Goal: Transaction & Acquisition: Subscribe to service/newsletter

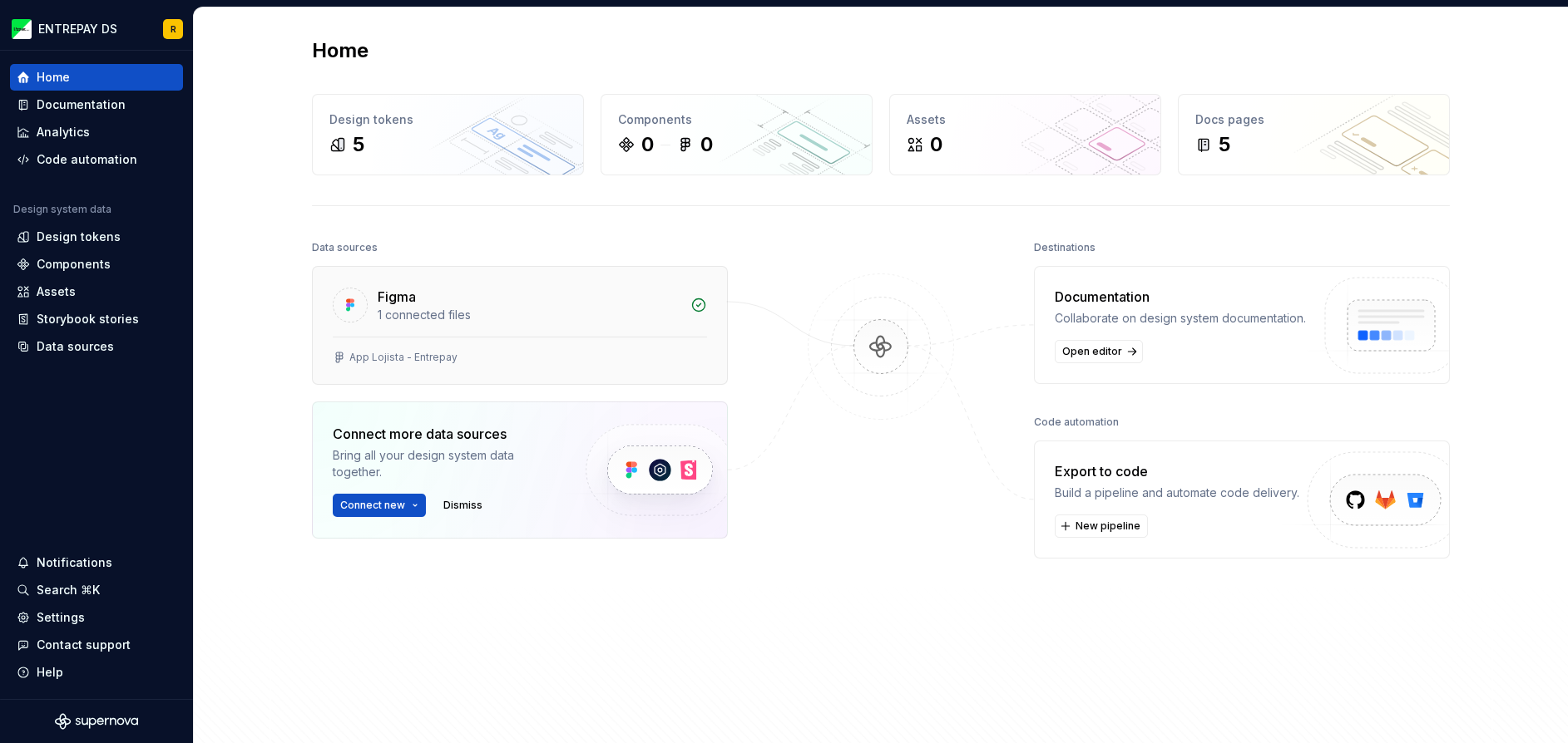
click at [474, 313] on div "1 connected files" at bounding box center [529, 315] width 303 height 17
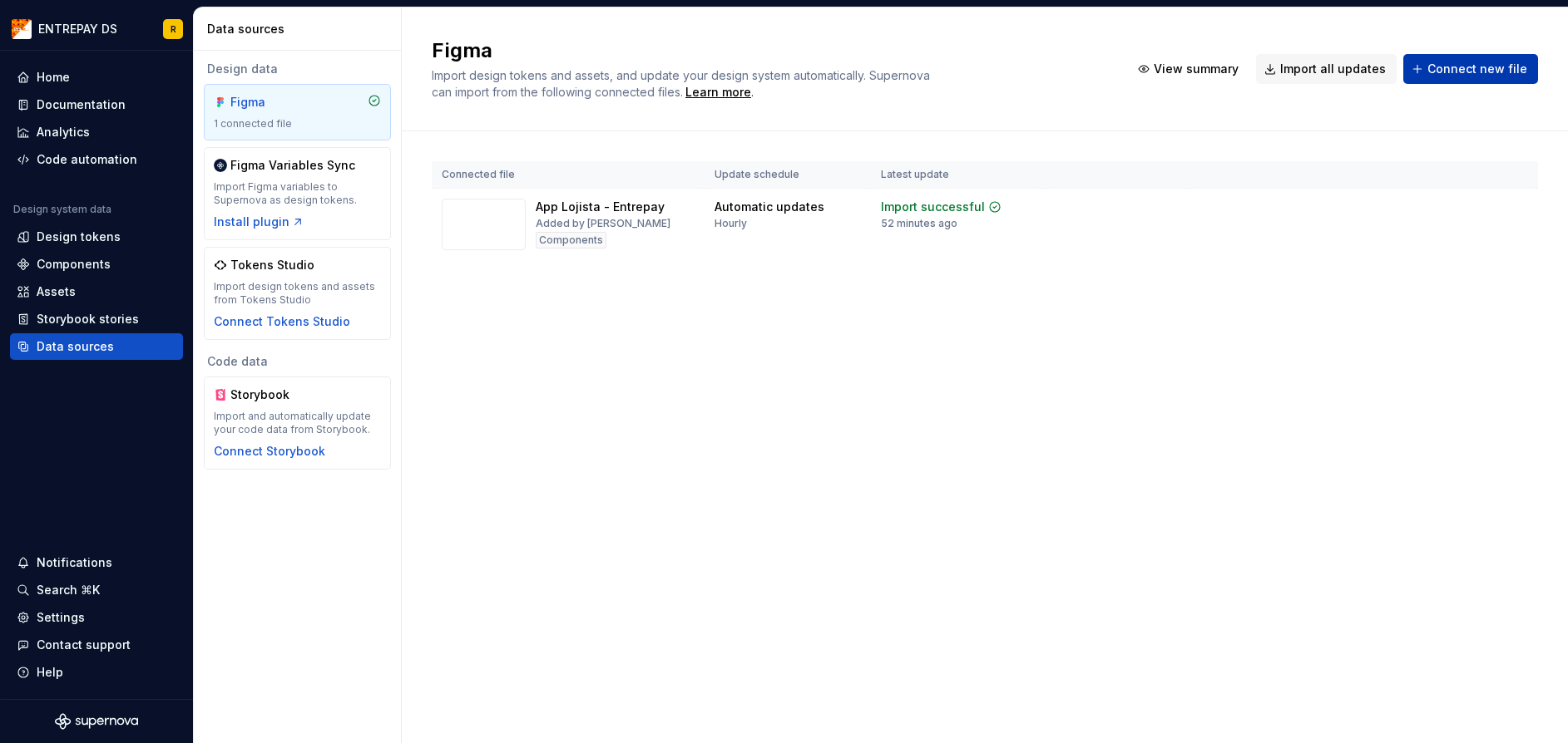
click at [1485, 82] on button "Connect new file" at bounding box center [1470, 69] width 135 height 30
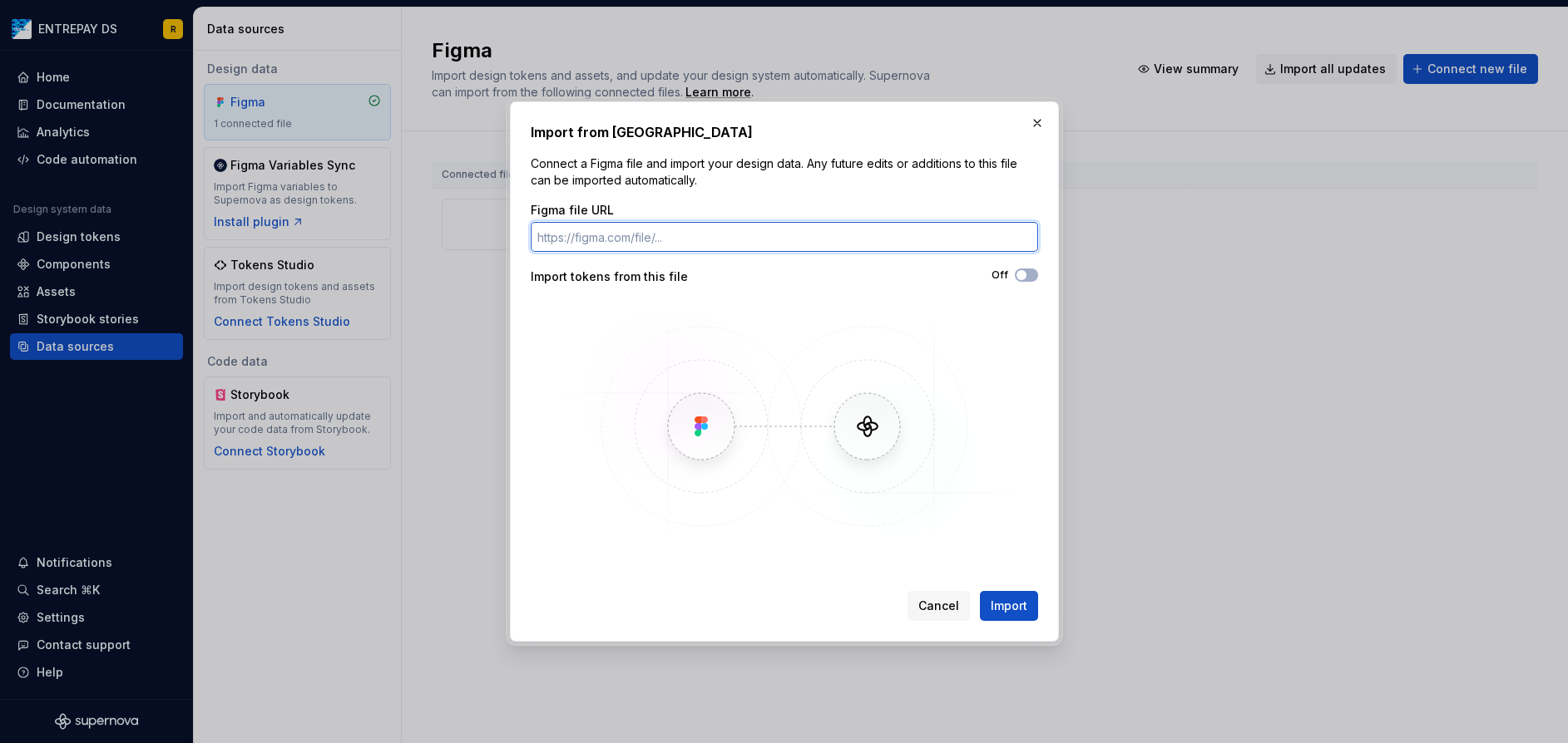
paste input "[URL][DOMAIN_NAME]"
type input "[URL][DOMAIN_NAME]"
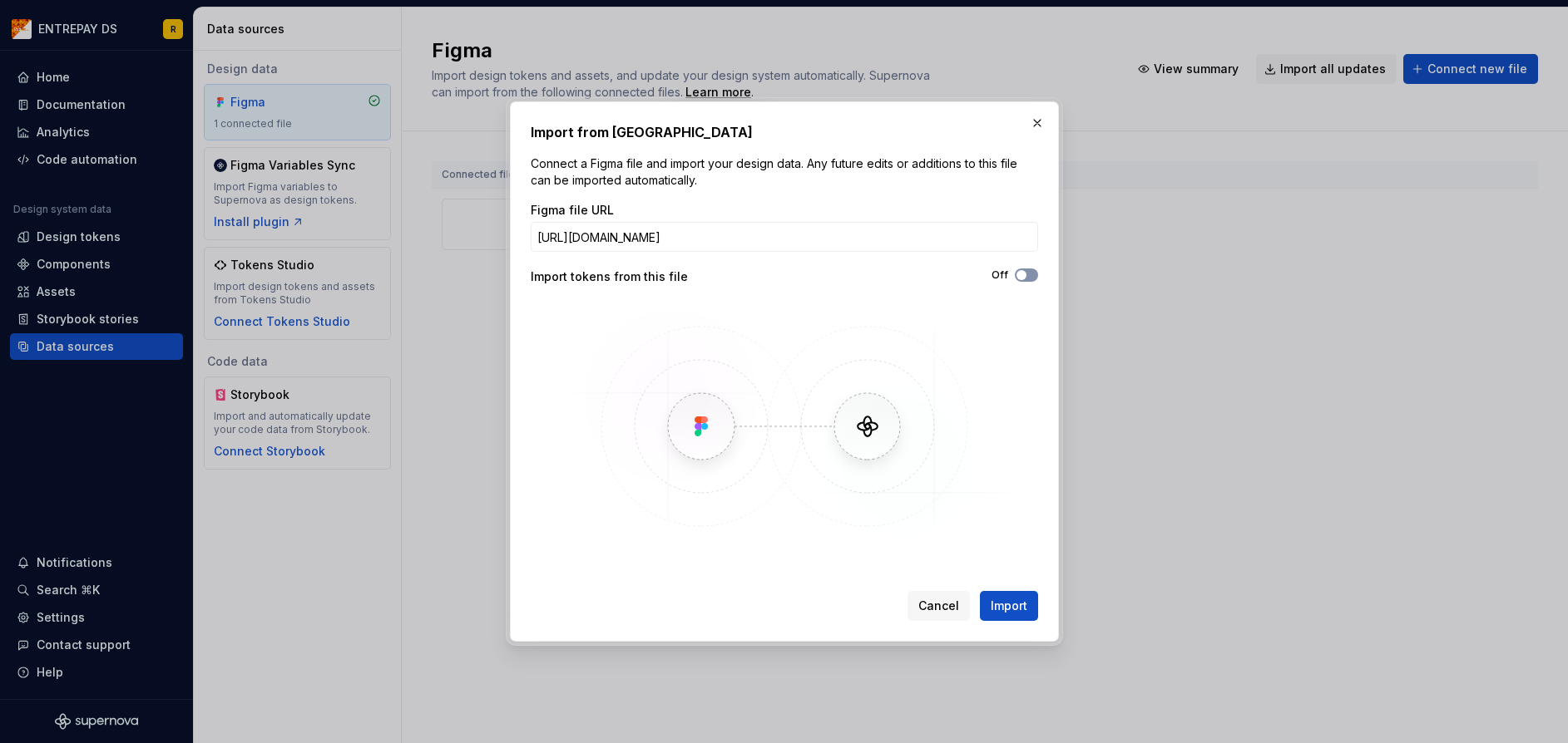
click at [1021, 278] on span "button" at bounding box center [1021, 274] width 10 height 10
click at [1011, 612] on span "Import" at bounding box center [1008, 605] width 36 height 17
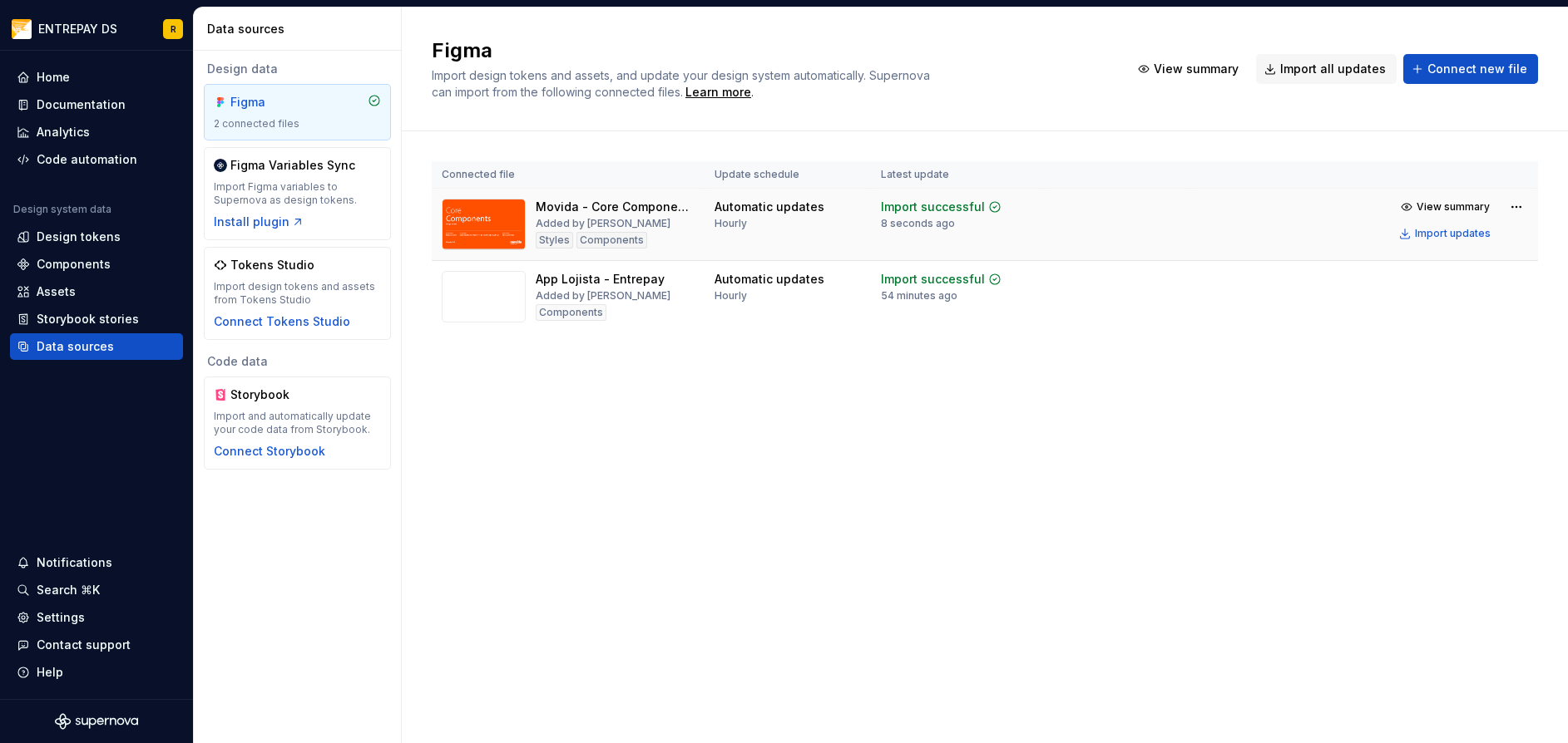
click at [1047, 211] on td at bounding box center [1117, 225] width 147 height 72
click at [1459, 207] on span "View summary" at bounding box center [1452, 206] width 73 height 13
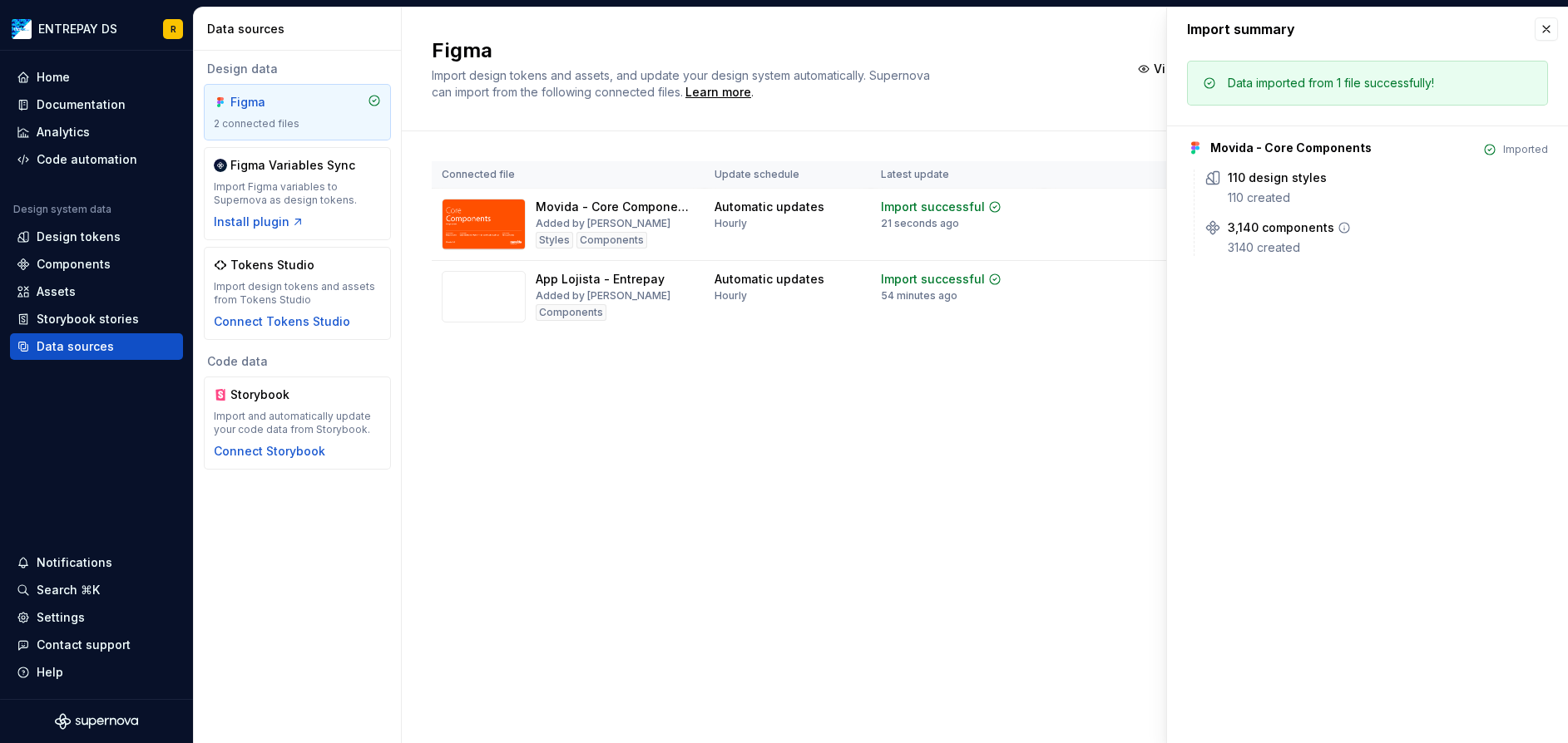
click at [1359, 250] on div "3140 created" at bounding box center [1387, 247] width 320 height 17
click at [1248, 234] on div "3,140 components" at bounding box center [1280, 228] width 107 height 17
click at [1210, 236] on div "3,140 components 3140 created" at bounding box center [1376, 237] width 343 height 36
click at [1551, 24] on button "button" at bounding box center [1546, 29] width 23 height 23
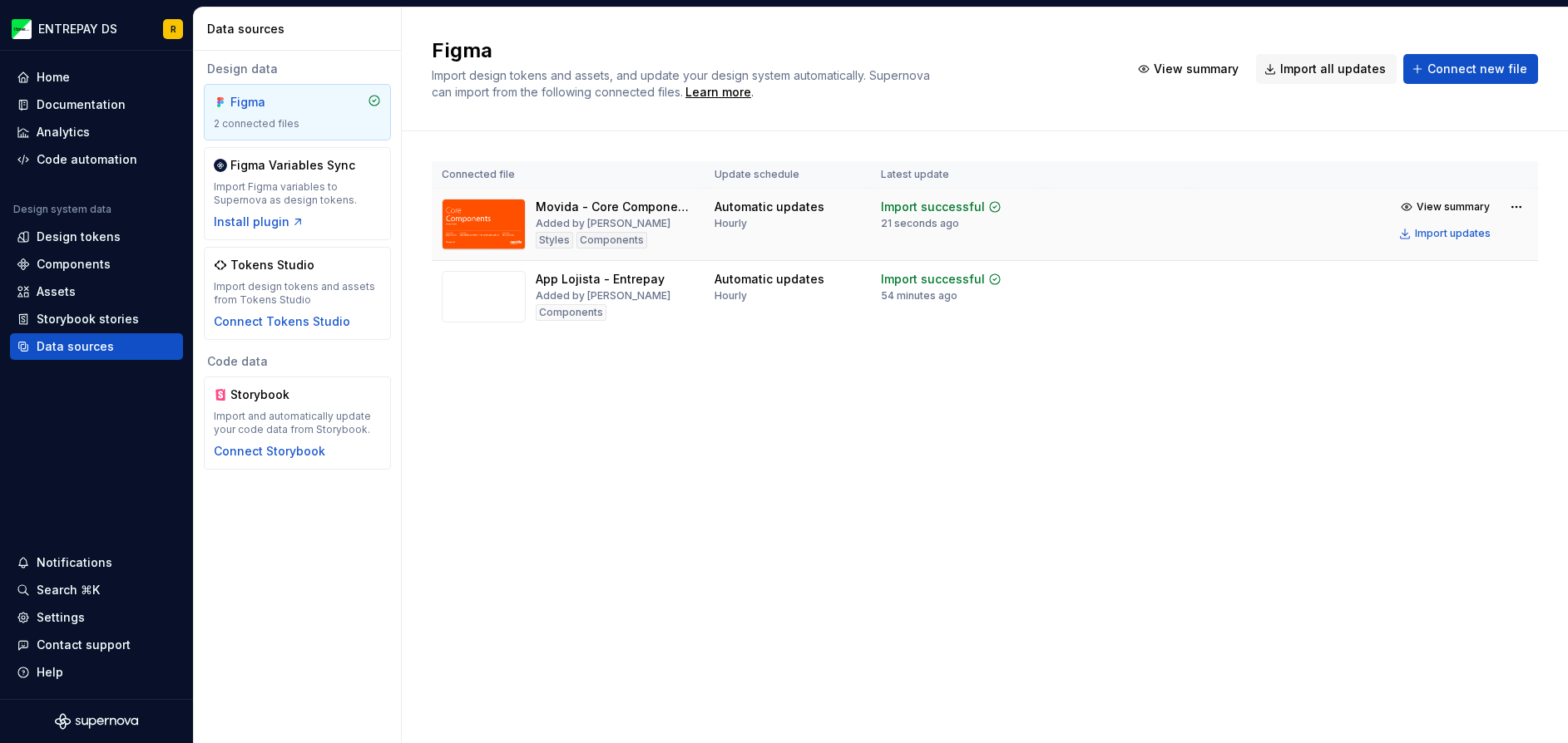
click at [1145, 221] on td at bounding box center [1117, 225] width 147 height 72
click at [498, 215] on img at bounding box center [483, 224] width 84 height 51
click at [695, 247] on td "Movida - Core Components Added by [PERSON_NAME] Components" at bounding box center [568, 225] width 273 height 72
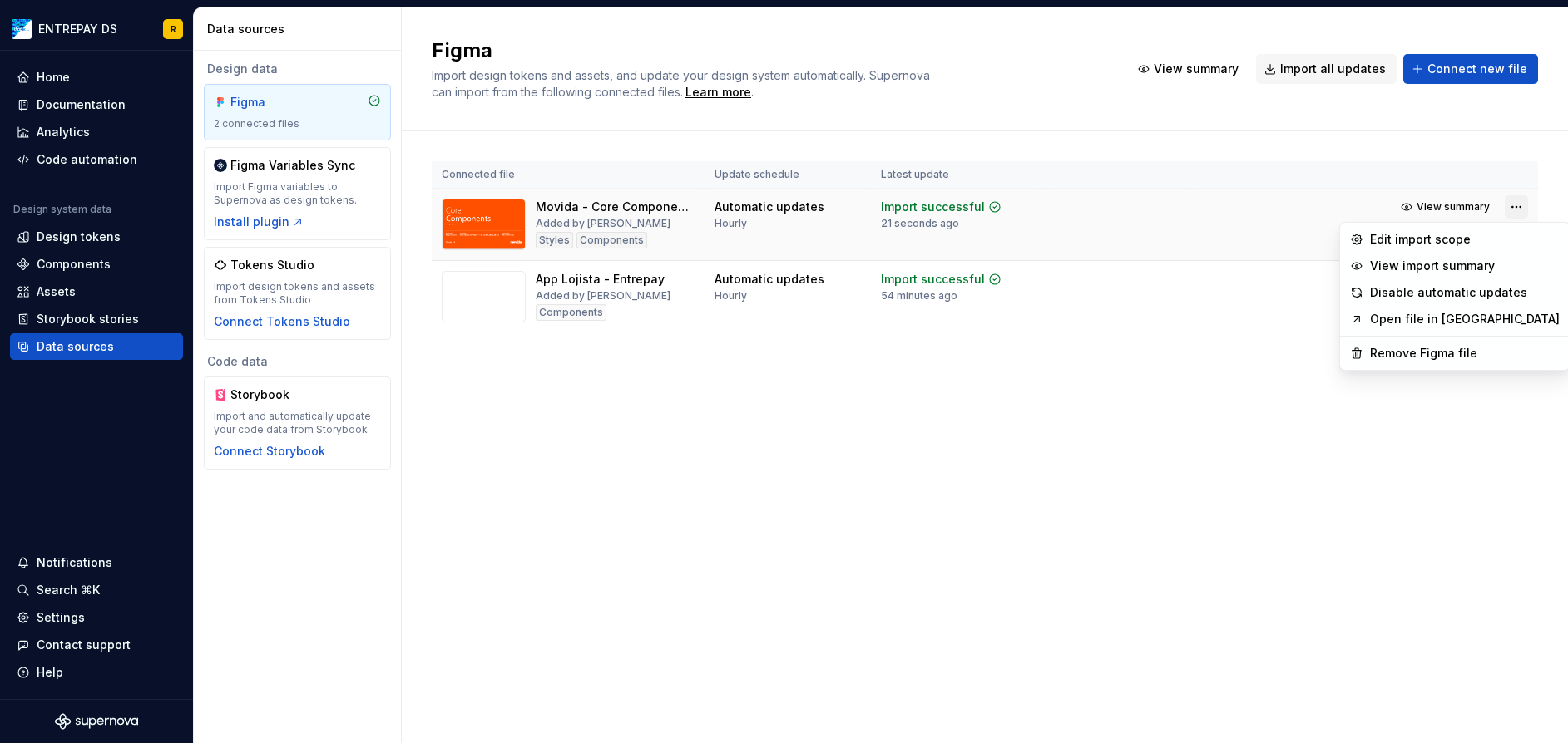
click at [1517, 203] on html "ENTREPAY DS R Home Documentation Analytics Code automation Design system data D…" at bounding box center [784, 372] width 1568 height 743
click at [1098, 296] on html "ENTREPAY DS R Home Documentation Analytics Code automation Design system data D…" at bounding box center [784, 372] width 1568 height 743
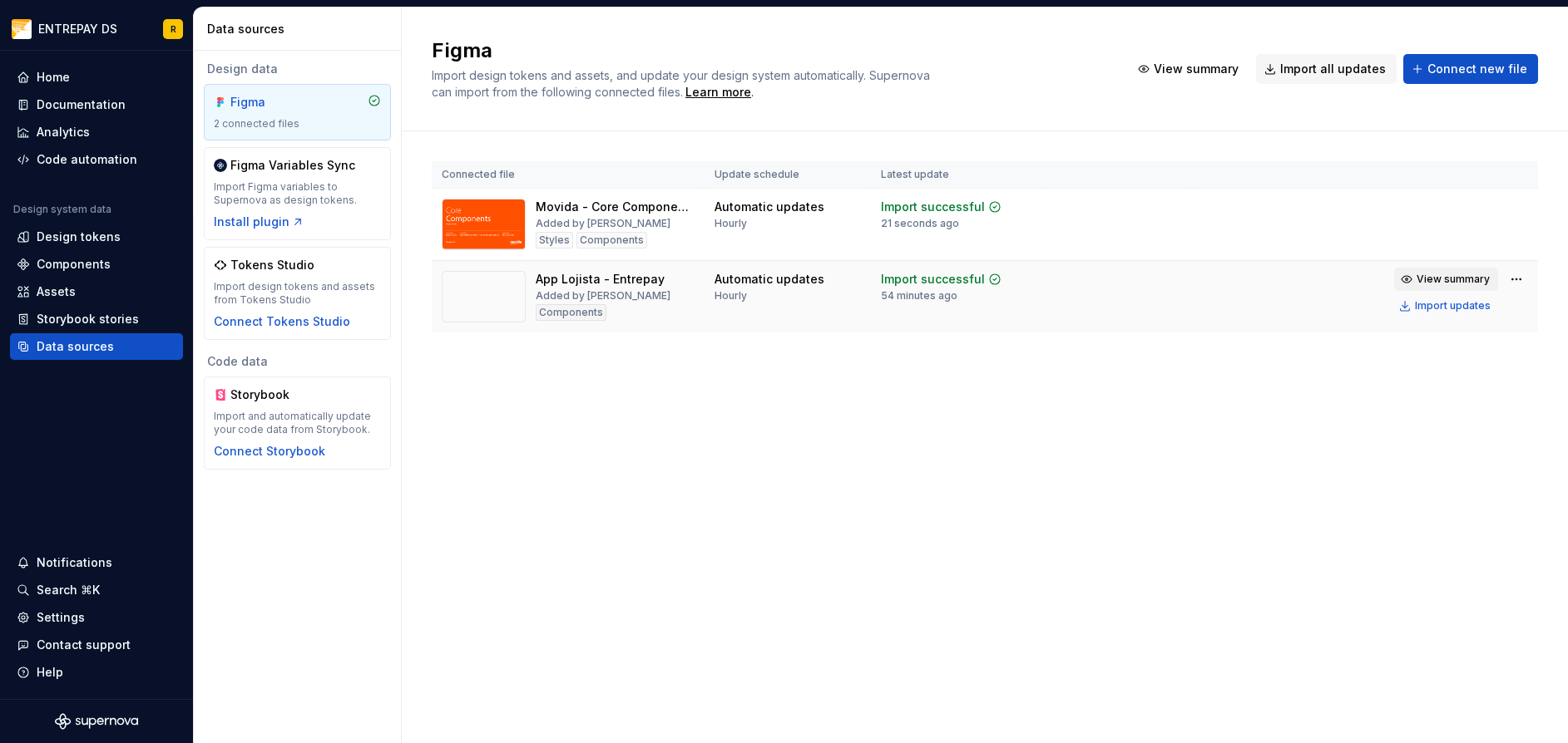
click at [1462, 273] on span "View summary" at bounding box center [1452, 279] width 73 height 13
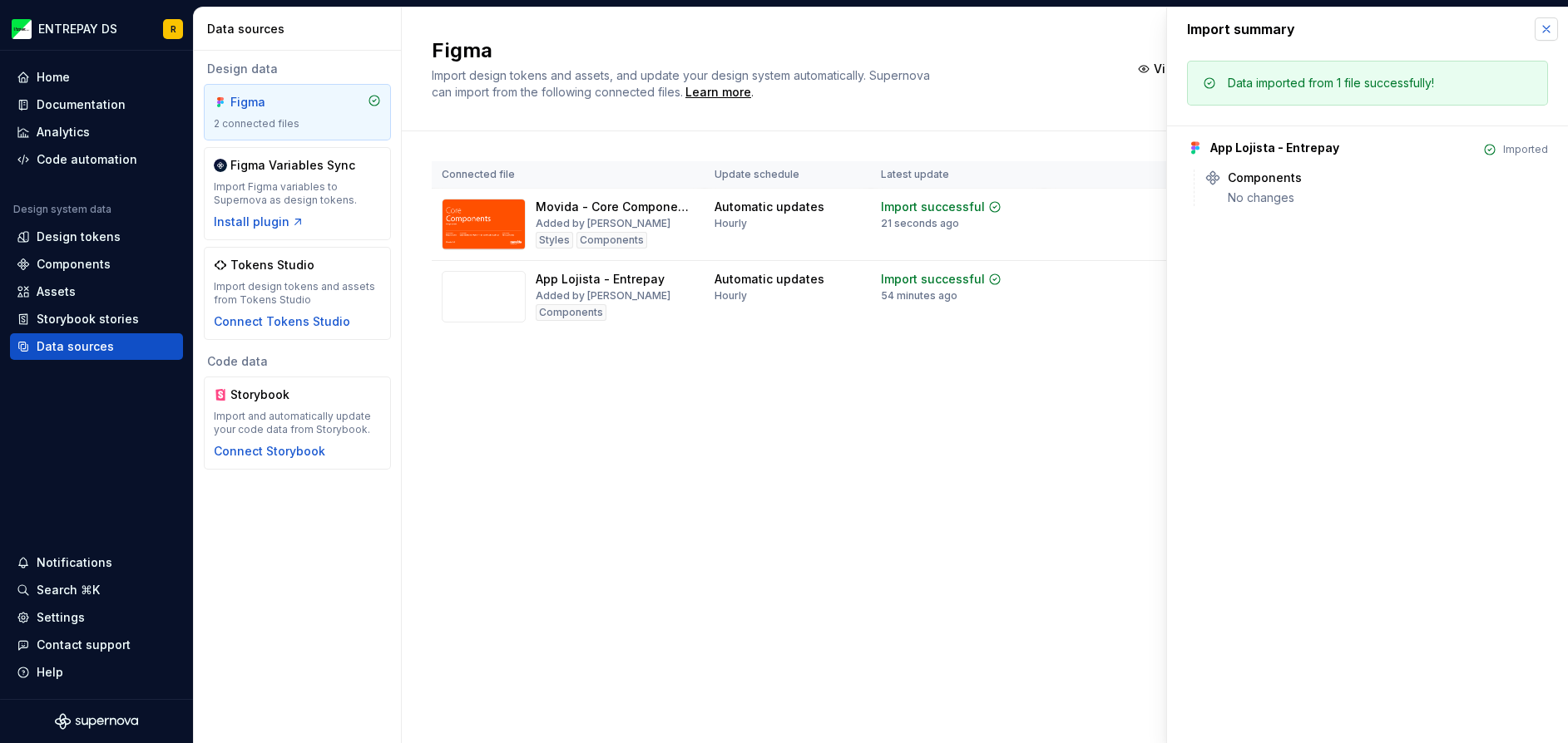
click at [1542, 23] on button "button" at bounding box center [1546, 29] width 23 height 23
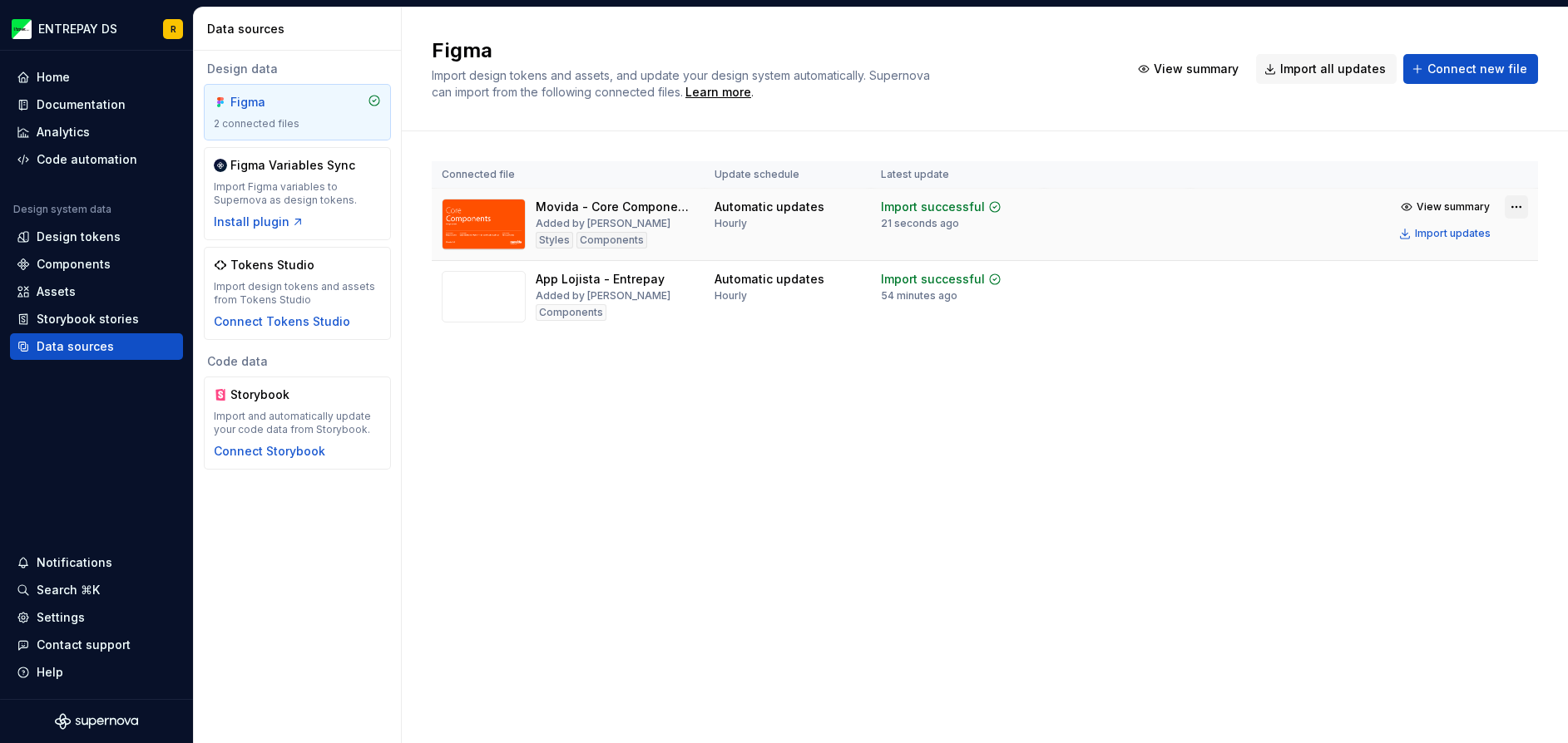
click at [1510, 209] on html "ENTREPAY DS R Home Documentation Analytics Code automation Design system data D…" at bounding box center [784, 372] width 1568 height 743
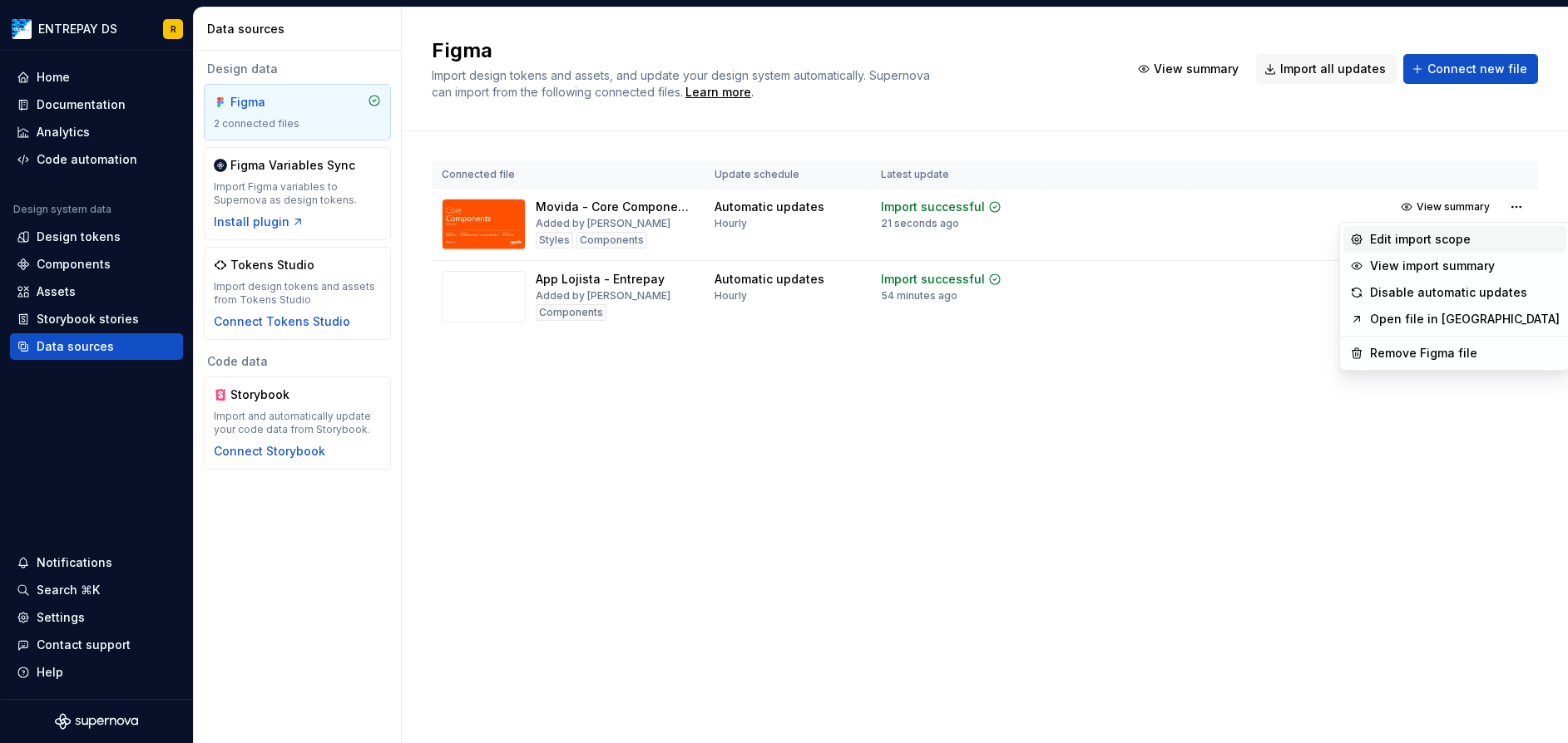
click at [1496, 244] on div "Edit import scope" at bounding box center [1464, 239] width 190 height 17
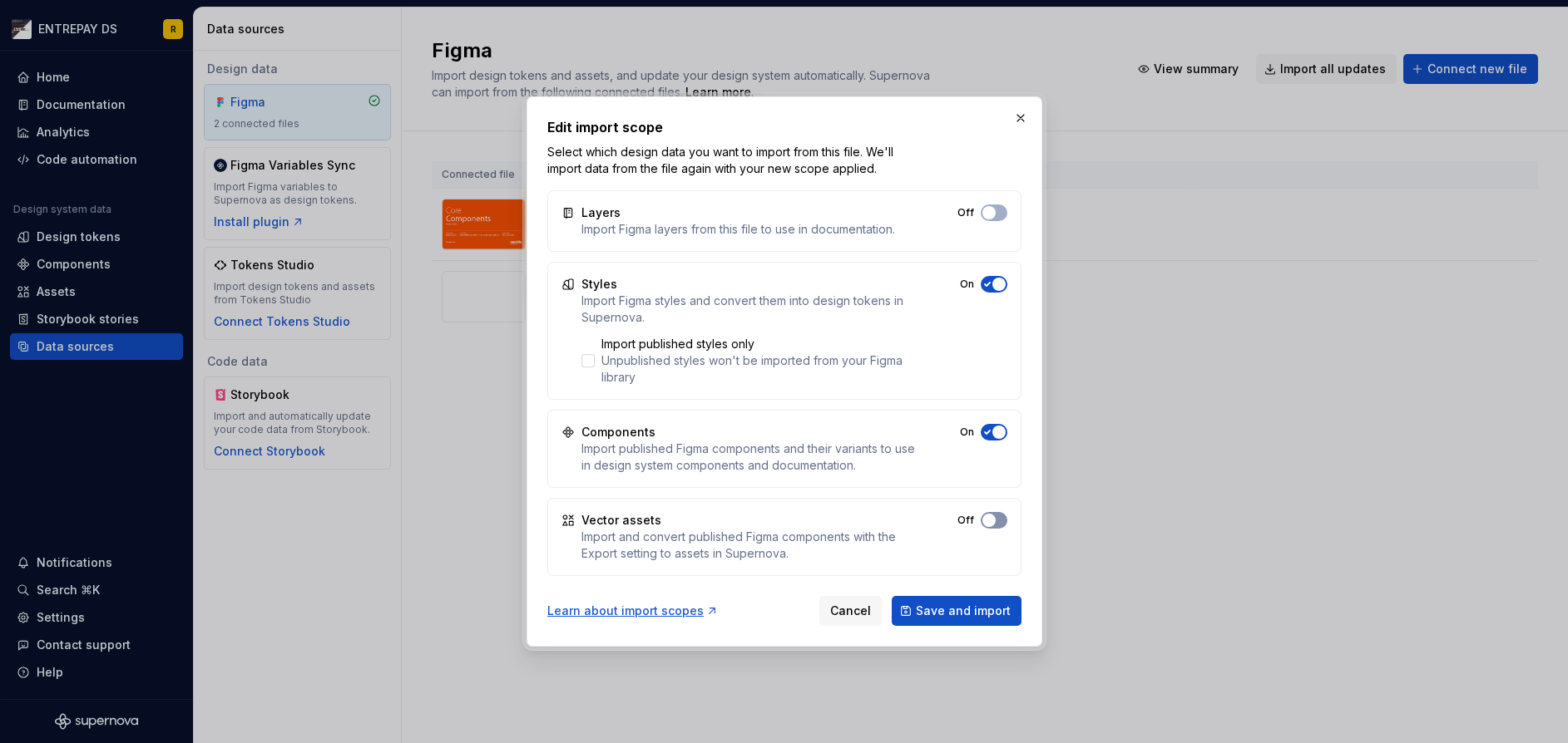
click at [993, 521] on span "button" at bounding box center [988, 520] width 13 height 13
click at [970, 607] on span "Save and import" at bounding box center [962, 611] width 94 height 17
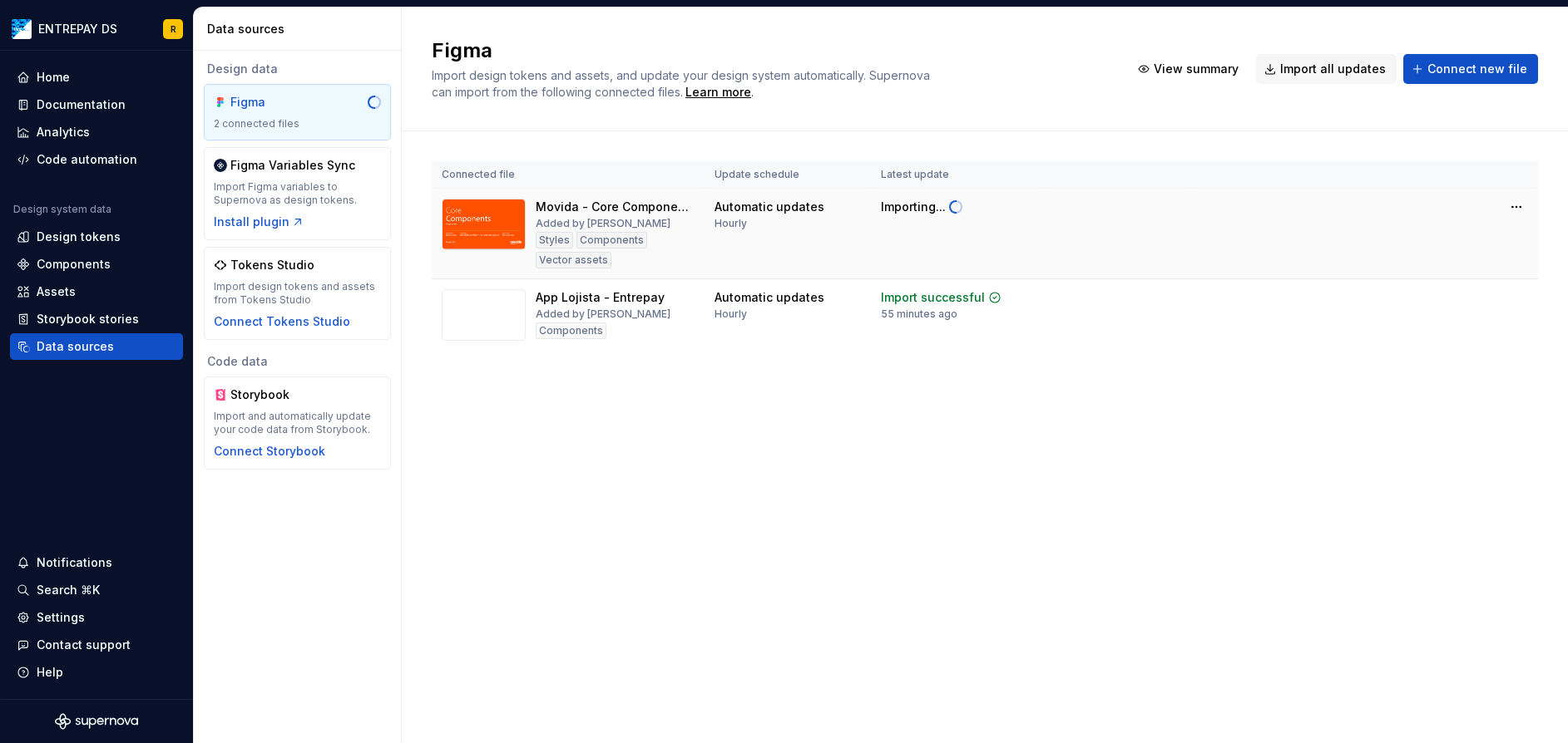
click at [1147, 248] on td at bounding box center [1117, 234] width 147 height 91
click at [70, 72] on div "Home" at bounding box center [96, 77] width 160 height 17
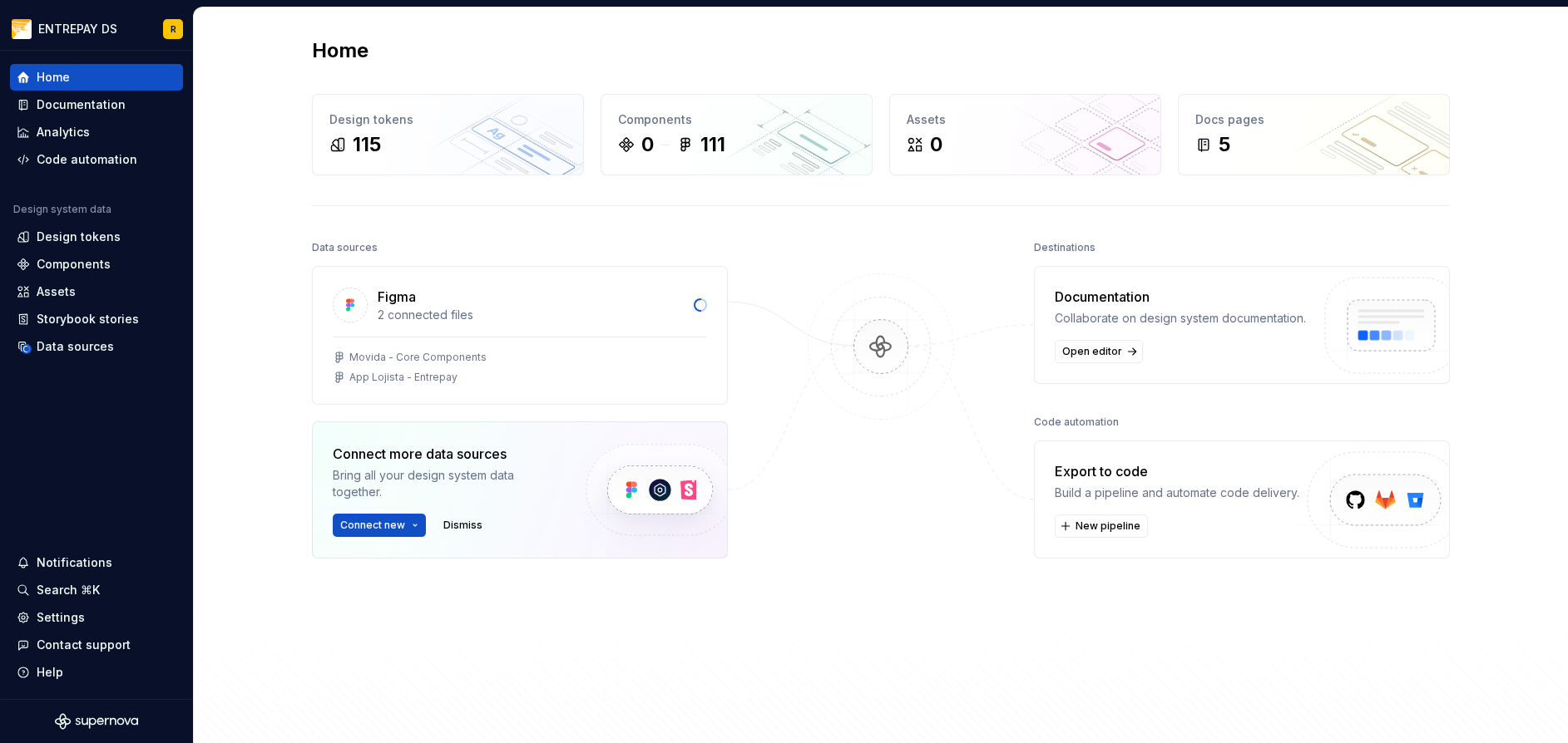
click at [1106, 477] on div "Export to code" at bounding box center [1176, 471] width 245 height 20
click at [1102, 522] on span "New pipeline" at bounding box center [1107, 526] width 64 height 13
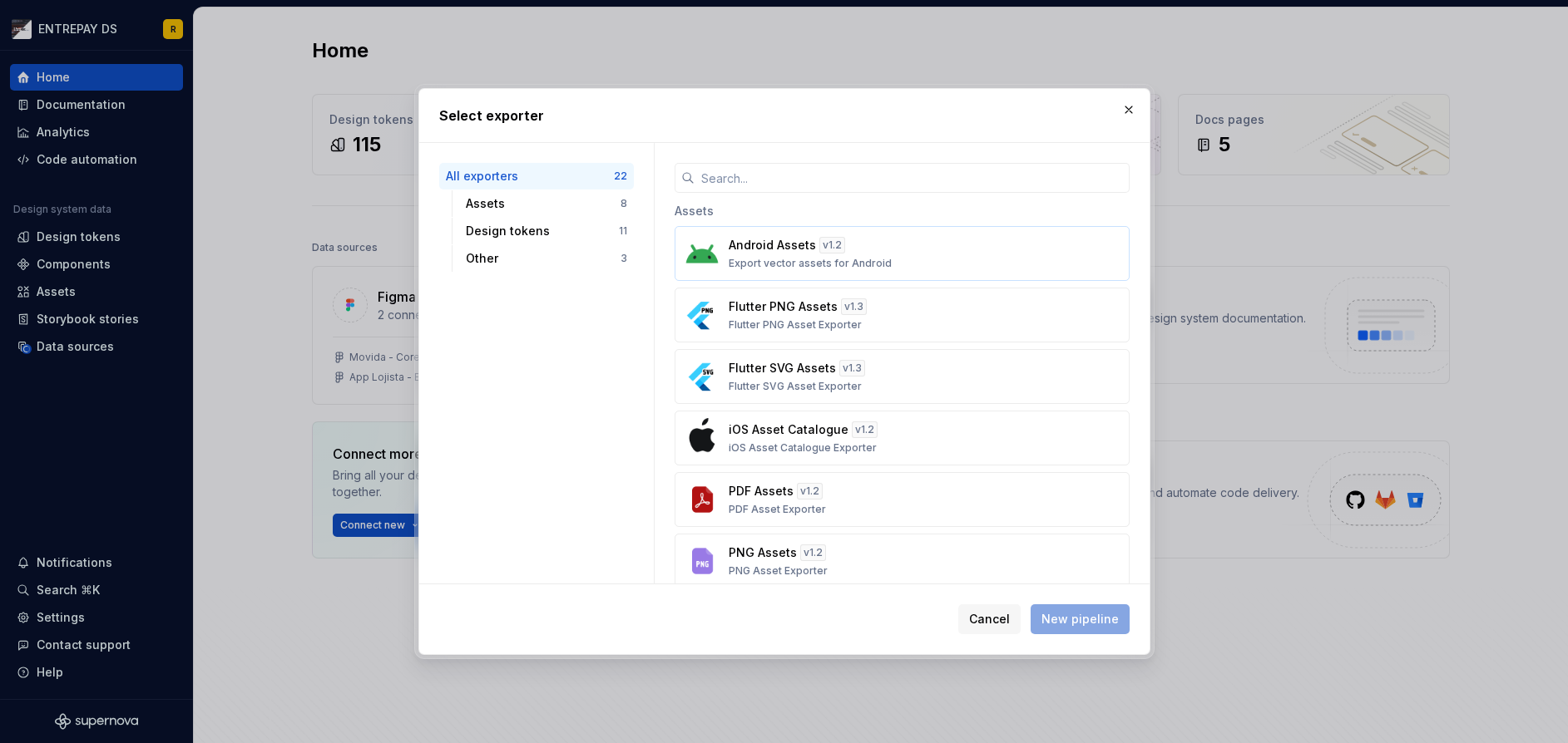
click at [954, 260] on div "Android Assets v 1.2 Export vector assets for Android" at bounding box center [896, 253] width 336 height 34
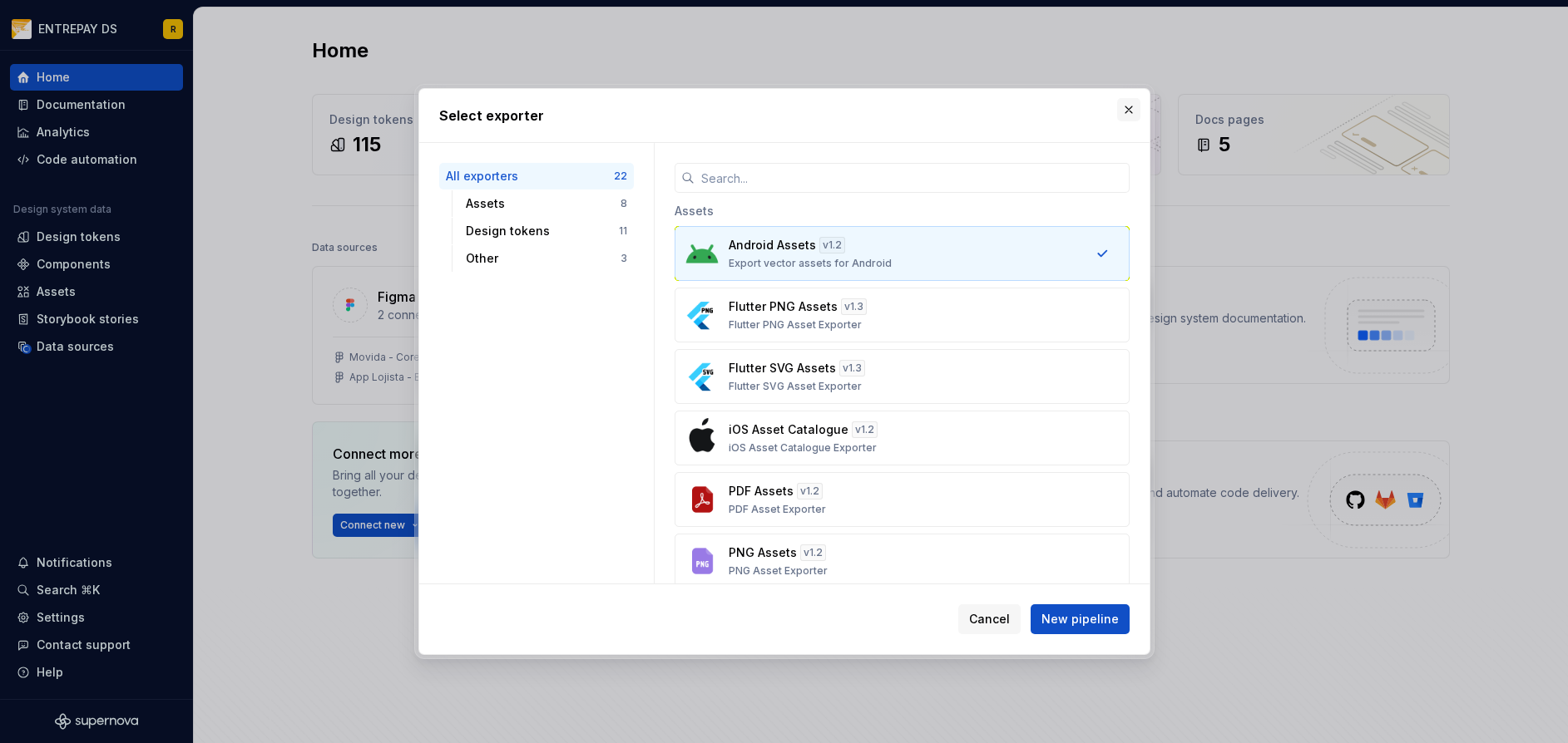
click at [1131, 115] on button "button" at bounding box center [1128, 109] width 23 height 23
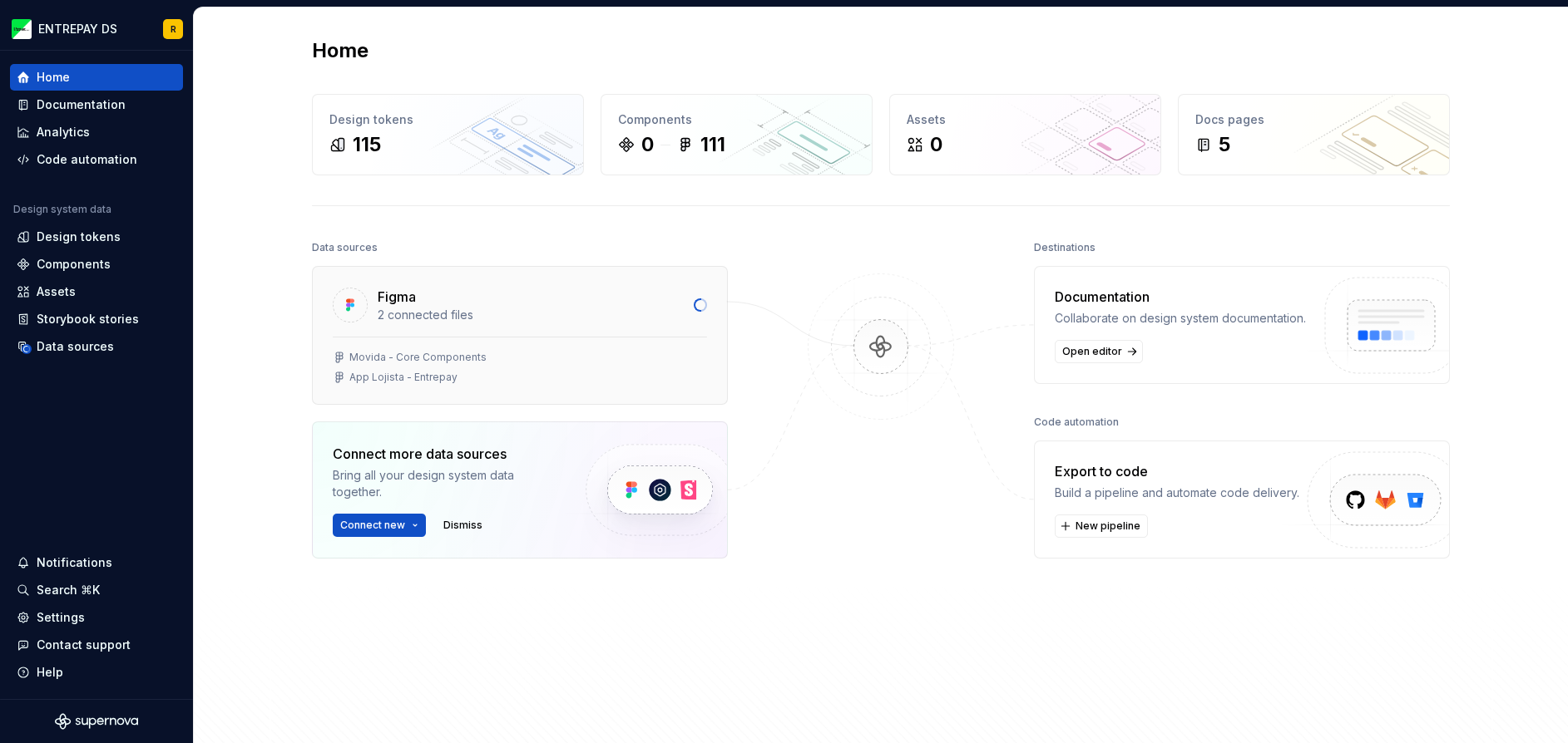
click at [593, 386] on div "Movida - Core Components App Lojista - Entrepay" at bounding box center [519, 370] width 414 height 67
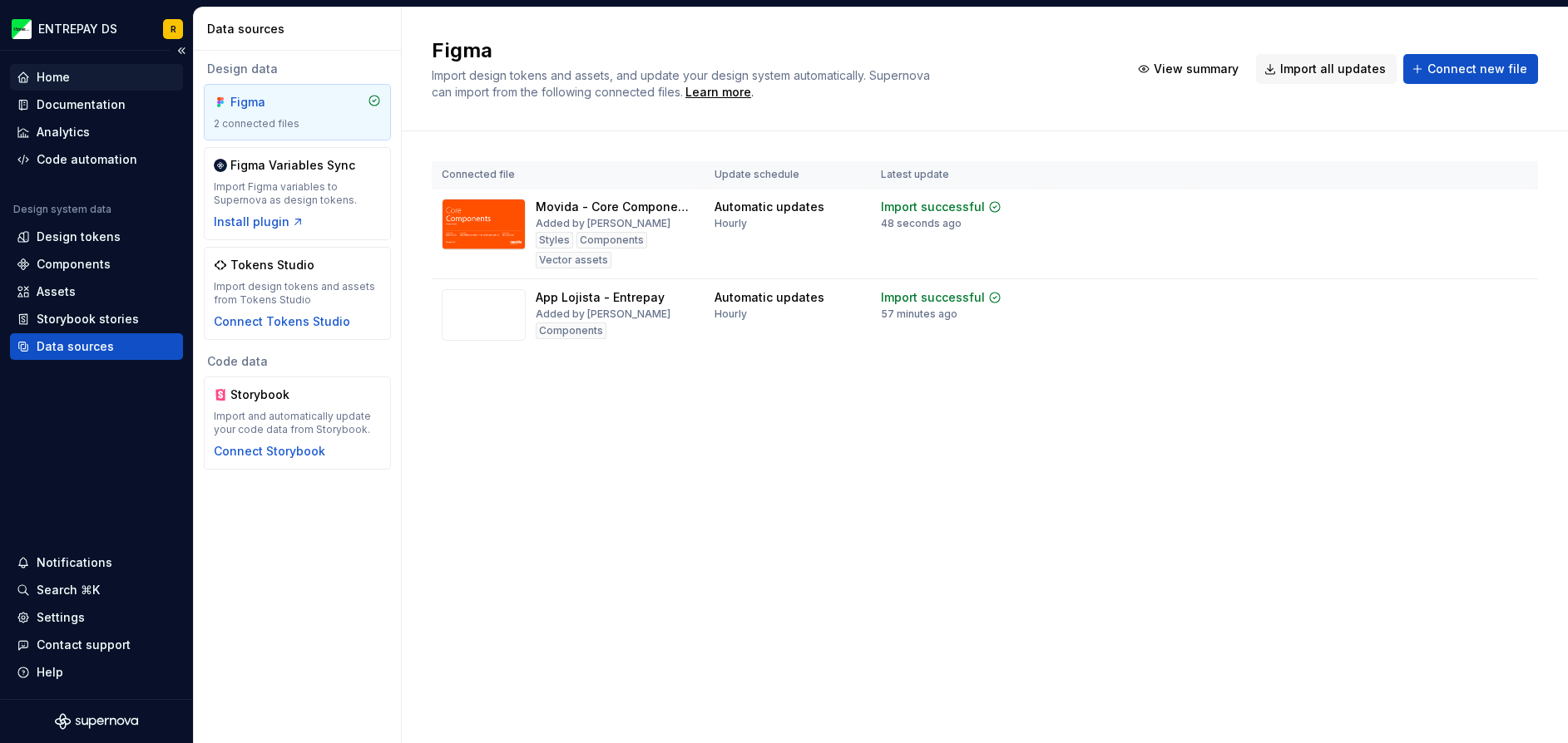
click at [65, 67] on div "Home" at bounding box center [96, 78] width 173 height 26
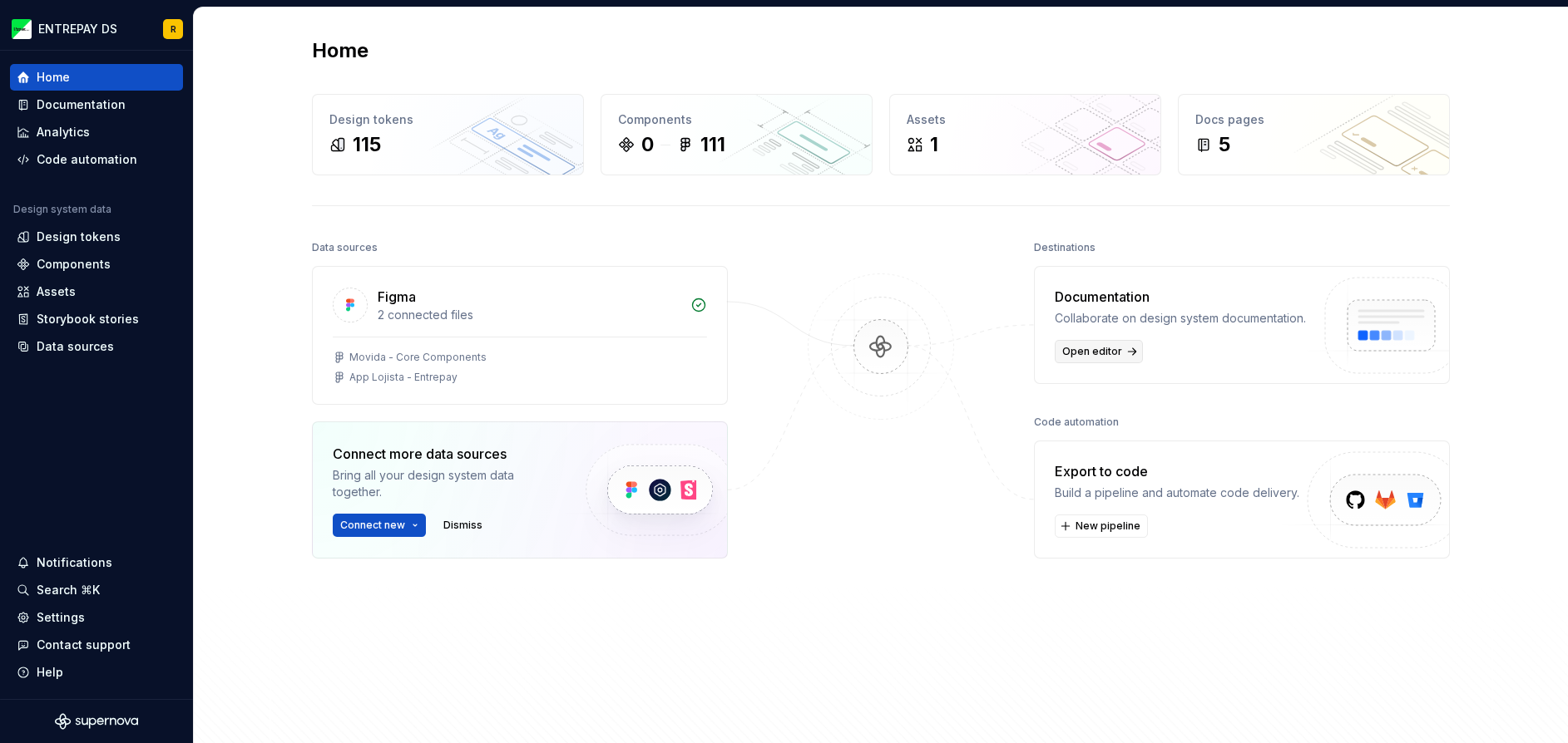
click at [1082, 357] on span "Open editor" at bounding box center [1092, 351] width 60 height 13
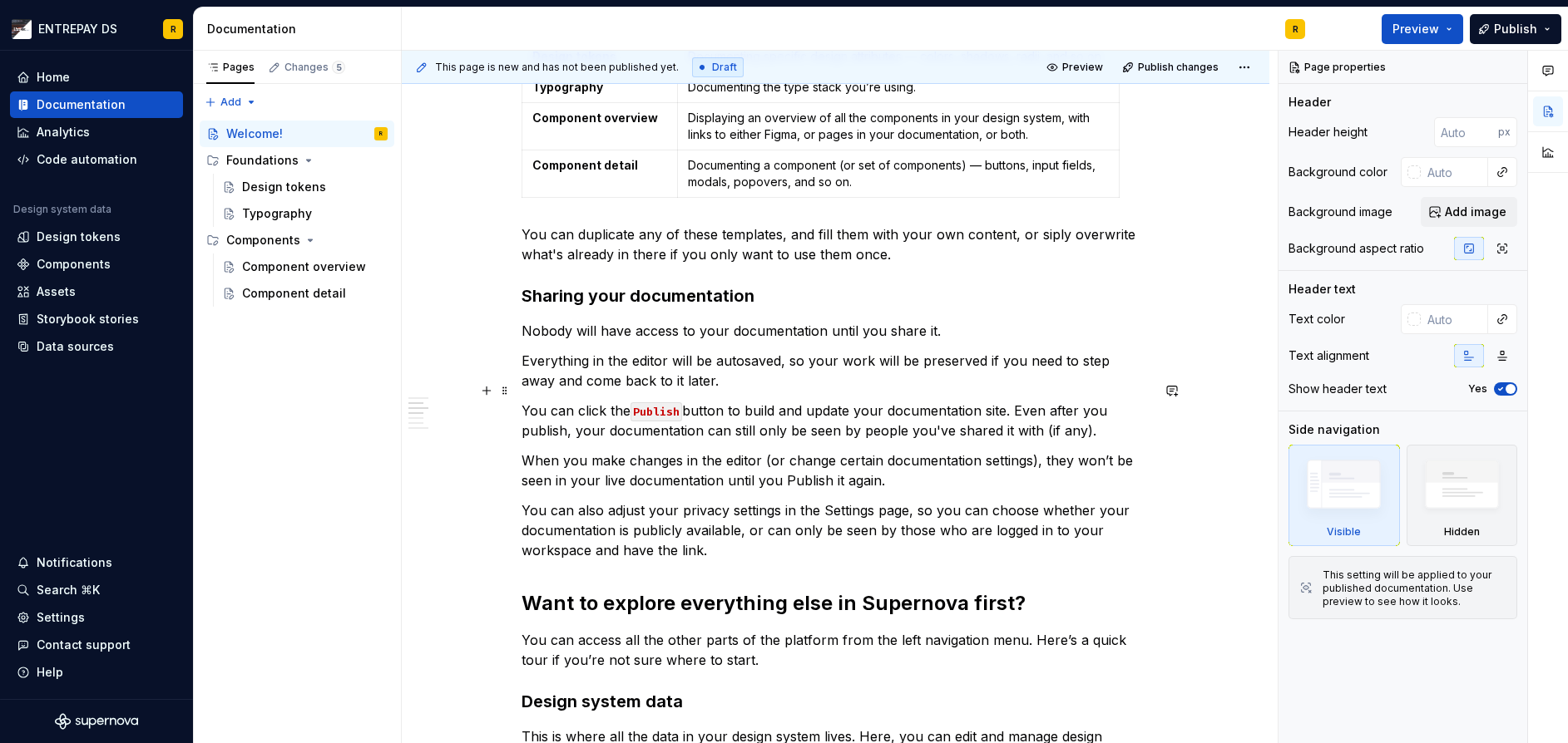
scroll to position [272, 0]
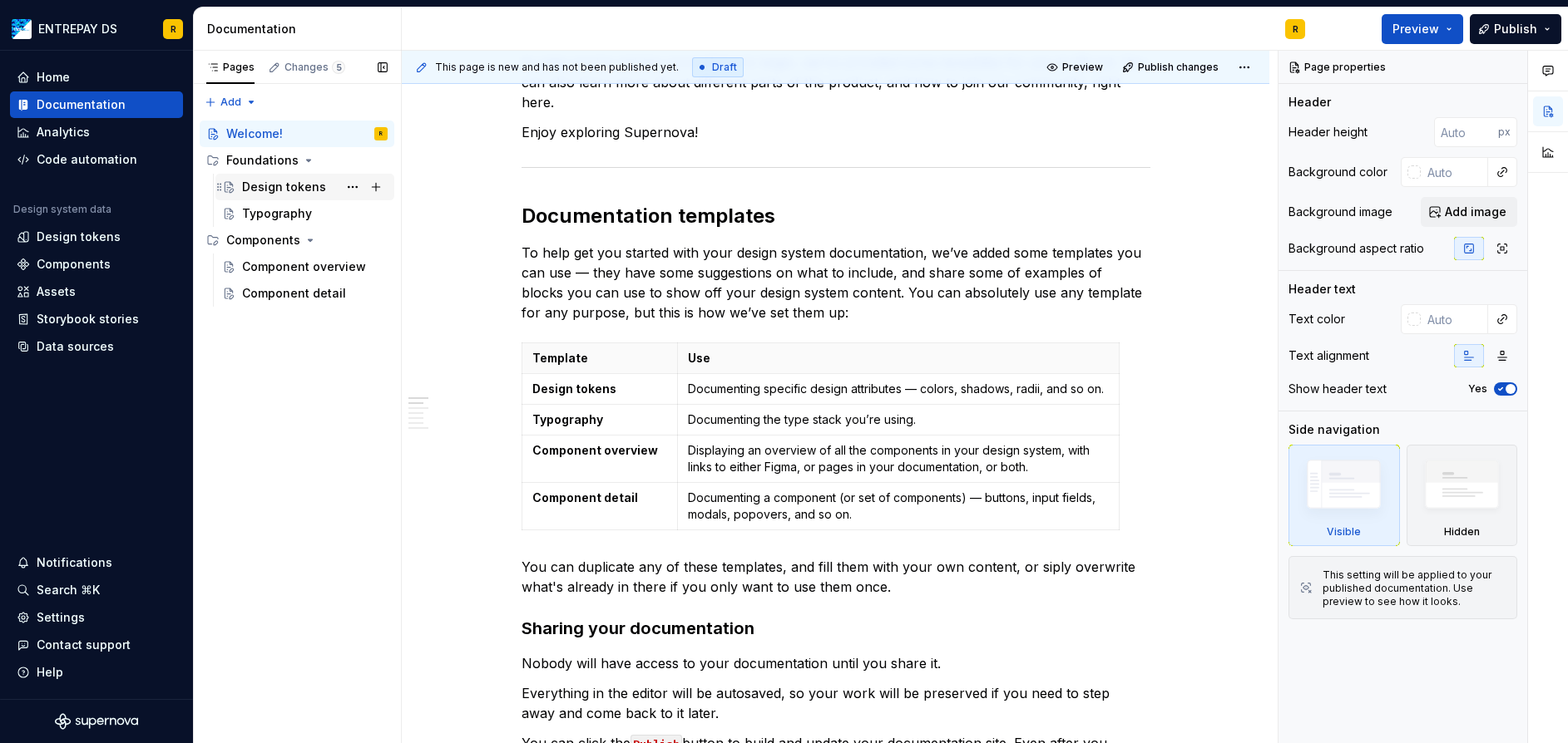
click at [289, 180] on div "Design tokens" at bounding box center [283, 187] width 84 height 17
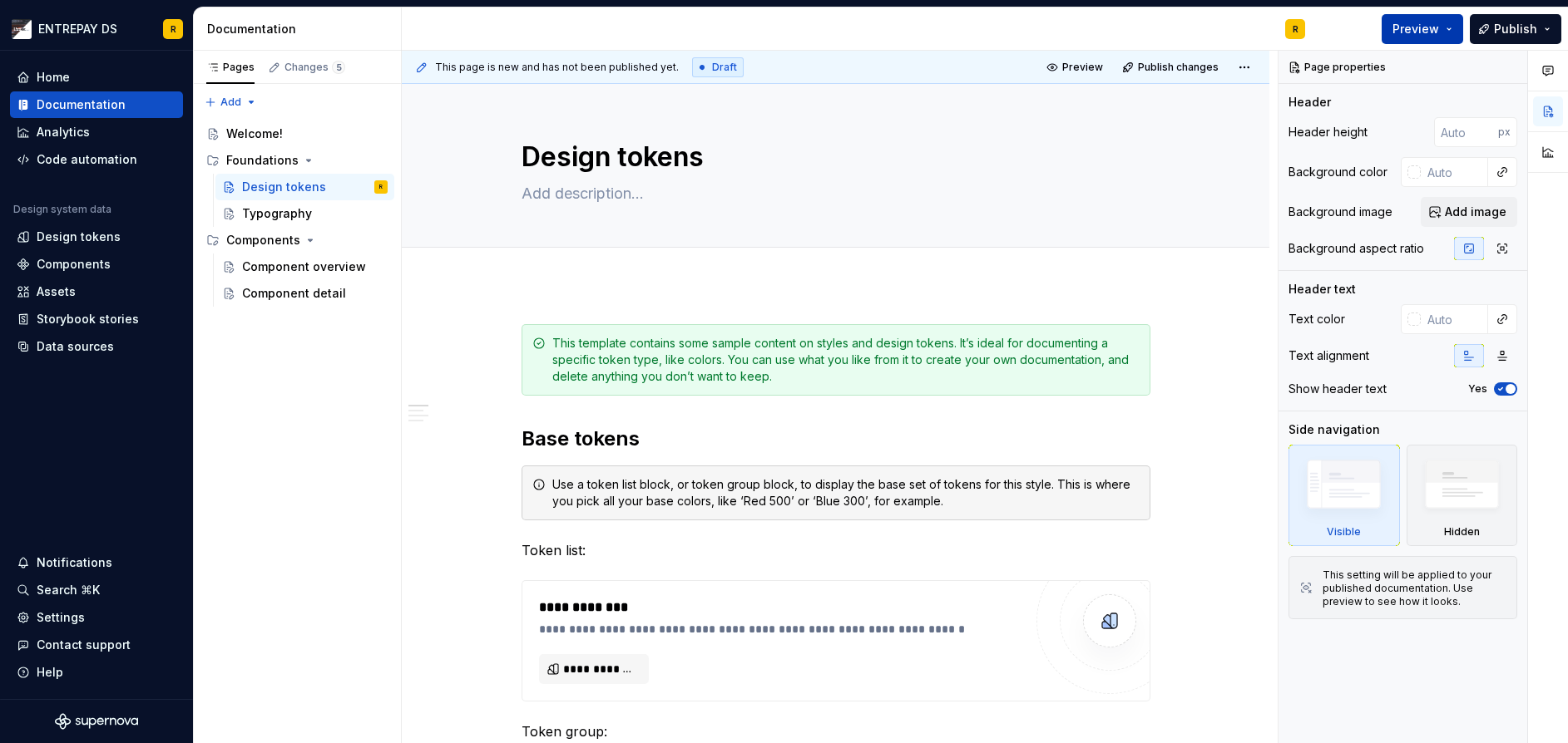
click at [1405, 19] on button "Preview" at bounding box center [1422, 29] width 81 height 30
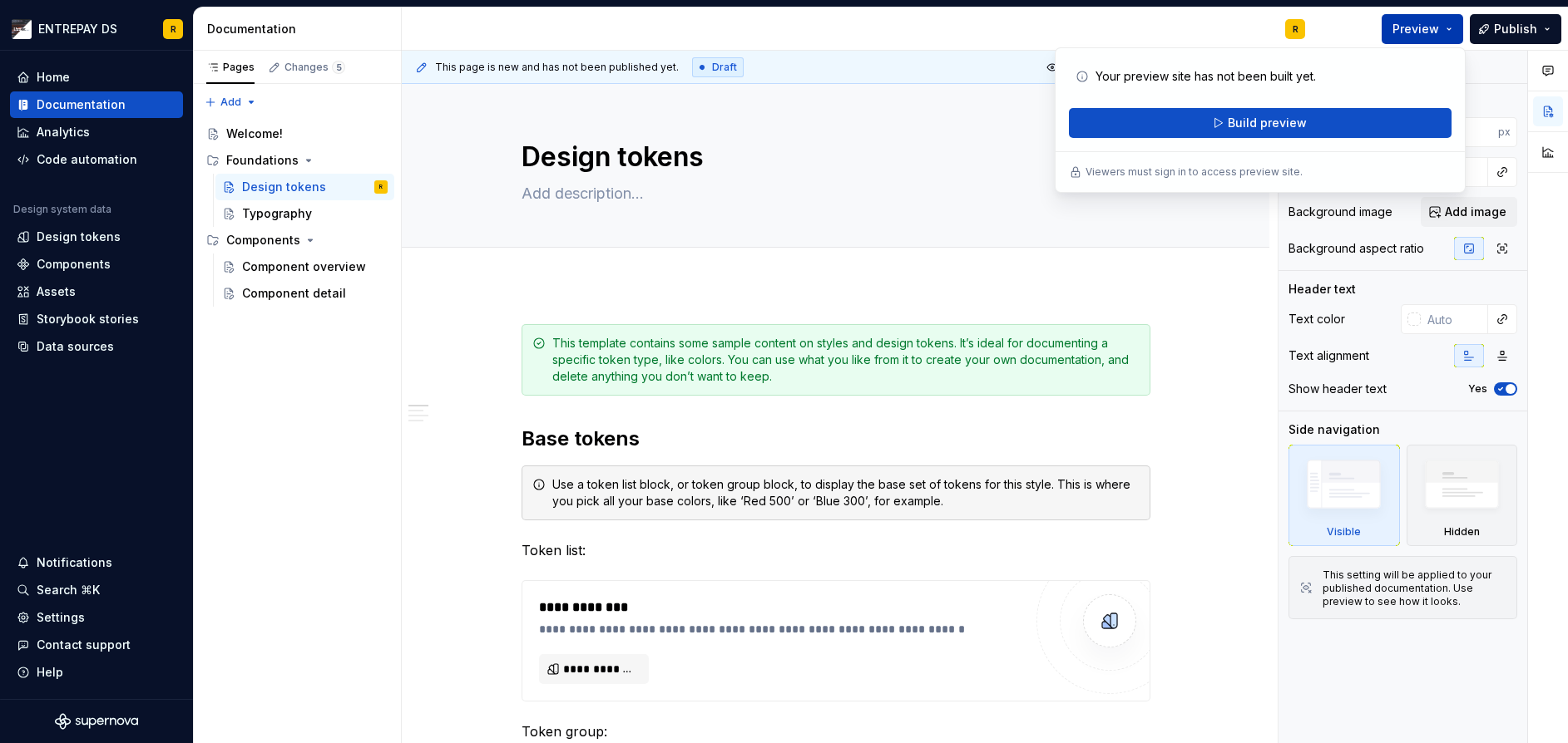
click at [1398, 28] on span "Preview" at bounding box center [1415, 29] width 47 height 17
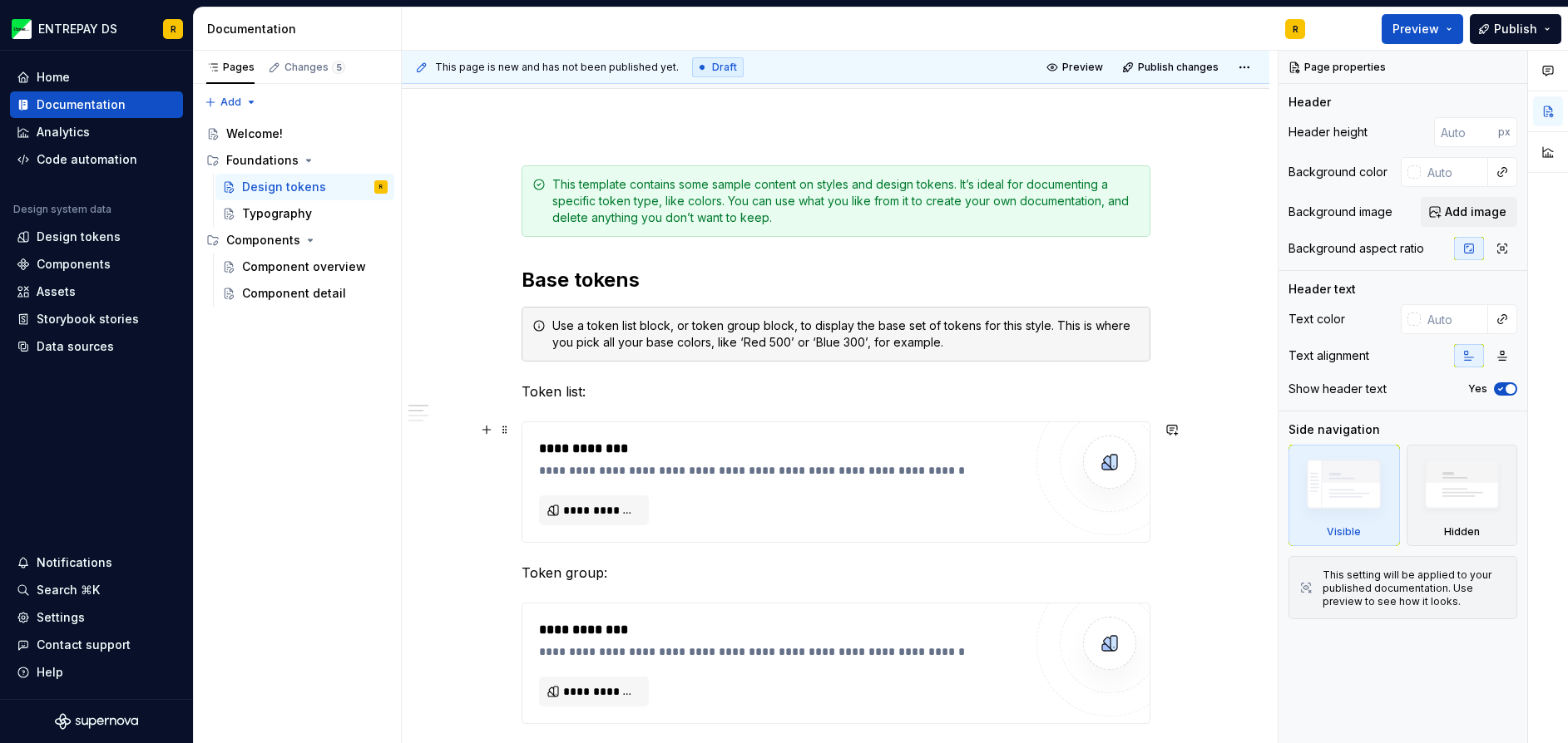
scroll to position [166, 0]
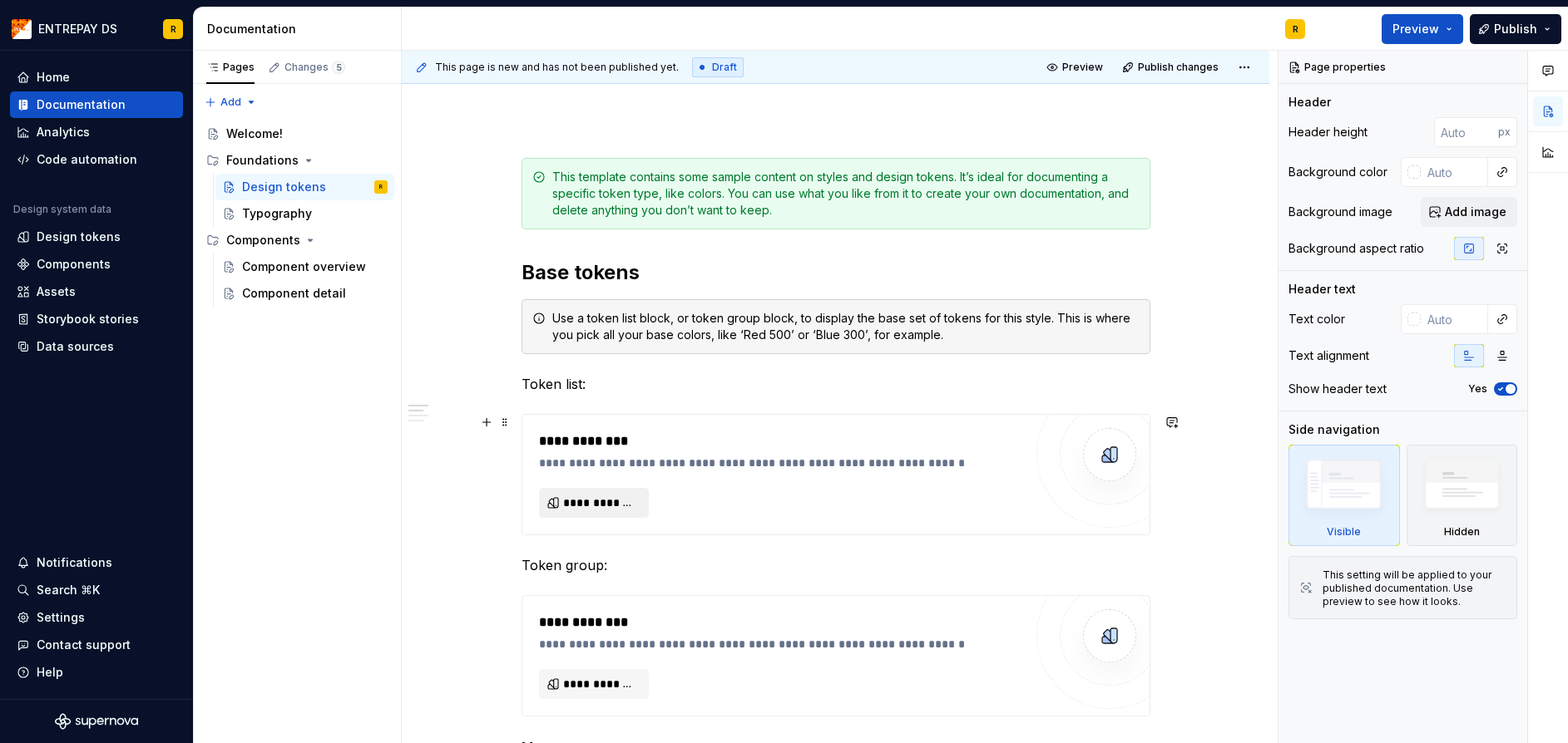
click at [604, 502] on span "**********" at bounding box center [600, 502] width 75 height 17
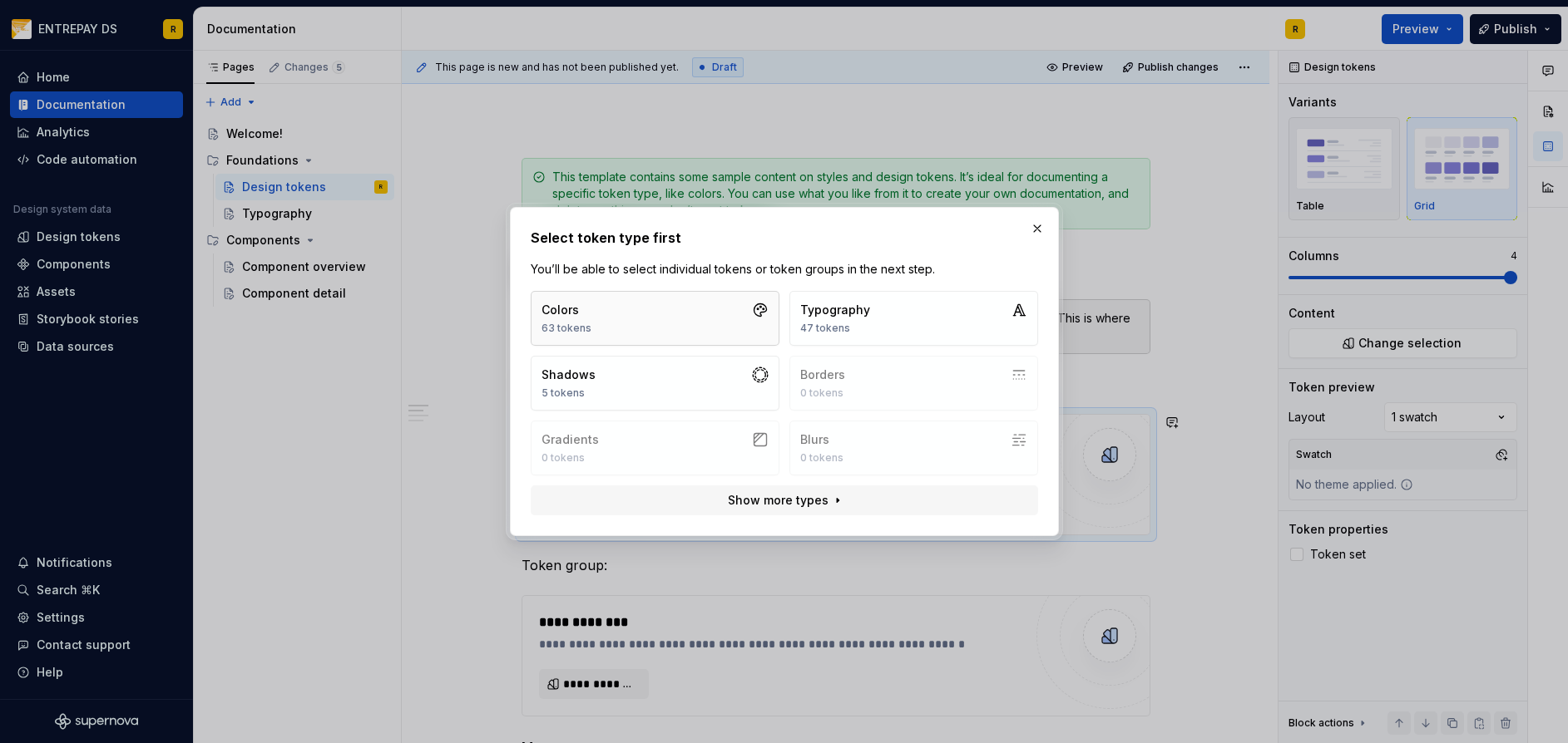
click at [601, 327] on button "Colors 63 tokens" at bounding box center [655, 319] width 249 height 55
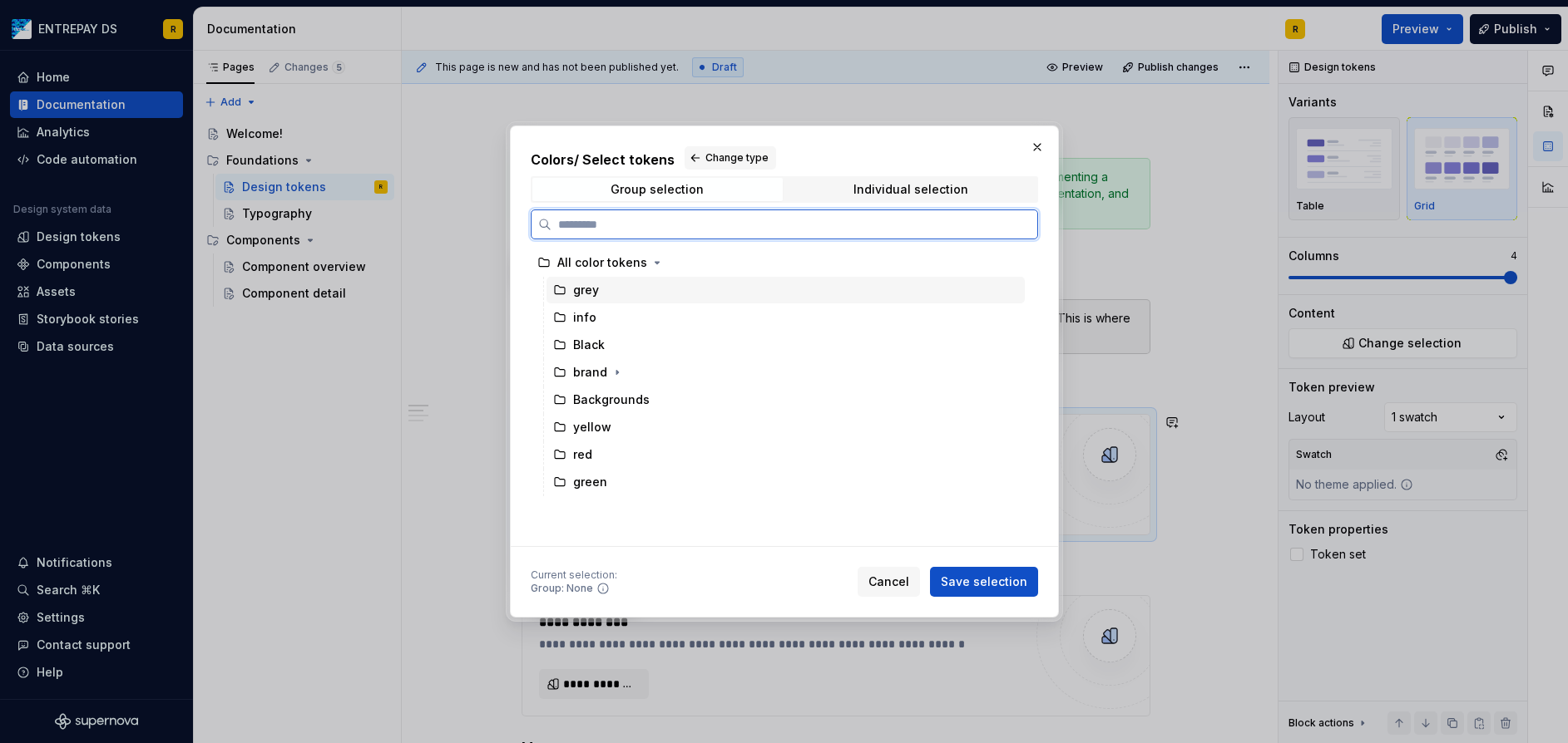
click at [584, 290] on div "grey" at bounding box center [585, 289] width 26 height 17
click at [625, 262] on div "All color tokens" at bounding box center [602, 262] width 90 height 17
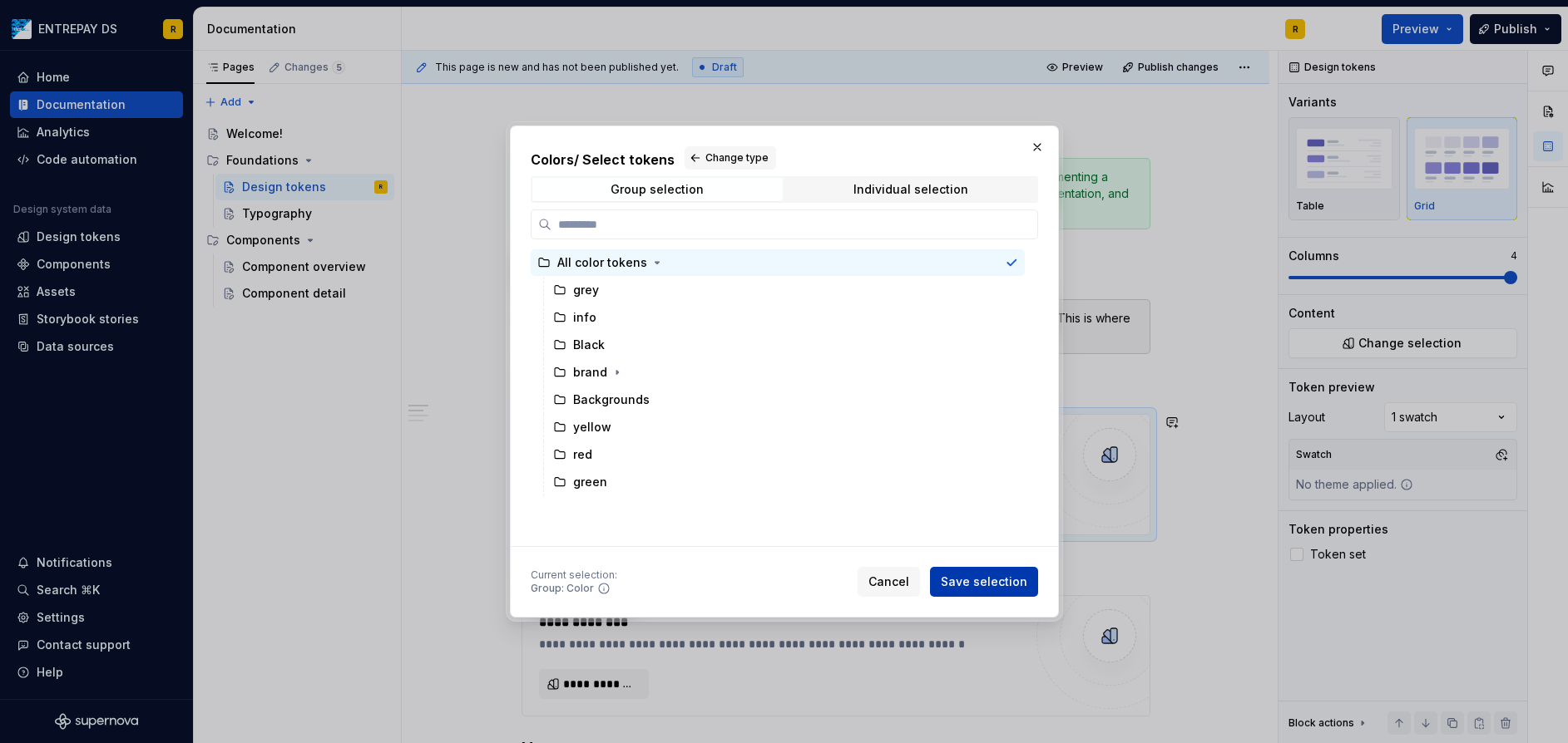
click at [978, 585] on span "Save selection" at bounding box center [984, 582] width 87 height 17
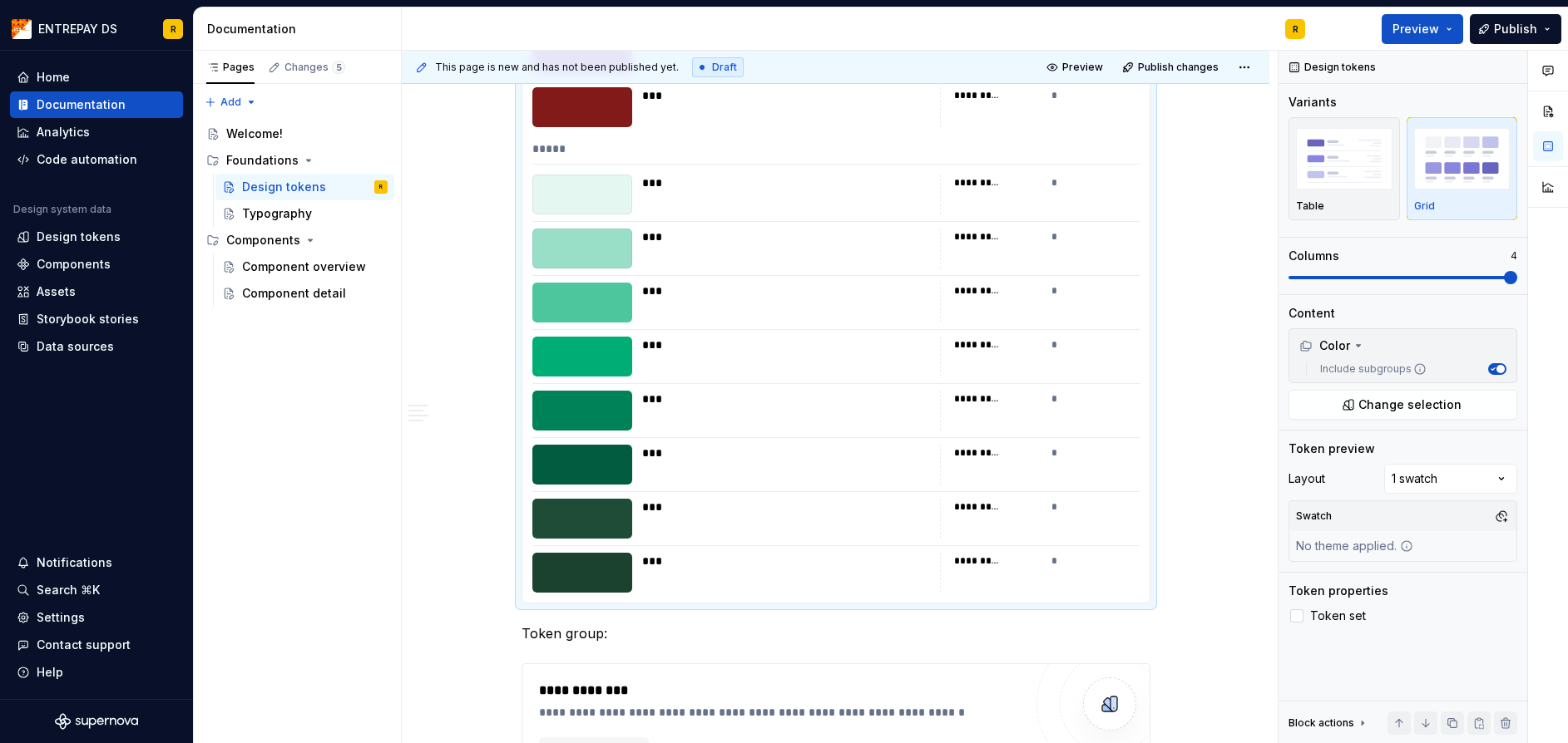
scroll to position [4103, 0]
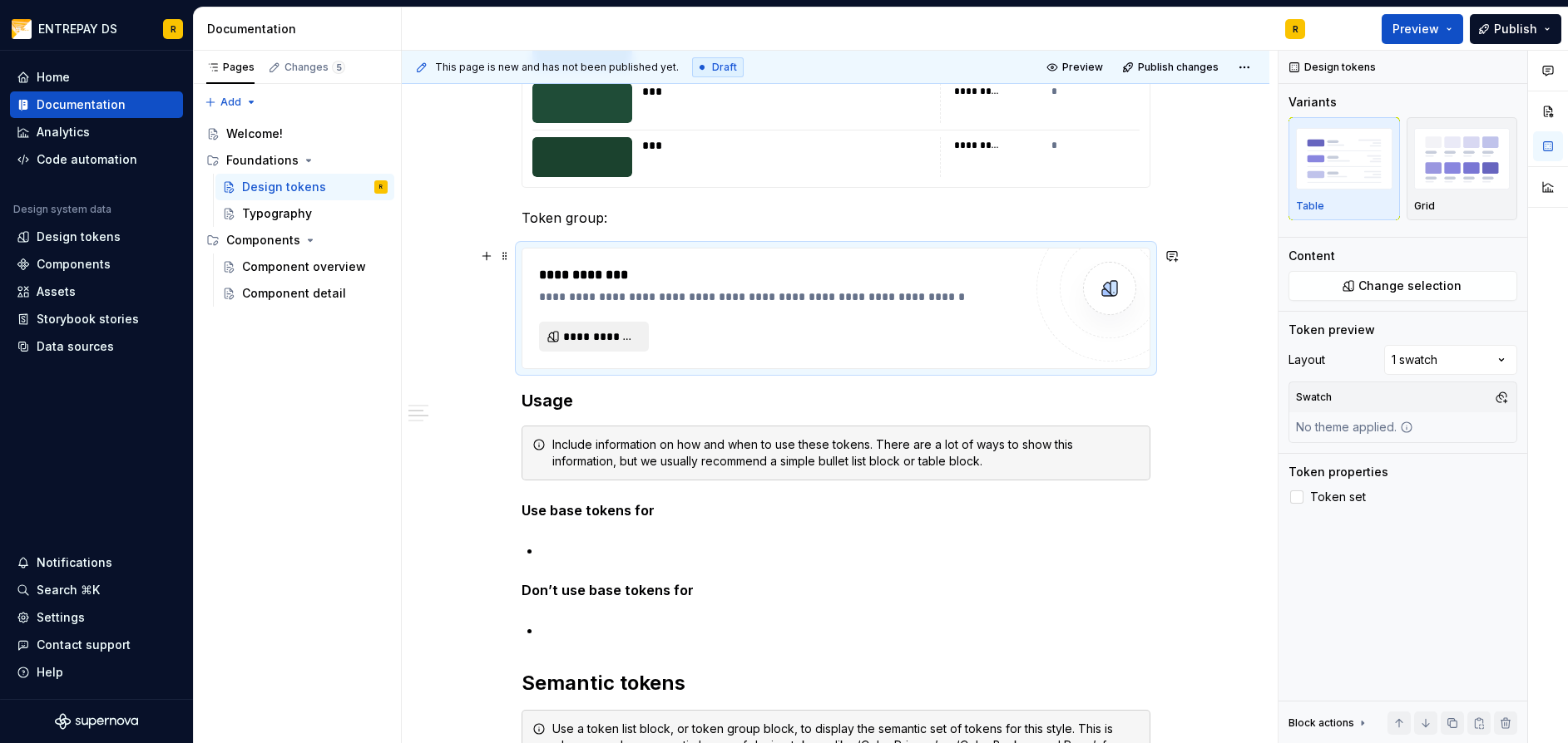
click at [592, 350] on button "**********" at bounding box center [593, 337] width 109 height 30
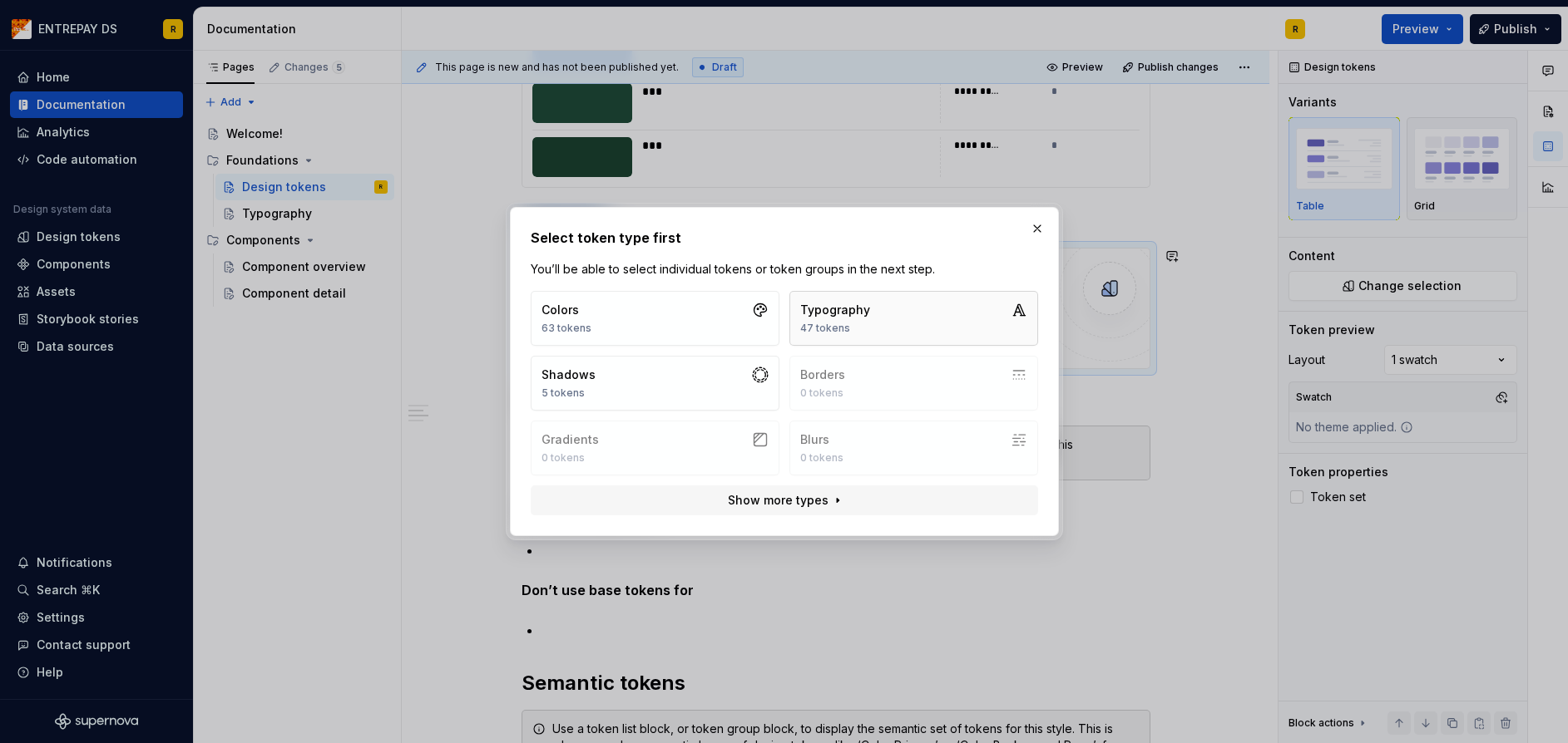
click at [863, 315] on div "Typography" at bounding box center [834, 310] width 70 height 17
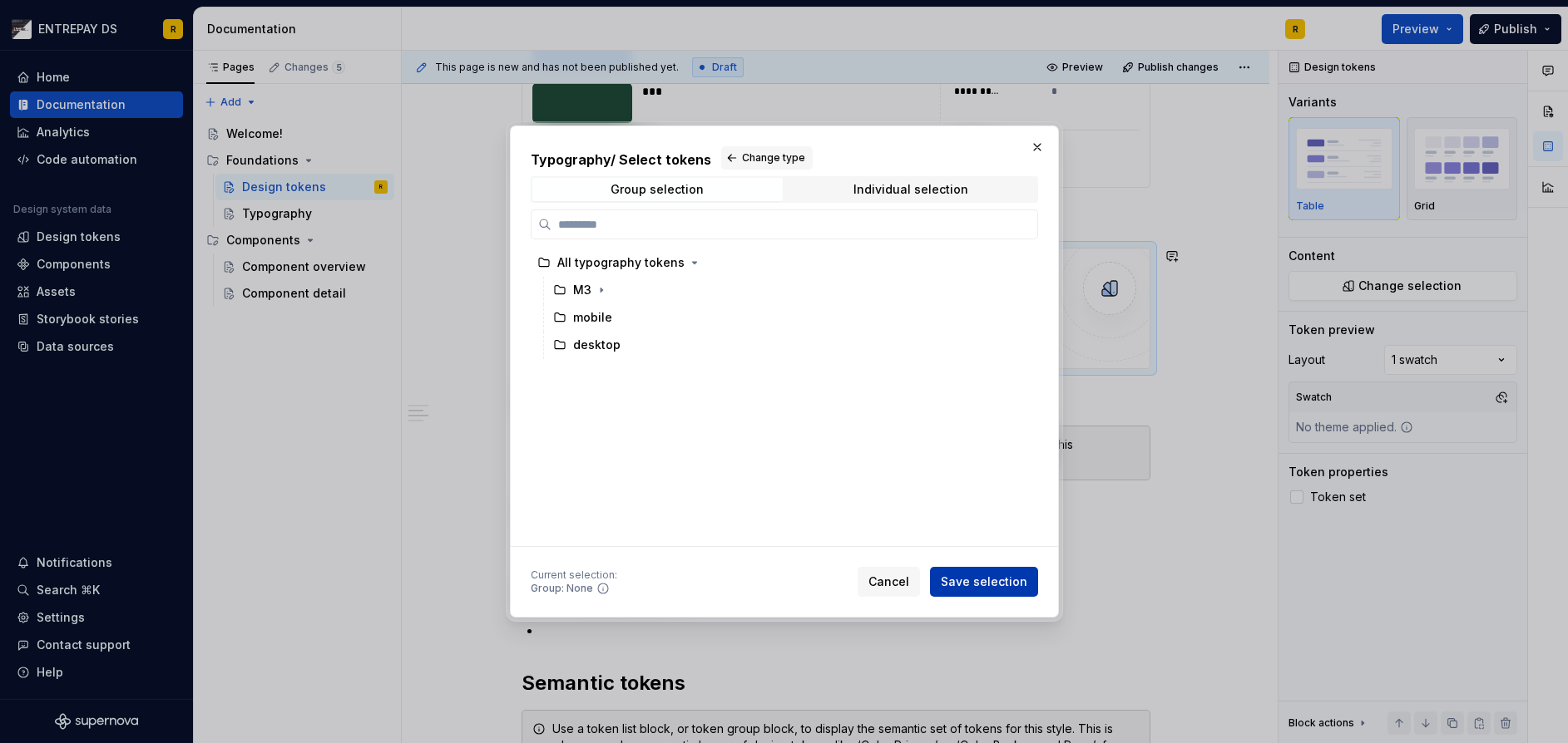
click at [999, 576] on span "Save selection" at bounding box center [984, 582] width 87 height 17
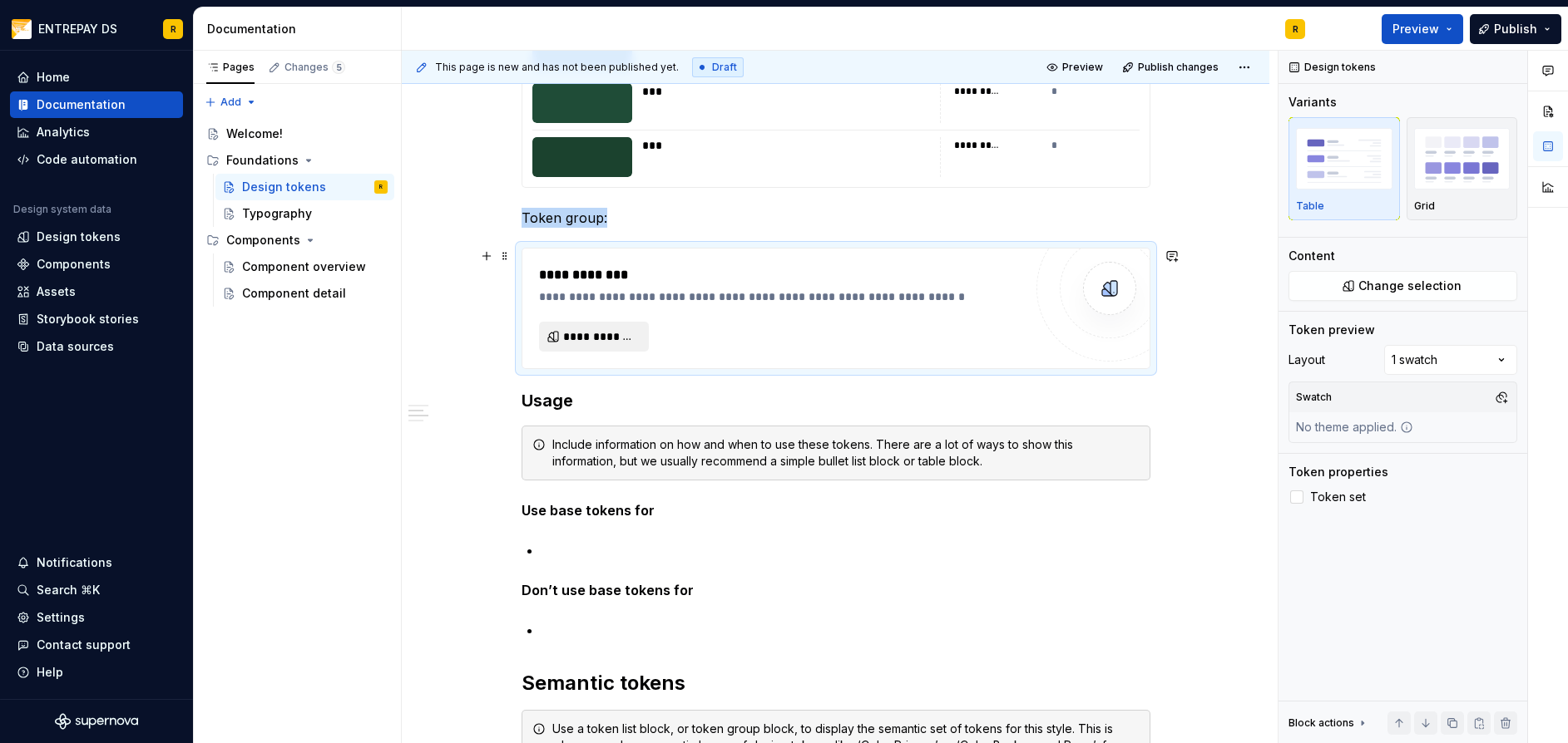
click at [617, 336] on span "**********" at bounding box center [600, 336] width 75 height 17
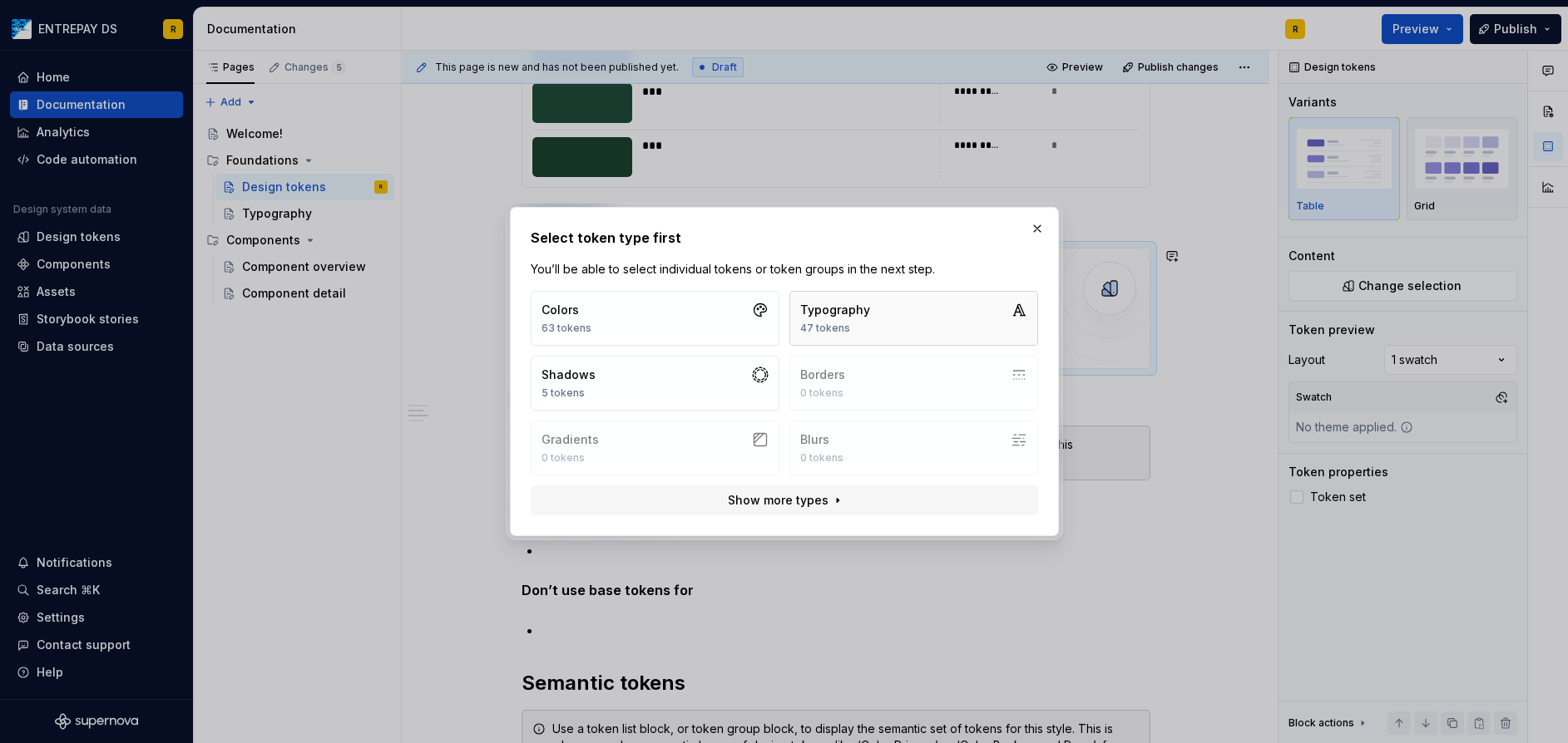
click at [848, 312] on div "Typography" at bounding box center [834, 310] width 70 height 17
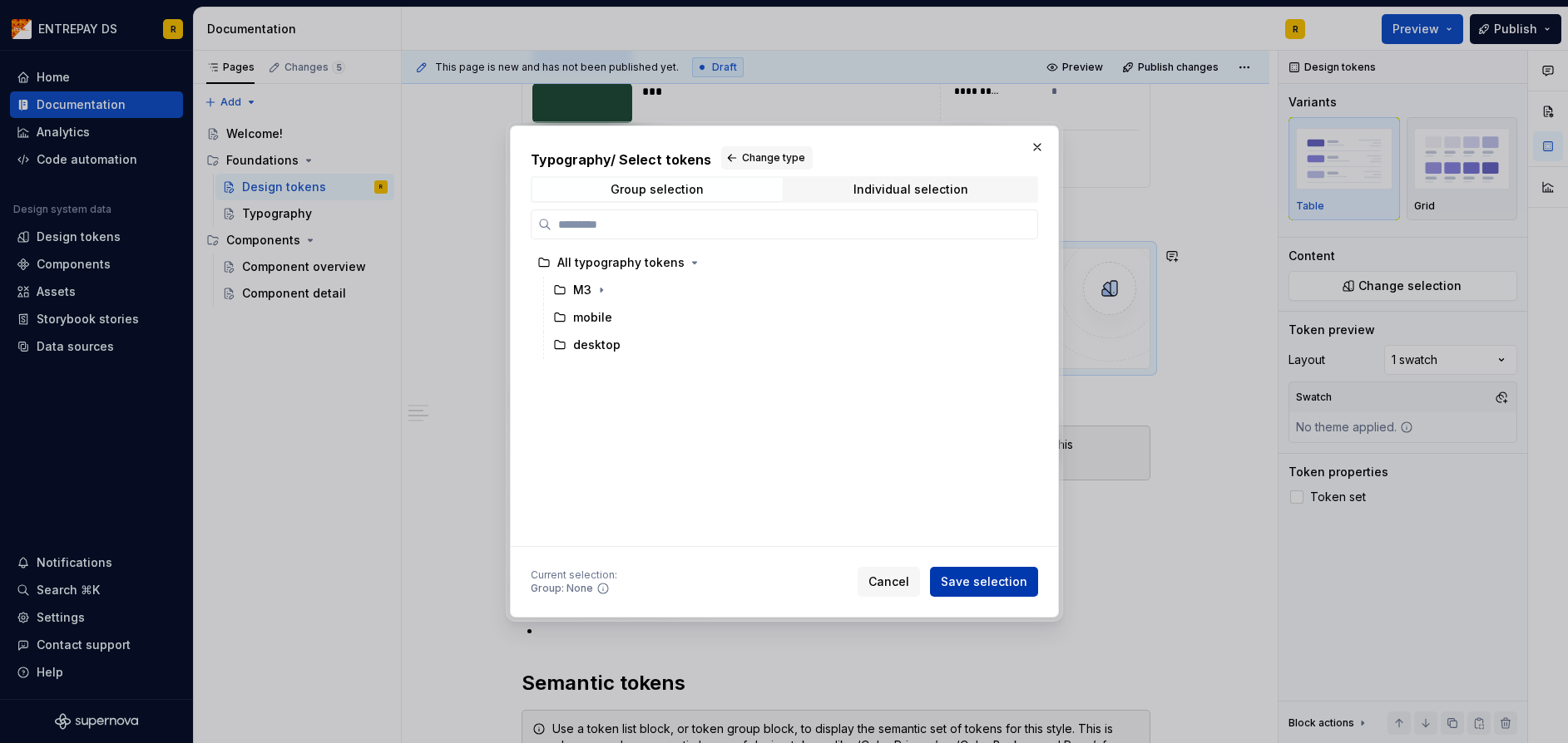
click at [1029, 583] on button "Save selection" at bounding box center [984, 582] width 108 height 30
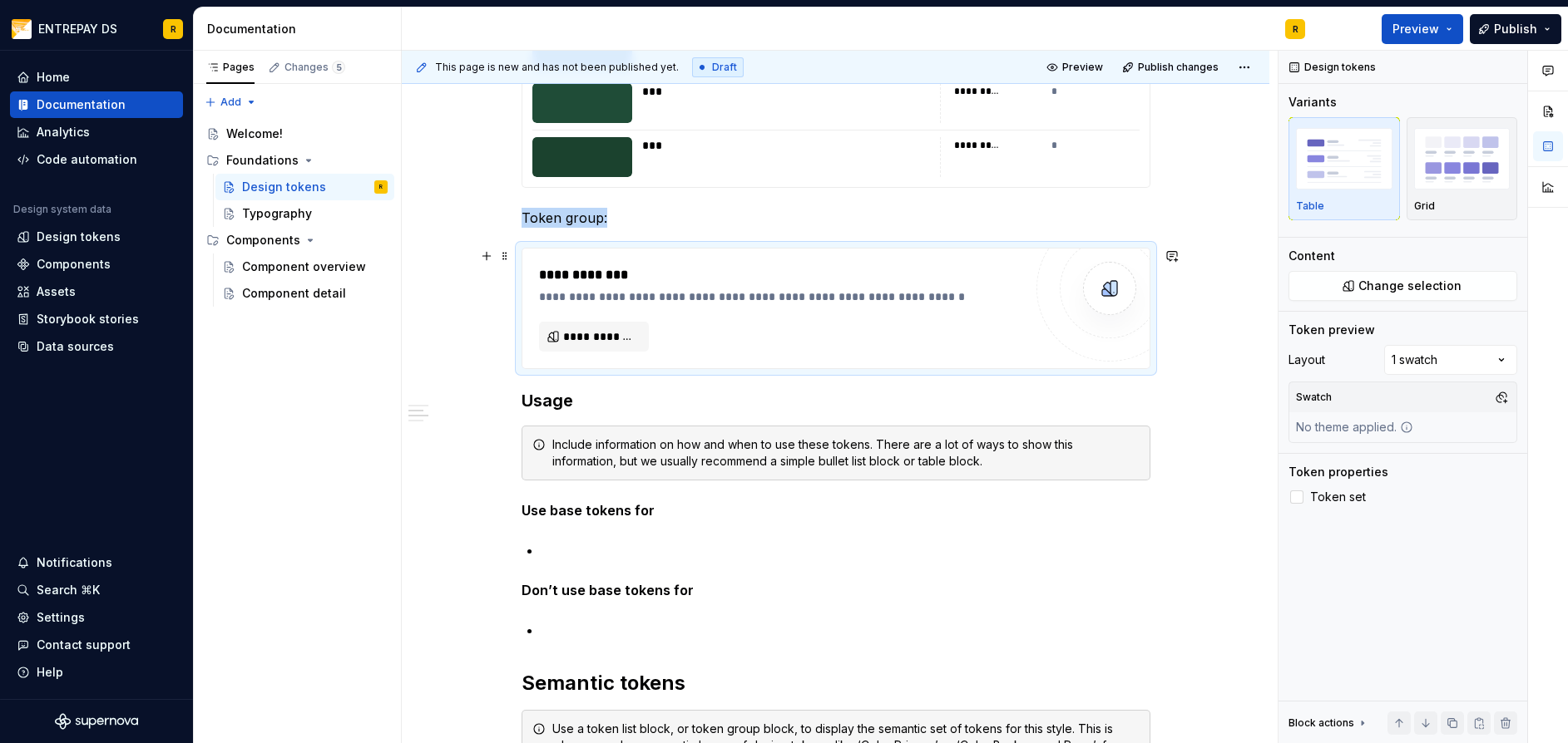
click at [721, 287] on div "**********" at bounding box center [780, 284] width 484 height 40
click at [620, 333] on span "**********" at bounding box center [600, 336] width 75 height 17
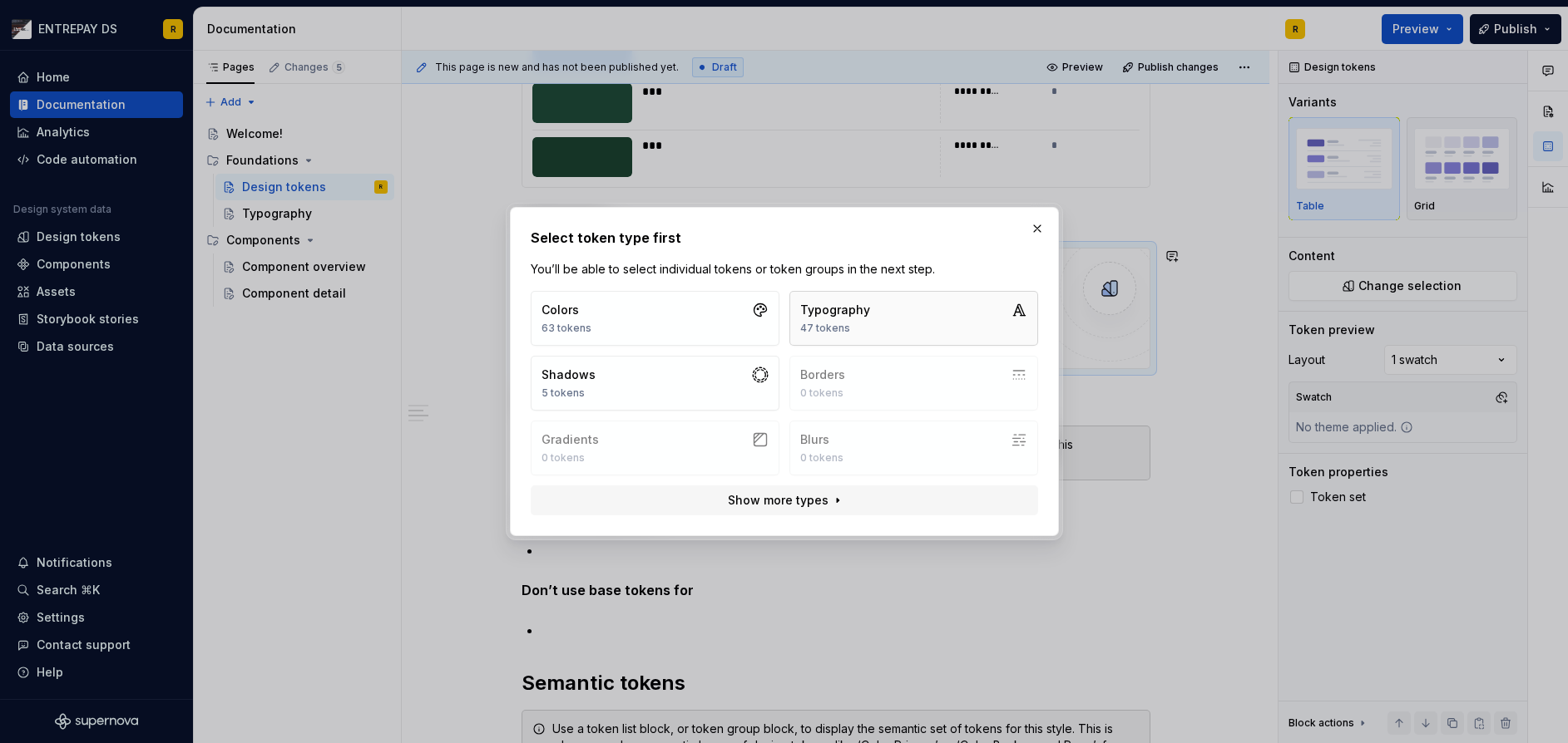
click at [833, 311] on div "Typography" at bounding box center [834, 310] width 70 height 17
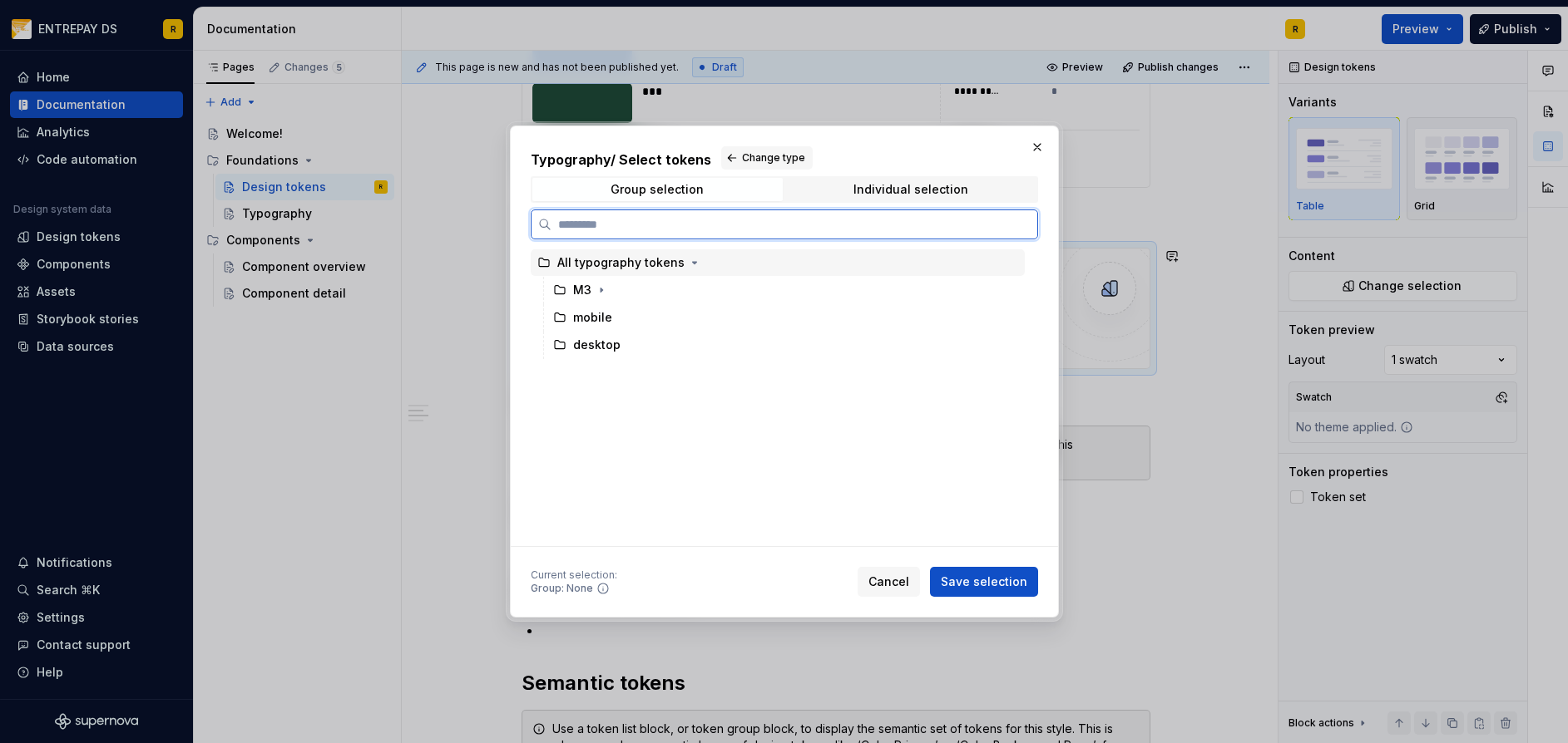
click at [639, 263] on div "All typography tokens" at bounding box center [621, 262] width 127 height 17
click at [976, 569] on button "Save selection" at bounding box center [984, 582] width 108 height 30
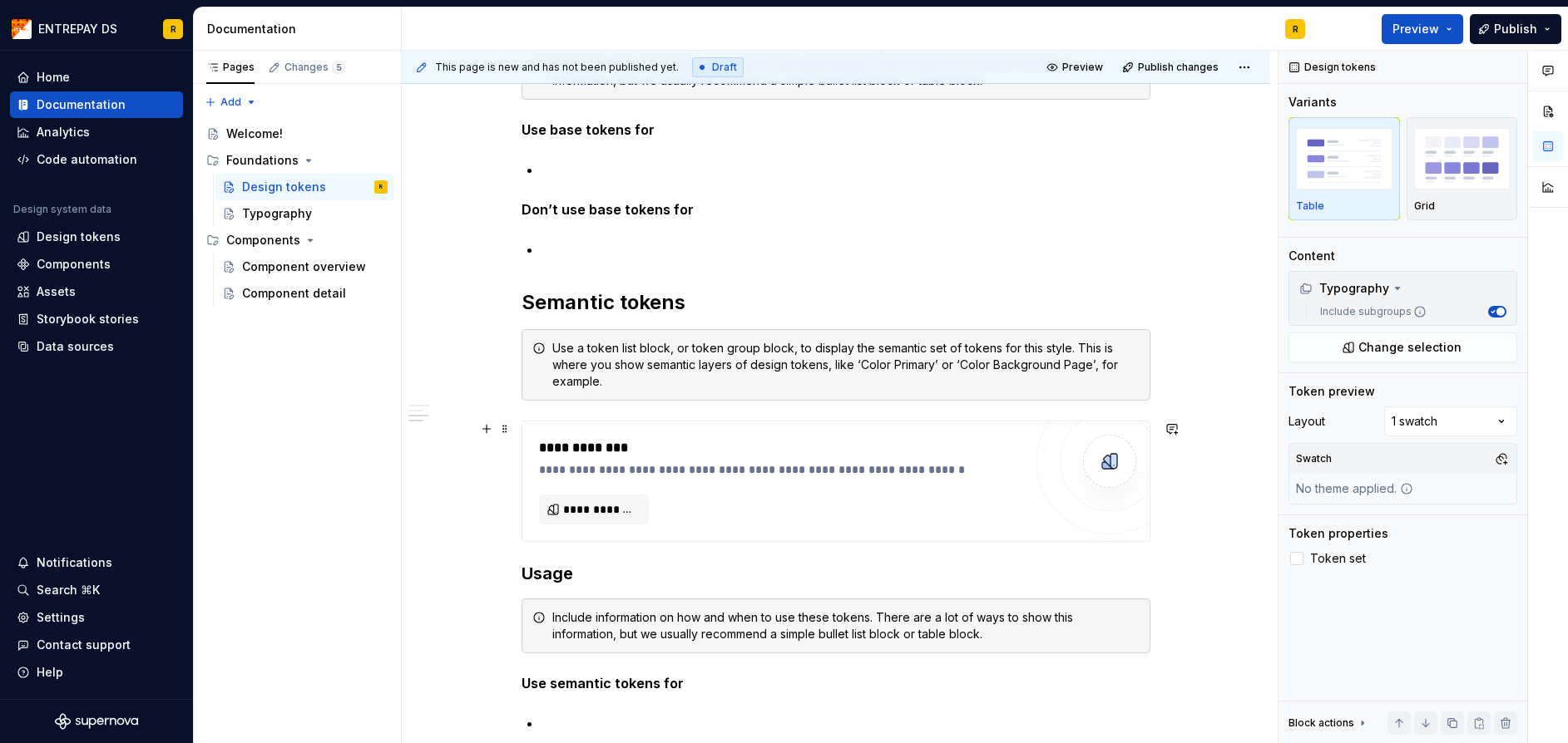
scroll to position [7043, 0]
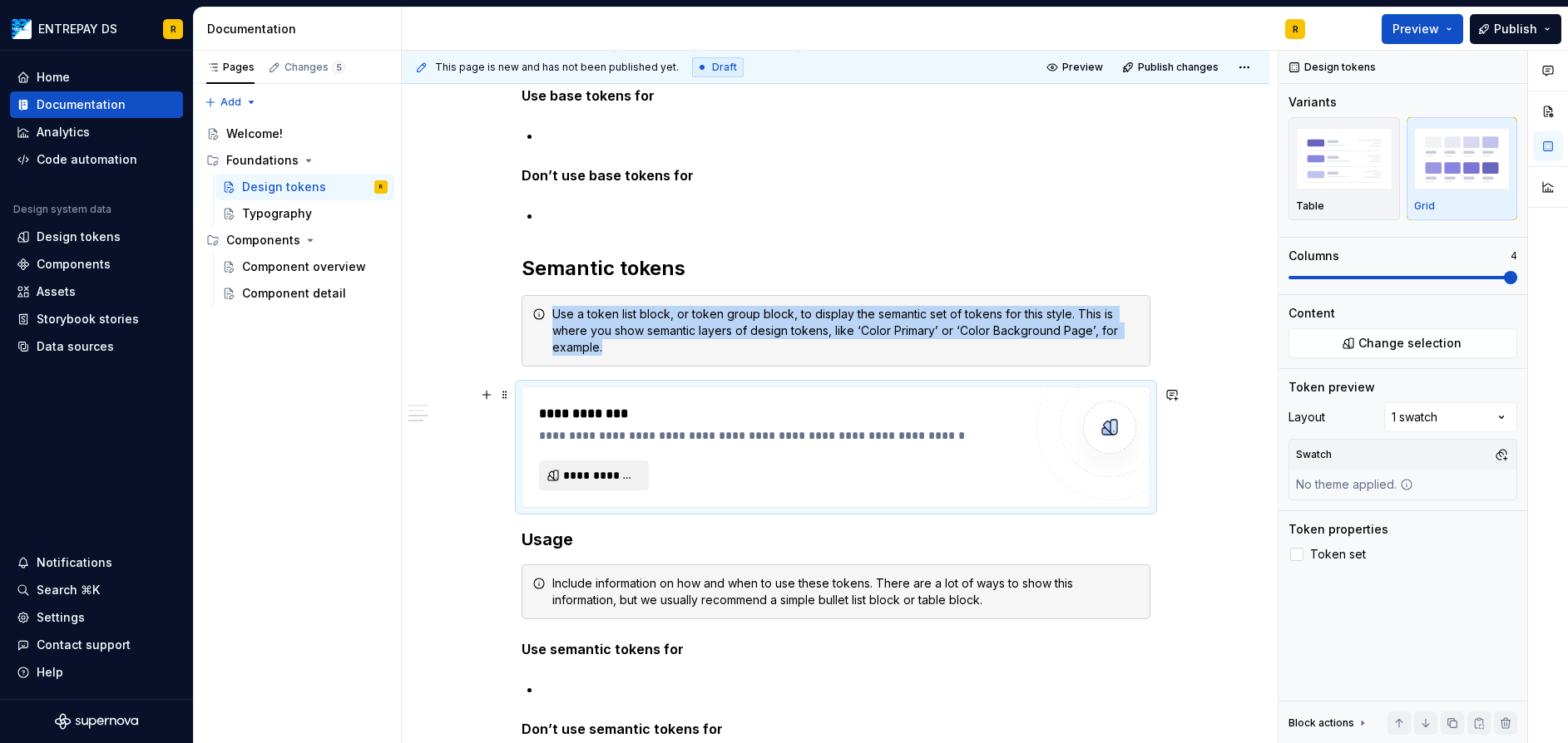
click at [624, 468] on span "**********" at bounding box center [600, 475] width 75 height 17
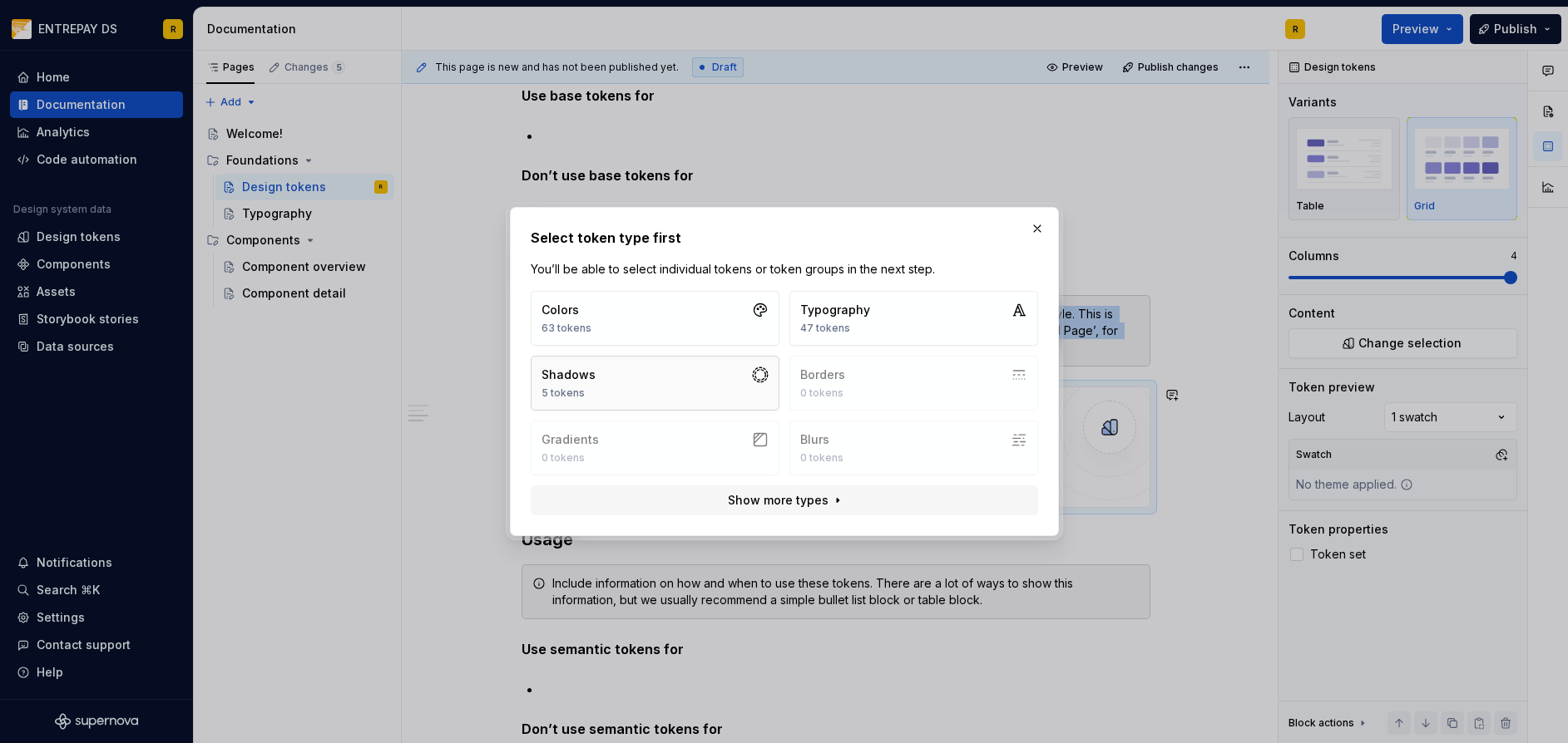
click at [652, 377] on button "Shadows 5 tokens" at bounding box center [655, 383] width 249 height 55
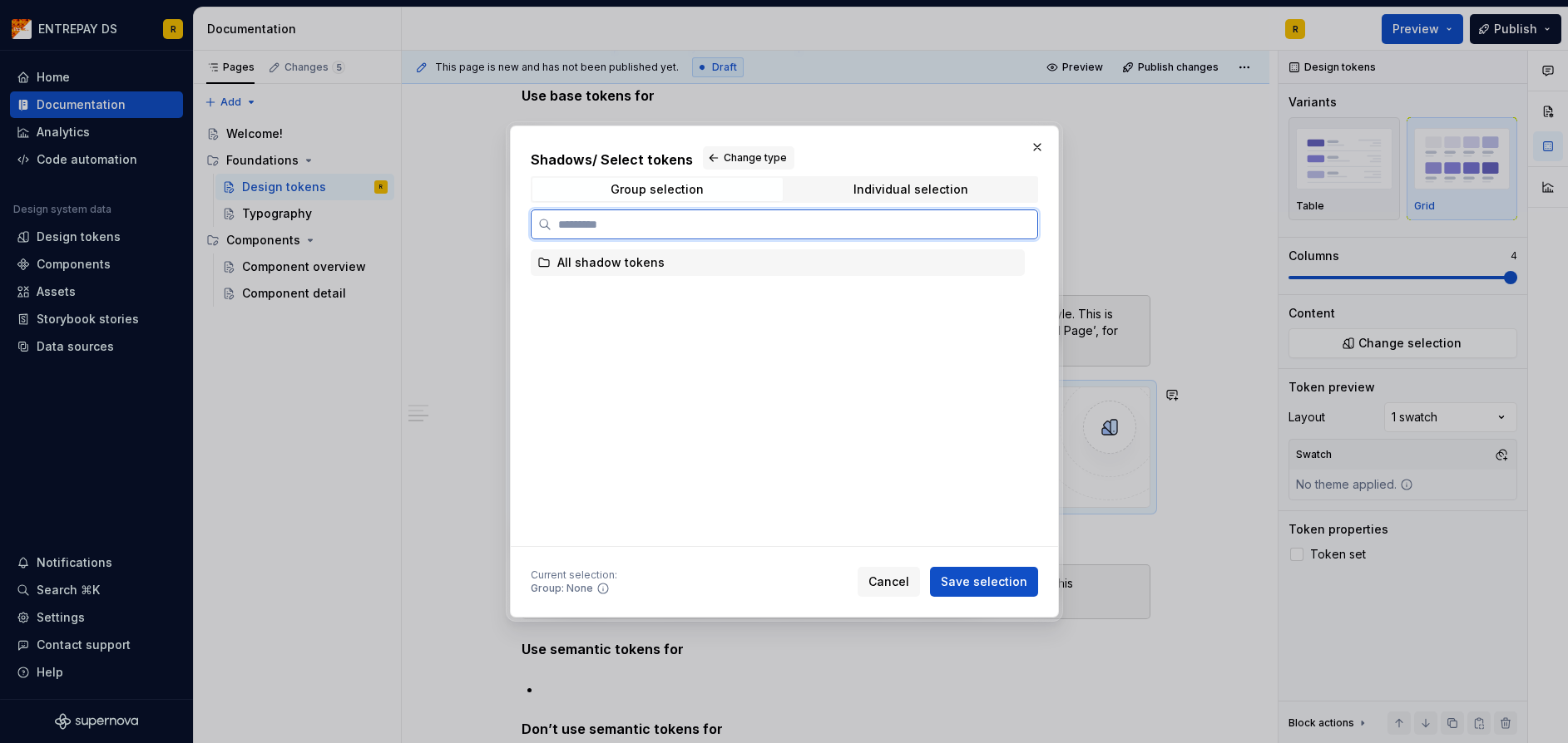
click at [635, 255] on div "All shadow tokens" at bounding box center [611, 262] width 108 height 17
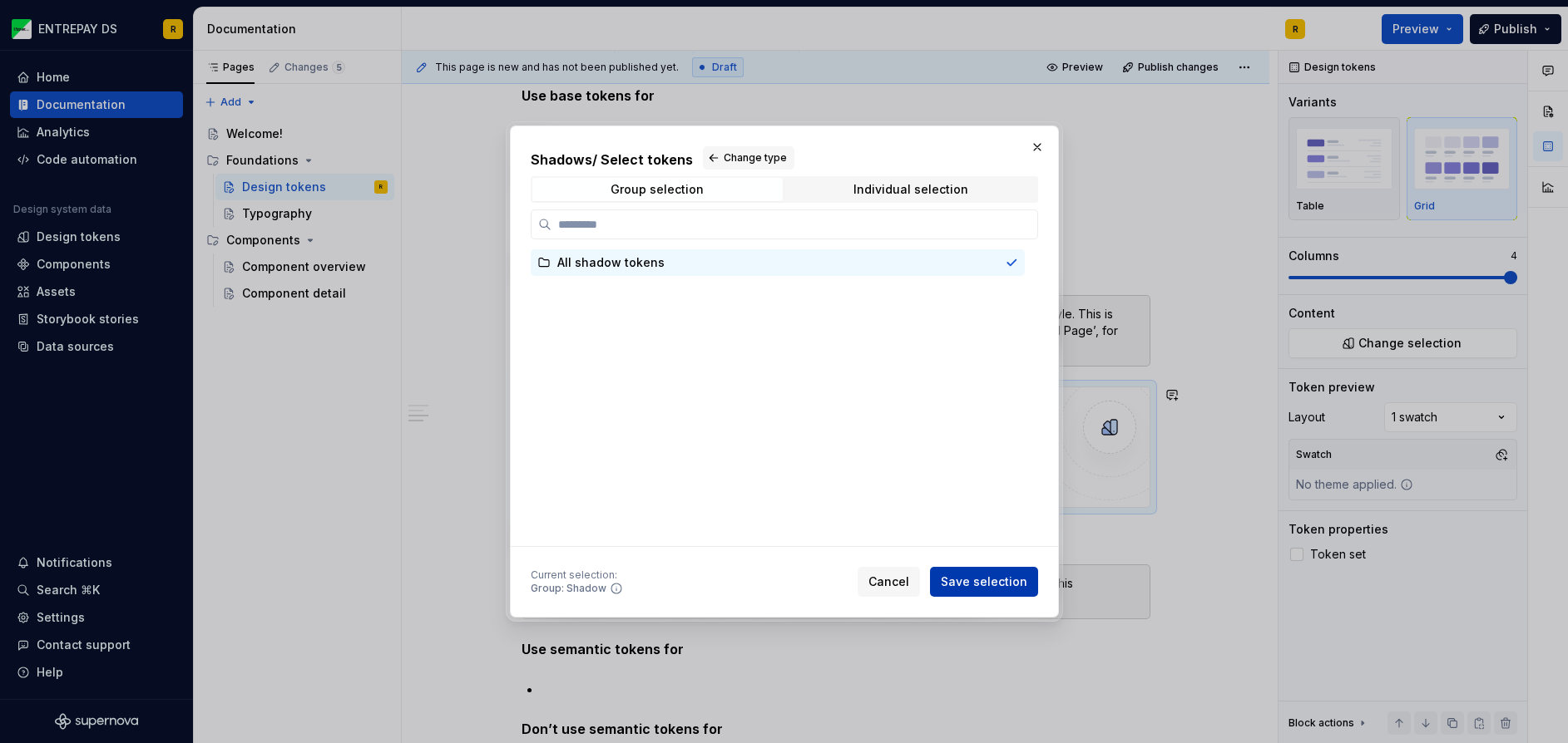
click at [976, 585] on span "Save selection" at bounding box center [984, 582] width 87 height 17
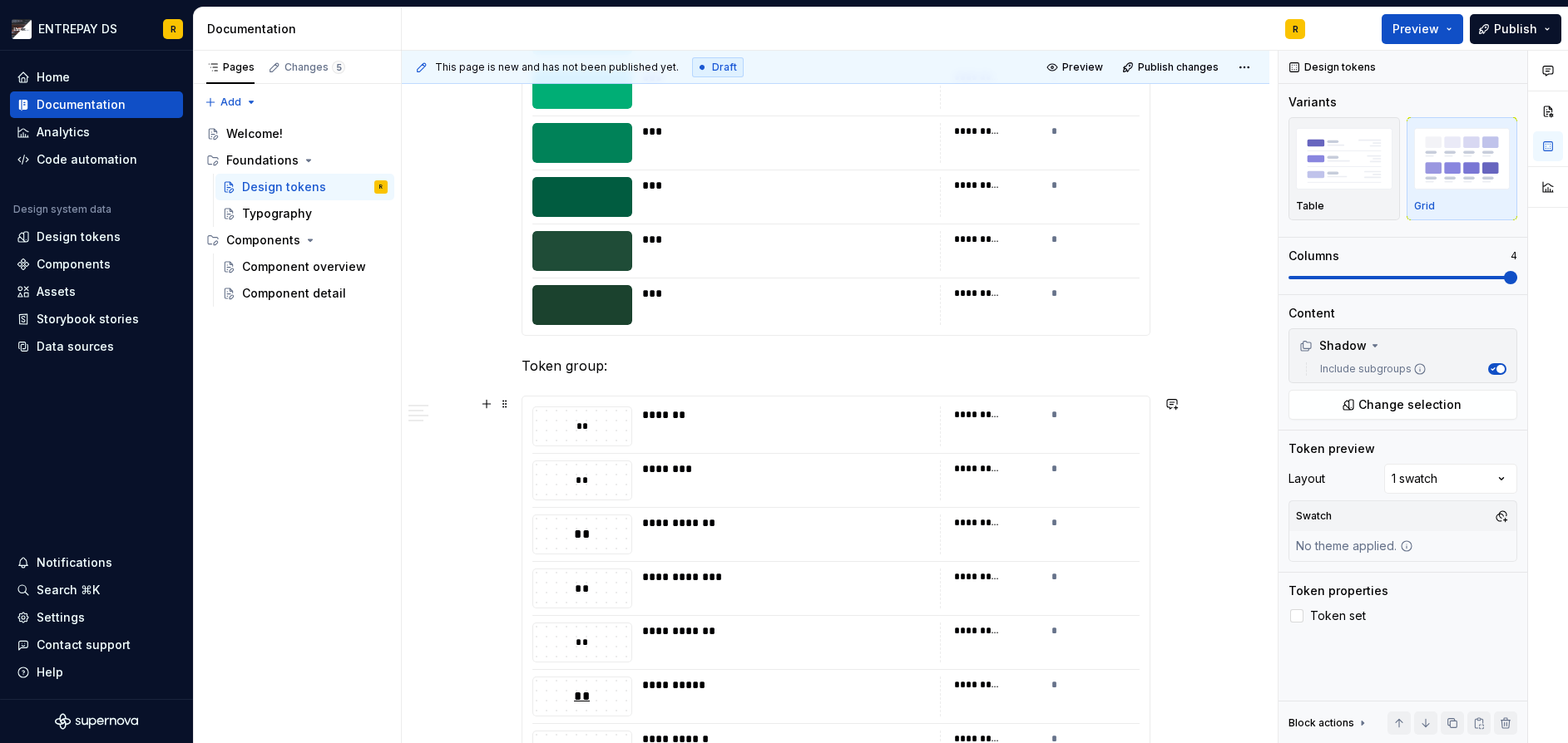
scroll to position [3949, 0]
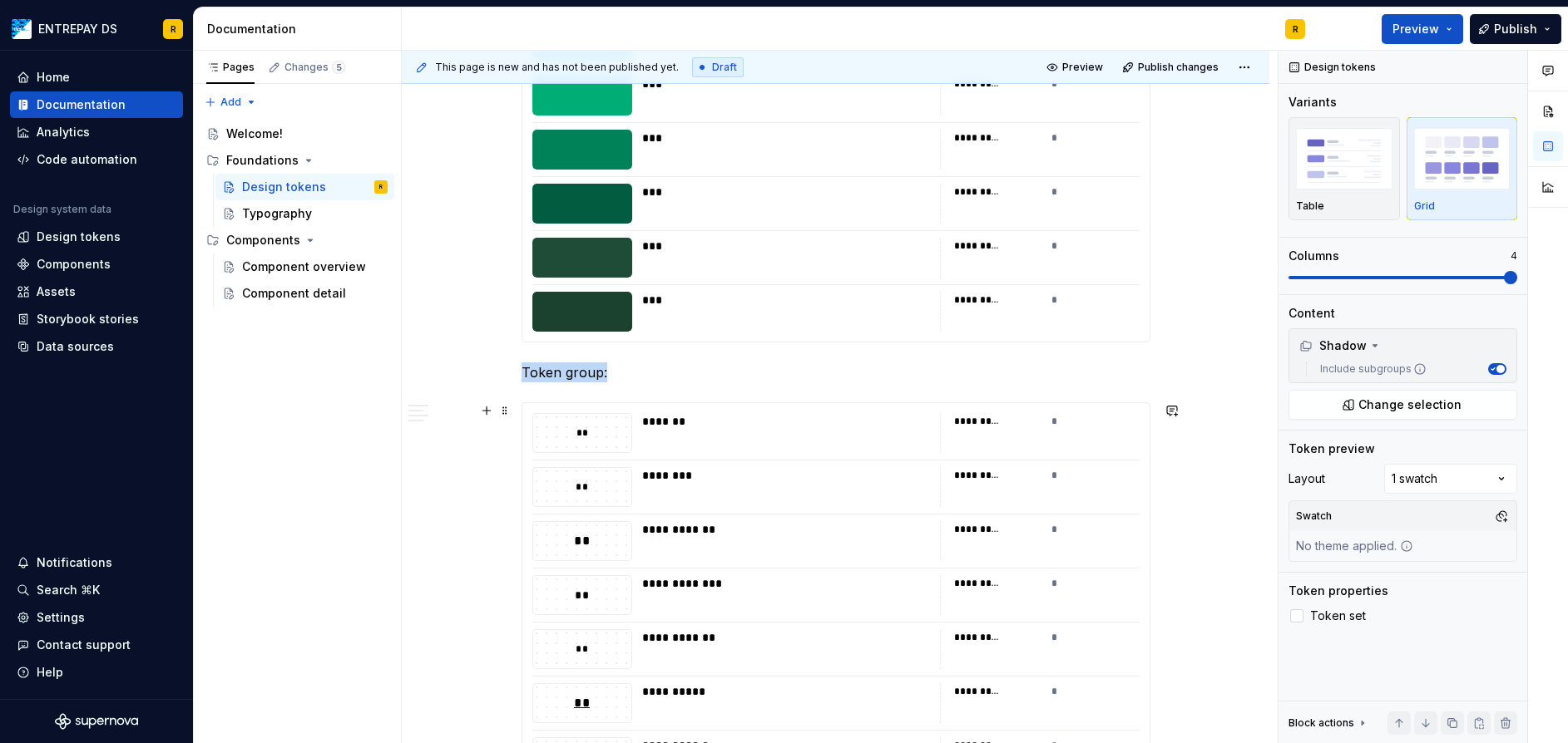
click at [545, 413] on div "**" at bounding box center [582, 432] width 100 height 40
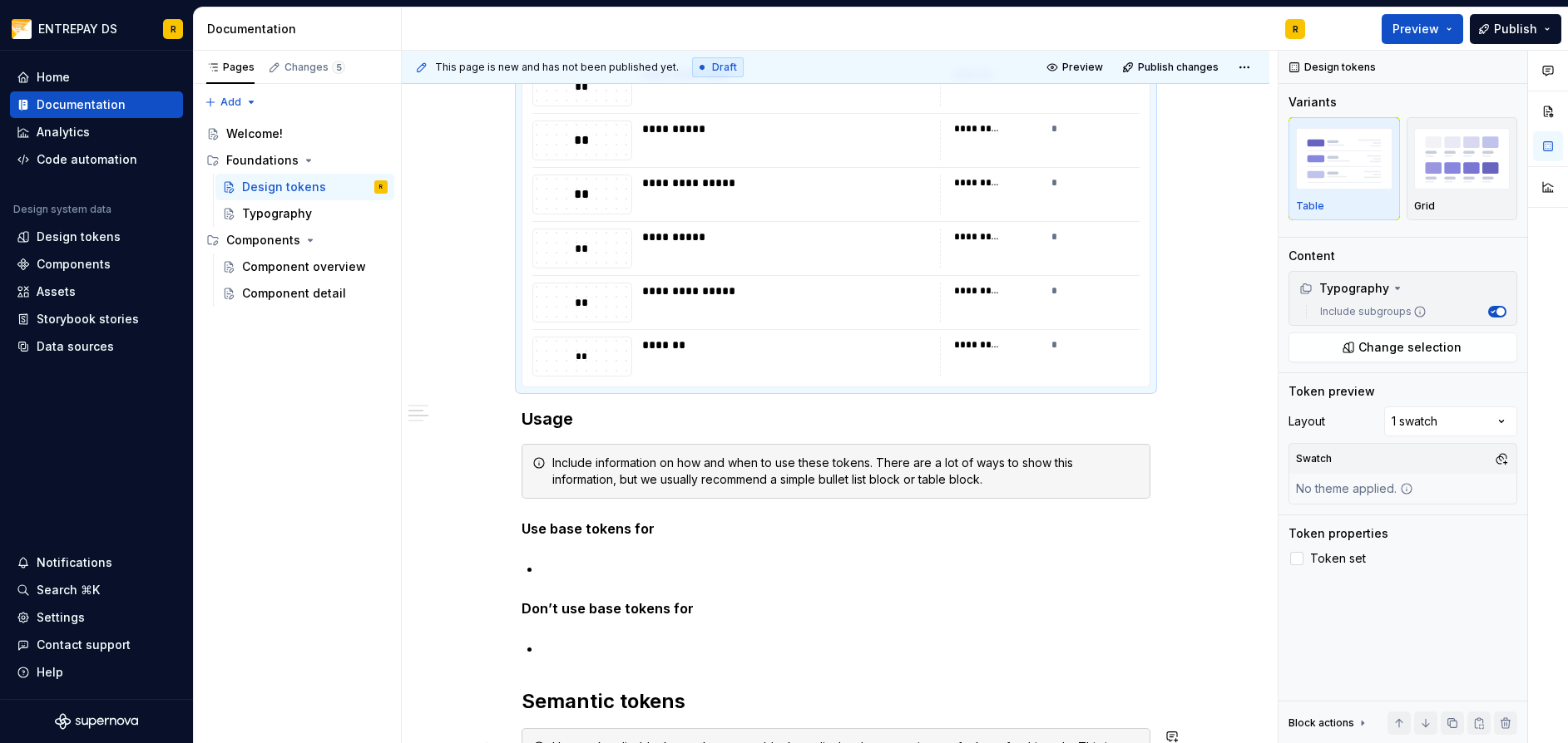
scroll to position [6608, 0]
click at [848, 348] on div "*******" at bounding box center [786, 346] width 288 height 17
click at [1496, 310] on icon "button" at bounding box center [1491, 311] width 8 height 8
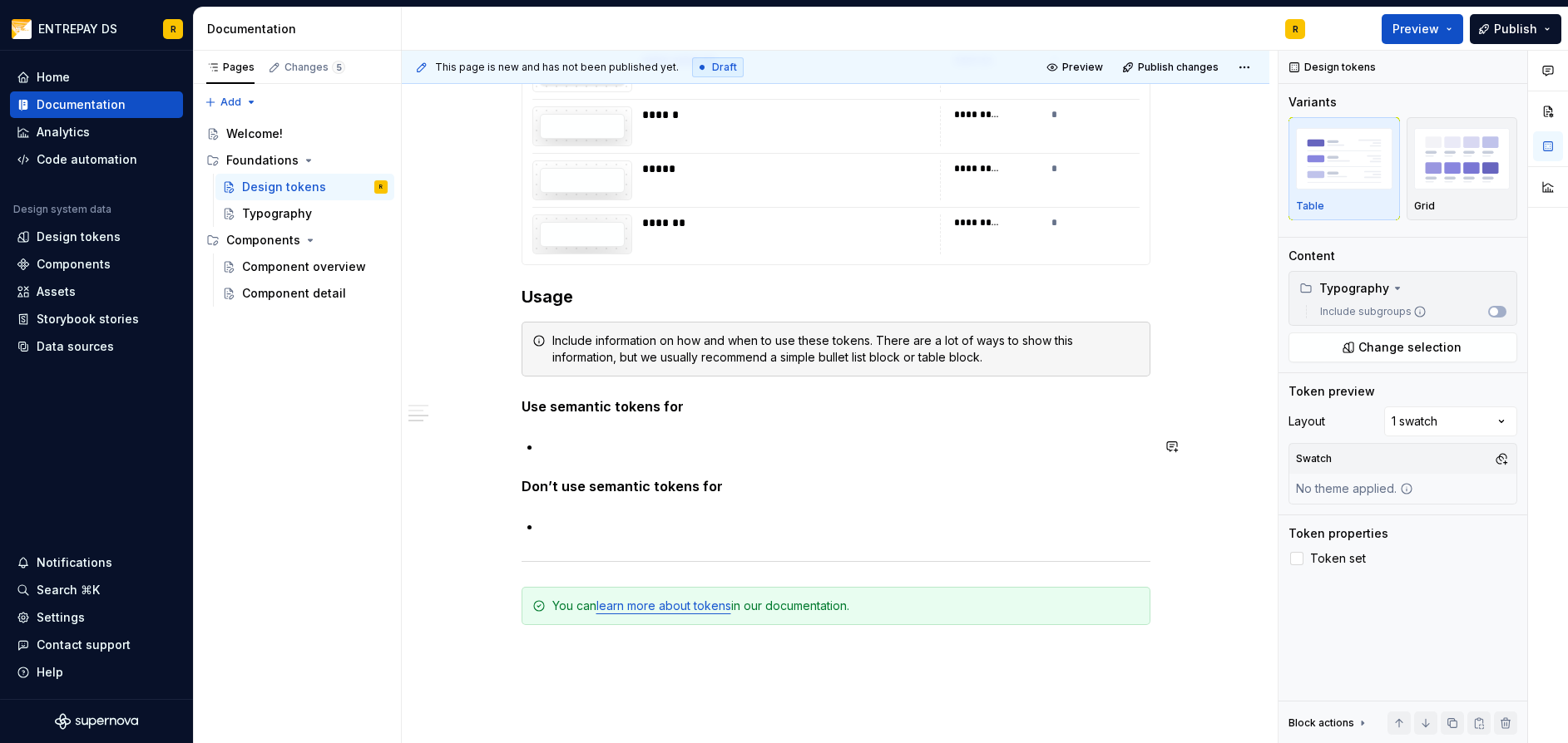
scroll to position [4984, 0]
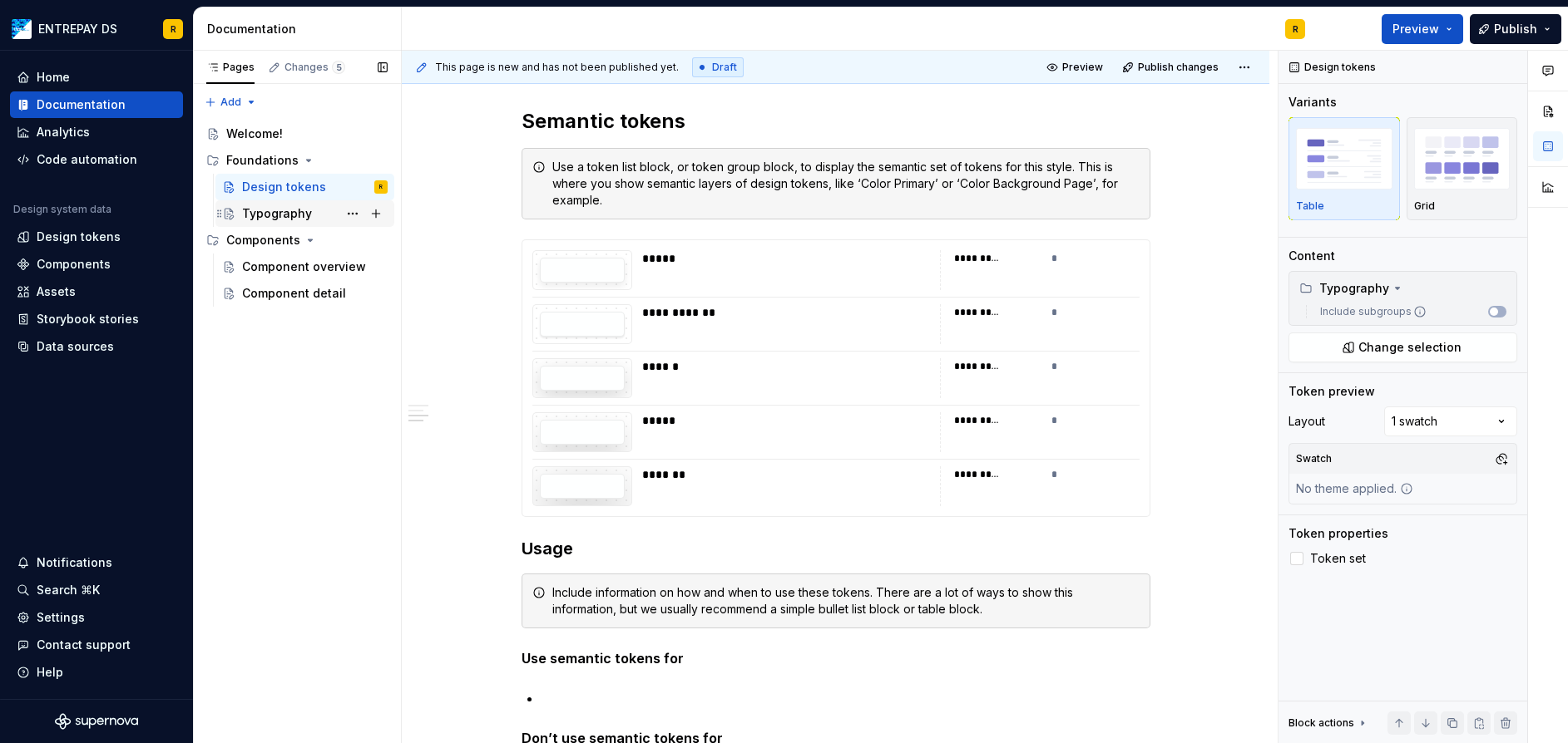
click at [257, 213] on div "Typography" at bounding box center [276, 214] width 70 height 17
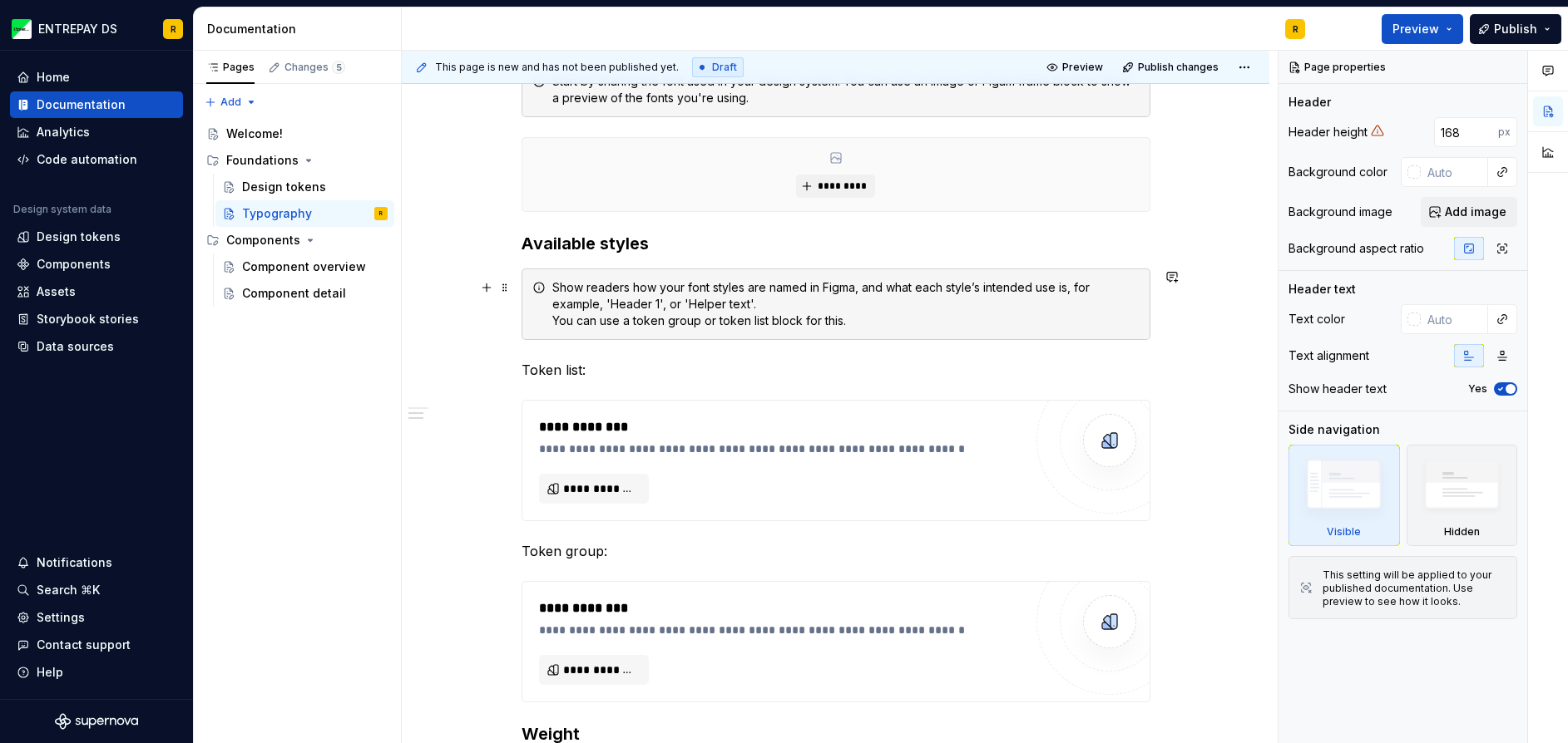
scroll to position [416, 0]
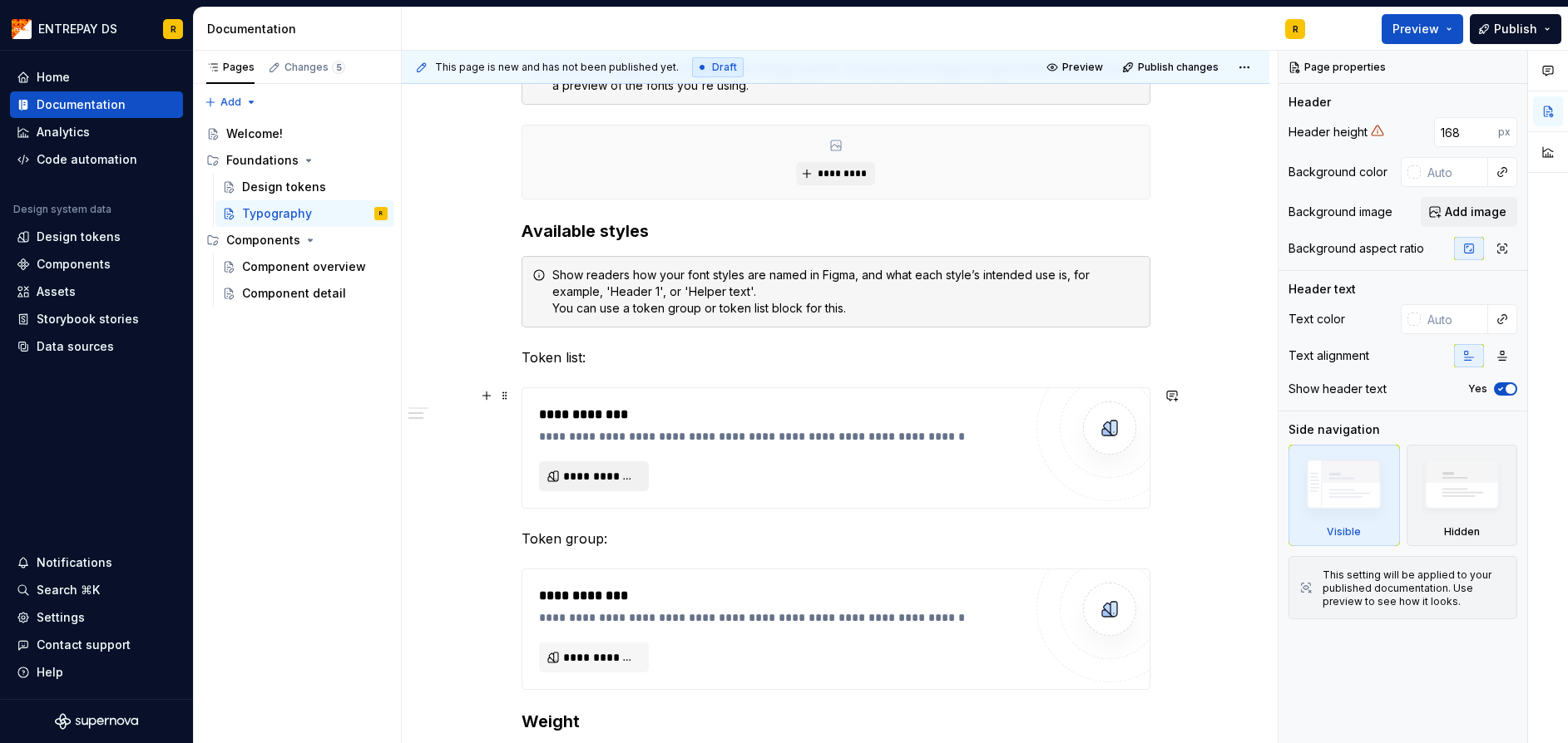
click at [628, 478] on span "**********" at bounding box center [600, 476] width 75 height 17
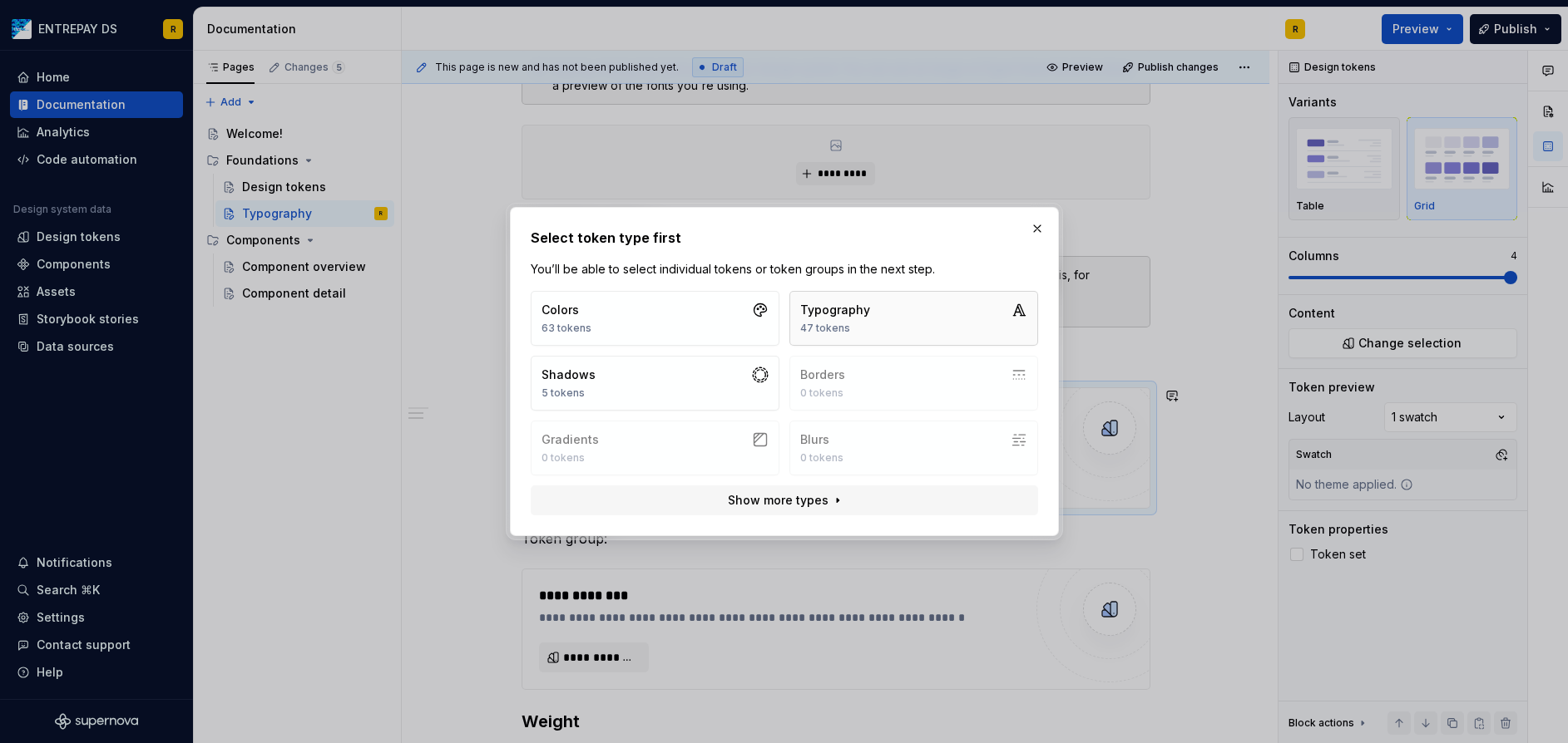
click at [879, 322] on button "Typography 47 tokens" at bounding box center [914, 319] width 249 height 55
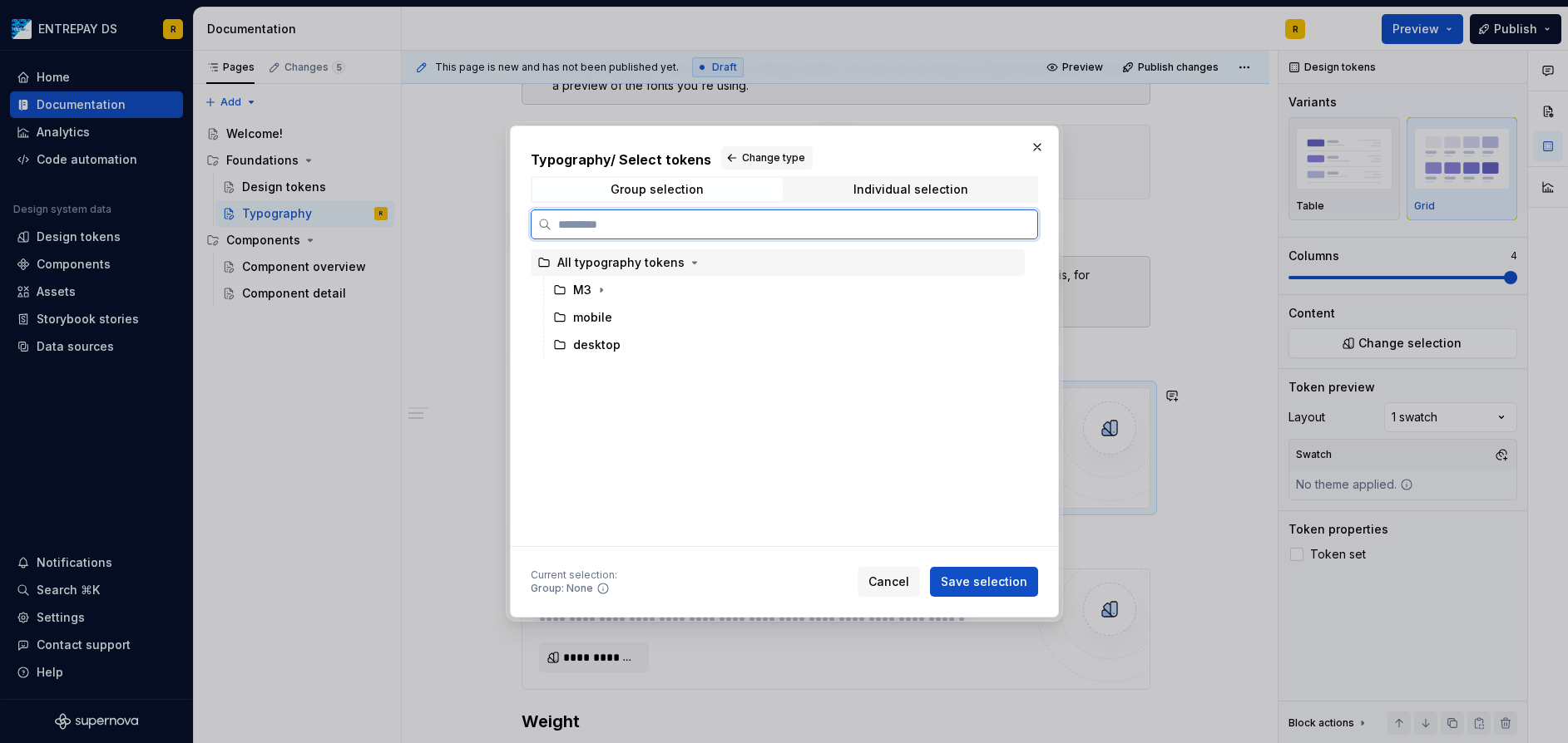
click at [606, 271] on div "All typography tokens" at bounding box center [777, 263] width 494 height 26
click at [992, 586] on span "Save selection" at bounding box center [984, 582] width 87 height 17
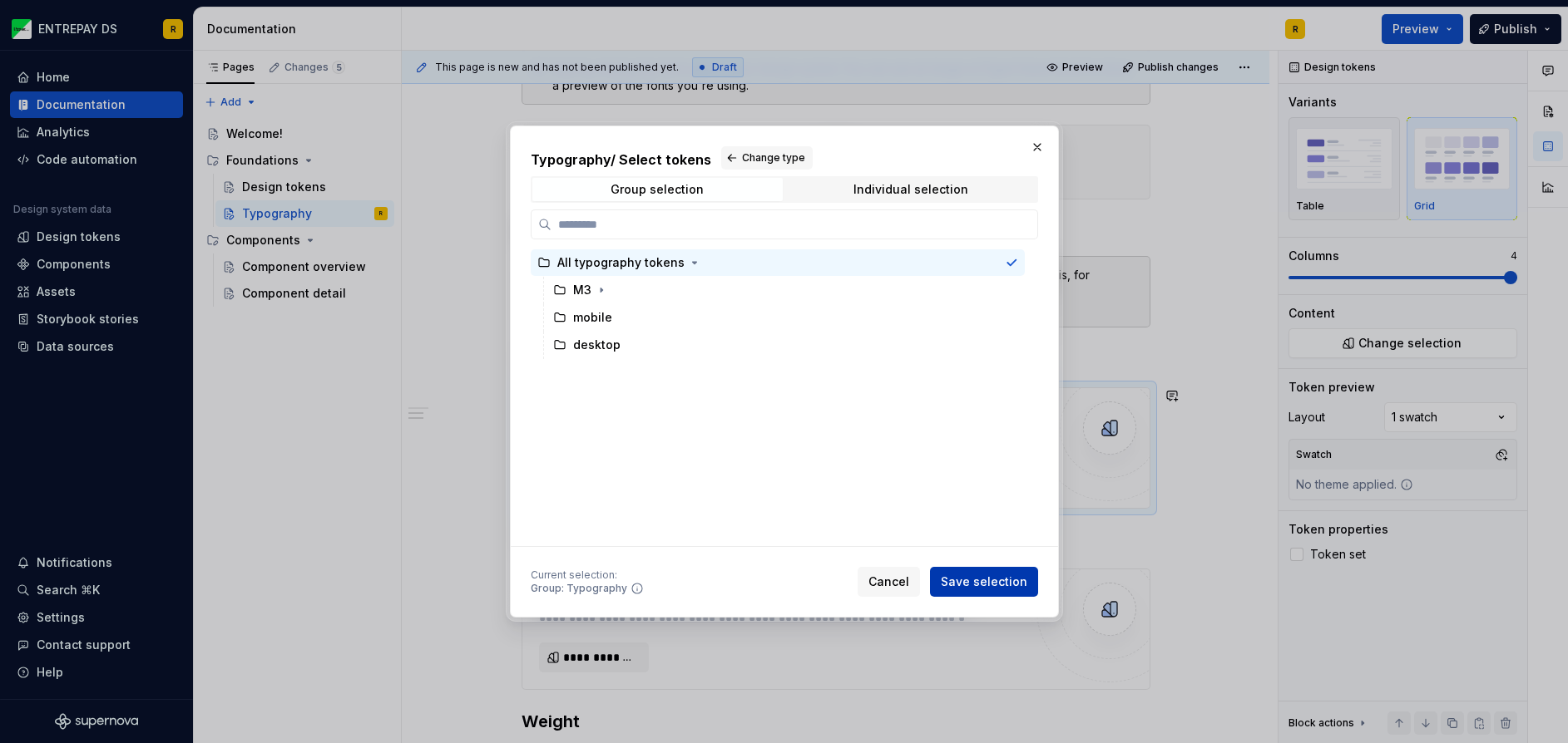
scroll to position [752, 0]
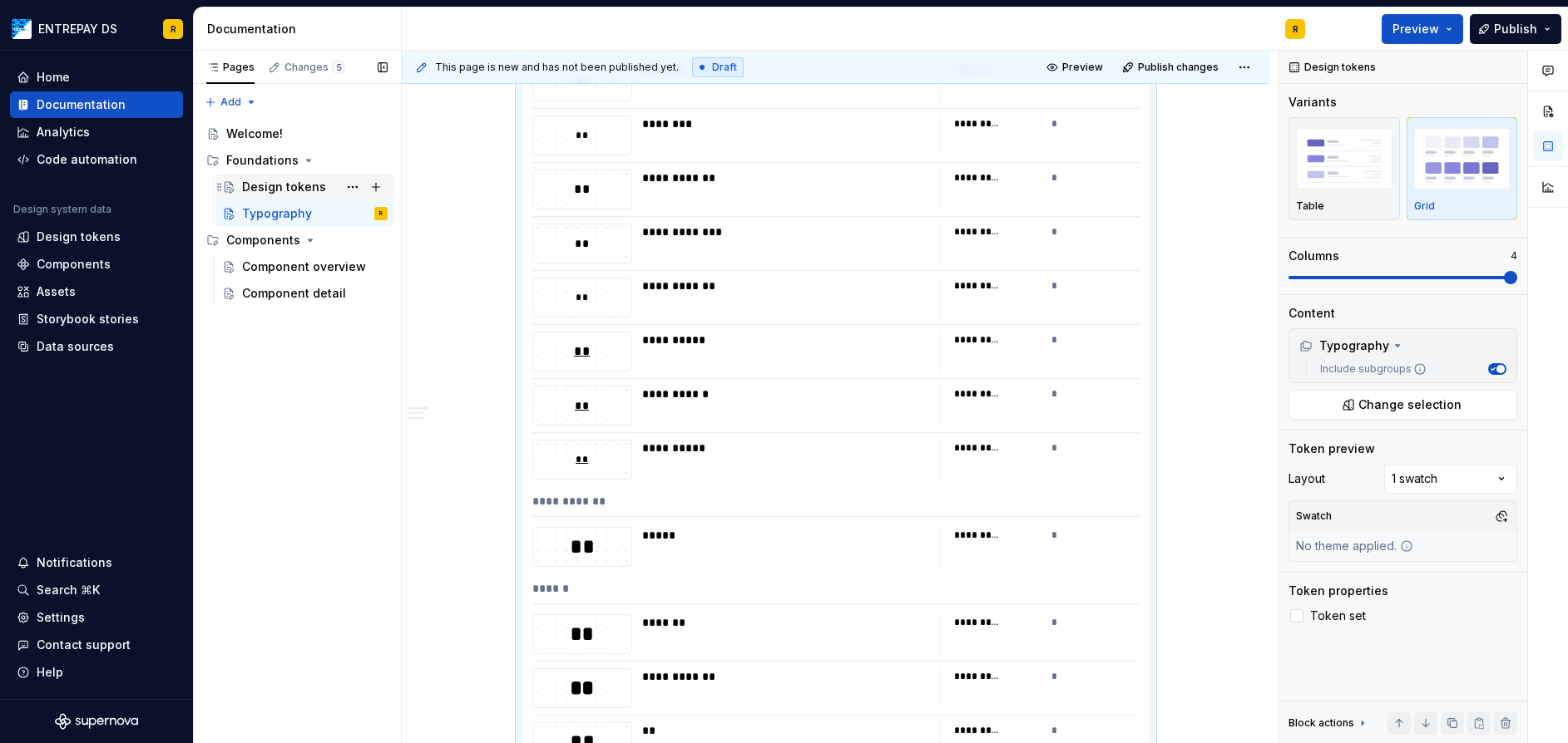
click at [304, 184] on div "Design tokens" at bounding box center [283, 187] width 84 height 17
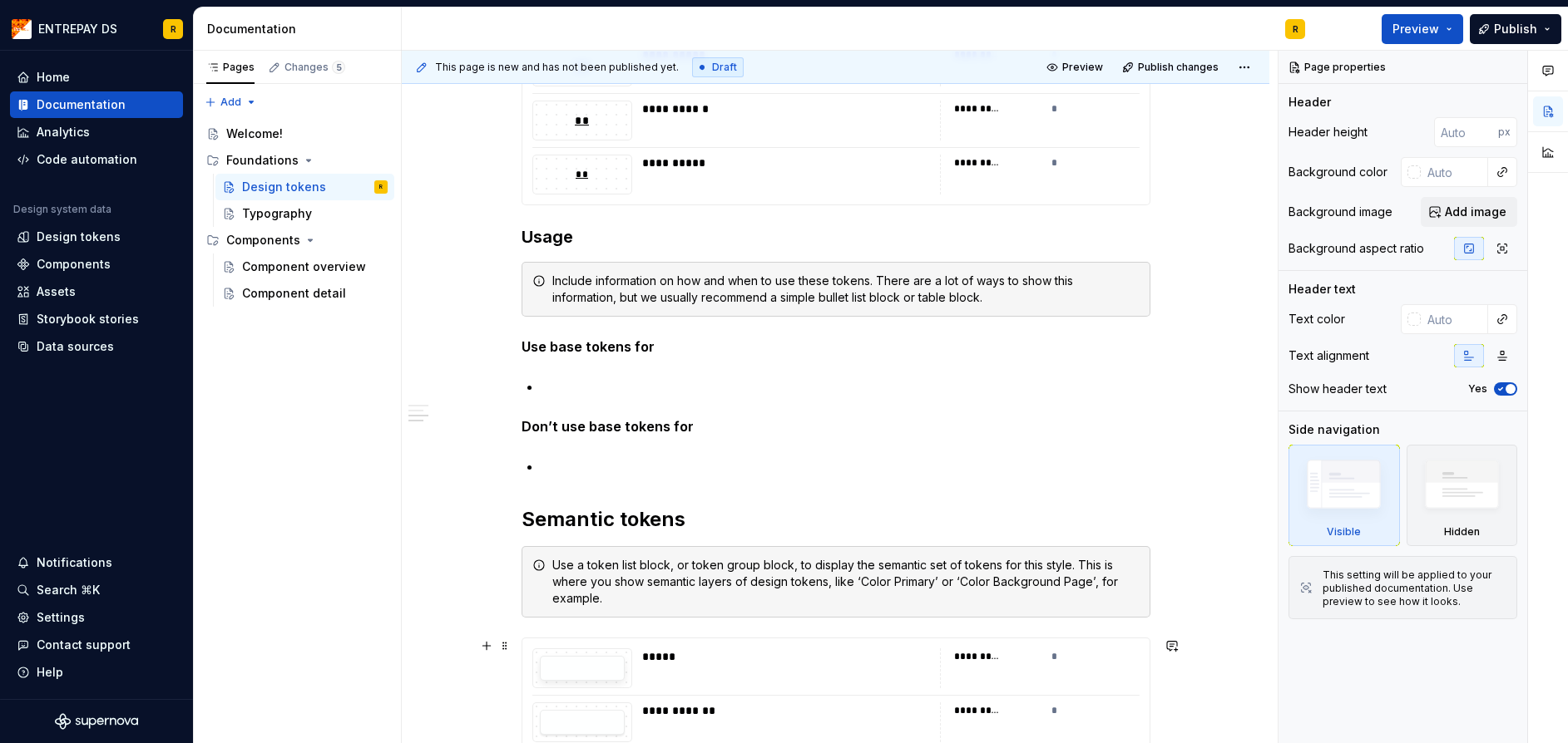
scroll to position [4568, 0]
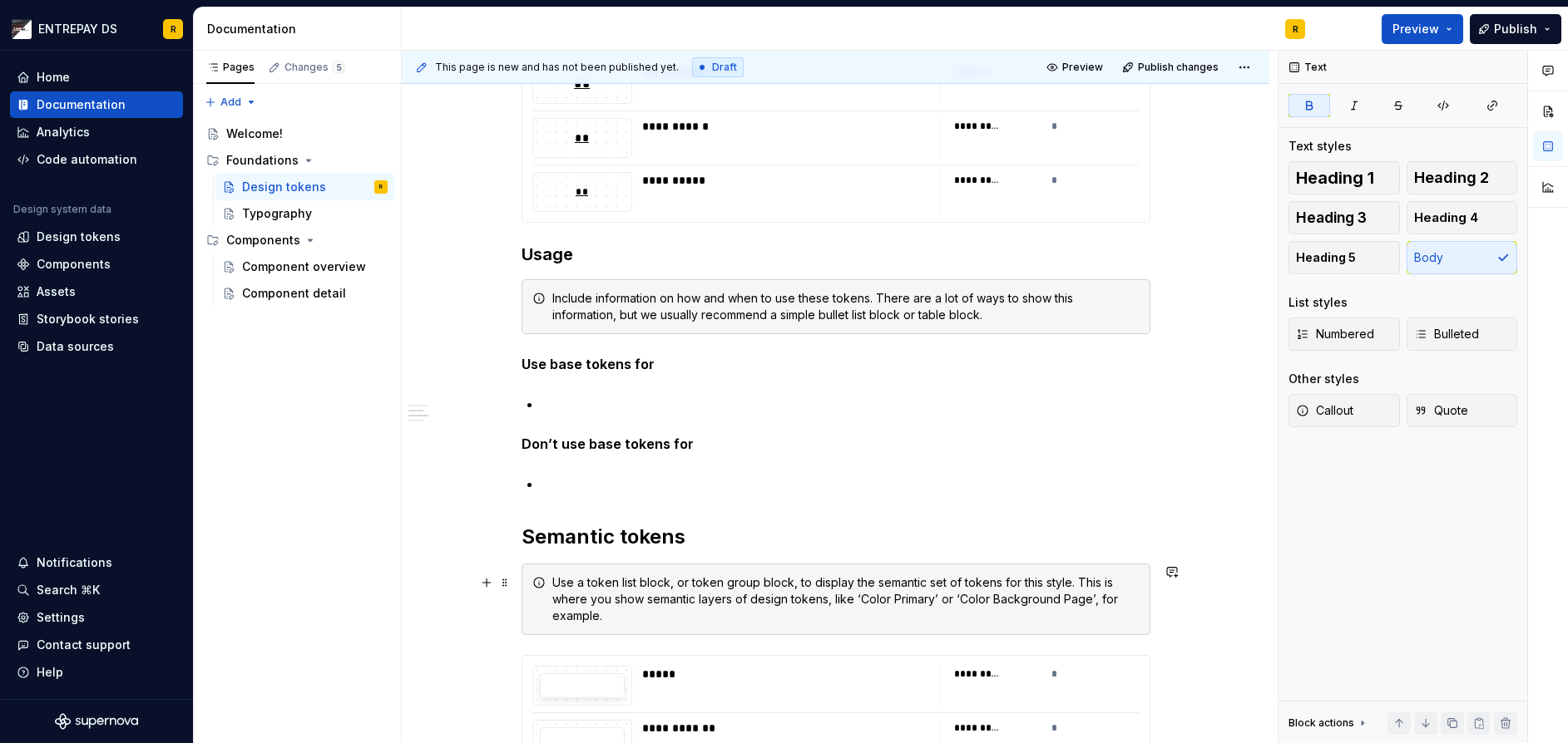
click at [888, 439] on p "Don’t use base tokens for" at bounding box center [836, 444] width 629 height 20
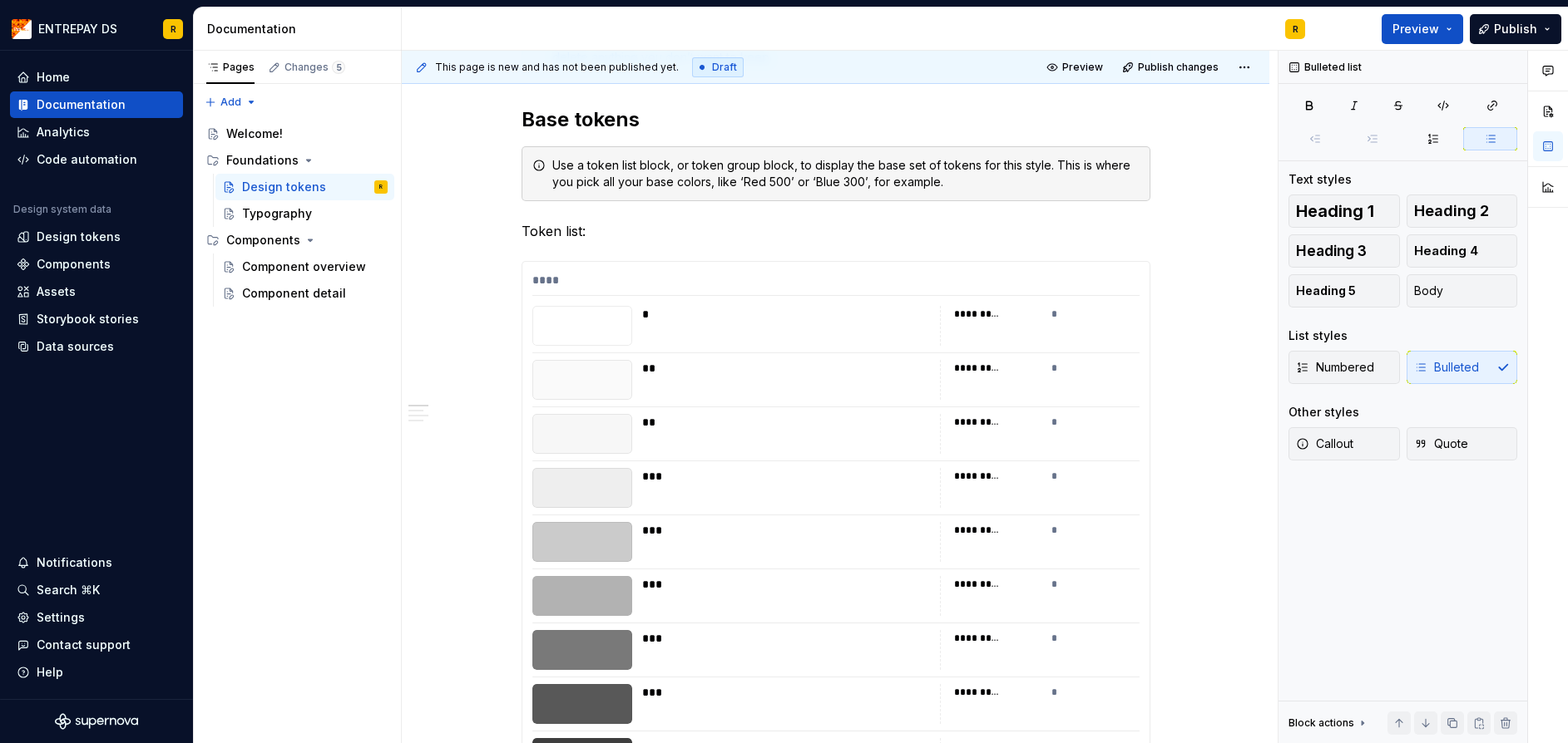
scroll to position [116, 0]
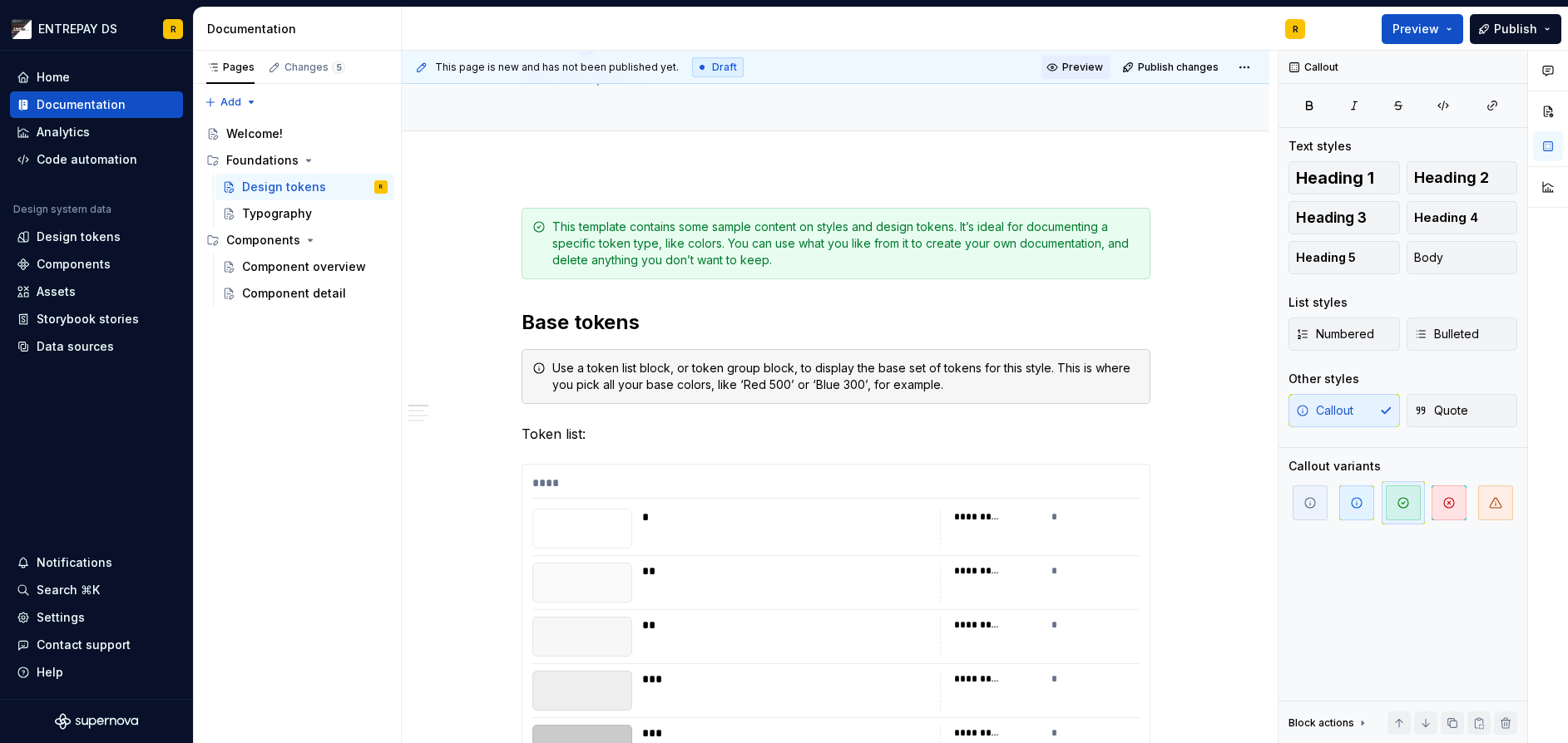
click at [1075, 64] on span "Preview" at bounding box center [1082, 67] width 41 height 13
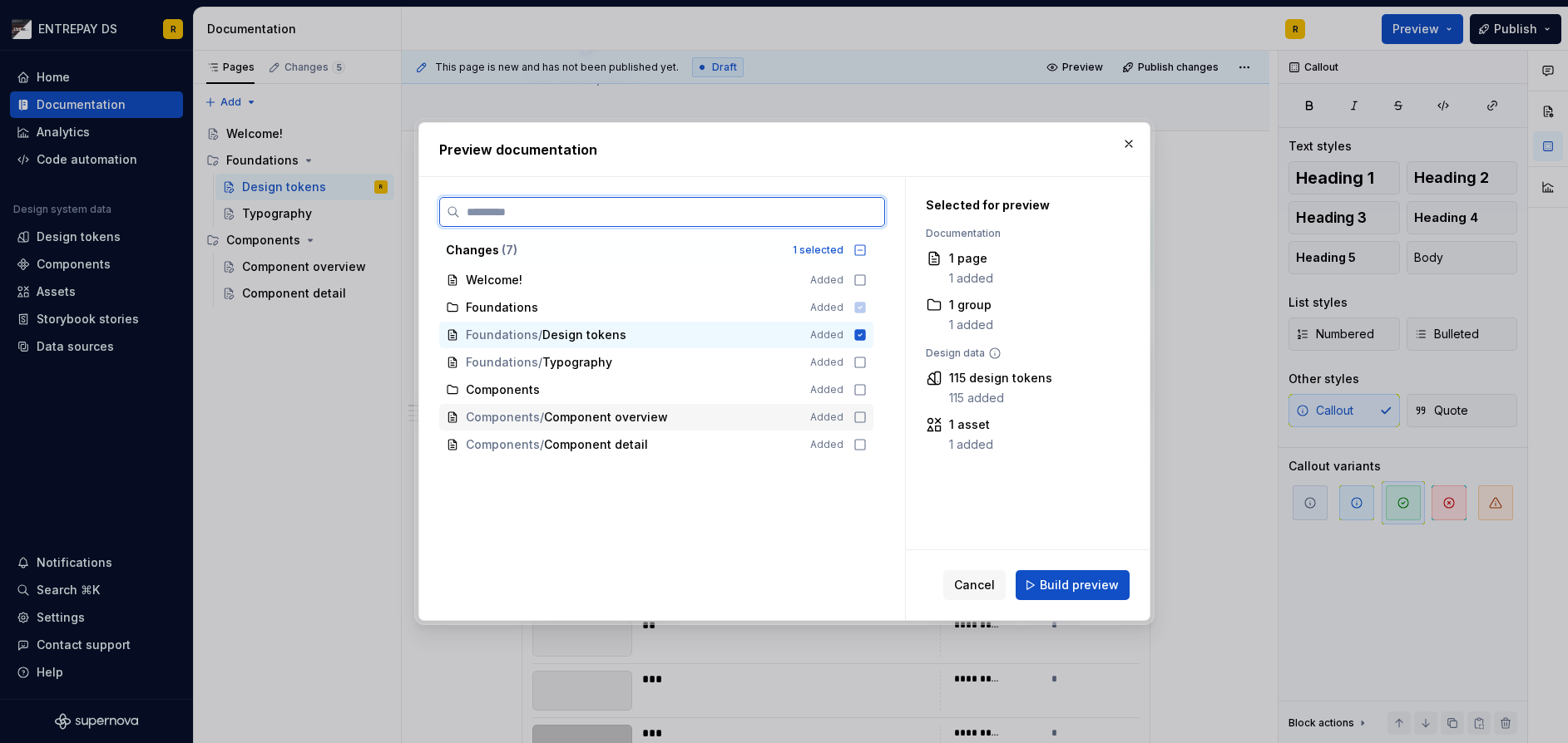
click at [862, 419] on icon at bounding box center [859, 417] width 13 height 13
click at [858, 443] on icon at bounding box center [859, 444] width 13 height 13
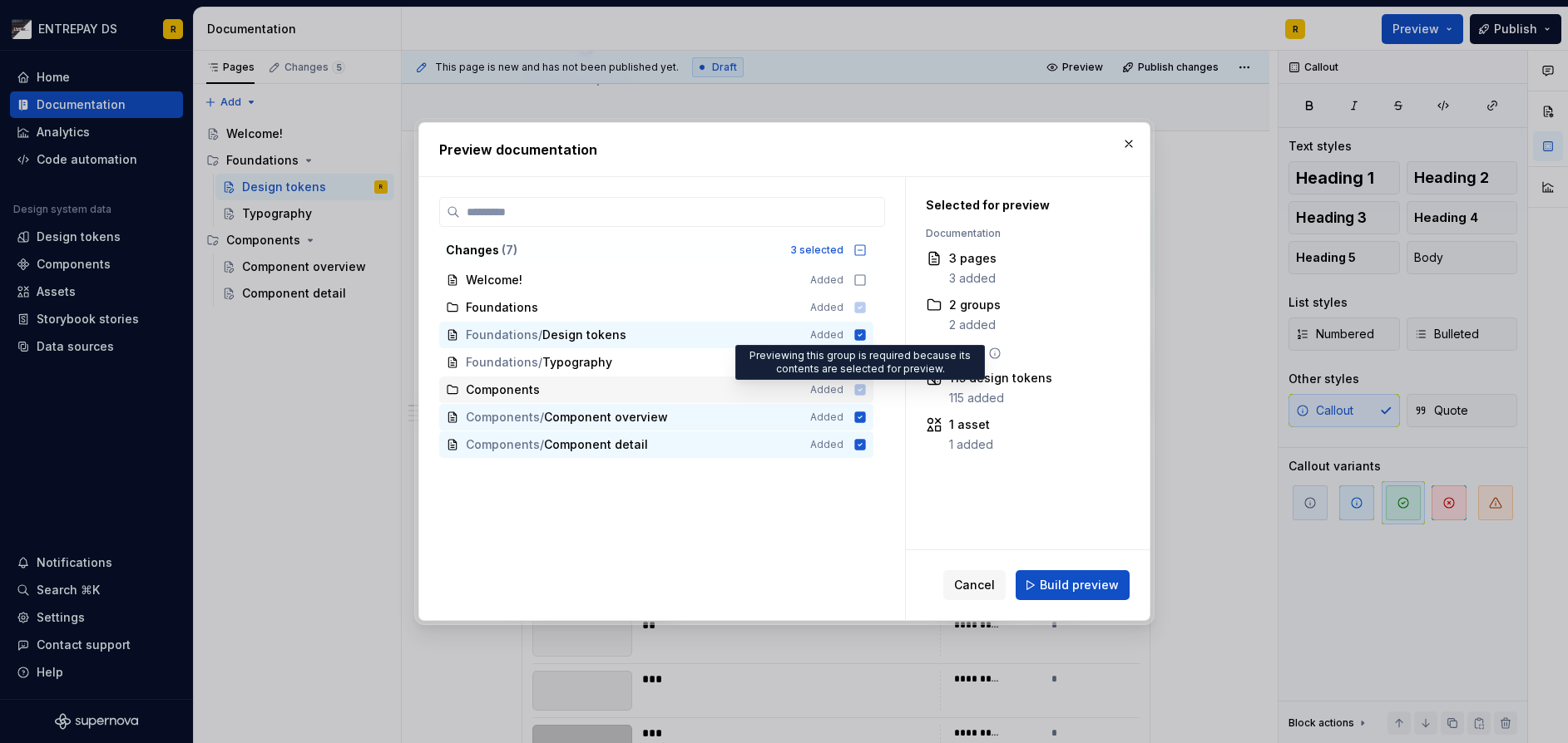
click at [856, 384] on icon at bounding box center [859, 389] width 13 height 13
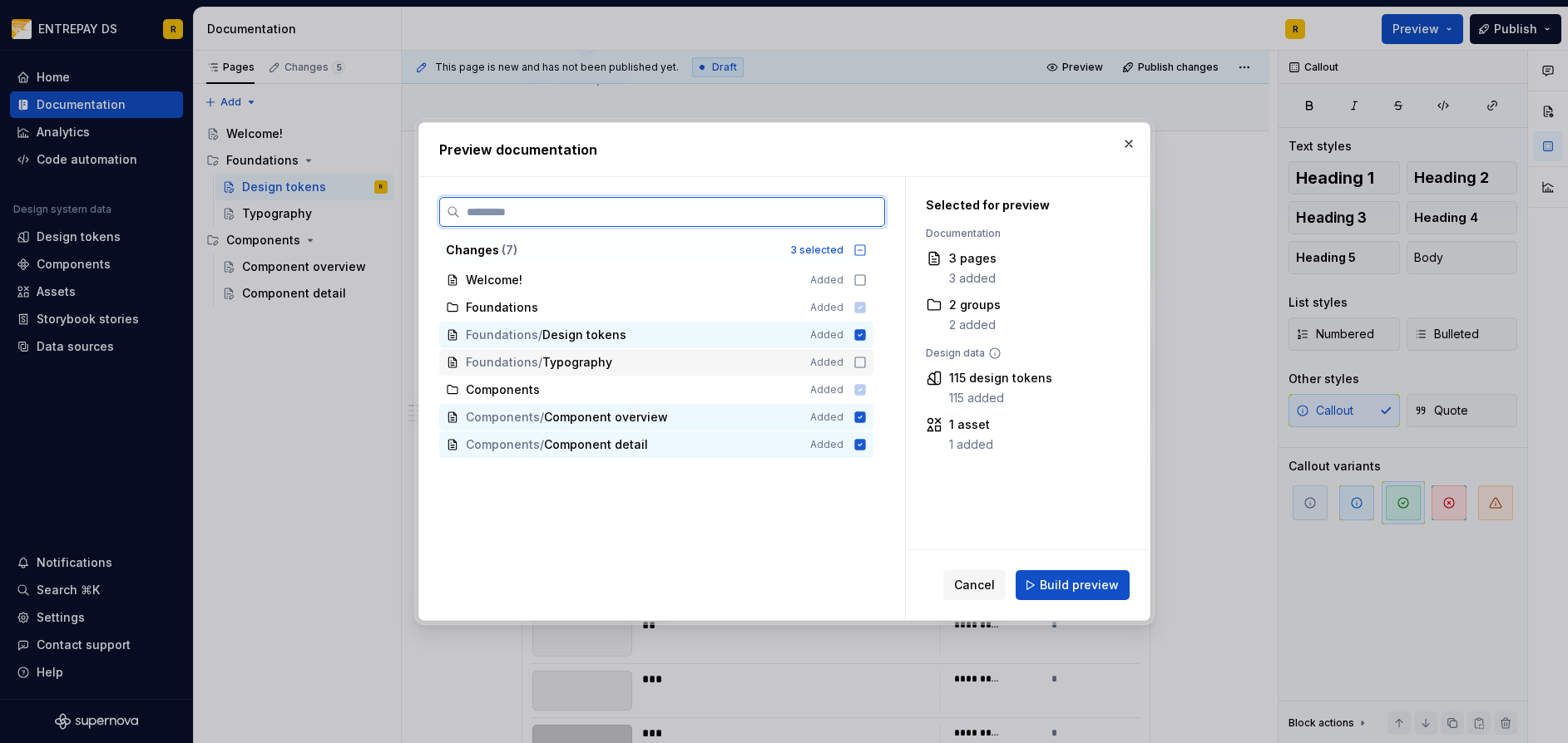
click at [856, 355] on div "Foundations / Typography Added" at bounding box center [656, 363] width 434 height 26
click at [855, 277] on icon at bounding box center [859, 280] width 10 height 10
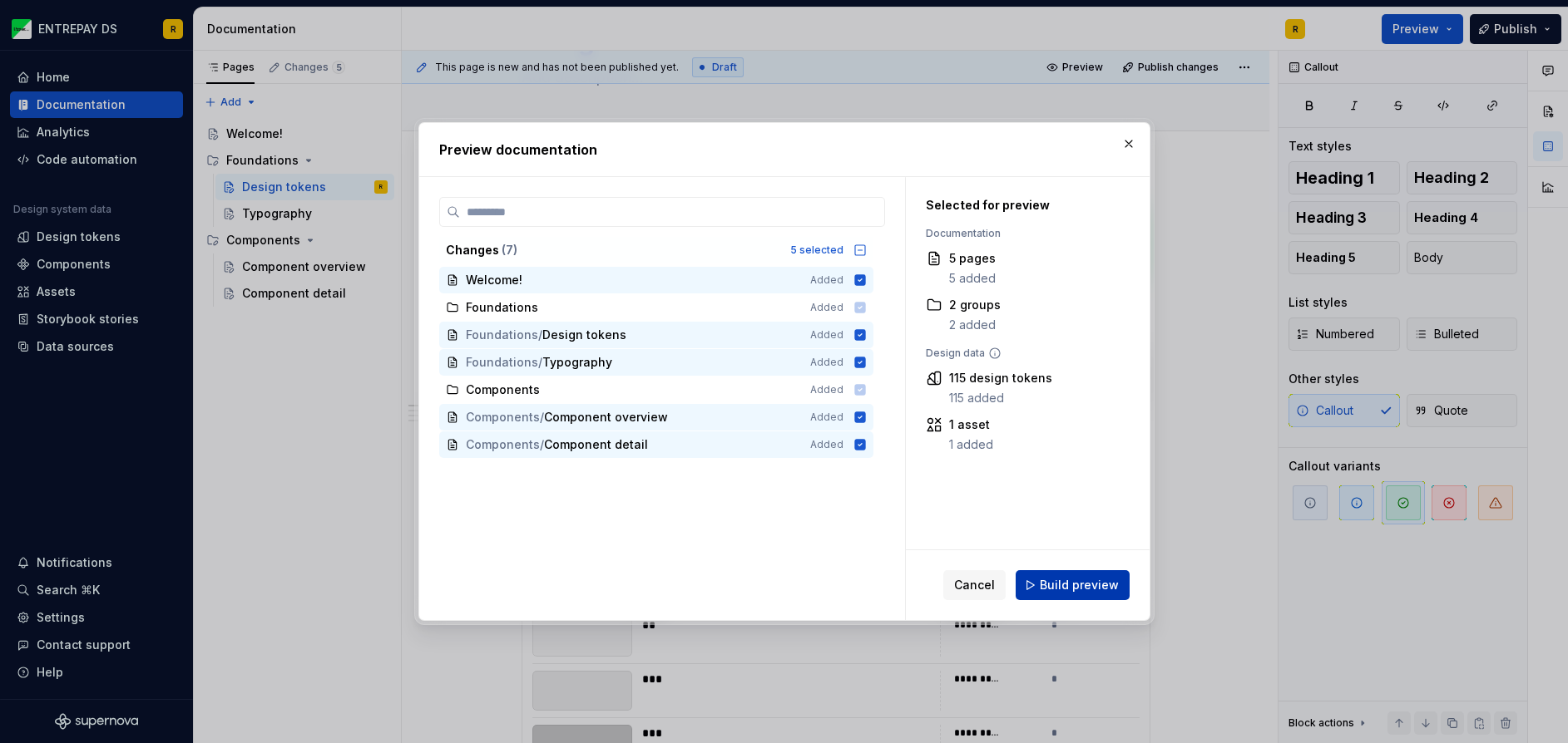
click at [1048, 582] on span "Build preview" at bounding box center [1078, 585] width 79 height 17
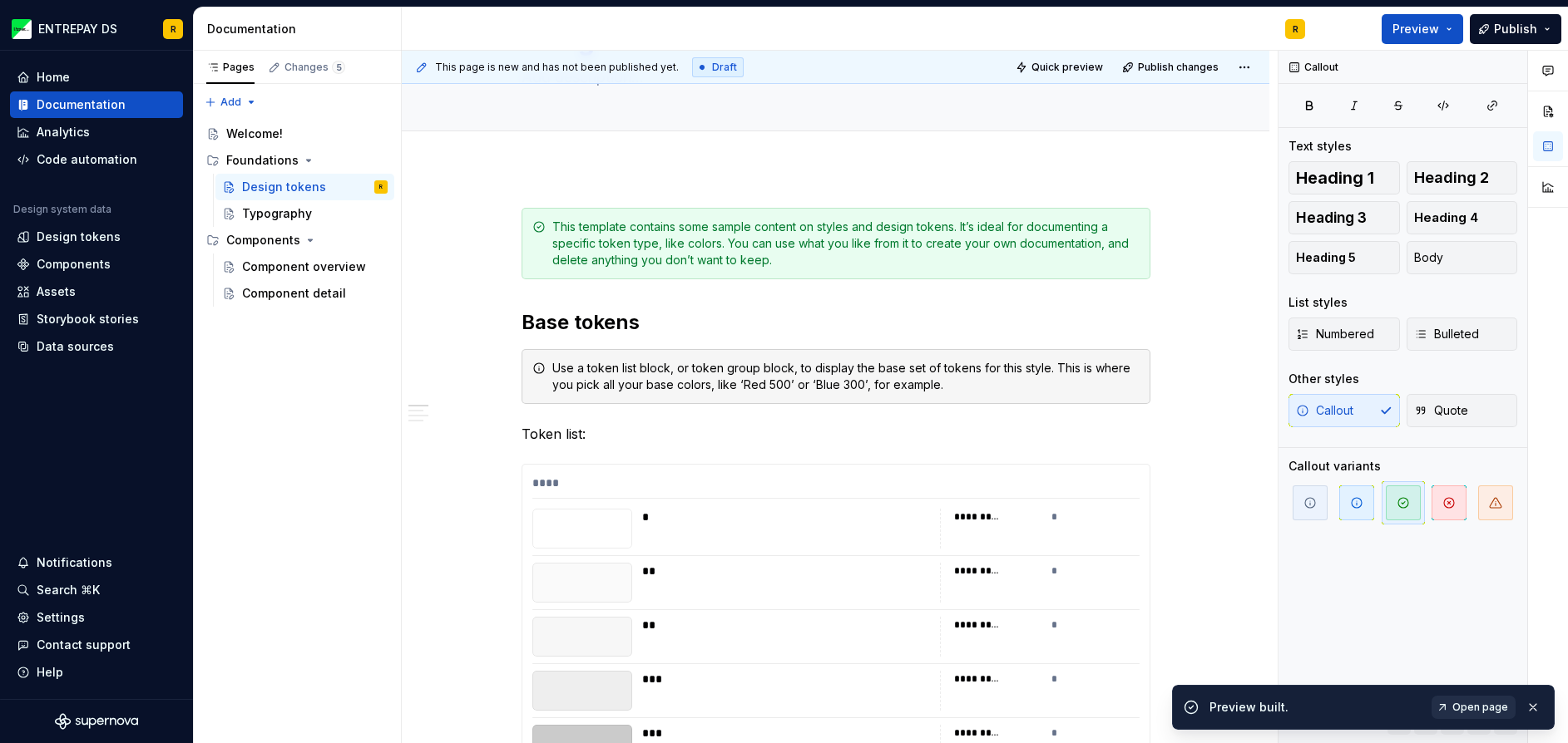
click at [1458, 705] on span "Open page" at bounding box center [1480, 707] width 56 height 13
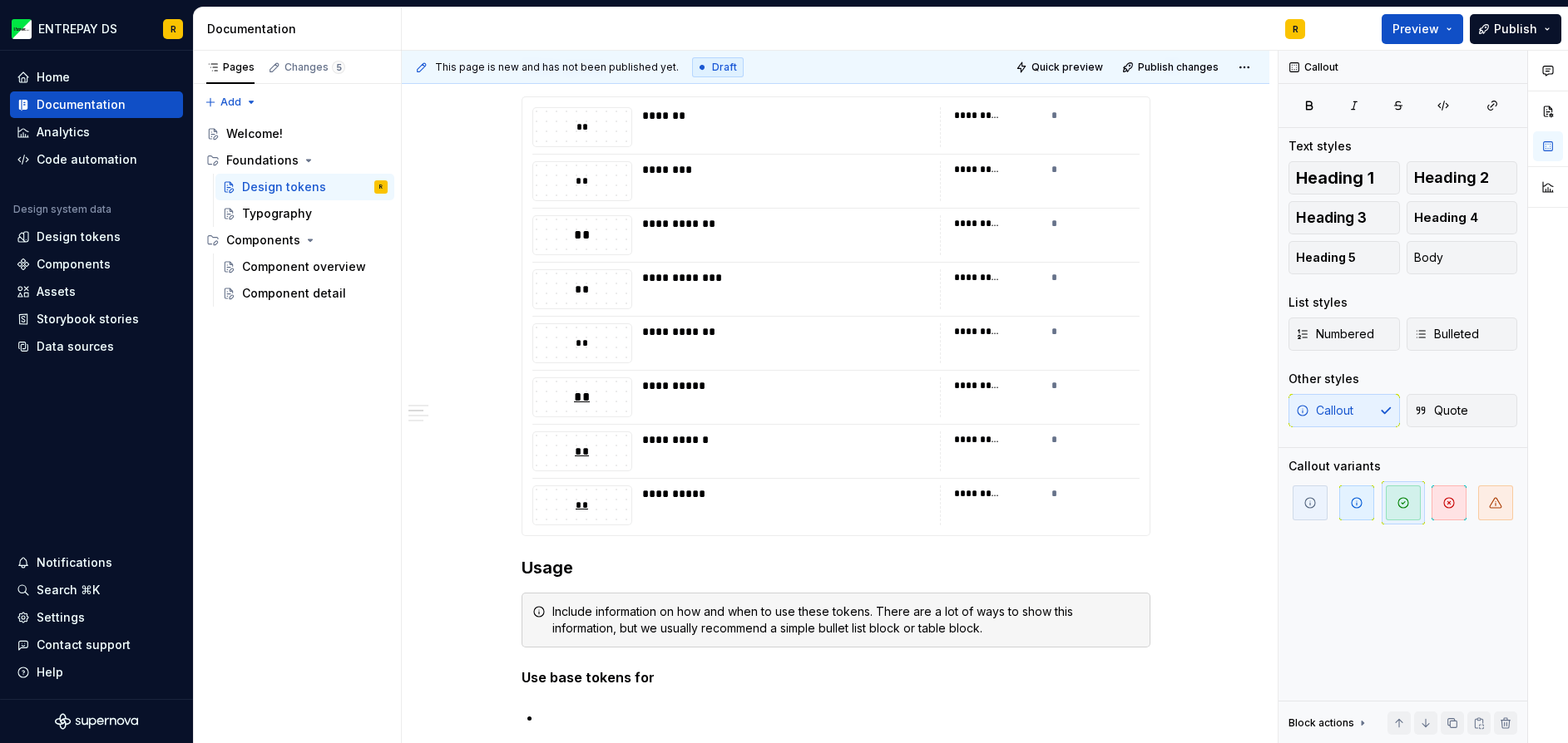
scroll to position [4272, 0]
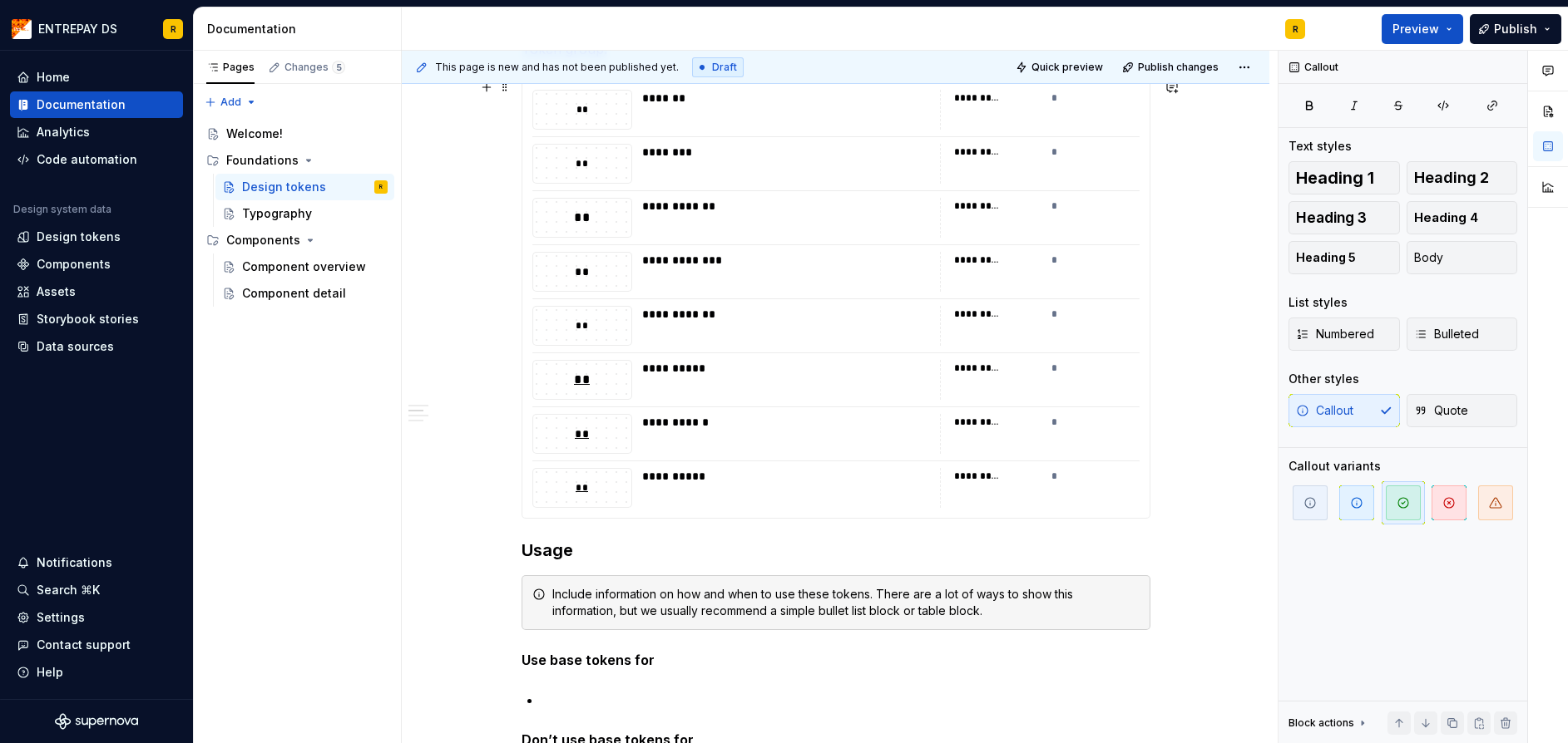
click at [795, 446] on div "**********" at bounding box center [786, 433] width 288 height 40
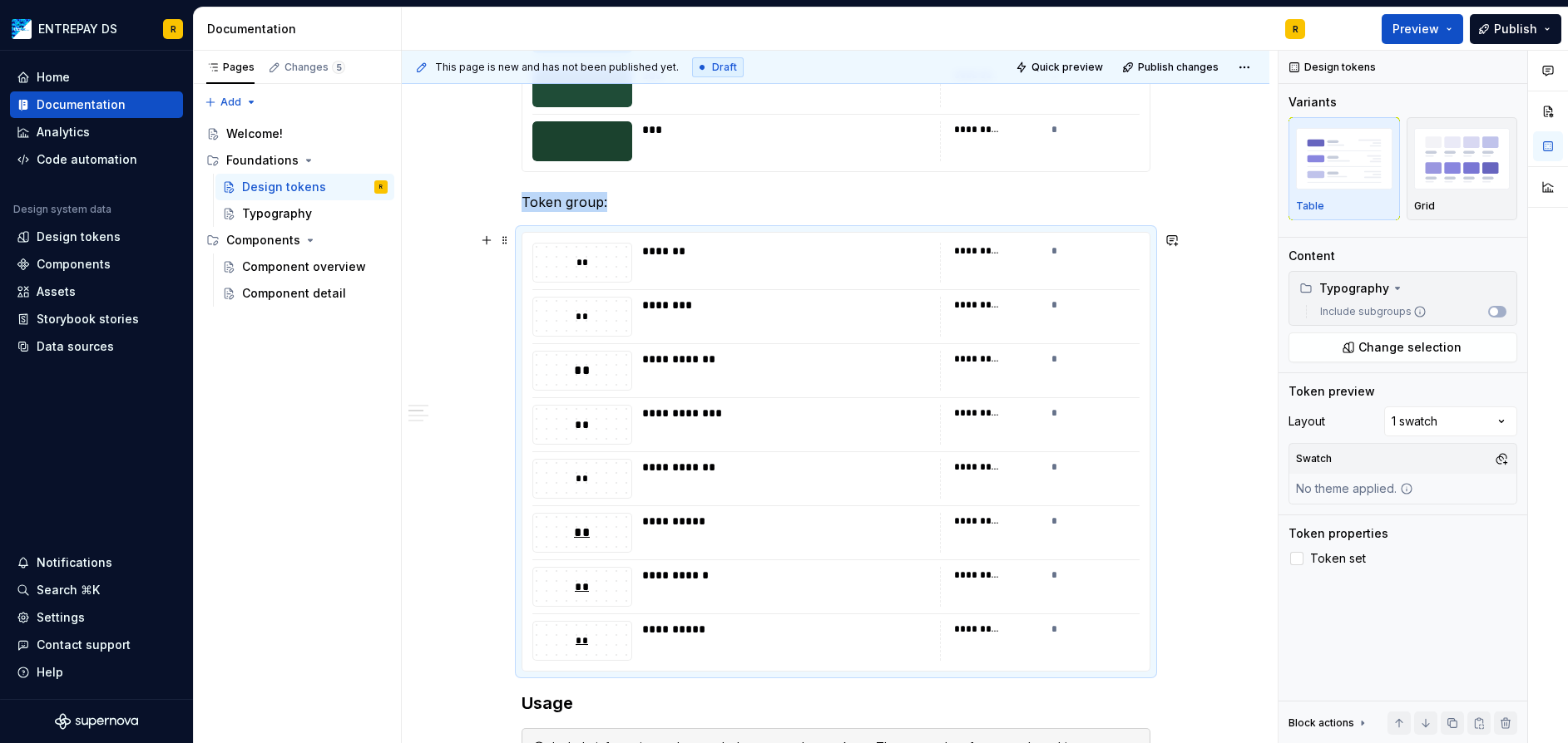
scroll to position [4023, 0]
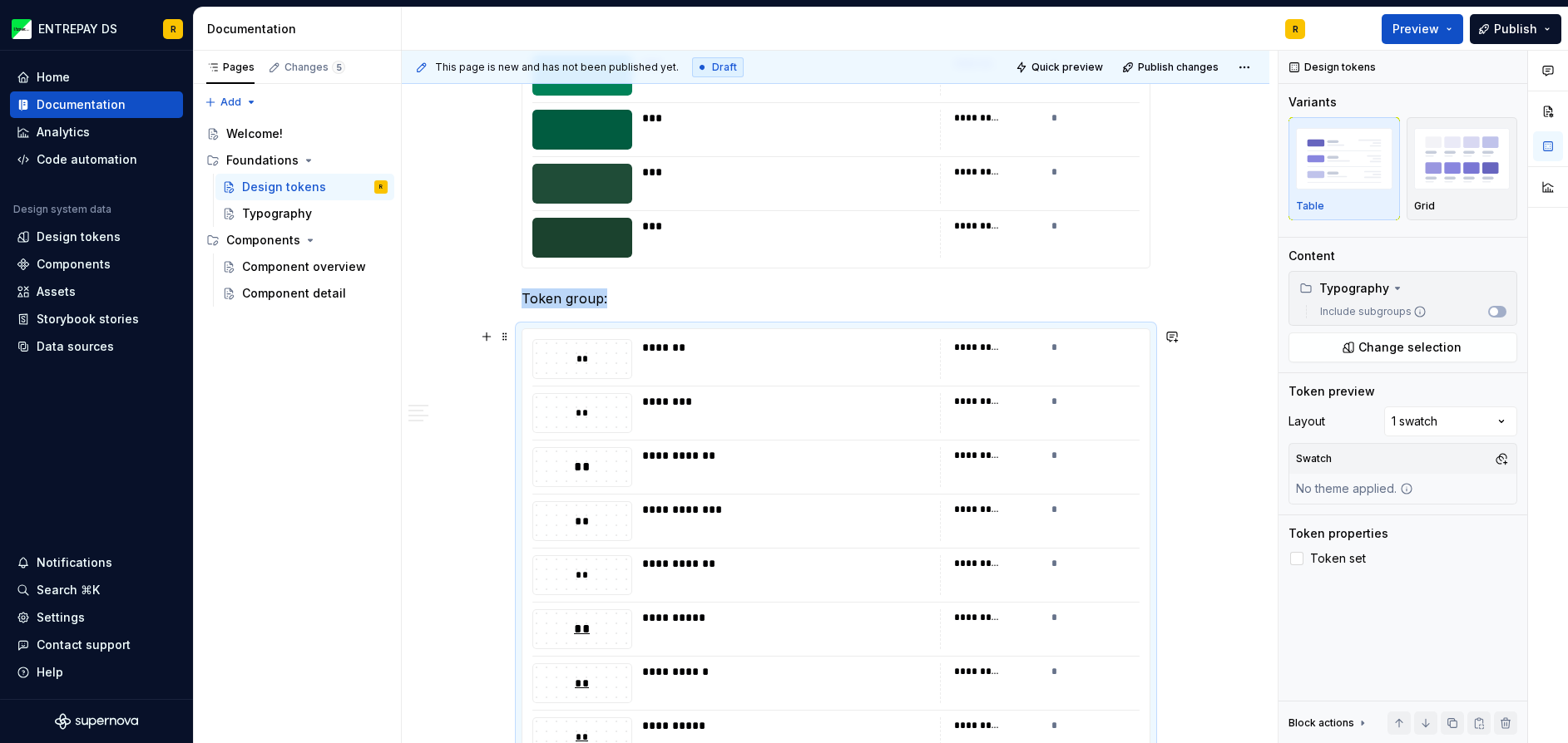
click at [1110, 390] on div "**********" at bounding box center [836, 548] width 627 height 438
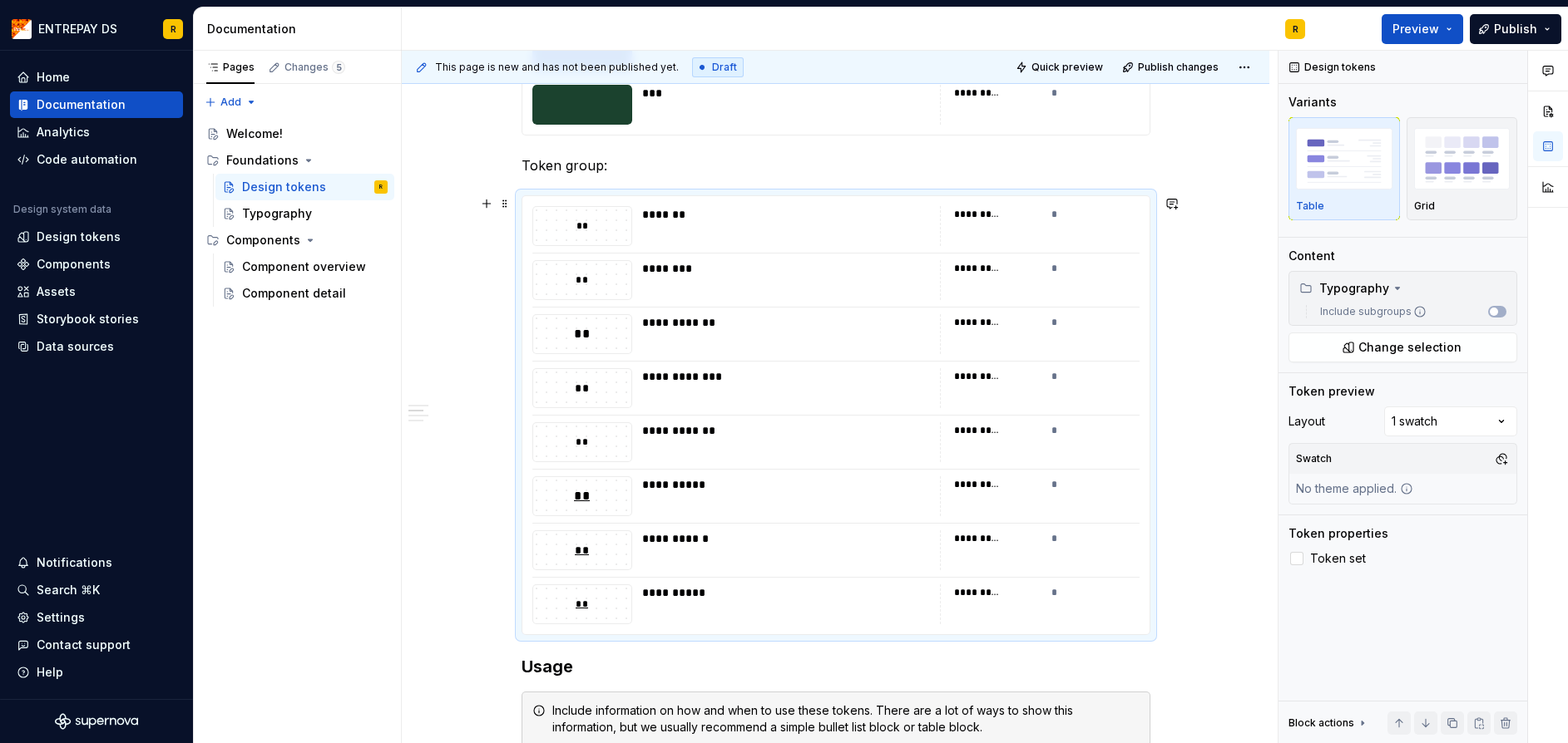
scroll to position [4272, 0]
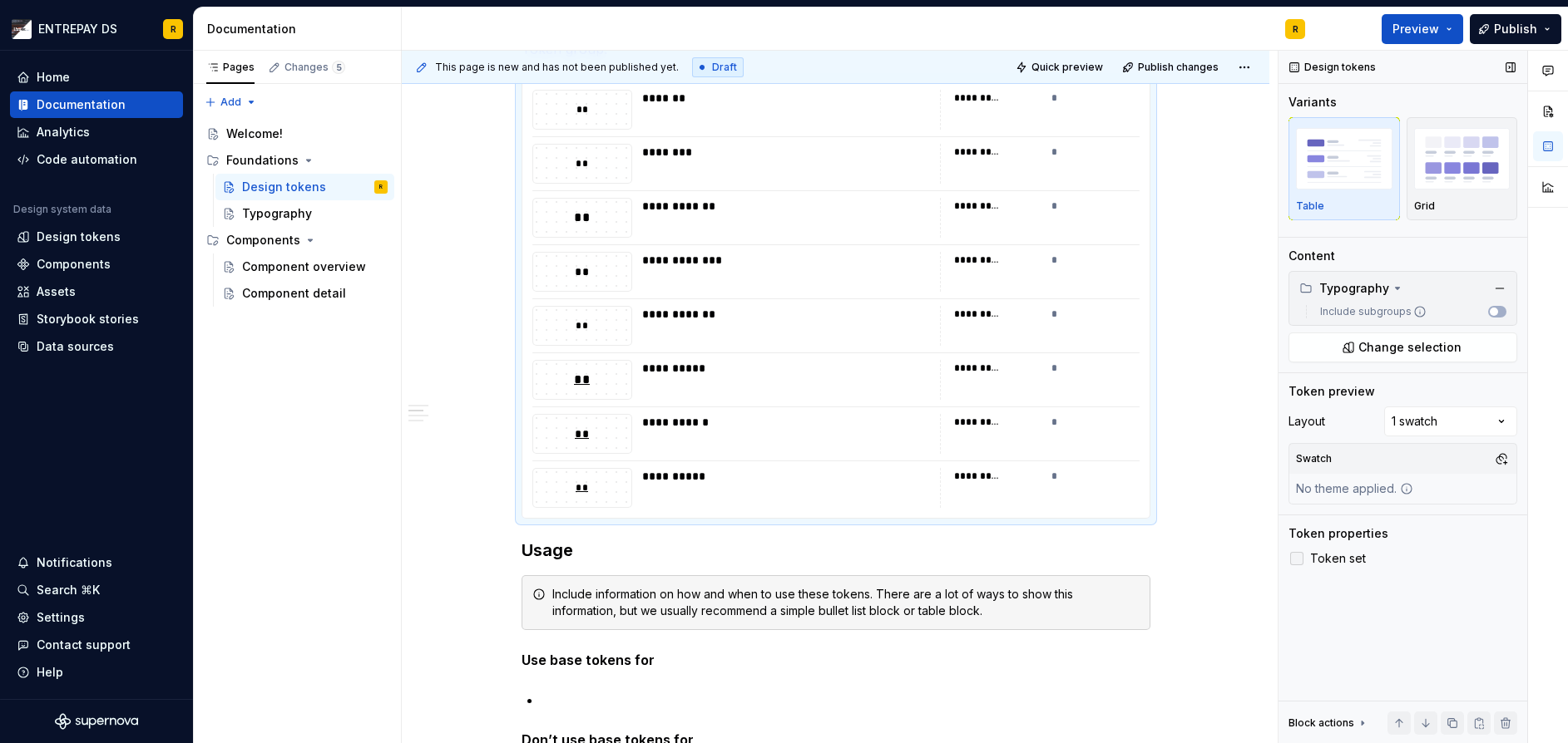
click at [1296, 559] on icon at bounding box center [1296, 559] width 0 height 0
click at [1296, 557] on div at bounding box center [1296, 558] width 13 height 13
click at [1296, 559] on icon at bounding box center [1296, 559] width 0 height 0
click at [1296, 557] on div at bounding box center [1296, 558] width 13 height 13
click at [1506, 729] on button "button" at bounding box center [1505, 723] width 23 height 23
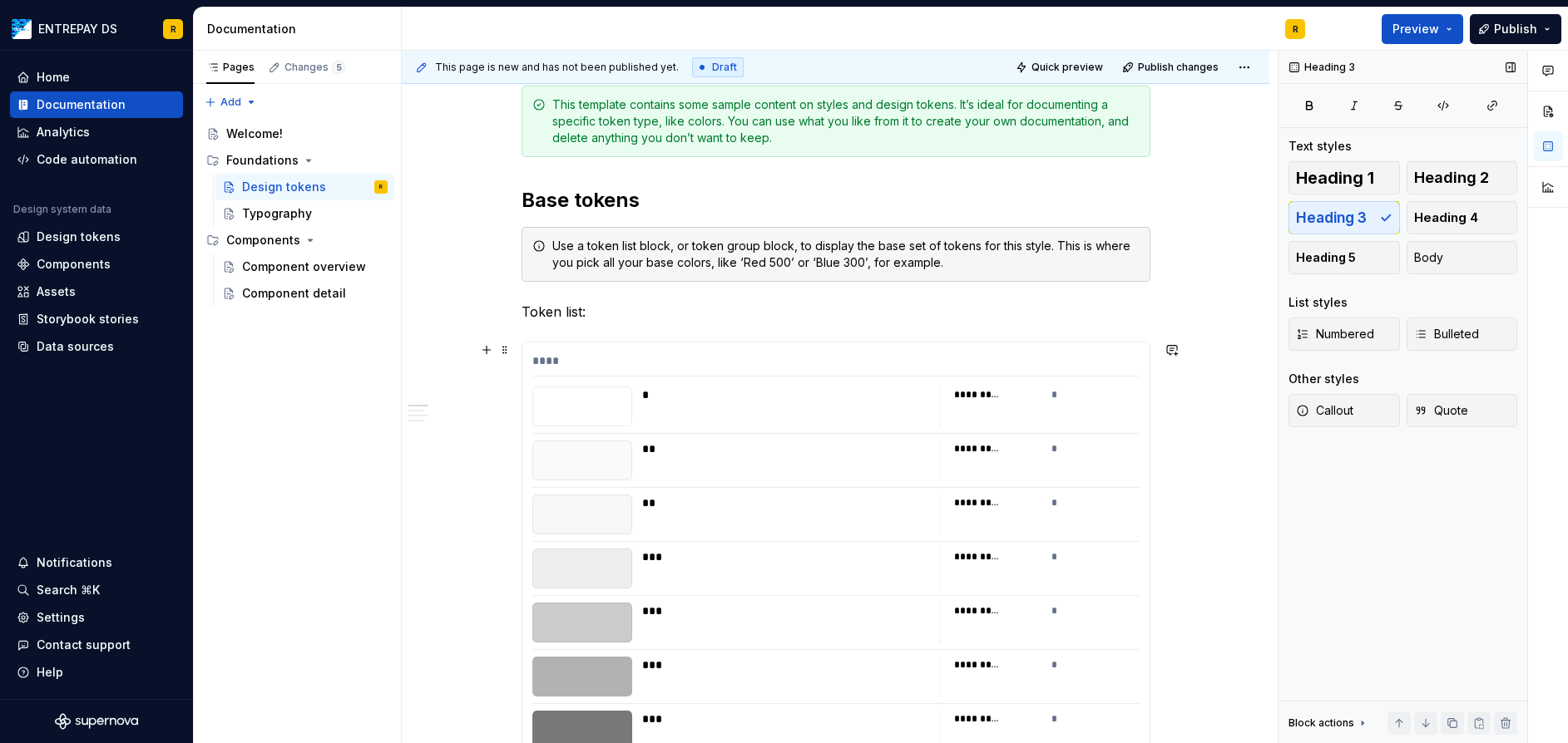
scroll to position [0, 0]
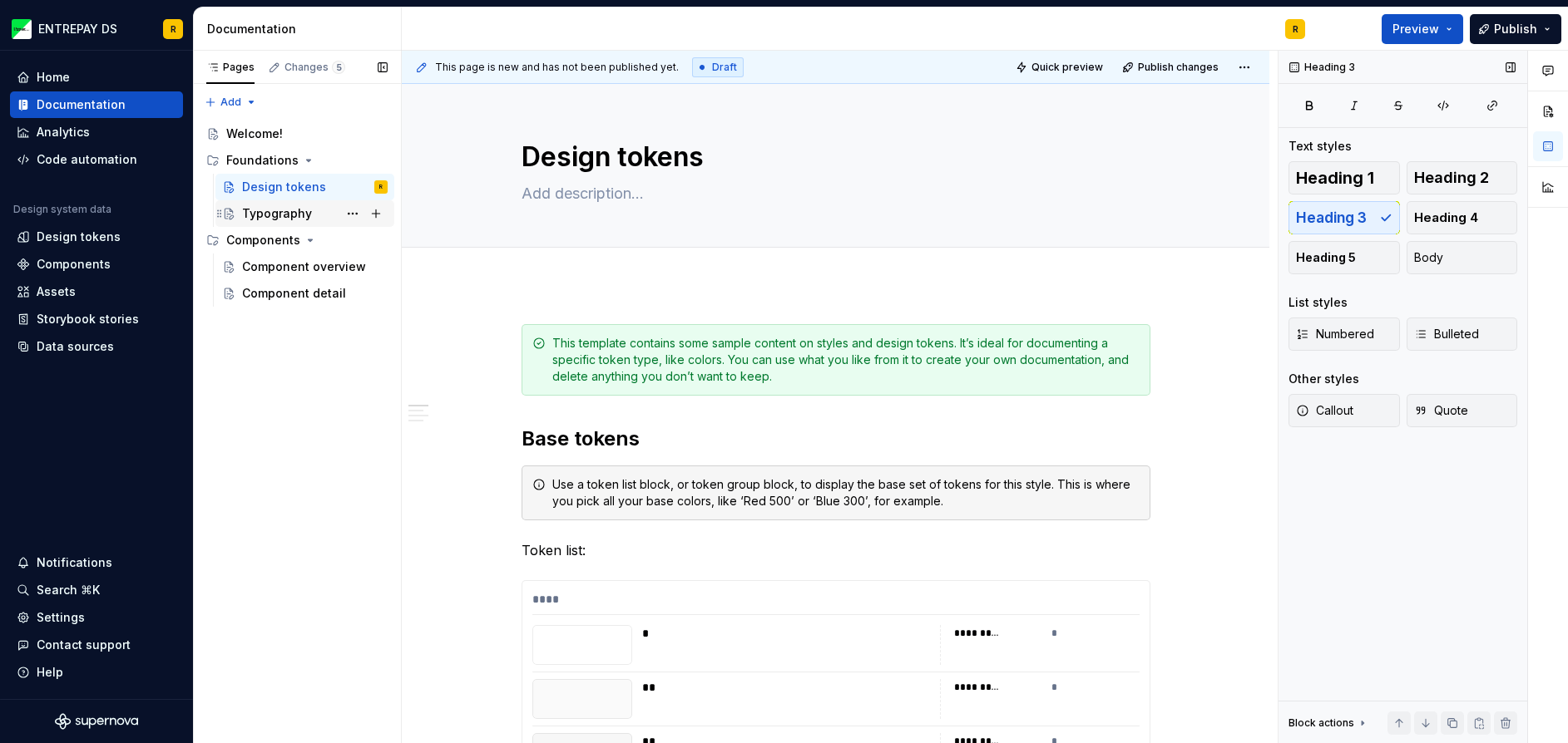
click at [308, 207] on div "Typography" at bounding box center [276, 214] width 70 height 17
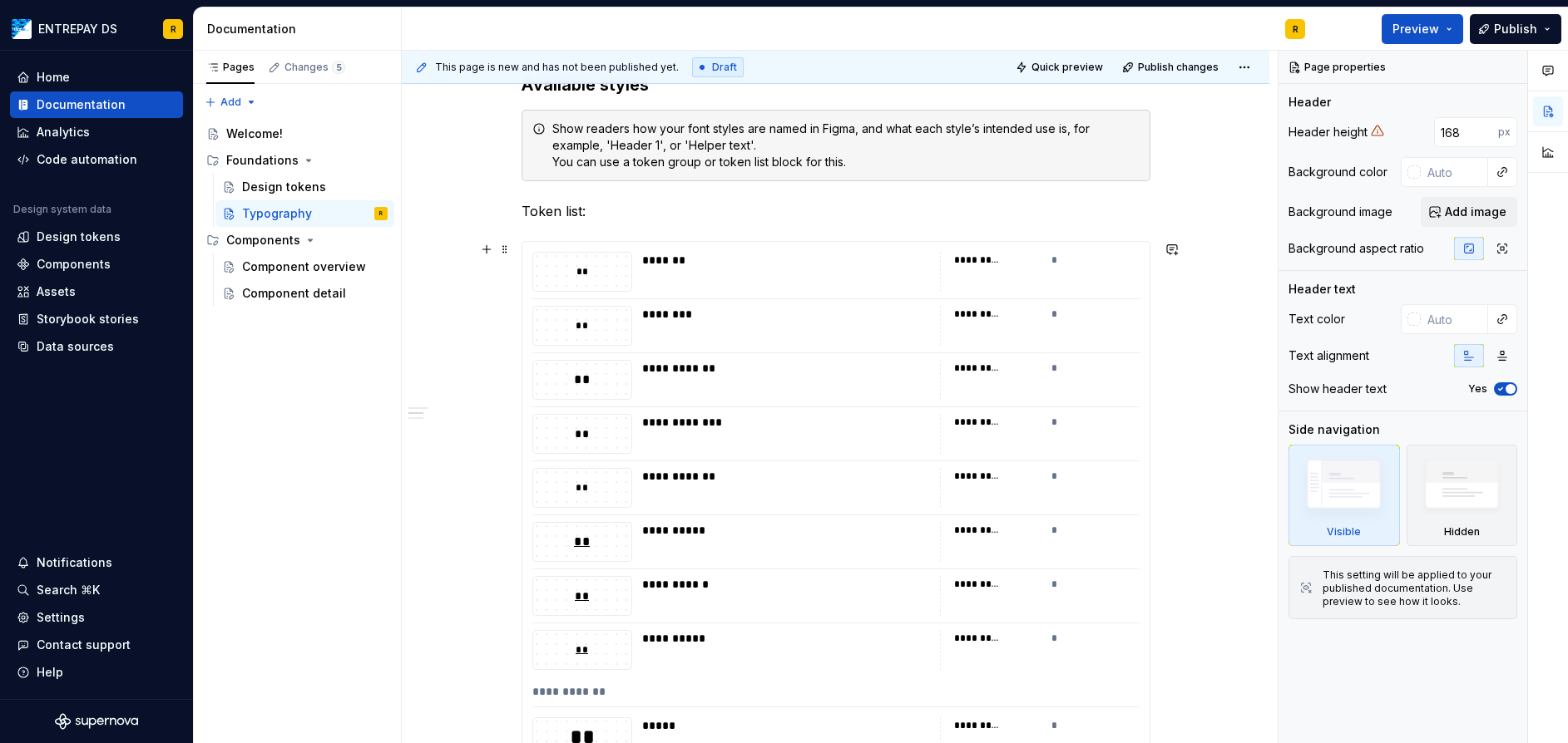
scroll to position [582, 0]
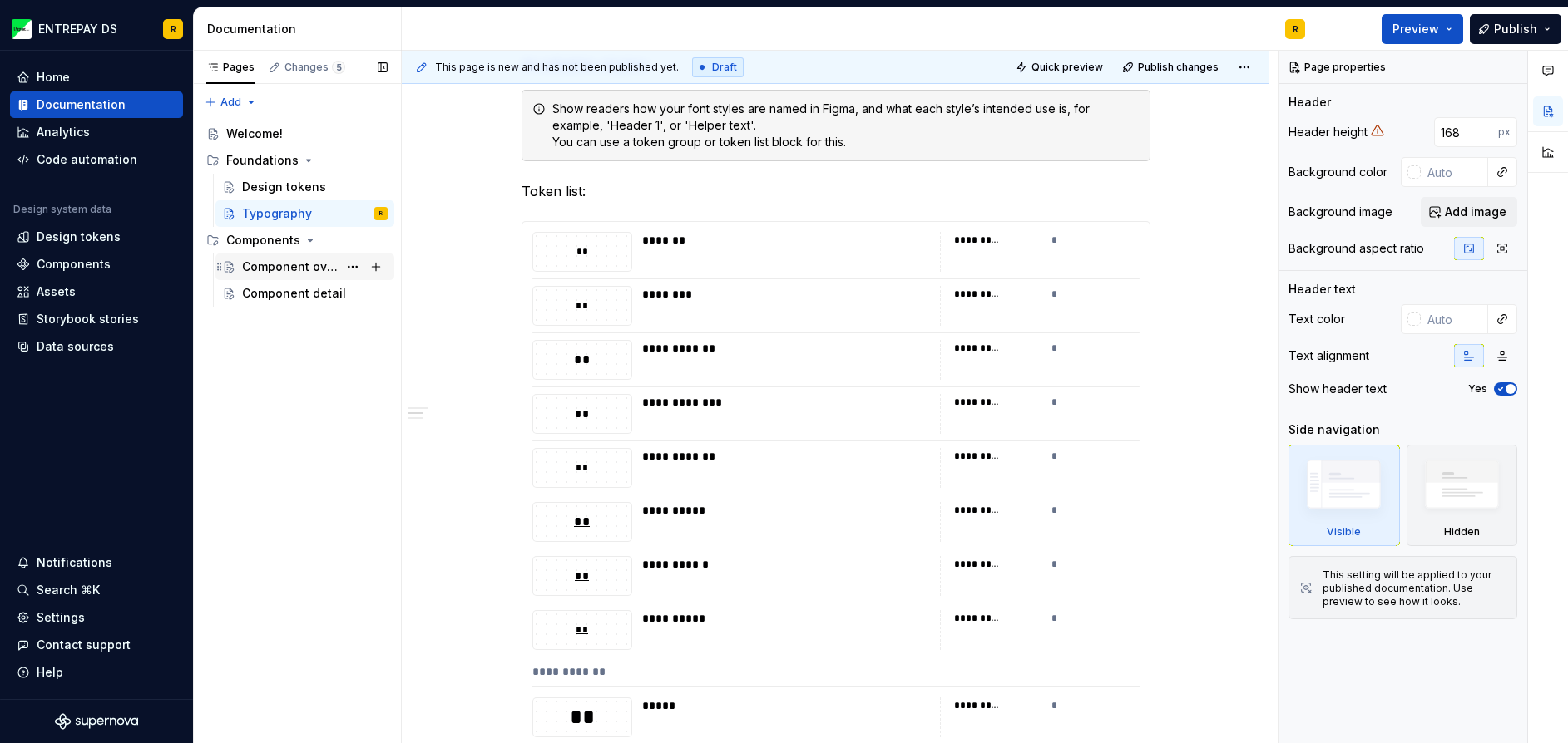
click at [303, 264] on div "Component overview" at bounding box center [290, 266] width 95 height 17
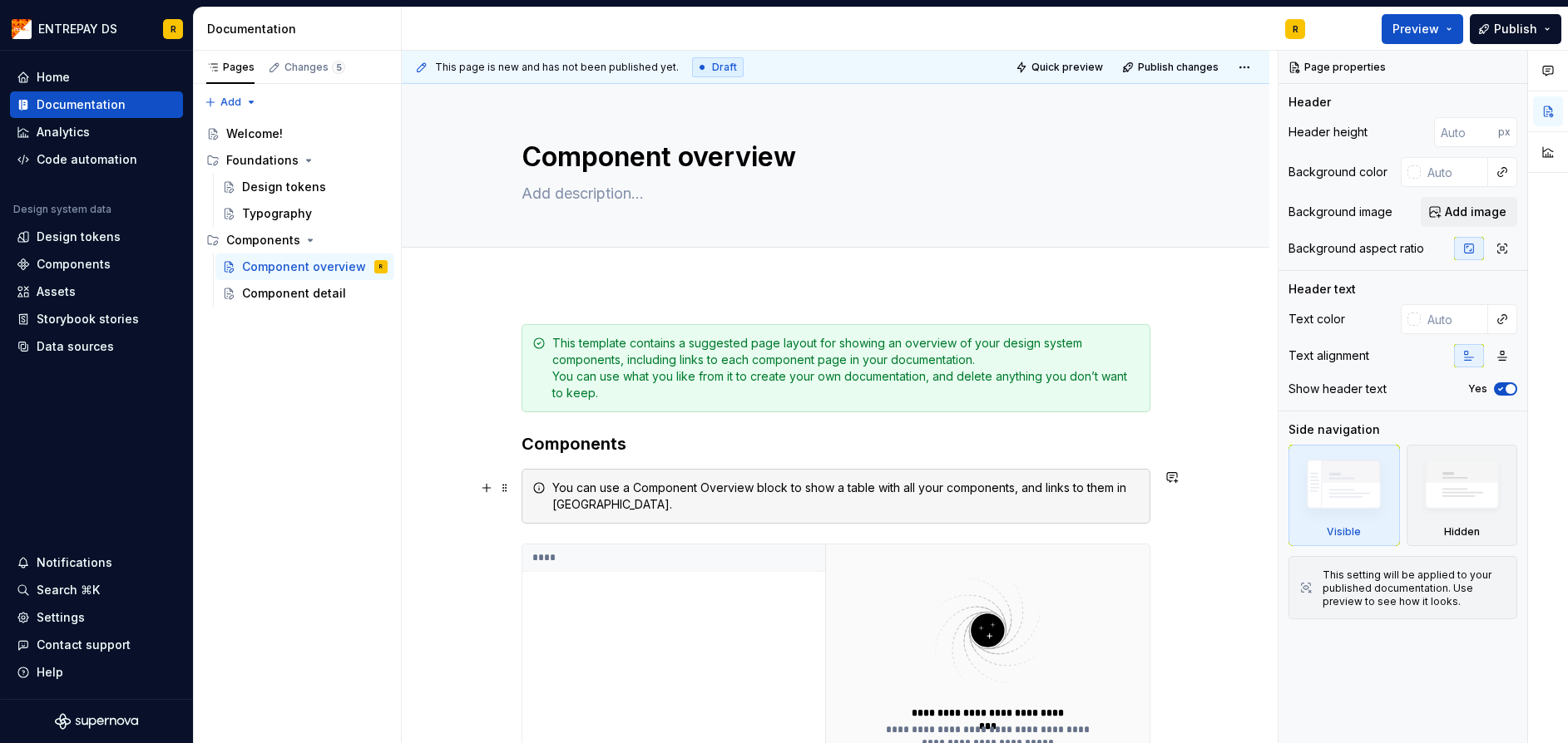
scroll to position [333, 0]
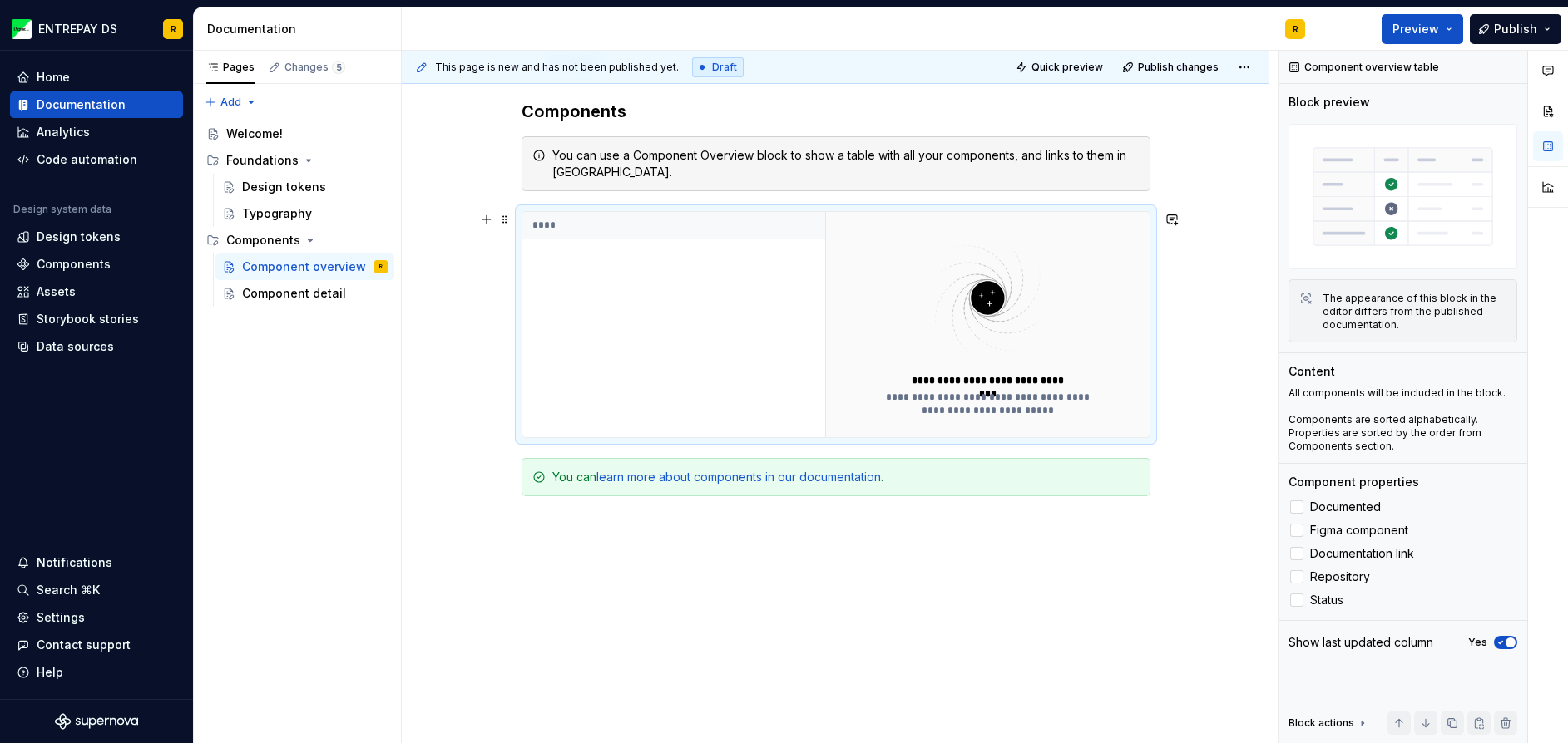
click at [563, 281] on div "****" at bounding box center [674, 324] width 303 height 225
click at [643, 282] on div "****" at bounding box center [674, 324] width 303 height 225
click at [1293, 508] on div at bounding box center [1296, 507] width 13 height 13
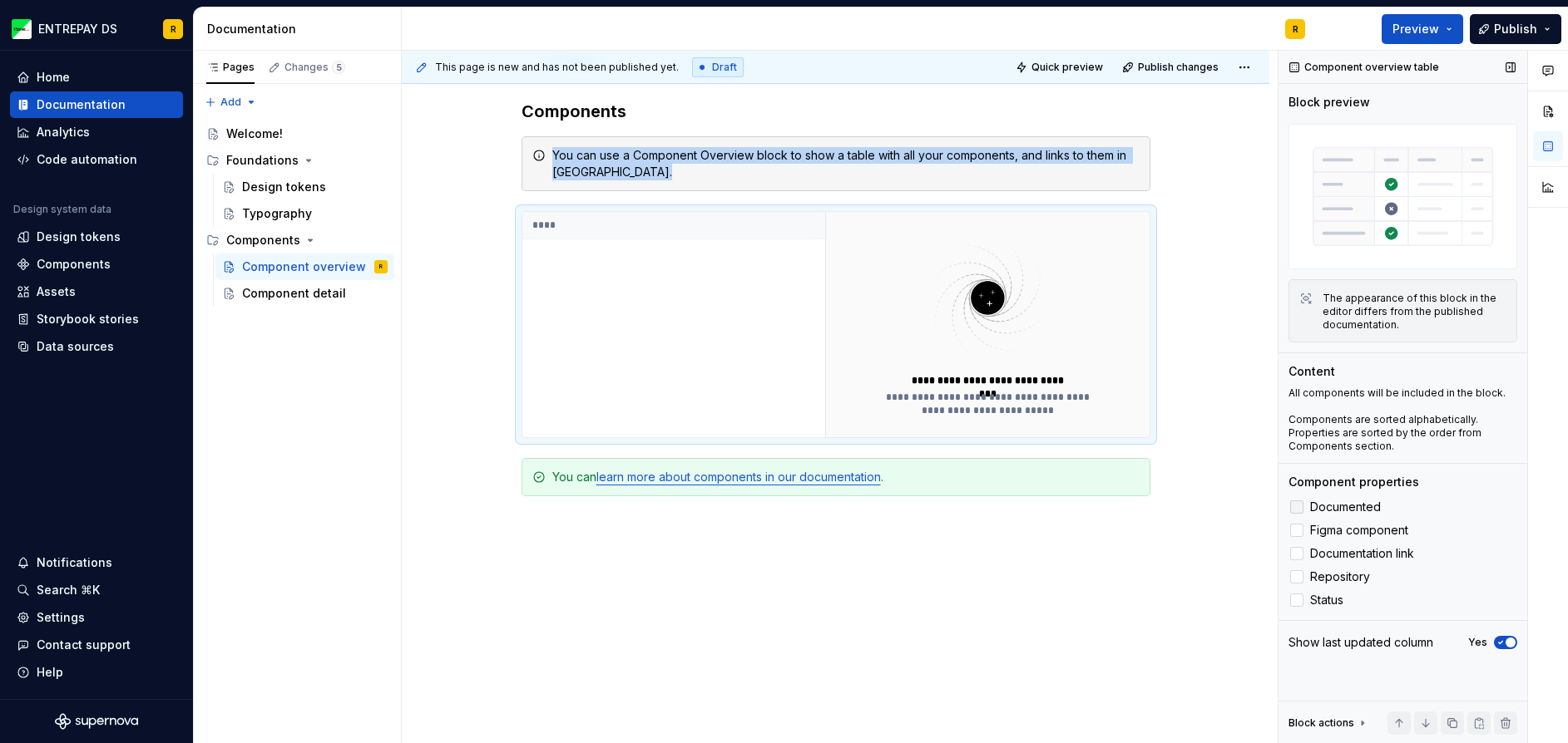
scroll to position [199, 0]
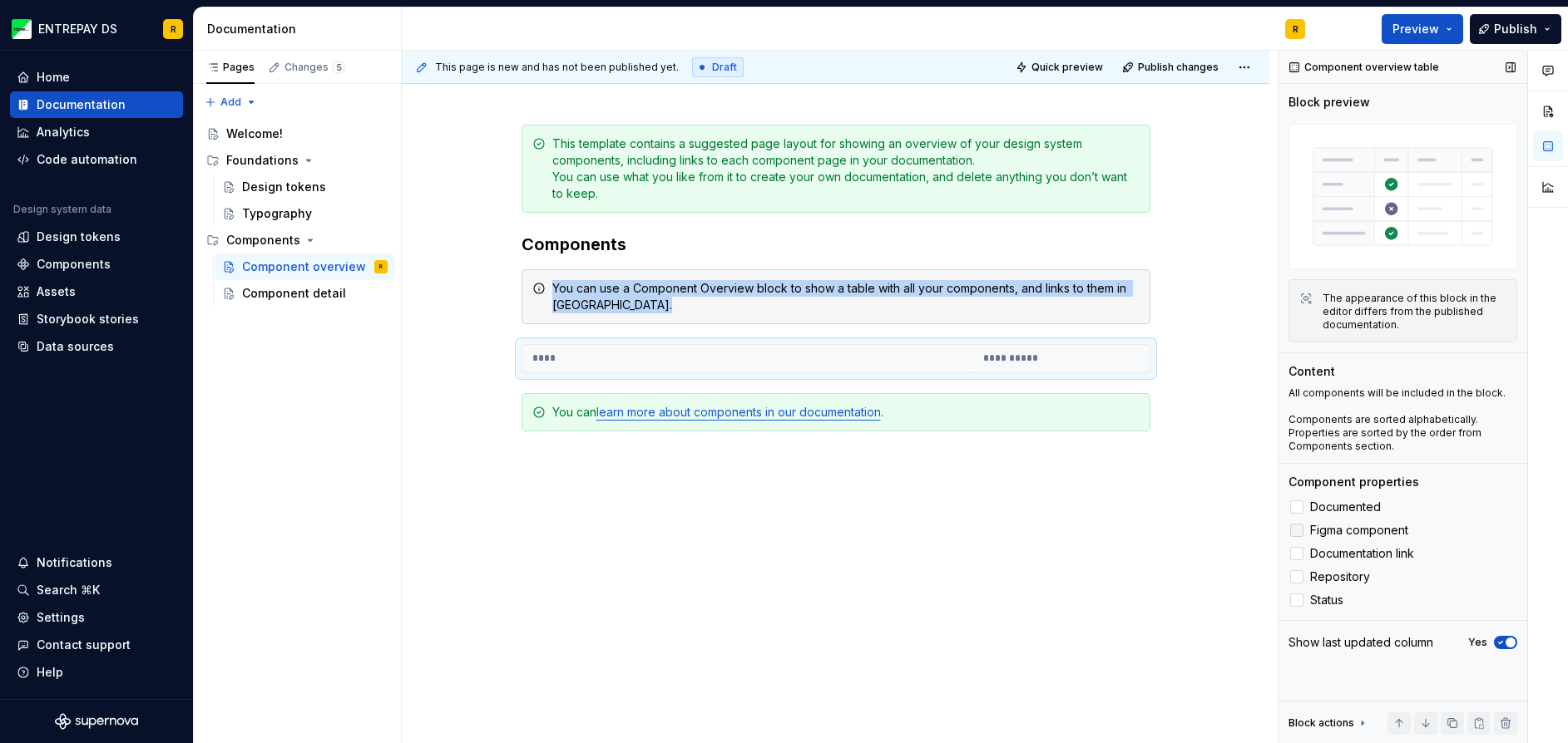
click at [1293, 531] on div at bounding box center [1296, 529] width 13 height 13
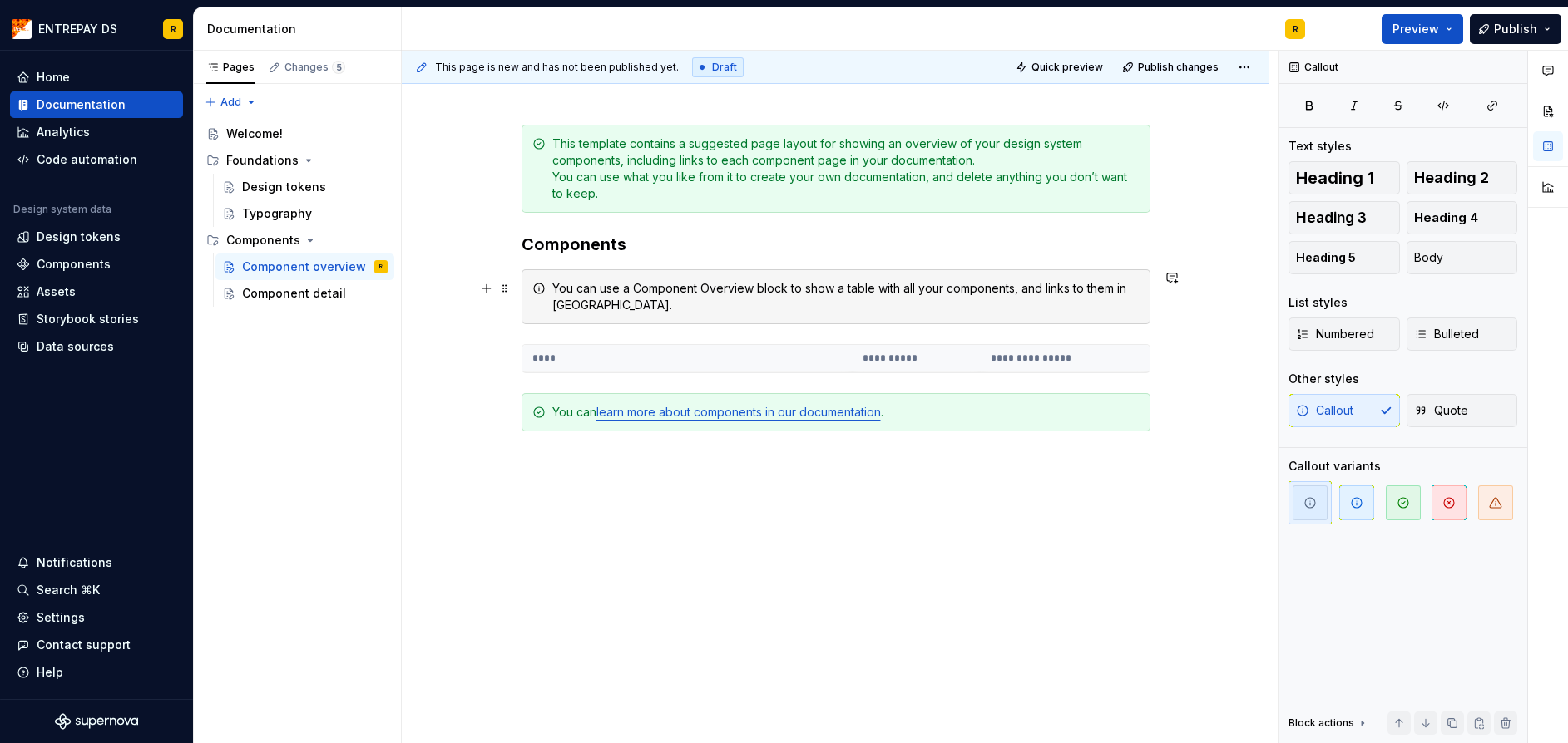
click at [735, 285] on div "You can use a Component Overview block to show a table with all your components…" at bounding box center [845, 296] width 587 height 34
click at [329, 129] on div "Welcome!" at bounding box center [306, 133] width 162 height 23
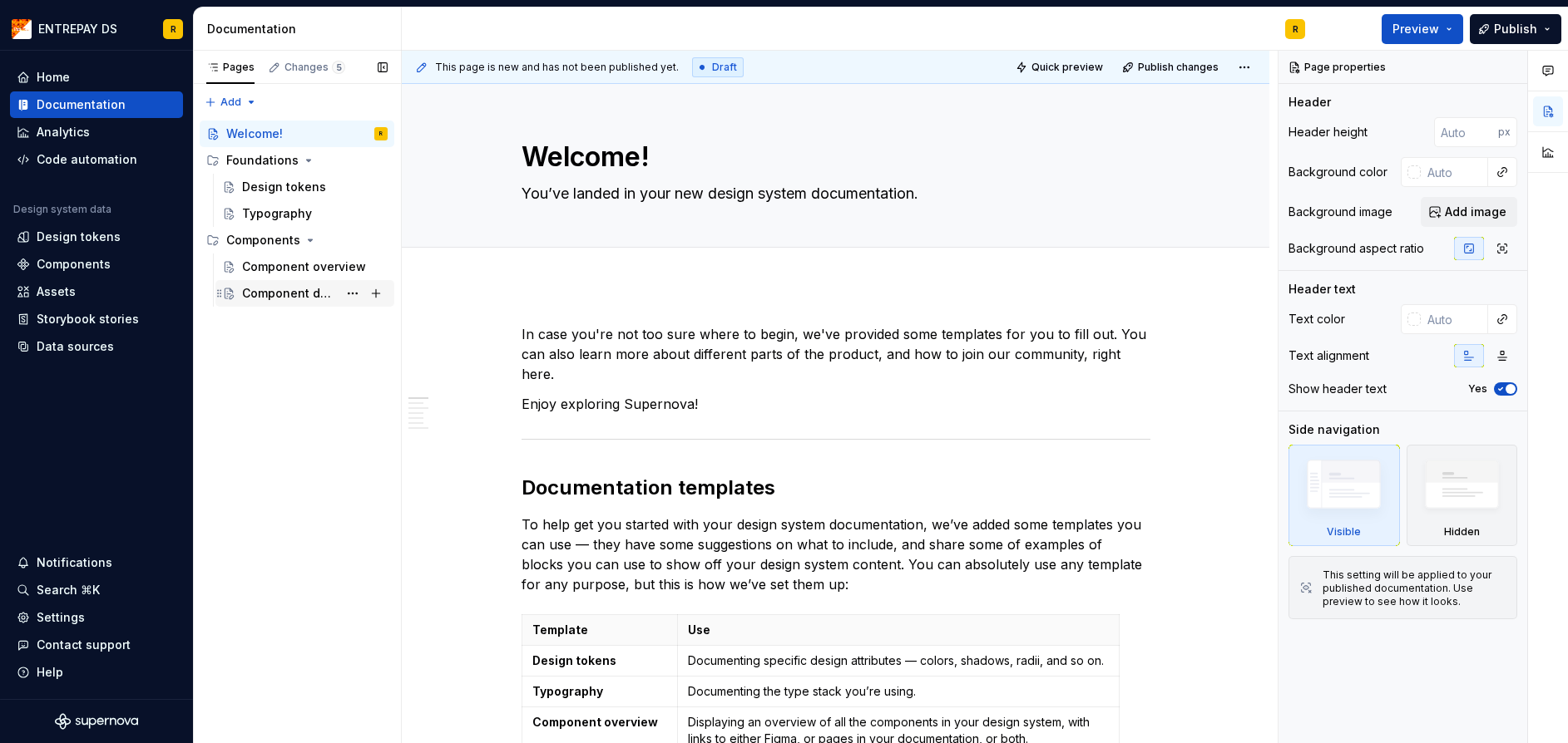
click at [319, 293] on div "Component detail" at bounding box center [290, 293] width 95 height 17
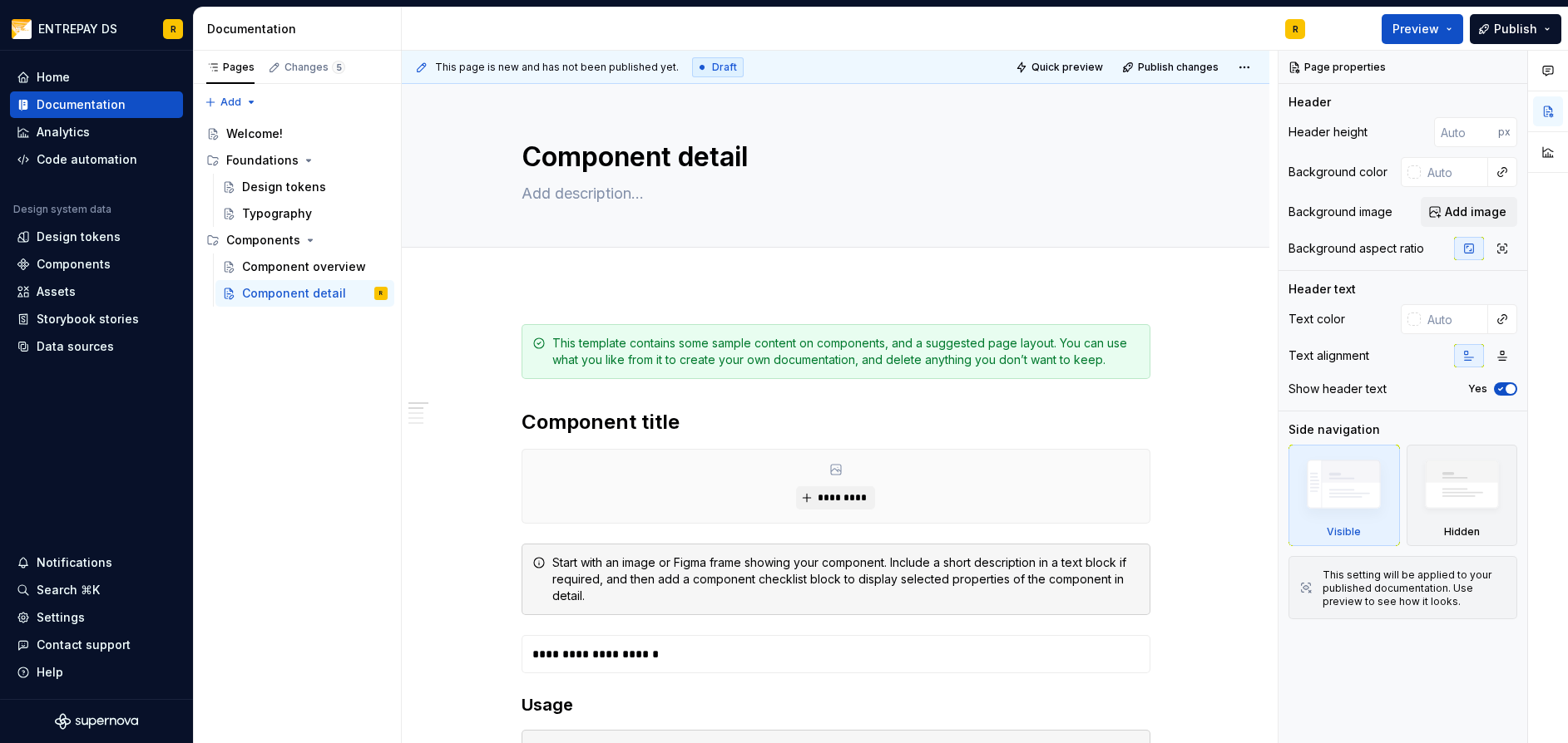
click at [707, 335] on div "This template contains some sample content on components, and a suggested page …" at bounding box center [845, 352] width 587 height 34
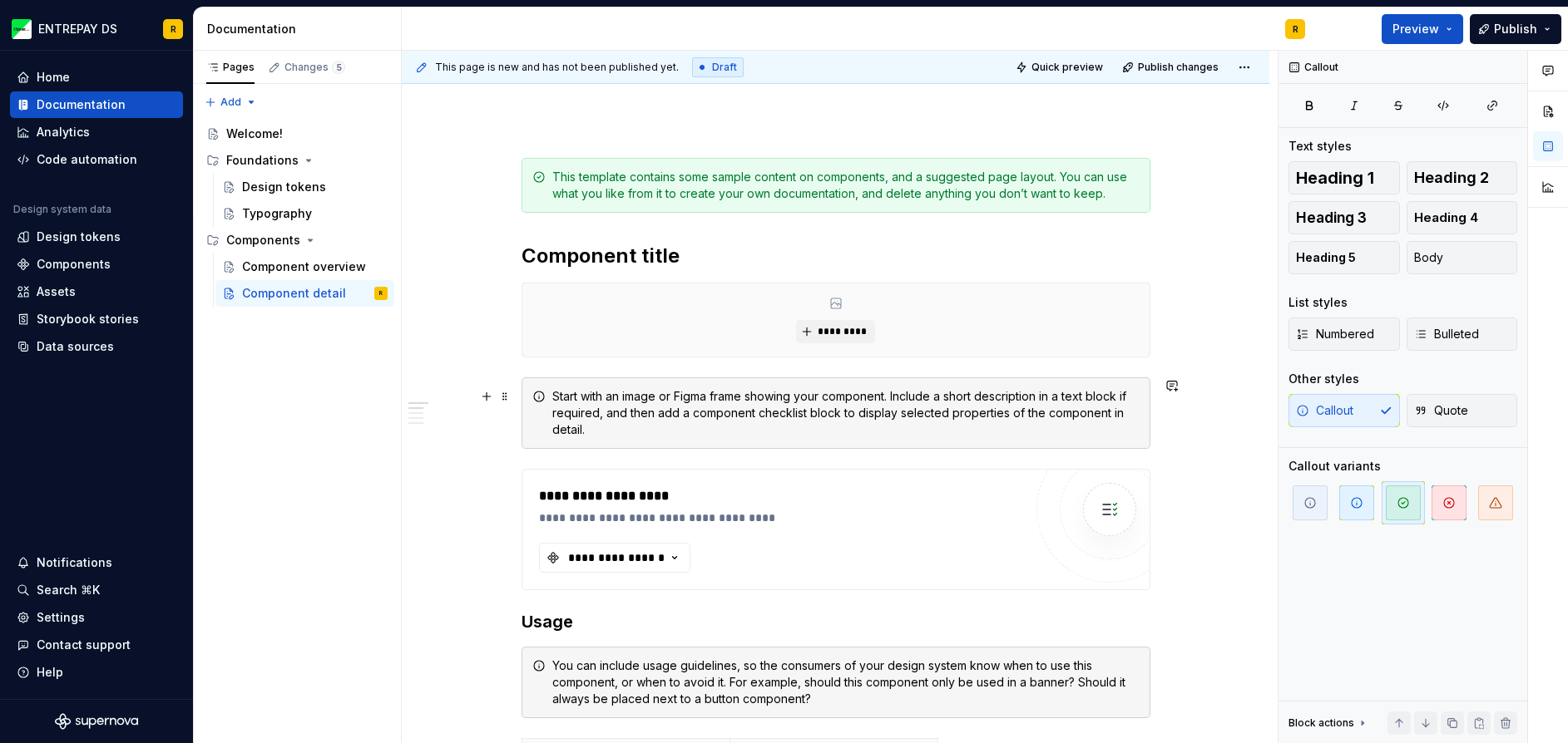
scroll to position [250, 0]
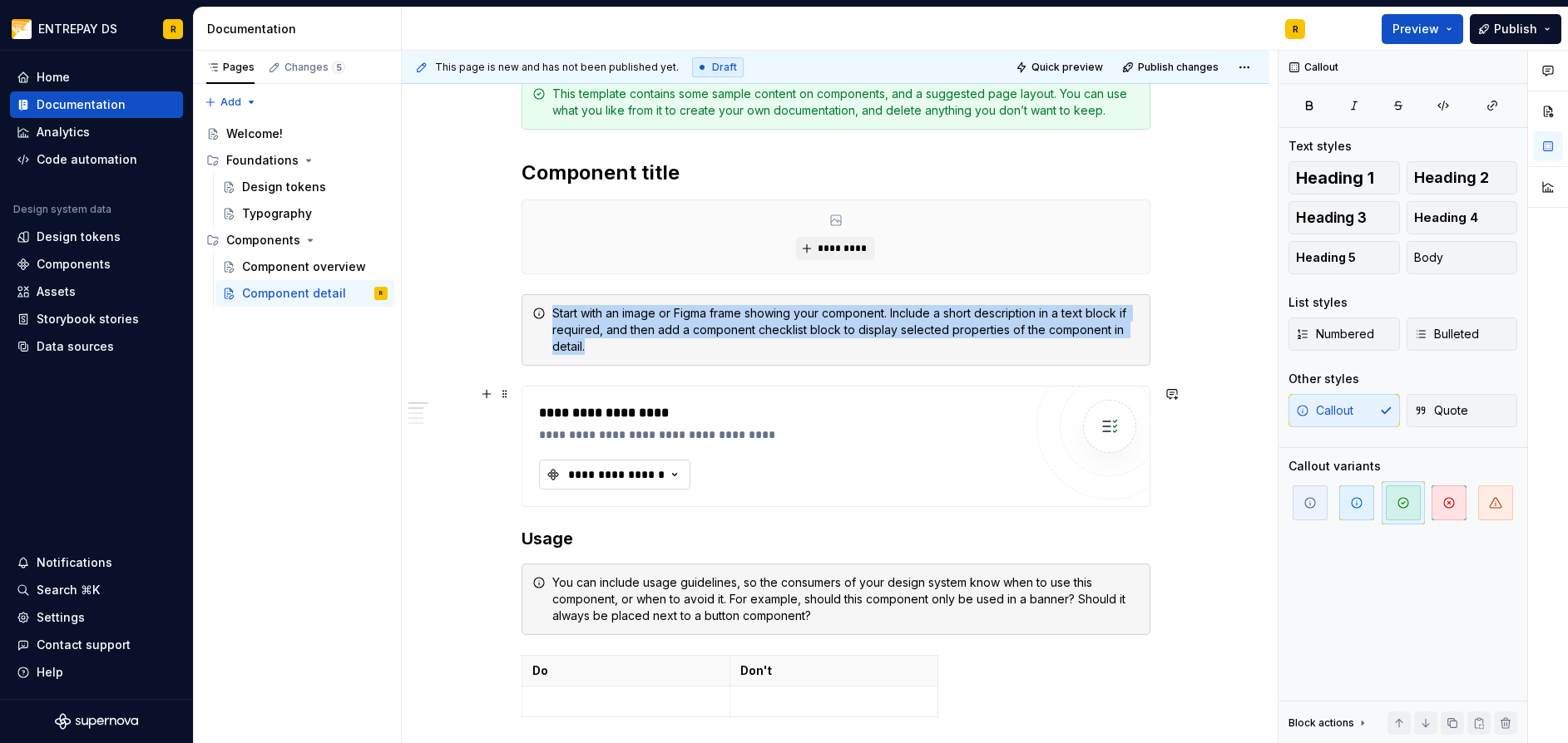
click at [643, 470] on div "**********" at bounding box center [615, 474] width 100 height 17
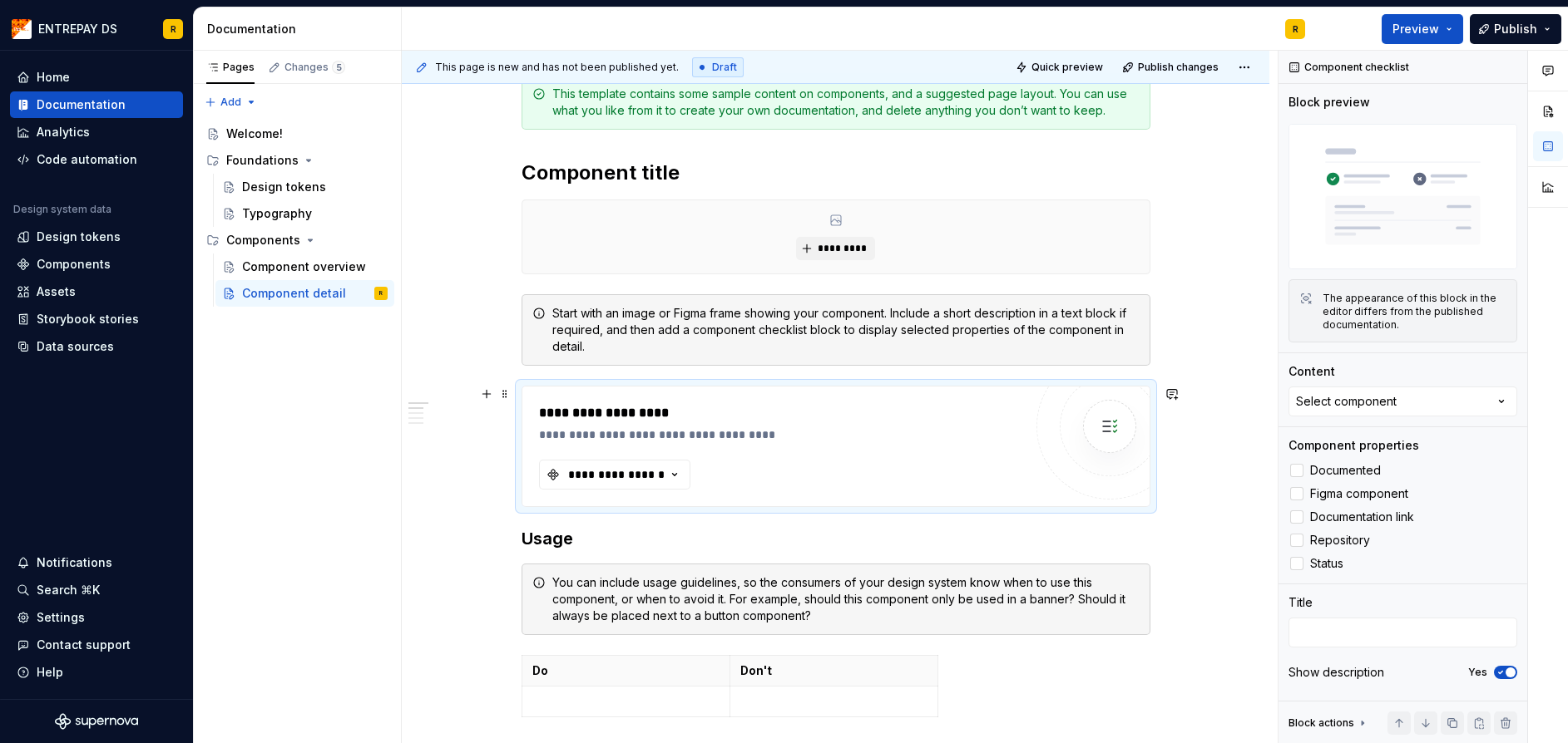
click at [899, 447] on div "**********" at bounding box center [780, 447] width 484 height 86
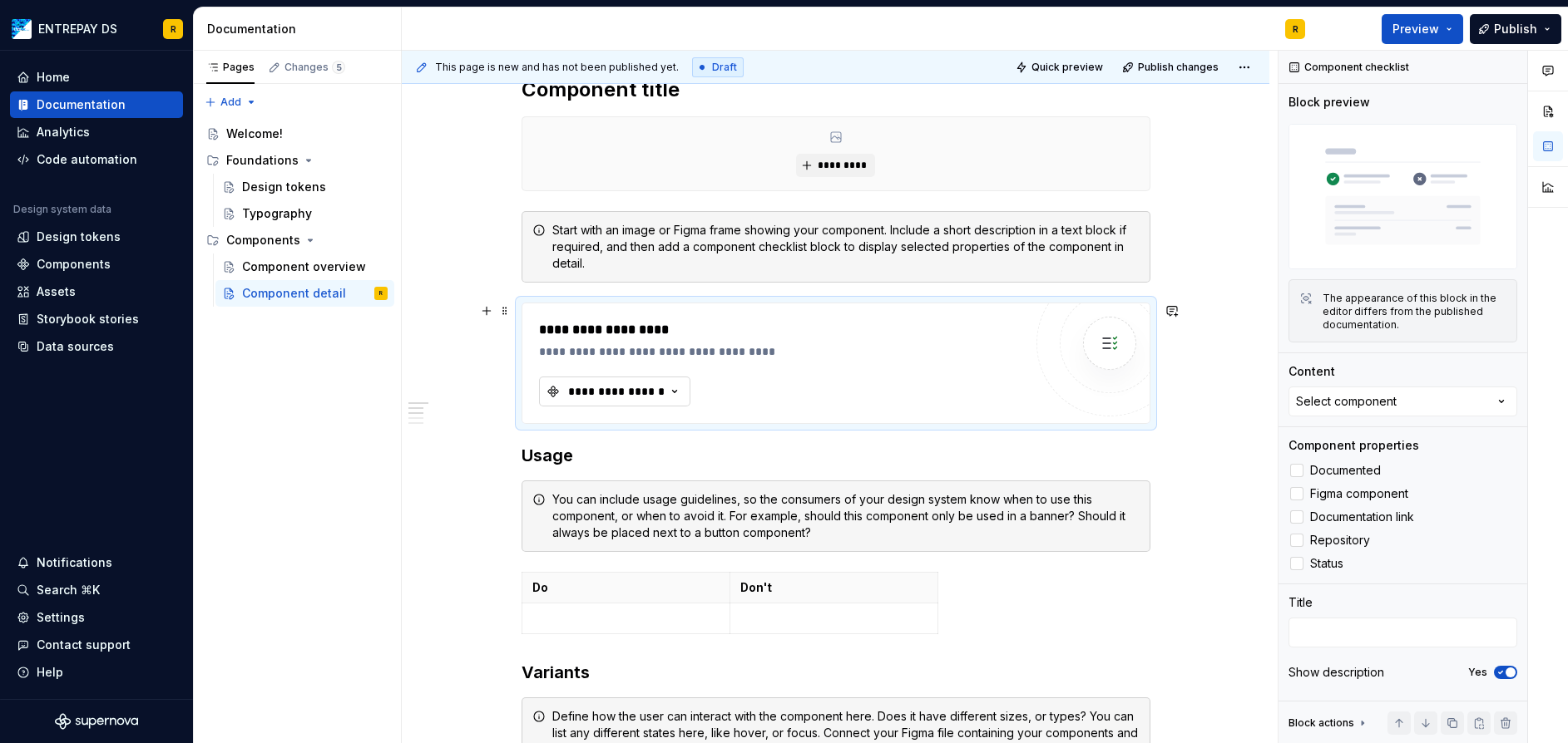
click at [591, 379] on button "**********" at bounding box center [614, 392] width 151 height 30
click at [907, 389] on div "**********" at bounding box center [780, 364] width 484 height 86
click at [1374, 394] on div "Select component" at bounding box center [1346, 402] width 101 height 17
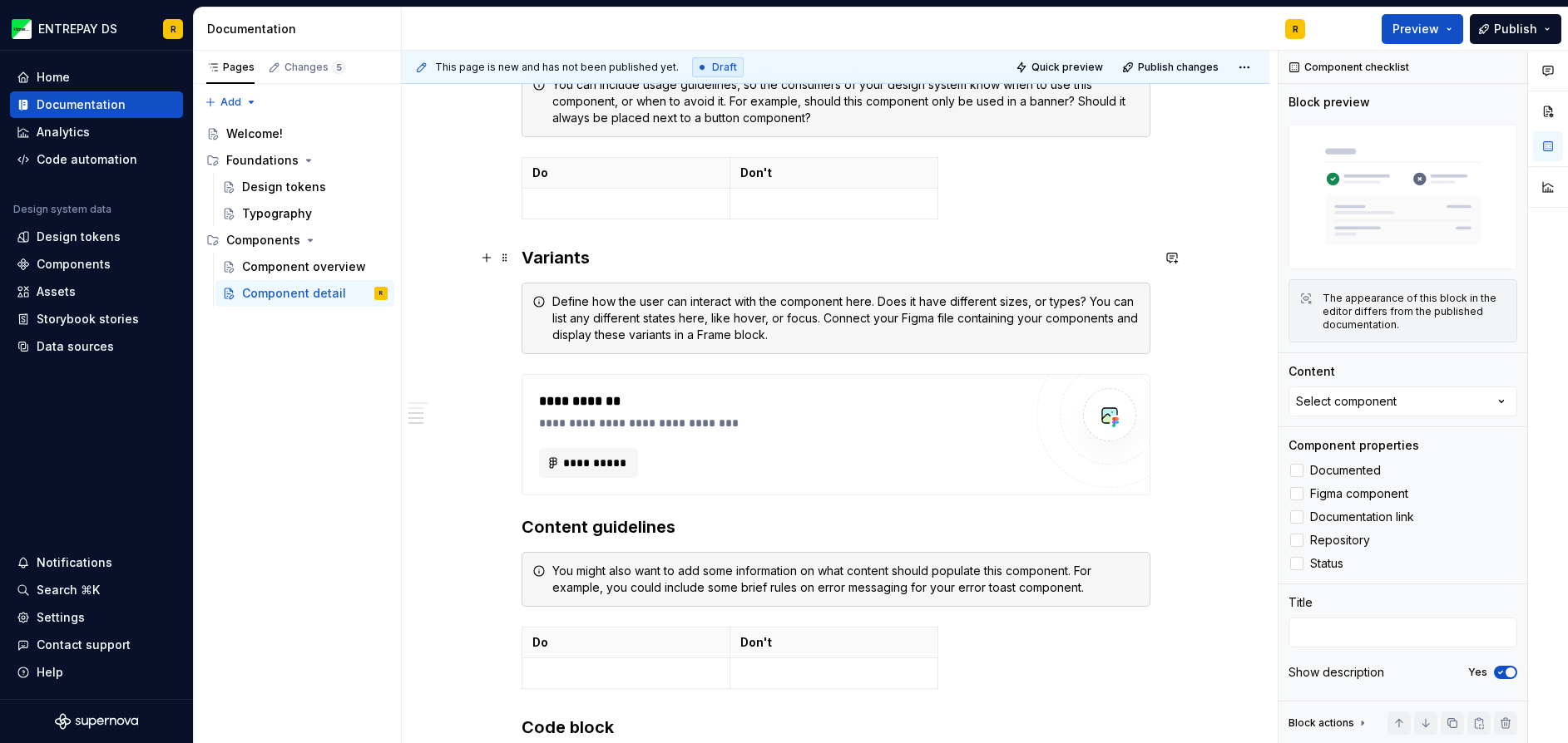
scroll to position [748, 0]
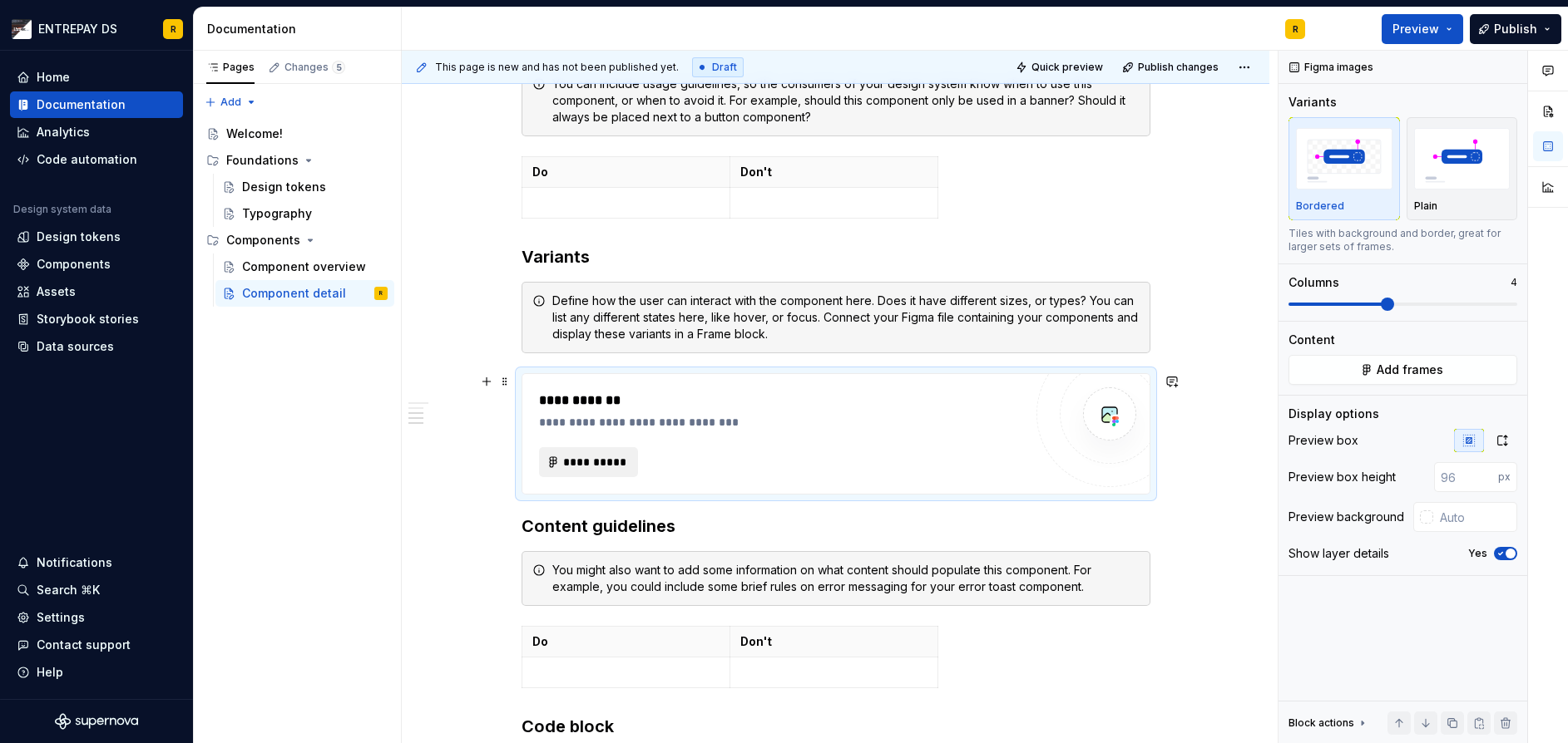
click at [622, 459] on span "**********" at bounding box center [595, 462] width 64 height 17
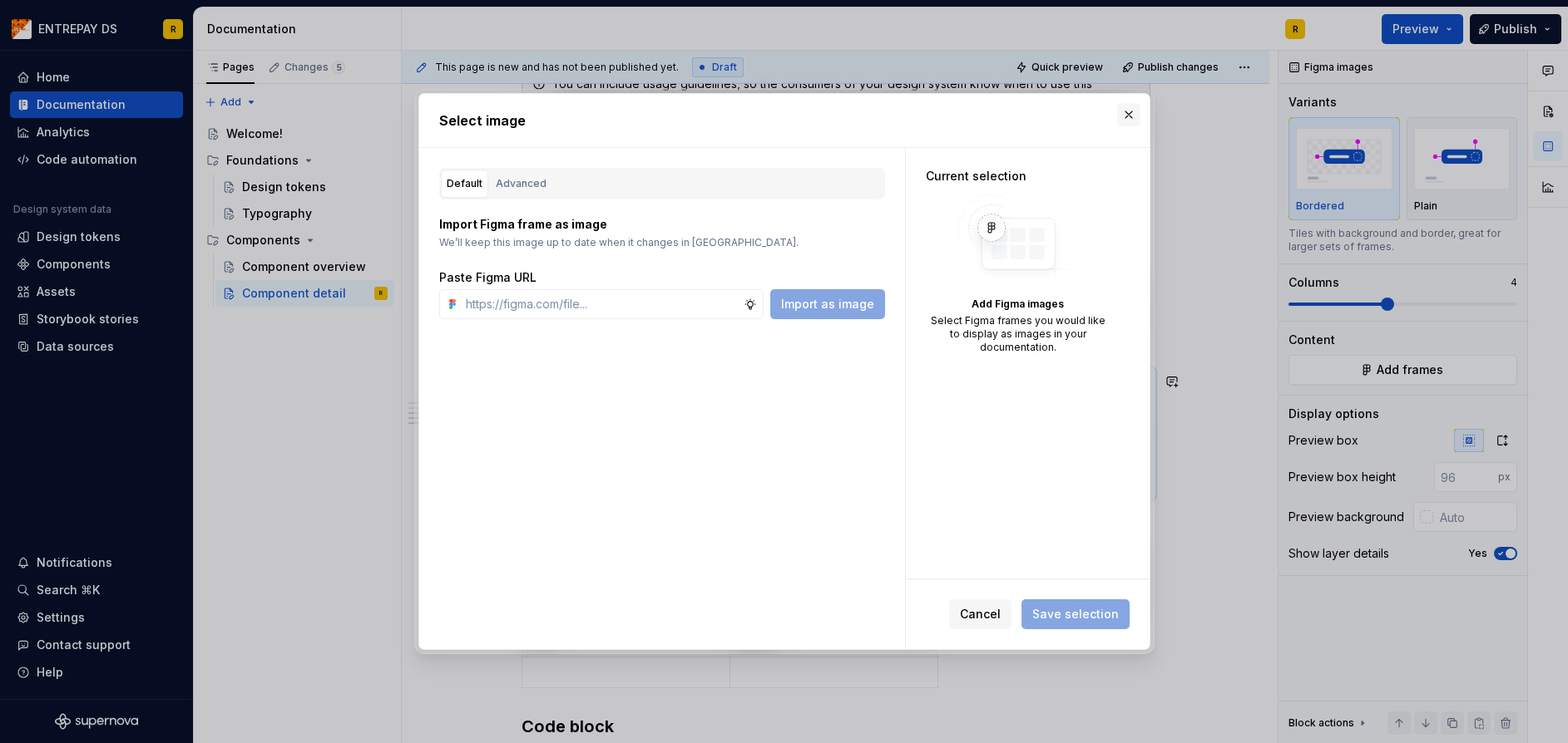
click at [1126, 111] on button "button" at bounding box center [1128, 115] width 23 height 23
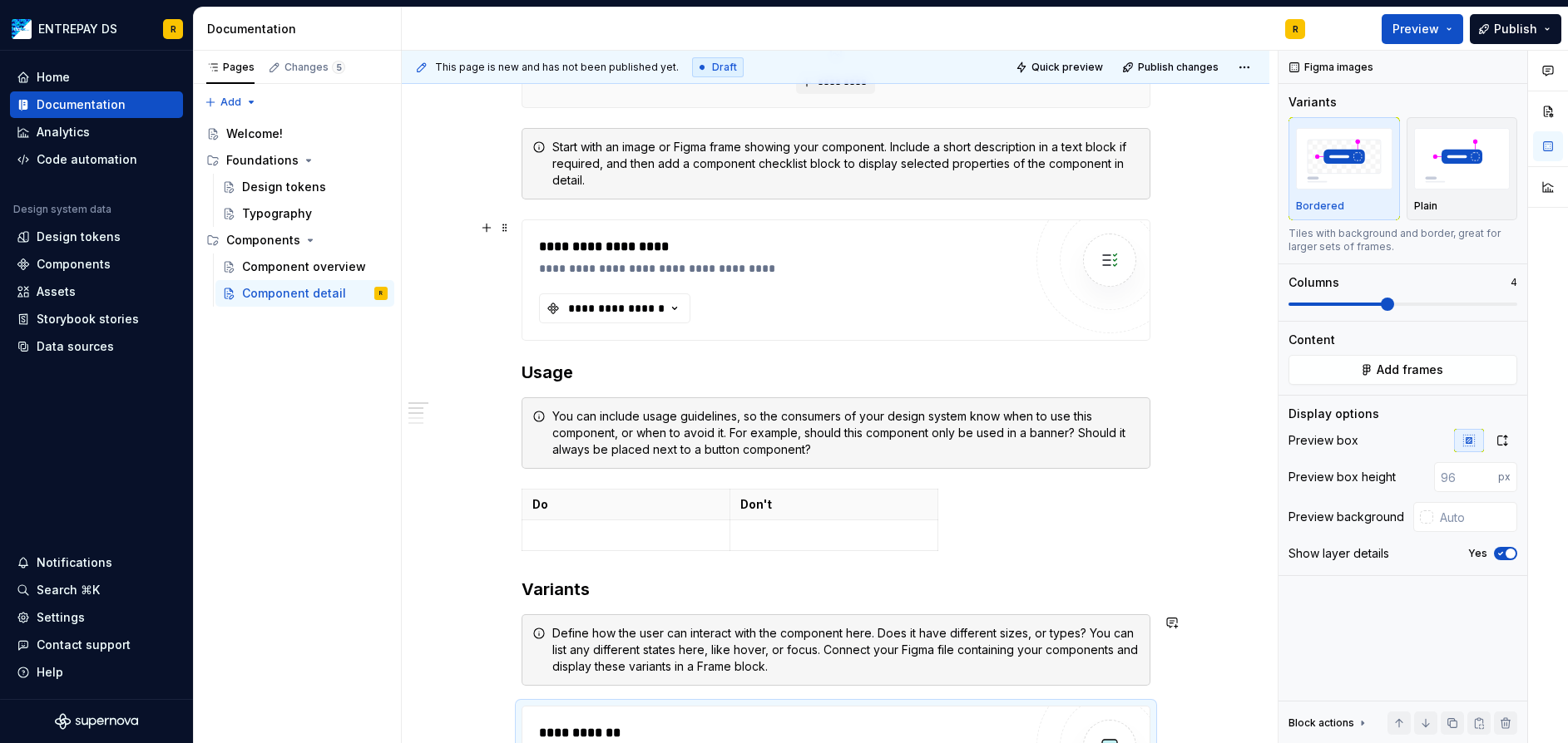
scroll to position [83, 0]
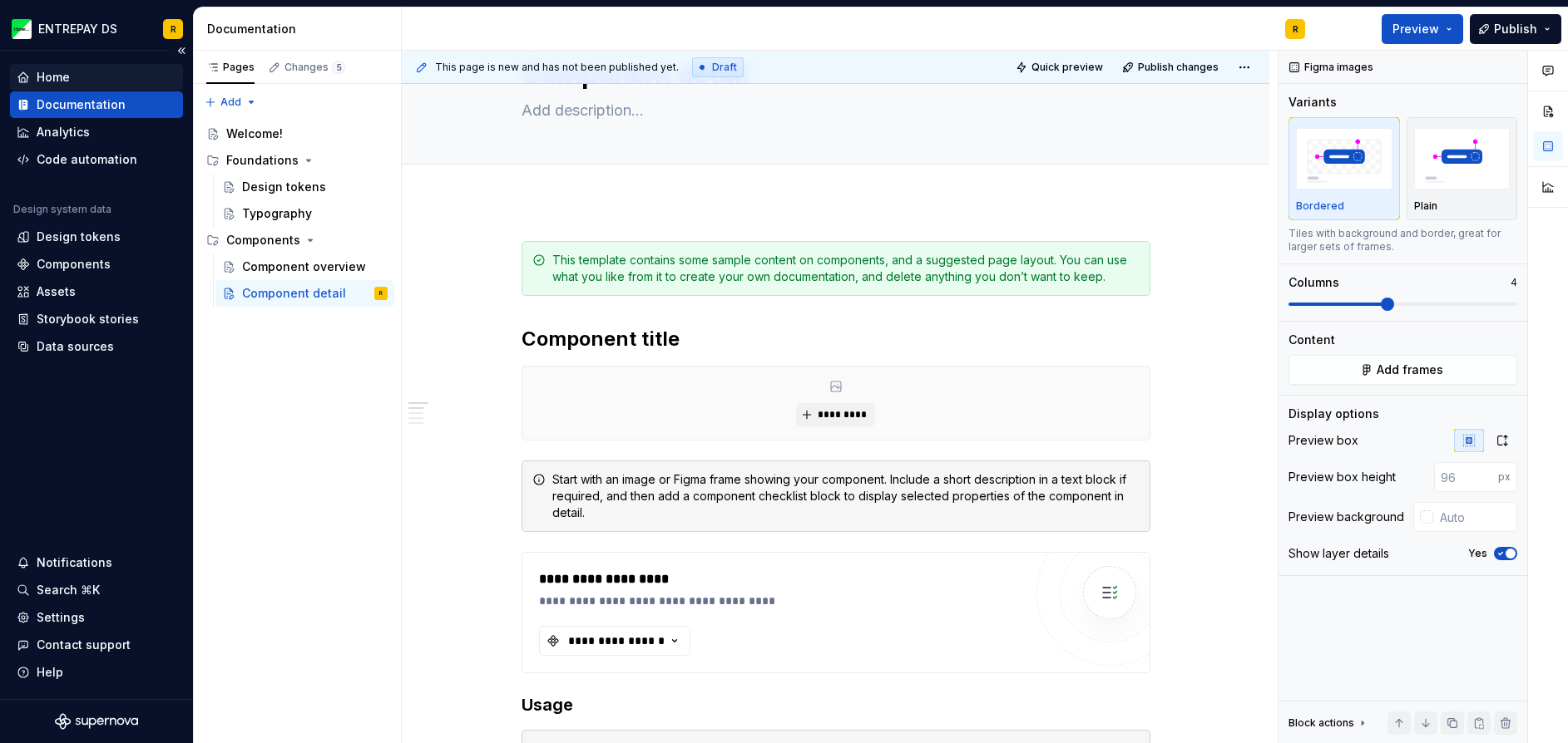
click at [52, 79] on div "Home" at bounding box center [53, 77] width 34 height 17
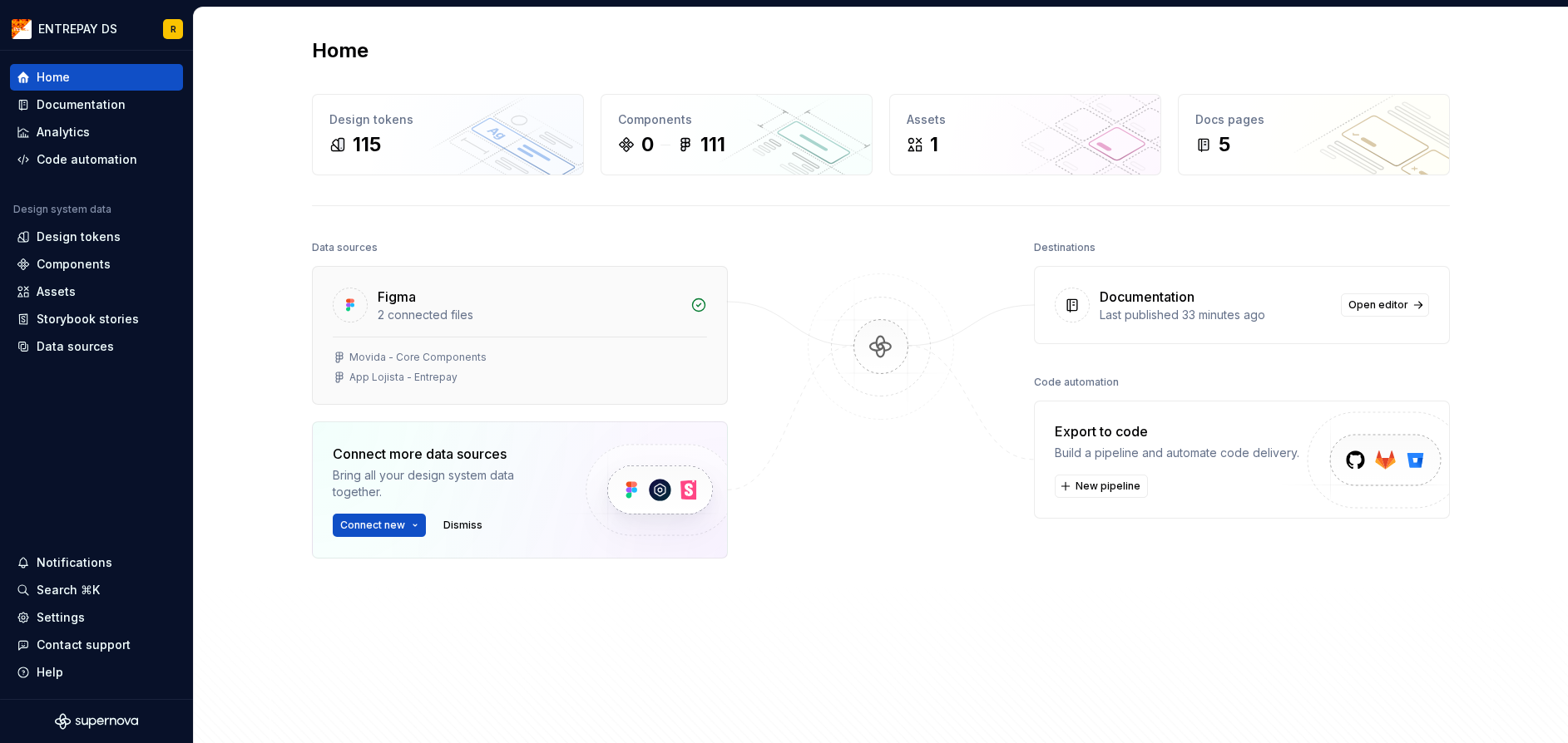
click at [446, 328] on div "Figma 2 connected files" at bounding box center [519, 301] width 414 height 70
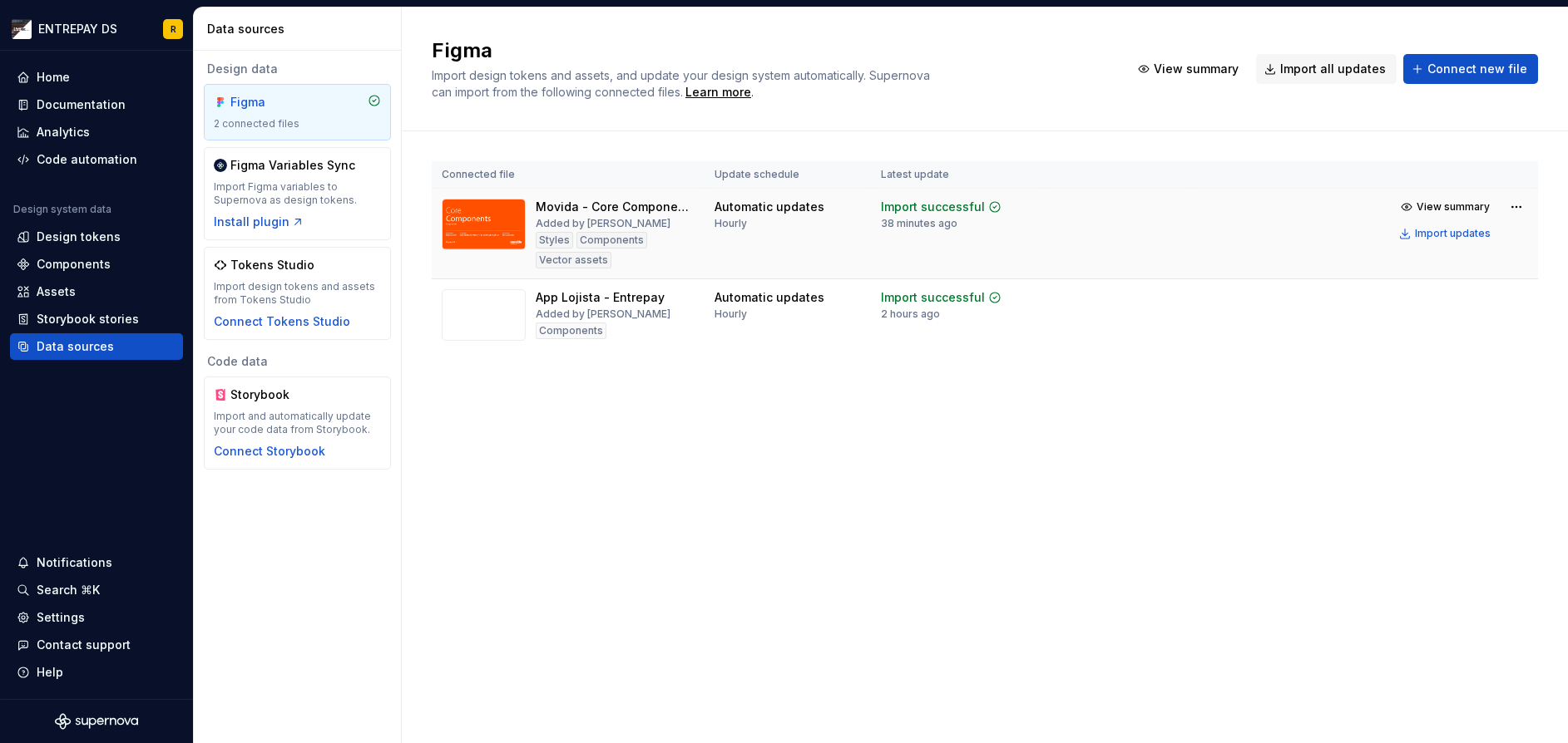
click at [1224, 259] on tr "Movida - Core Components Added by [PERSON_NAME] Components Vector assets Automa…" at bounding box center [984, 234] width 1106 height 91
click at [1449, 210] on span "View summary" at bounding box center [1452, 206] width 73 height 13
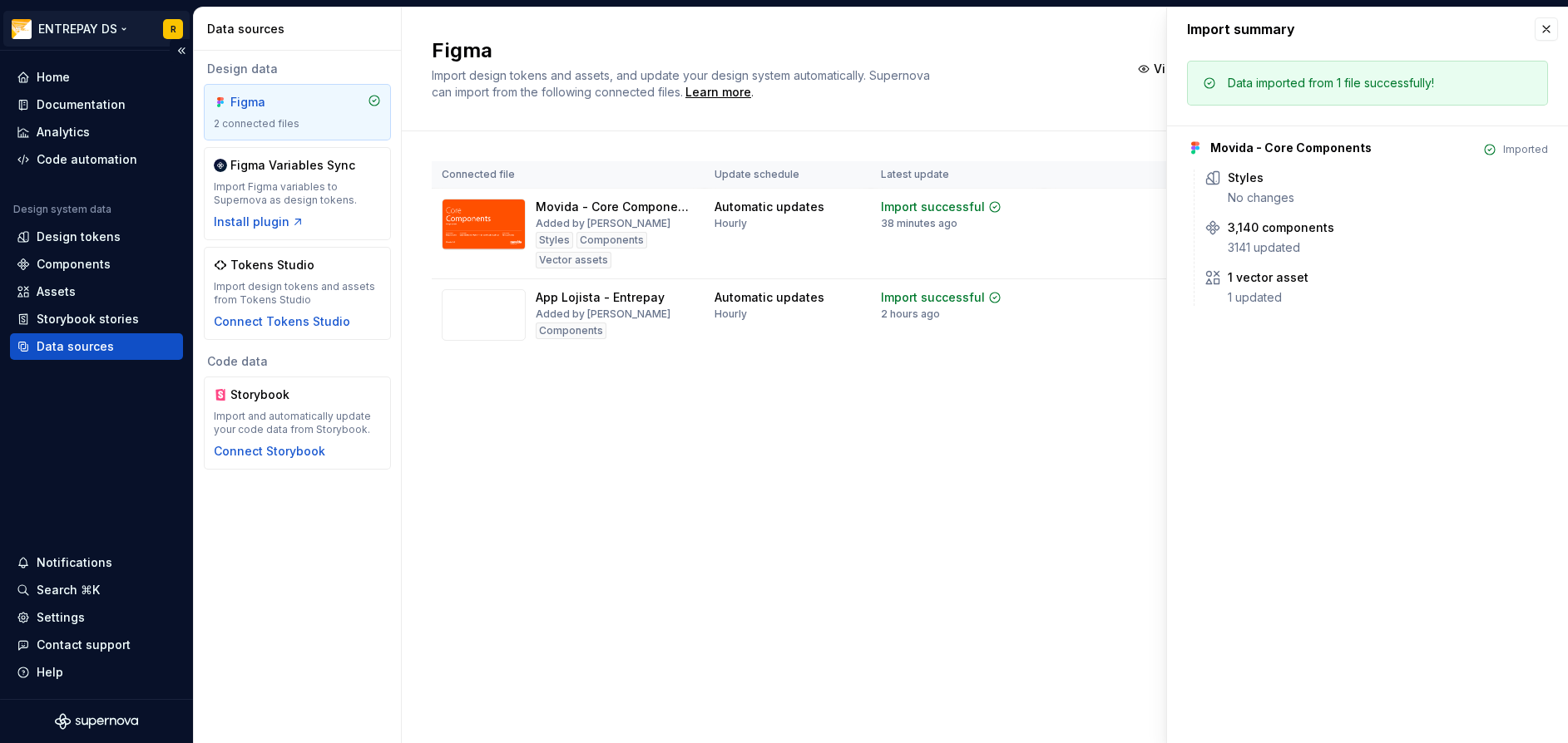
click at [93, 33] on html "ENTREPAY DS R Home Documentation Analytics Code automation Design system data D…" at bounding box center [784, 372] width 1568 height 743
click at [952, 516] on html "ENTREPAY DS R Home Documentation Analytics Code automation Design system data D…" at bounding box center [784, 372] width 1568 height 743
click at [61, 30] on html "ENTREPAY DS R Home Documentation Analytics Code automation Design system data D…" at bounding box center [784, 372] width 1568 height 743
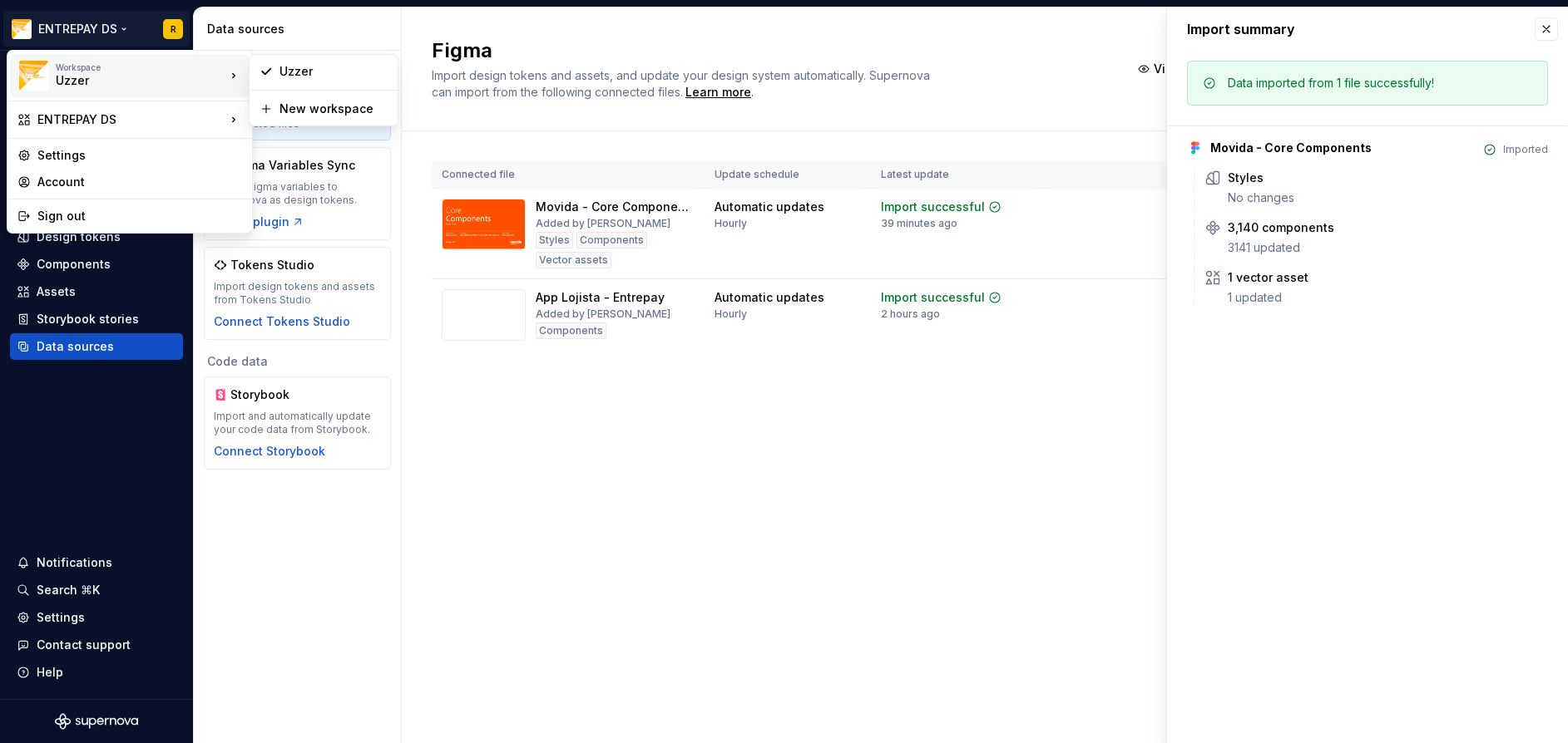
click at [1036, 485] on html "ENTREPAY DS R Home Documentation Analytics Code automation Design system data D…" at bounding box center [784, 372] width 1568 height 743
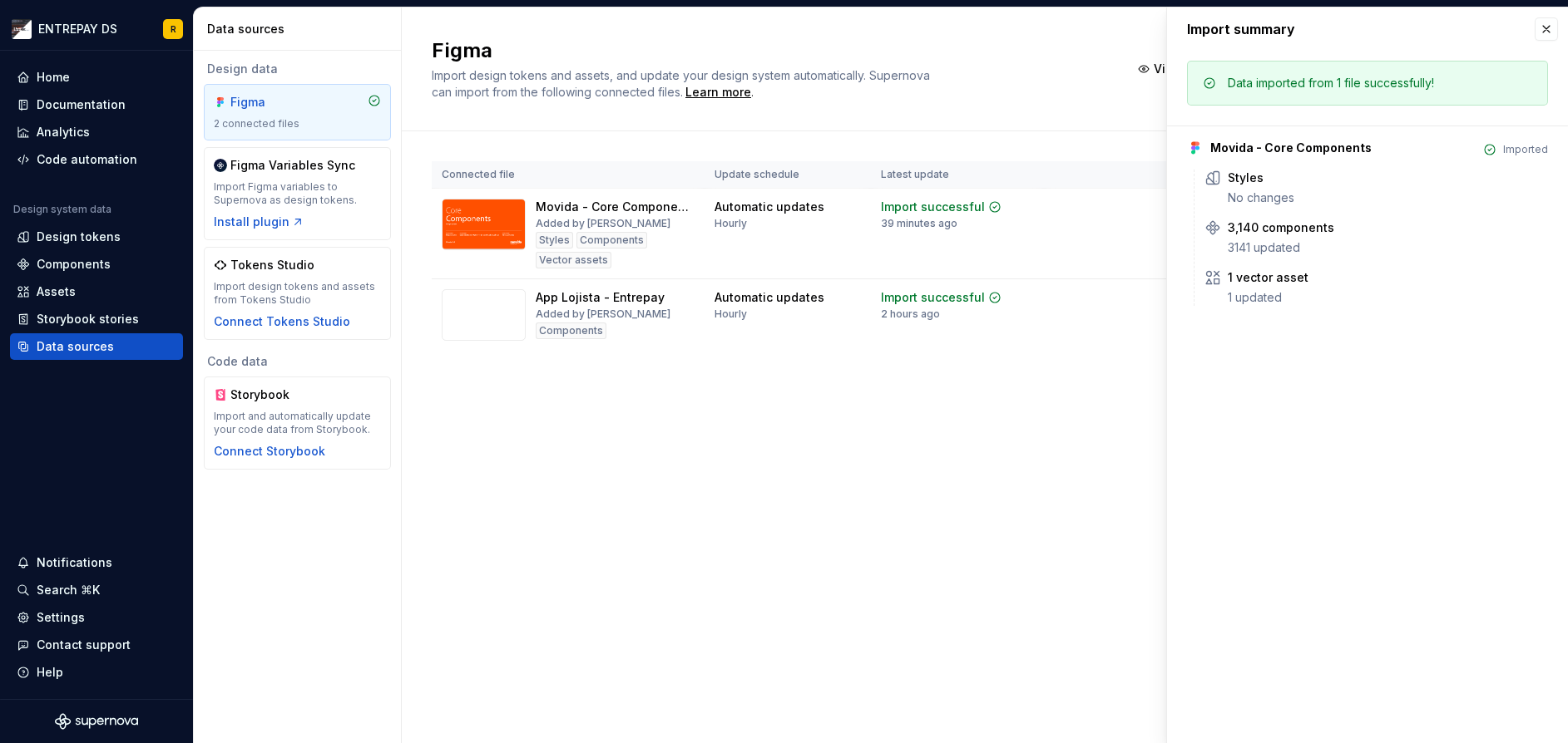
click at [832, 481] on div "Figma Import design tokens and assets, and update your design system automatica…" at bounding box center [984, 375] width 1166 height 736
click at [1554, 29] on button "button" at bounding box center [1546, 29] width 23 height 23
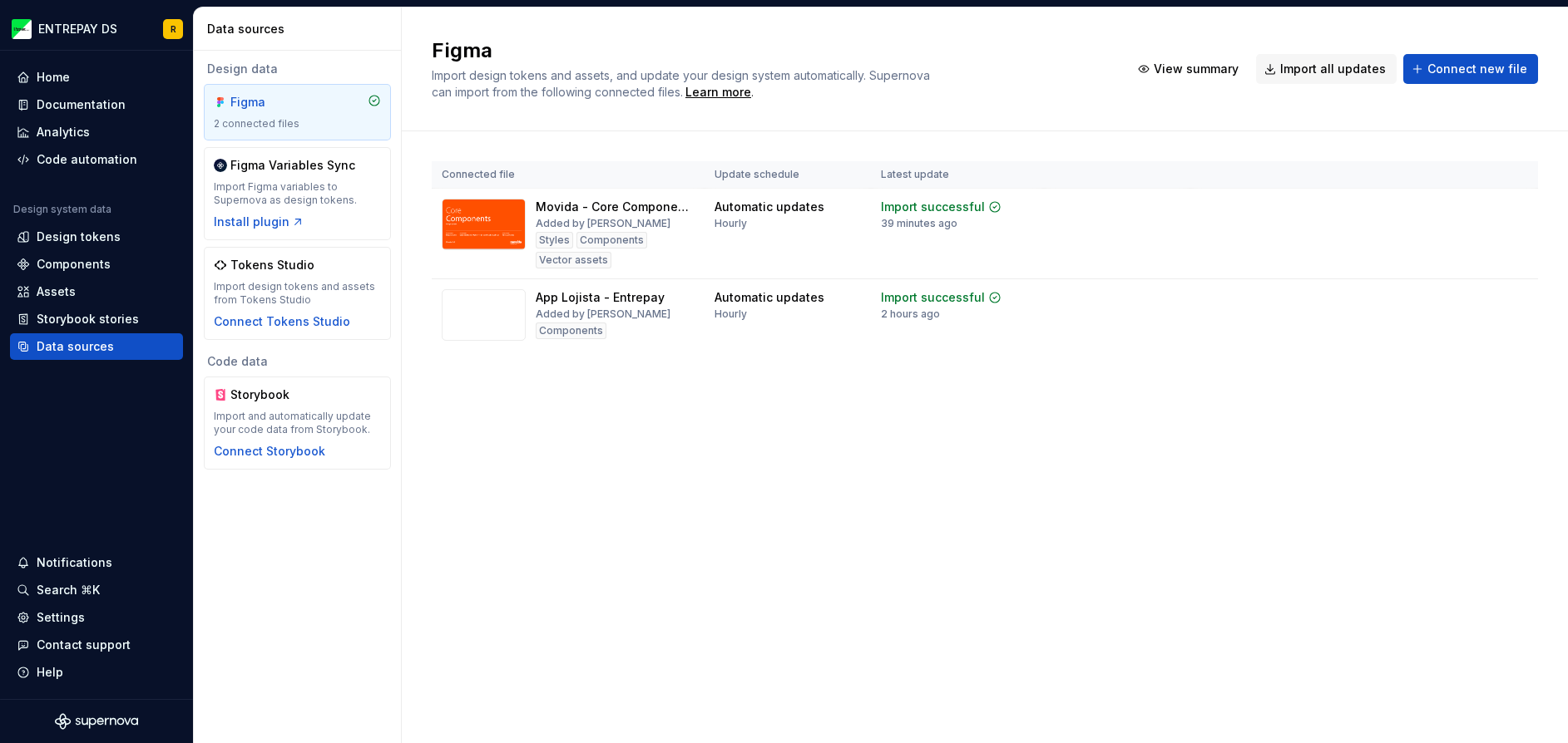
click at [1155, 627] on div "Figma Import design tokens and assets, and update your design system automatica…" at bounding box center [984, 375] width 1166 height 736
click at [72, 73] on div "Home" at bounding box center [96, 77] width 160 height 17
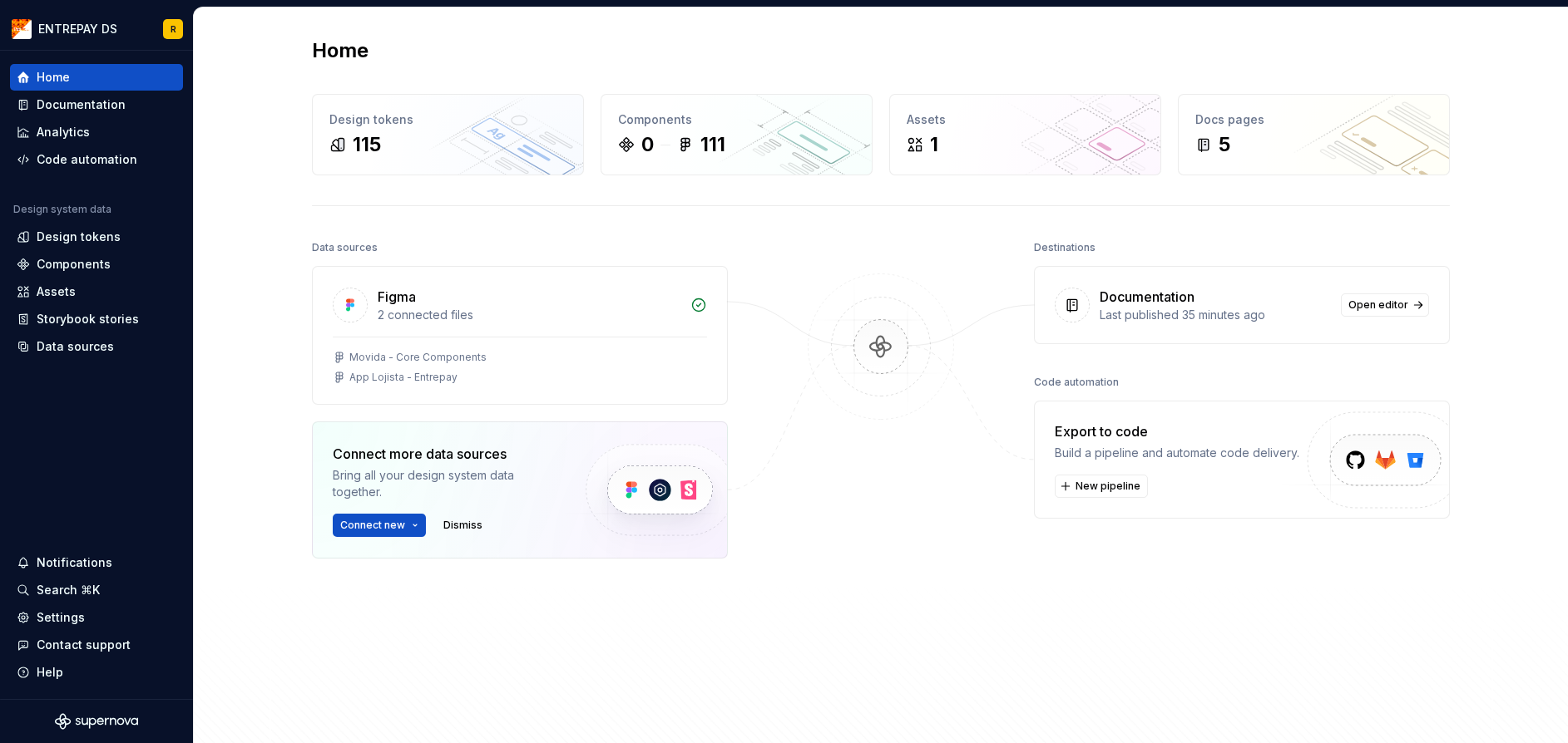
click at [1138, 304] on div "Documentation" at bounding box center [1146, 296] width 94 height 20
click at [1101, 314] on div "Last published 35 minutes ago" at bounding box center [1215, 315] width 231 height 17
click at [1110, 305] on div "Documentation" at bounding box center [1146, 296] width 94 height 20
click at [1285, 318] on div "Last published 35 minutes ago" at bounding box center [1215, 315] width 231 height 17
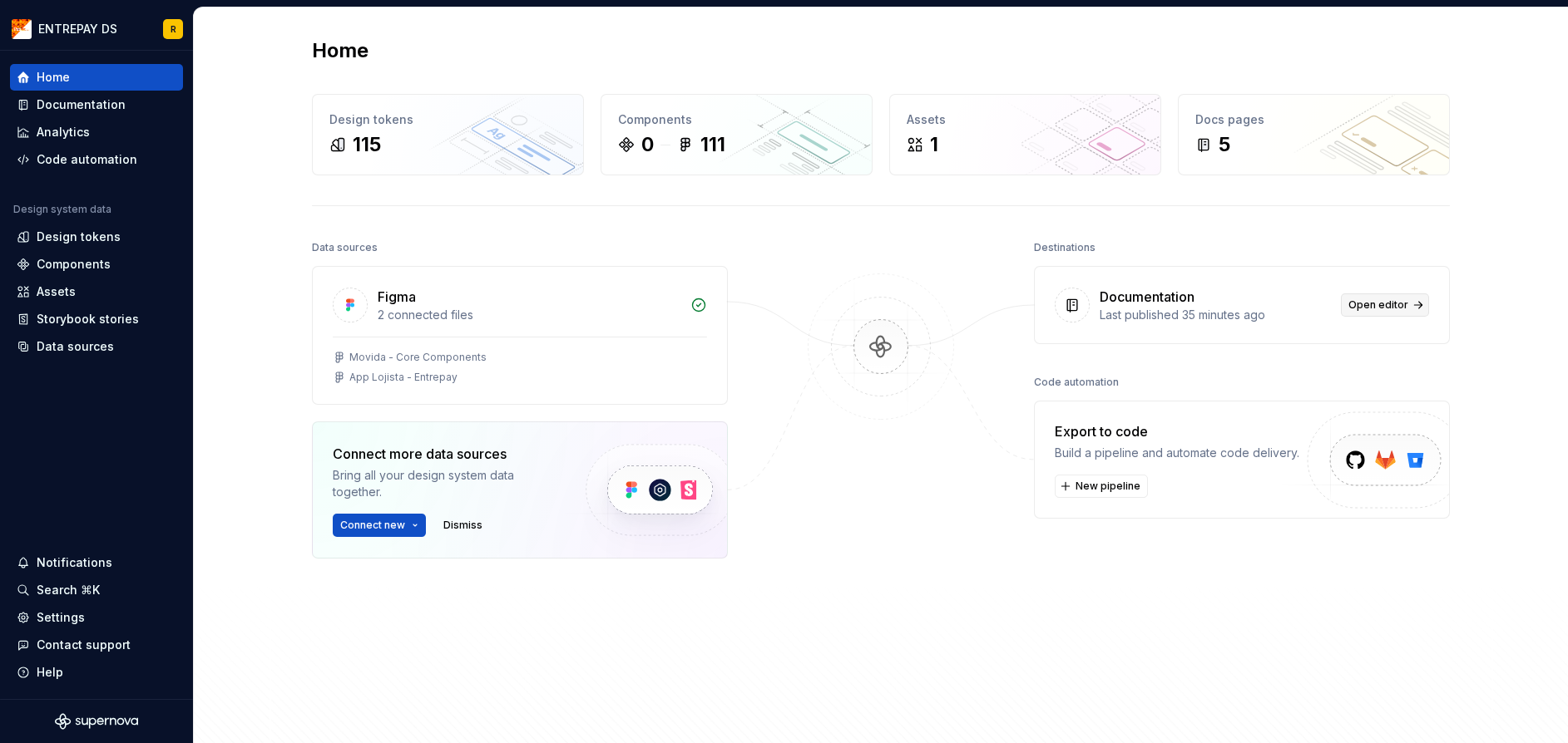
click at [1383, 313] on link "Open editor" at bounding box center [1384, 304] width 88 height 23
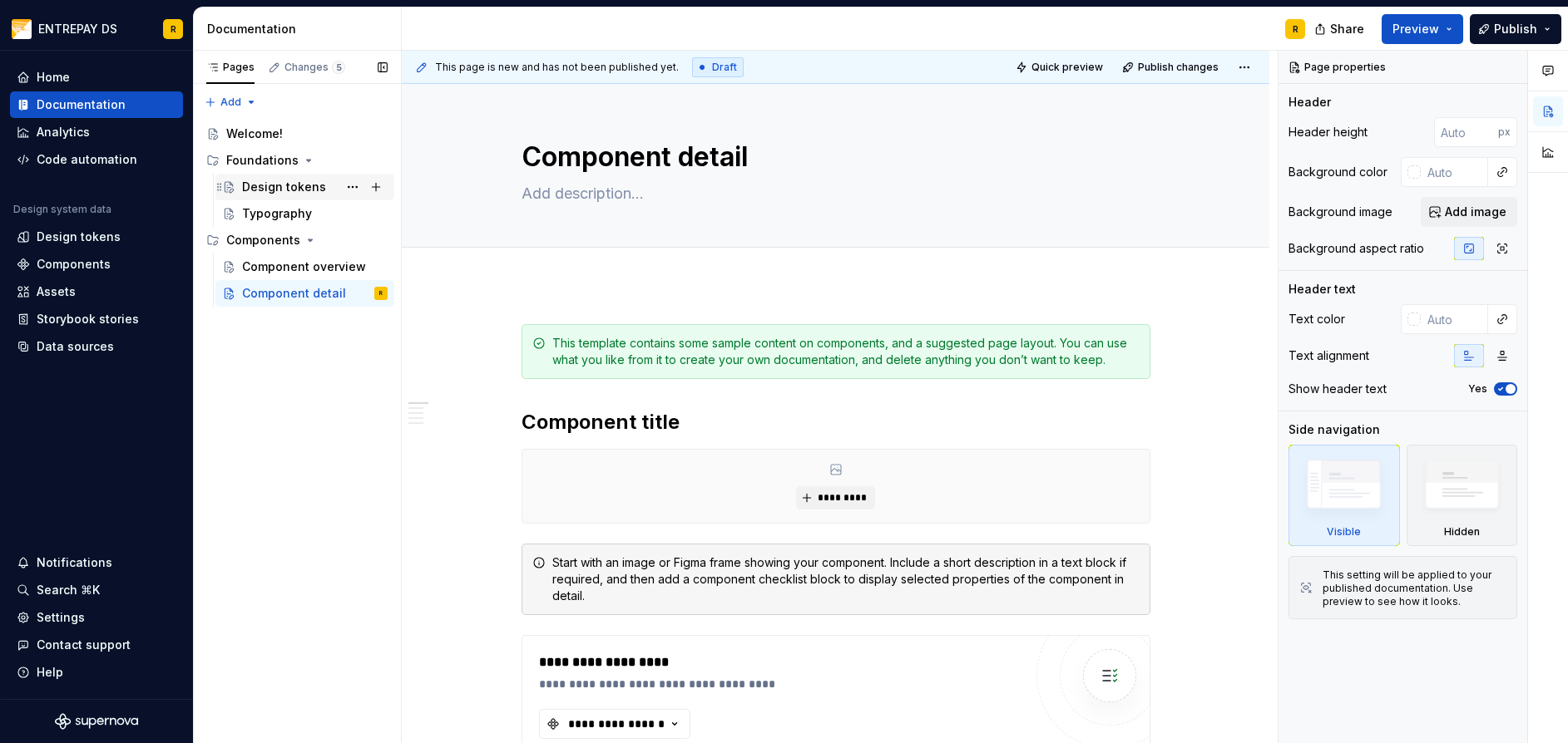
click at [308, 188] on div "Design tokens" at bounding box center [283, 187] width 84 height 17
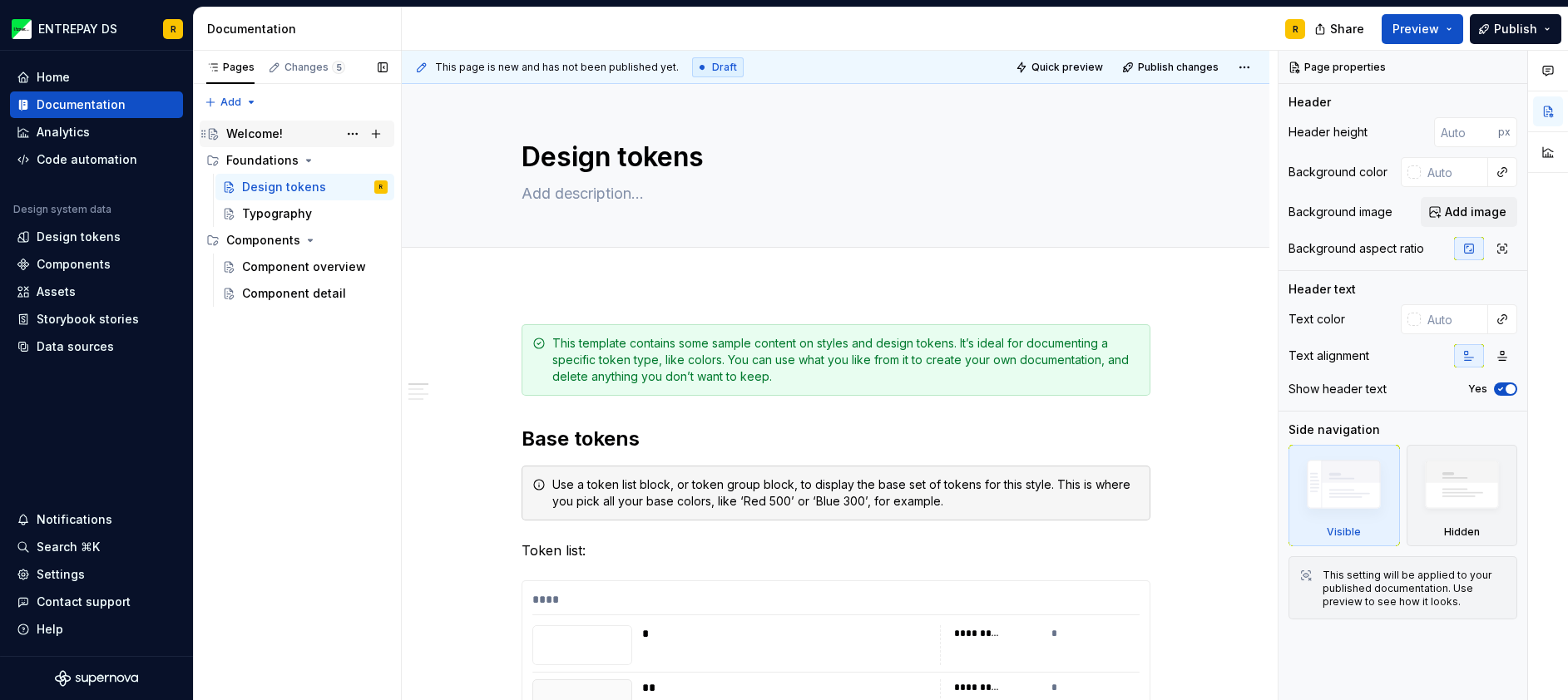
click at [283, 134] on div "Welcome!" at bounding box center [306, 133] width 162 height 23
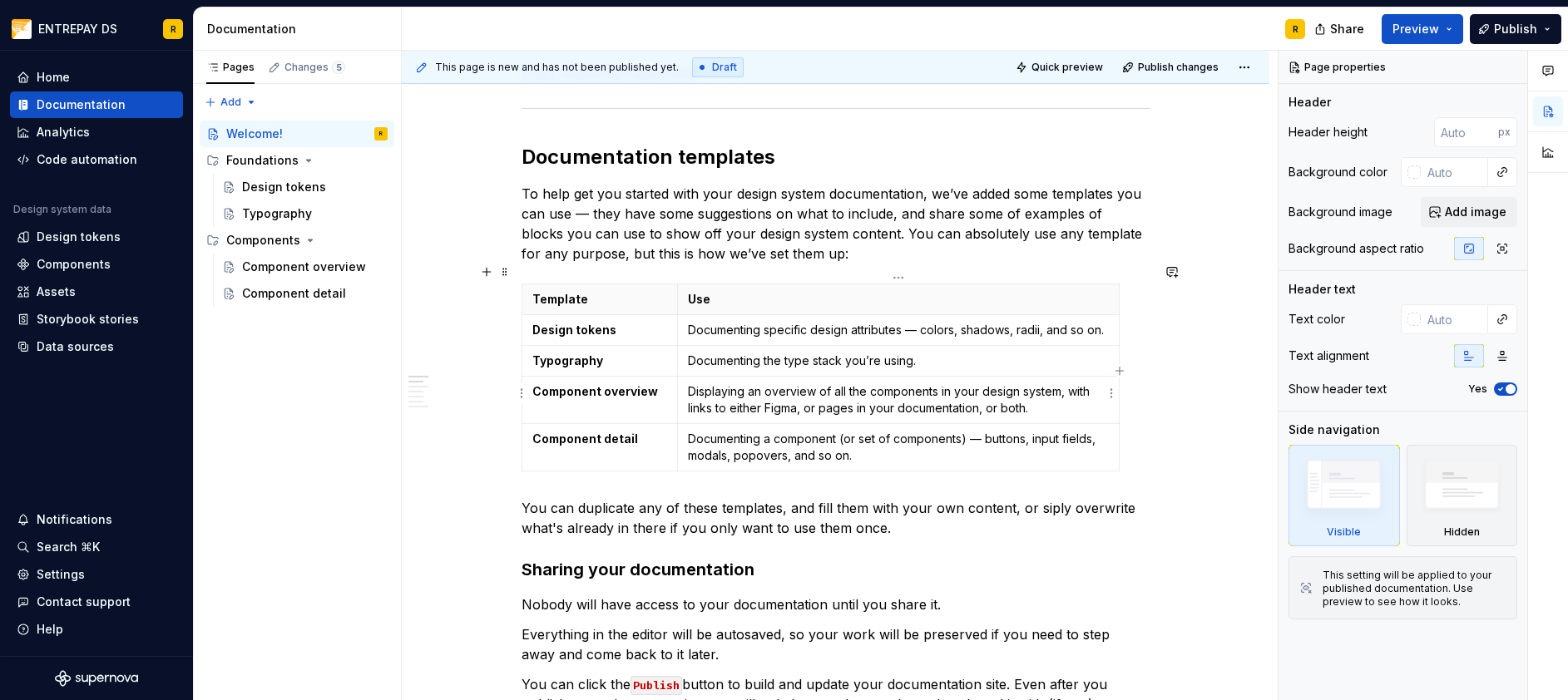
scroll to position [333, 0]
click at [281, 186] on div "Design tokens" at bounding box center [283, 187] width 84 height 17
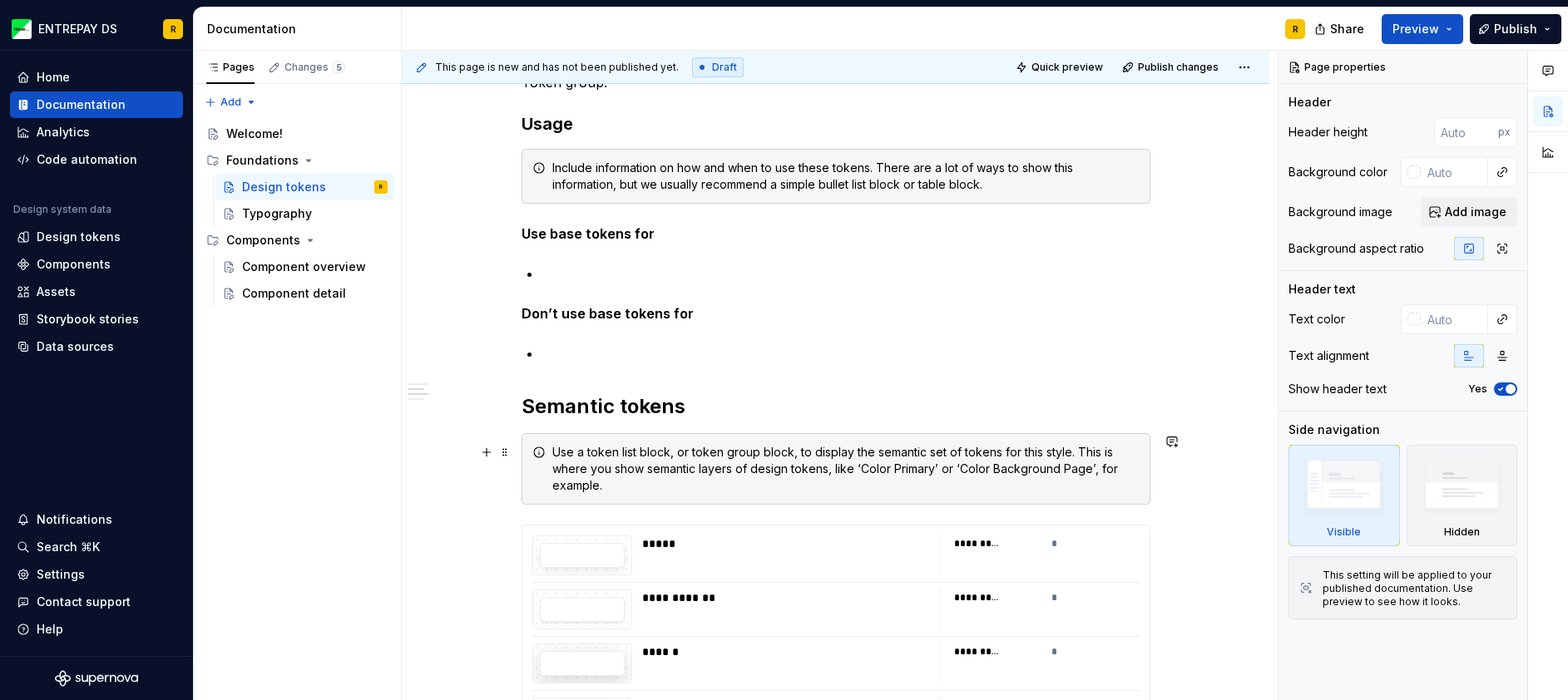
scroll to position [4407, 0]
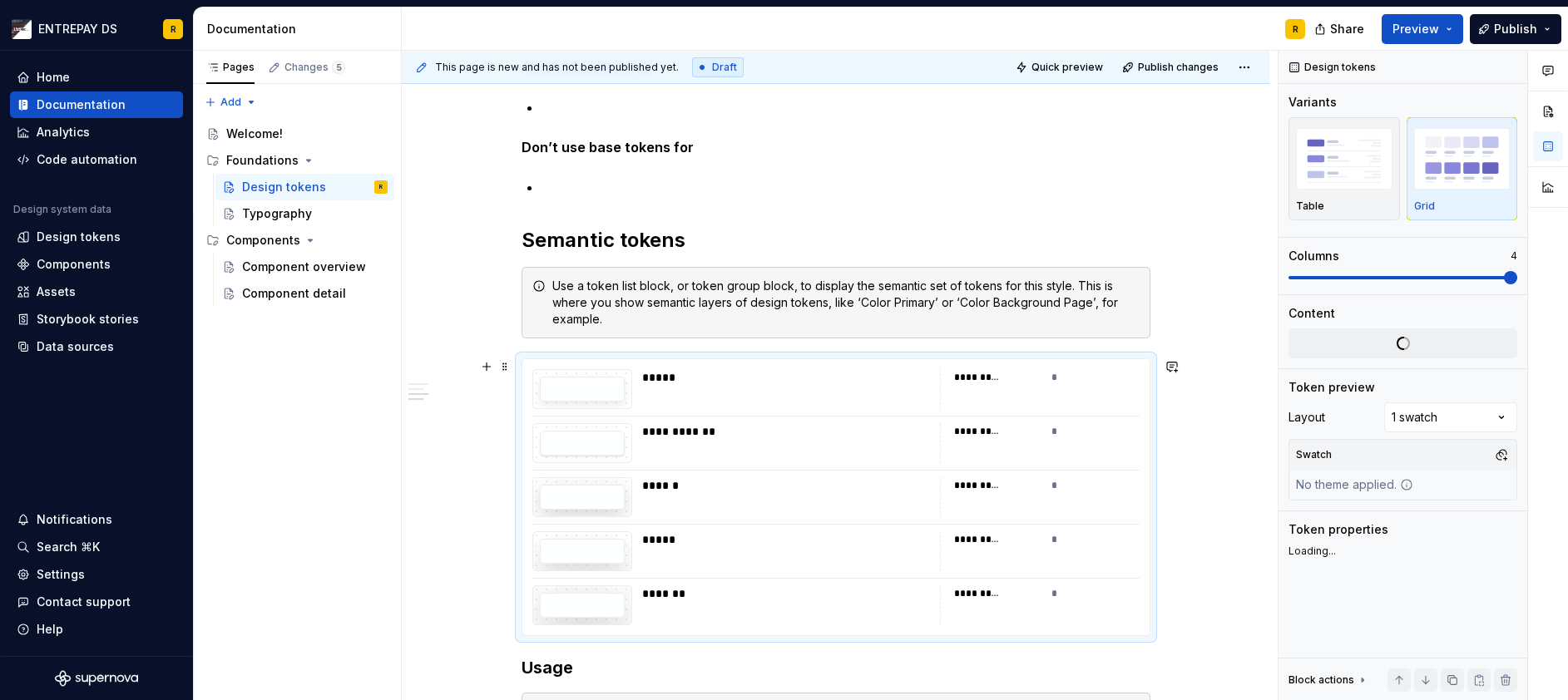
click at [657, 394] on div "*****" at bounding box center [786, 388] width 288 height 40
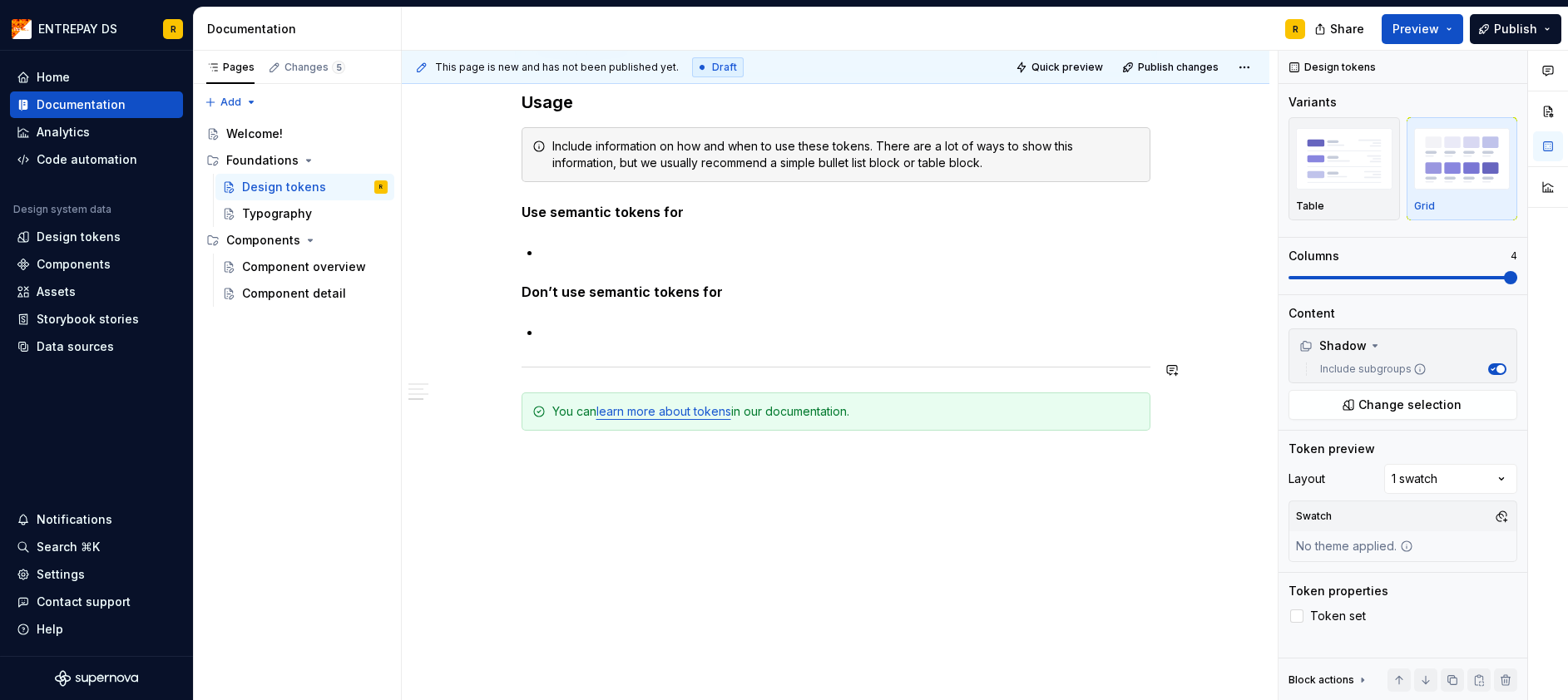
scroll to position [4723, 0]
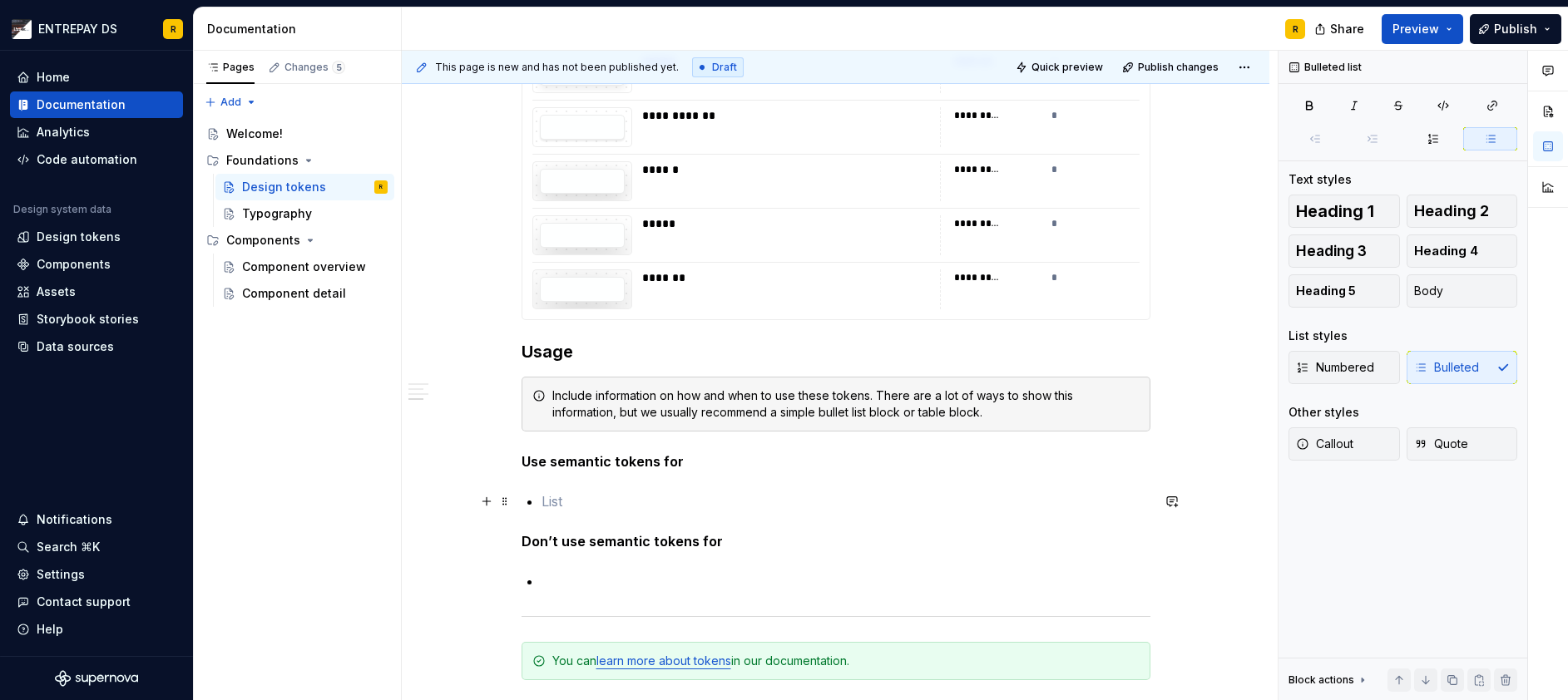
click at [567, 501] on p at bounding box center [845, 501] width 608 height 20
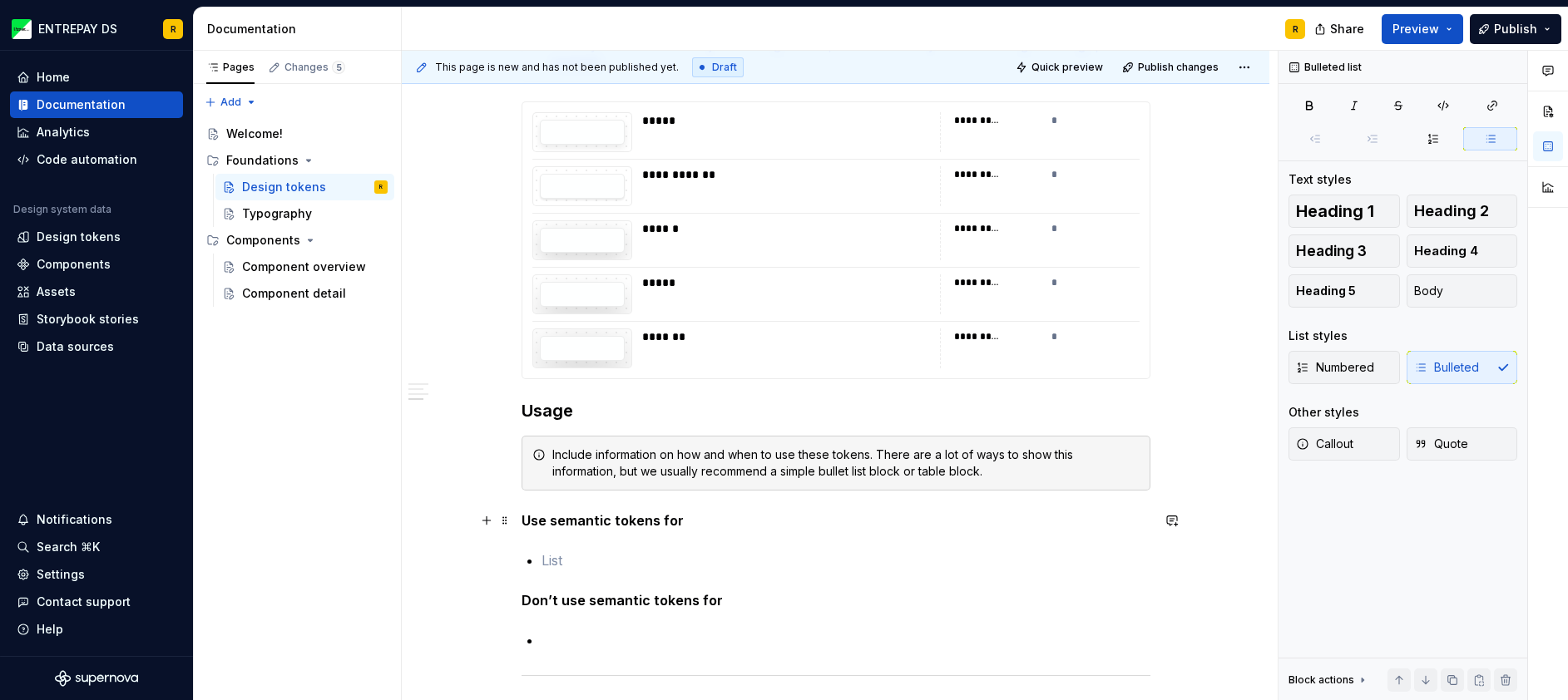
scroll to position [4474, 0]
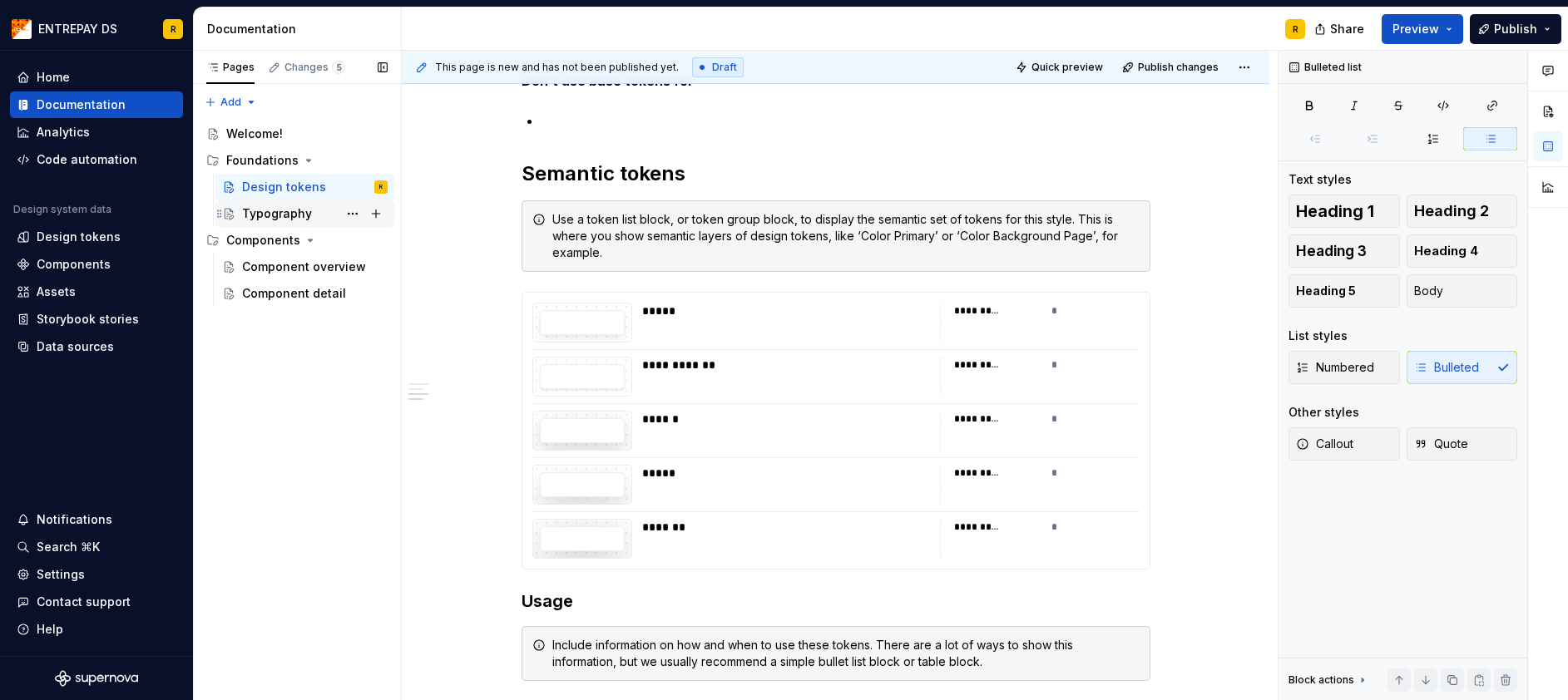
click at [288, 209] on div "Typography" at bounding box center [276, 214] width 70 height 17
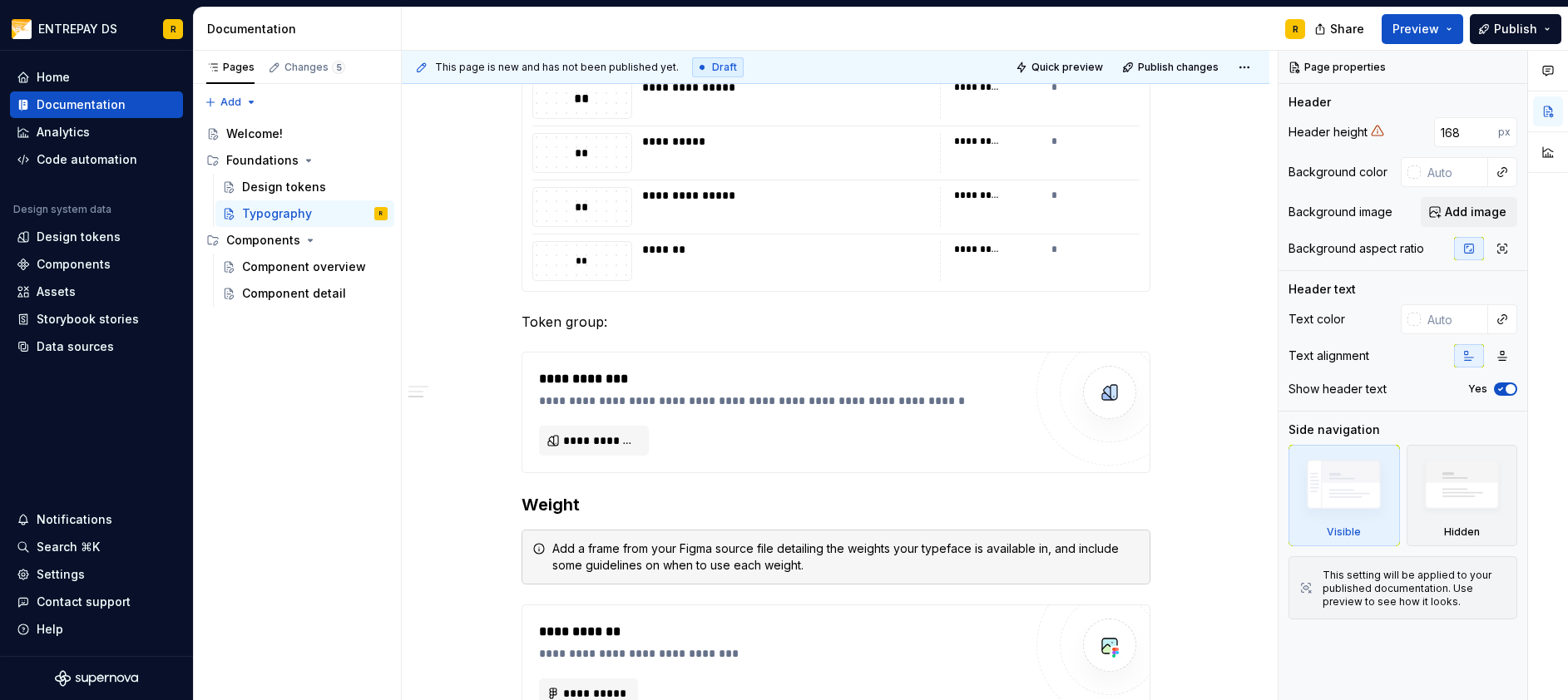
scroll to position [3159, 0]
click at [284, 265] on div "Component overview" at bounding box center [290, 267] width 95 height 17
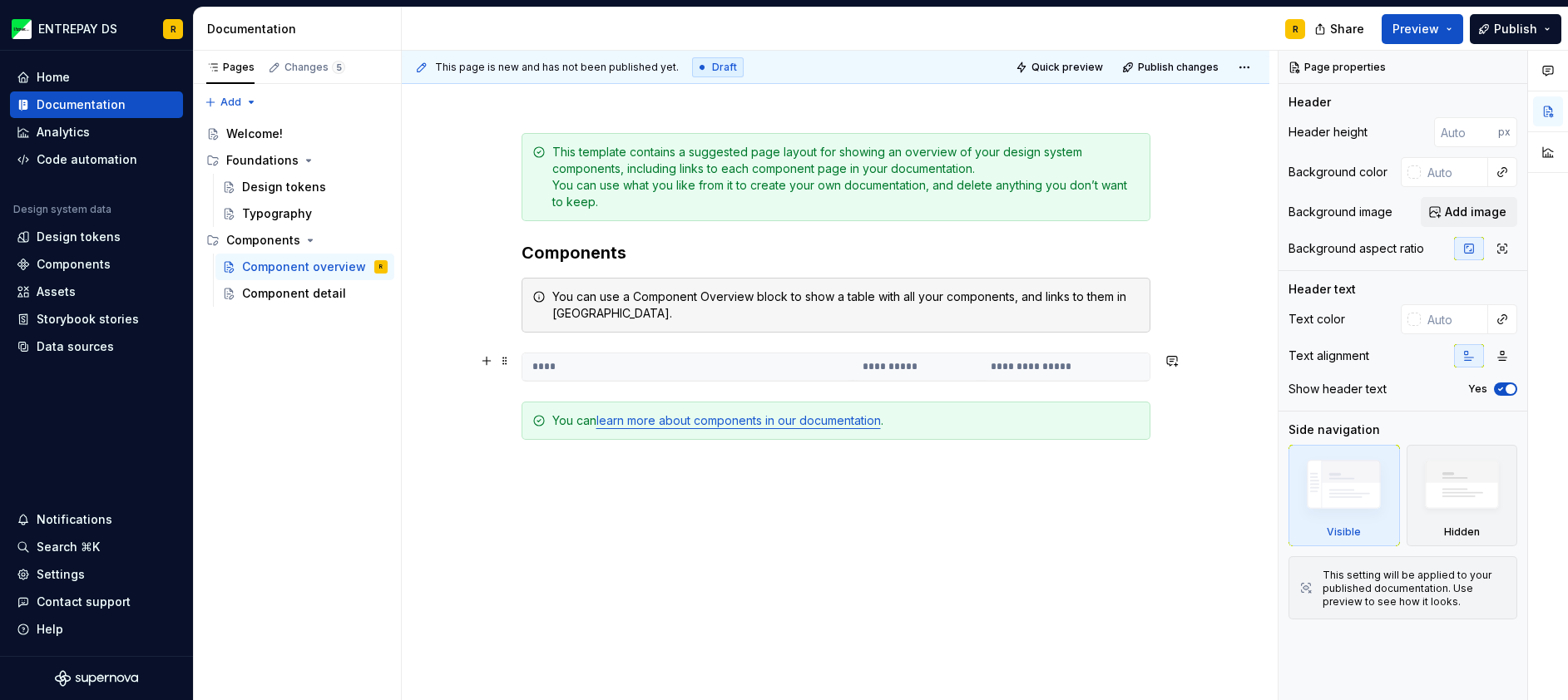
scroll to position [147, 0]
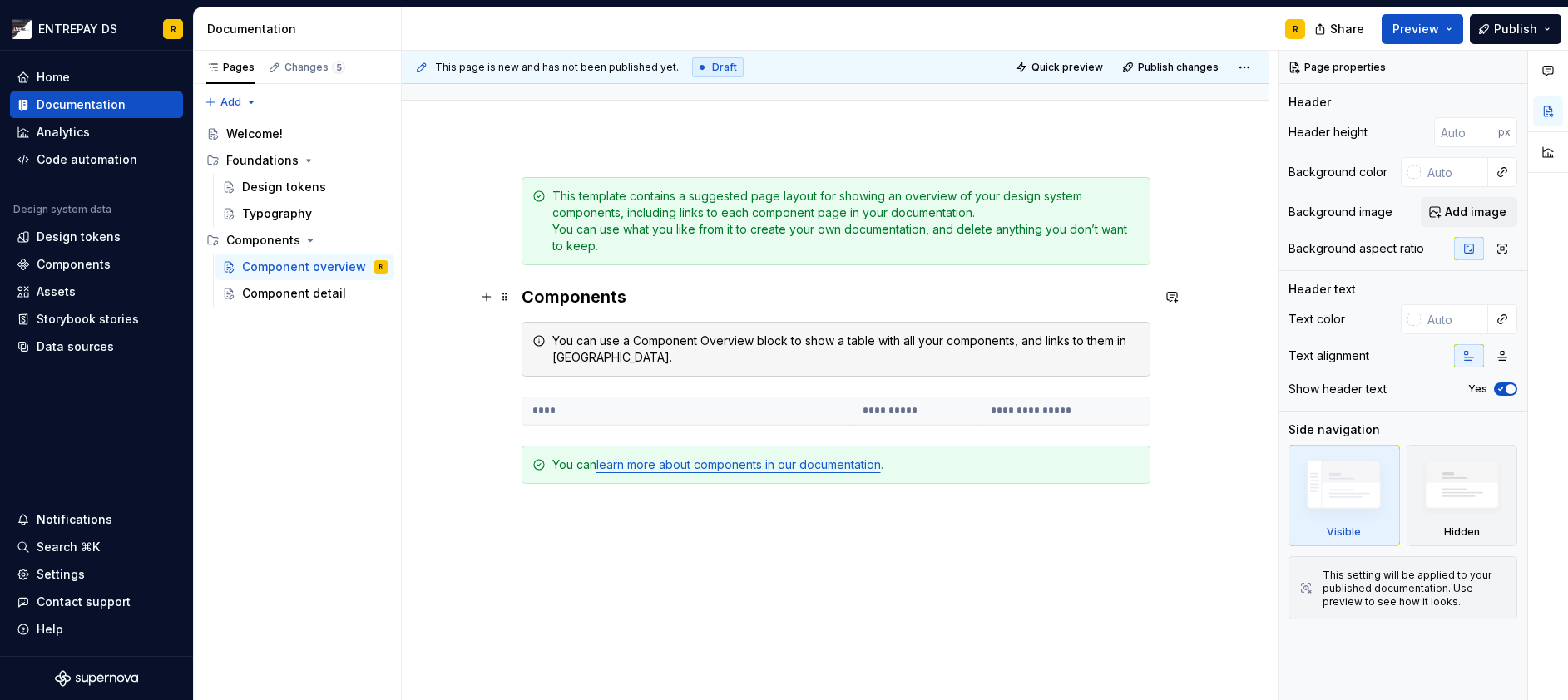
click at [1157, 281] on div "**********" at bounding box center [835, 460] width 867 height 647
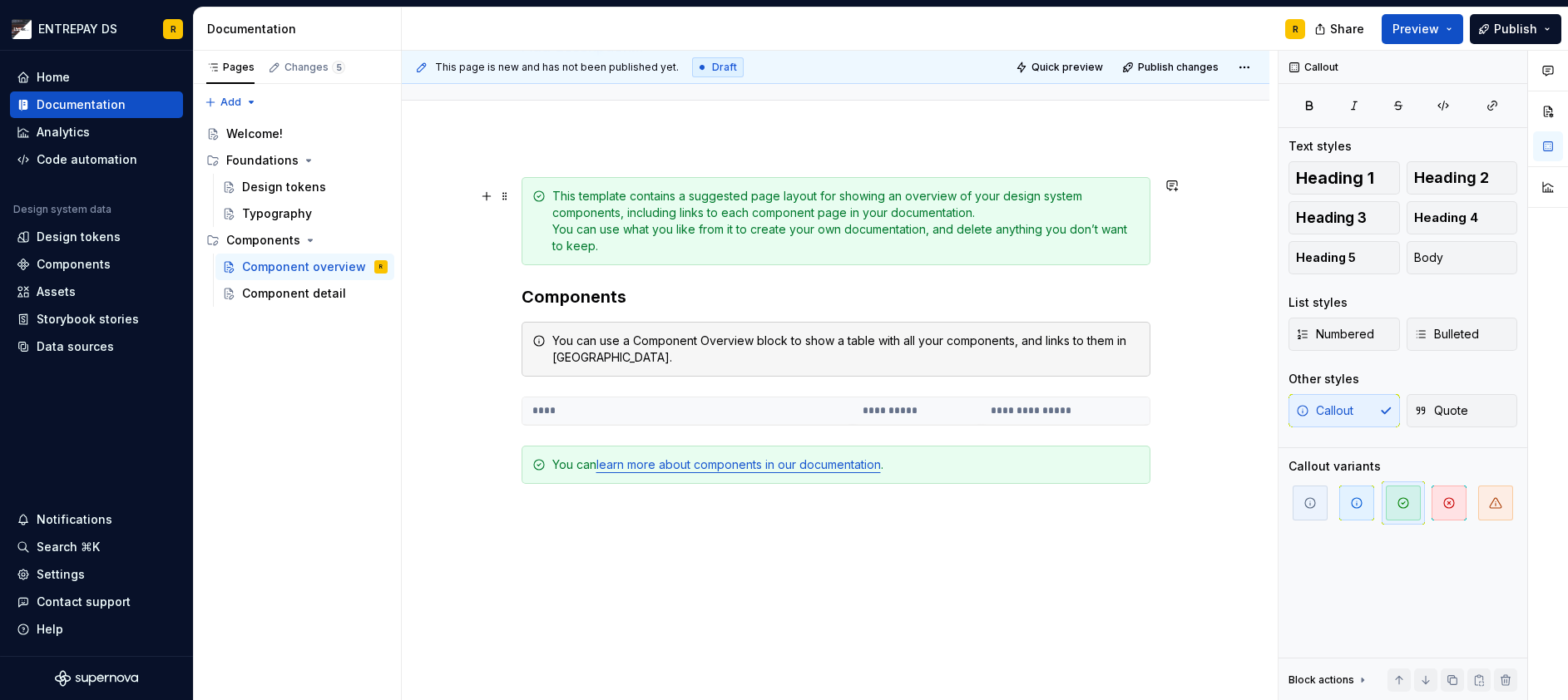
click at [1082, 245] on div "This template contains a suggested page layout for showing an overview of your …" at bounding box center [845, 221] width 587 height 66
click at [1057, 263] on div "This template contains a suggested page layout for showing an overview of your …" at bounding box center [836, 222] width 629 height 88
click at [878, 370] on div "You can use a Component Overview block to show a table with all your components…" at bounding box center [836, 350] width 629 height 55
click at [690, 300] on h3 "Components" at bounding box center [836, 297] width 629 height 23
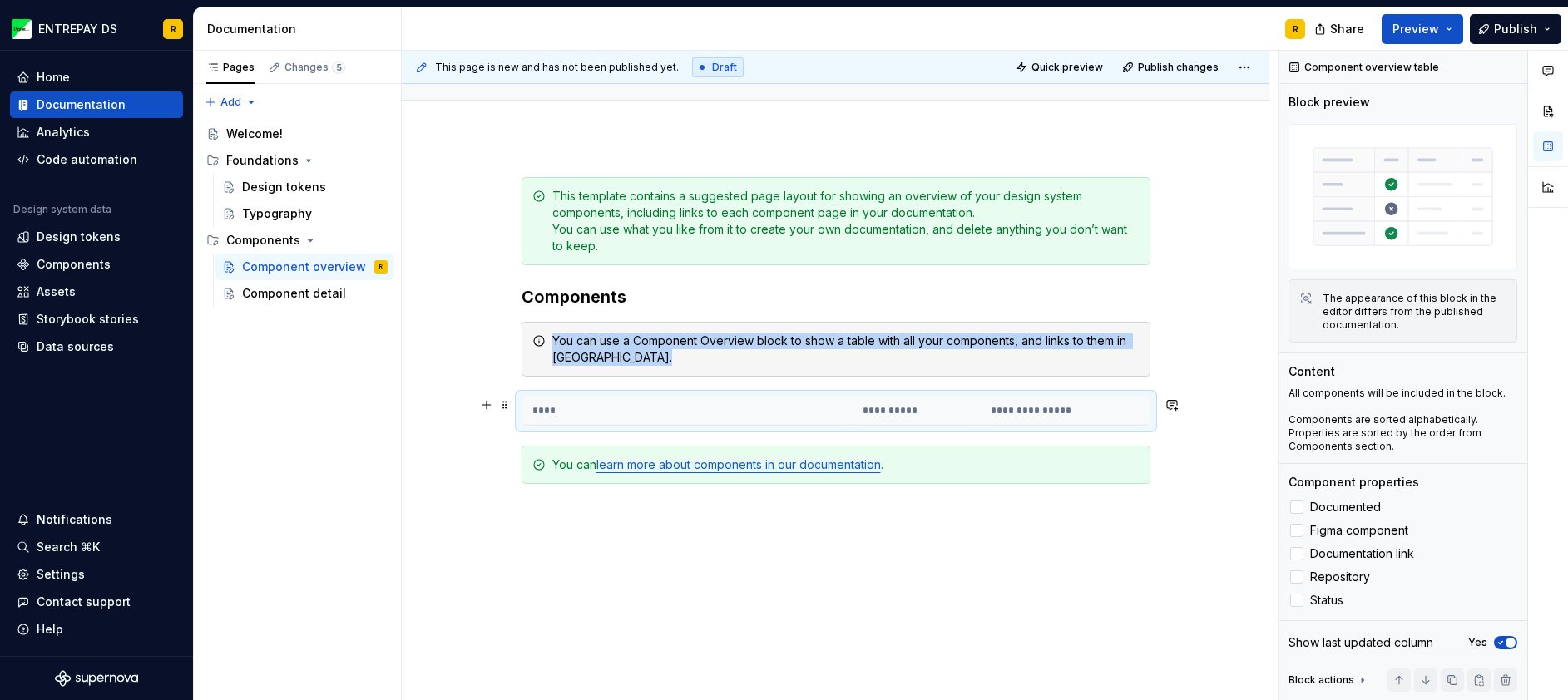
click at [610, 411] on th "****" at bounding box center [688, 410] width 330 height 27
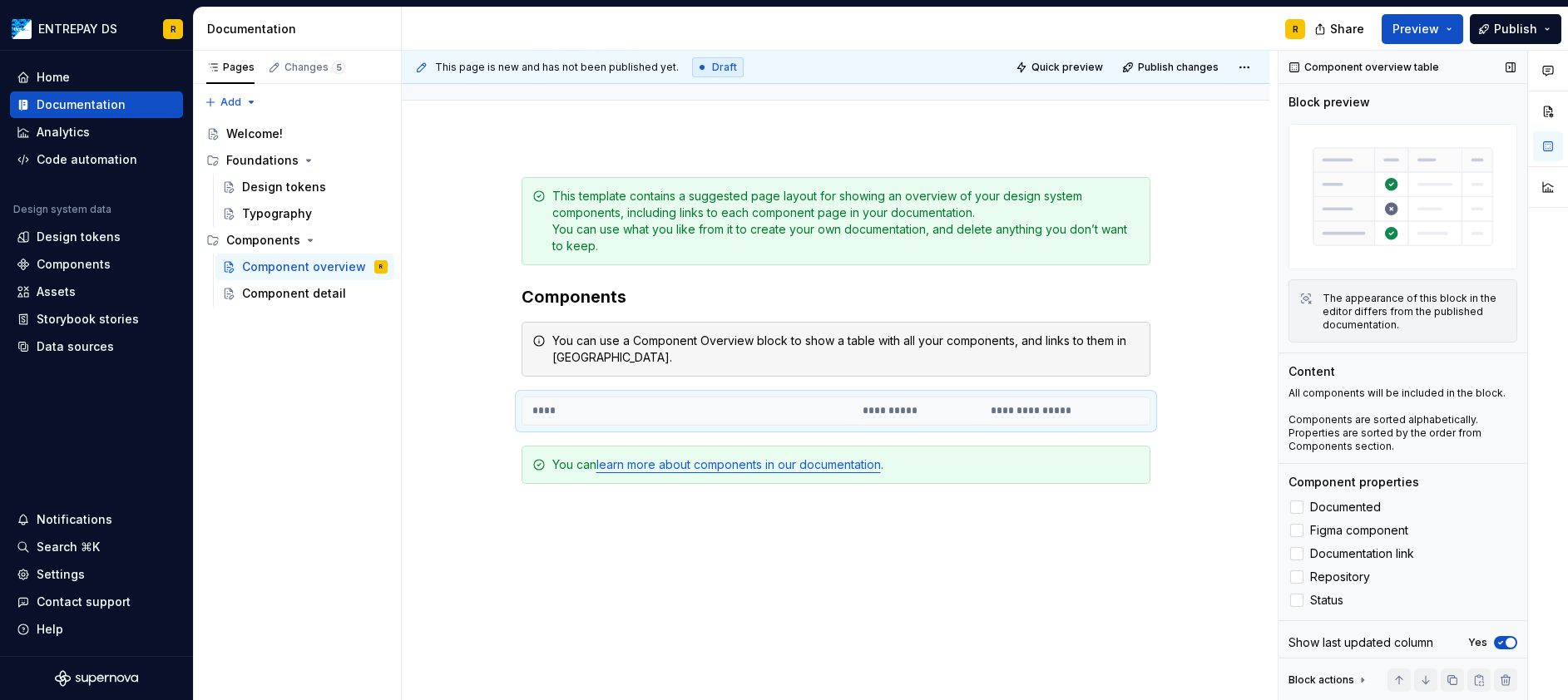
scroll to position [2, 0]
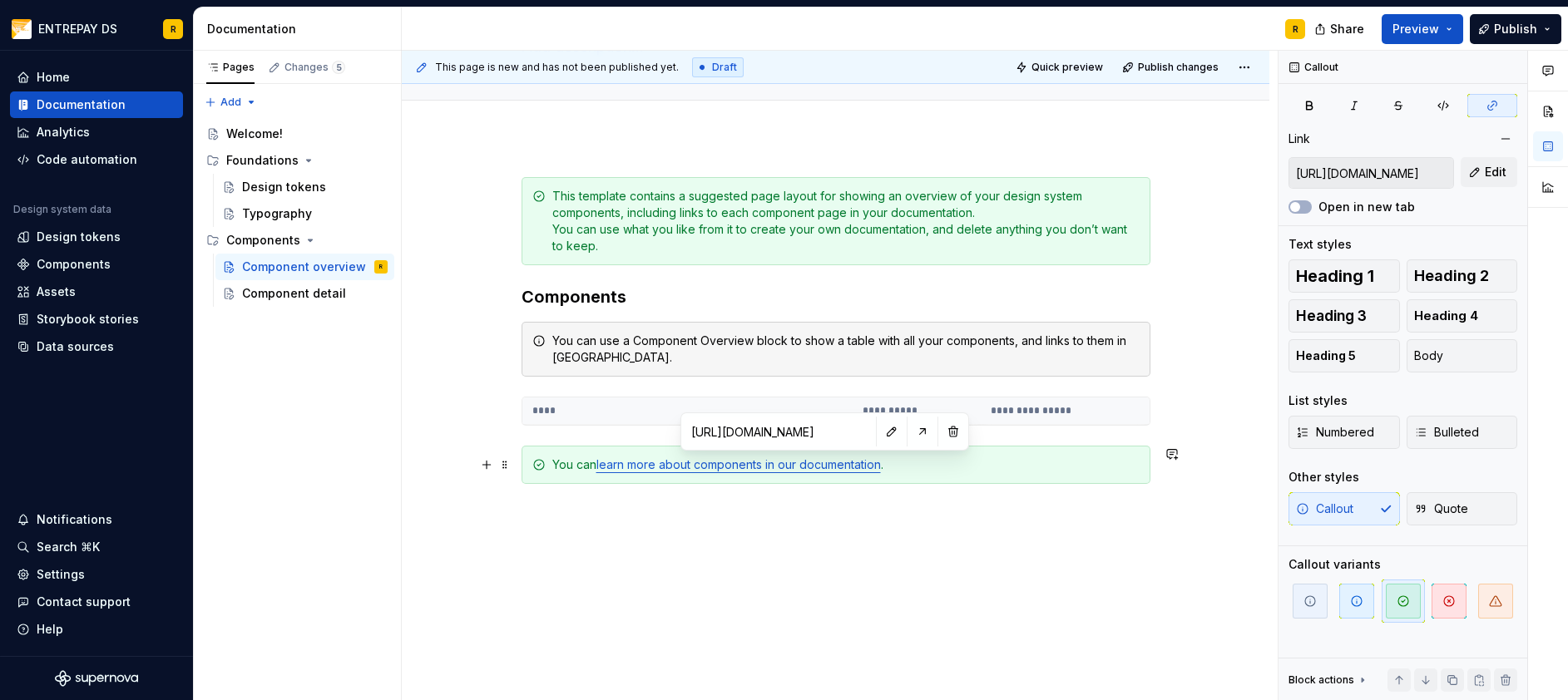
click at [814, 467] on link "learn more about components in our documentation" at bounding box center [738, 464] width 284 height 14
click at [811, 441] on input "[URL][DOMAIN_NAME]" at bounding box center [778, 432] width 188 height 30
click at [910, 431] on button "button" at bounding box center [922, 432] width 23 height 23
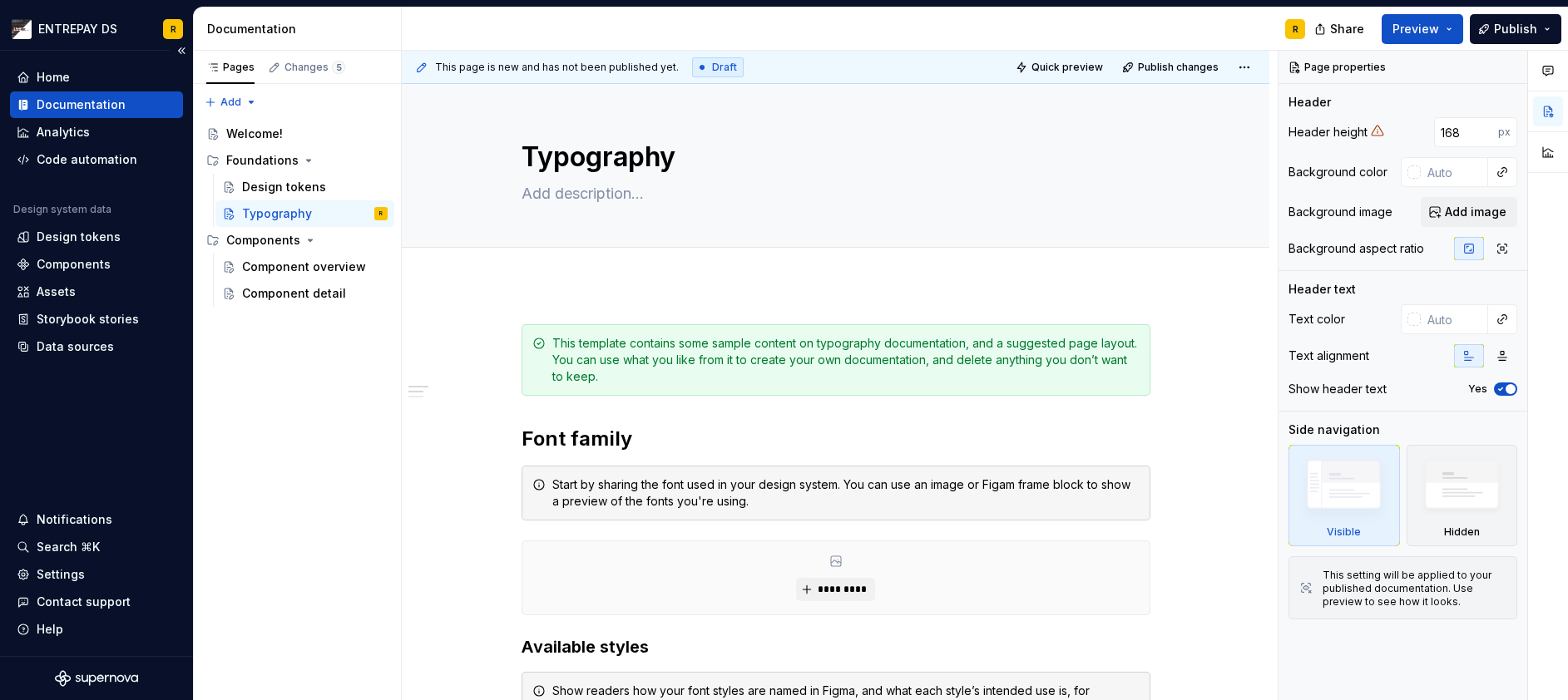
click at [90, 102] on div "Documentation" at bounding box center [80, 104] width 89 height 17
click at [79, 103] on div "Documentation" at bounding box center [80, 104] width 89 height 17
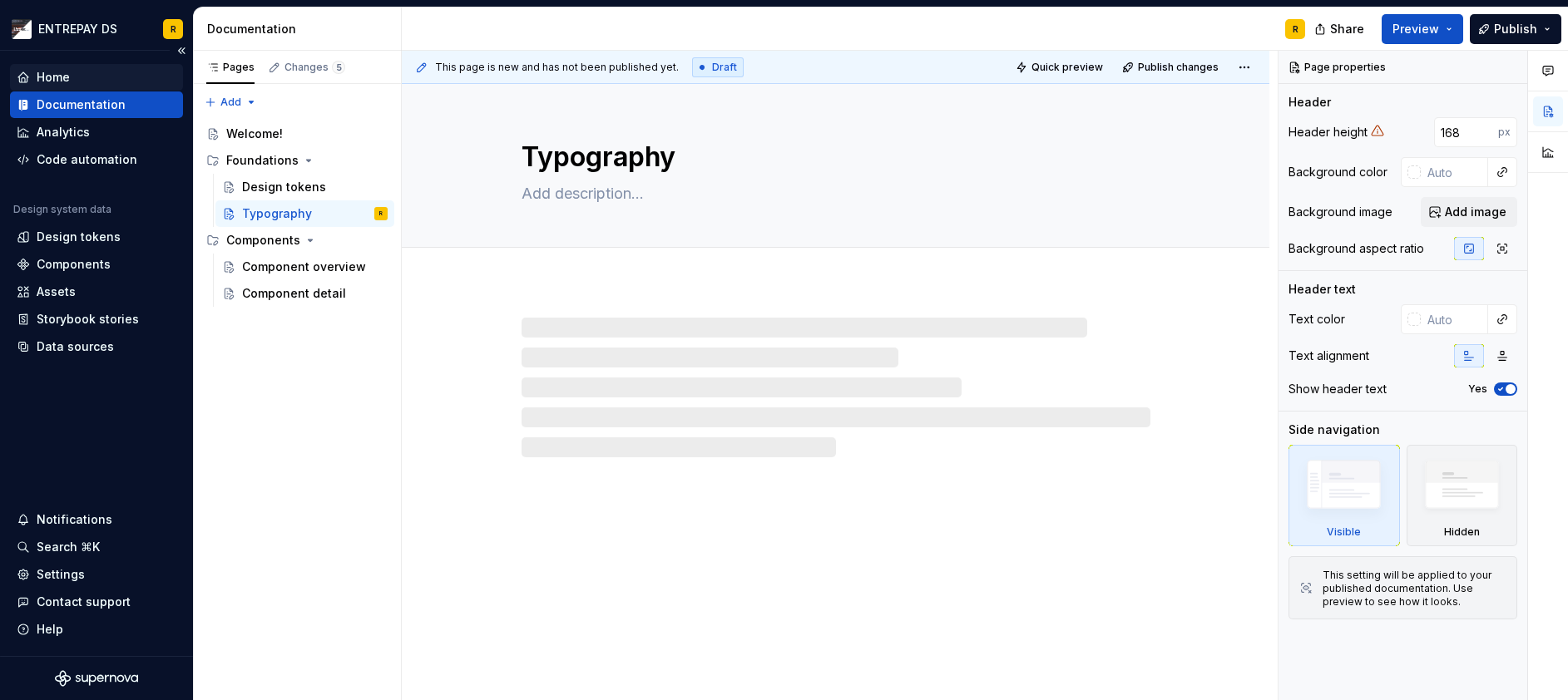
click at [72, 72] on div "Home" at bounding box center [96, 77] width 160 height 17
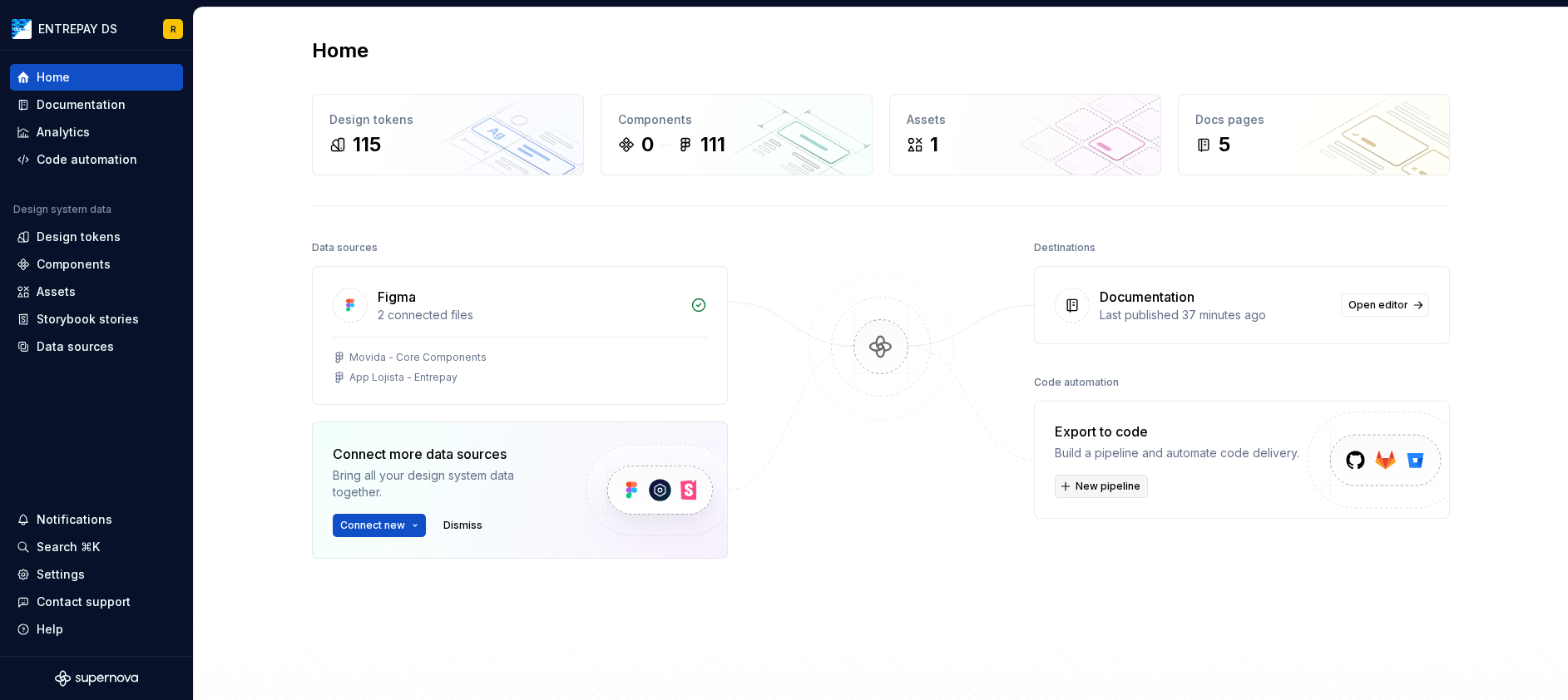
click at [1124, 488] on span "New pipeline" at bounding box center [1107, 485] width 64 height 13
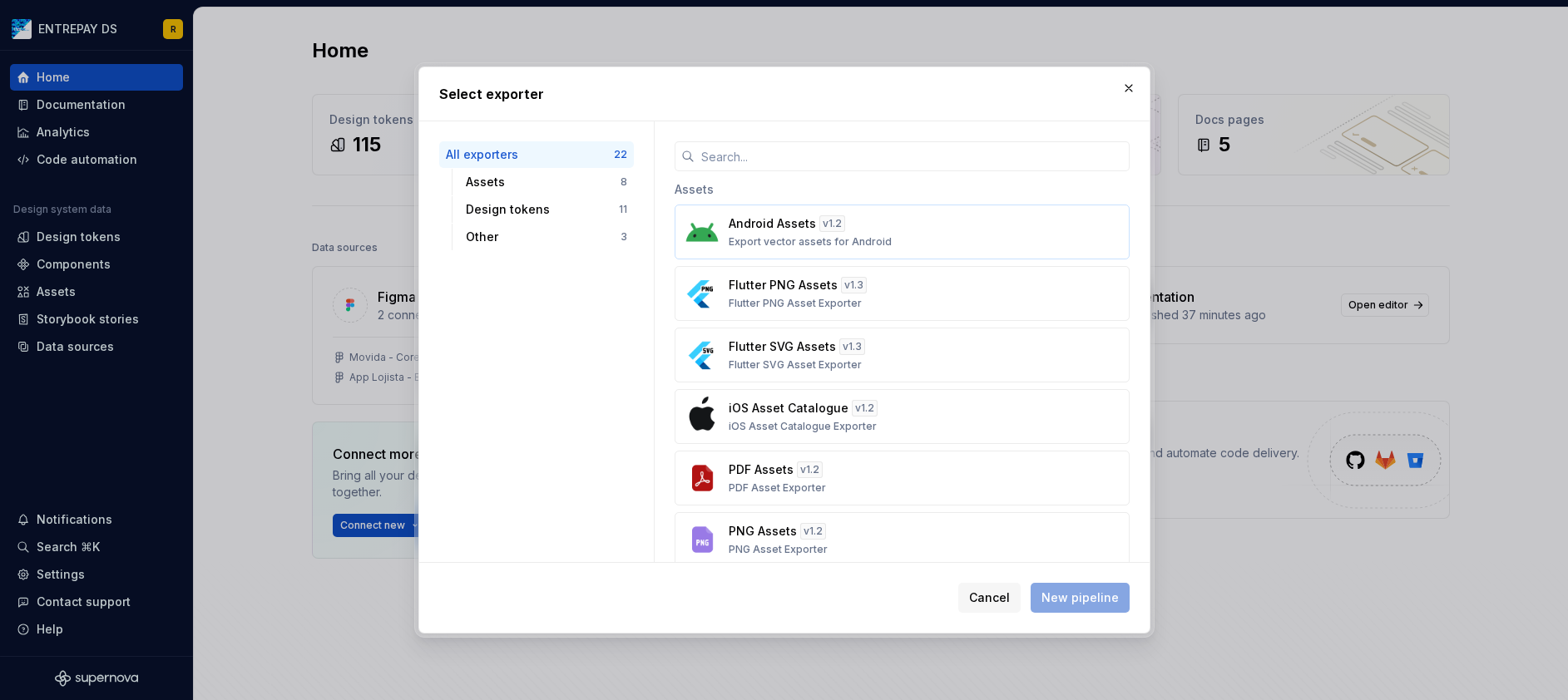
click at [900, 239] on div "Android Assets v 1.2 Export vector assets for Android" at bounding box center [896, 232] width 336 height 34
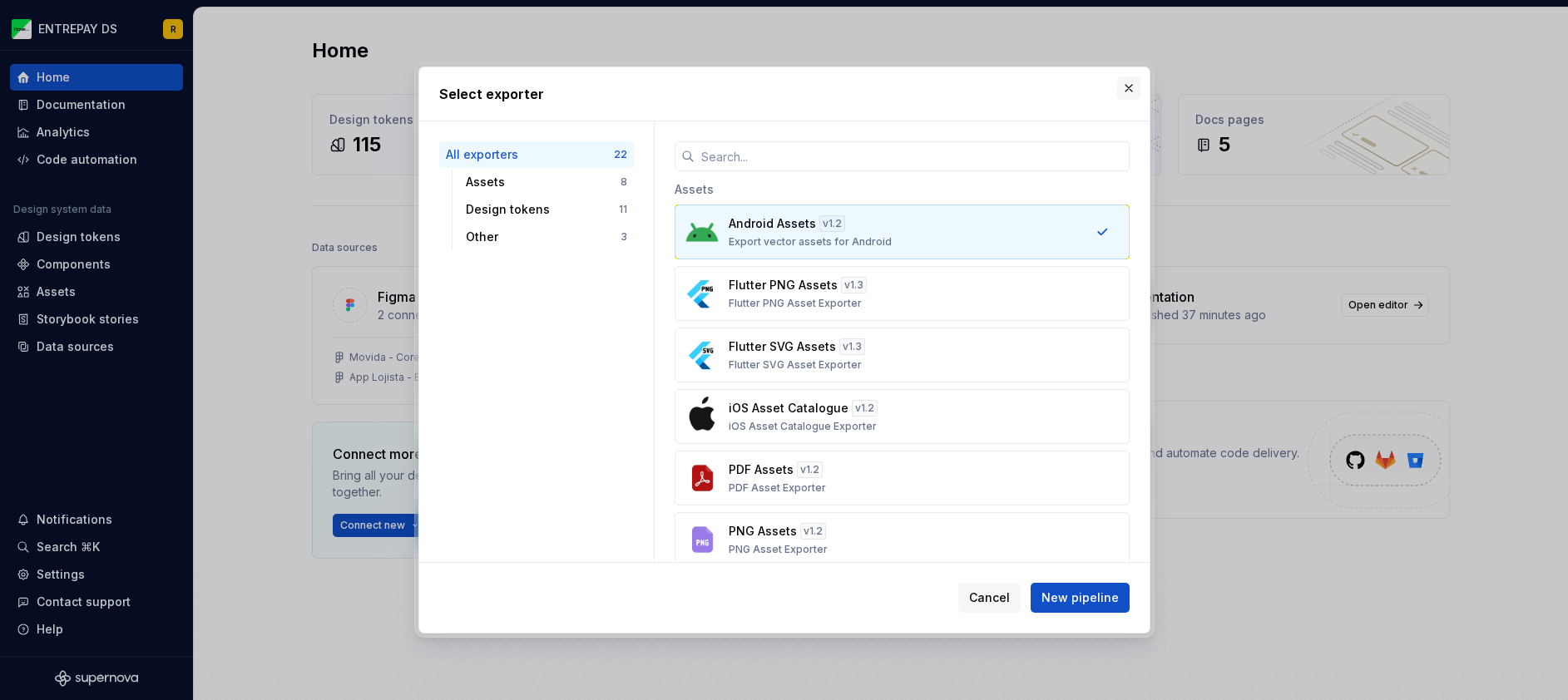
click at [1134, 84] on button "button" at bounding box center [1128, 88] width 23 height 23
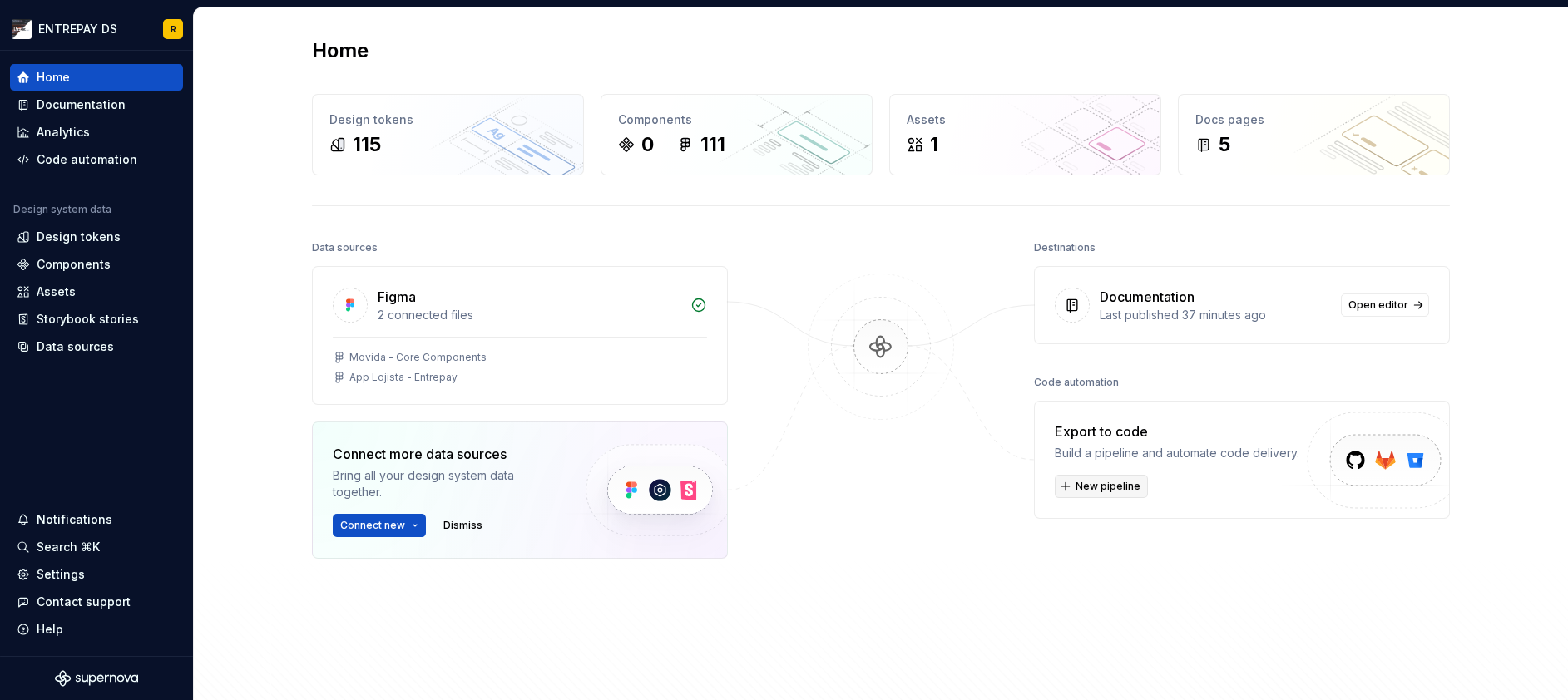
click at [1116, 480] on span "New pipeline" at bounding box center [1107, 485] width 64 height 13
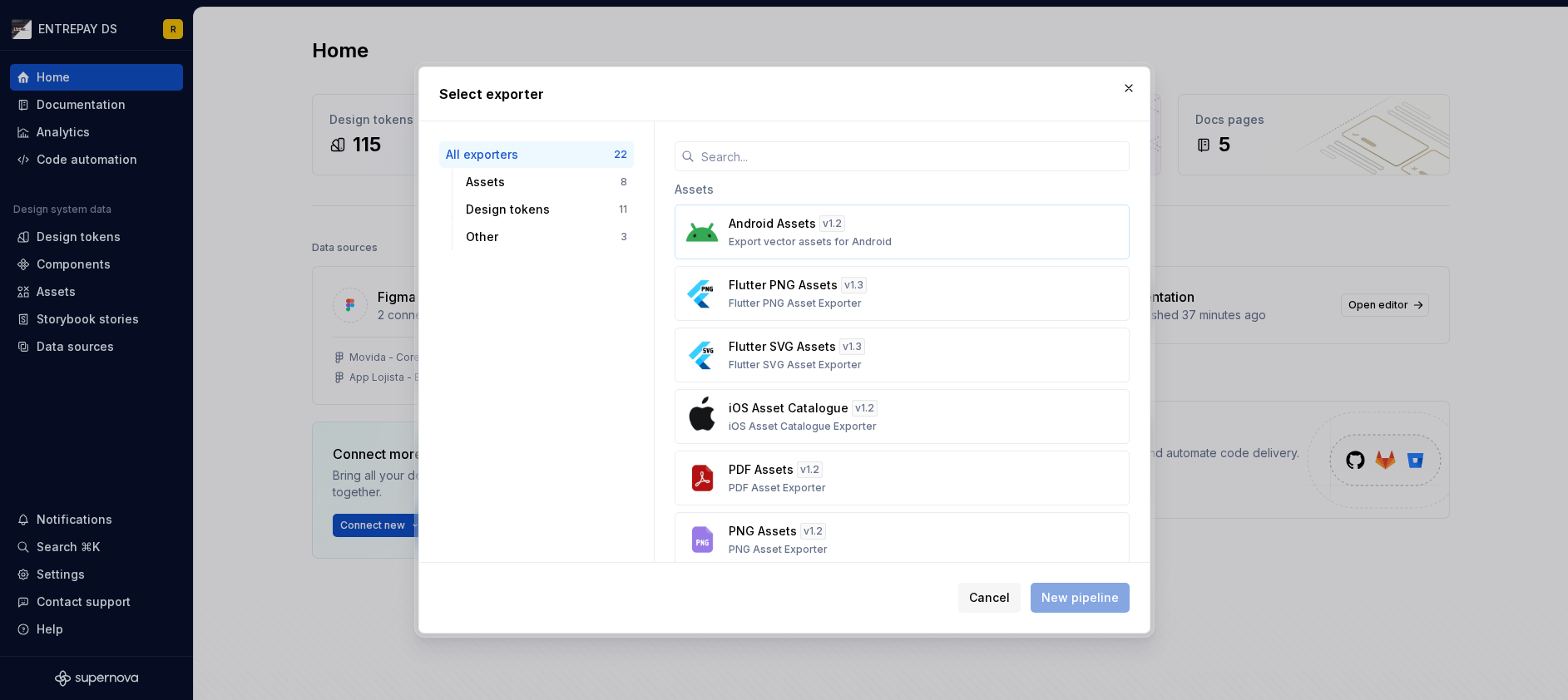
click at [942, 219] on div "Android Assets v 1.2 Export vector assets for Android" at bounding box center [896, 232] width 336 height 34
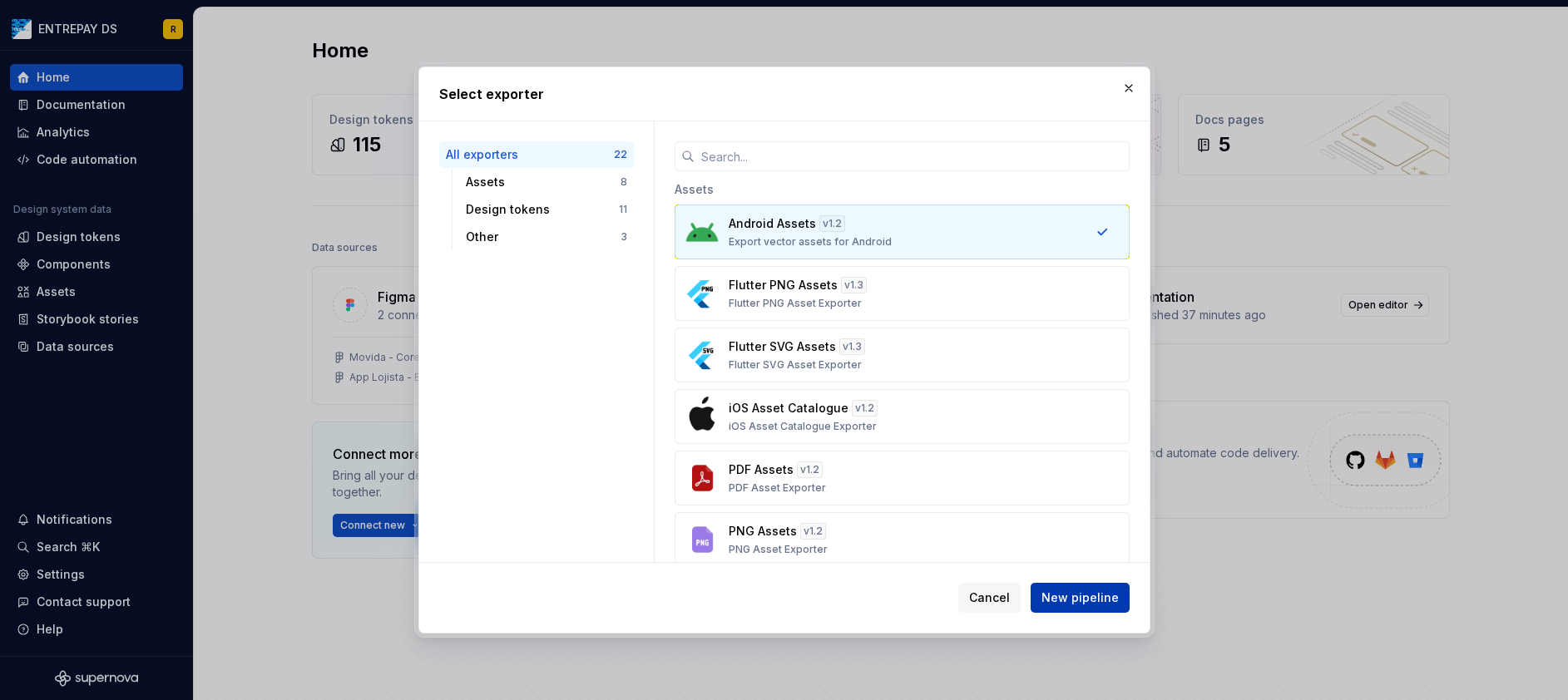
drag, startPoint x: 1082, startPoint y: 598, endPoint x: 1110, endPoint y: 604, distance: 28.6
click at [1082, 598] on span "New pipeline" at bounding box center [1080, 598] width 78 height 17
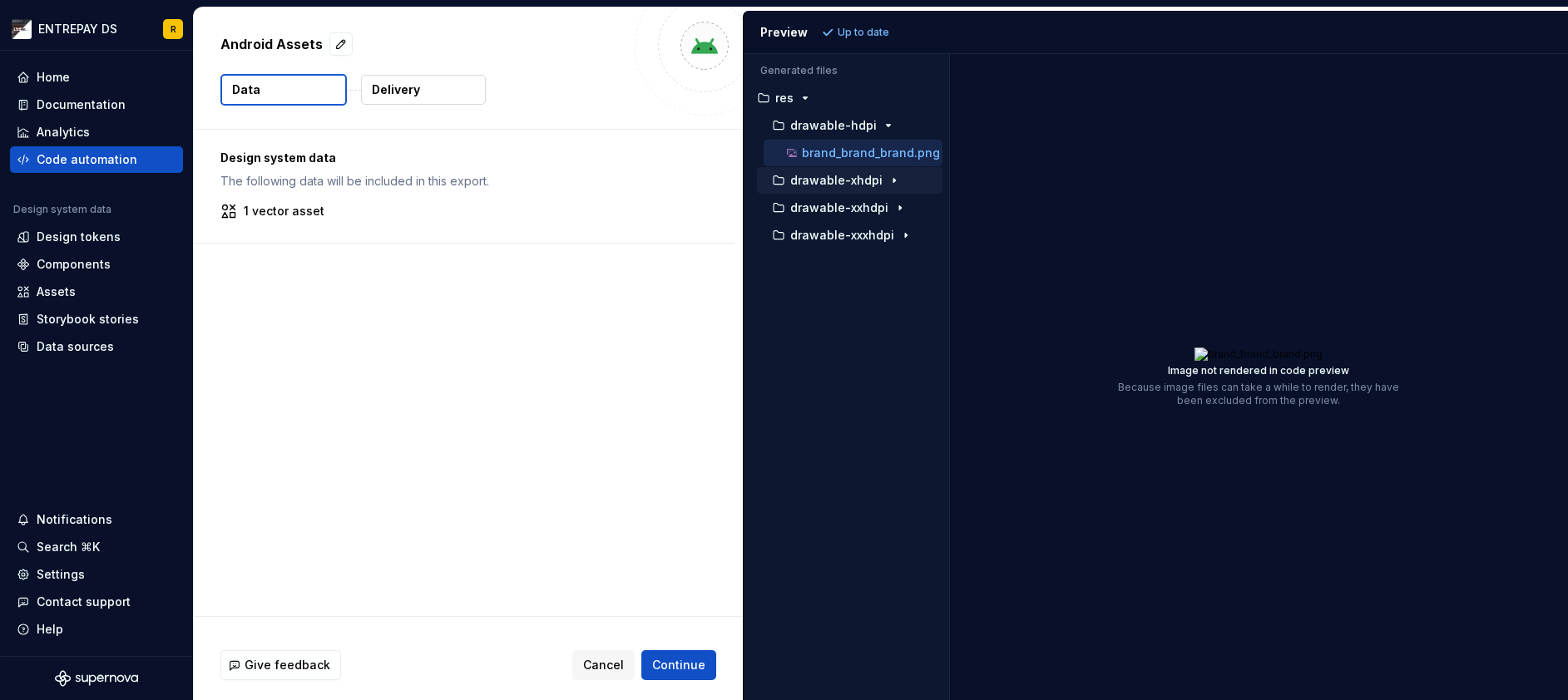
click at [830, 178] on p "drawable-xhdpi" at bounding box center [836, 180] width 93 height 13
click at [830, 202] on p "brand_brand_brand.png" at bounding box center [871, 207] width 138 height 13
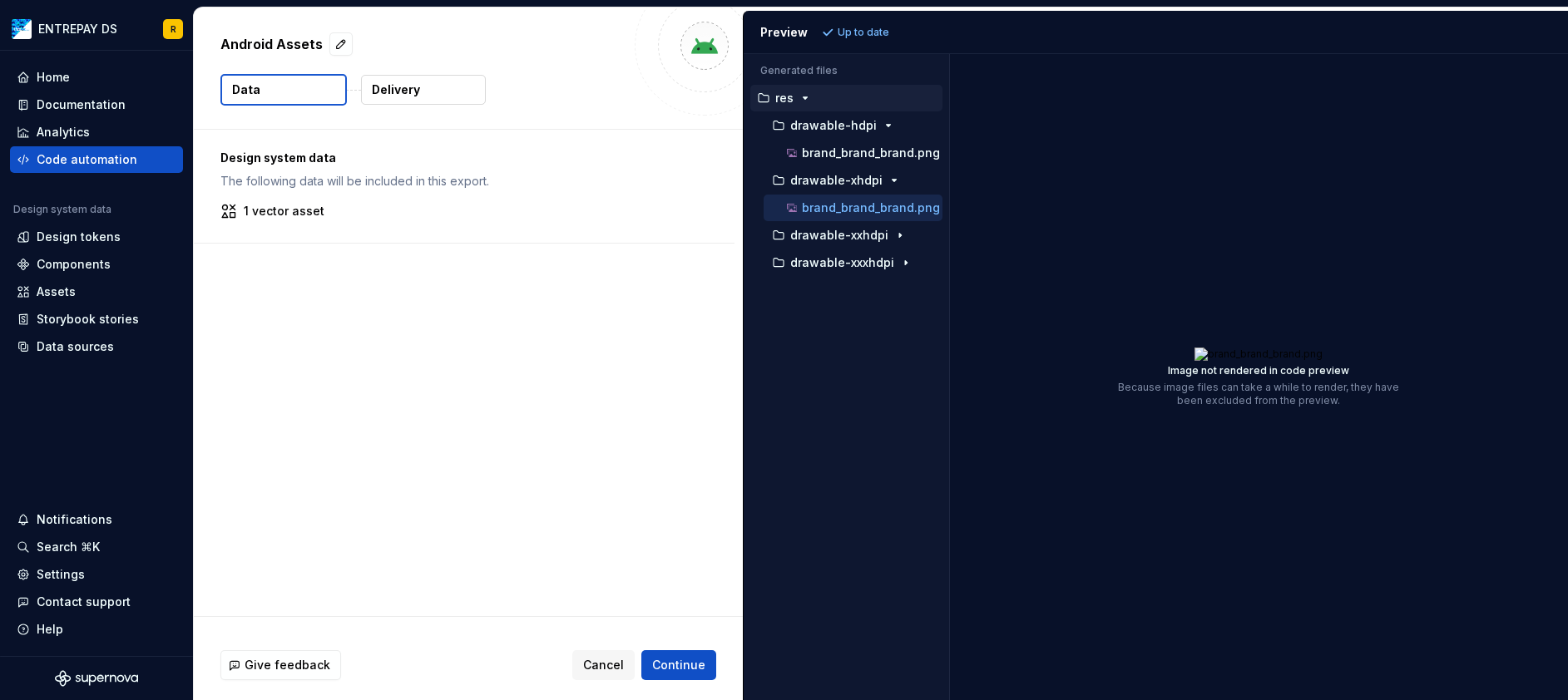
click at [818, 101] on div "res" at bounding box center [848, 98] width 189 height 13
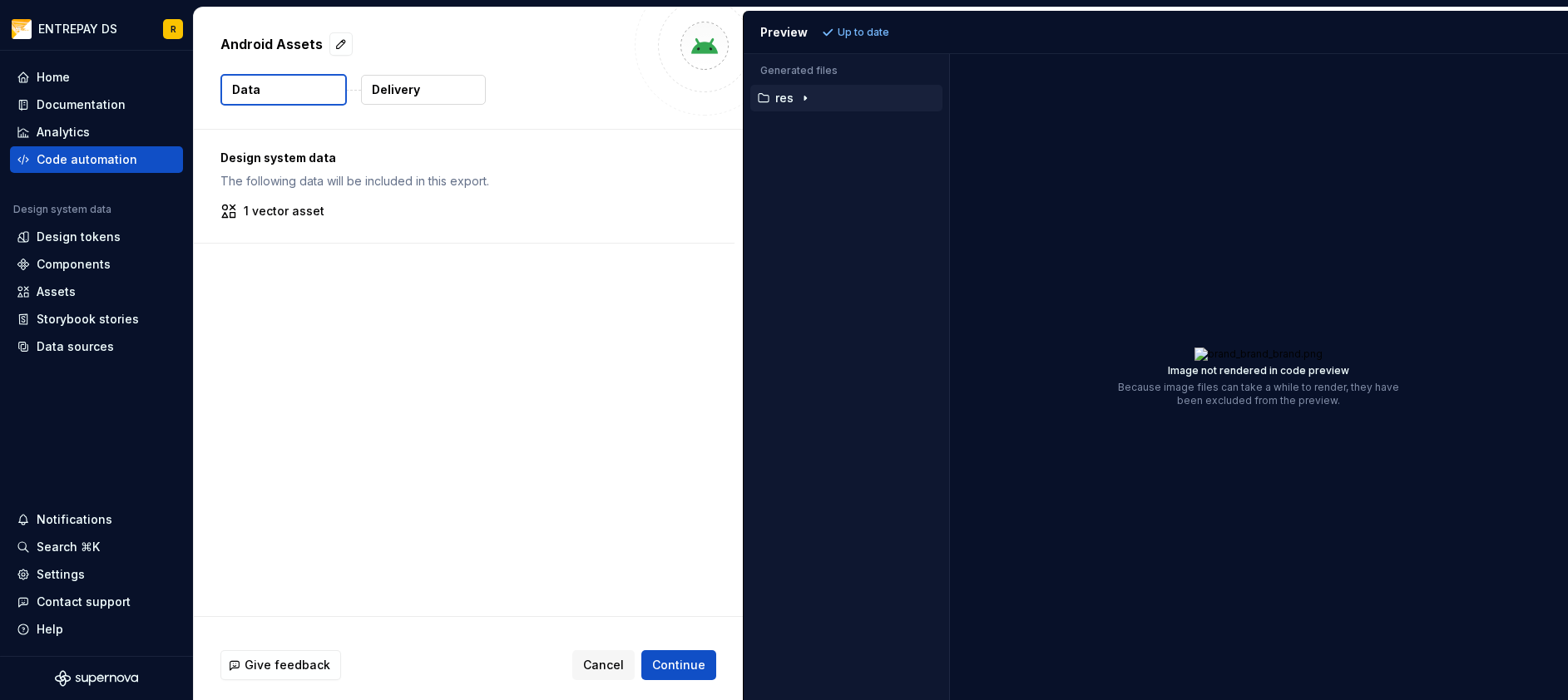
click at [818, 101] on div "res" at bounding box center [848, 98] width 189 height 13
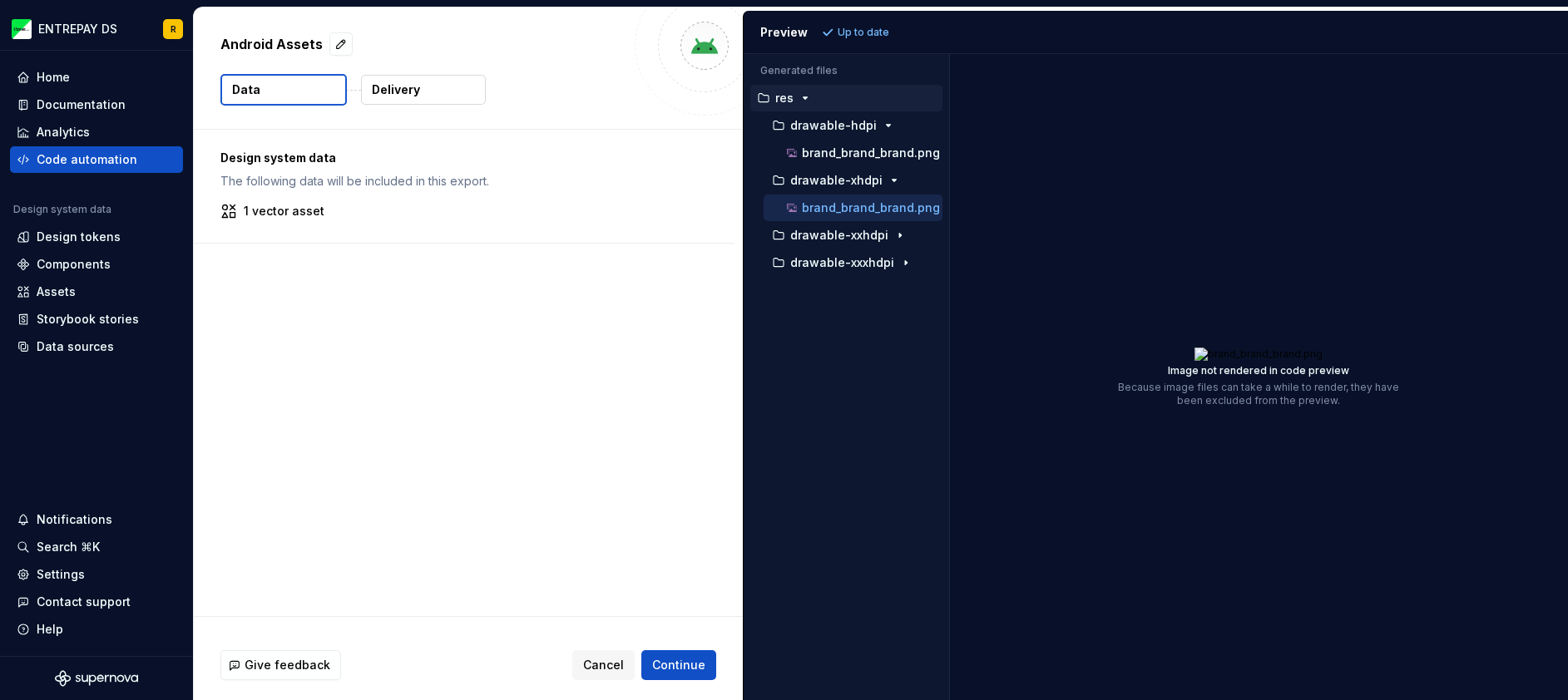
click at [234, 215] on icon at bounding box center [229, 211] width 17 height 17
click at [1217, 361] on img at bounding box center [1258, 354] width 128 height 13
click at [863, 146] on div "brand_brand_brand.png" at bounding box center [863, 153] width 159 height 17
click at [517, 350] on div "Design system data The following data will be included in this export. 1 vector…" at bounding box center [468, 373] width 549 height 486
click at [316, 315] on div "Design system data The following data will be included in this export. 1 vector…" at bounding box center [468, 373] width 549 height 486
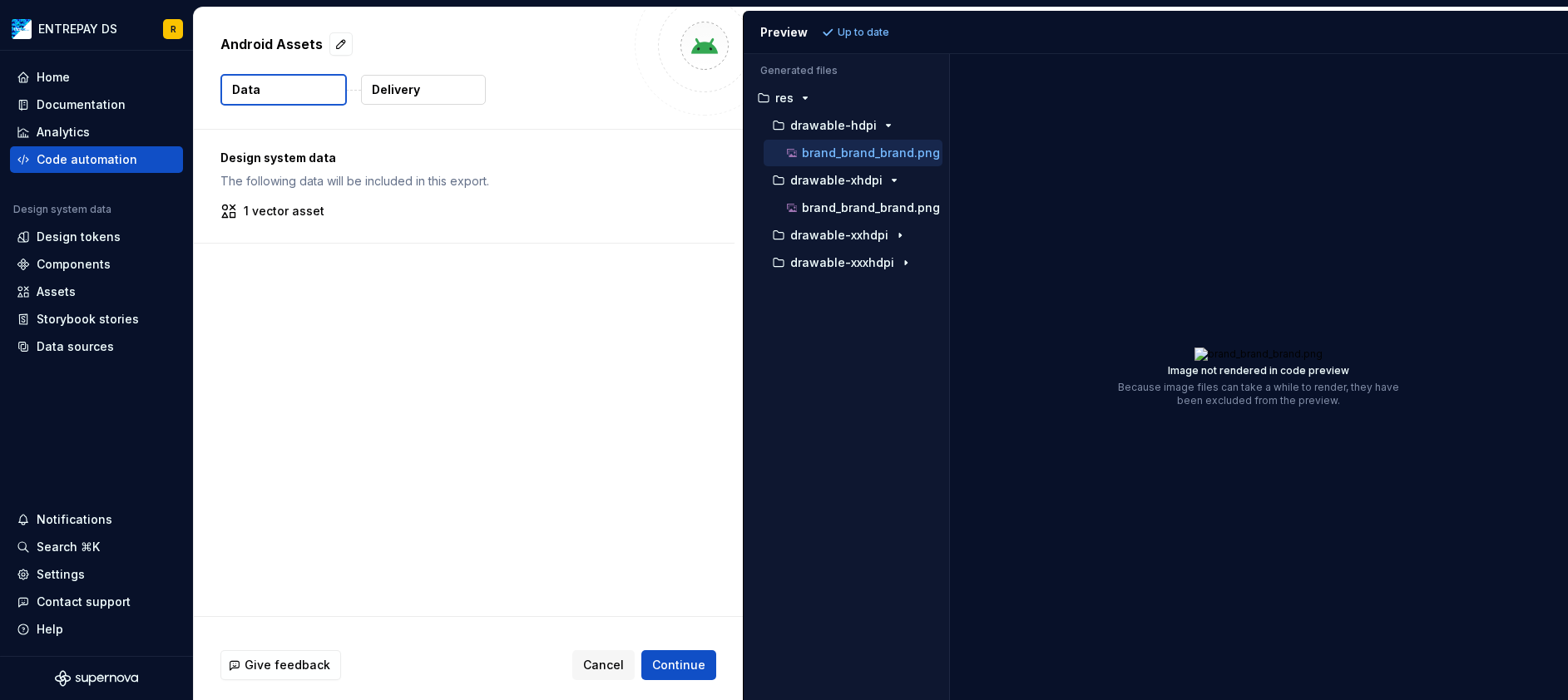
click at [316, 315] on div "Design system data The following data will be included in this export. 1 vector…" at bounding box center [468, 373] width 549 height 486
click at [108, 79] on div "Home" at bounding box center [96, 77] width 160 height 17
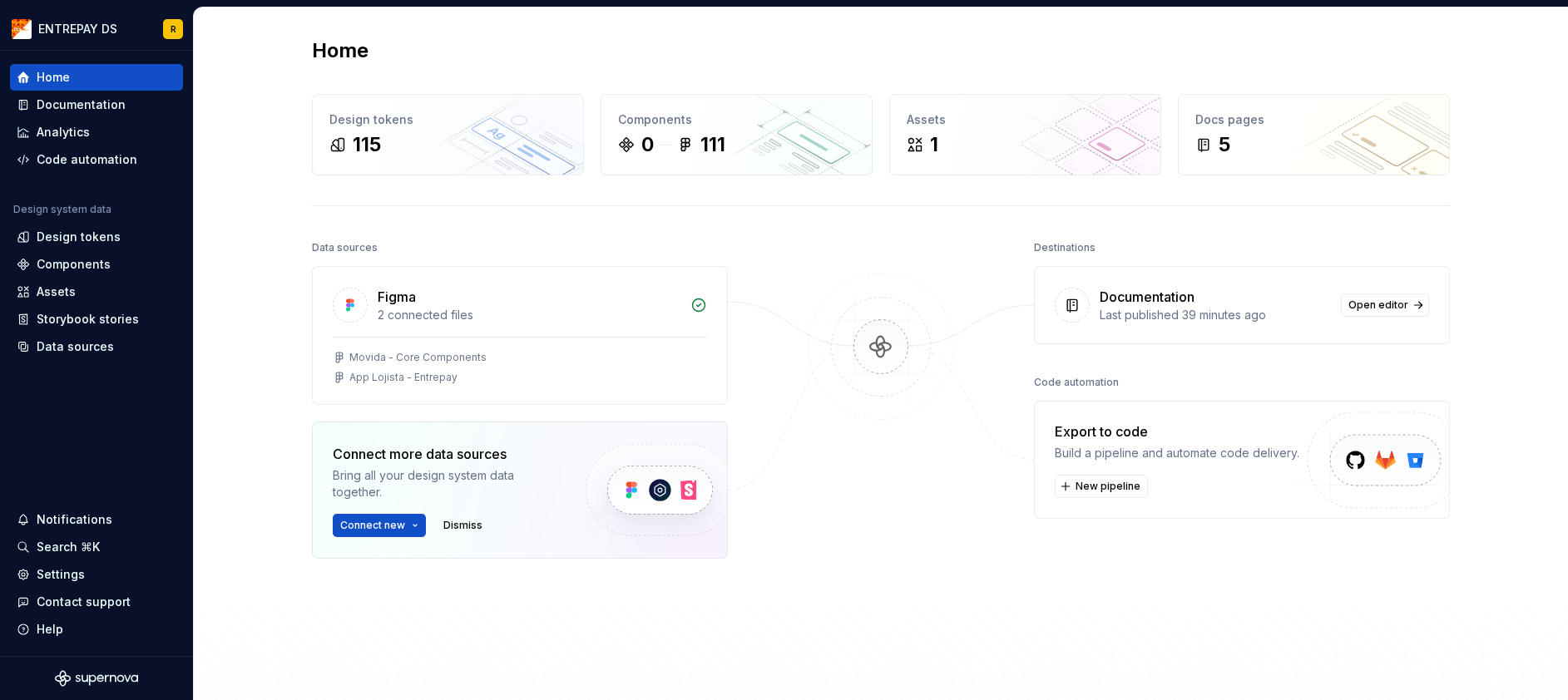
click at [939, 459] on div at bounding box center [880, 447] width 166 height 420
click at [871, 335] on img at bounding box center [880, 364] width 162 height 180
click at [124, 312] on div "Storybook stories" at bounding box center [87, 319] width 102 height 17
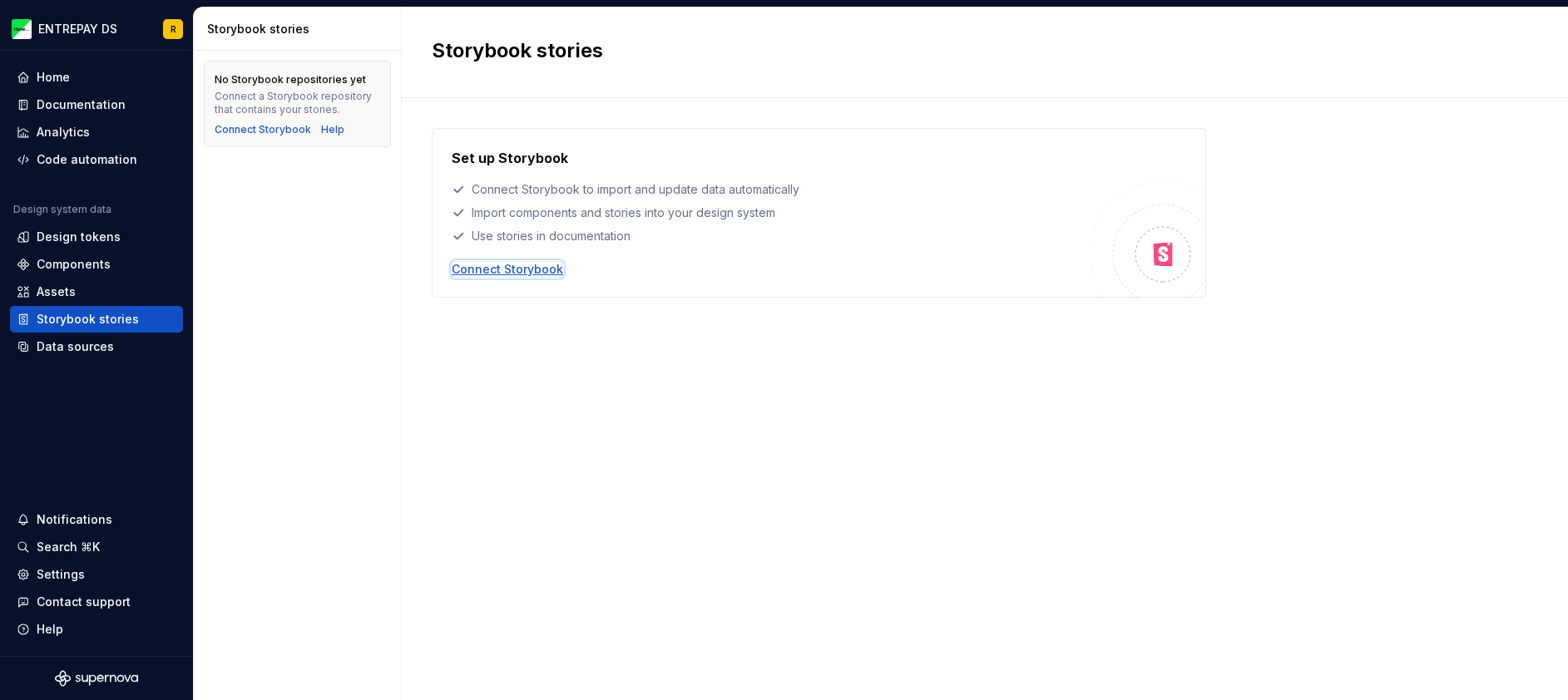
click at [540, 275] on div "Connect Storybook" at bounding box center [507, 269] width 111 height 17
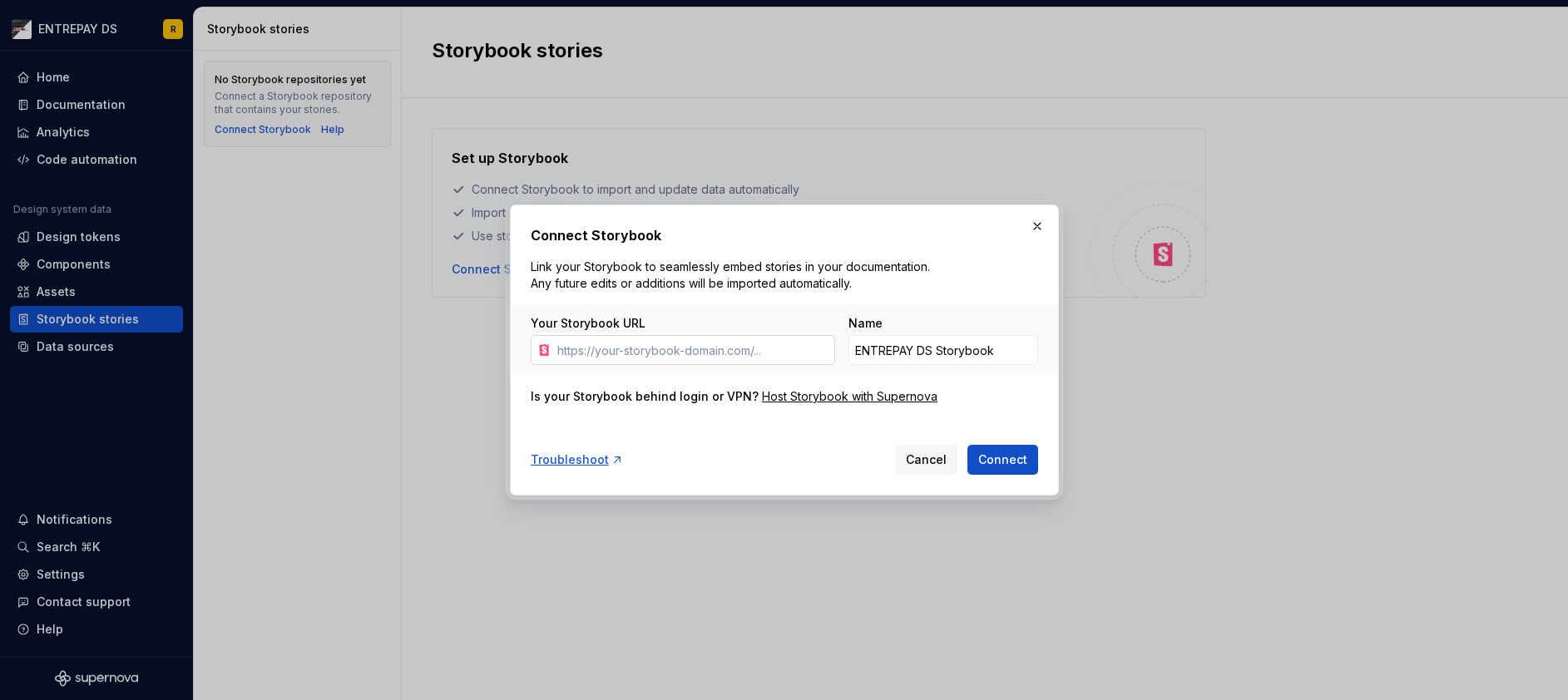
click at [644, 354] on input "Your Storybook URL" at bounding box center [693, 350] width 284 height 30
click at [1038, 228] on button "button" at bounding box center [1037, 226] width 23 height 23
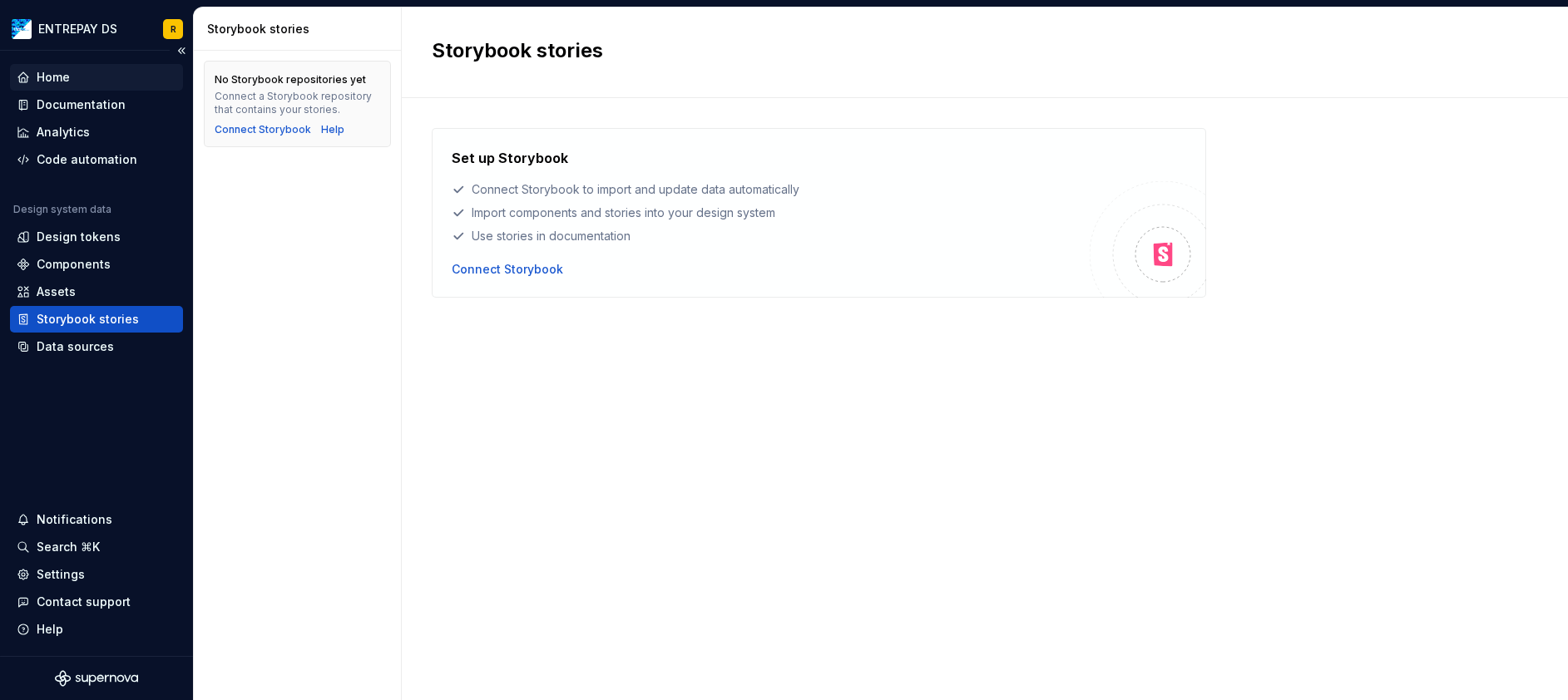
click at [89, 81] on div "Home" at bounding box center [96, 77] width 160 height 17
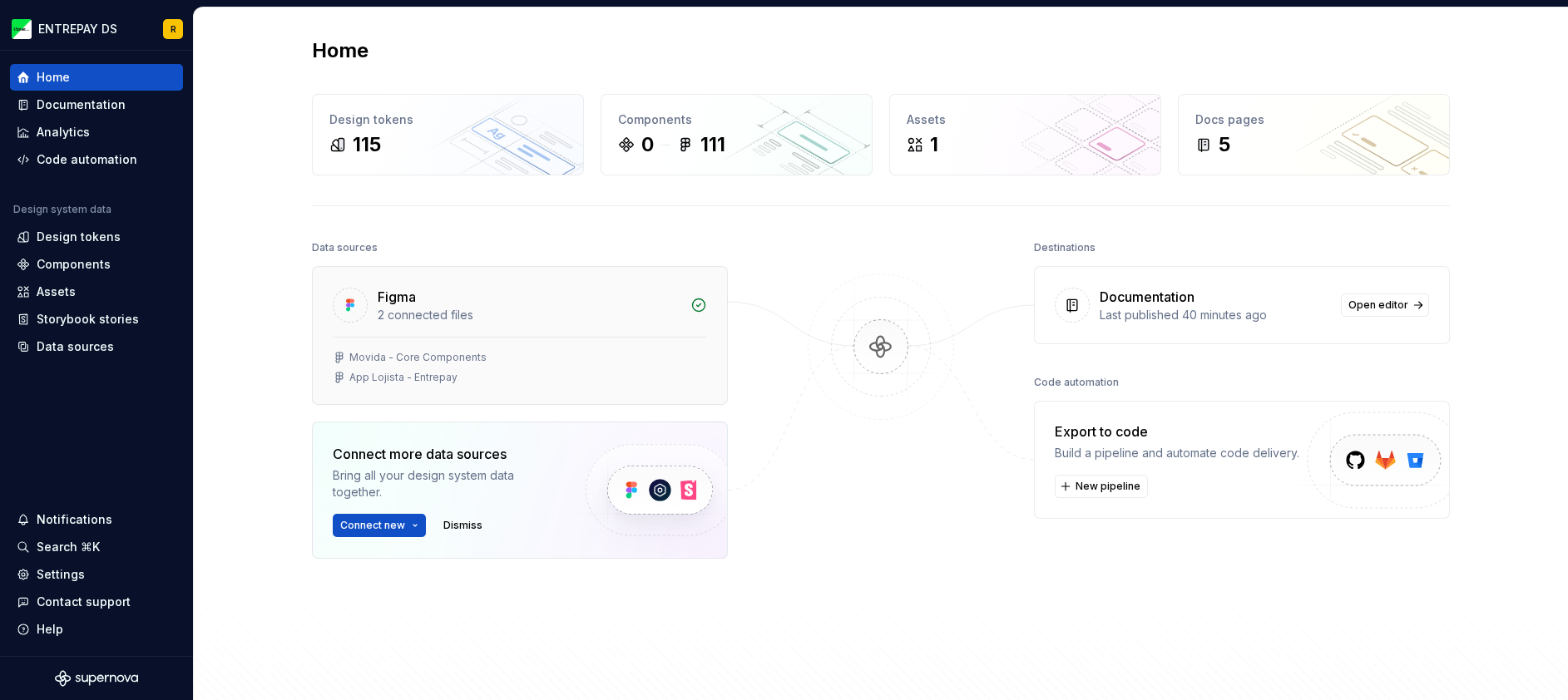
click at [547, 353] on div "Movida - Core Components" at bounding box center [520, 357] width 374 height 13
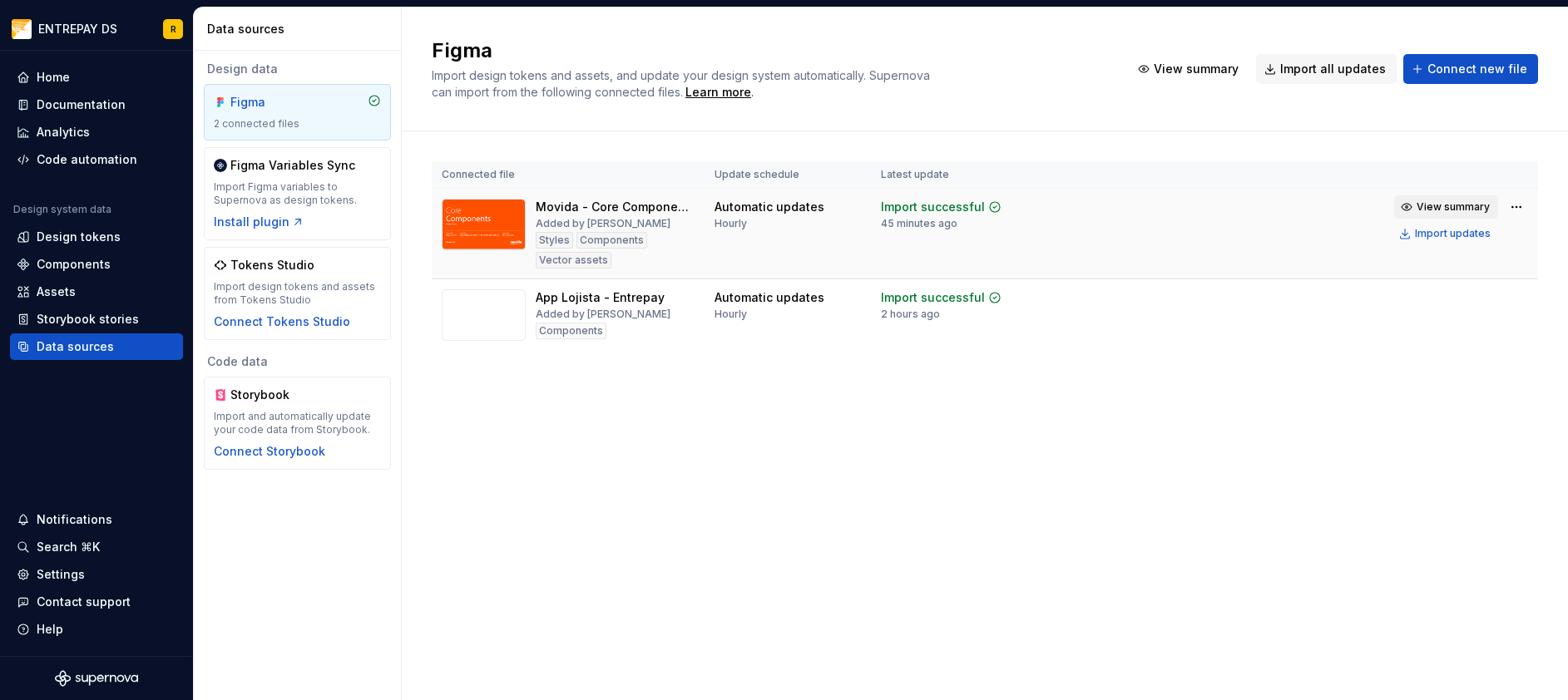
click at [1469, 207] on span "View summary" at bounding box center [1452, 207] width 73 height 13
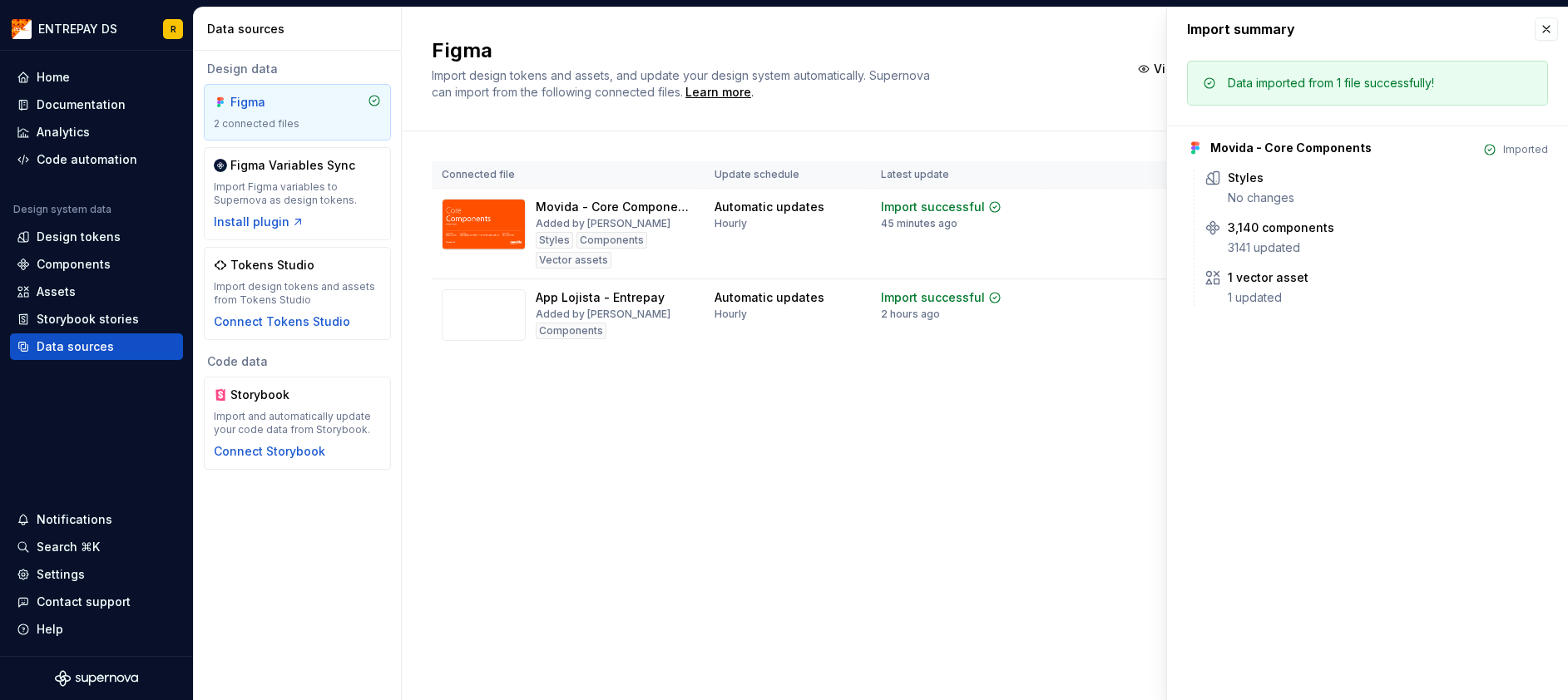
click at [1011, 425] on div "Figma Import design tokens and assets, and update your design system automatica…" at bounding box center [984, 353] width 1166 height 693
click at [118, 267] on div "Components" at bounding box center [96, 264] width 160 height 17
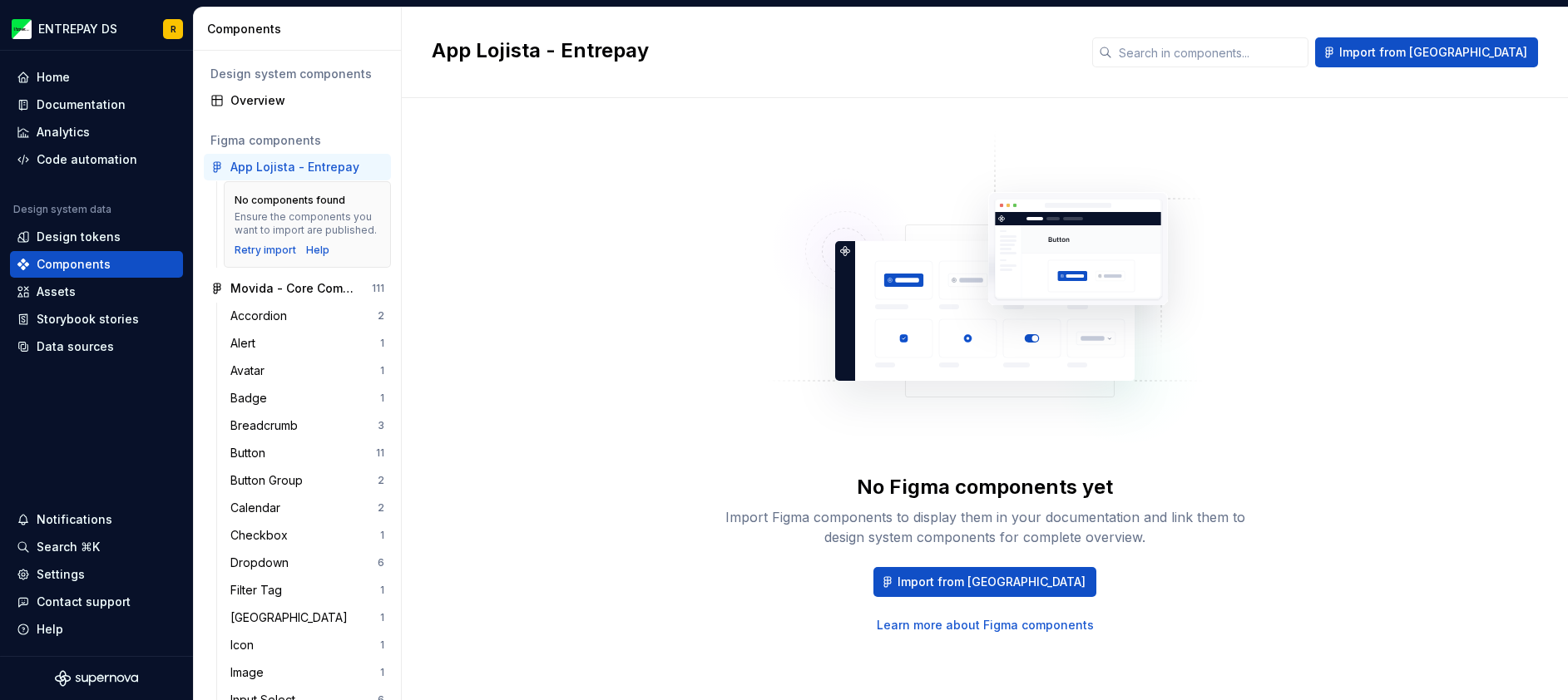
click at [350, 162] on div "App Lojista - Entrepay" at bounding box center [295, 167] width 129 height 17
click at [296, 297] on div "Movida - Core Components" at bounding box center [292, 288] width 124 height 17
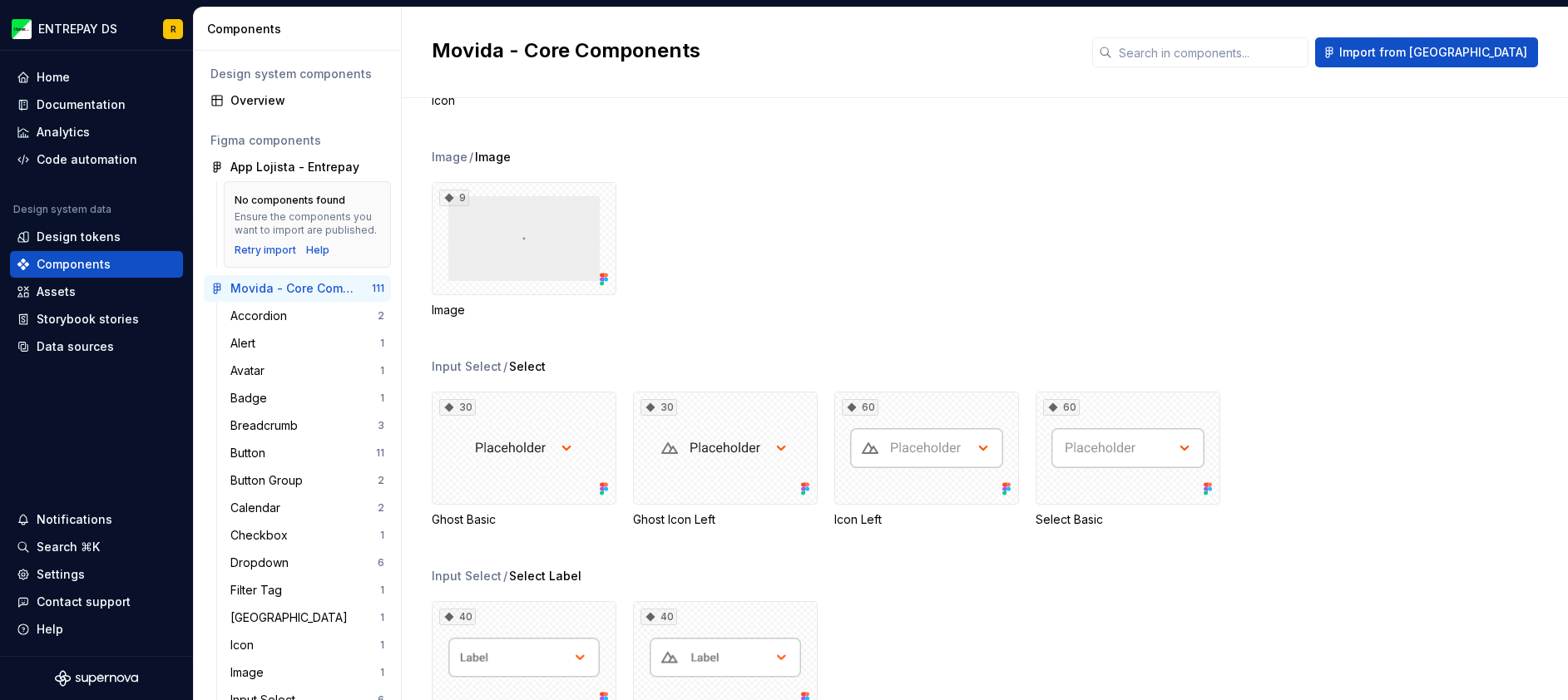
scroll to position [3742, 0]
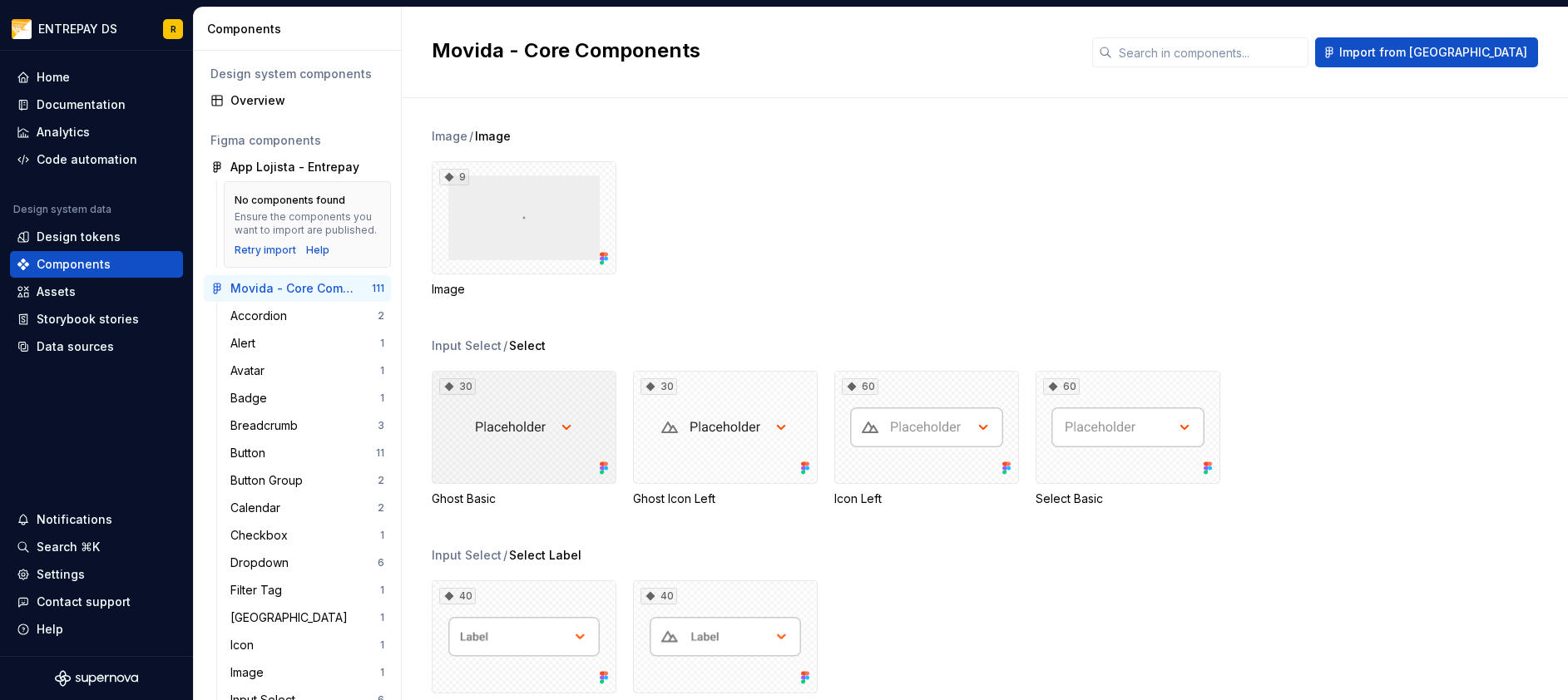
click at [543, 437] on div "30" at bounding box center [524, 427] width 185 height 113
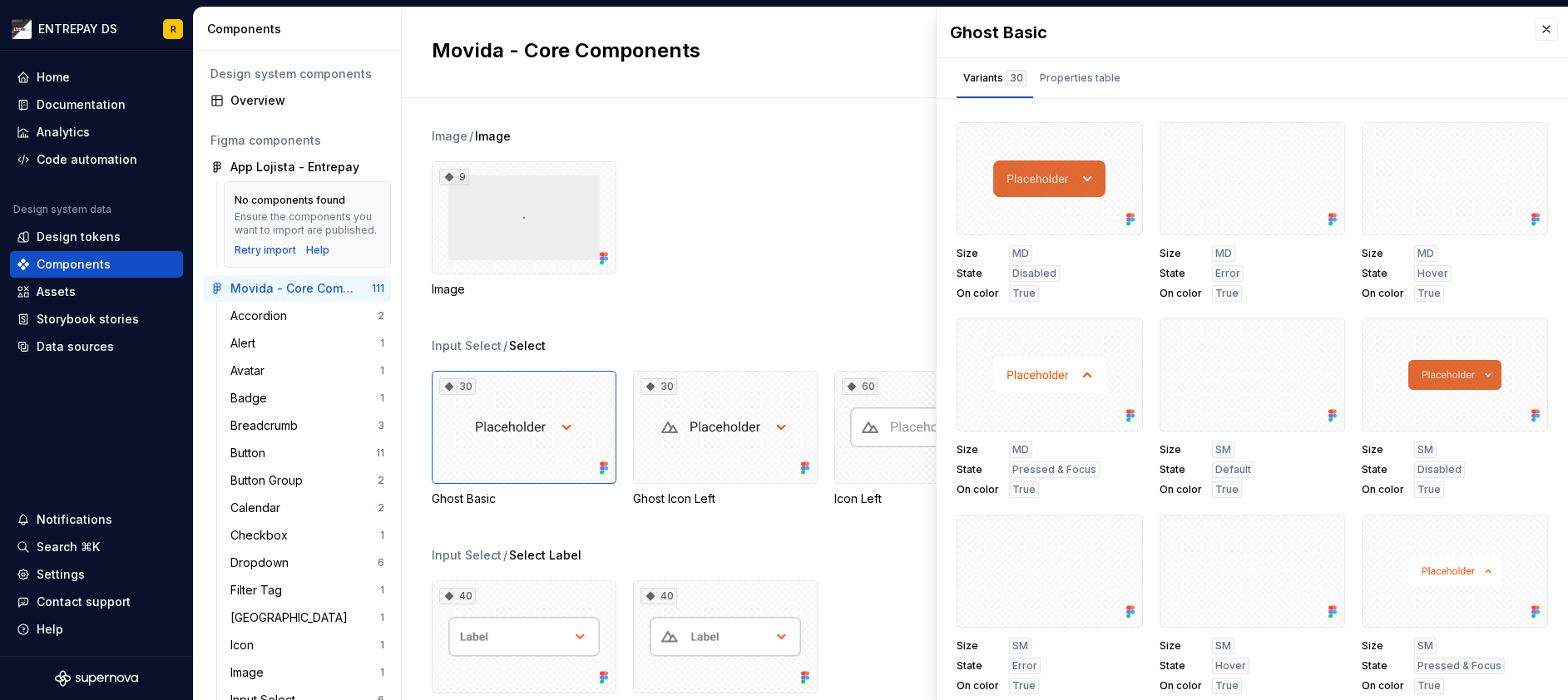
scroll to position [7, 0]
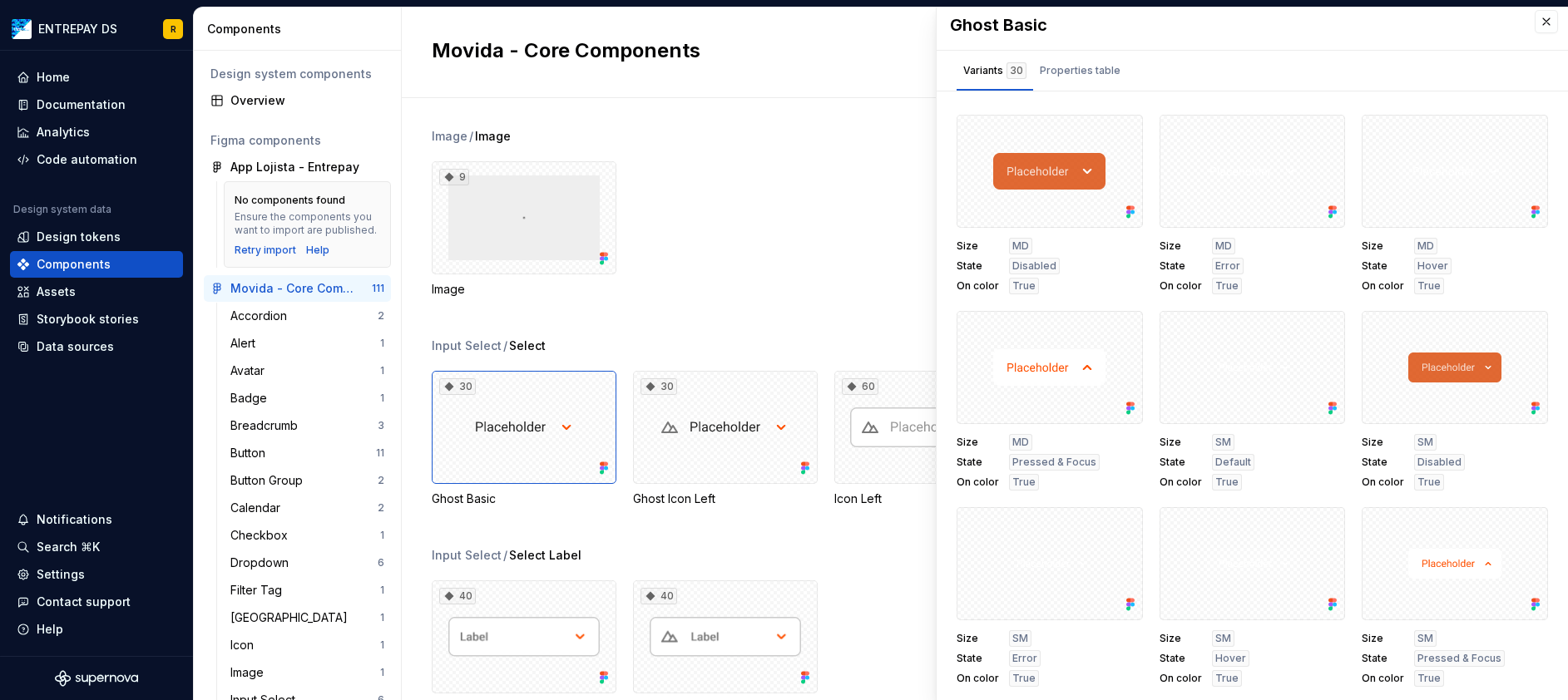
click at [725, 323] on div "Image / Image 9 Image" at bounding box center [999, 232] width 1136 height 209
click at [1534, 26] on button "button" at bounding box center [1546, 21] width 23 height 23
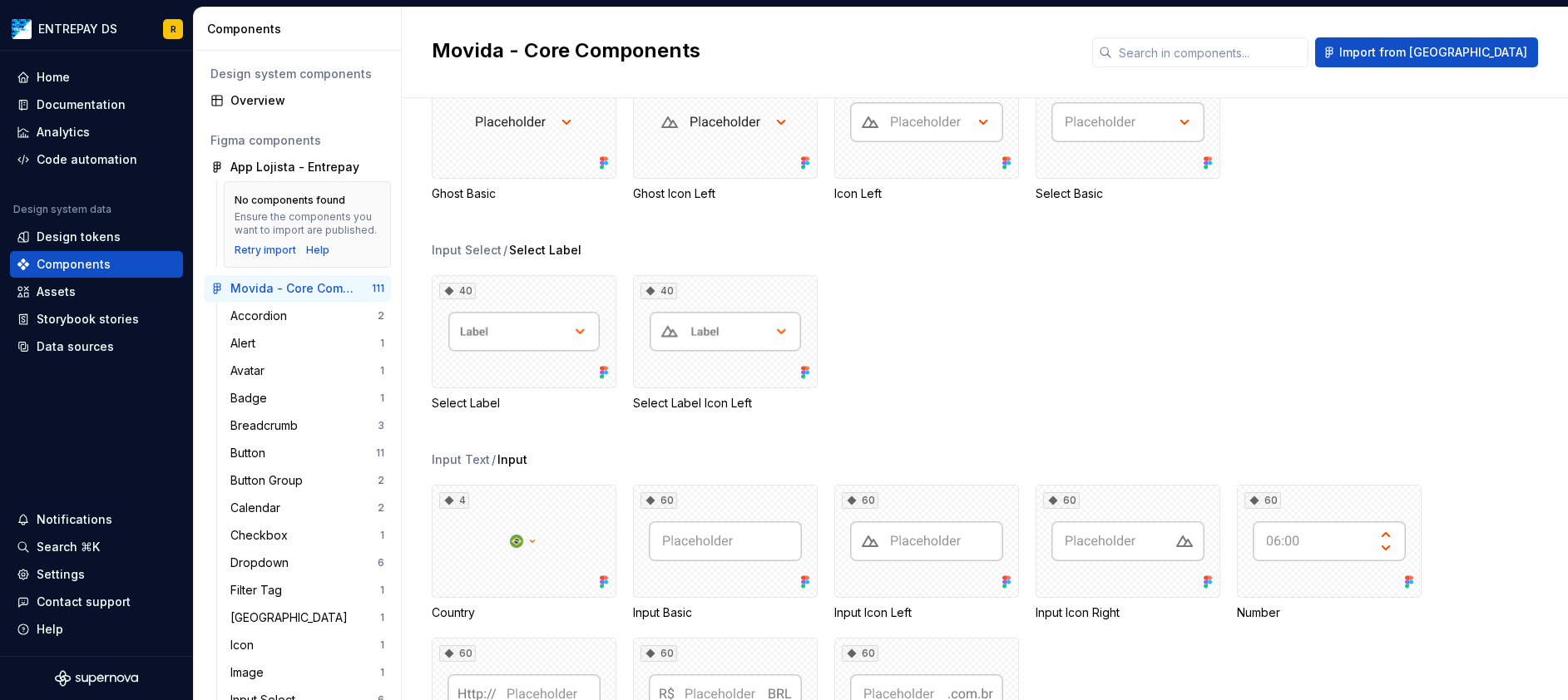
scroll to position [3991, 0]
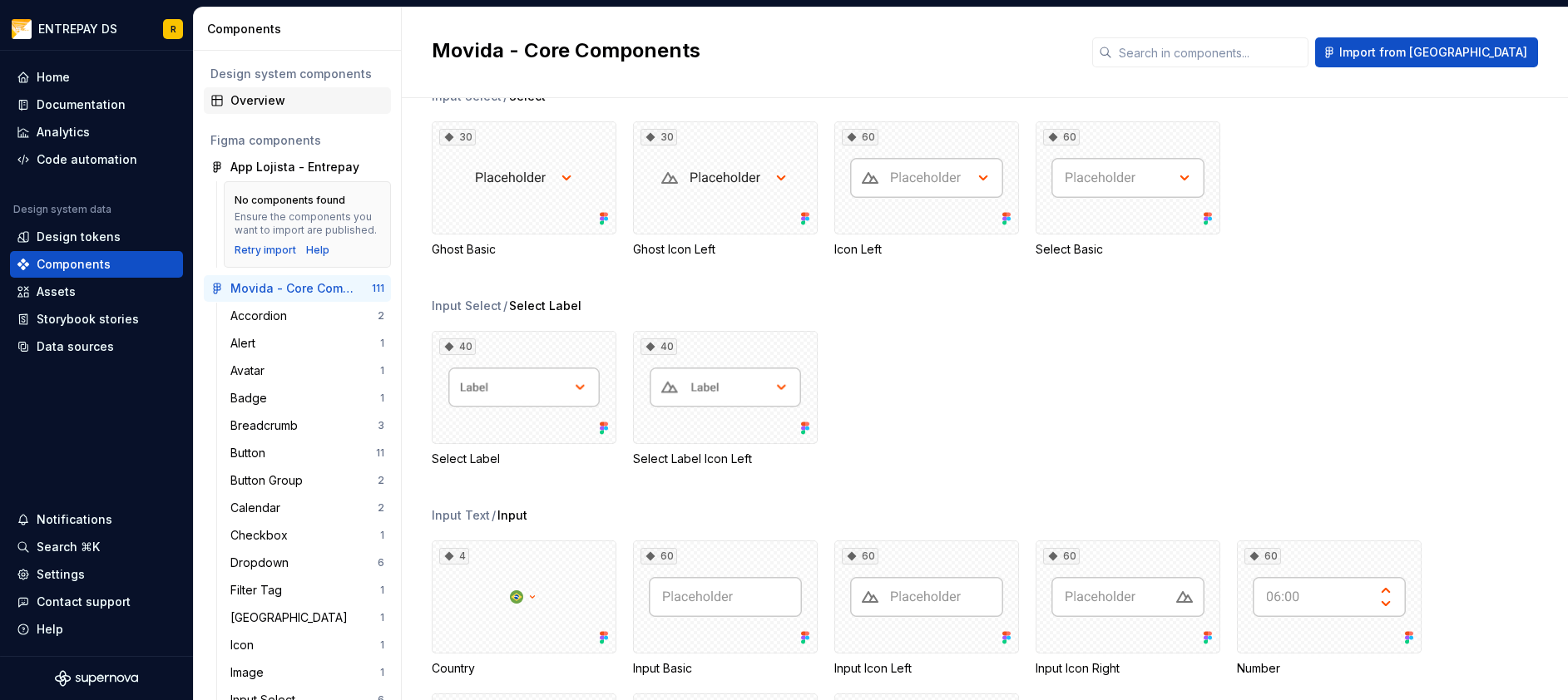
click at [306, 100] on div "Overview" at bounding box center [307, 101] width 154 height 17
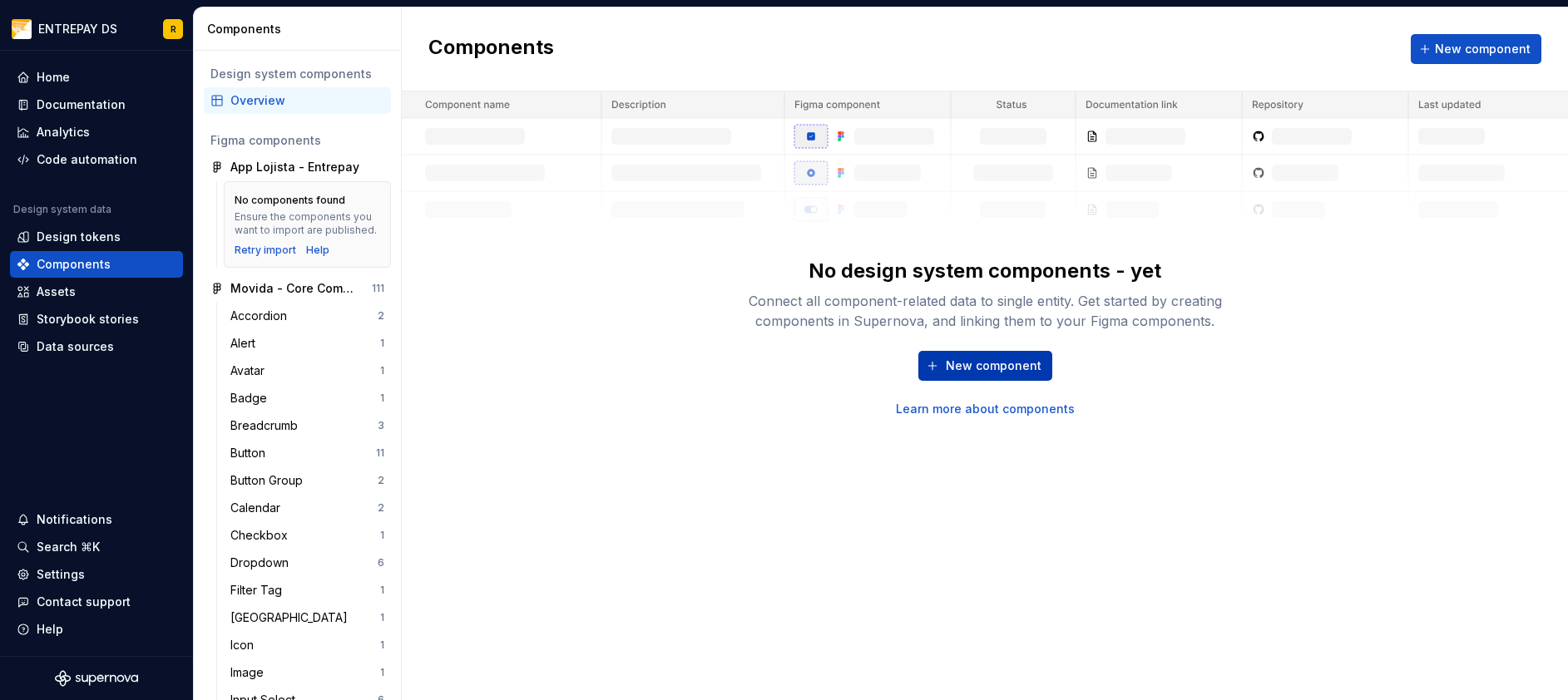
click at [996, 374] on button "New component" at bounding box center [985, 365] width 134 height 30
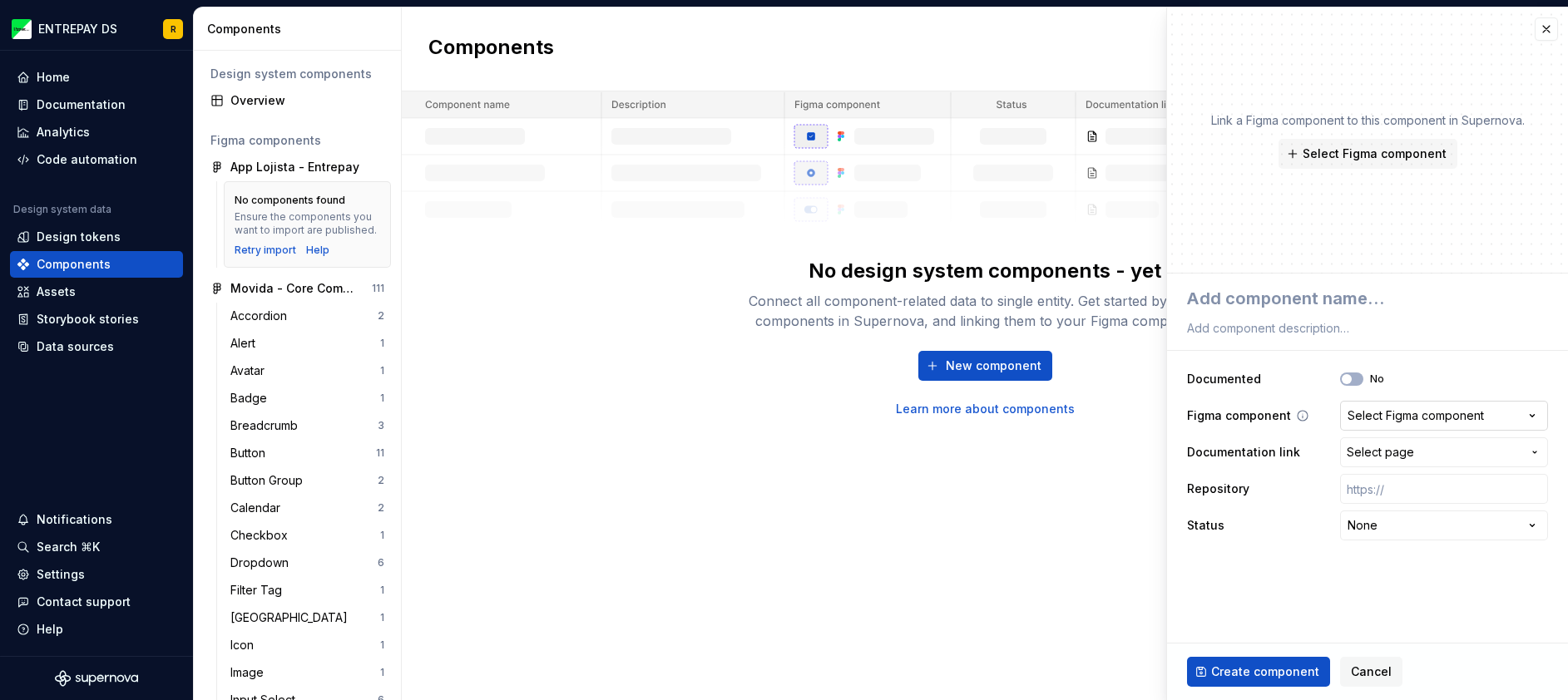
click at [1467, 417] on div "Select Figma component" at bounding box center [1415, 416] width 136 height 17
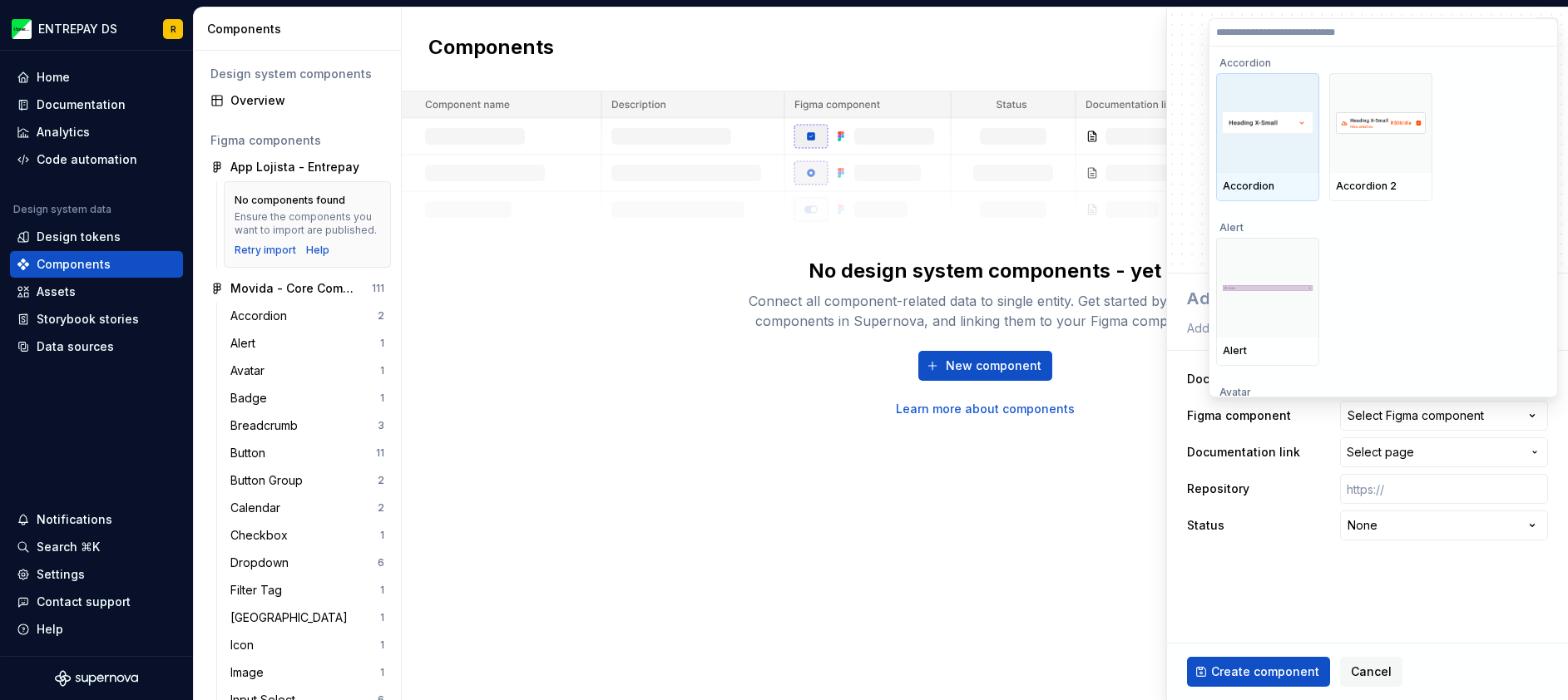
click at [1271, 156] on div at bounding box center [1267, 123] width 103 height 100
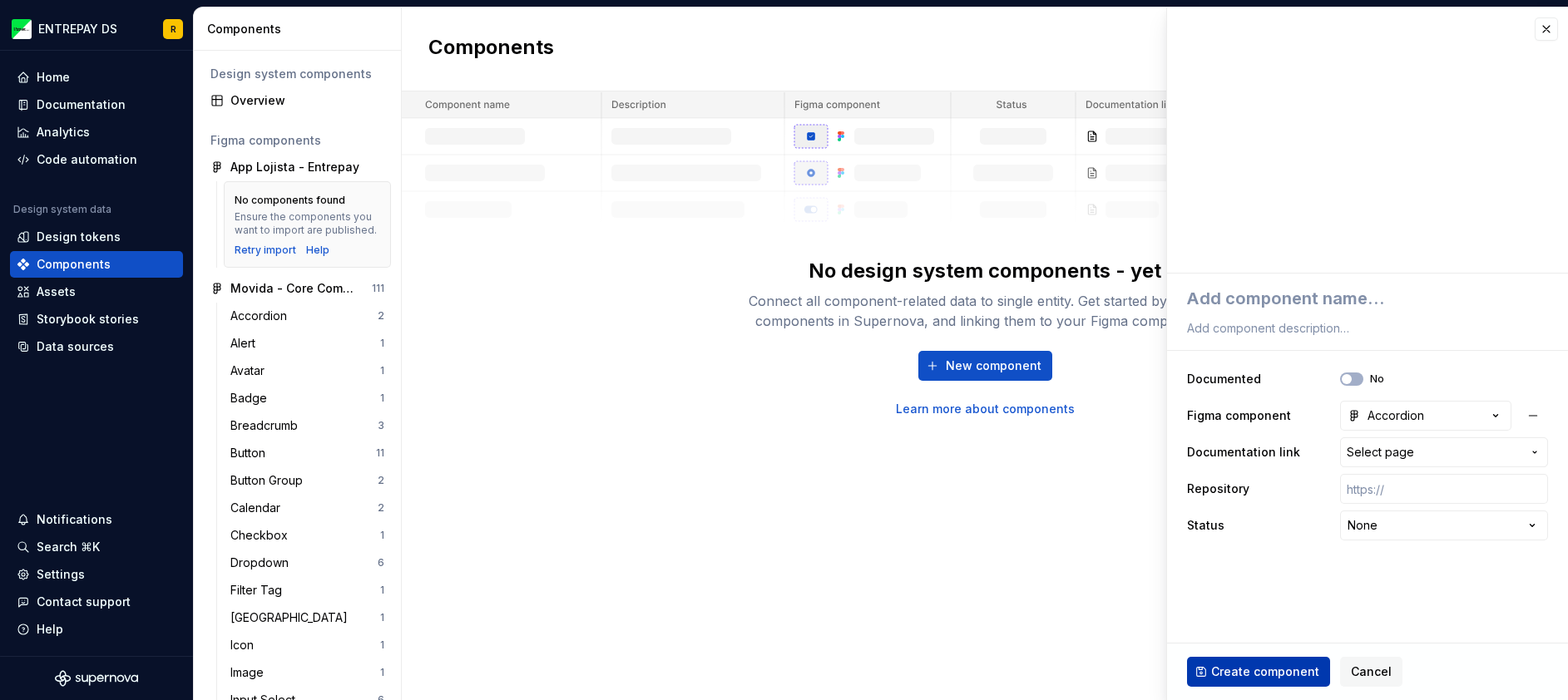
click at [1277, 675] on span "Create component" at bounding box center [1264, 672] width 108 height 17
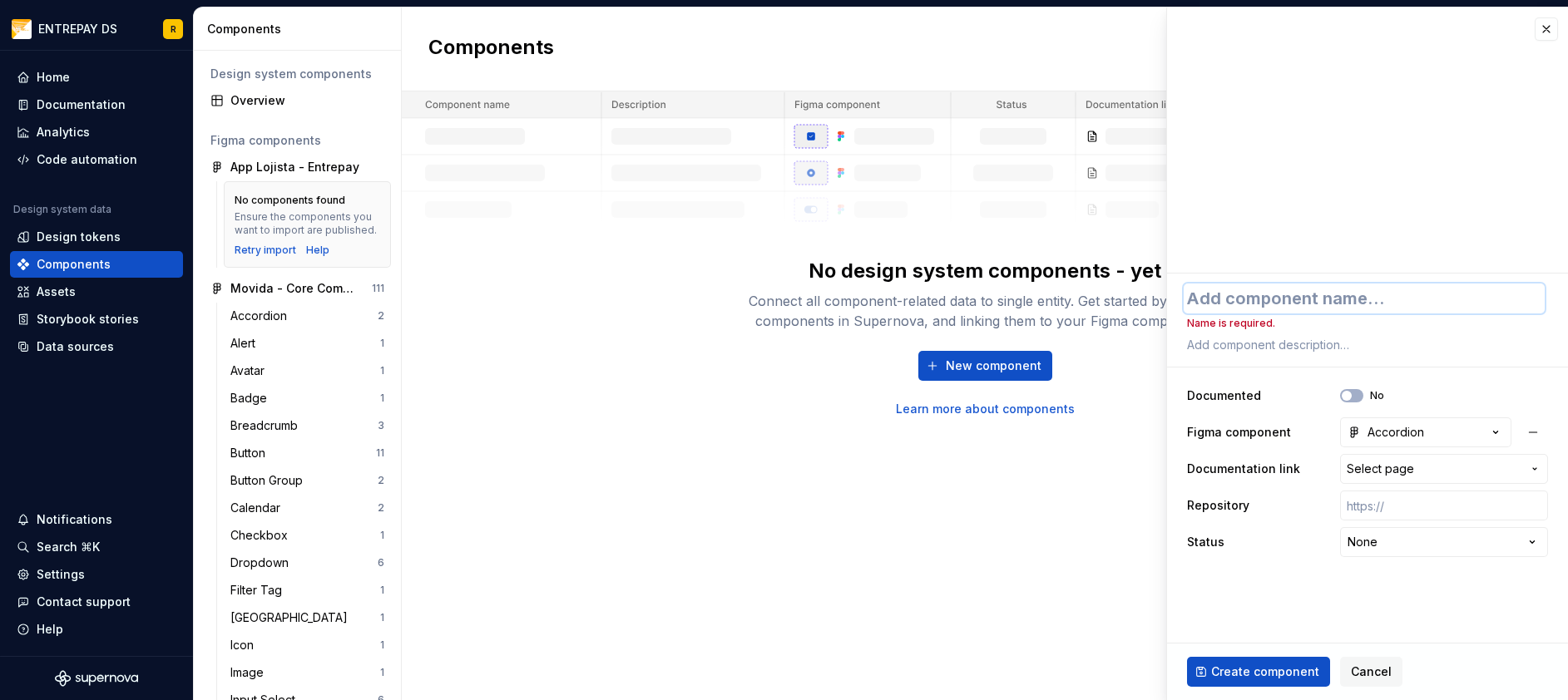
click at [1236, 308] on textarea at bounding box center [1363, 298] width 361 height 30
type textarea "*"
type textarea "T"
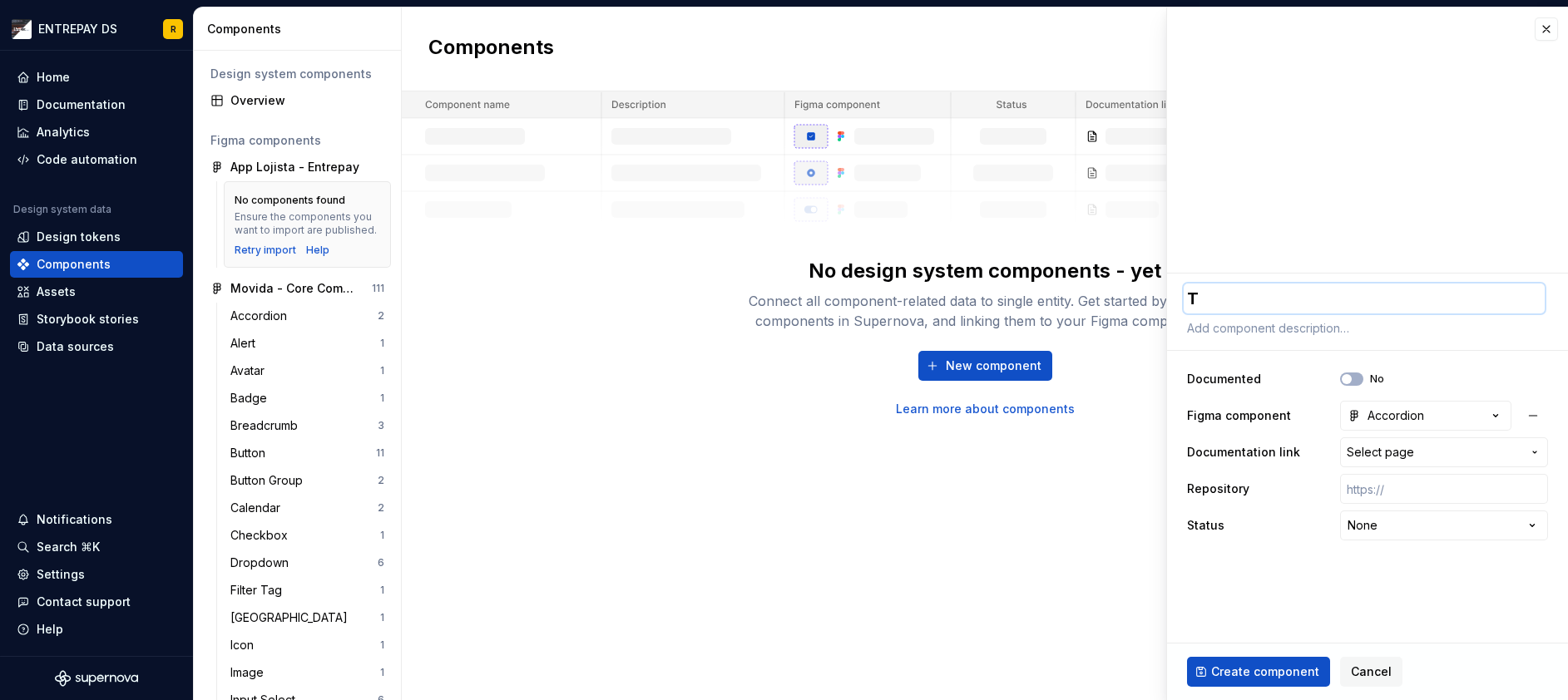
type textarea "*"
type textarea "Te"
type textarea "*"
type textarea "Tes"
type textarea "*"
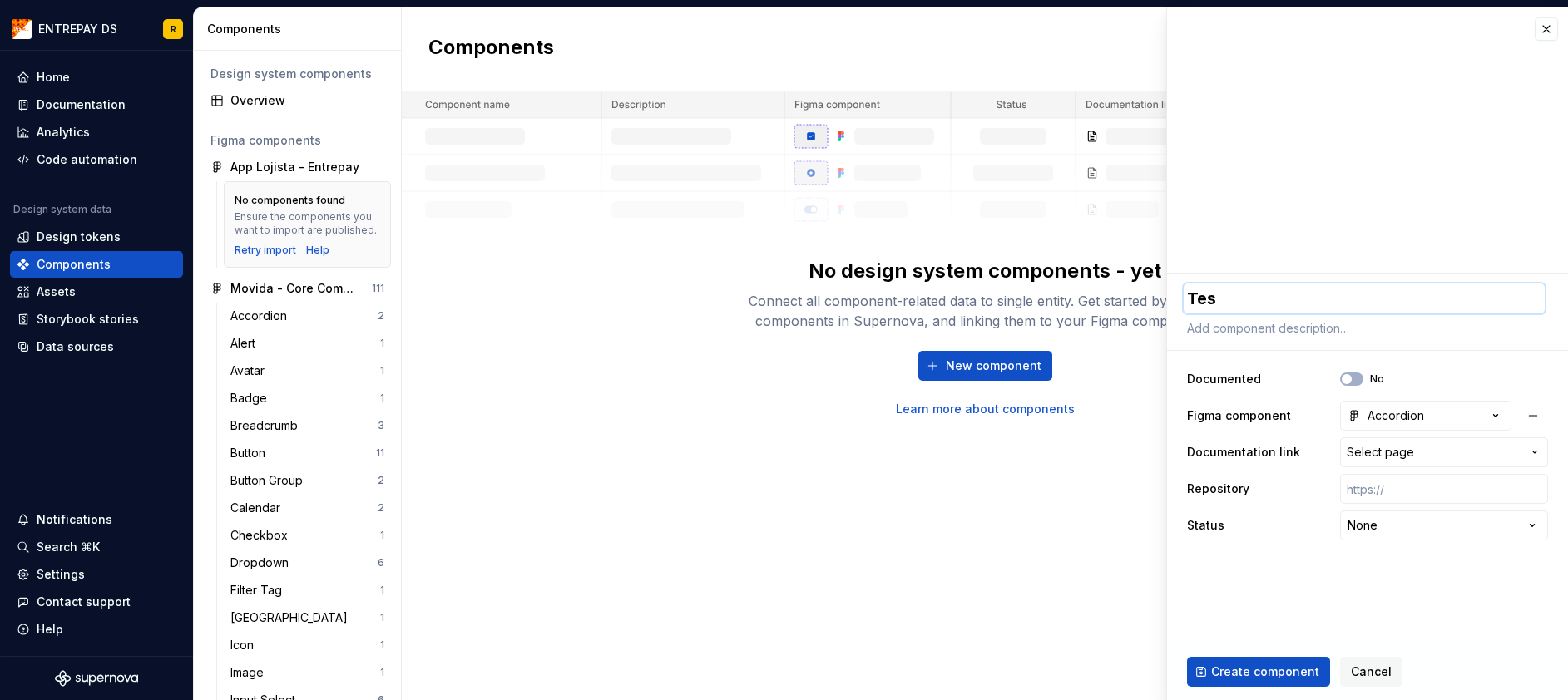
type textarea "Test"
type textarea "*"
type textarea "Teste"
click at [1277, 673] on span "Create component" at bounding box center [1264, 672] width 108 height 17
type textarea "*"
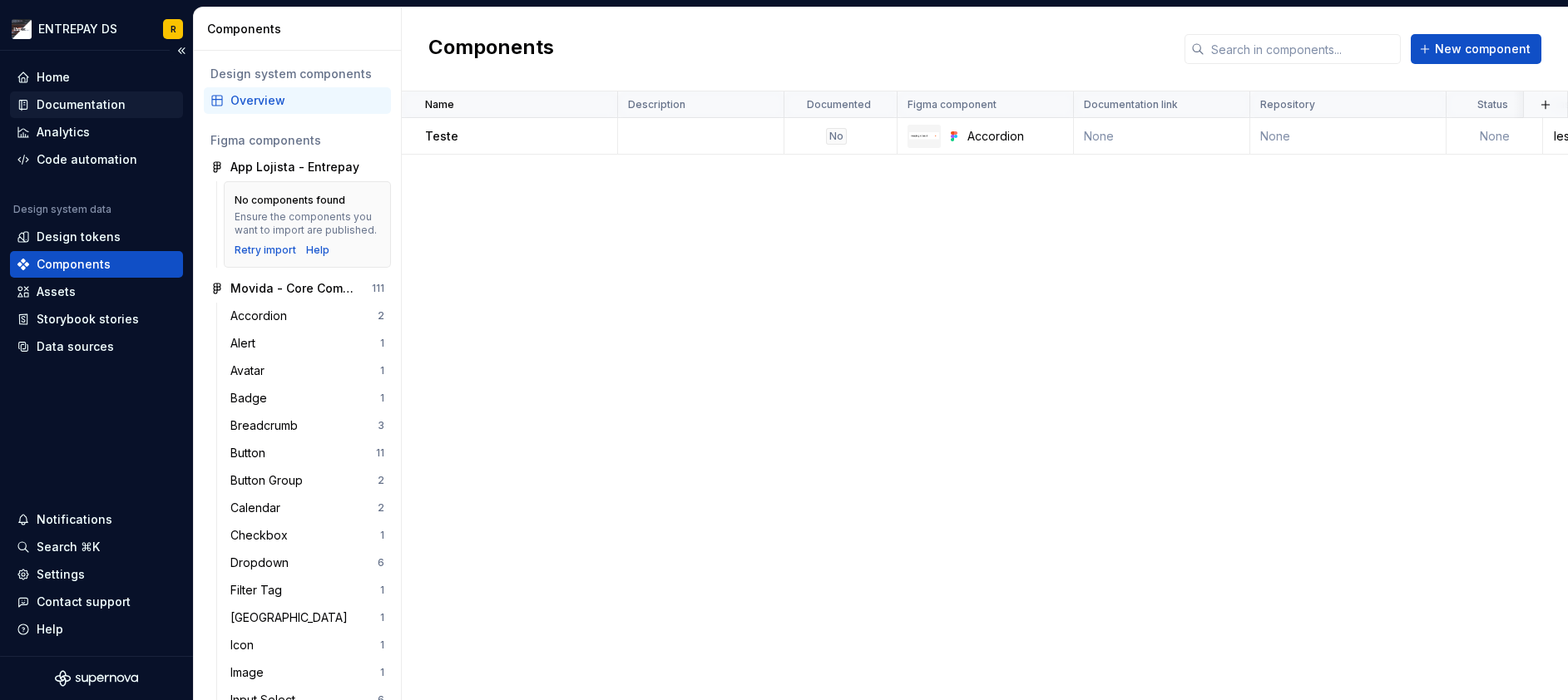
click at [109, 108] on div "Documentation" at bounding box center [80, 104] width 89 height 17
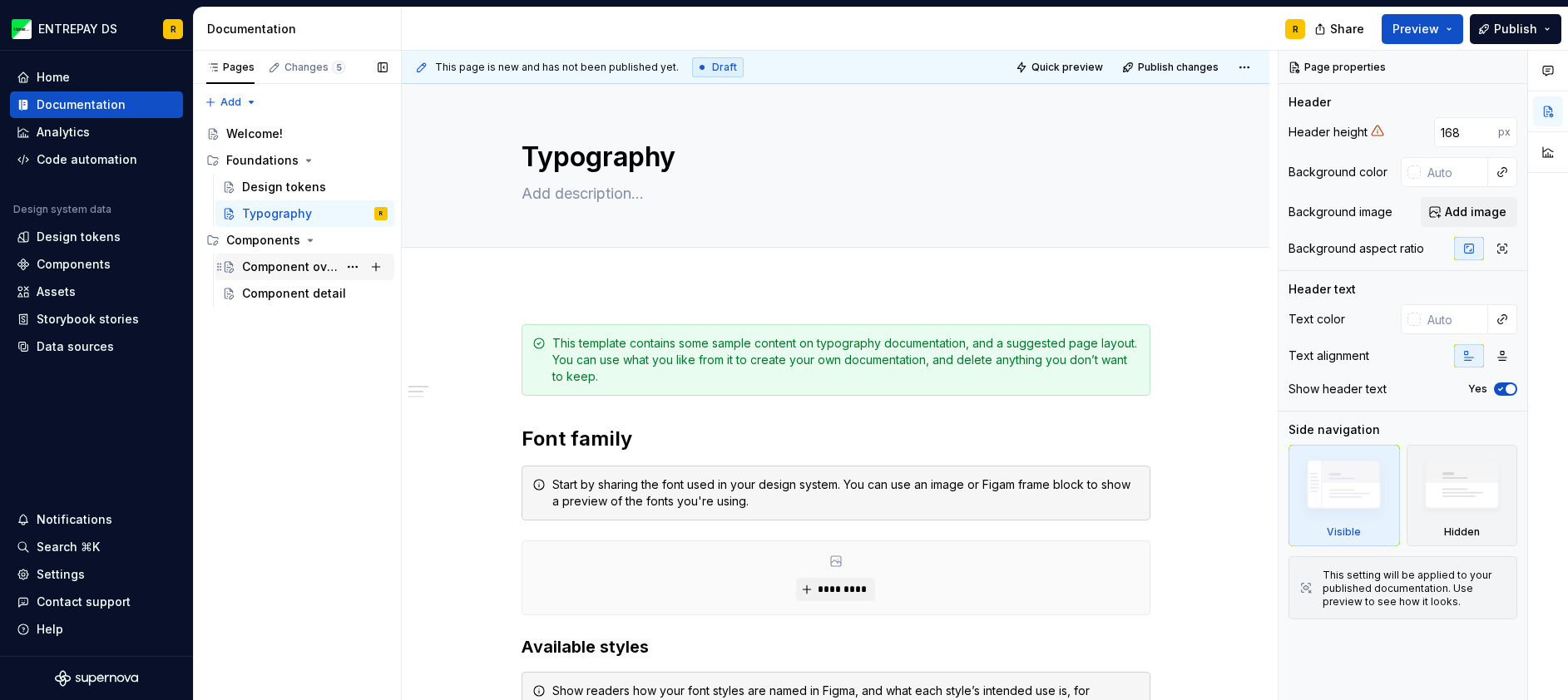
click at [308, 266] on div "Component overview" at bounding box center [290, 267] width 95 height 17
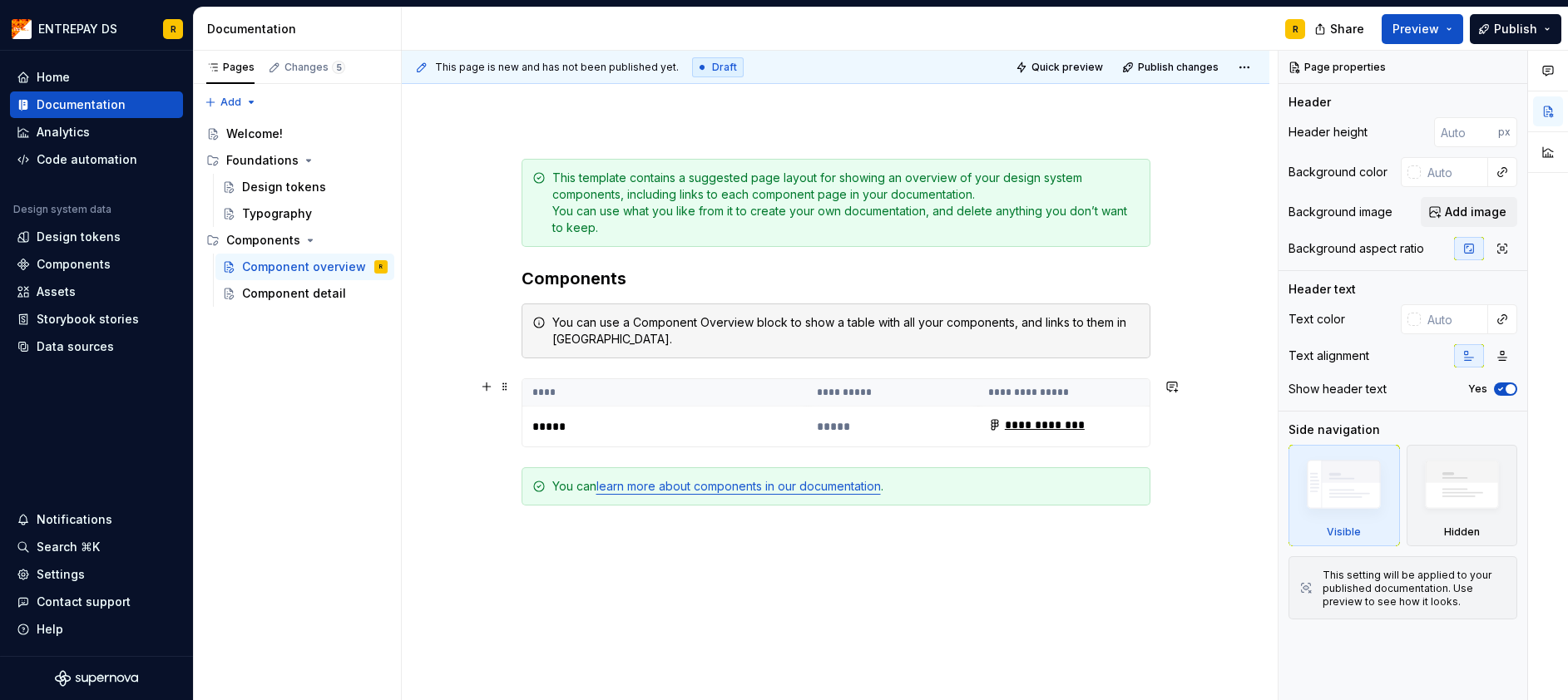
scroll to position [166, 0]
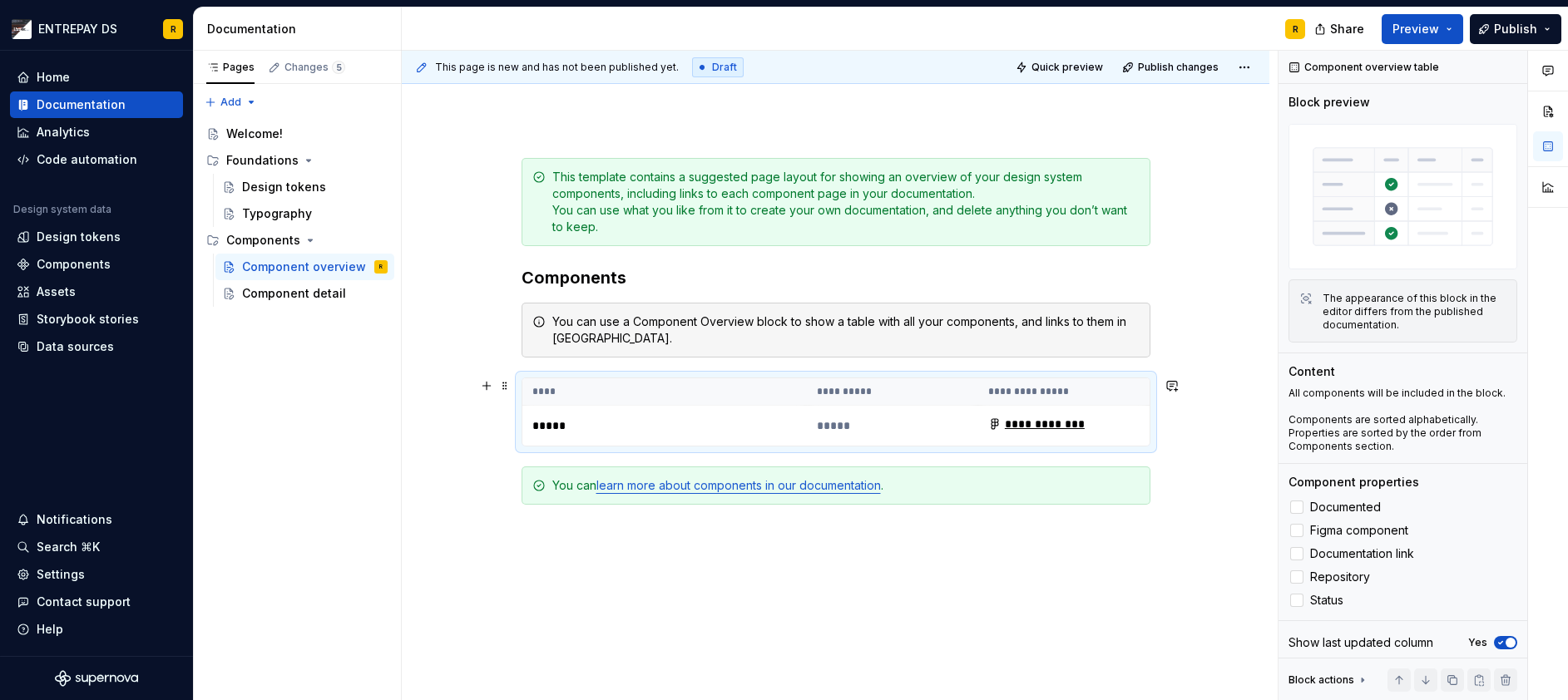
click at [570, 421] on p "*****" at bounding box center [636, 425] width 207 height 17
click at [551, 426] on p "*****" at bounding box center [636, 425] width 207 height 17
click at [1105, 428] on td "**********" at bounding box center [1064, 426] width 171 height 41
click at [559, 426] on p "*****" at bounding box center [636, 425] width 207 height 17
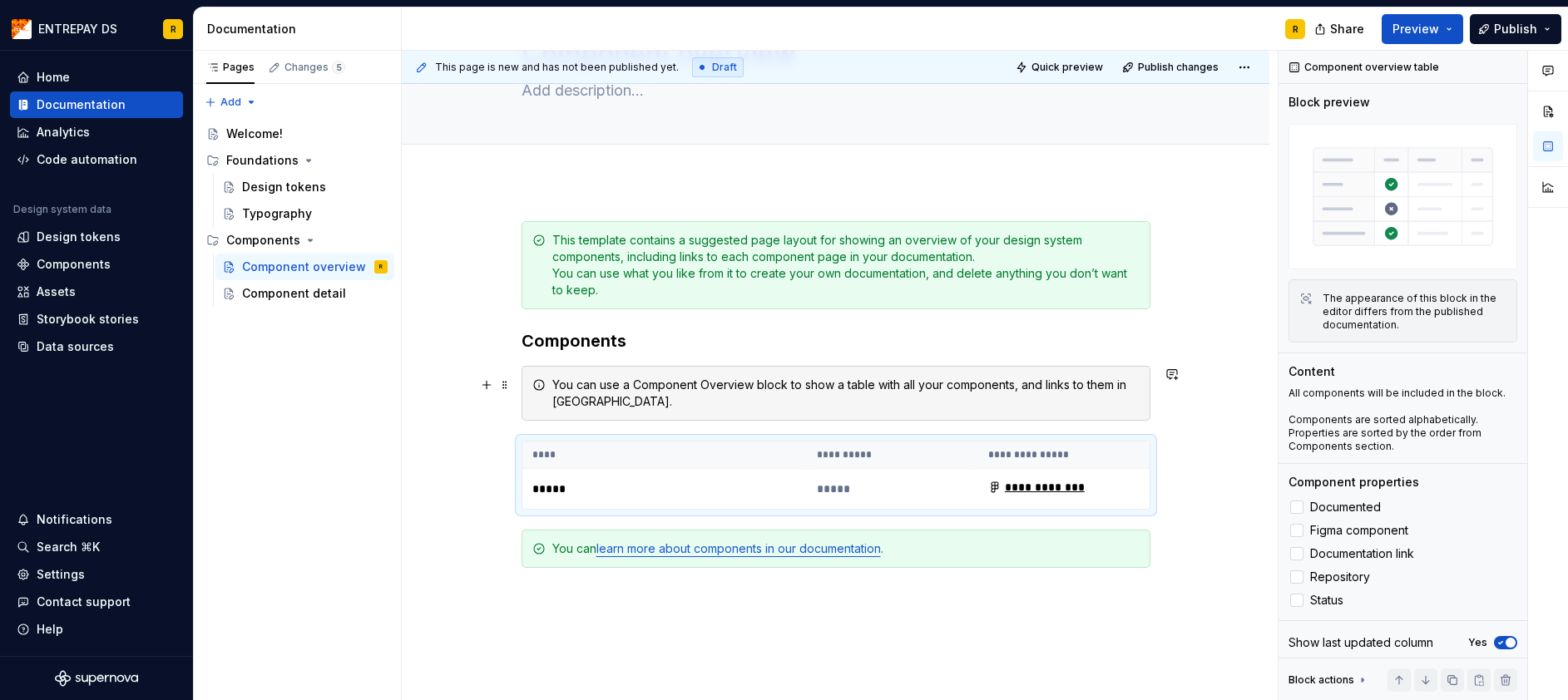
scroll to position [186, 0]
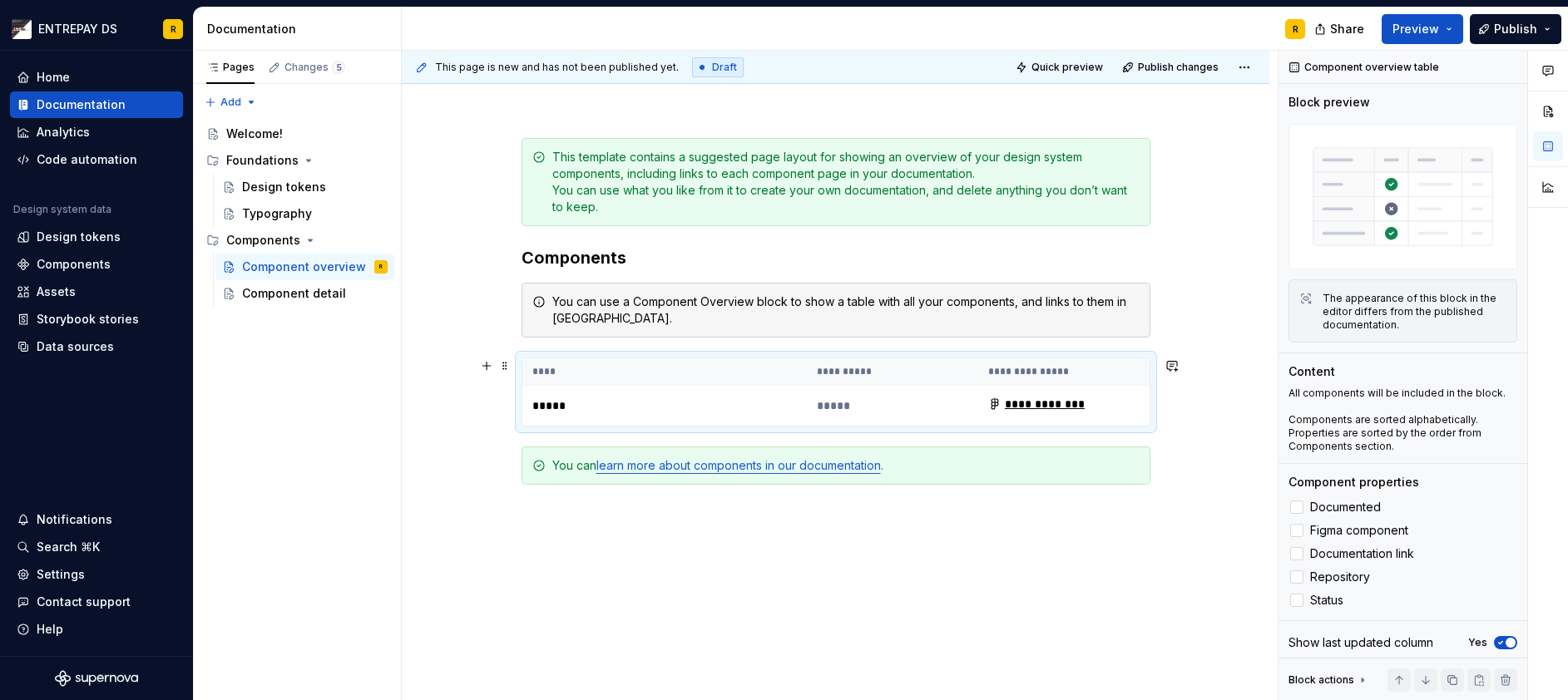
click at [686, 411] on p "*****" at bounding box center [636, 405] width 207 height 17
click at [1296, 550] on div at bounding box center [1296, 553] width 13 height 13
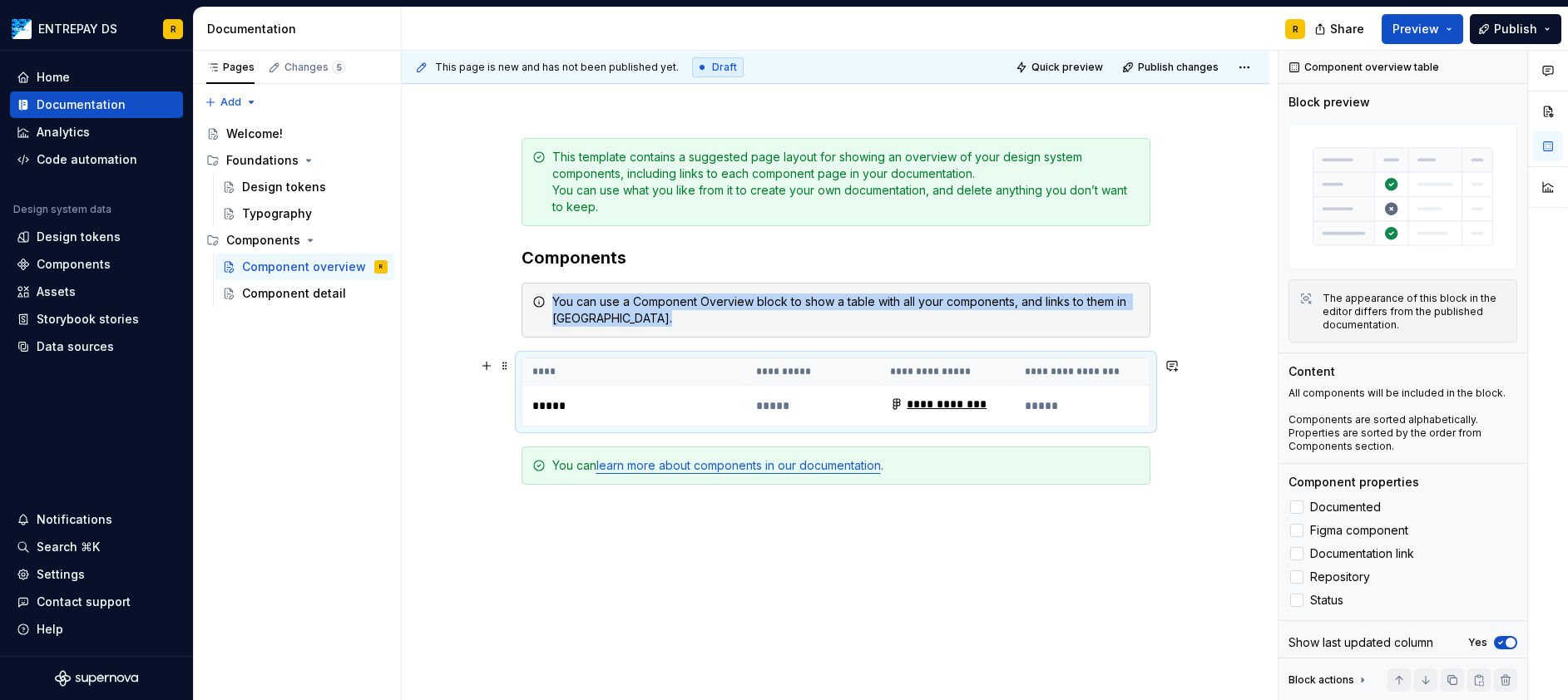
click at [1202, 419] on div "**********" at bounding box center [835, 441] width 867 height 687
click at [1297, 594] on div at bounding box center [1296, 600] width 13 height 13
click at [1186, 539] on div "**********" at bounding box center [835, 441] width 867 height 687
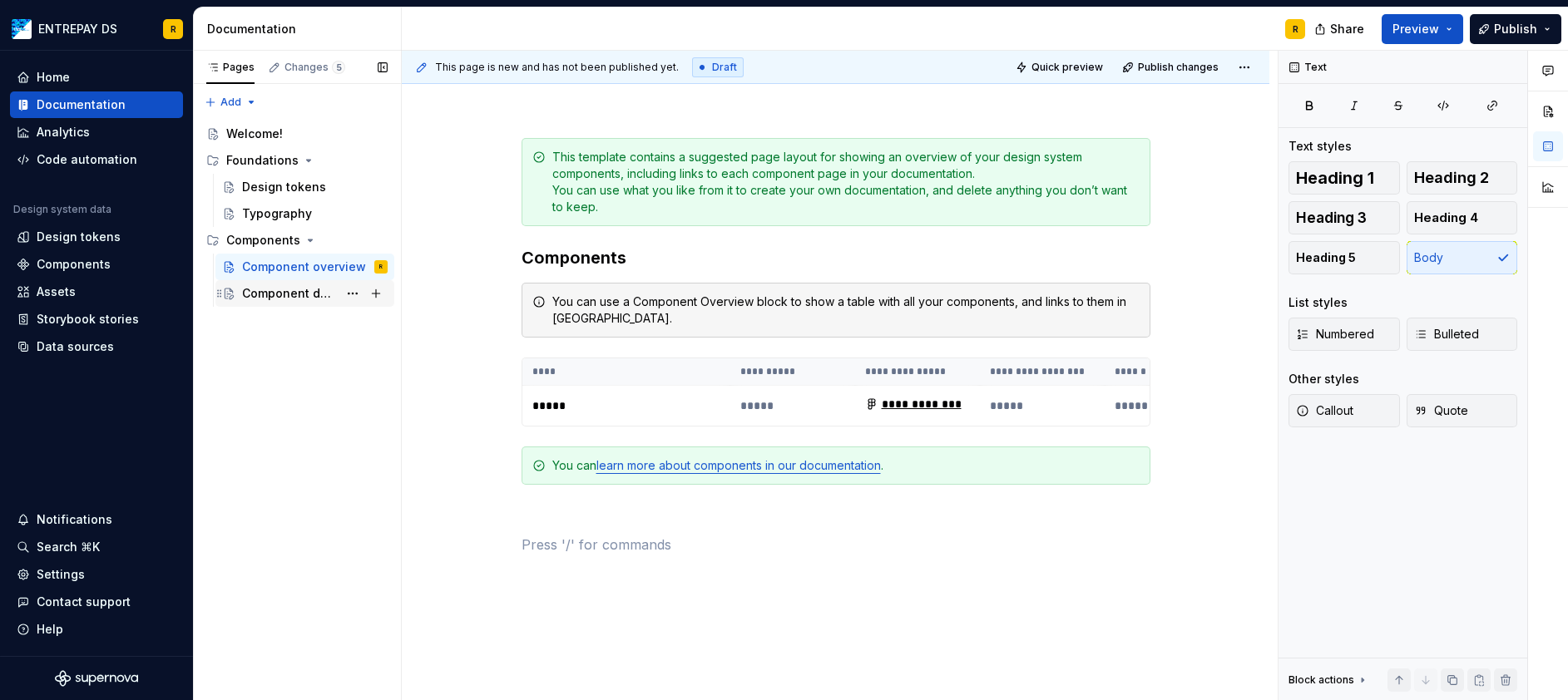
click at [268, 294] on div "Component detail" at bounding box center [290, 293] width 95 height 17
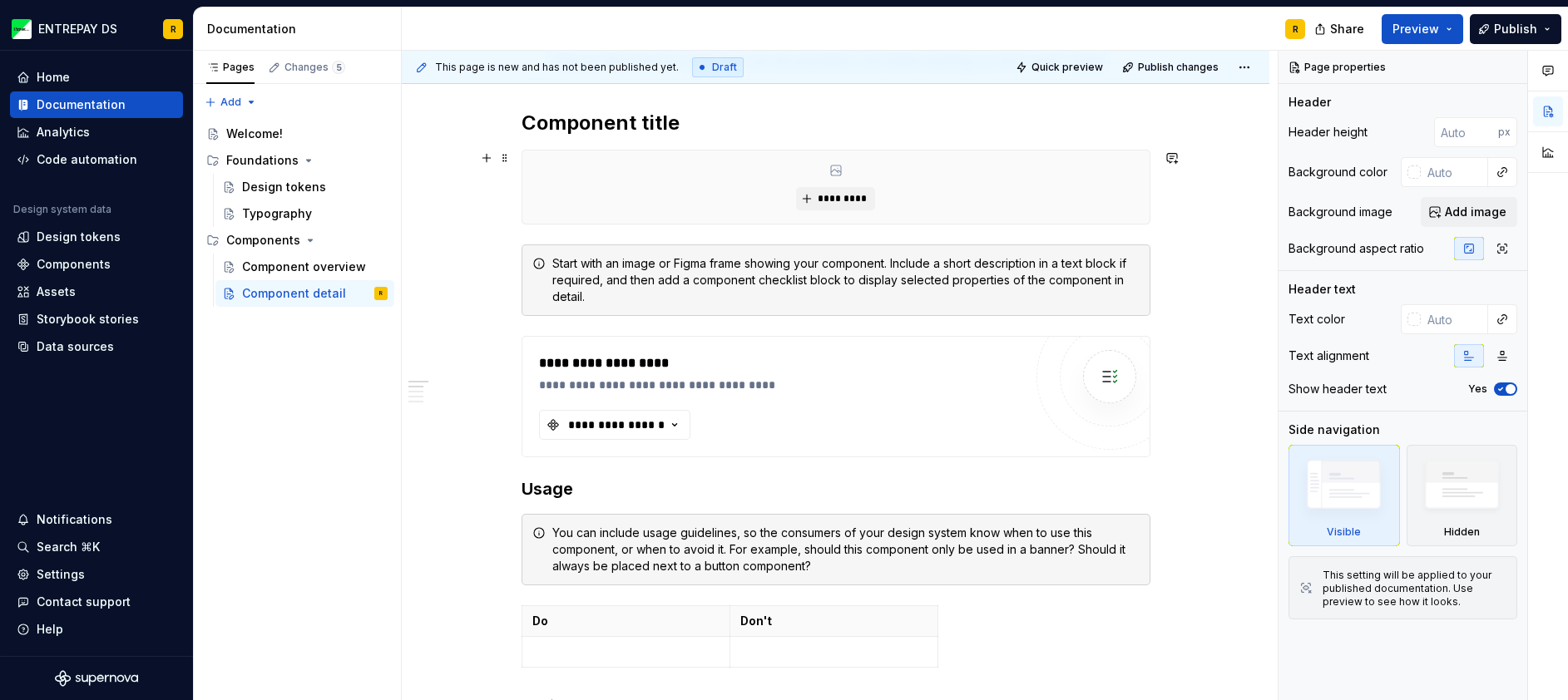
scroll to position [333, 0]
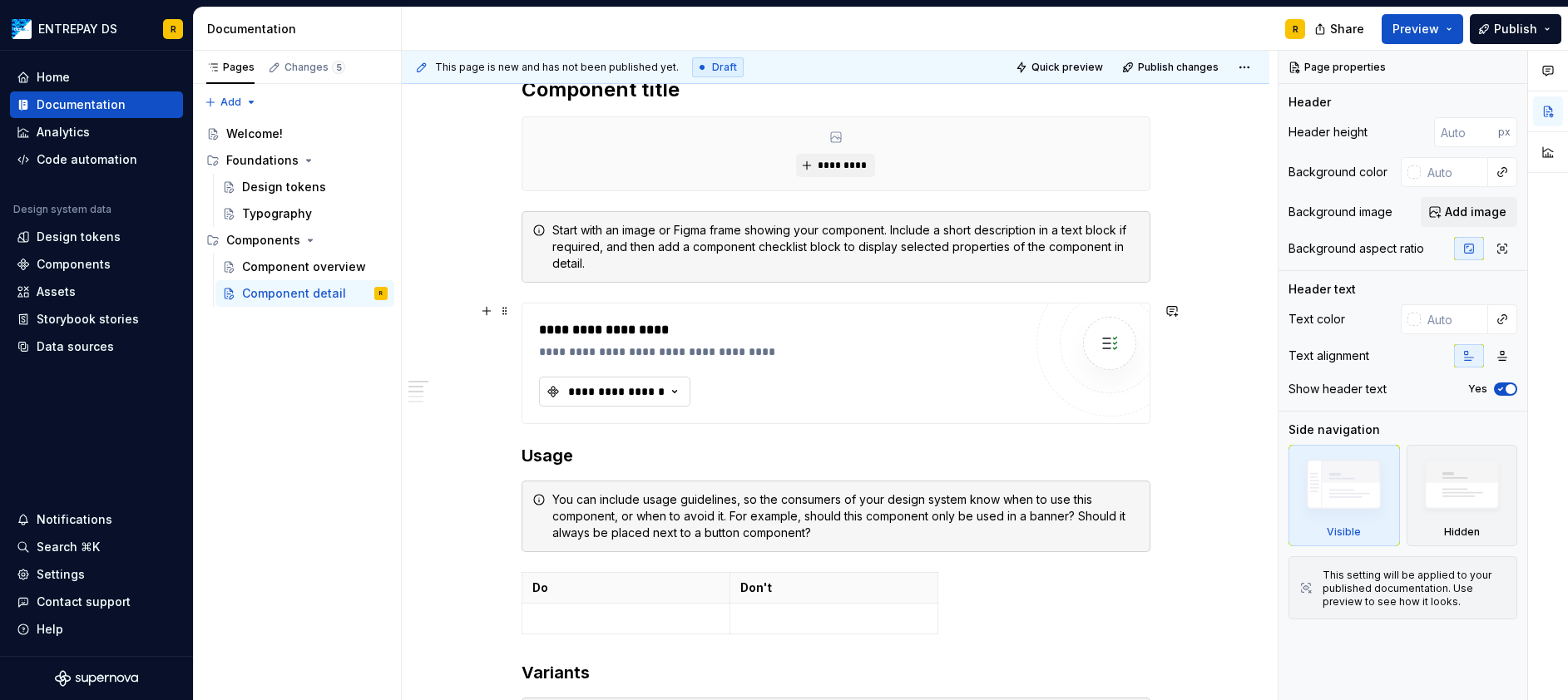
click at [657, 389] on div "**********" at bounding box center [615, 391] width 100 height 17
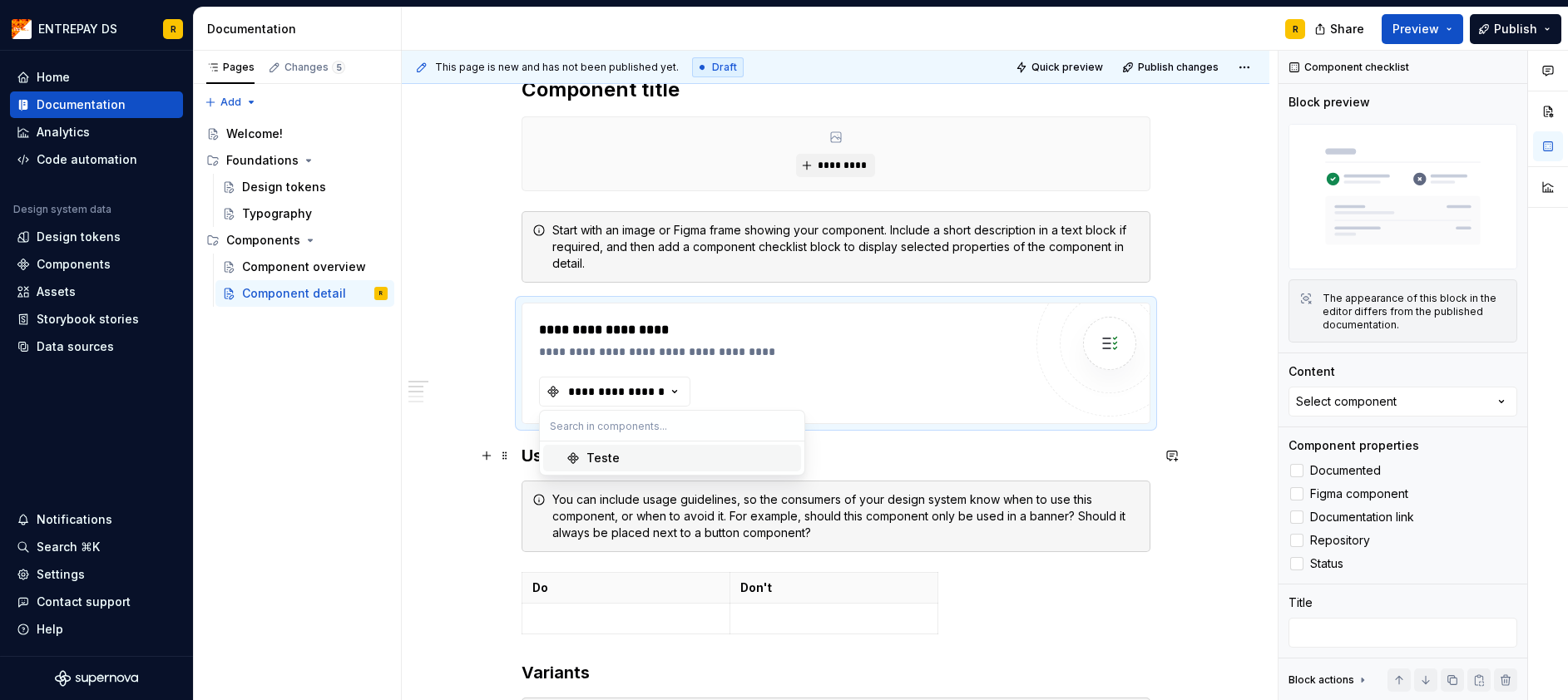
click at [617, 468] on span "Teste" at bounding box center [672, 458] width 258 height 26
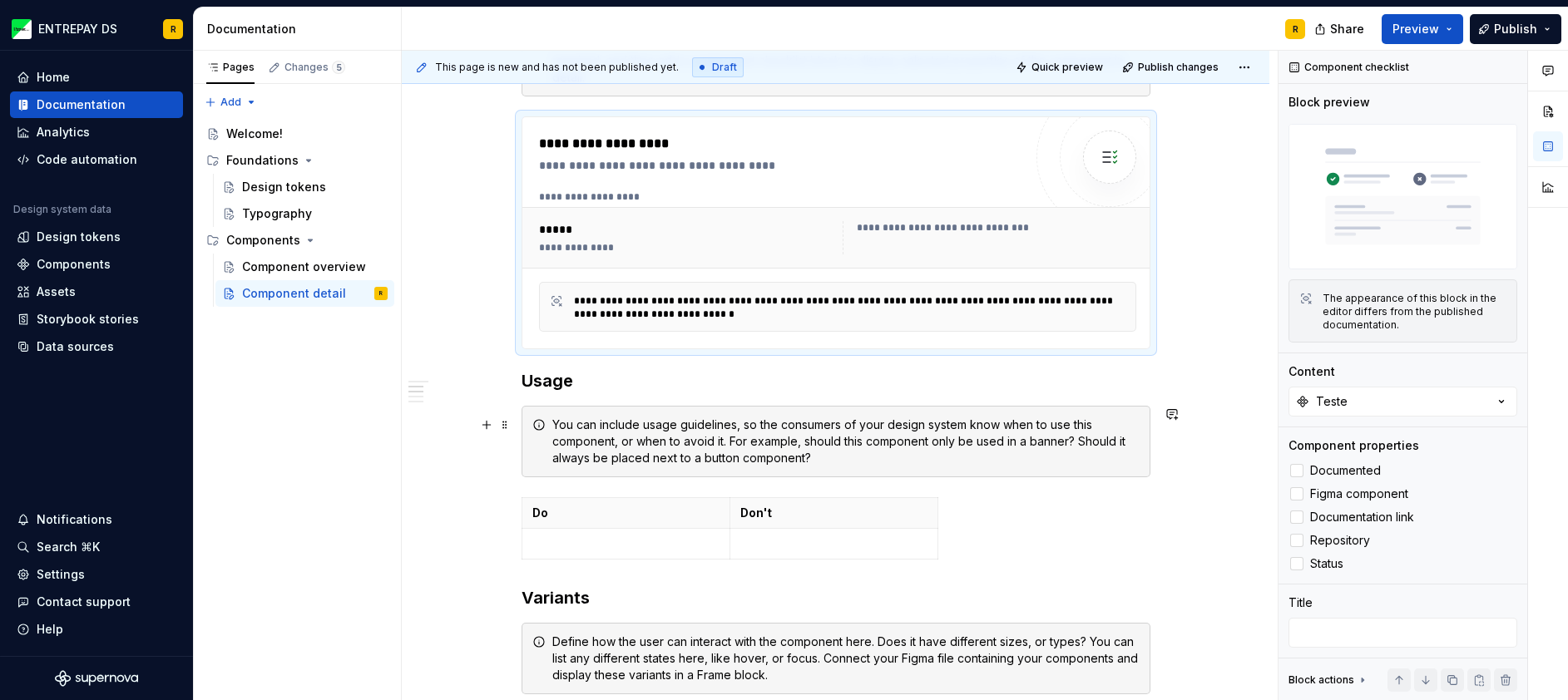
scroll to position [582, 0]
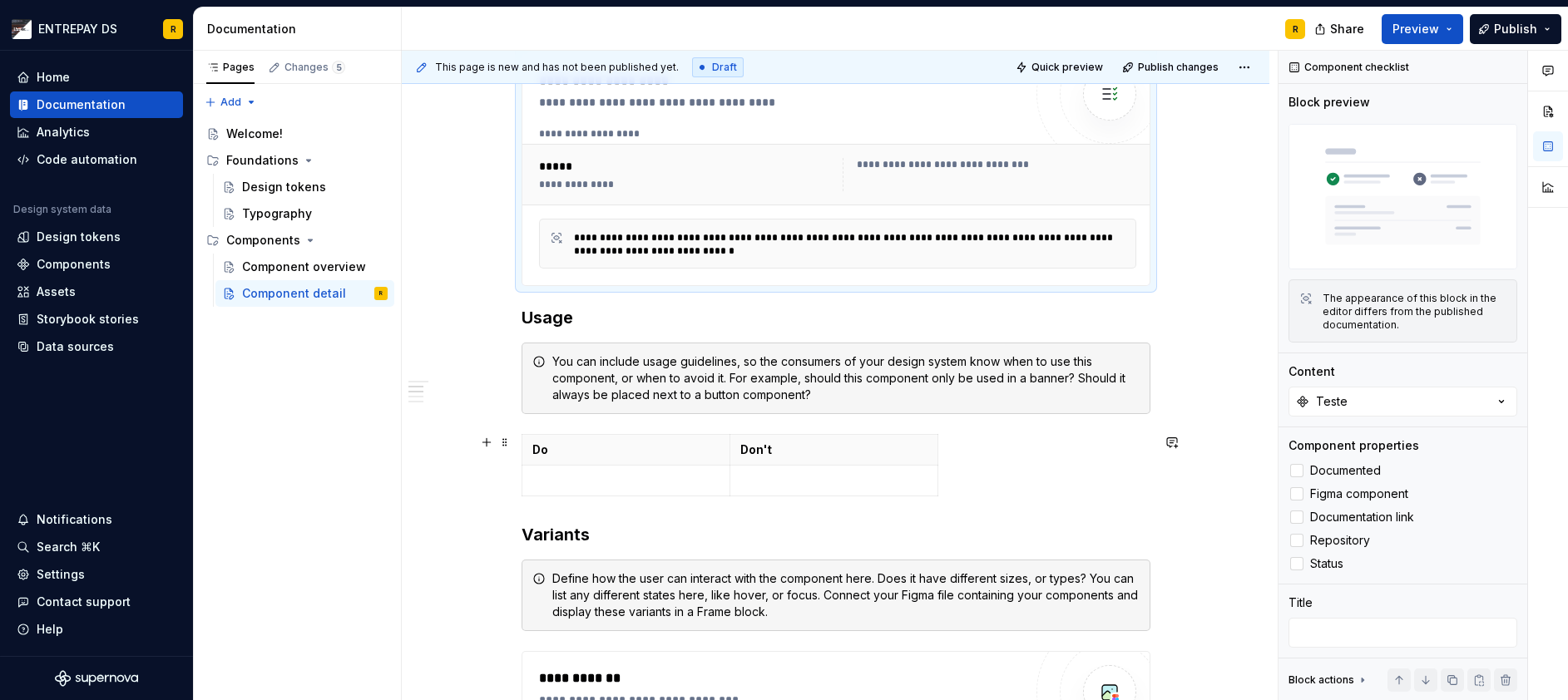
click at [602, 472] on p at bounding box center [626, 480] width 187 height 17
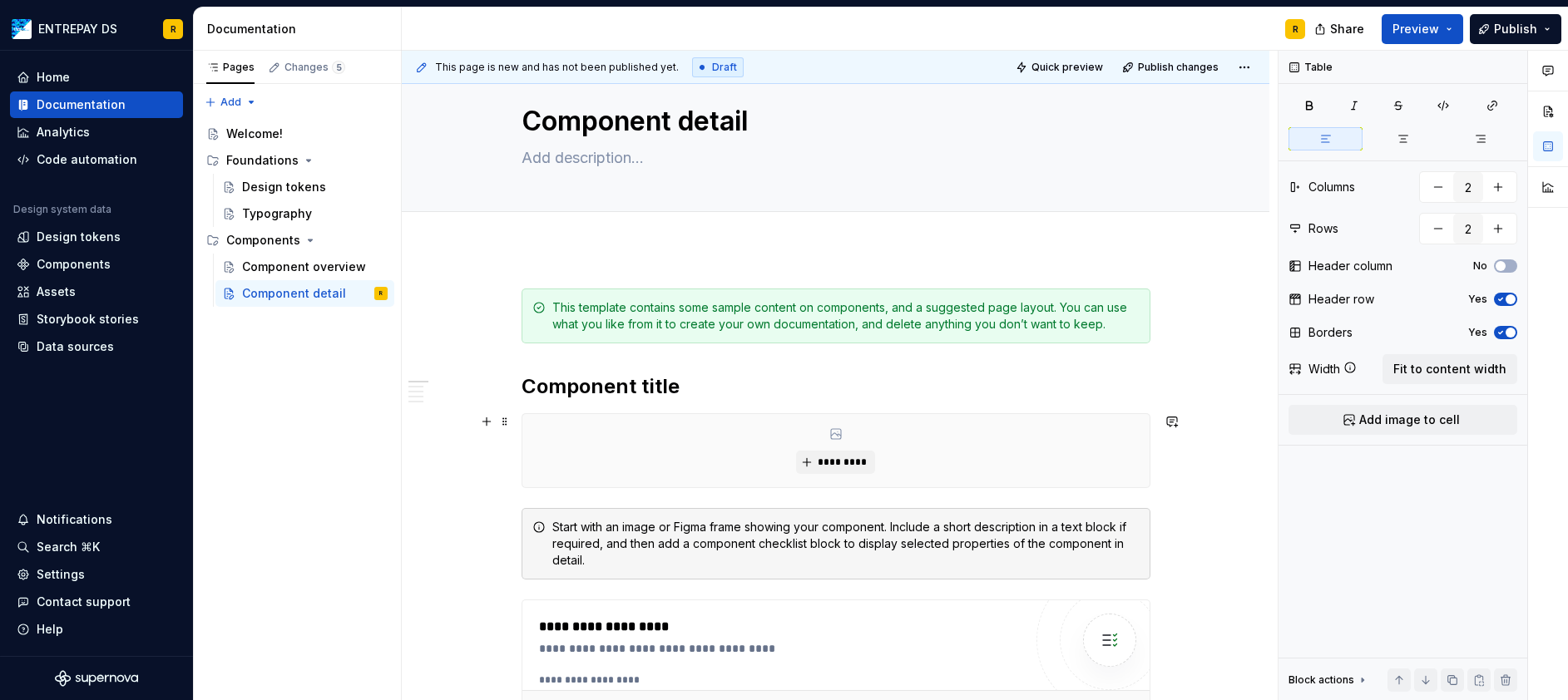
scroll to position [0, 0]
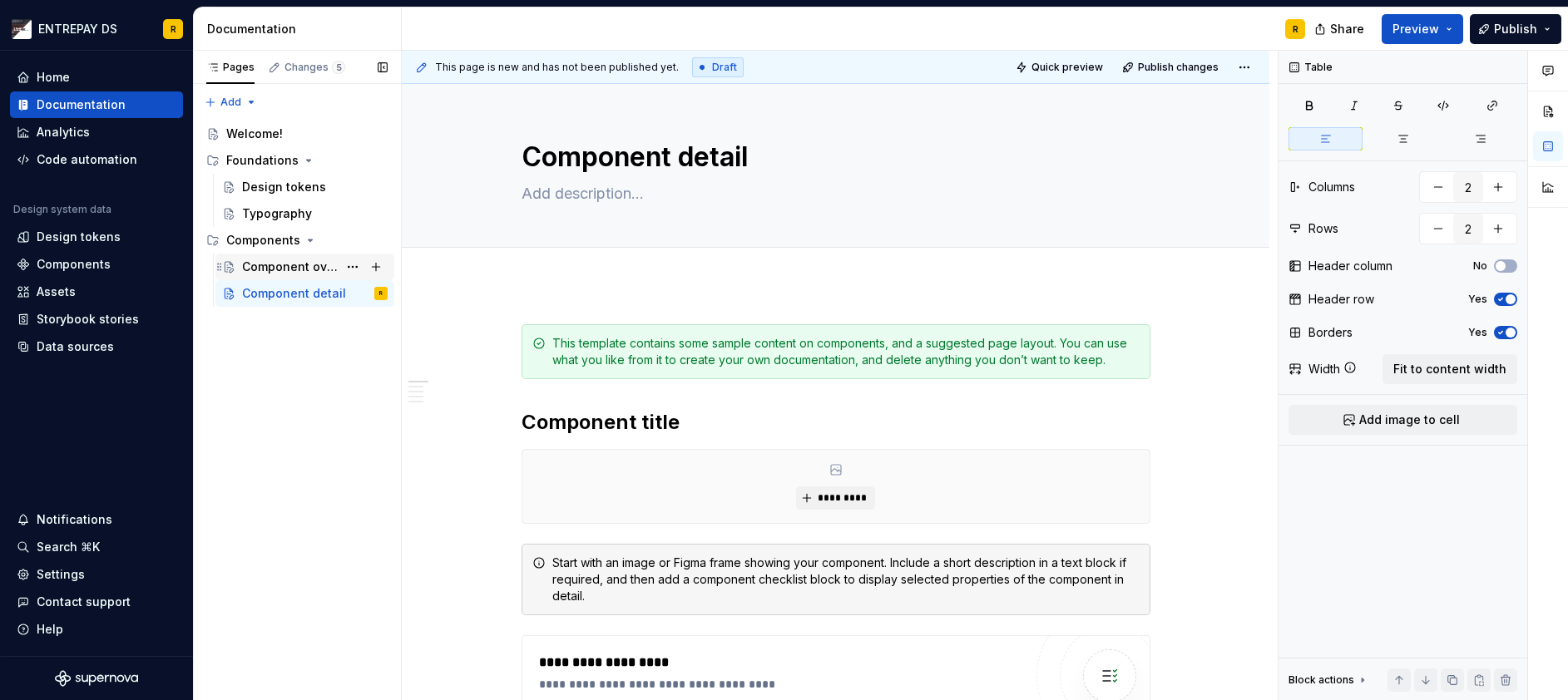
click at [280, 267] on div "Component overview" at bounding box center [290, 267] width 95 height 17
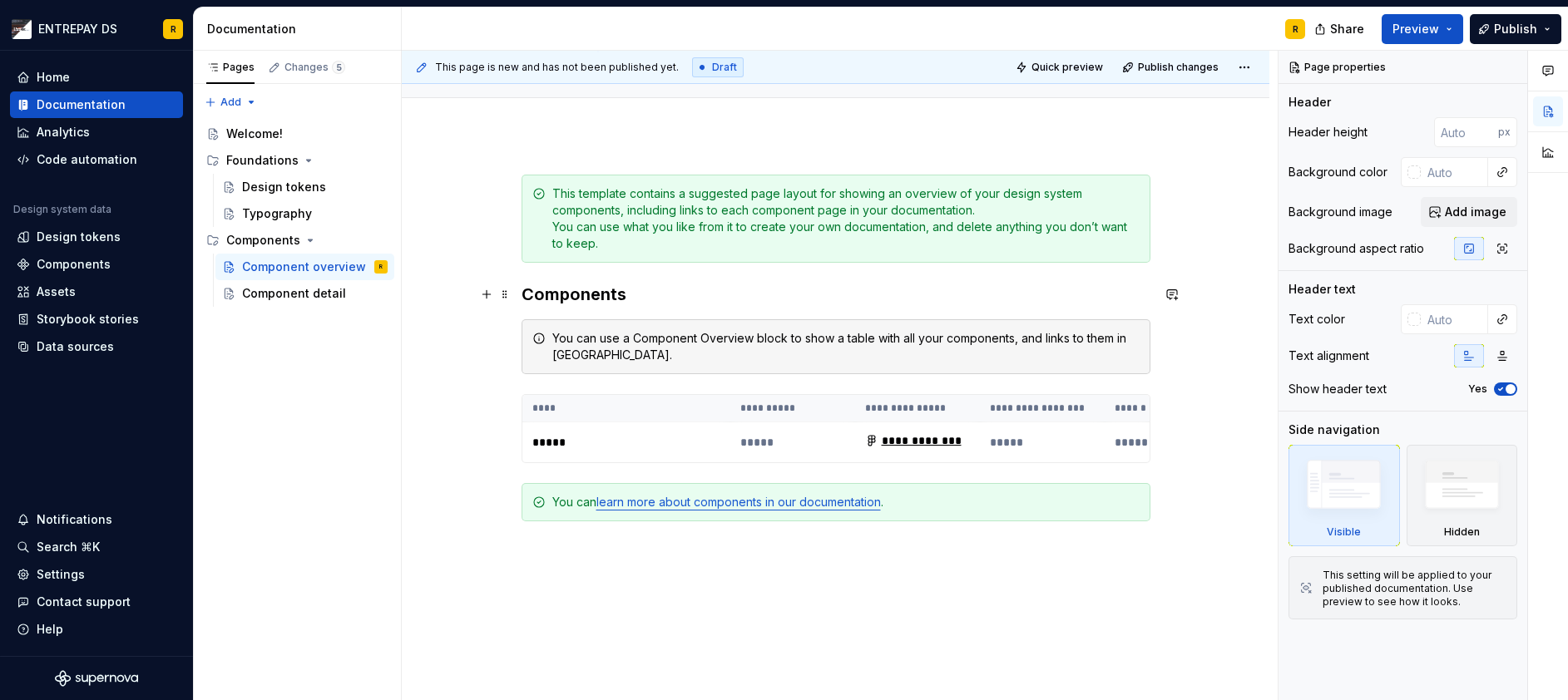
scroll to position [166, 0]
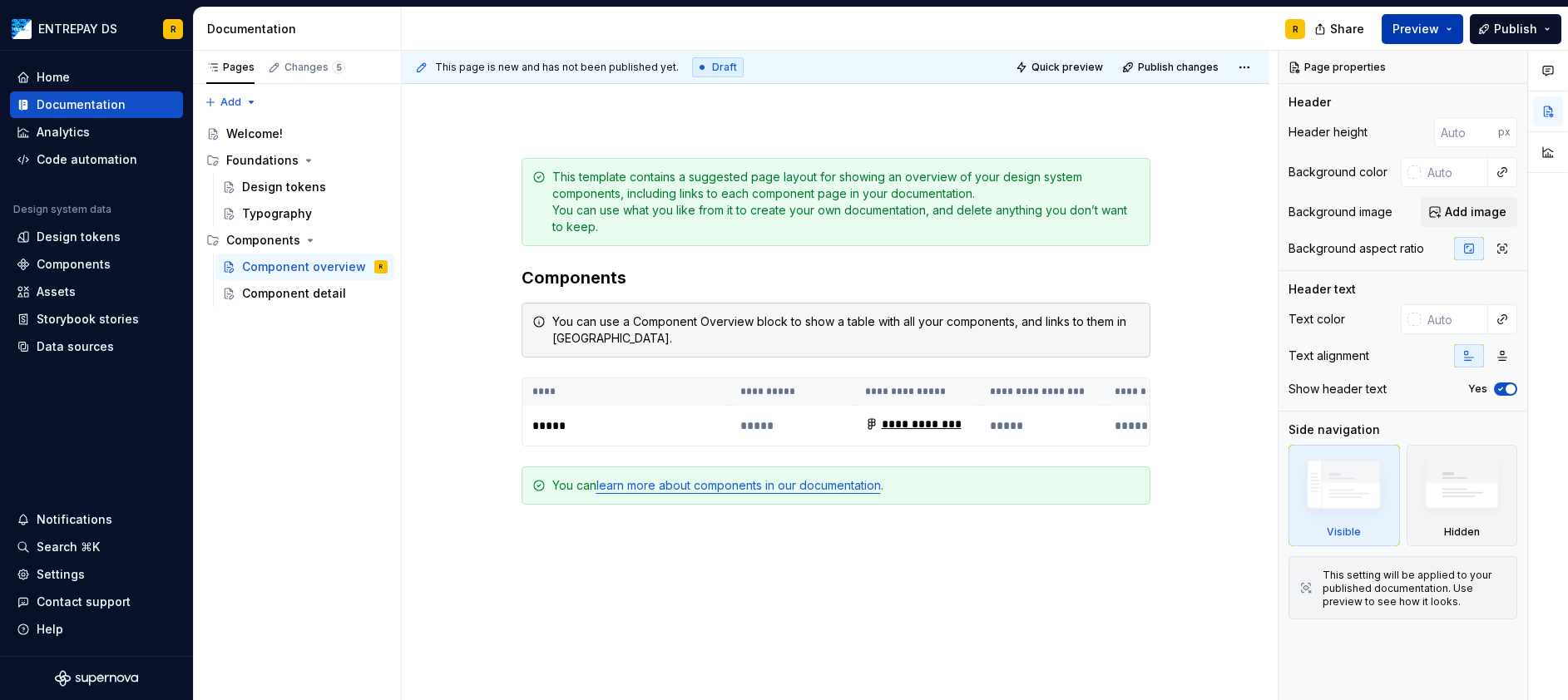
click at [1425, 27] on span "Preview" at bounding box center [1415, 29] width 47 height 17
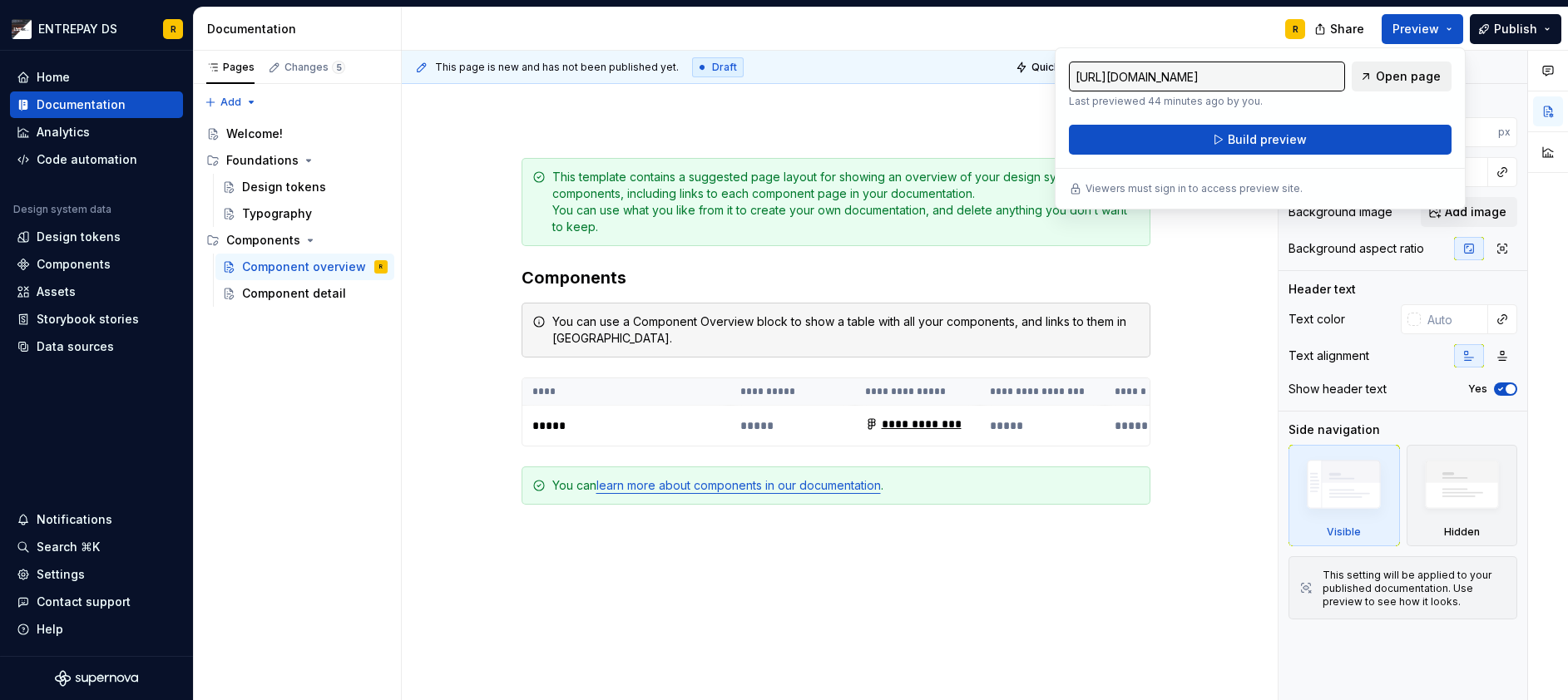
click at [1412, 85] on link "Open page" at bounding box center [1401, 77] width 100 height 30
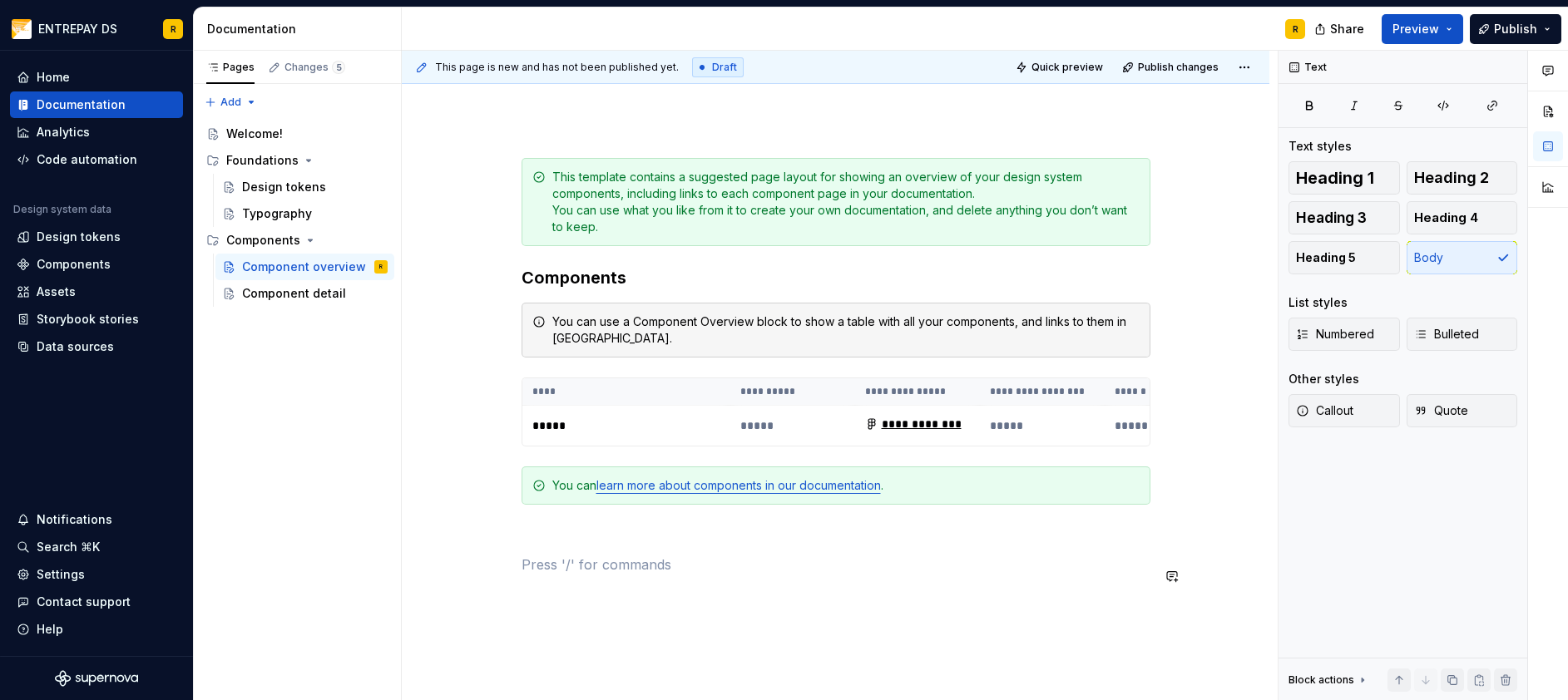
click at [1023, 594] on div "**********" at bounding box center [836, 376] width 629 height 437
click at [84, 268] on div "Components" at bounding box center [73, 264] width 74 height 17
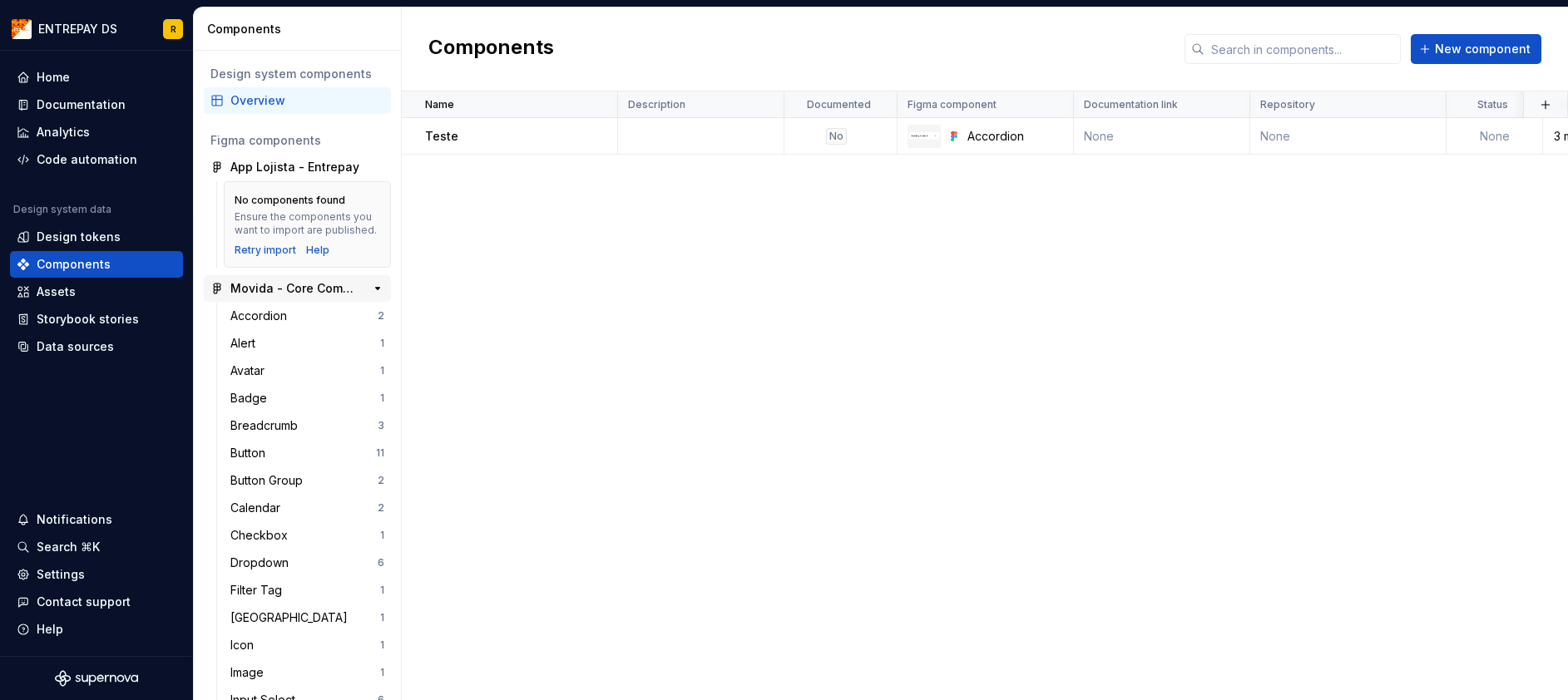
click at [297, 297] on div "Movida - Core Components" at bounding box center [292, 288] width 124 height 17
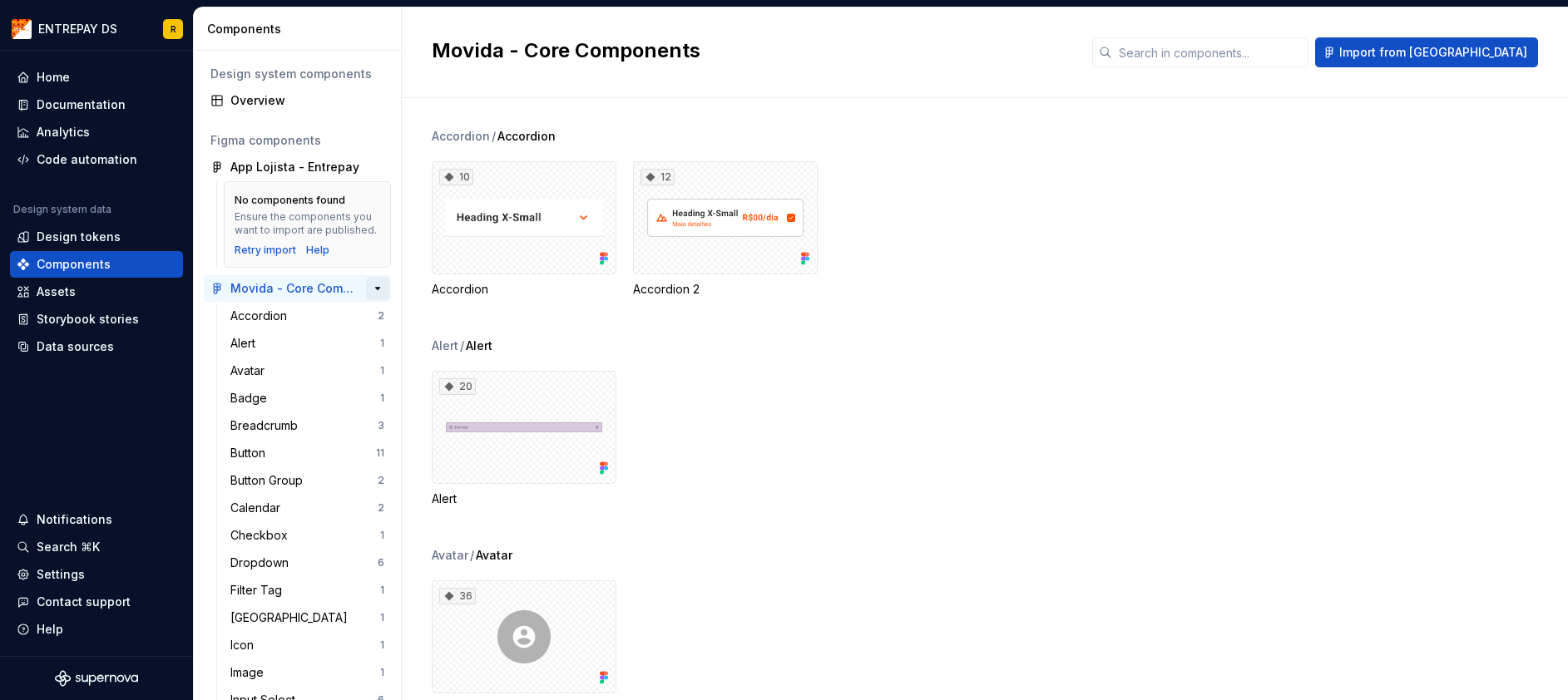
click at [368, 300] on button "button" at bounding box center [377, 289] width 23 height 23
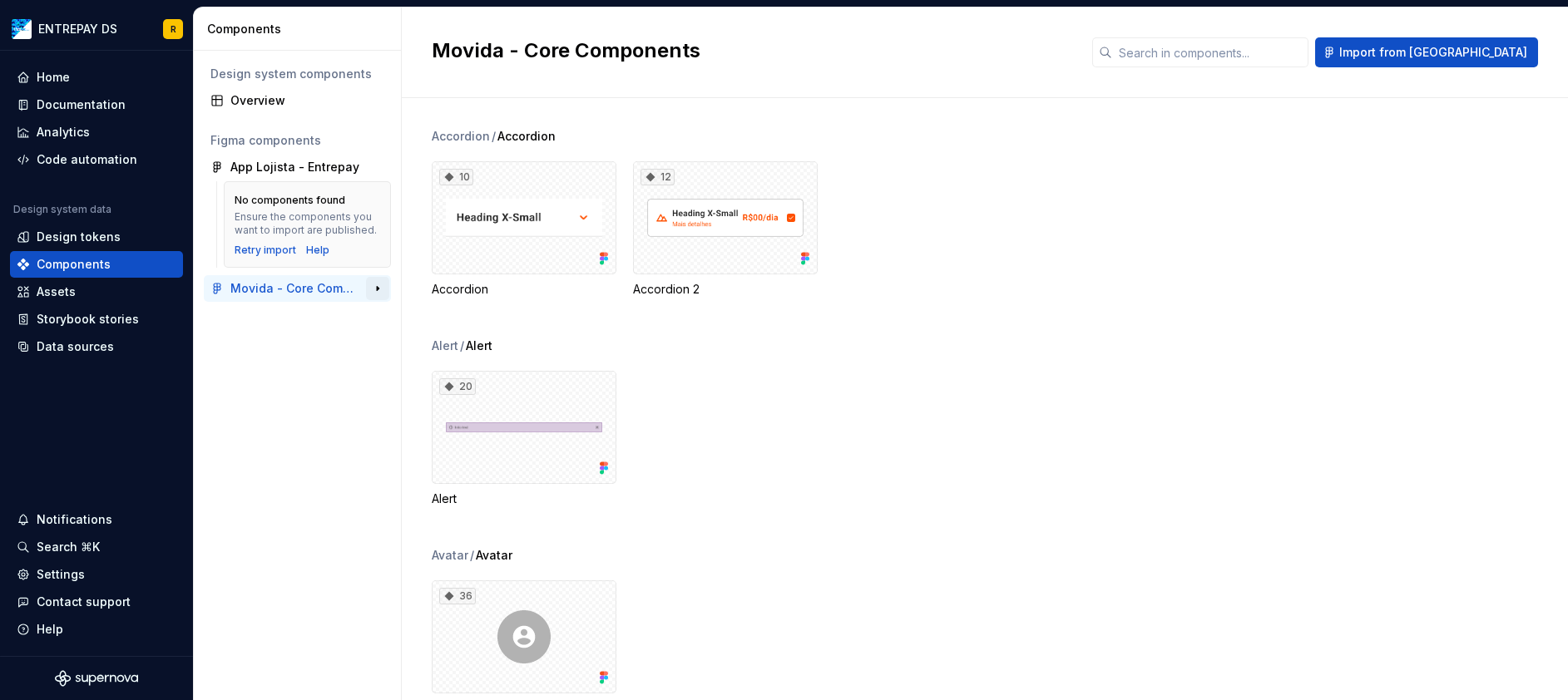
click at [373, 290] on button "button" at bounding box center [377, 289] width 23 height 23
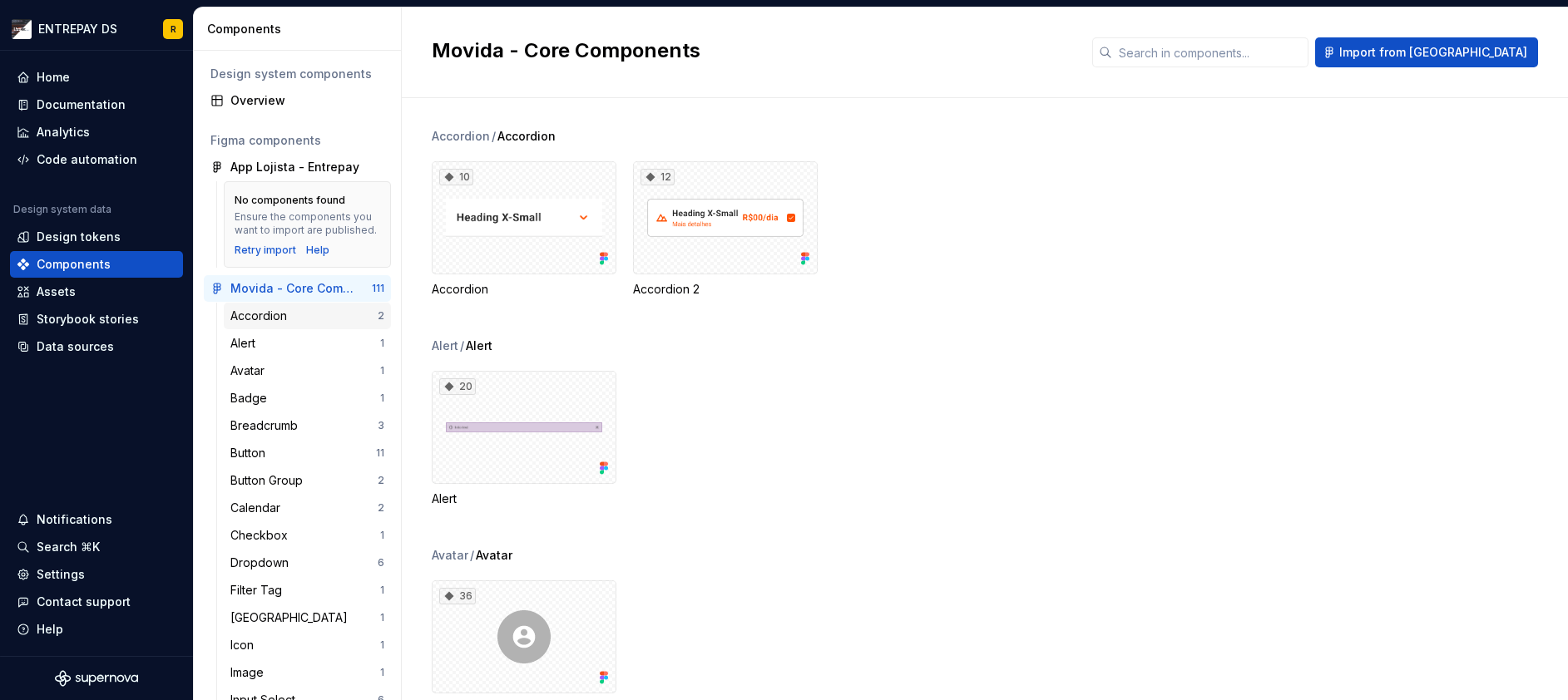
click at [275, 324] on div "Accordion" at bounding box center [262, 316] width 64 height 17
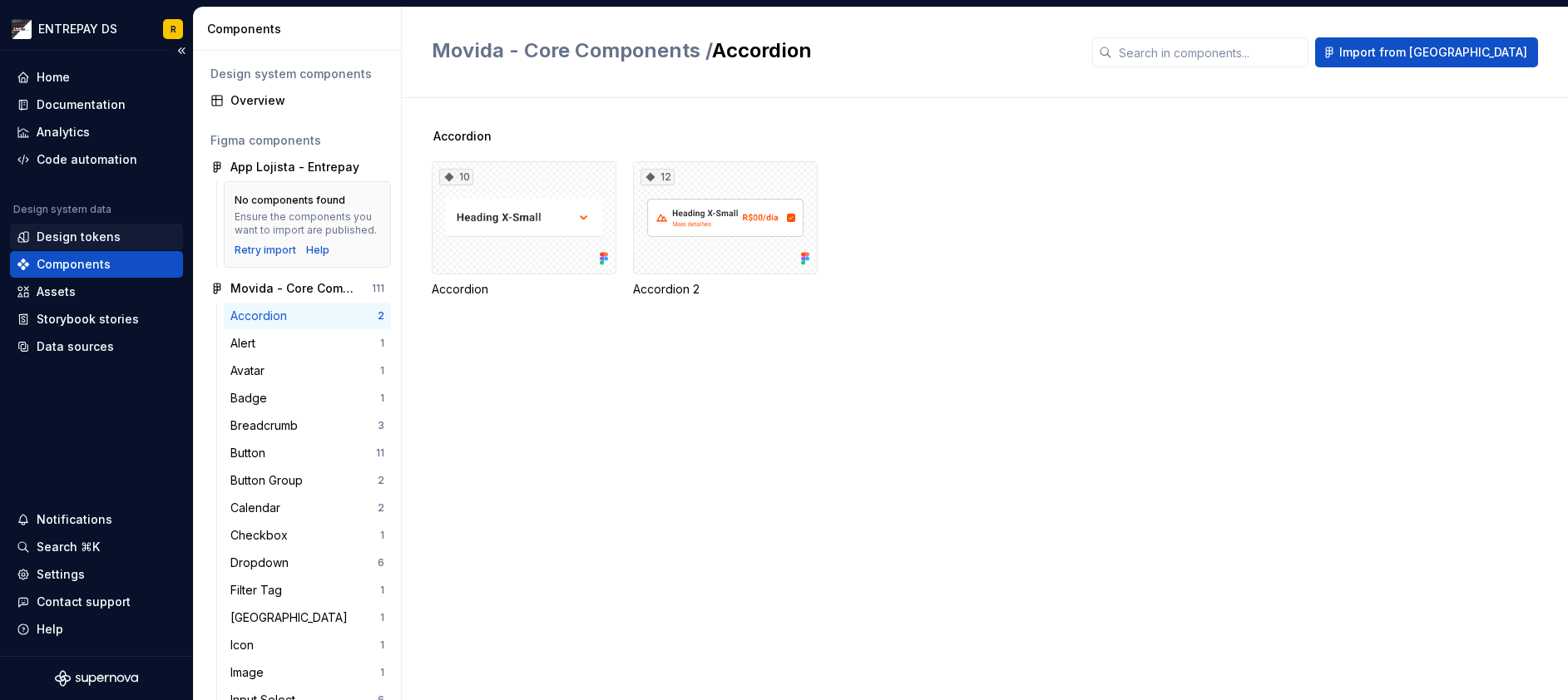
click at [117, 238] on div "Design tokens" at bounding box center [96, 237] width 160 height 17
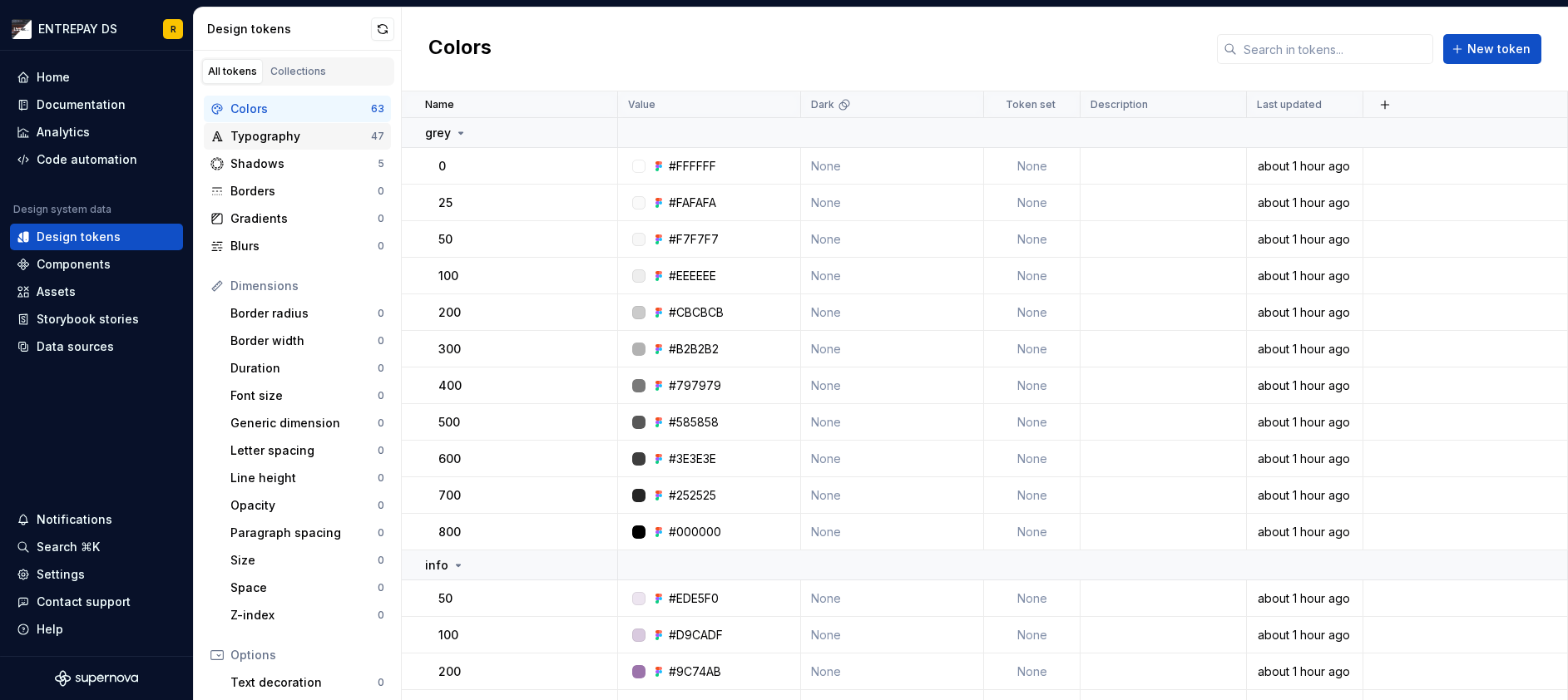
click at [300, 139] on div "Typography" at bounding box center [300, 136] width 140 height 17
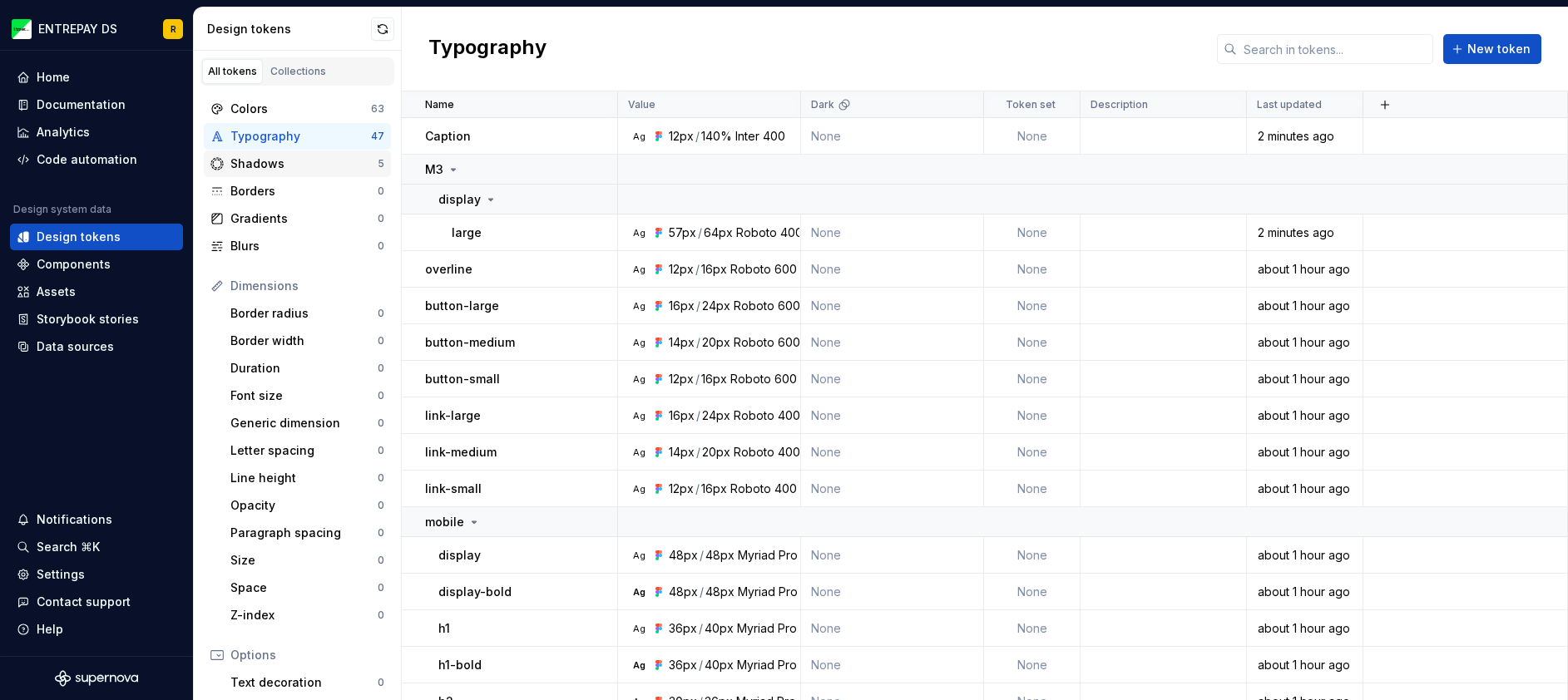
click at [292, 168] on div "Shadows" at bounding box center [304, 163] width 147 height 17
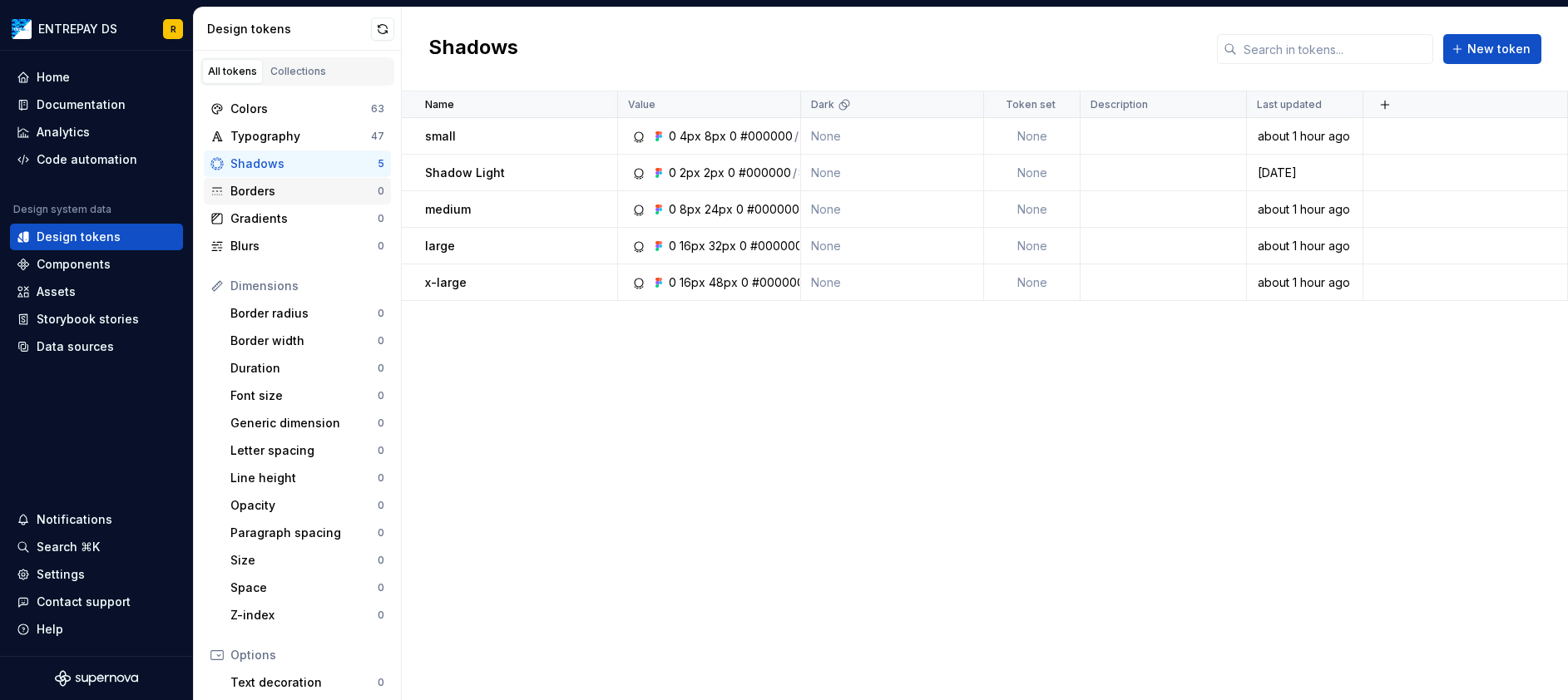
click at [292, 192] on div "Borders" at bounding box center [304, 191] width 147 height 17
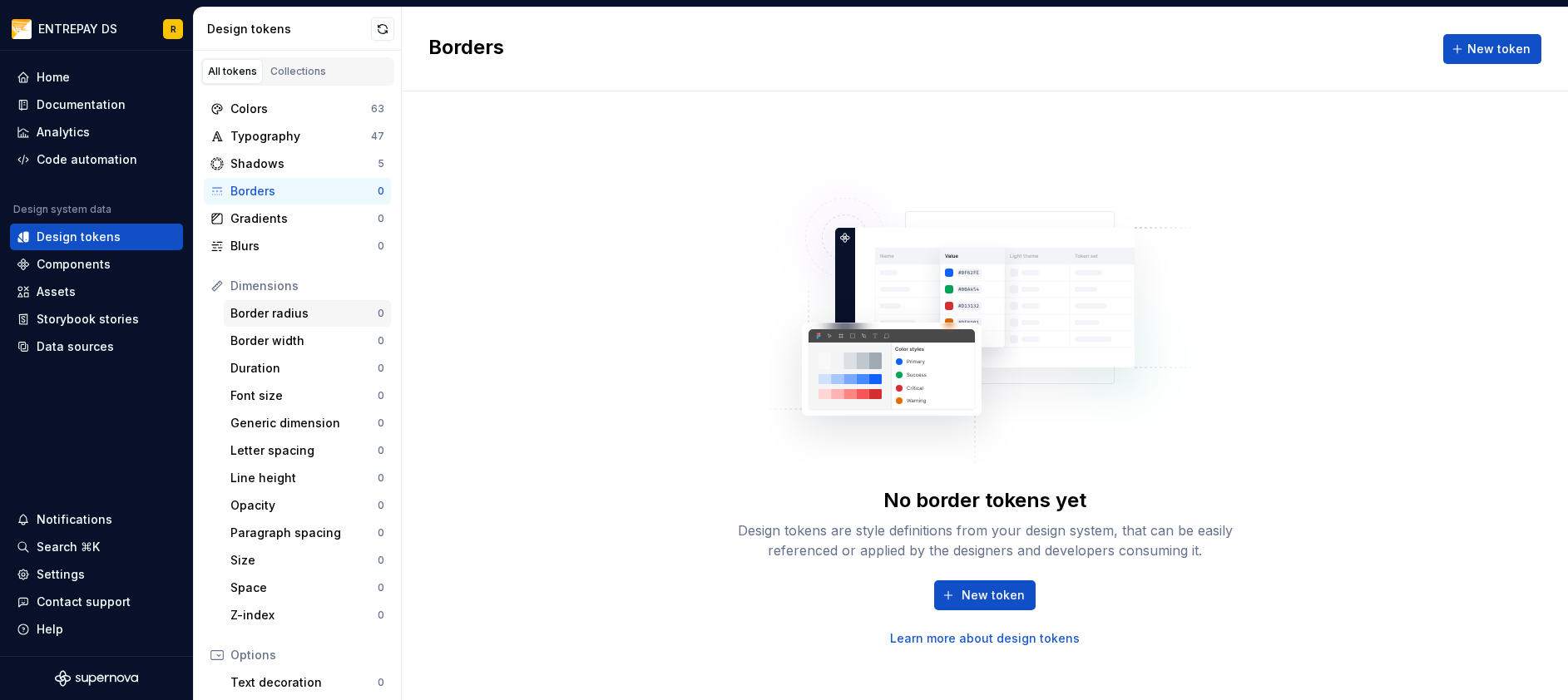
click at [308, 316] on div "Border radius" at bounding box center [304, 313] width 147 height 17
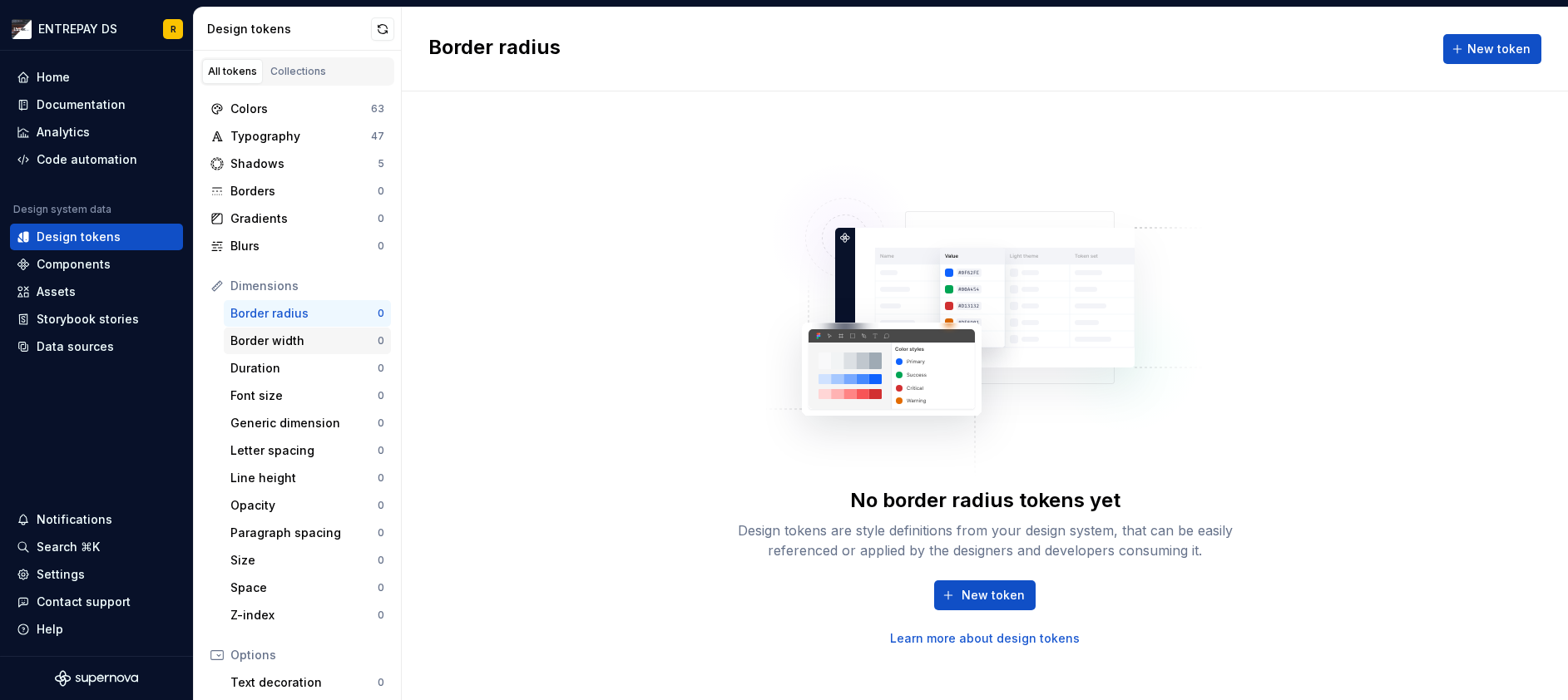
click at [309, 342] on div "Border width" at bounding box center [304, 341] width 147 height 17
click at [309, 135] on div "Typography" at bounding box center [300, 136] width 140 height 17
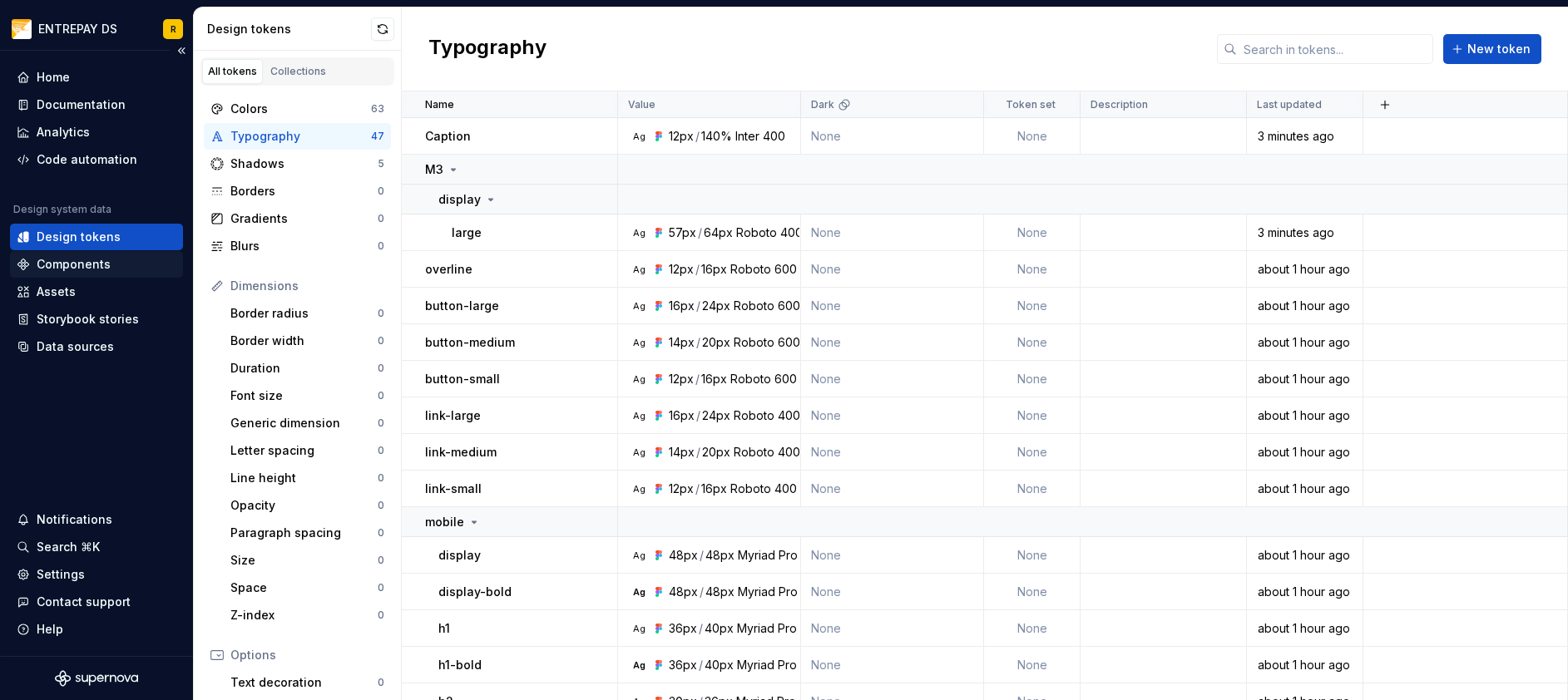
click at [98, 267] on div "Components" at bounding box center [73, 264] width 74 height 17
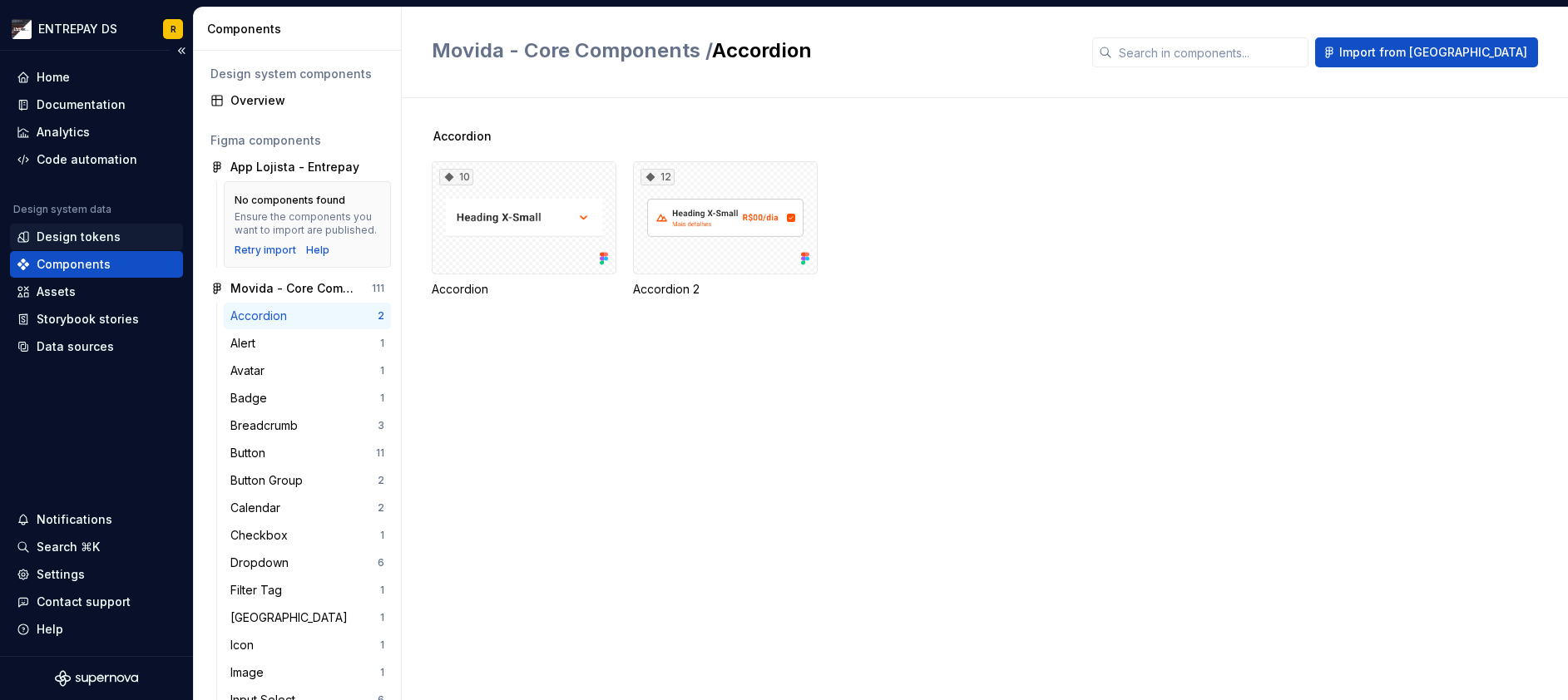
click at [85, 231] on div "Design tokens" at bounding box center [78, 237] width 84 height 17
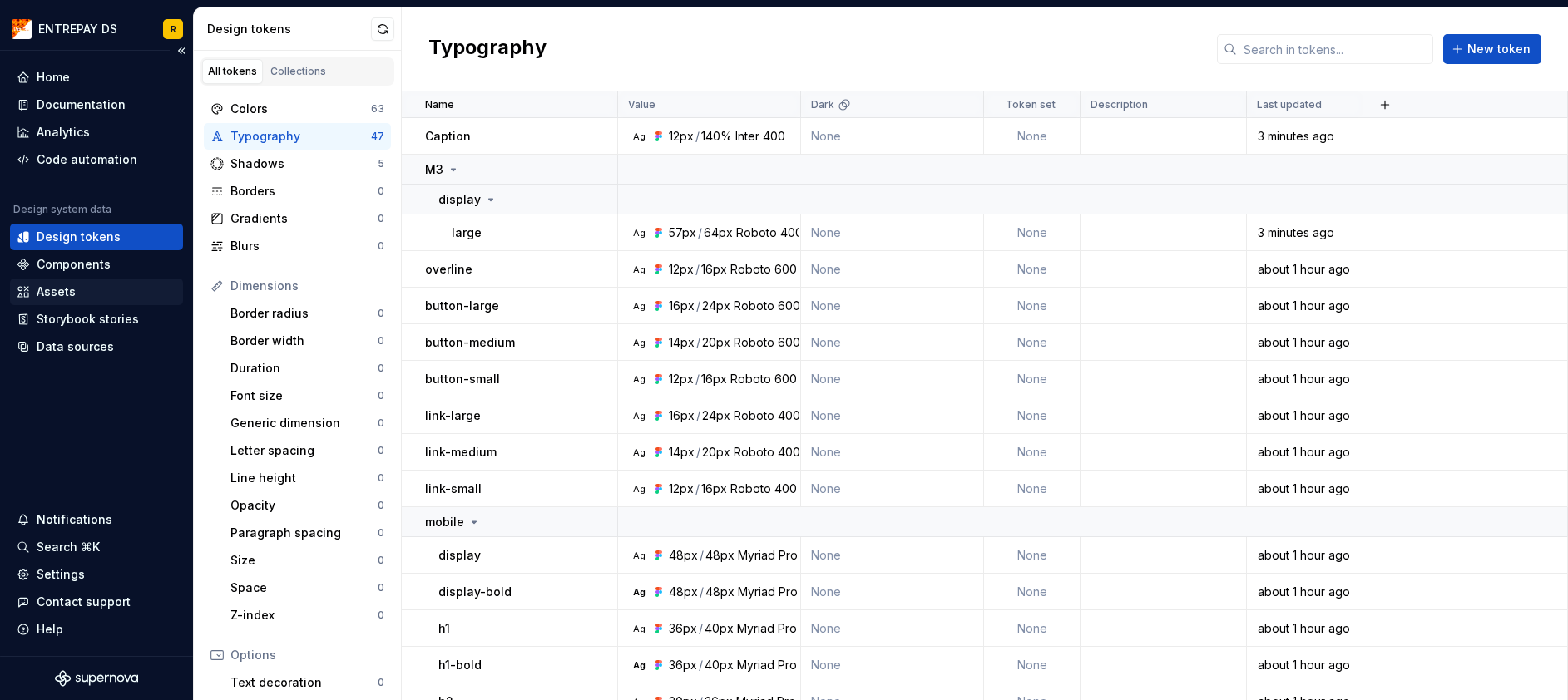
click at [96, 296] on div "Assets" at bounding box center [96, 291] width 160 height 17
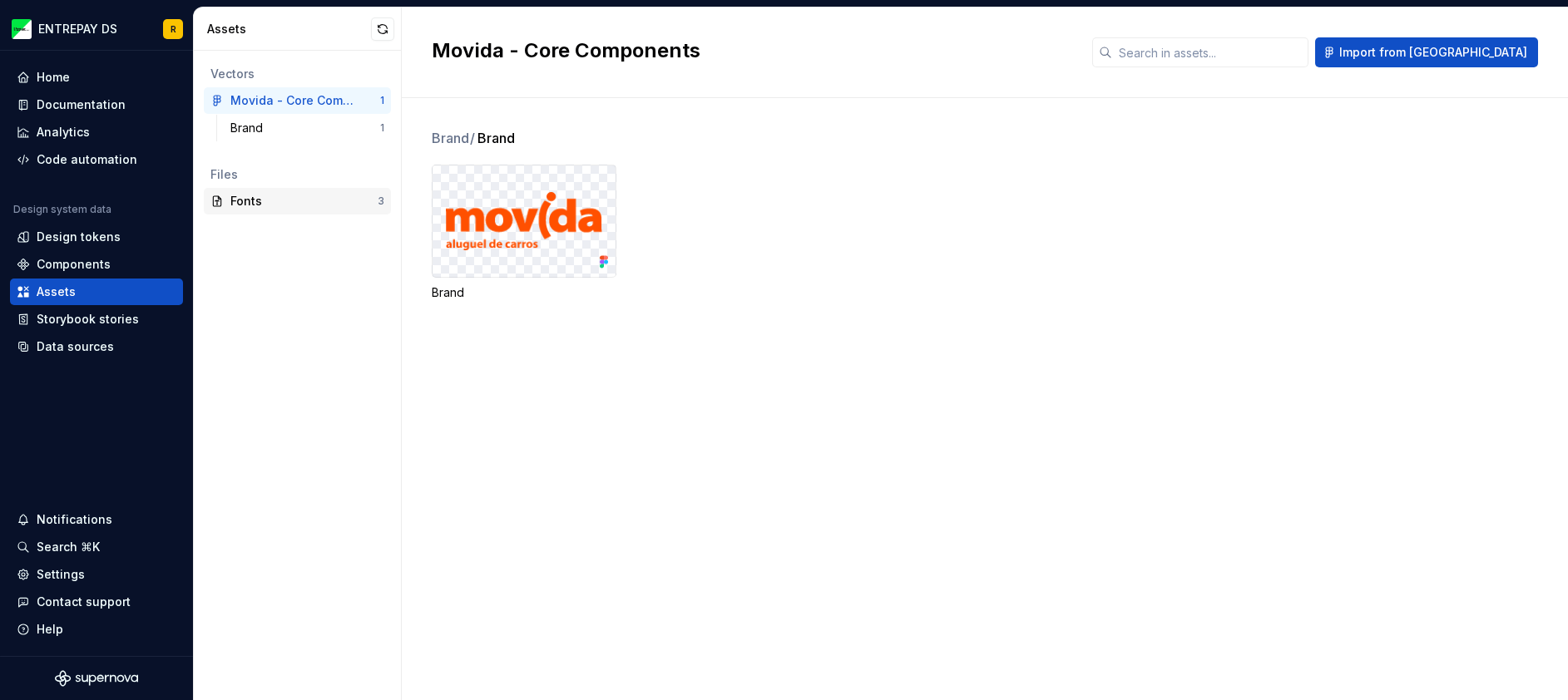
click at [279, 207] on div "Fonts" at bounding box center [304, 201] width 147 height 17
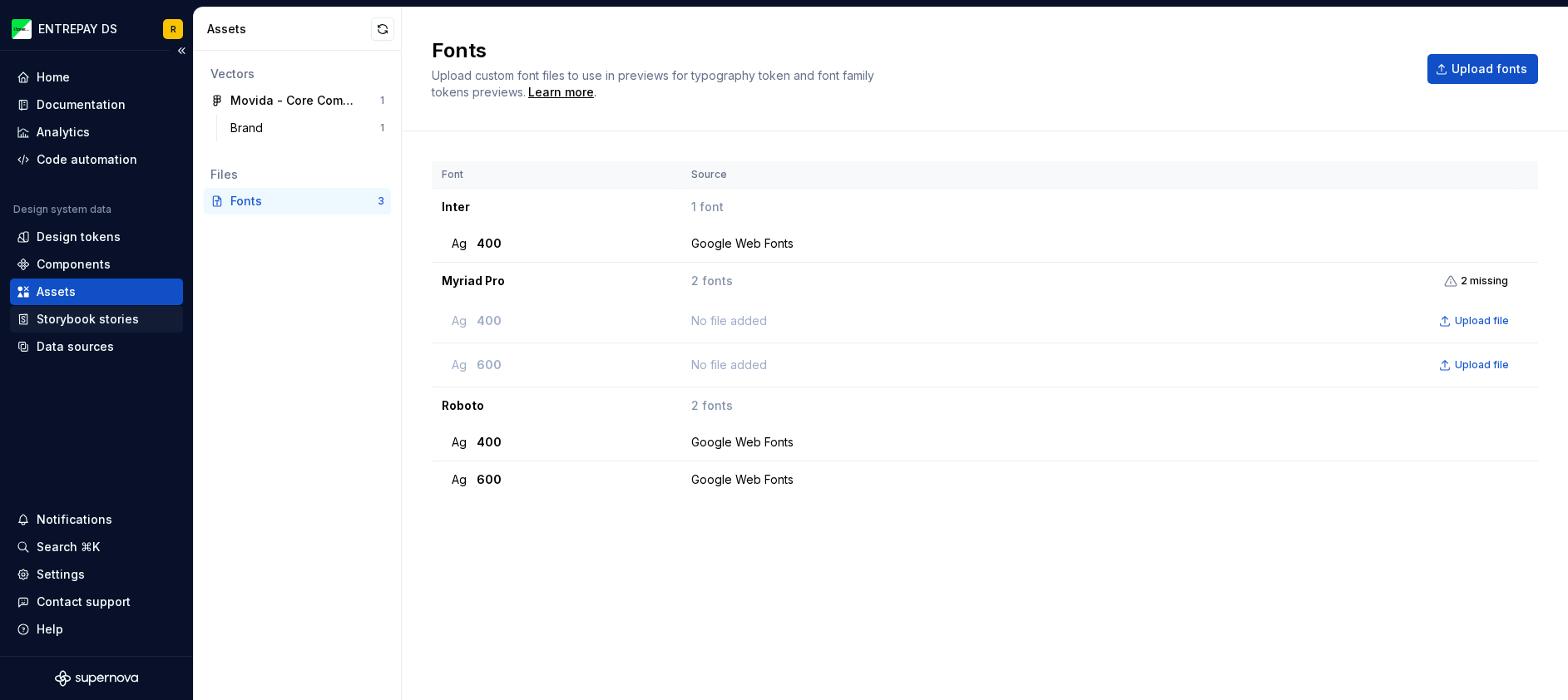
click at [119, 322] on div "Storybook stories" at bounding box center [87, 319] width 102 height 17
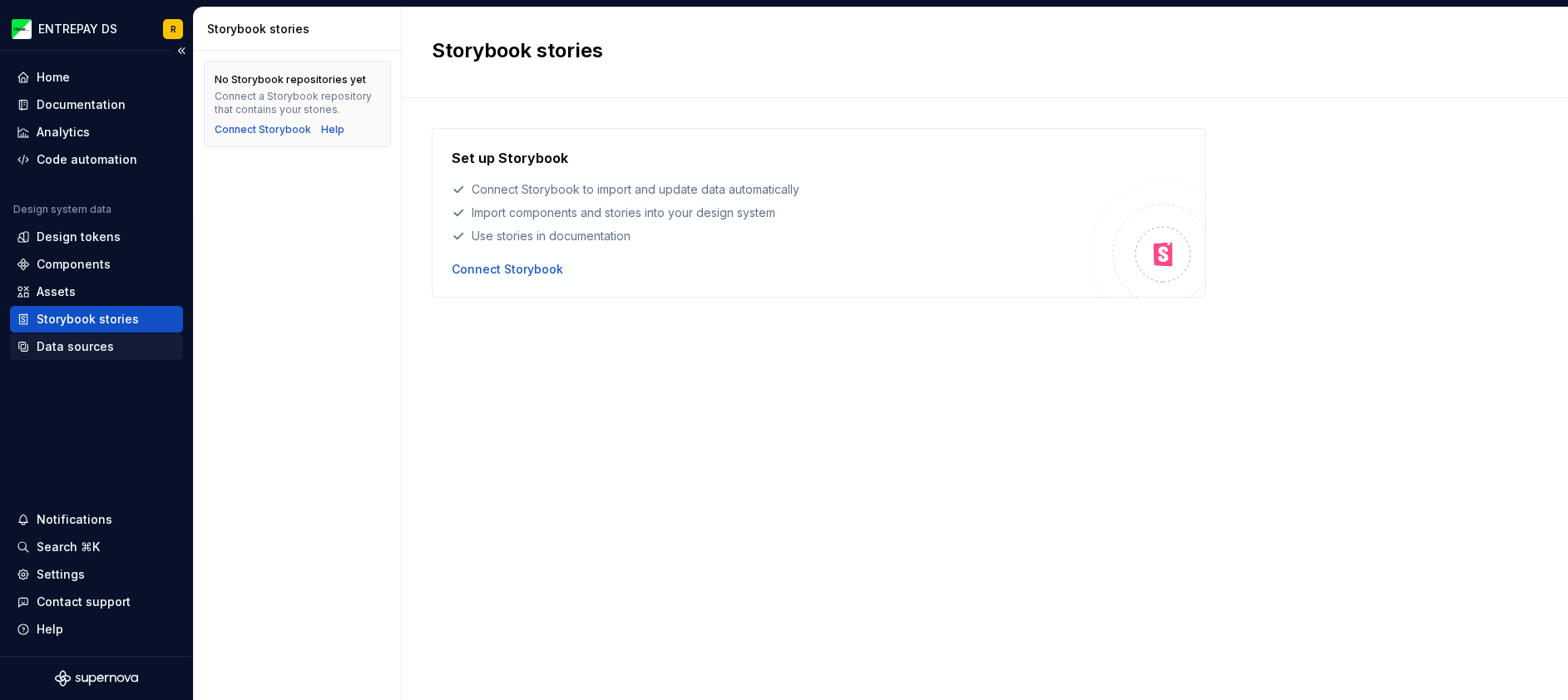
click at [93, 346] on div "Data sources" at bounding box center [75, 346] width 78 height 17
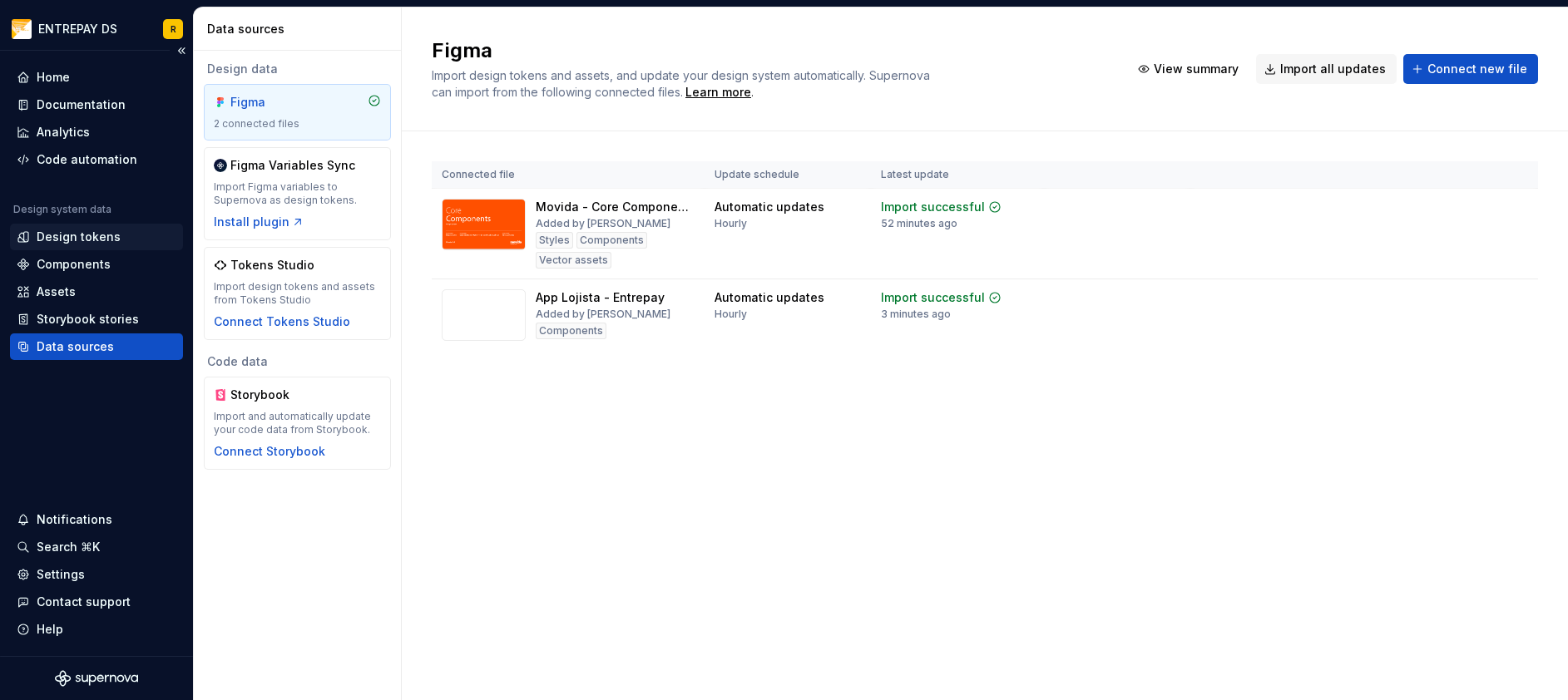
click at [102, 239] on div "Design tokens" at bounding box center [78, 237] width 84 height 17
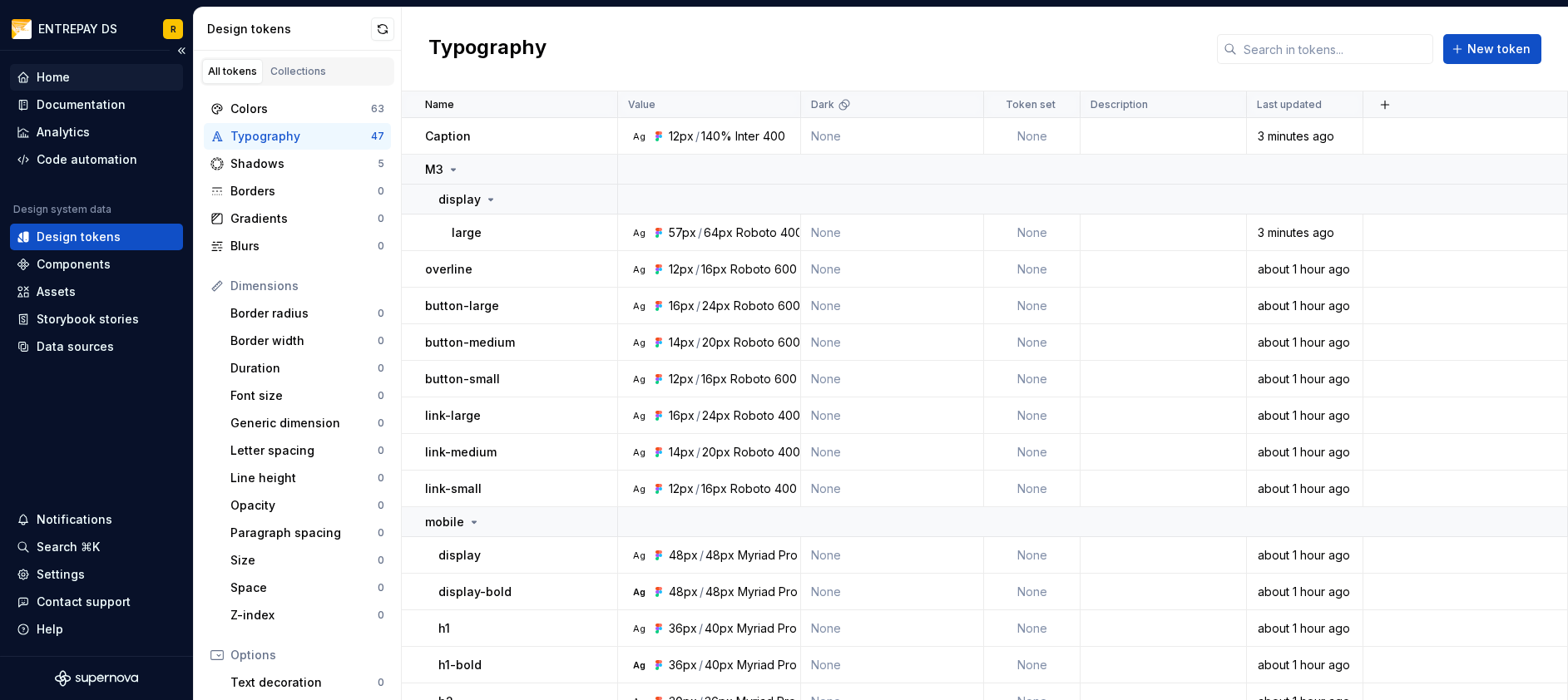
click at [94, 68] on div "Home" at bounding box center [96, 78] width 173 height 26
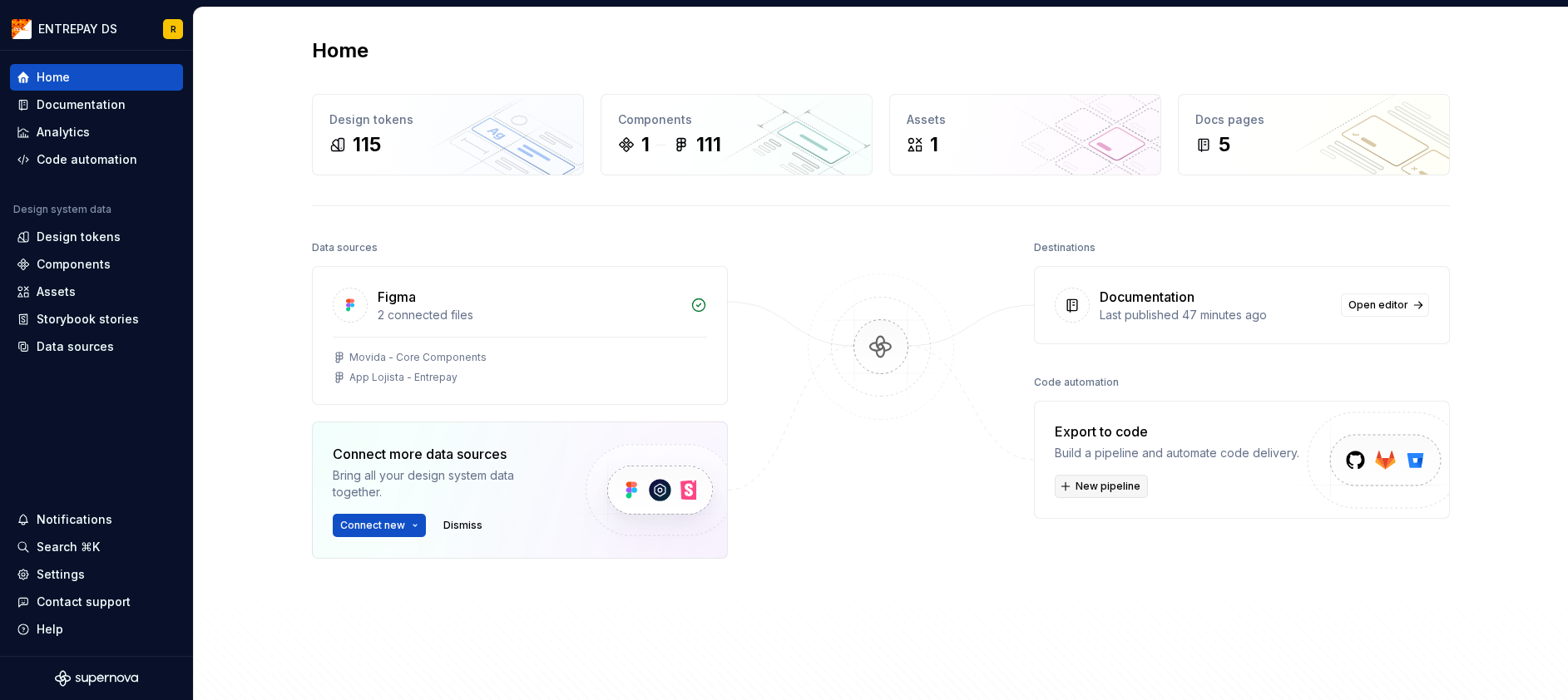
click at [1123, 488] on span "New pipeline" at bounding box center [1107, 485] width 64 height 13
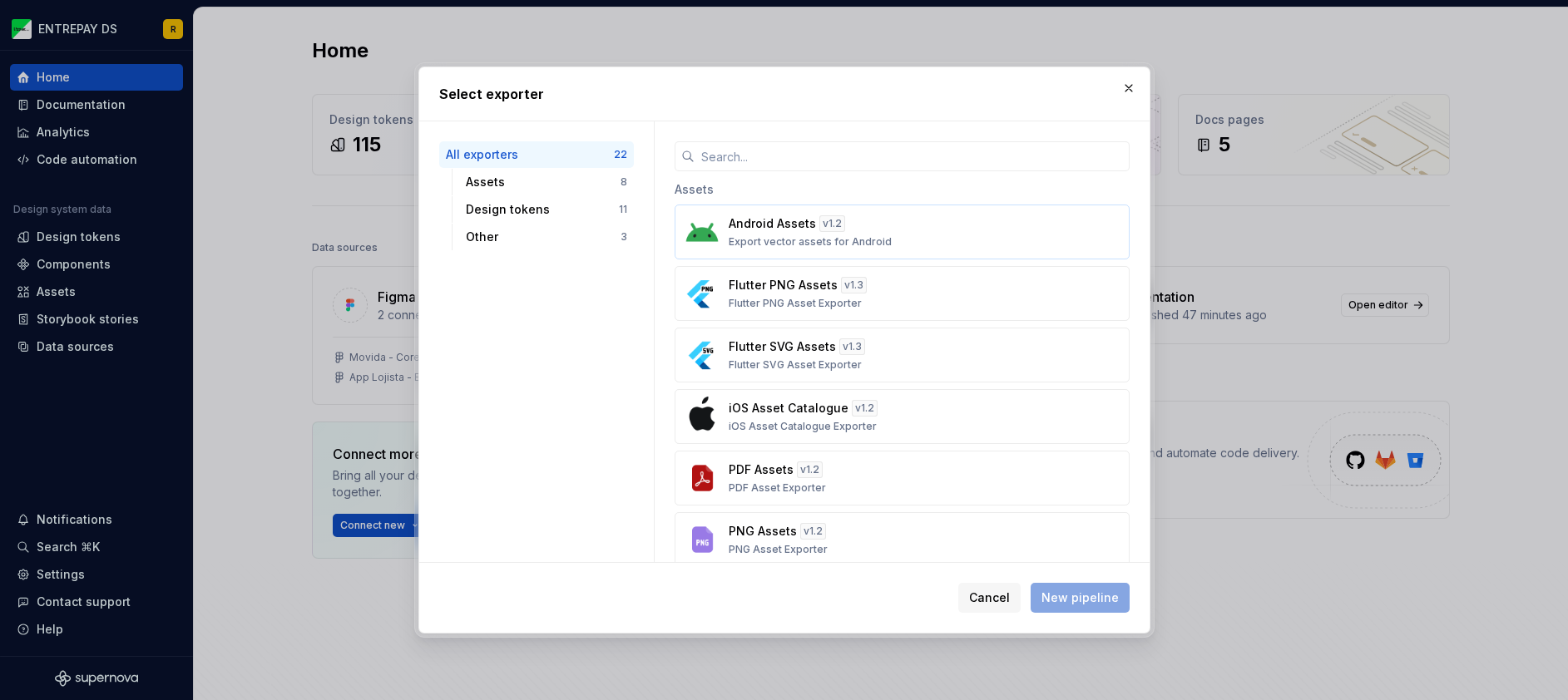
click at [862, 232] on div "Android Assets v 1.2 Export vector assets for Android" at bounding box center [896, 232] width 336 height 34
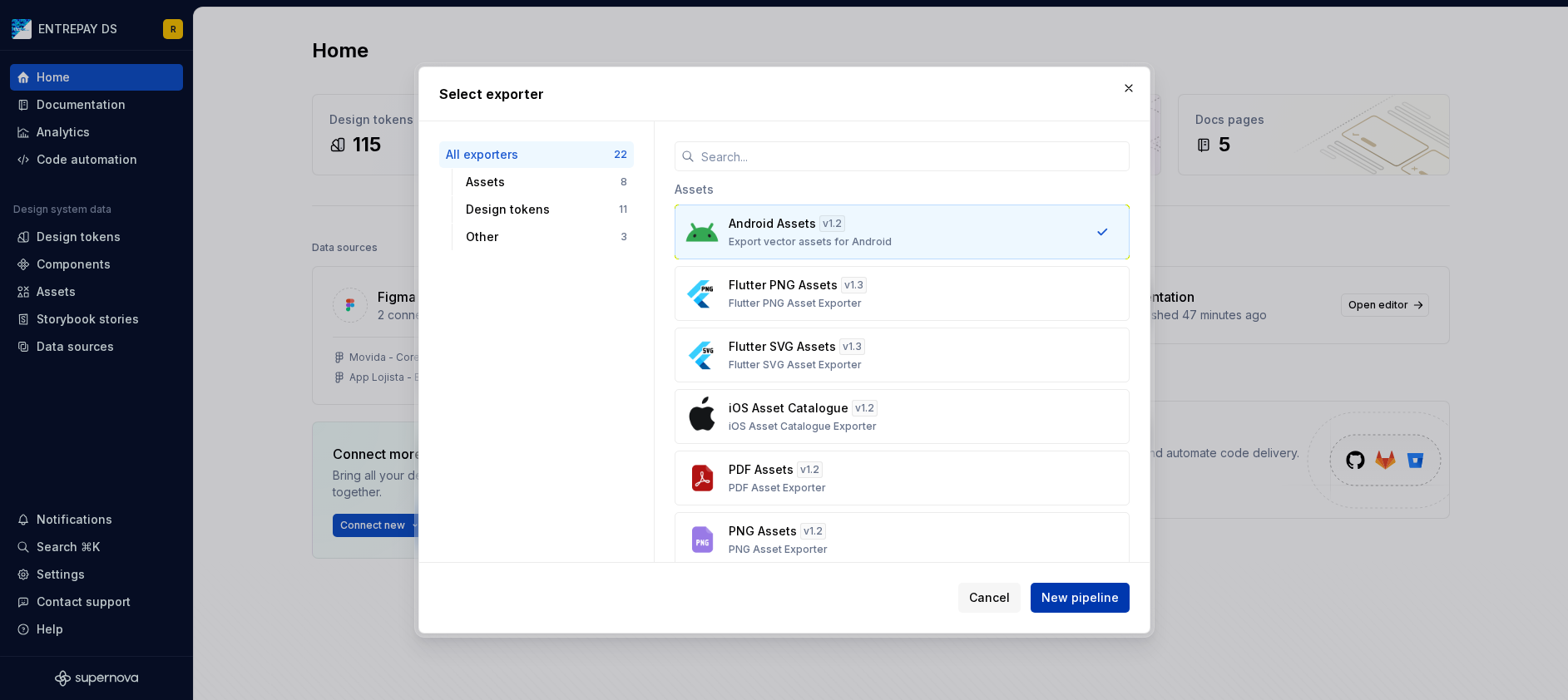
click at [1096, 601] on span "New pipeline" at bounding box center [1080, 598] width 78 height 17
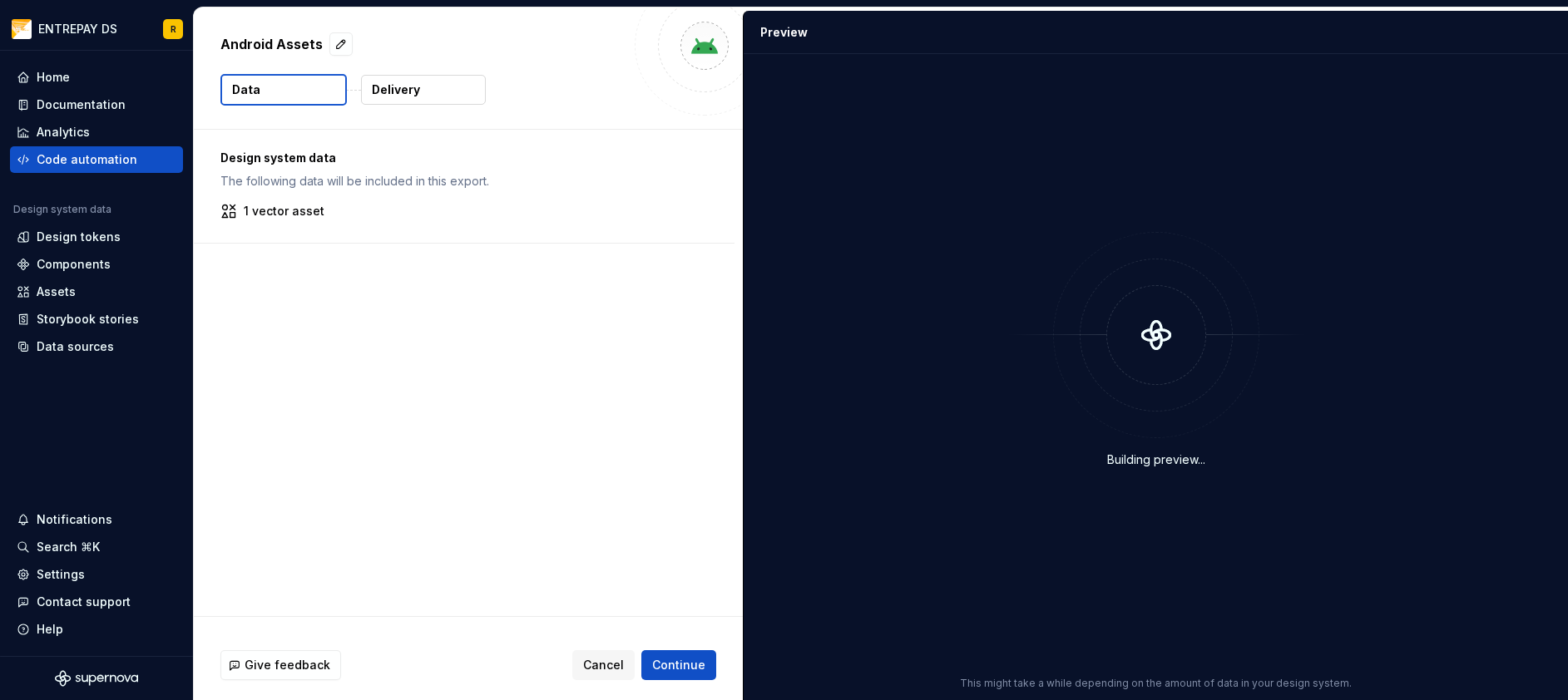
click at [400, 220] on div "Design system data The following data will be included in this export. 1 vector…" at bounding box center [464, 186] width 540 height 113
click at [617, 665] on span "Cancel" at bounding box center [603, 665] width 41 height 17
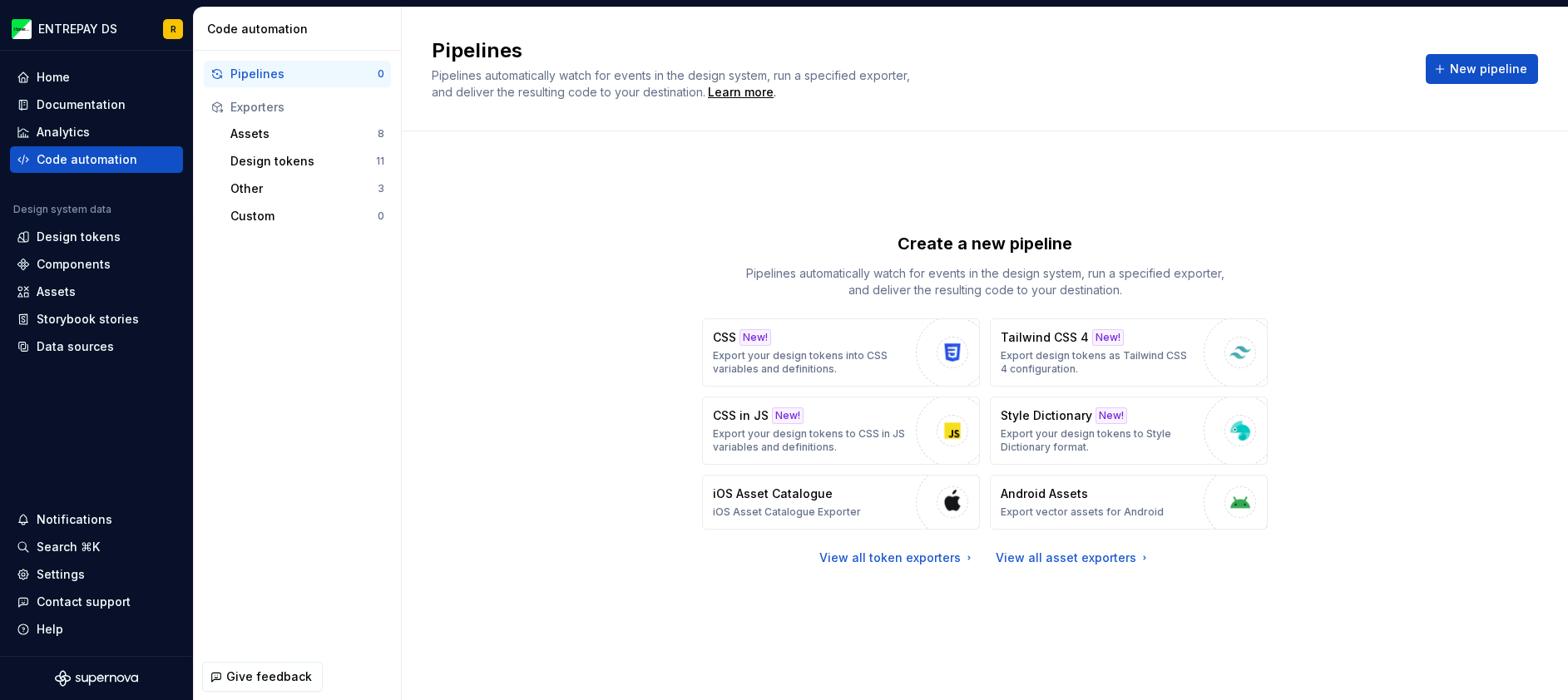
click at [298, 76] on div "Pipelines" at bounding box center [304, 73] width 147 height 17
click at [1458, 70] on span "New pipeline" at bounding box center [1489, 69] width 78 height 17
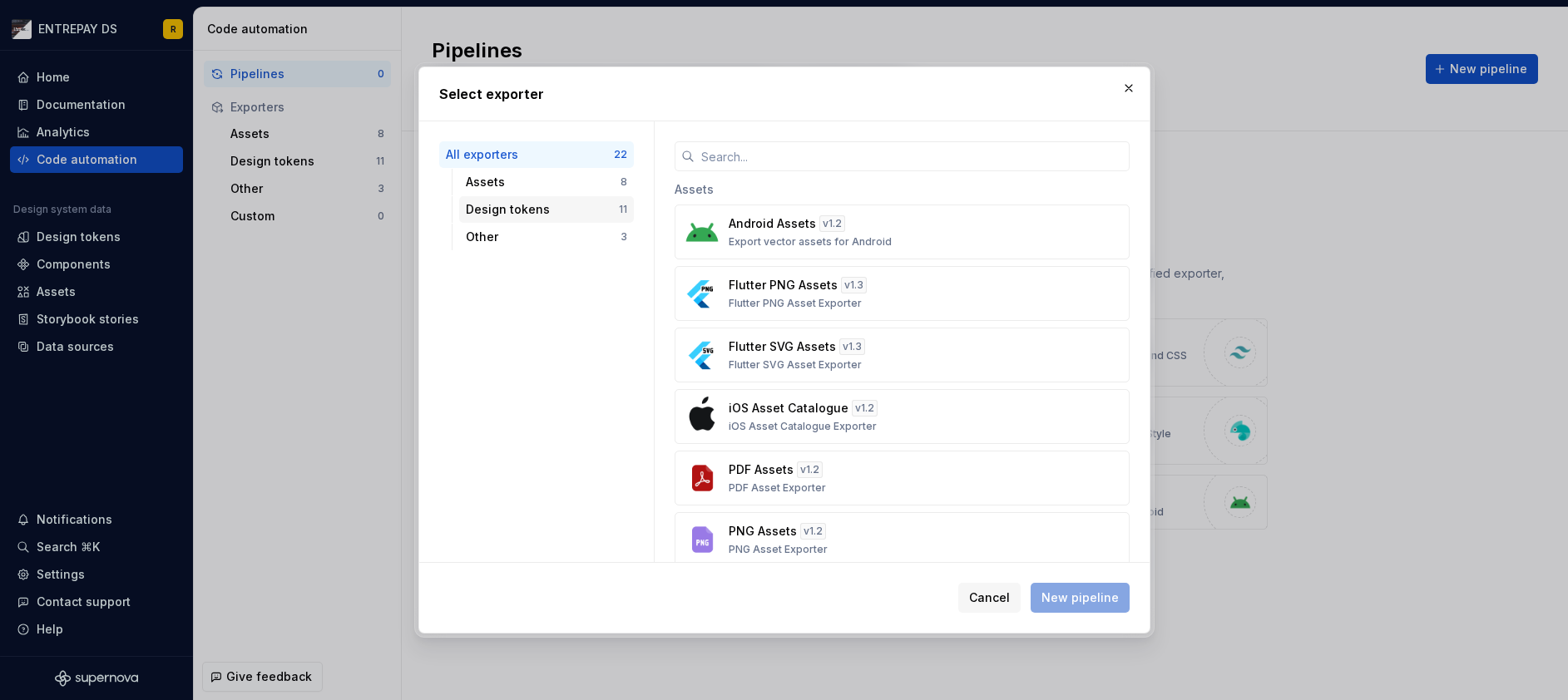
click at [545, 213] on div "Design tokens" at bounding box center [541, 209] width 153 height 17
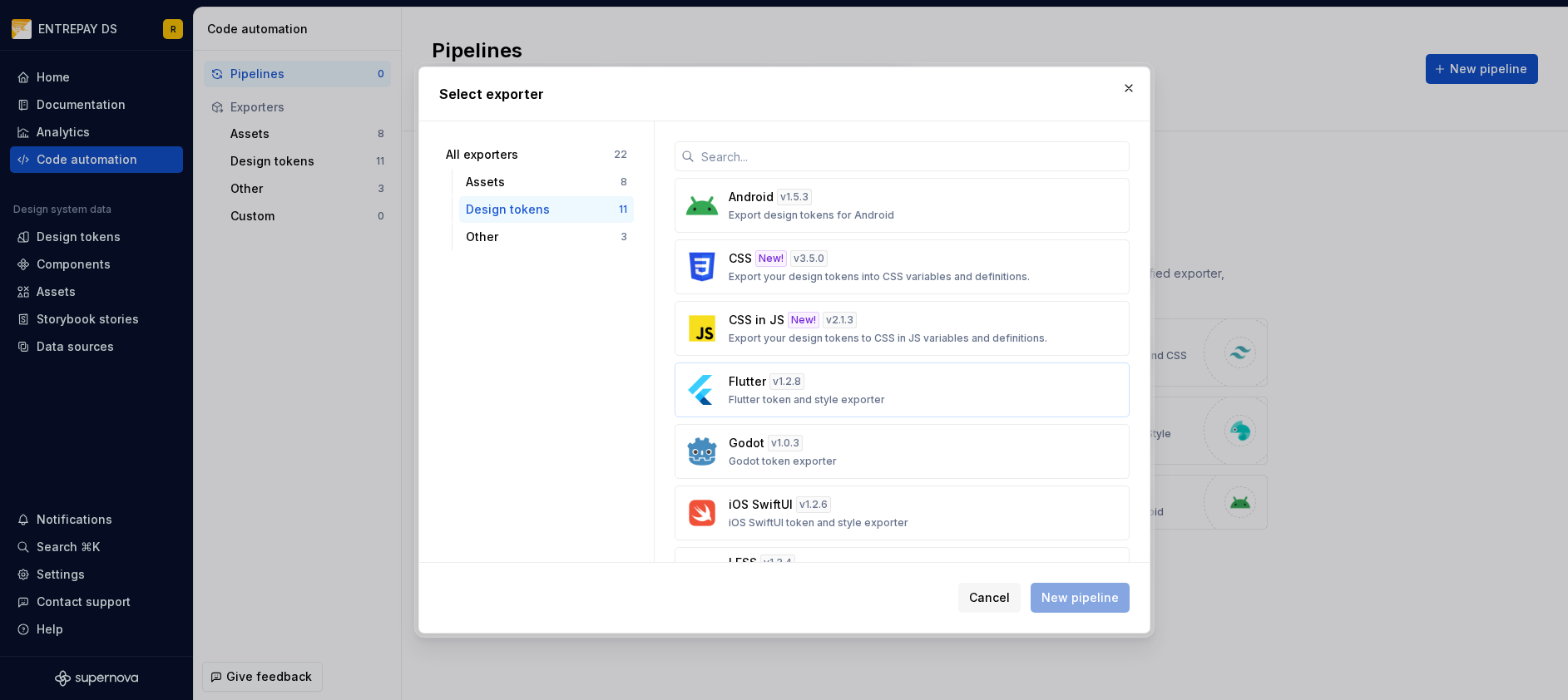
click at [863, 394] on p "Flutter token and style exporter" at bounding box center [806, 400] width 156 height 13
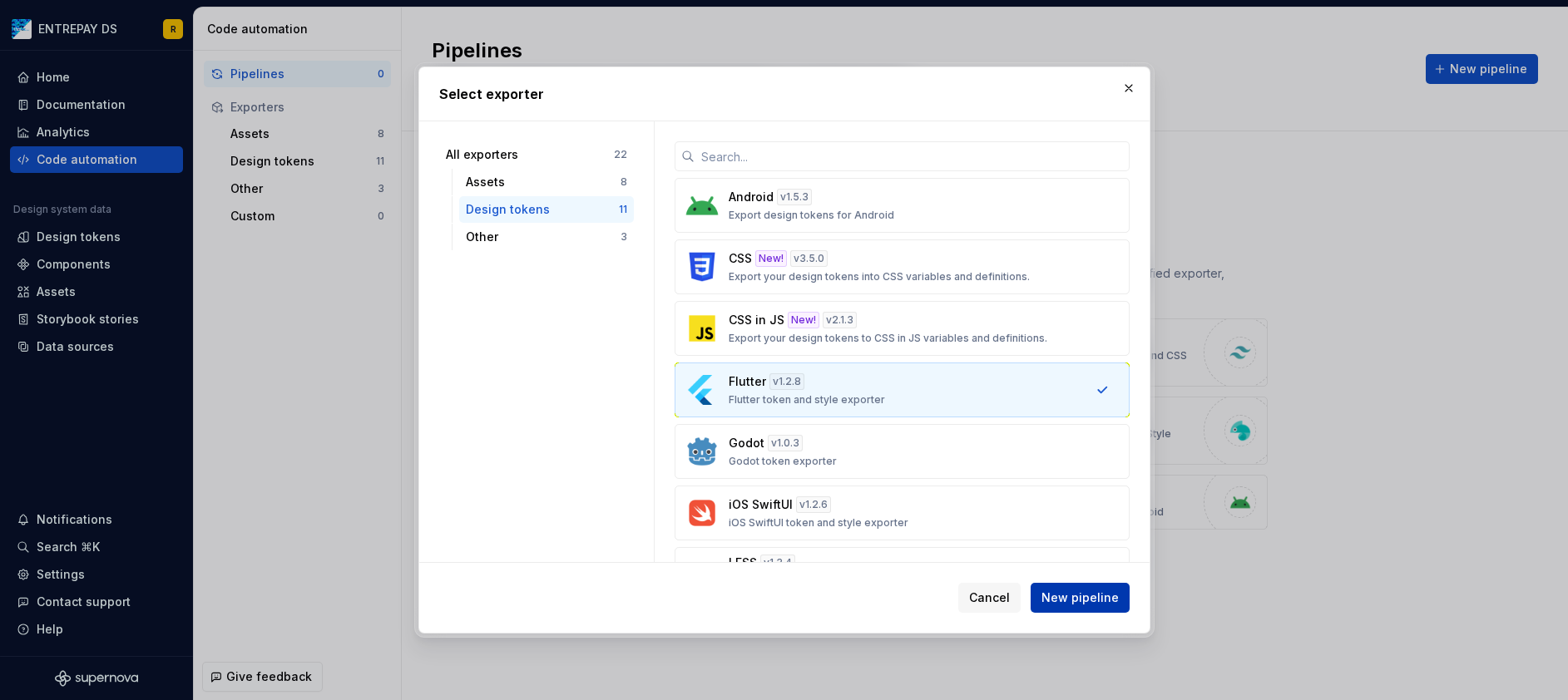
click at [1107, 606] on button "New pipeline" at bounding box center [1080, 598] width 99 height 30
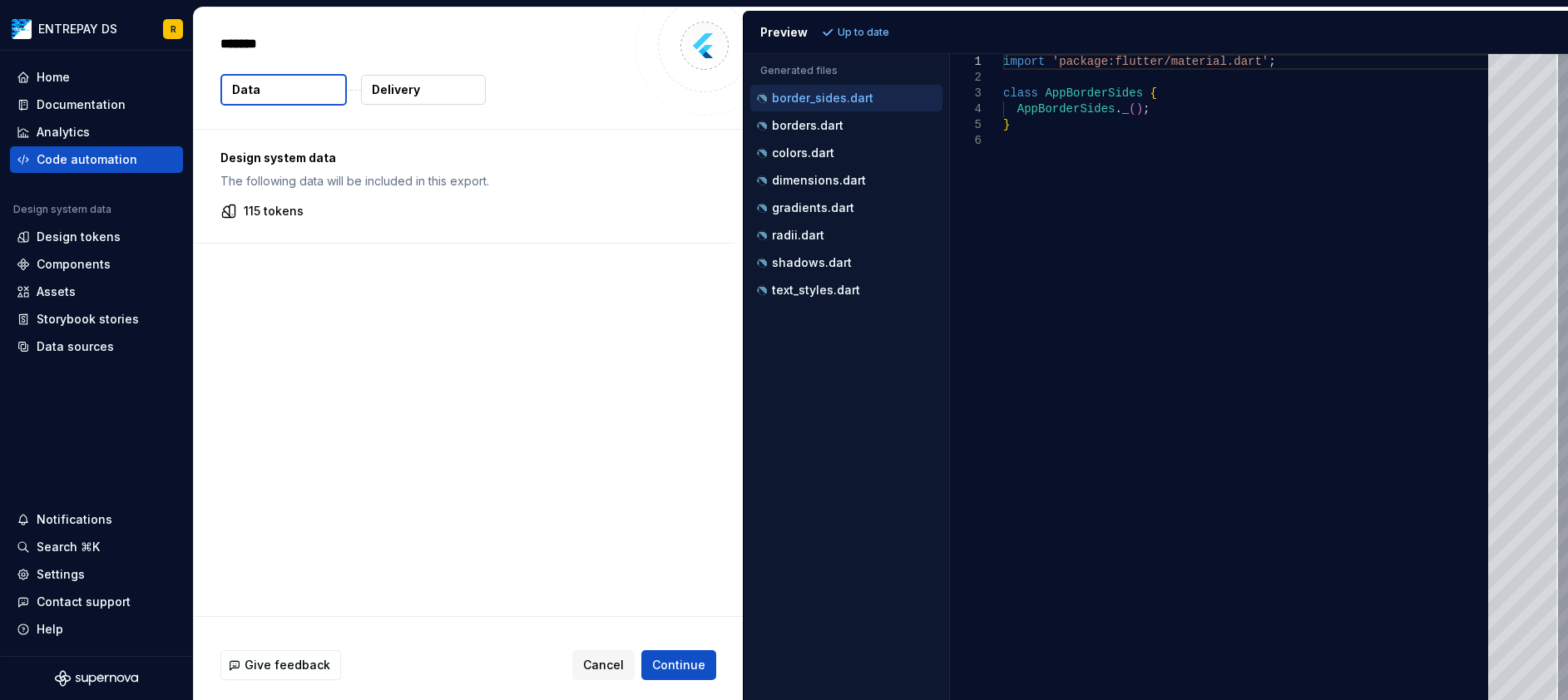
type textarea "*"
click at [465, 221] on div "Design system data The following data will be included in this export. 115 toke…" at bounding box center [464, 186] width 540 height 113
click at [790, 125] on p "borders.dart" at bounding box center [807, 125] width 72 height 13
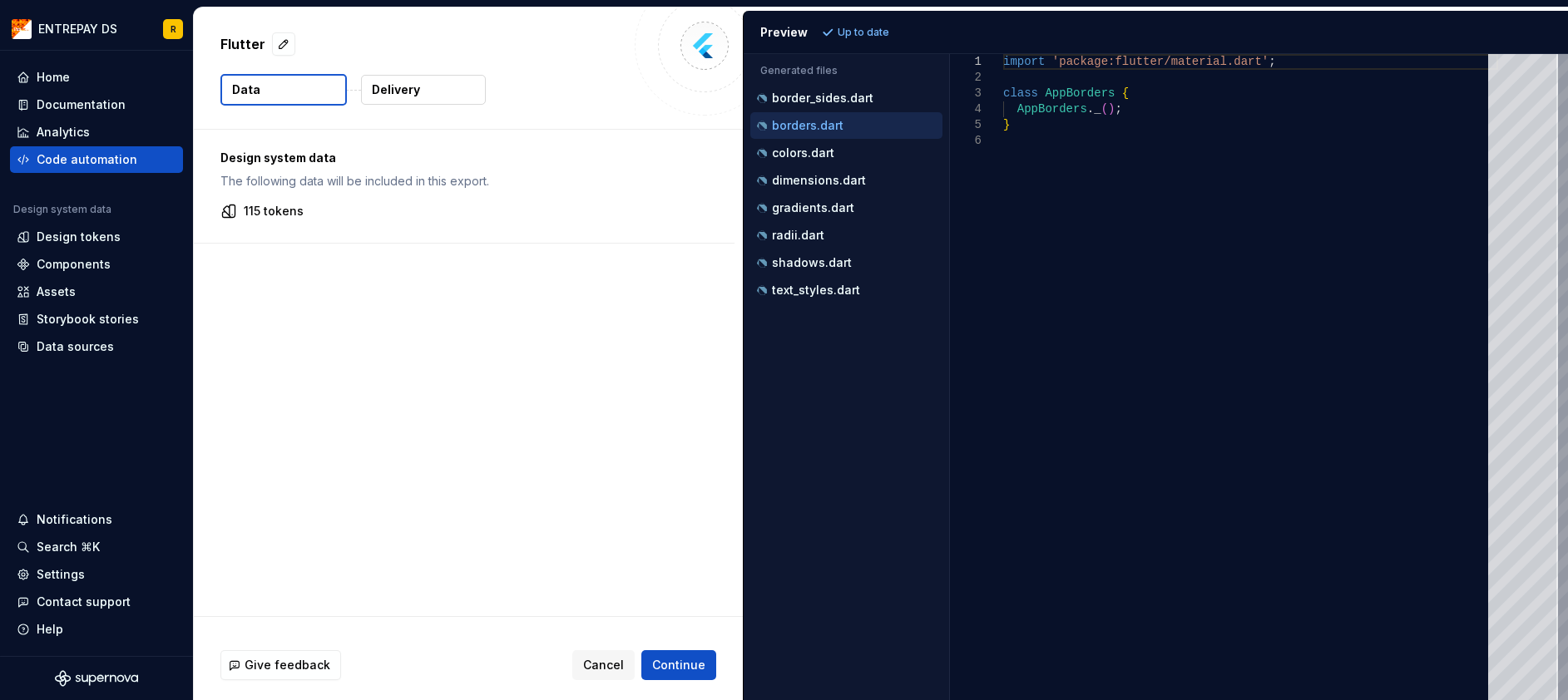
click at [261, 211] on p "115 tokens" at bounding box center [274, 211] width 60 height 17
click at [349, 219] on div "115 tokens" at bounding box center [464, 211] width 487 height 17
click at [840, 156] on div "colors.dart" at bounding box center [848, 153] width 189 height 17
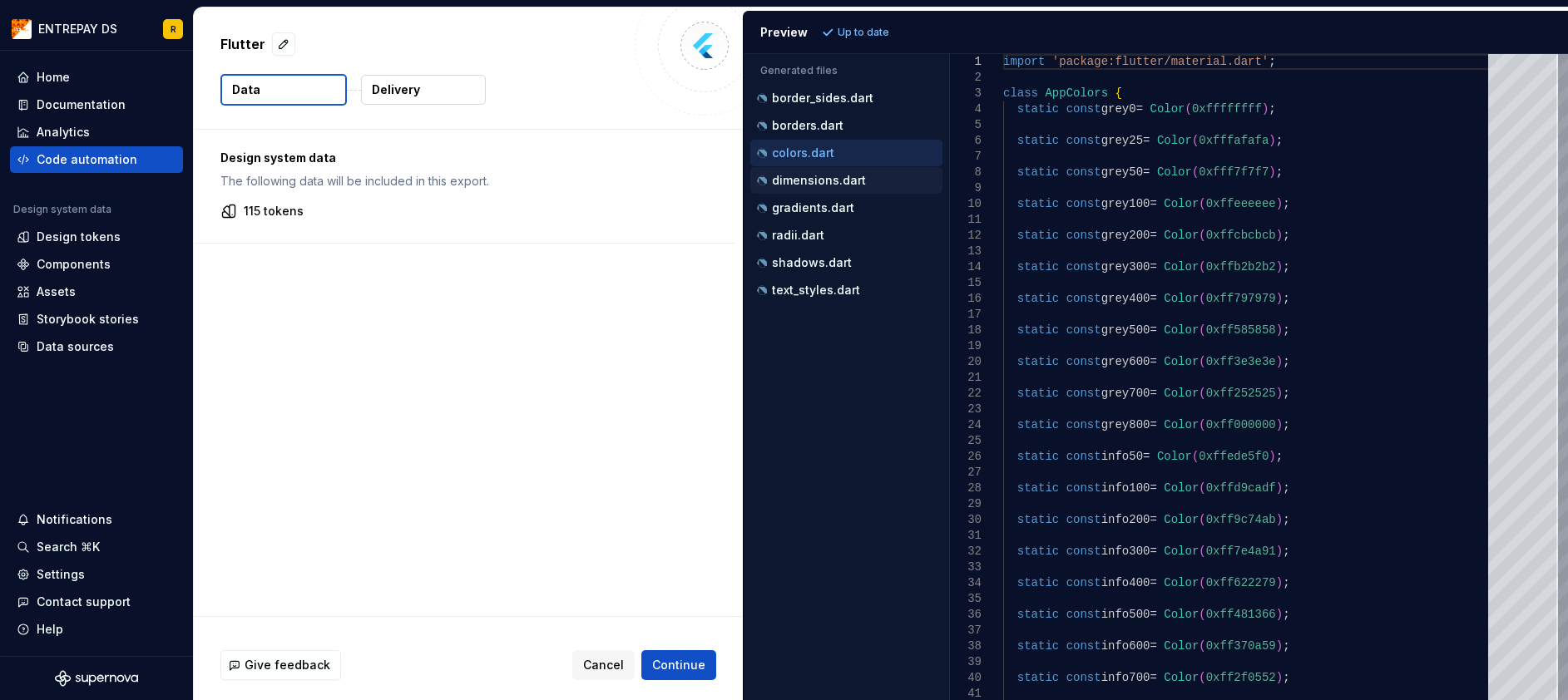
click at [833, 184] on p "dimensions.dart" at bounding box center [818, 180] width 94 height 13
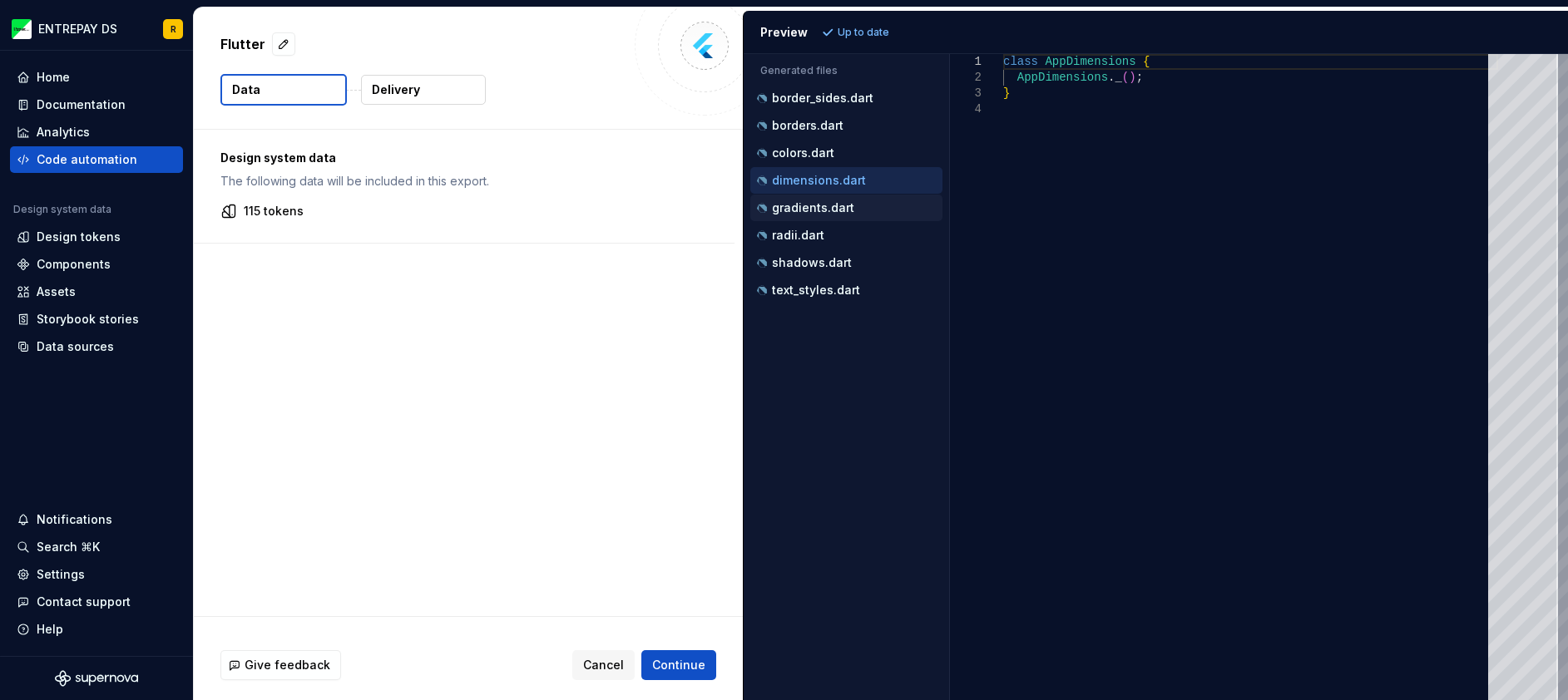
click at [819, 208] on p "gradients.dart" at bounding box center [812, 207] width 82 height 13
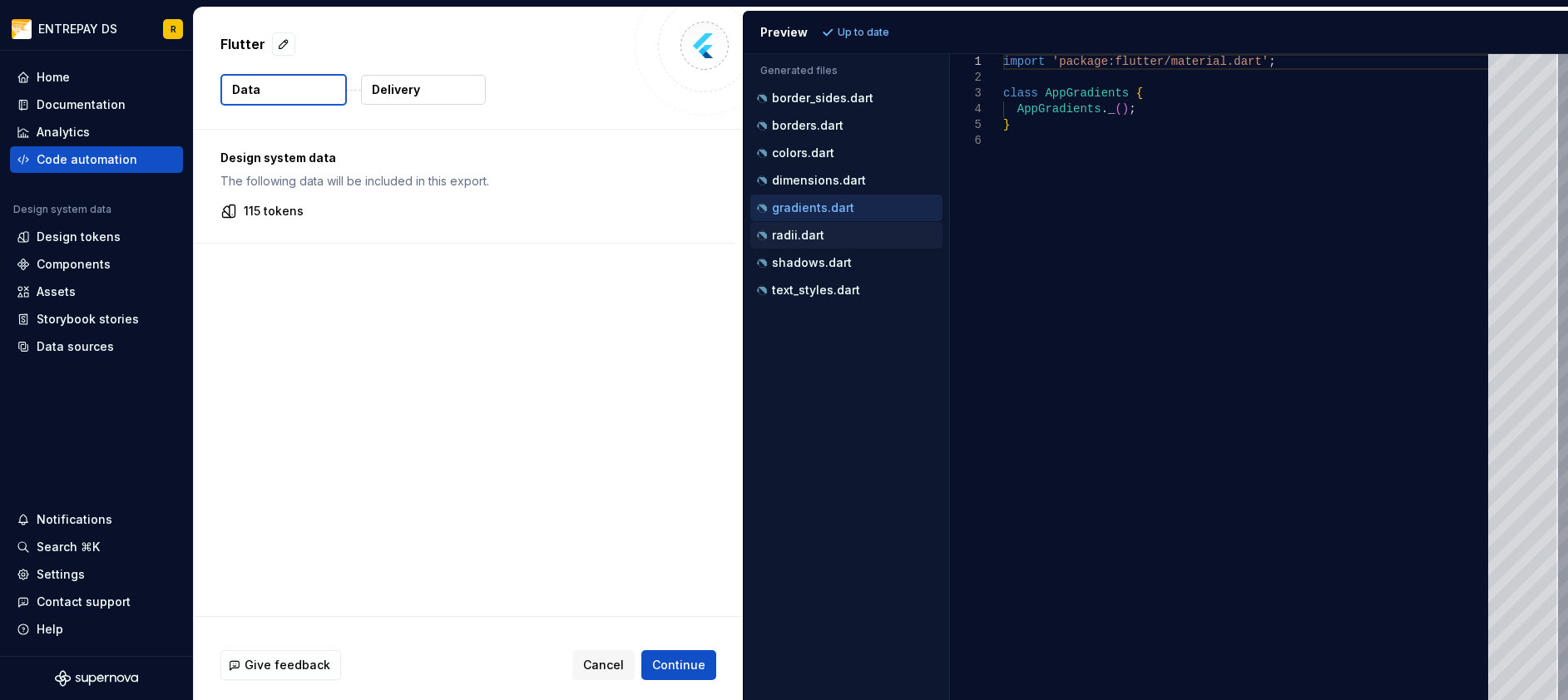
click at [837, 239] on div "radii.dart" at bounding box center [848, 235] width 189 height 17
type textarea "**********"
click at [260, 207] on p "115 tokens" at bounding box center [274, 211] width 60 height 17
click at [432, 88] on button "Delivery" at bounding box center [423, 90] width 124 height 30
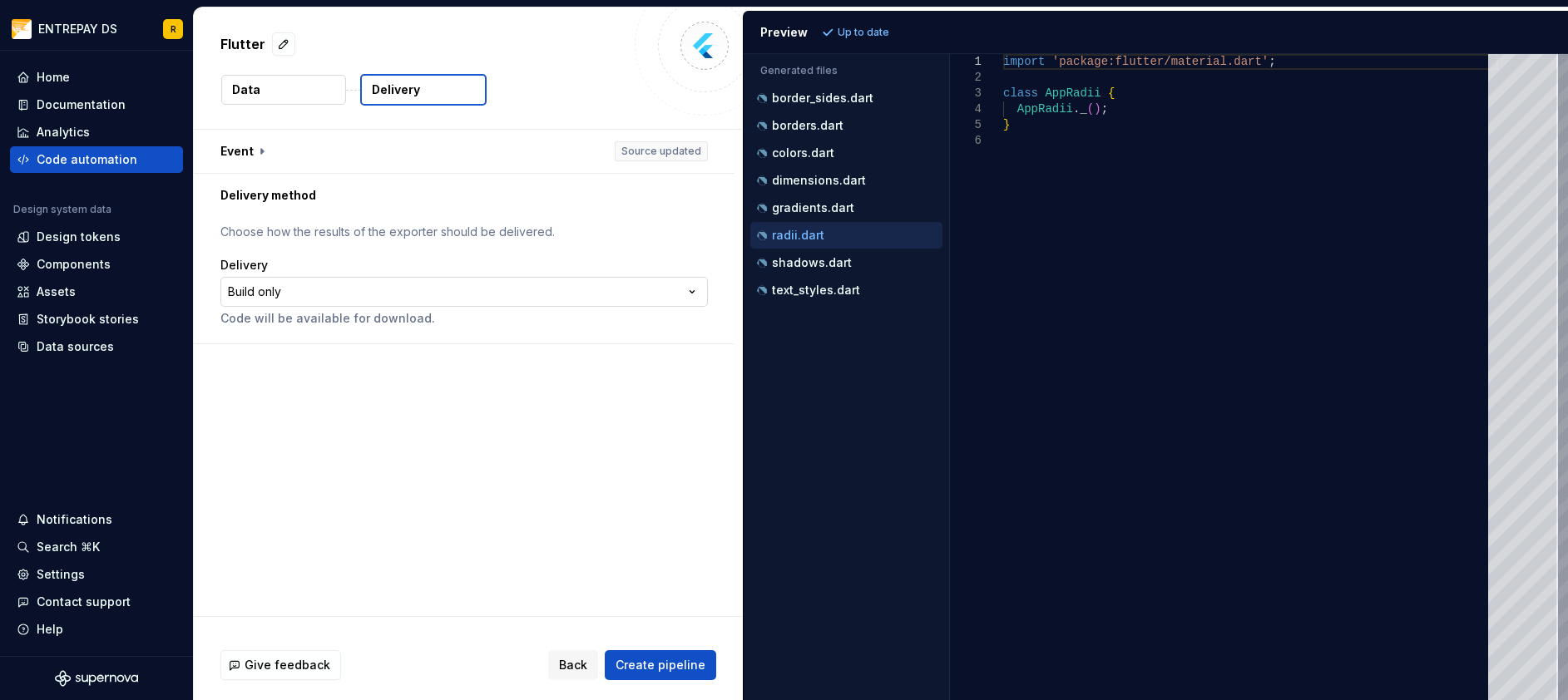
click at [336, 290] on html "**********" at bounding box center [784, 350] width 1568 height 700
click at [381, 249] on html "**********" at bounding box center [784, 350] width 1568 height 700
click at [309, 101] on button "Data" at bounding box center [283, 90] width 124 height 30
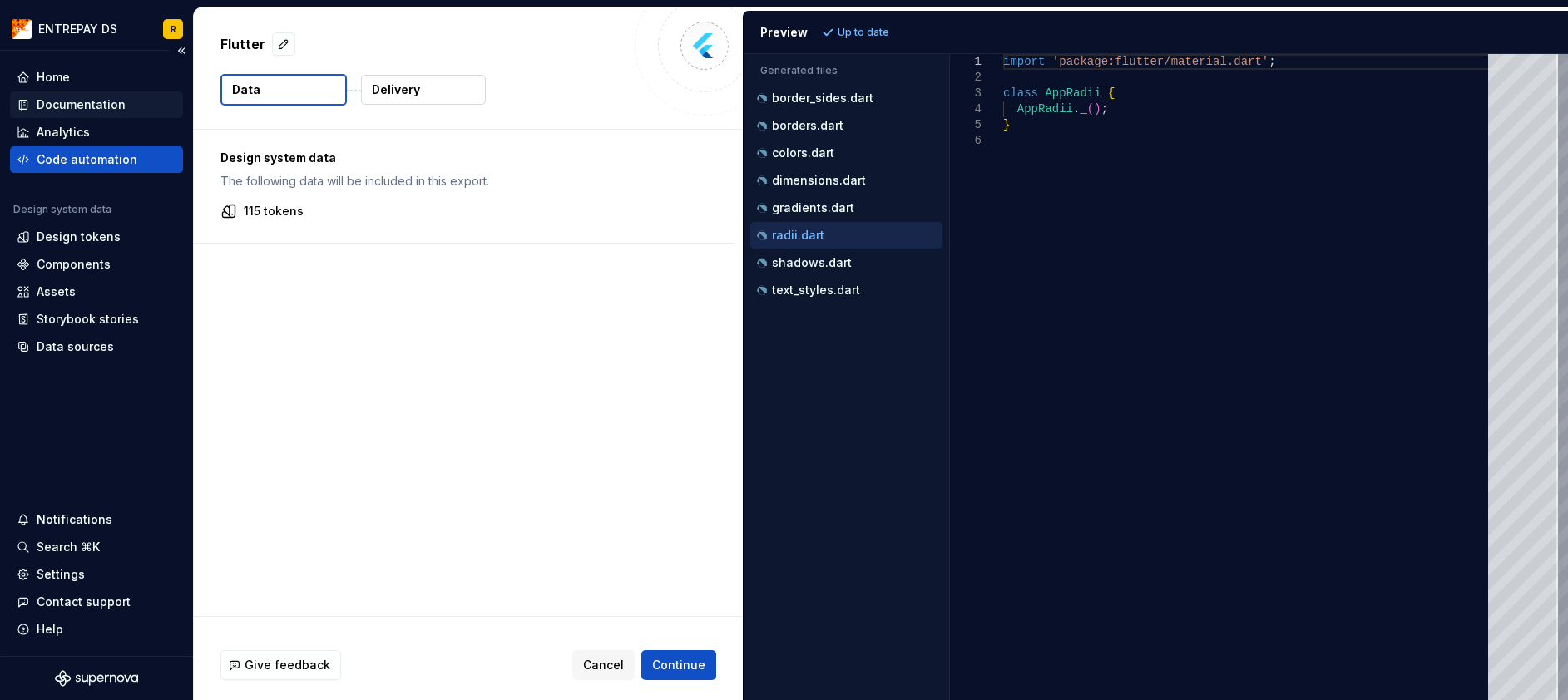
click at [88, 108] on div "Documentation" at bounding box center [80, 104] width 89 height 17
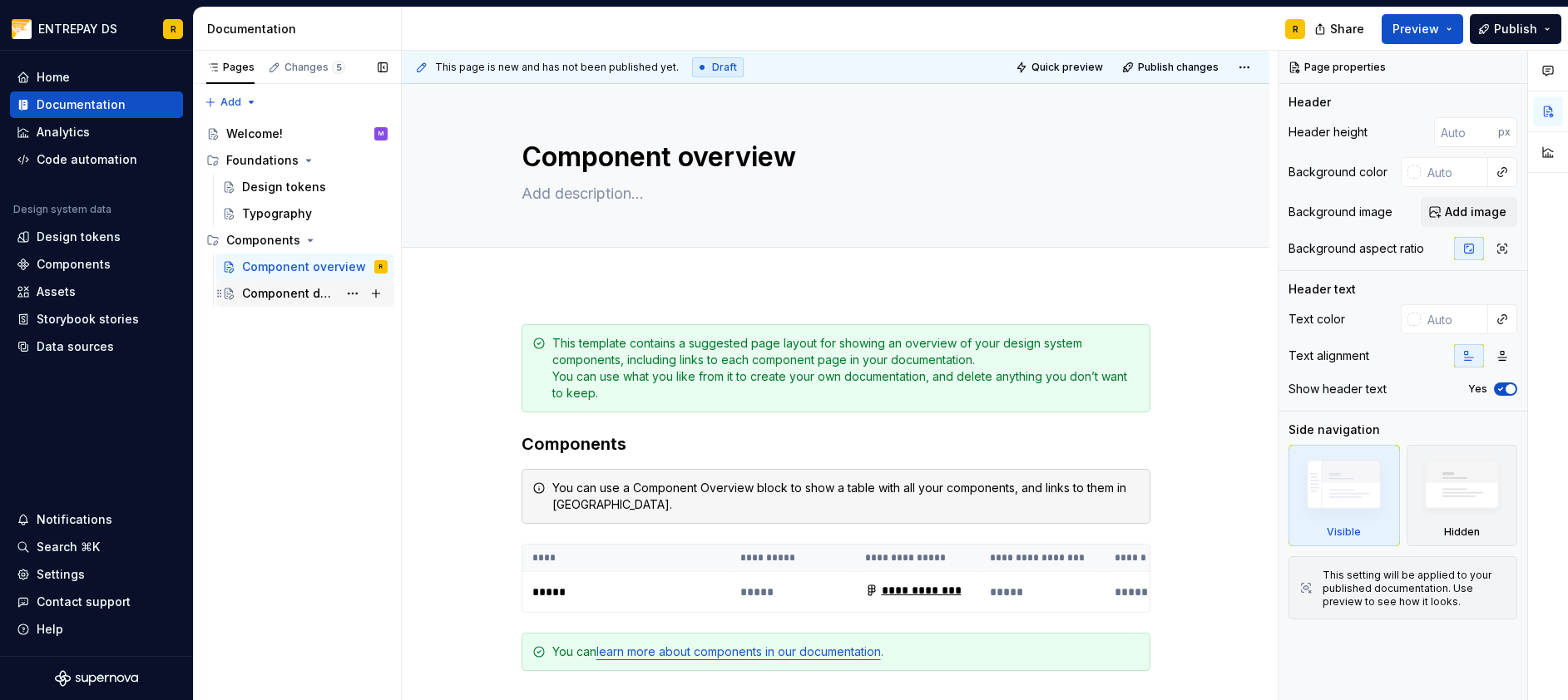
click at [304, 286] on div "Component detail" at bounding box center [290, 293] width 95 height 17
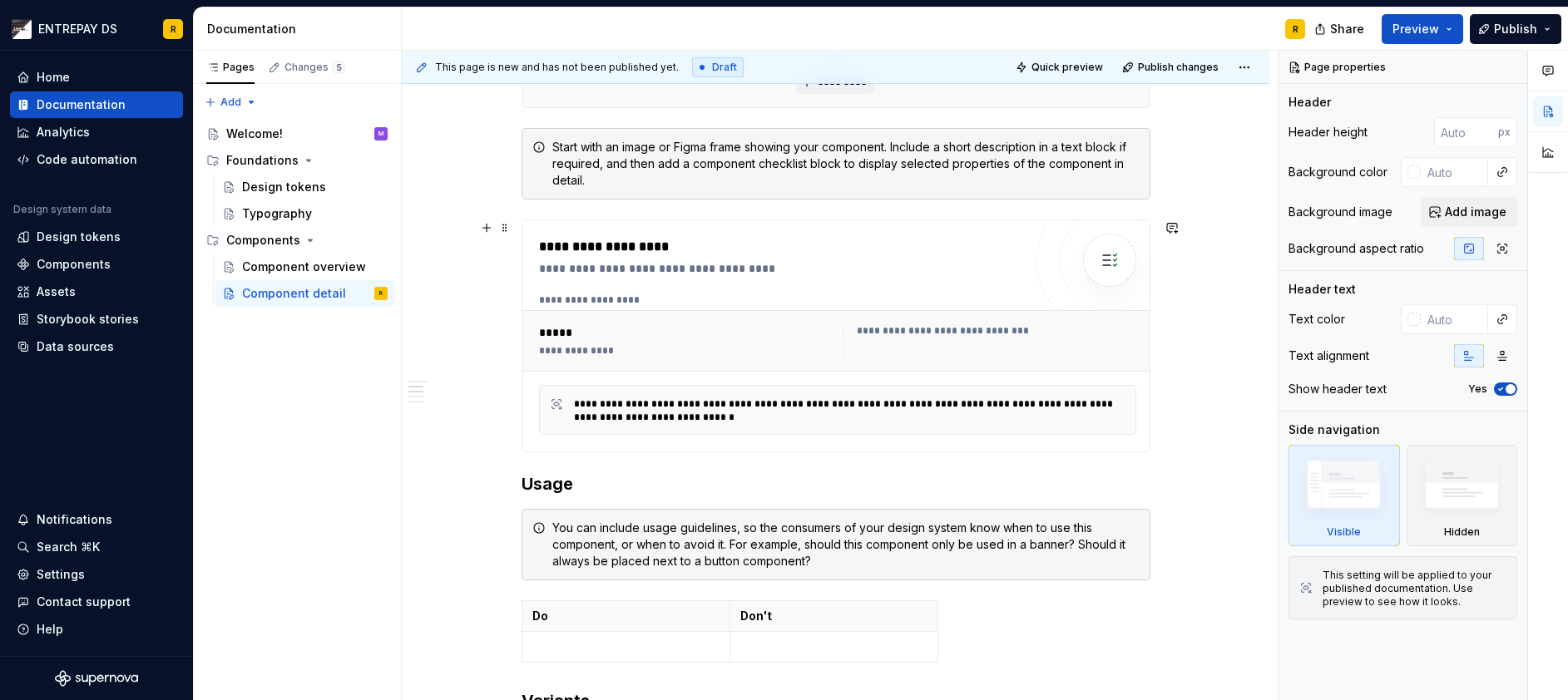
scroll to position [83, 0]
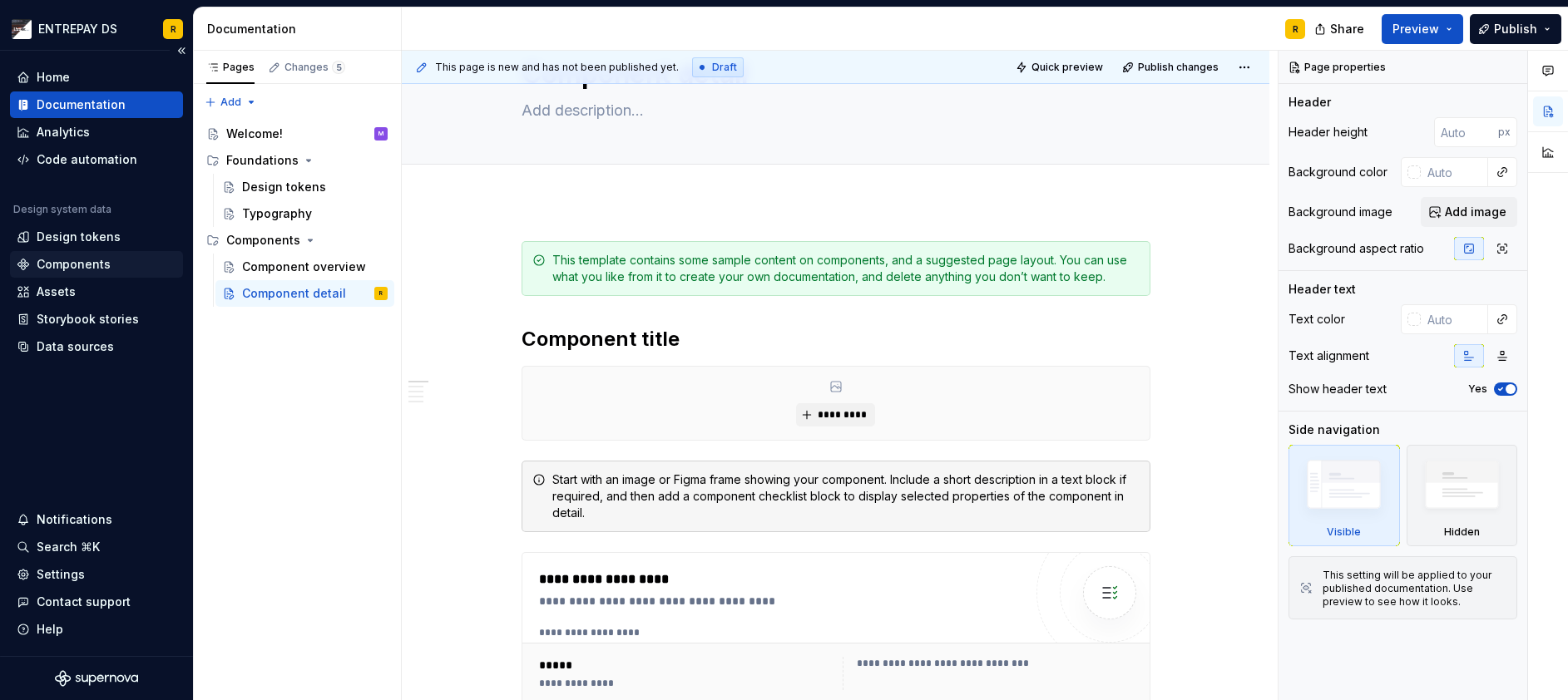
click at [112, 260] on div "Components" at bounding box center [96, 264] width 160 height 17
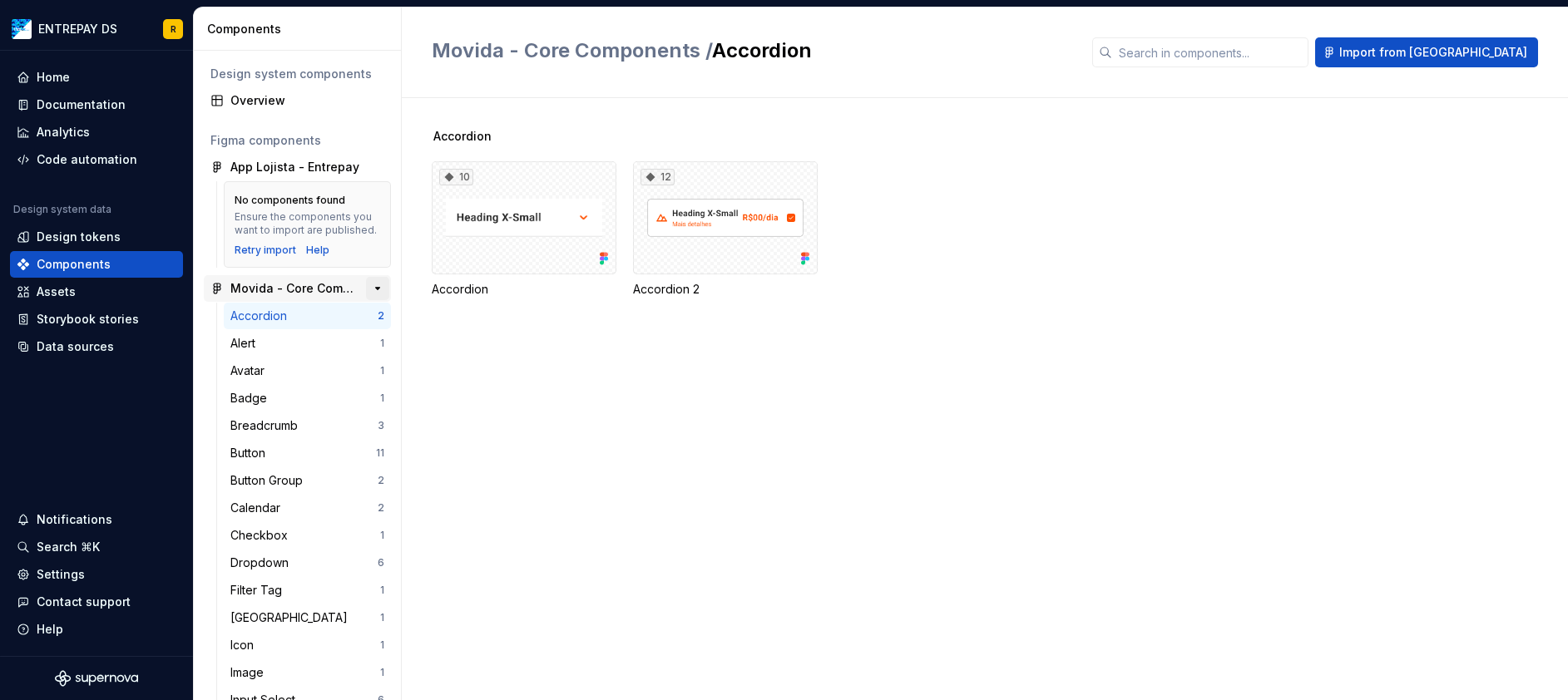
click at [368, 300] on button "button" at bounding box center [377, 289] width 23 height 23
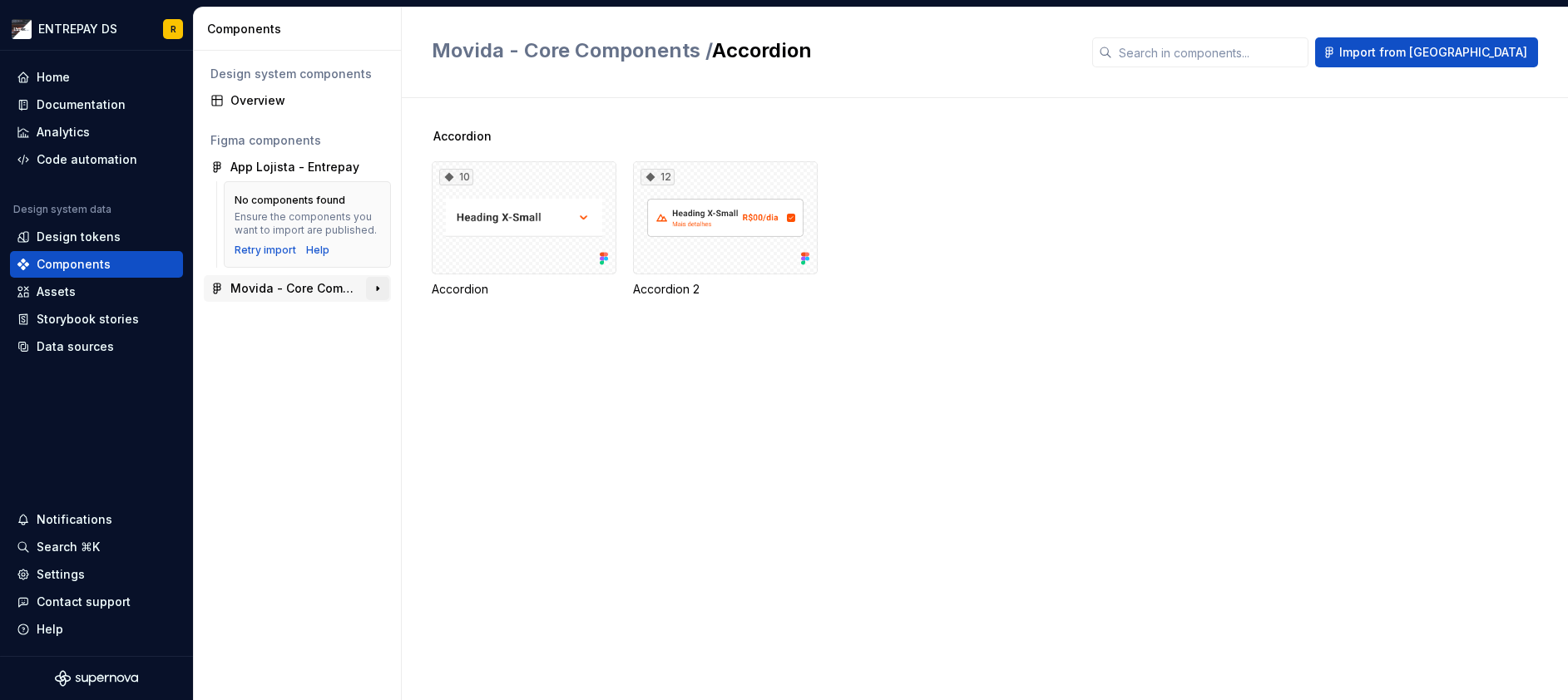
click at [380, 291] on button "button" at bounding box center [377, 289] width 23 height 23
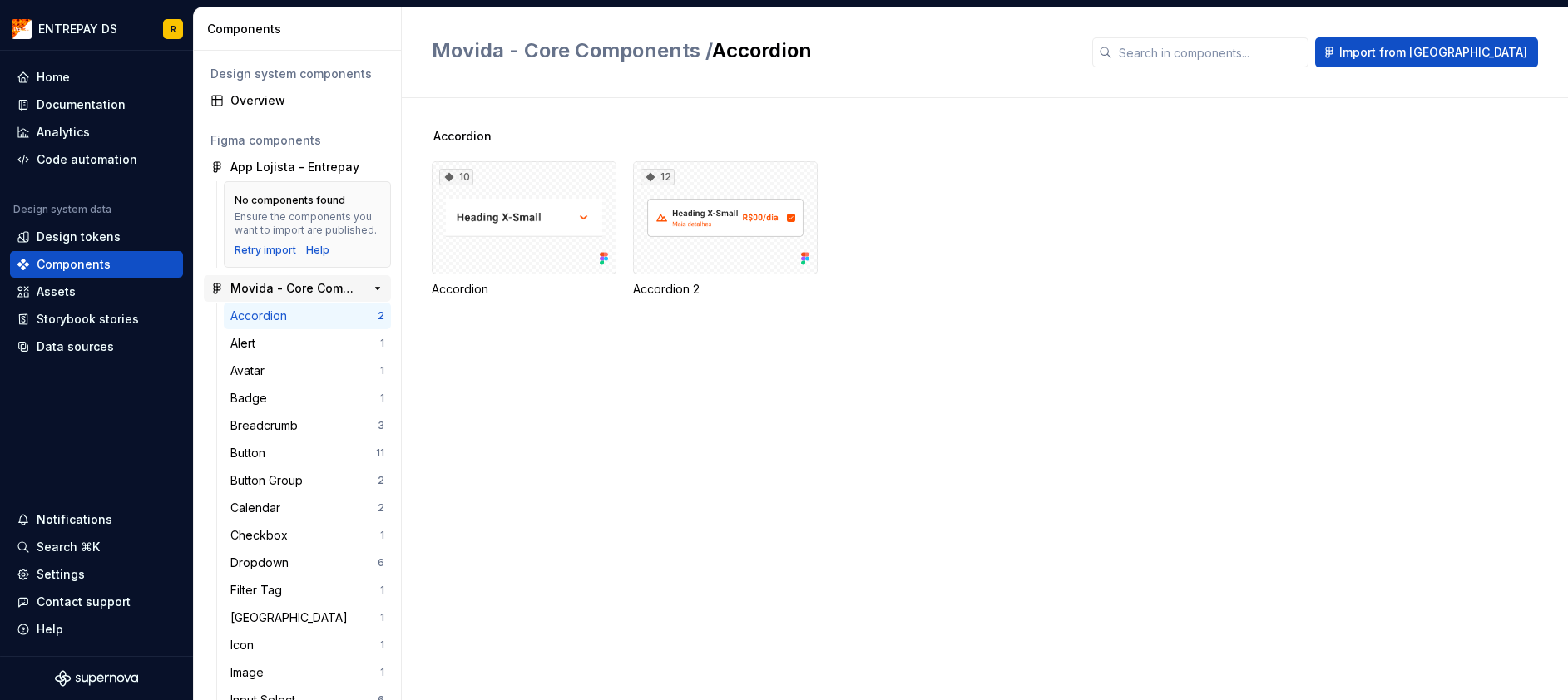
click at [320, 297] on div "Movida - Core Components" at bounding box center [292, 288] width 124 height 17
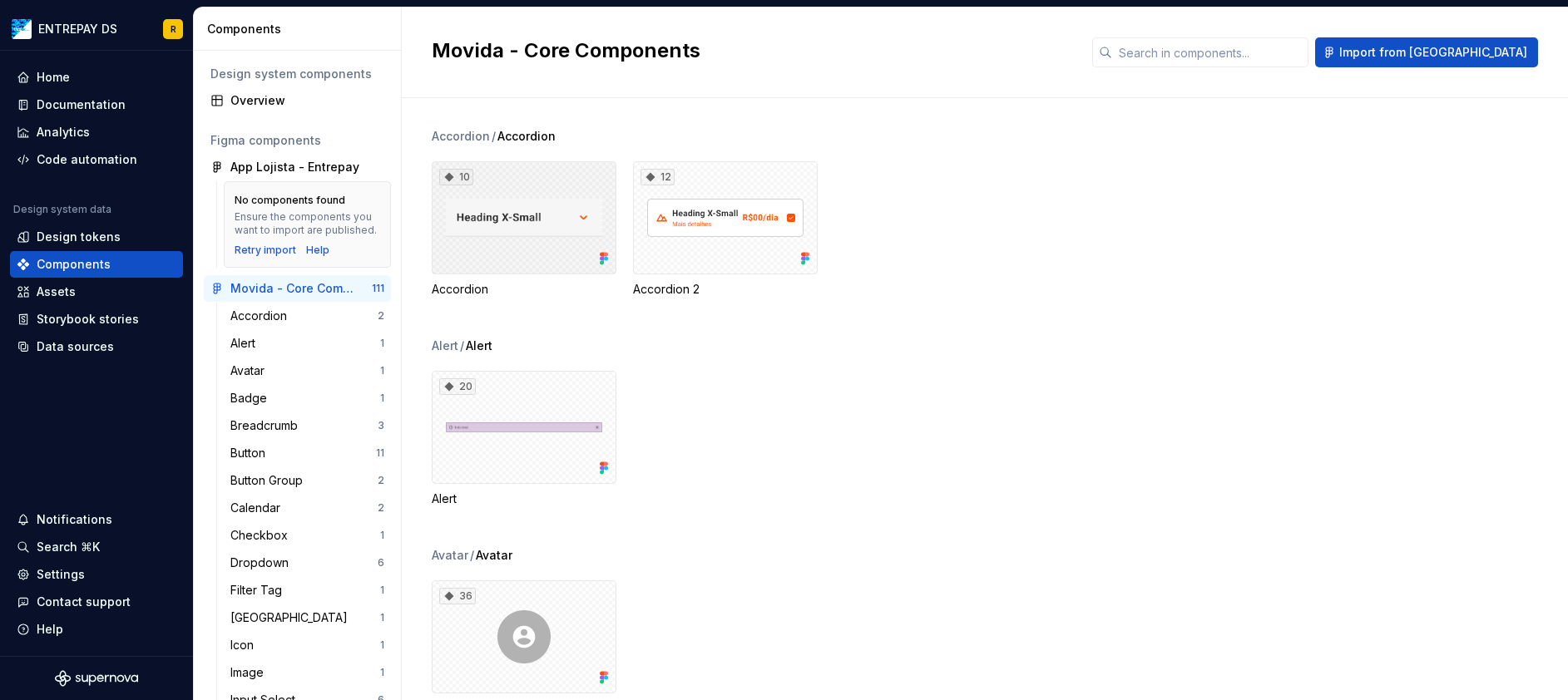
click at [539, 242] on div "10" at bounding box center [524, 218] width 185 height 113
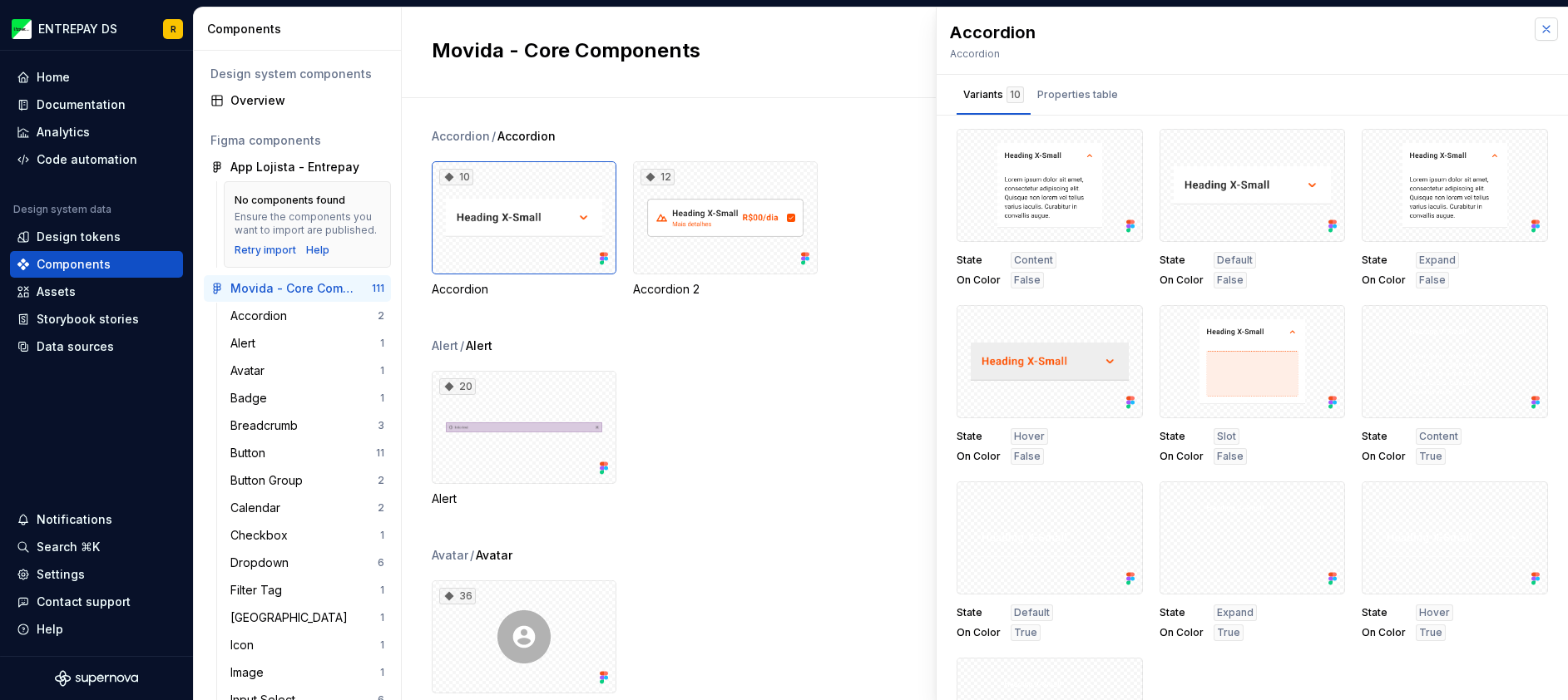
click at [1541, 22] on button "button" at bounding box center [1546, 29] width 23 height 23
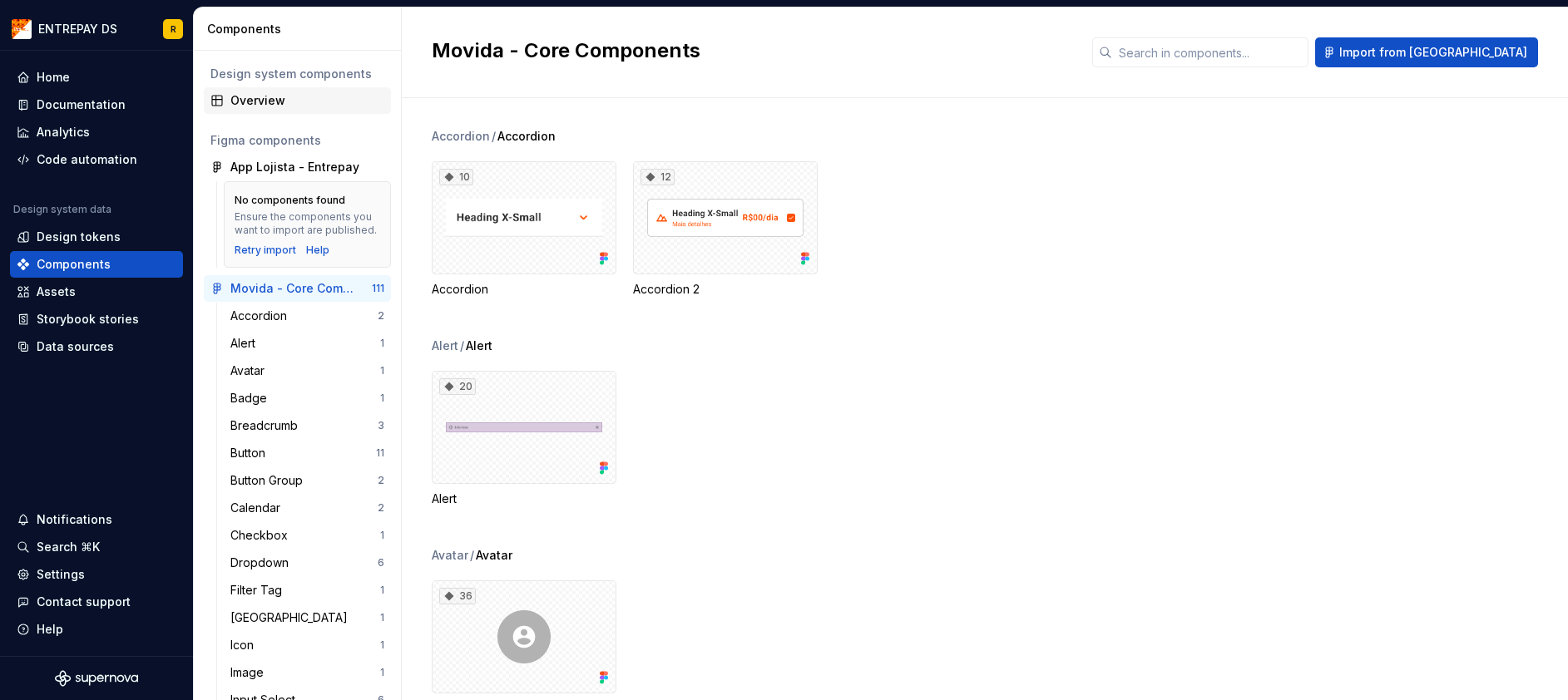
click at [325, 103] on div "Overview" at bounding box center [307, 101] width 154 height 17
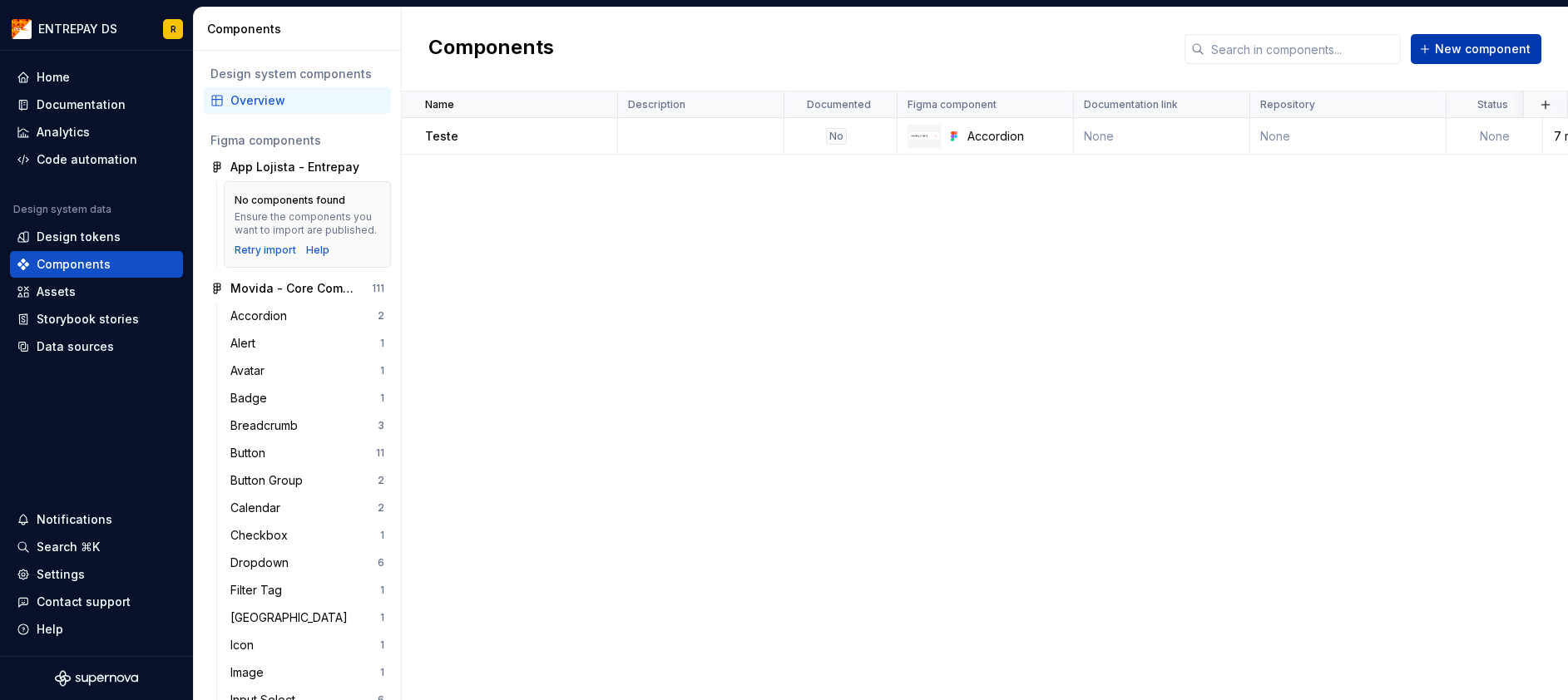
click at [1496, 49] on span "New component" at bounding box center [1482, 49] width 95 height 17
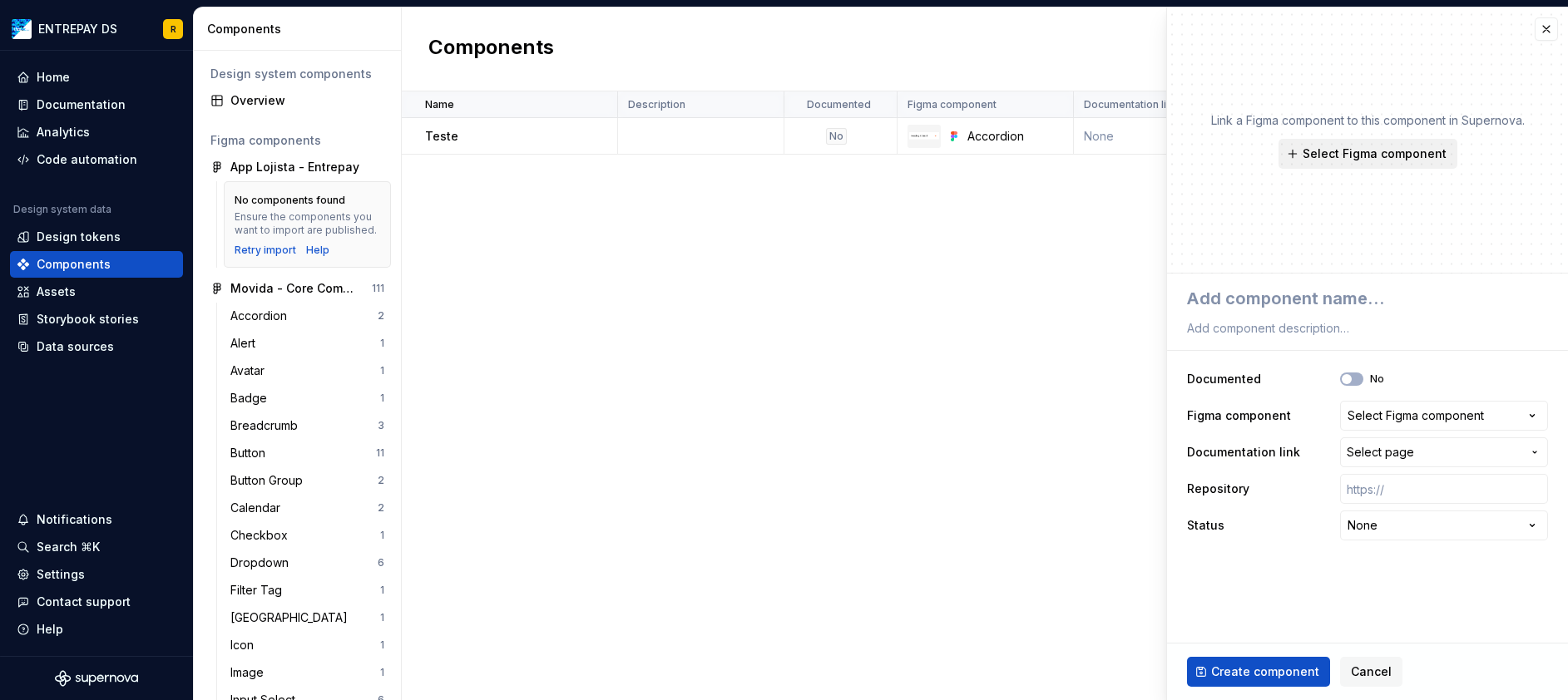
click at [1417, 157] on span "Select Figma component" at bounding box center [1374, 154] width 144 height 17
click at [1478, 184] on div "Link a Figma component to this component in Supernova. Select Figma component" at bounding box center [1368, 139] width 401 height 266
click at [1421, 465] on button "Select page" at bounding box center [1443, 452] width 207 height 30
click at [1281, 576] on html "ENTREPAY DS R Home Documentation Analytics Code automation Design system data D…" at bounding box center [784, 350] width 1568 height 700
click at [1434, 415] on div "Select Figma component" at bounding box center [1415, 416] width 136 height 17
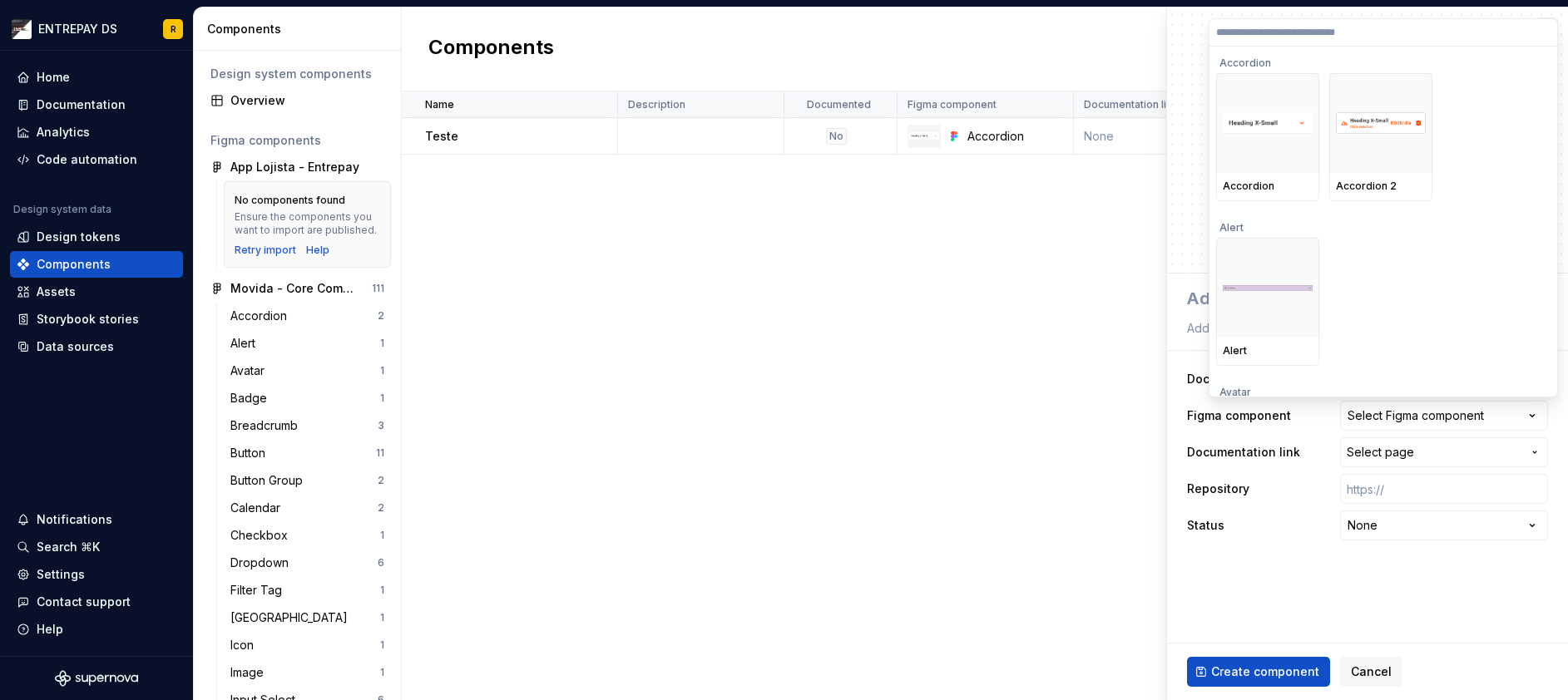
click at [1274, 544] on html "ENTREPAY DS R Home Documentation Analytics Code automation Design system data D…" at bounding box center [784, 350] width 1568 height 700
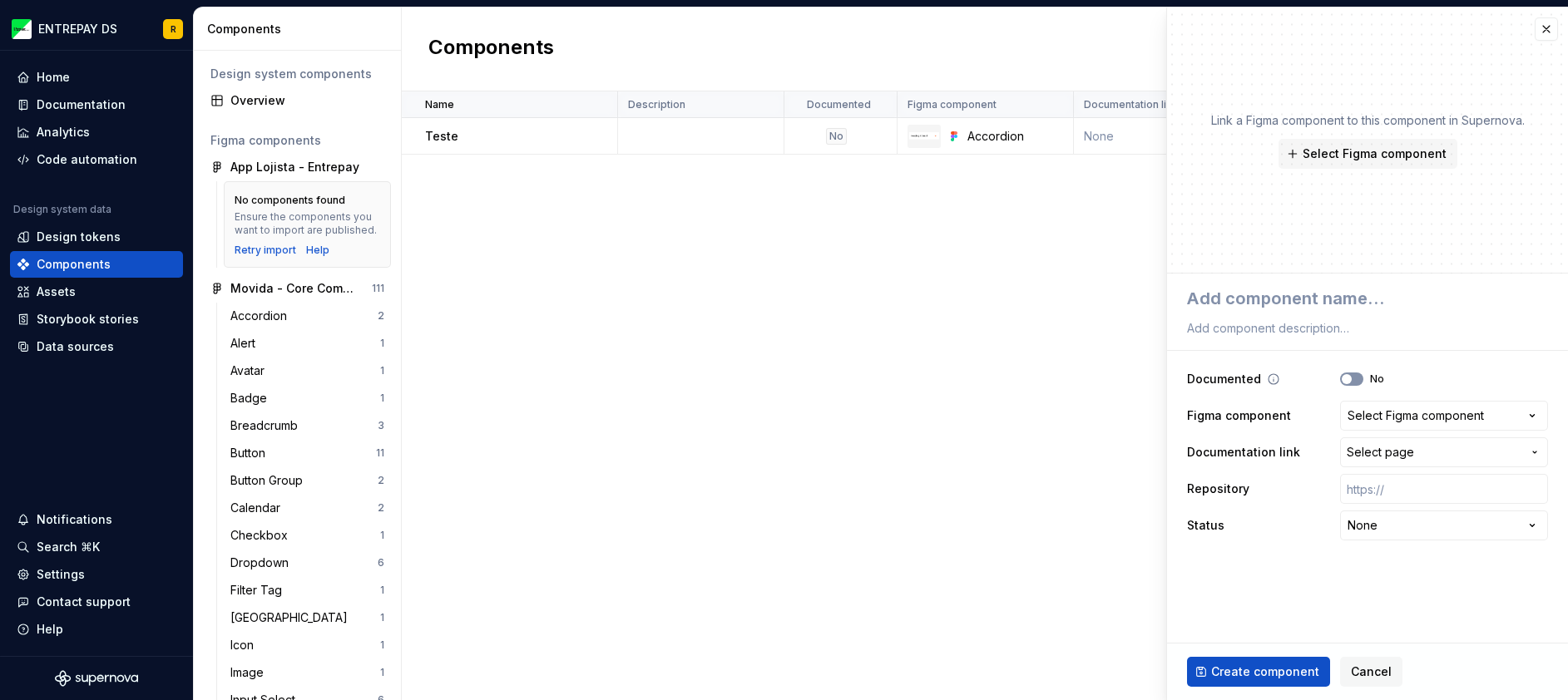
click at [1346, 378] on span "button" at bounding box center [1346, 379] width 10 height 10
click at [1356, 669] on span "Cancel" at bounding box center [1371, 672] width 41 height 17
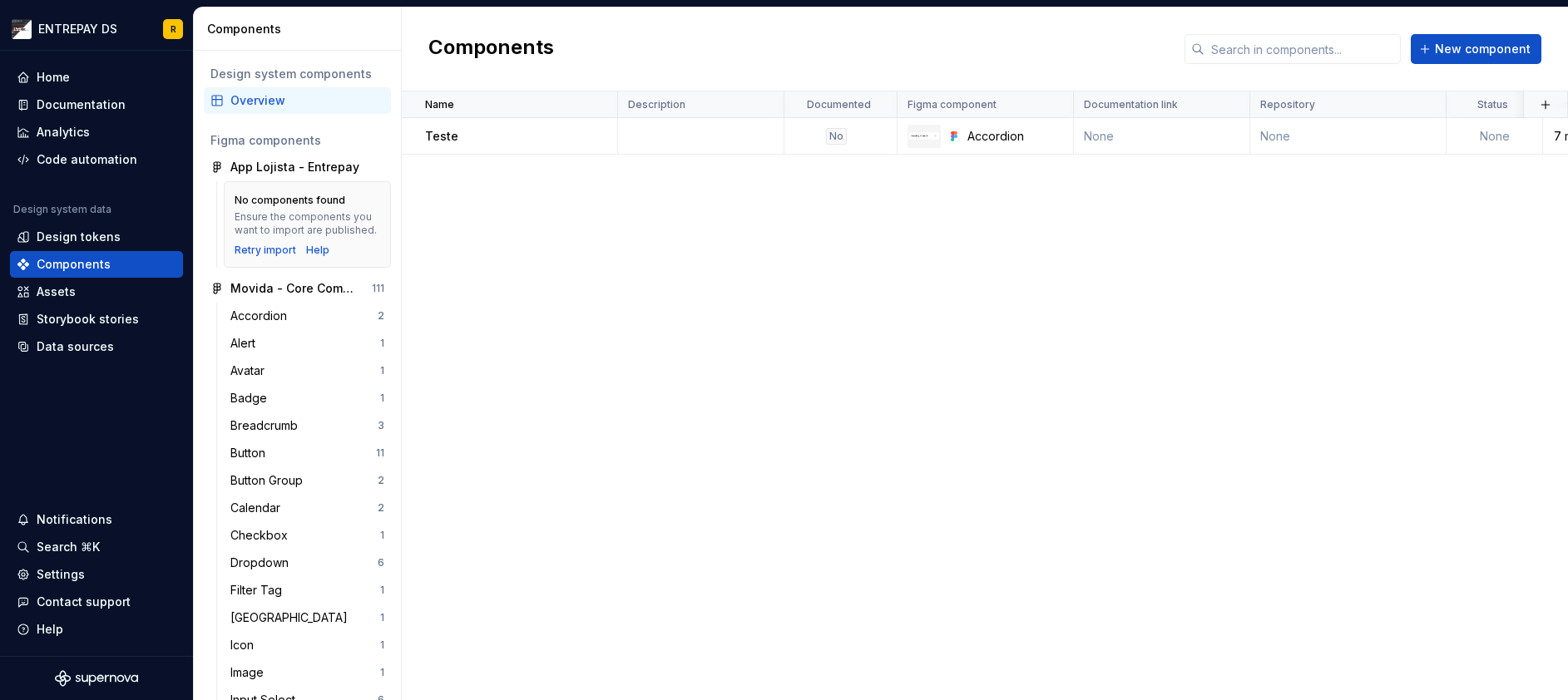
click at [1127, 426] on div "Name Description Documented Figma component Documentation link Repository Statu…" at bounding box center [984, 395] width 1166 height 608
click at [294, 571] on div "Dropdown" at bounding box center [304, 562] width 147 height 17
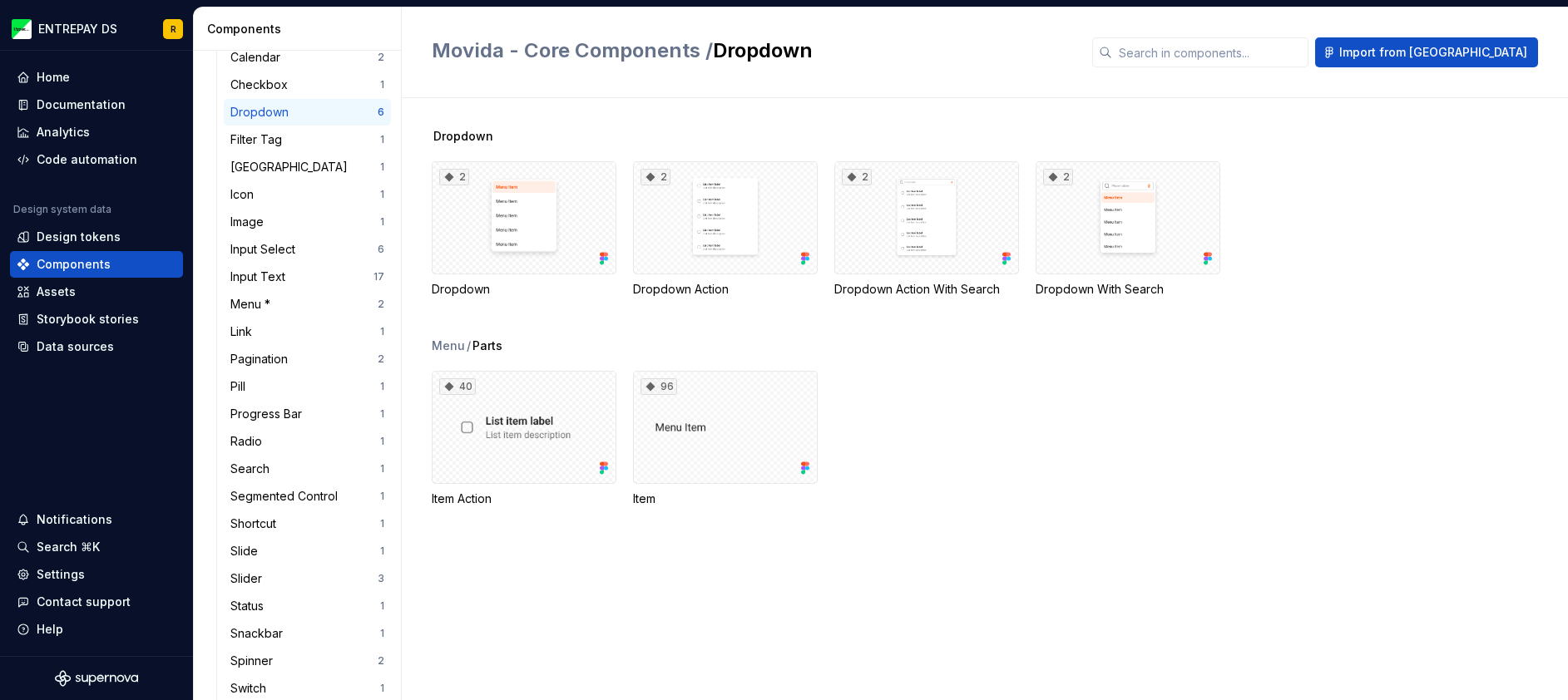
scroll to position [35, 0]
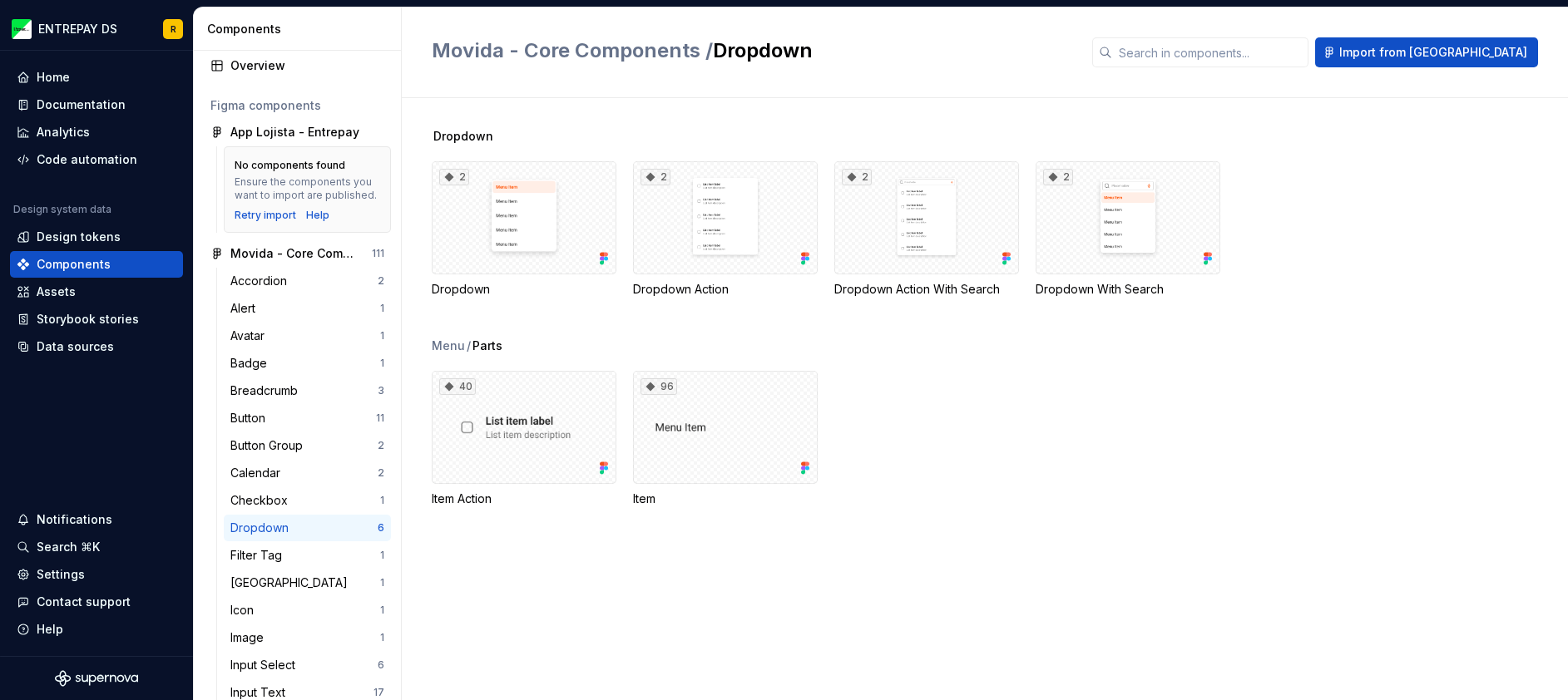
click at [561, 119] on div "Dropdown 2 Dropdown 2 Dropdown Action 2 Dropdown Action With Search 2 Dropdown …" at bounding box center [999, 399] width 1136 height 602
click at [275, 64] on div "Overview" at bounding box center [307, 65] width 154 height 17
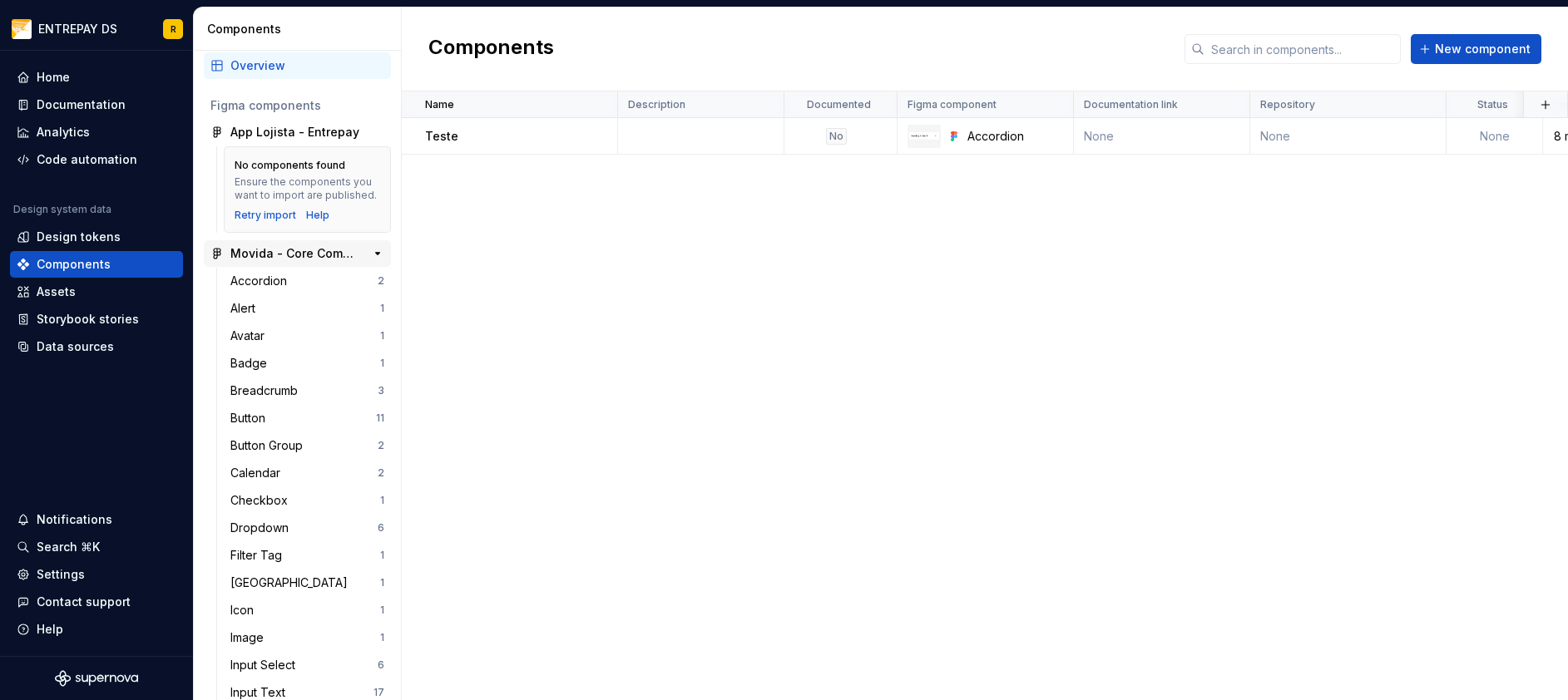
click at [290, 262] on div "Movida - Core Components" at bounding box center [292, 253] width 124 height 17
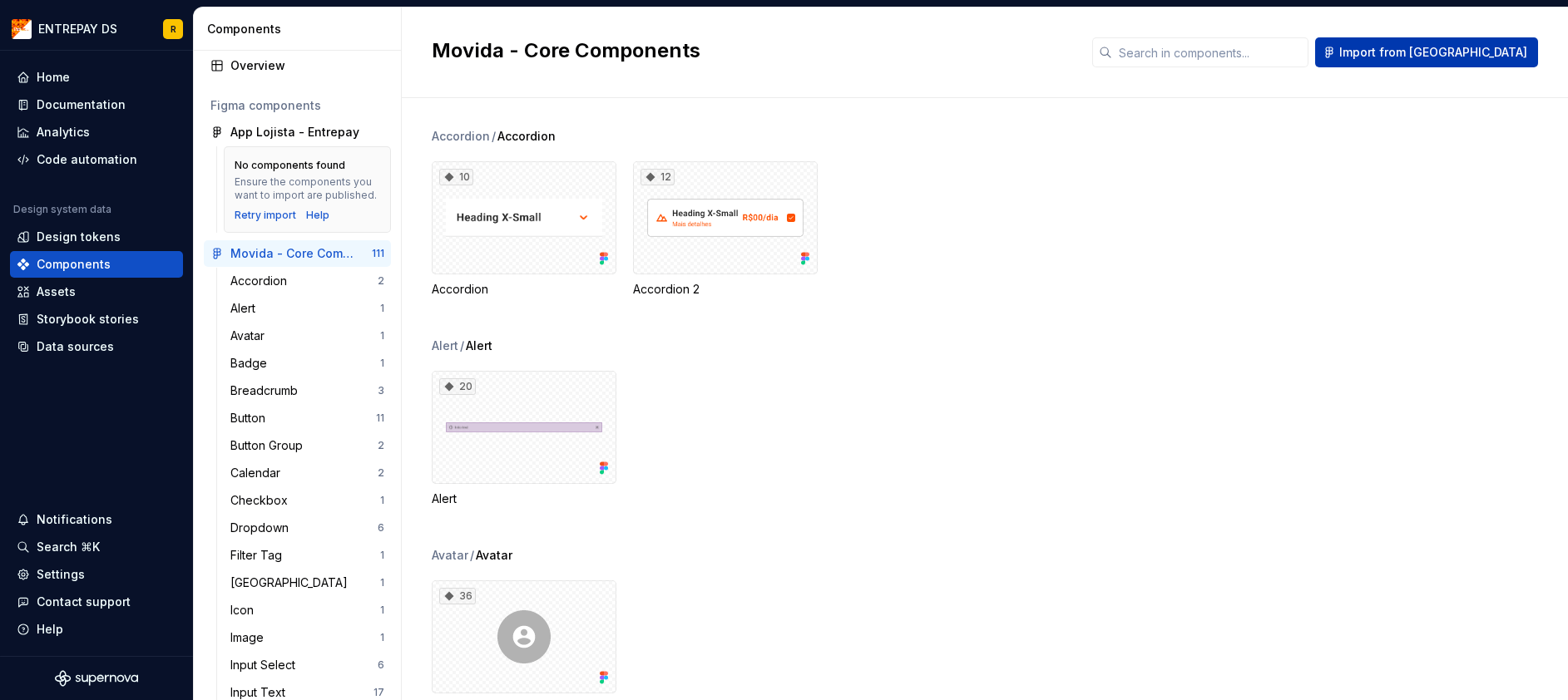
click at [1504, 47] on span "Import from [GEOGRAPHIC_DATA]" at bounding box center [1432, 52] width 188 height 17
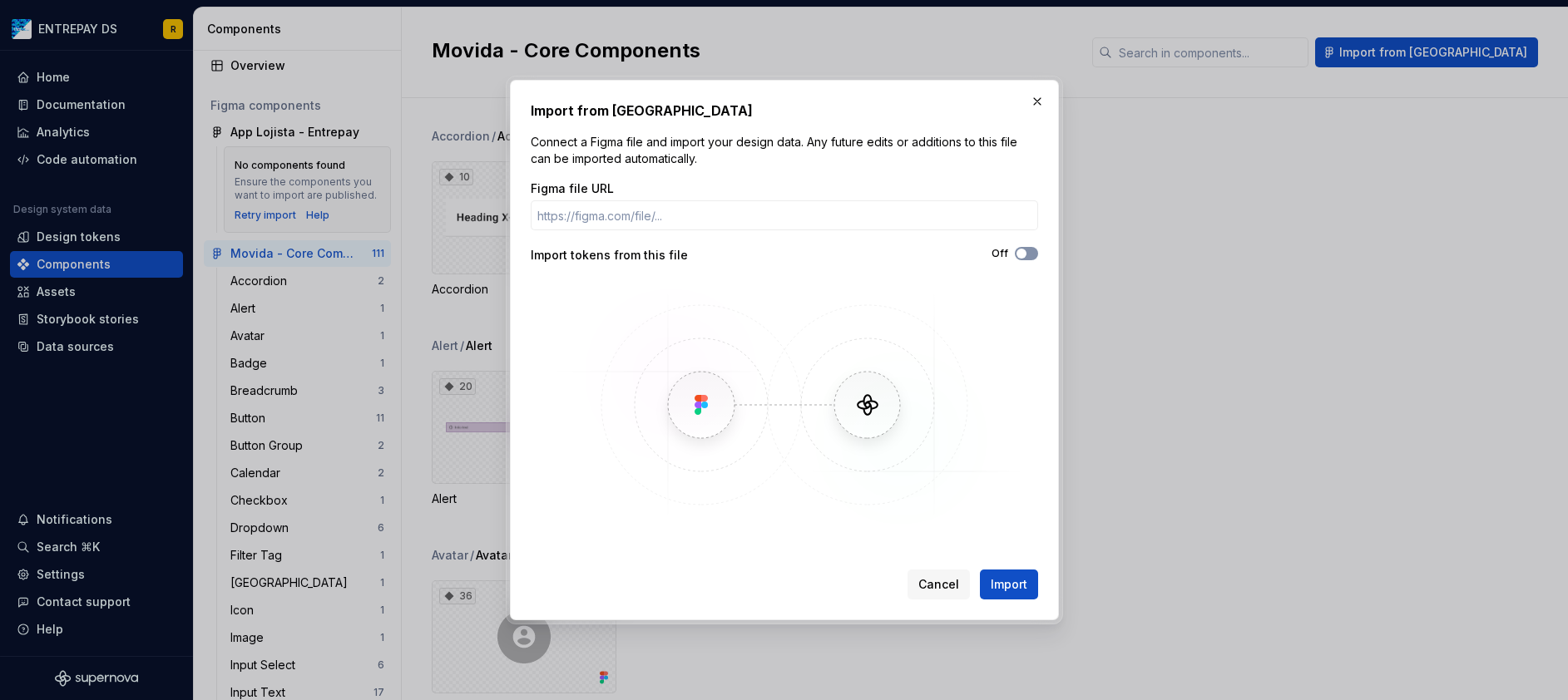
click at [1021, 259] on button "Off" at bounding box center [1026, 253] width 23 height 13
click at [1021, 259] on button "On" at bounding box center [1026, 253] width 23 height 13
click at [1037, 108] on button "button" at bounding box center [1037, 102] width 23 height 23
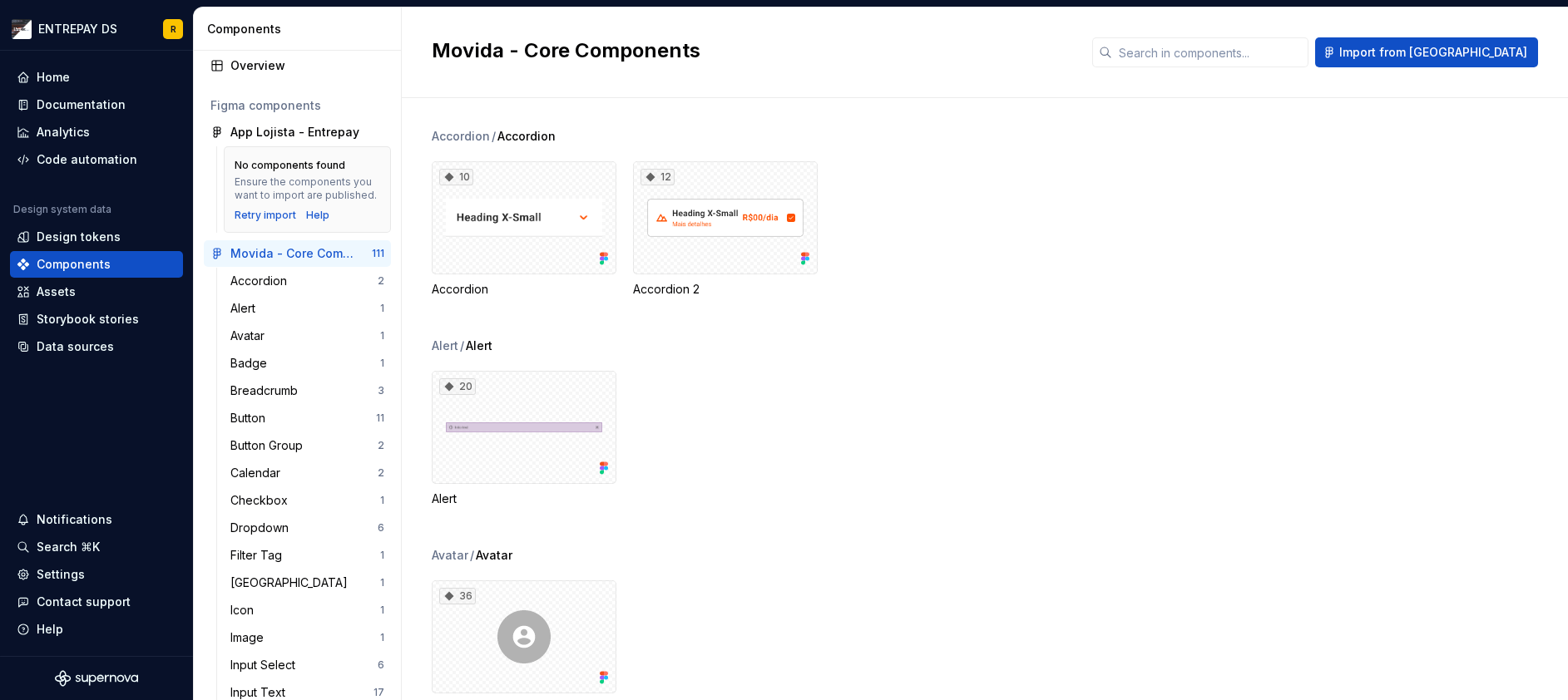
click at [1053, 276] on div "10 Accordion 12 Accordion 2" at bounding box center [999, 230] width 1136 height 136
click at [274, 66] on div "Overview" at bounding box center [307, 65] width 154 height 17
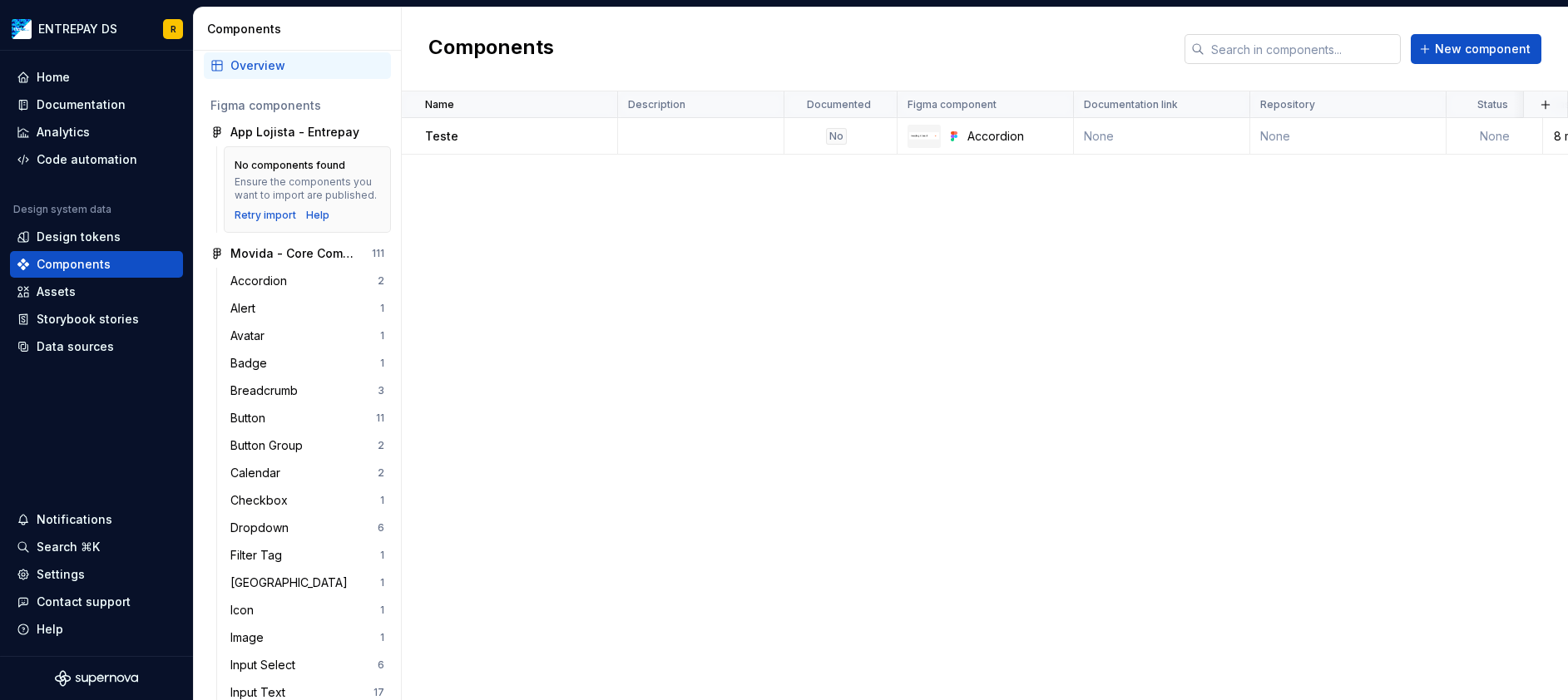
click at [1324, 54] on input "text" at bounding box center [1302, 49] width 196 height 30
click at [1183, 187] on div "Name Description Documented Figma component Documentation link Repository Statu…" at bounding box center [984, 395] width 1166 height 608
click at [858, 142] on div "No" at bounding box center [835, 136] width 102 height 17
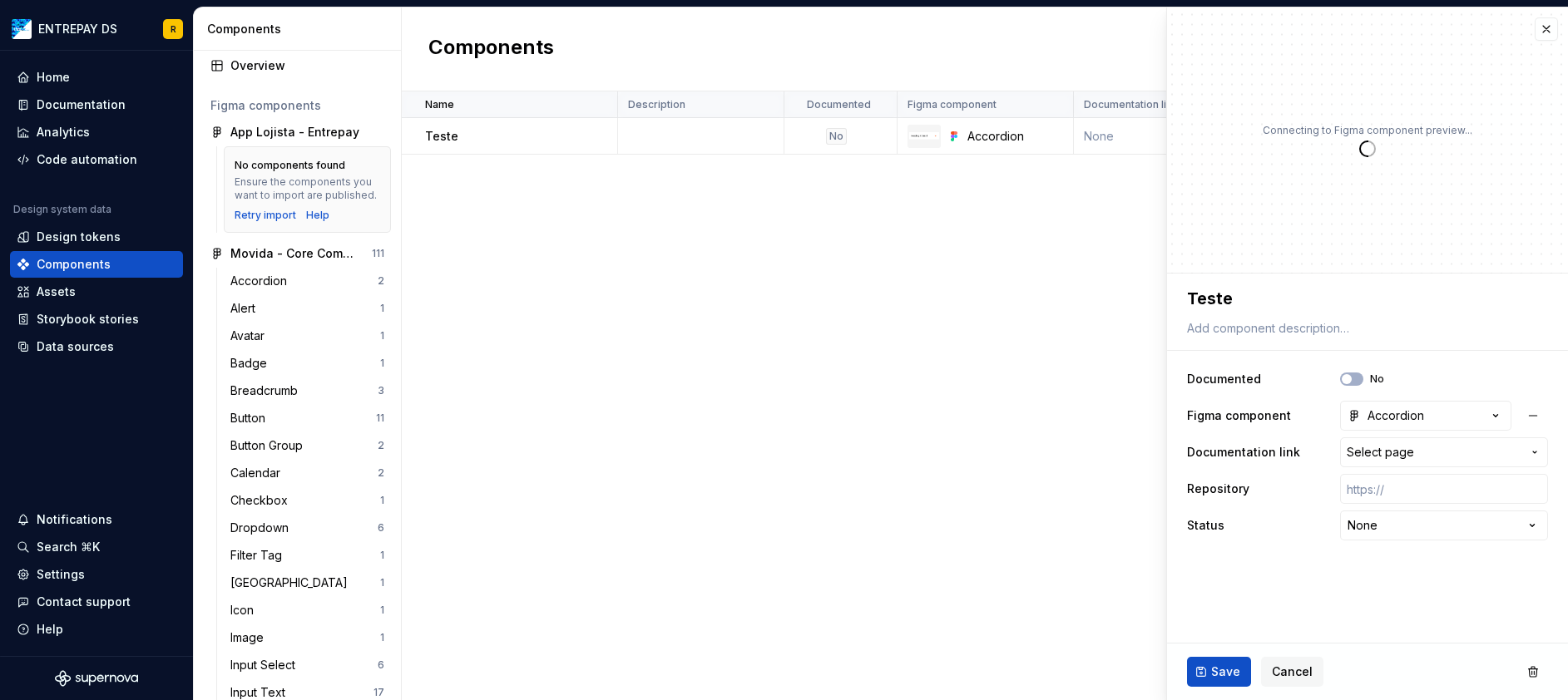
click at [893, 272] on div "Name Description Documented Figma component Documentation link Repository Statu…" at bounding box center [984, 395] width 1166 height 608
click at [1551, 35] on button "button" at bounding box center [1546, 29] width 23 height 23
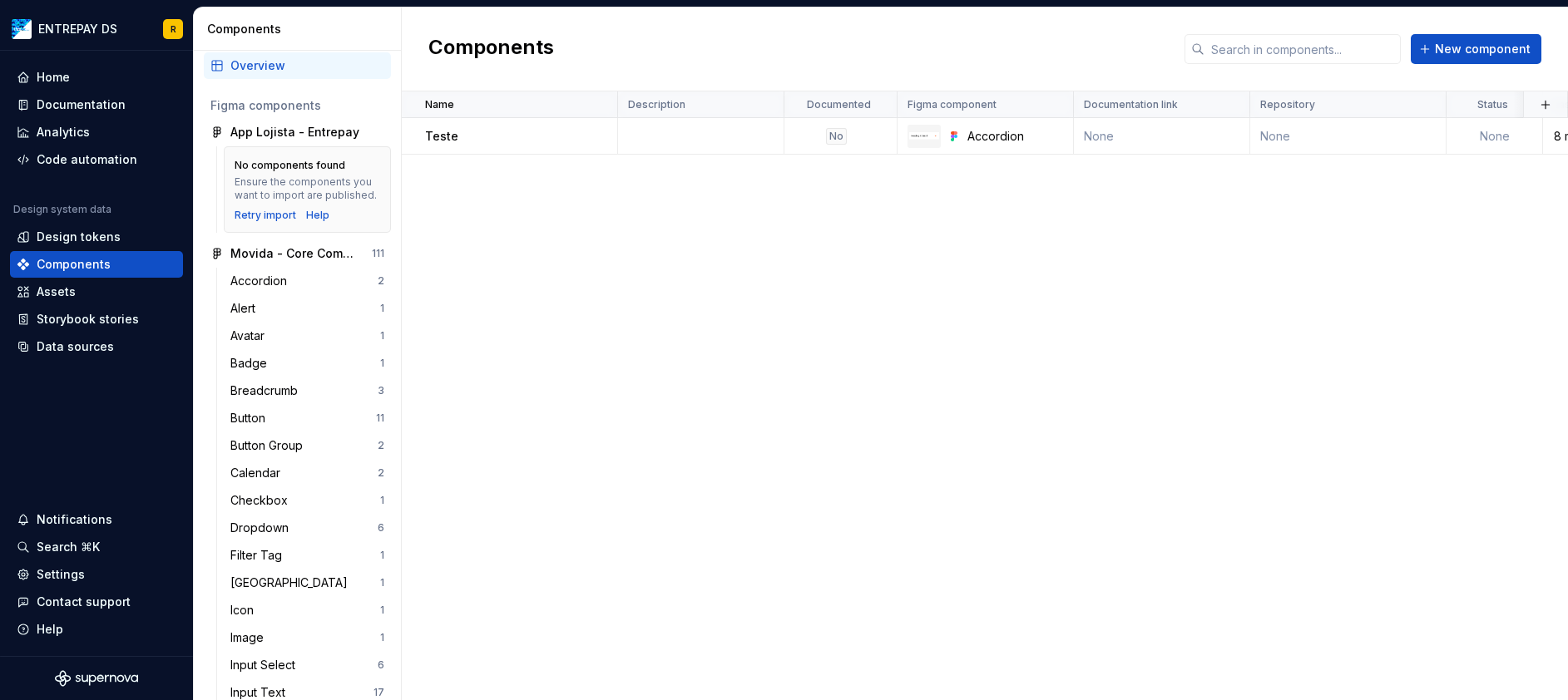
click at [919, 458] on div "Name Description Documented Figma component Documentation link Repository Statu…" at bounding box center [984, 395] width 1166 height 608
click at [96, 22] on html "ENTREPAY DS R Home Documentation Analytics Code automation Design system data D…" at bounding box center [784, 350] width 1568 height 700
click at [567, 277] on div "Name Description Documented Figma component Documentation link Repository Statu…" at bounding box center [984, 395] width 1166 height 608
click at [1499, 52] on span "New component" at bounding box center [1482, 49] width 95 height 17
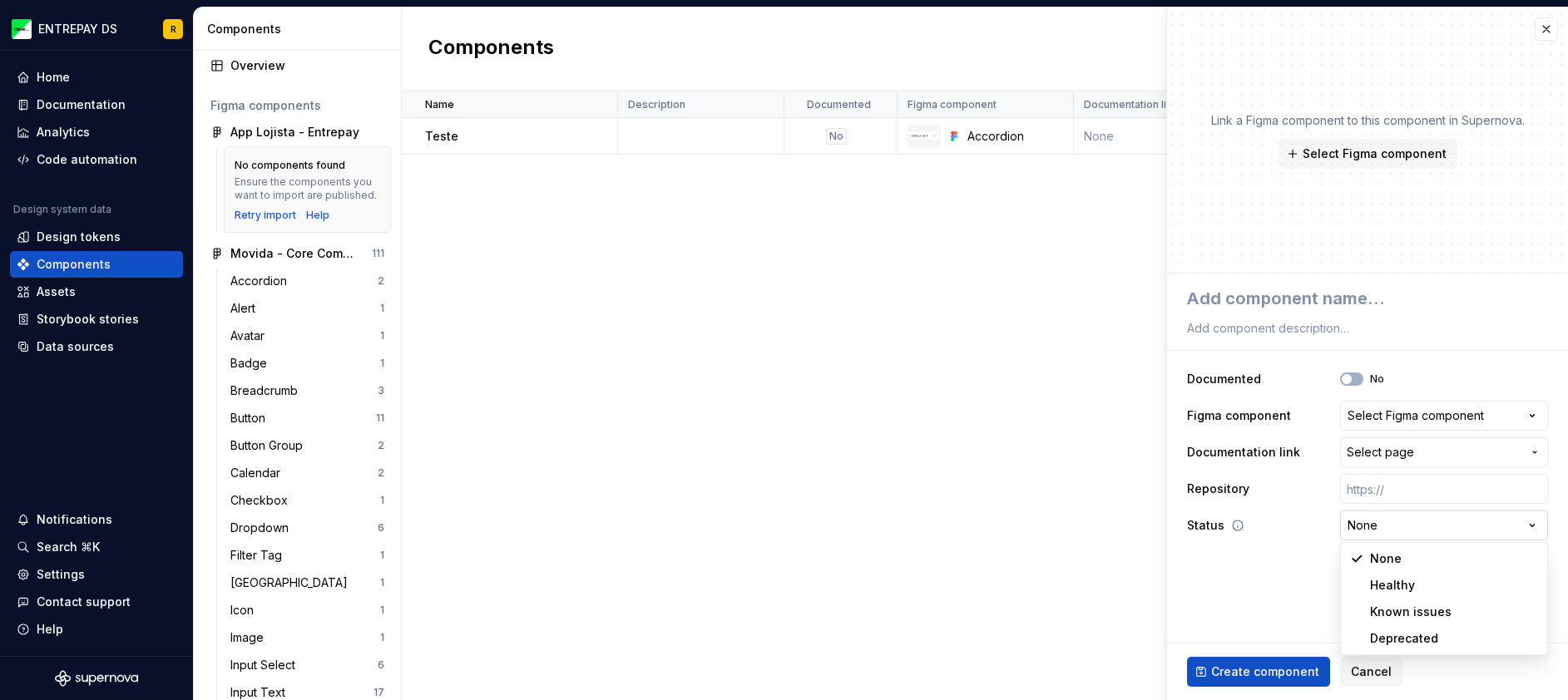
click at [1412, 520] on html "ENTREPAY DS R Home Documentation Analytics Code automation Design system data D…" at bounding box center [784, 350] width 1568 height 700
click at [1271, 583] on html "ENTREPAY DS R Home Documentation Analytics Code automation Design system data D…" at bounding box center [784, 350] width 1568 height 700
click at [1381, 493] on input "text" at bounding box center [1443, 489] width 207 height 30
click at [1393, 479] on input "text" at bounding box center [1443, 489] width 207 height 30
click at [1270, 546] on div "**********" at bounding box center [1368, 413] width 401 height 280
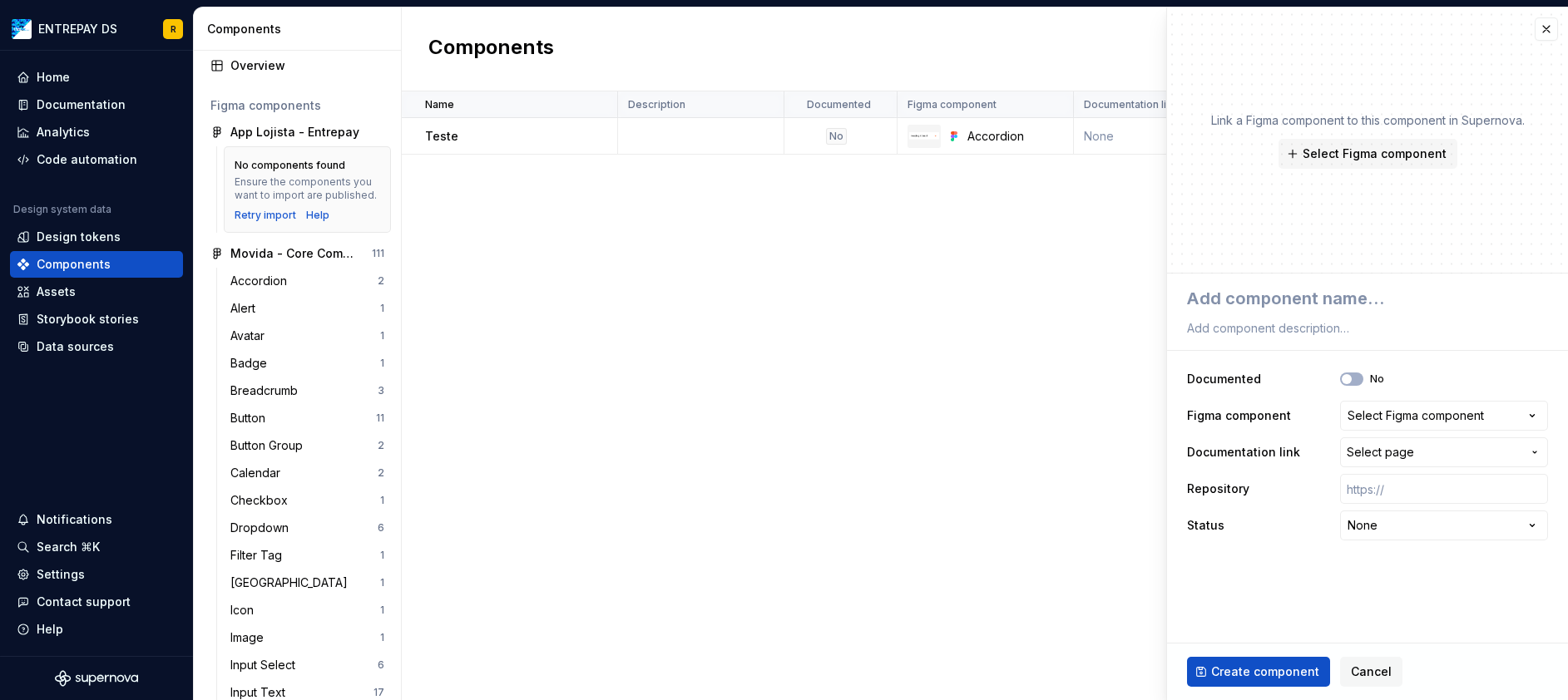
click at [1004, 300] on div "Name Description Documented Figma component Documentation link Repository Statu…" at bounding box center [984, 395] width 1166 height 608
click at [1541, 28] on button "button" at bounding box center [1546, 29] width 23 height 23
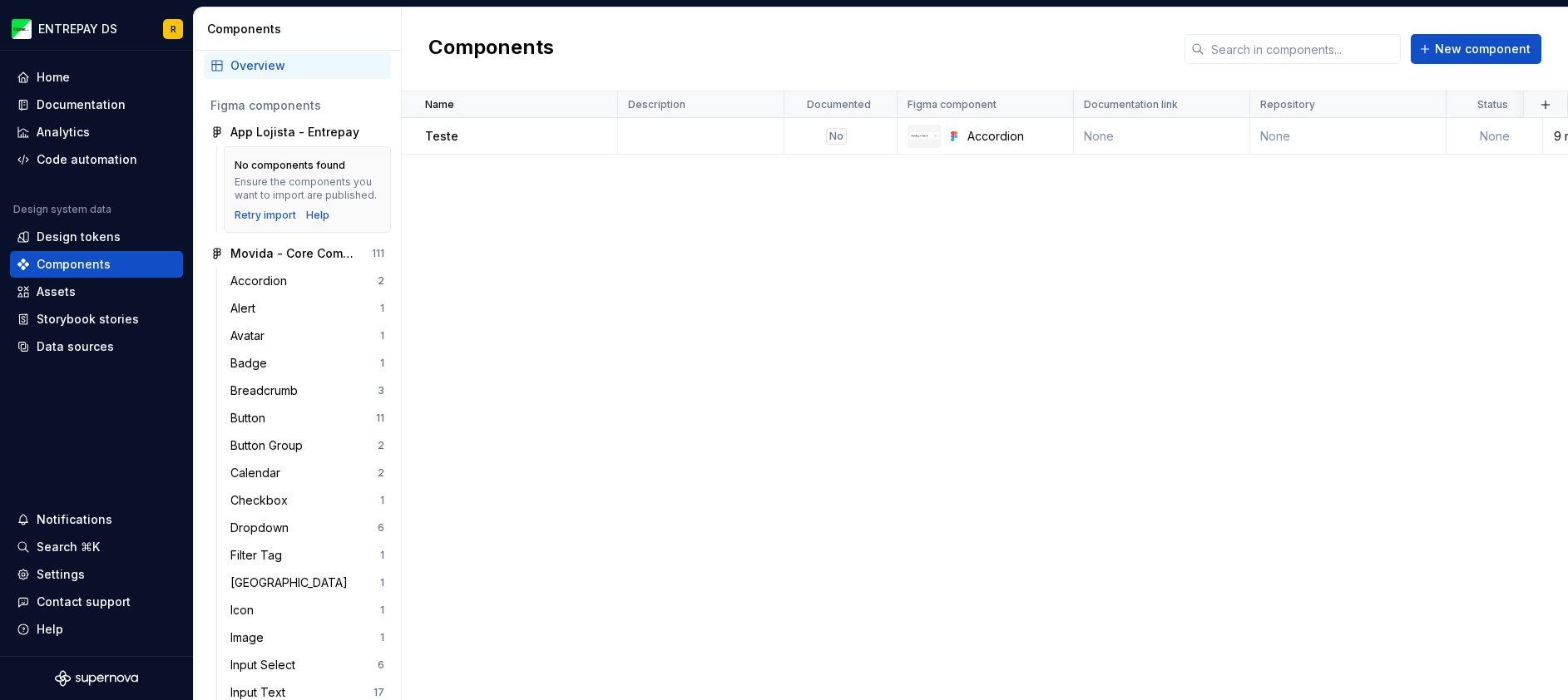
click at [890, 311] on div "Name Description Documented Figma component Documentation link Repository Statu…" at bounding box center [984, 395] width 1166 height 608
click at [288, 289] on div "Accordion" at bounding box center [262, 281] width 64 height 17
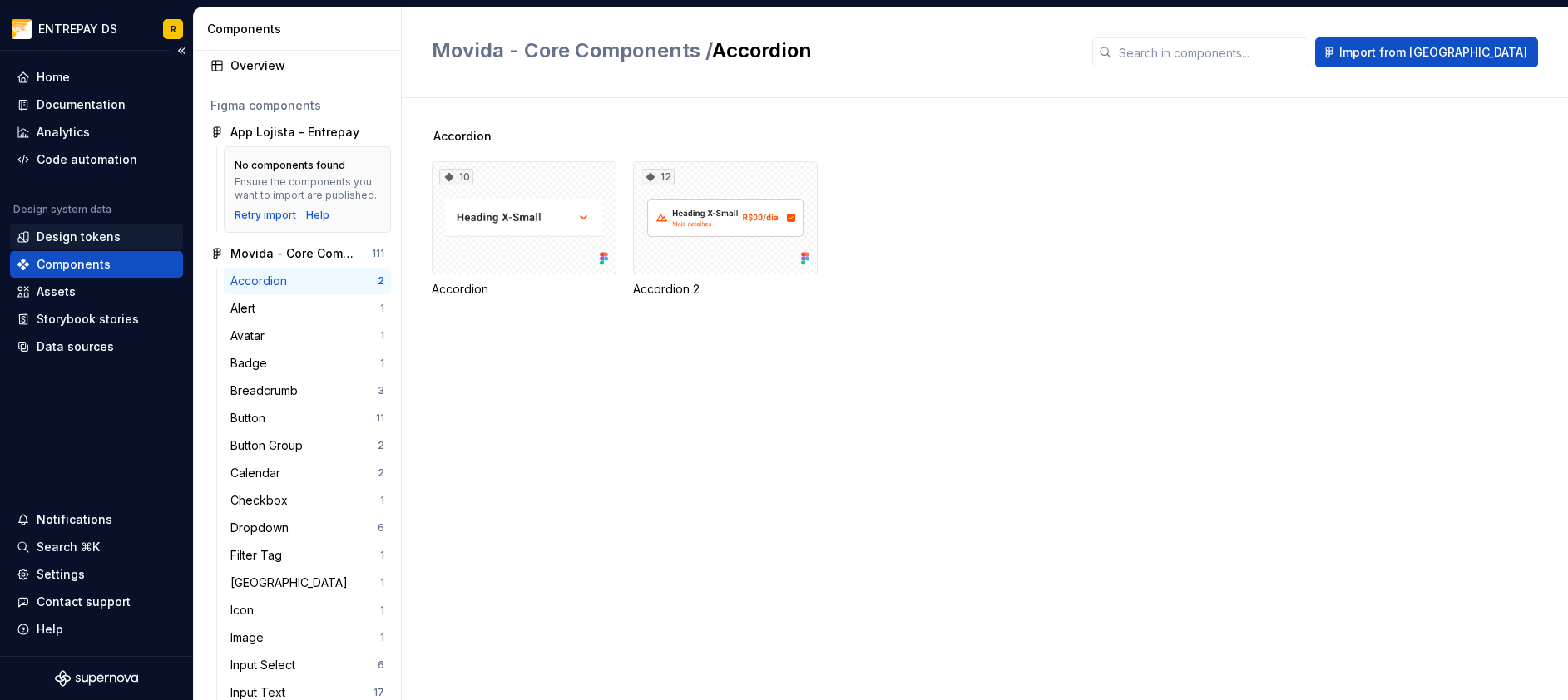
click at [128, 230] on div "Design tokens" at bounding box center [96, 237] width 160 height 17
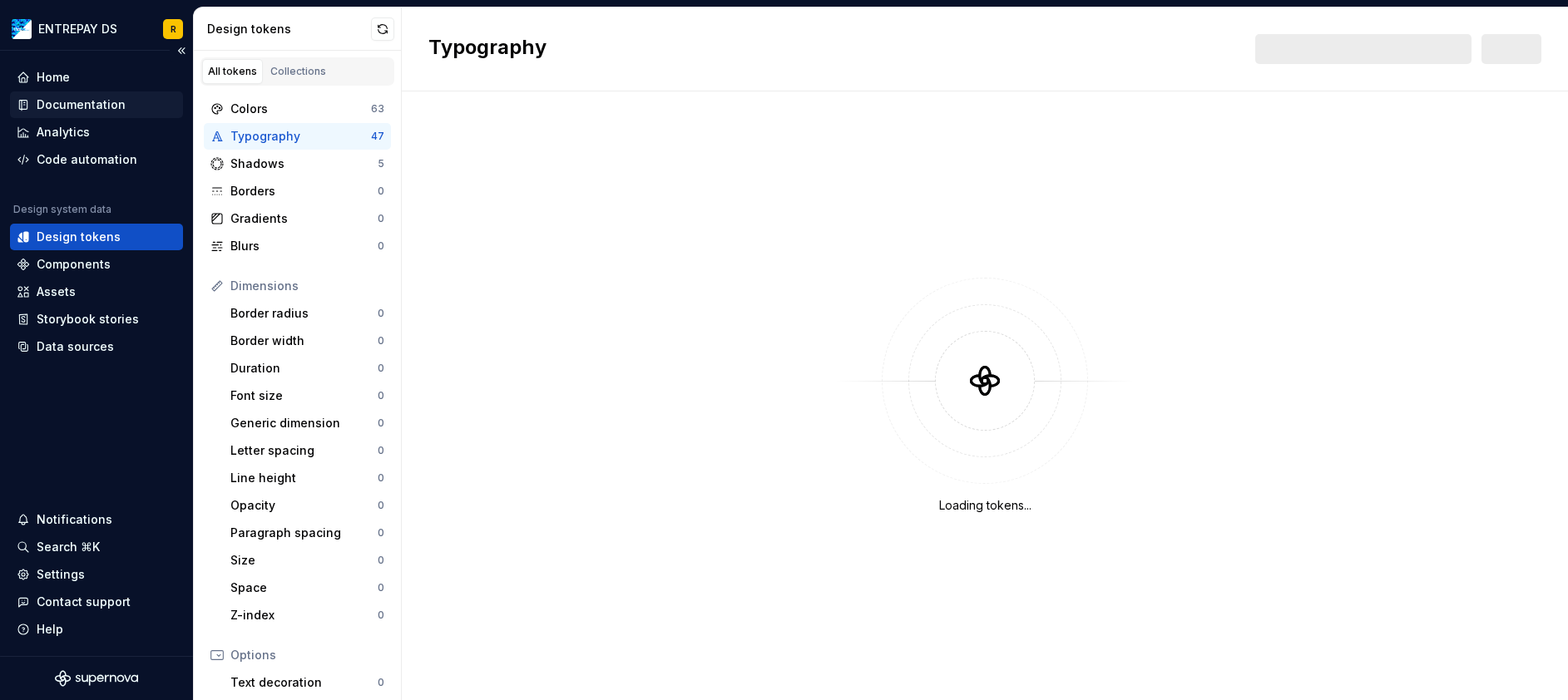
click at [92, 99] on div "Documentation" at bounding box center [80, 104] width 89 height 17
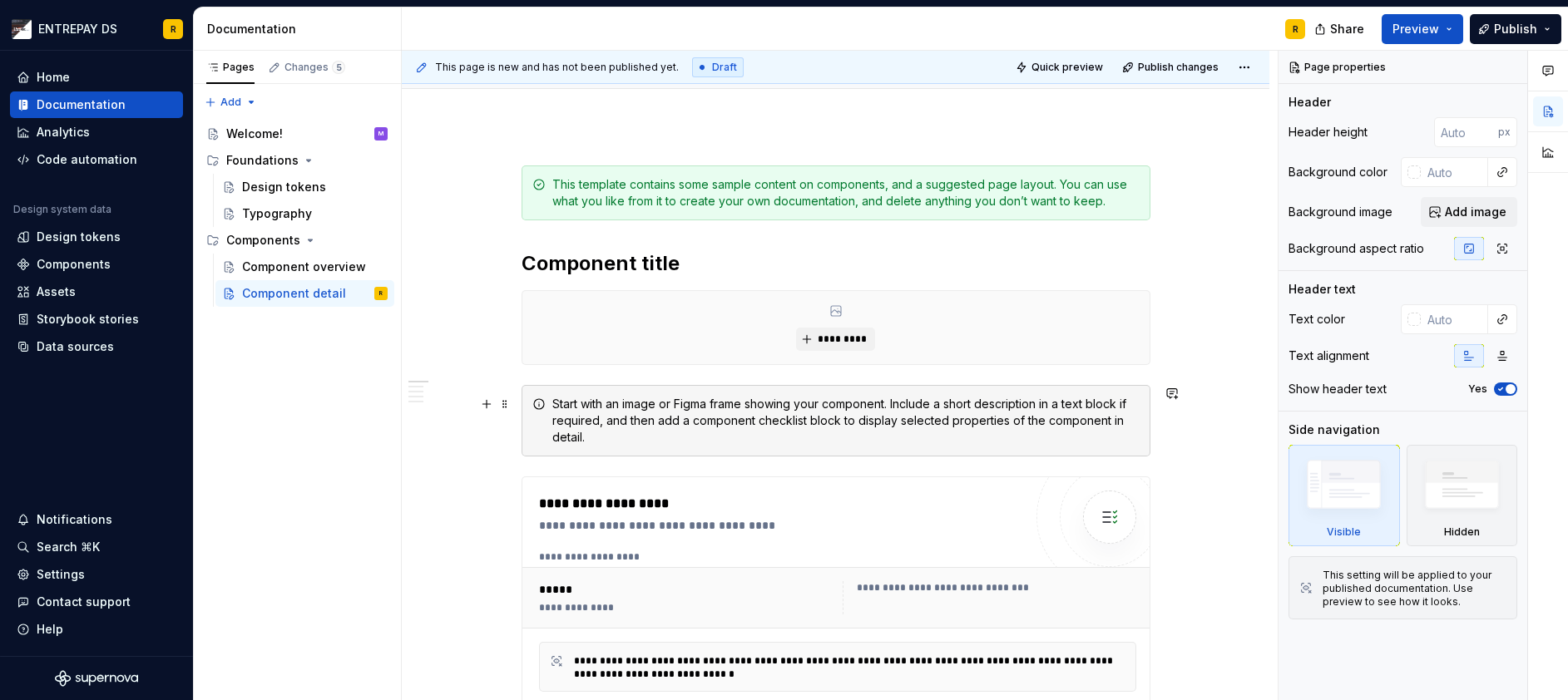
scroll to position [166, 0]
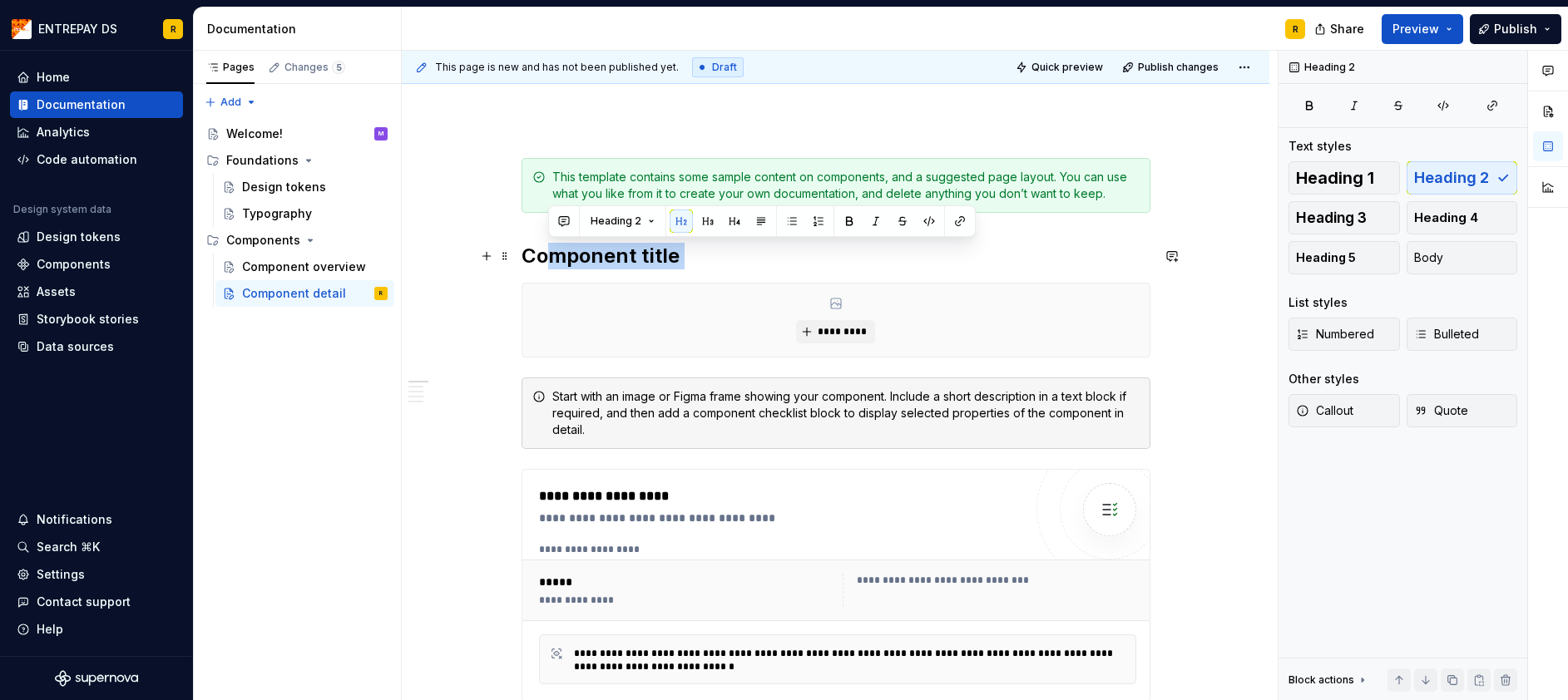
drag, startPoint x: 555, startPoint y: 262, endPoint x: 674, endPoint y: 270, distance: 119.3
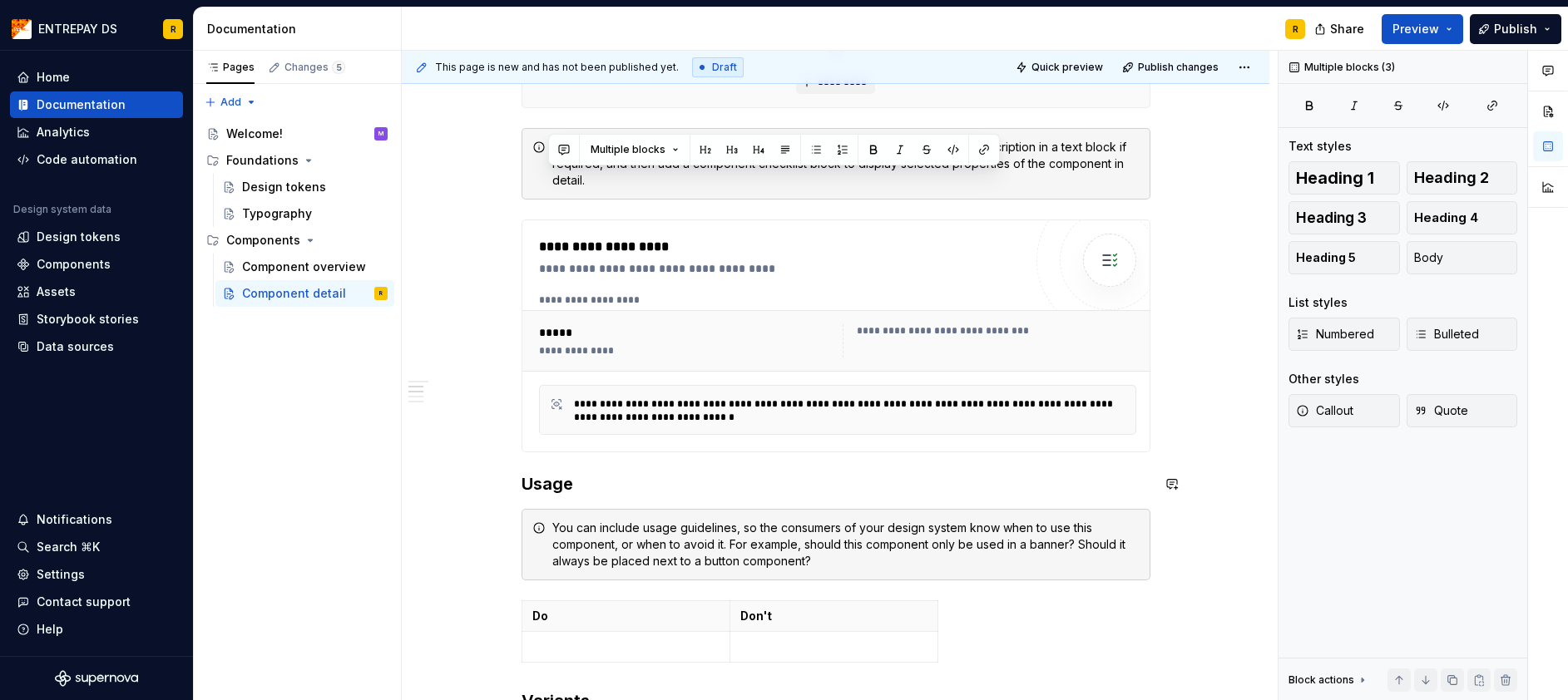
scroll to position [582, 0]
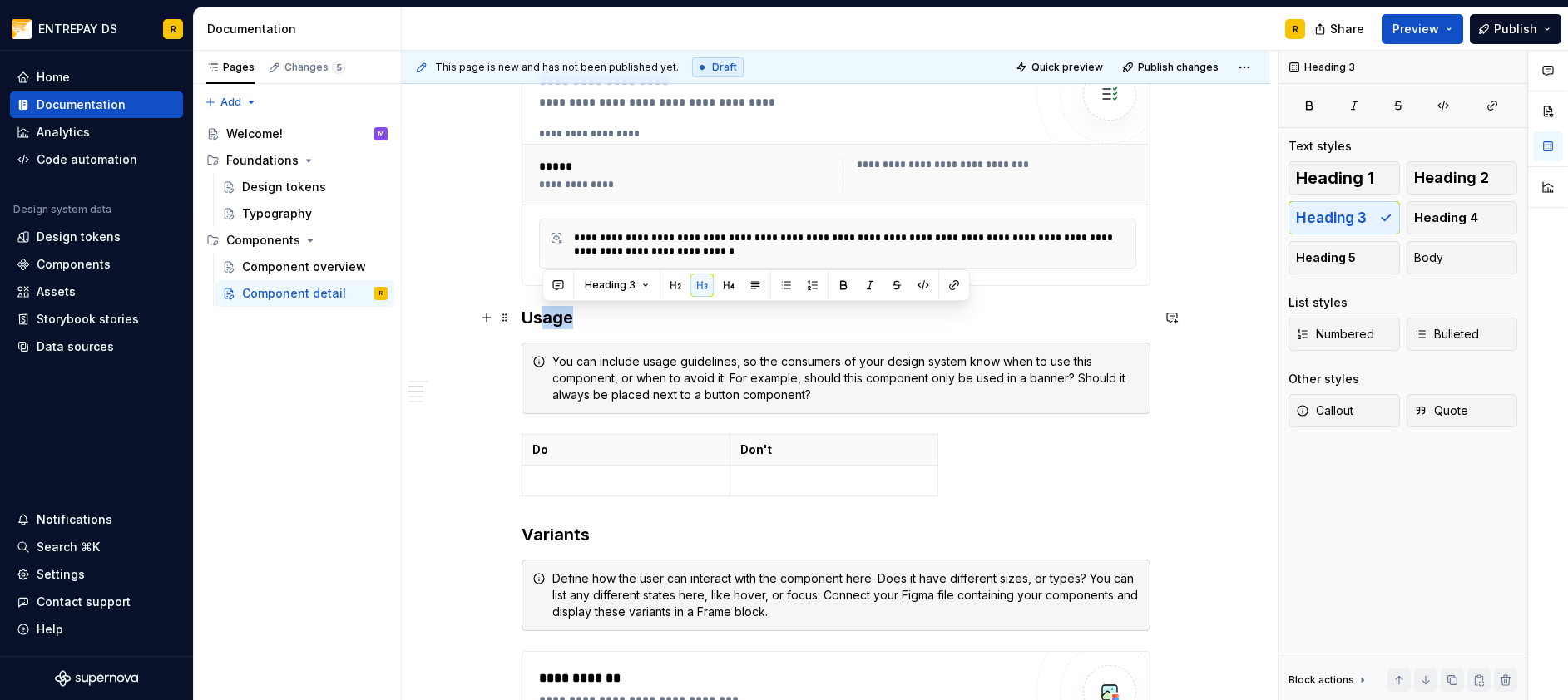
drag, startPoint x: 577, startPoint y: 327, endPoint x: 636, endPoint y: 425, distance: 114.4
click at [577, 328] on h3 "Usage" at bounding box center [836, 318] width 629 height 23
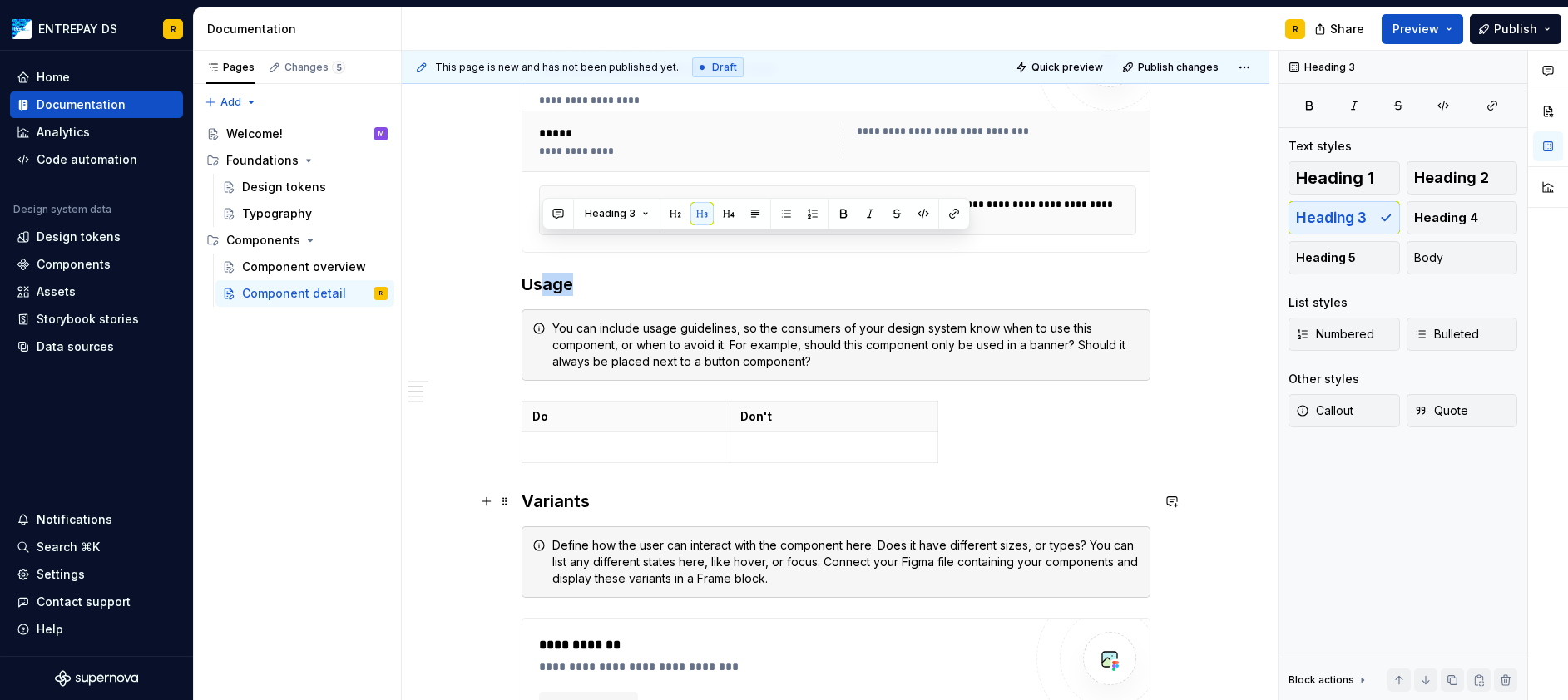
scroll to position [666, 0]
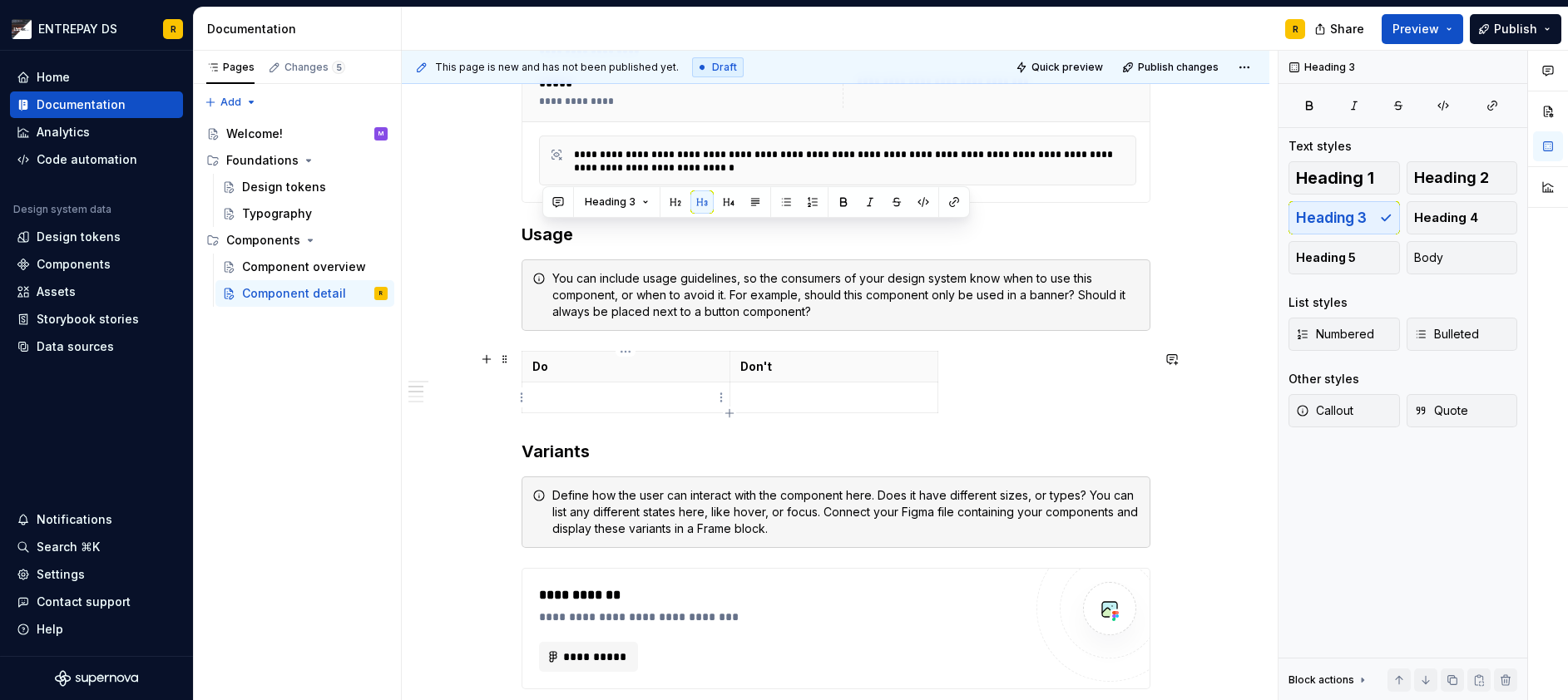
click at [608, 402] on p at bounding box center [626, 397] width 187 height 17
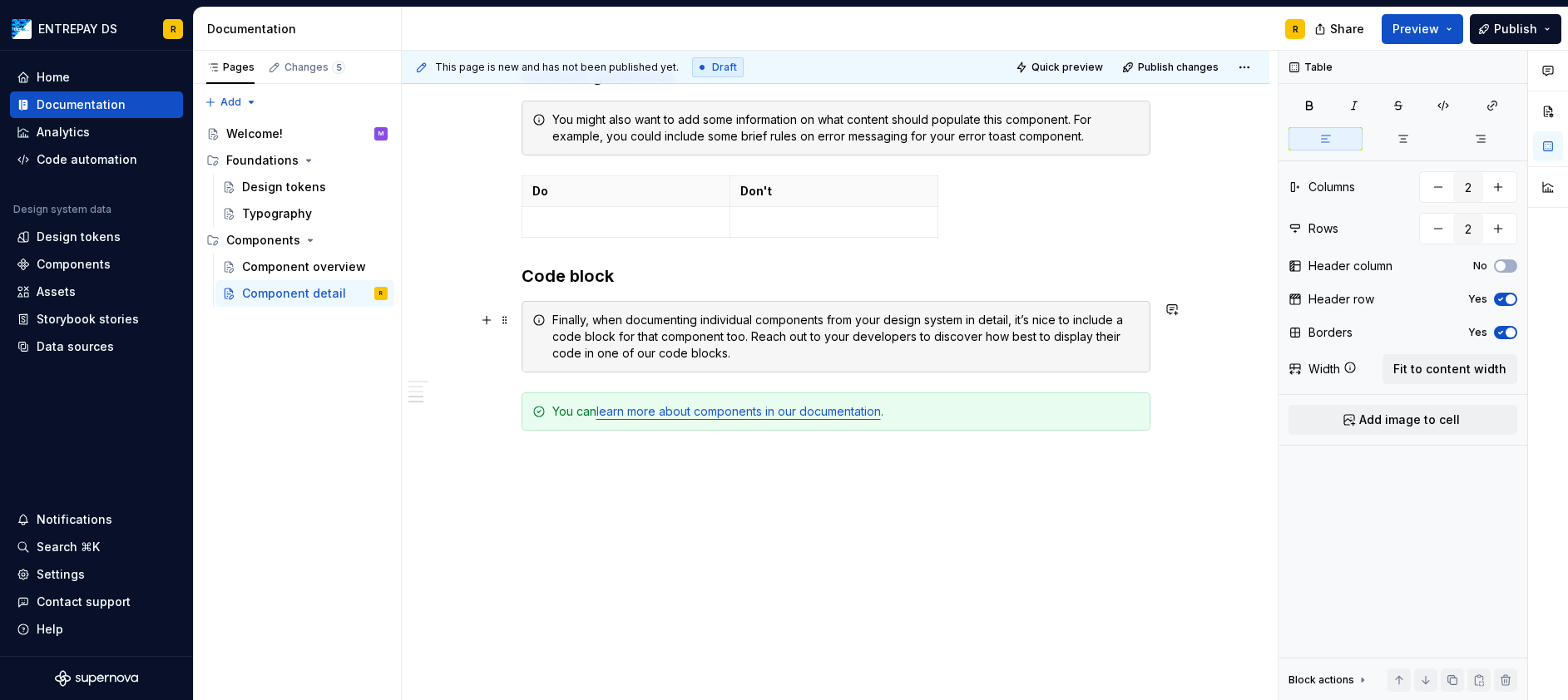
scroll to position [1061, 0]
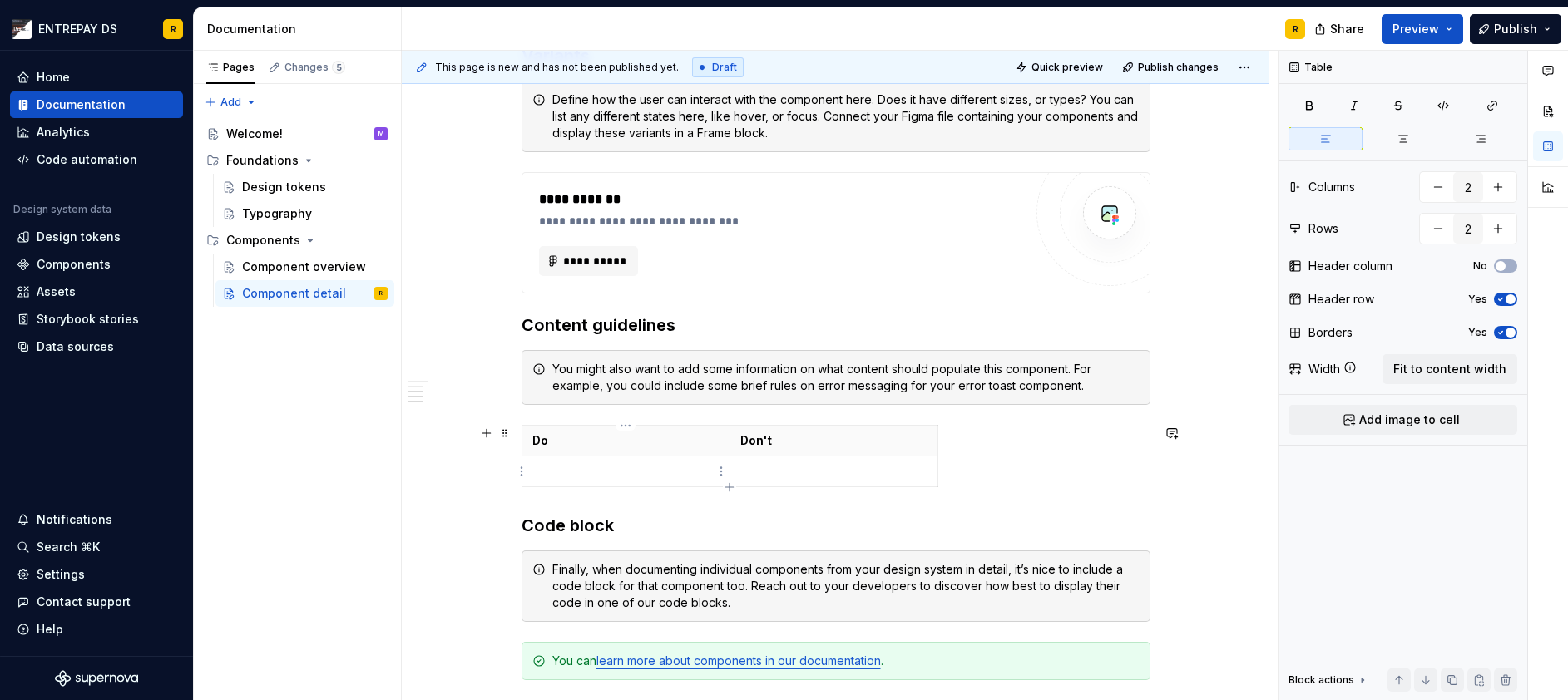
click at [566, 474] on p at bounding box center [626, 471] width 187 height 17
click at [809, 470] on p at bounding box center [833, 471] width 187 height 17
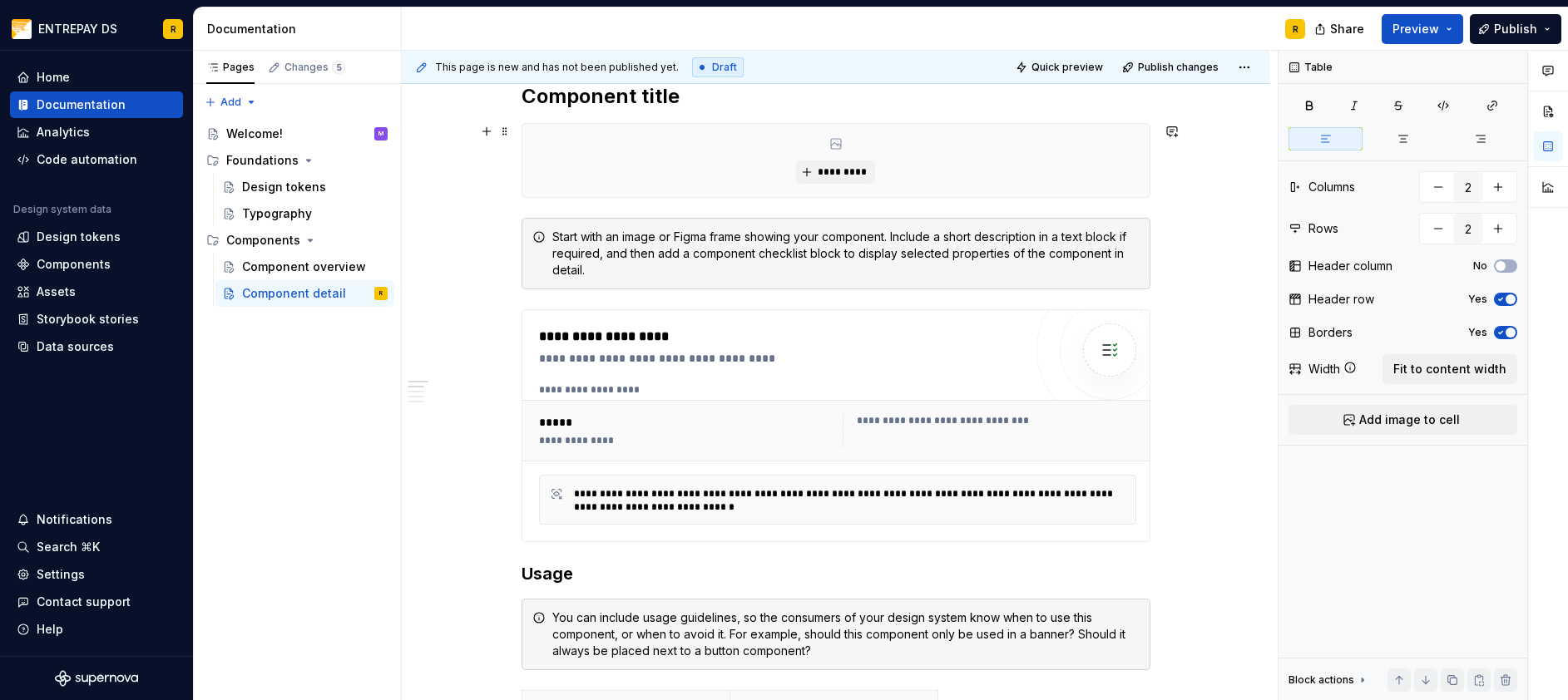
scroll to position [333, 0]
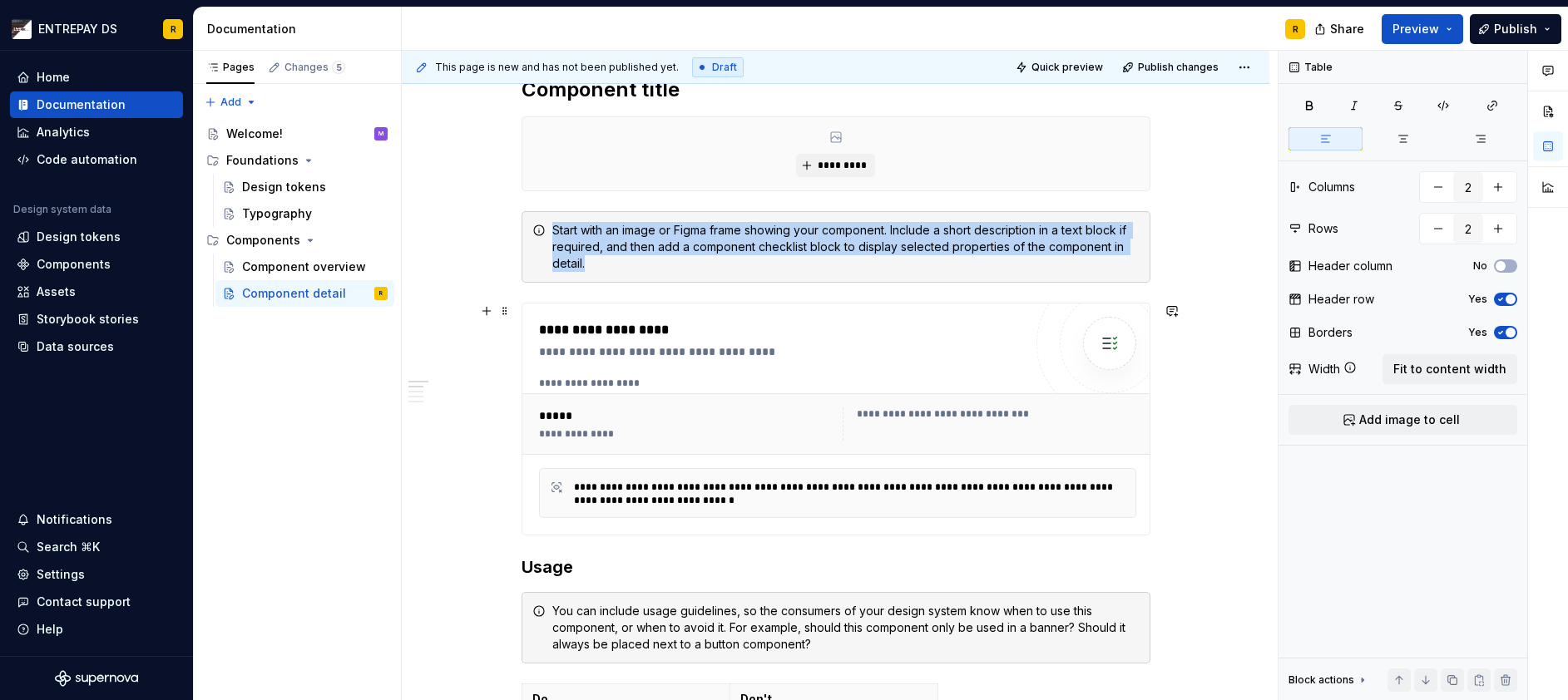
click at [735, 429] on div "**********" at bounding box center [685, 433] width 293 height 13
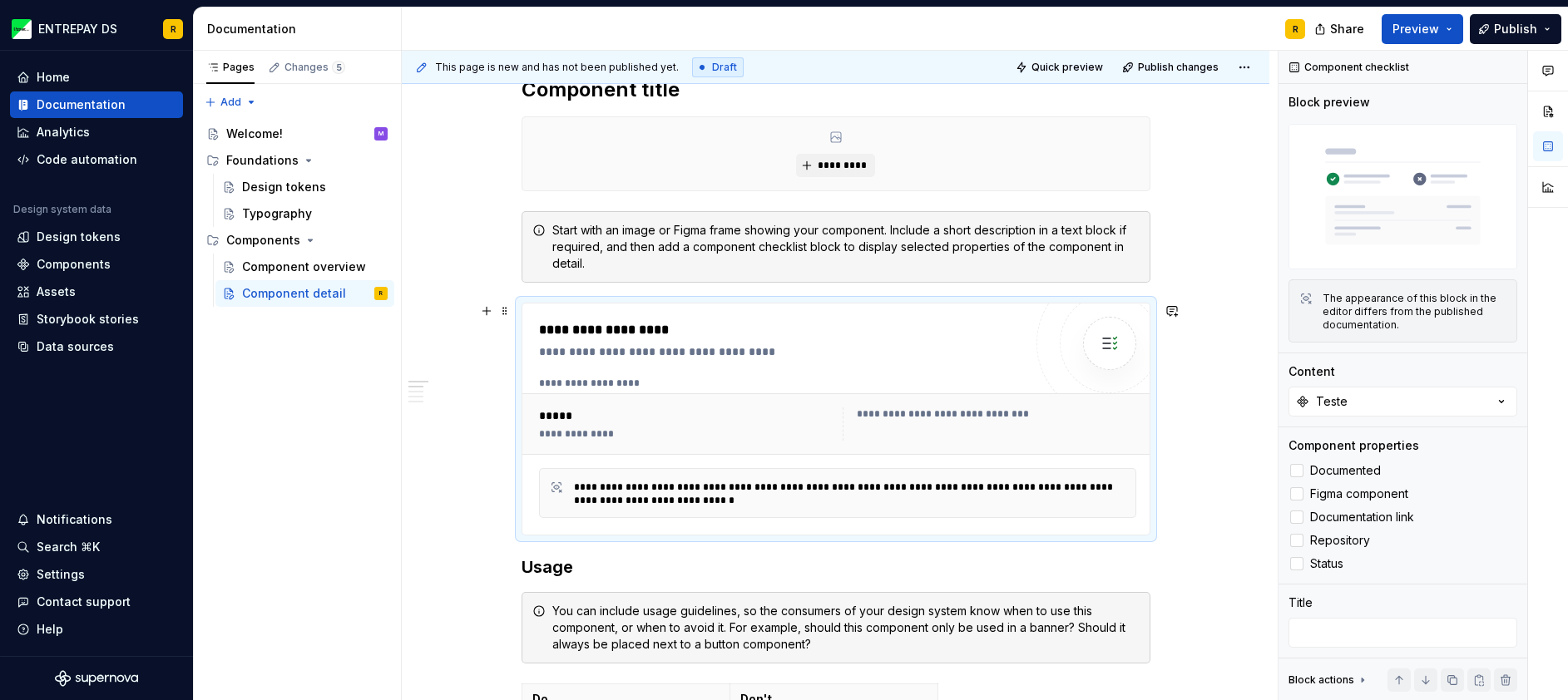
click at [623, 422] on div "*****" at bounding box center [685, 416] width 293 height 17
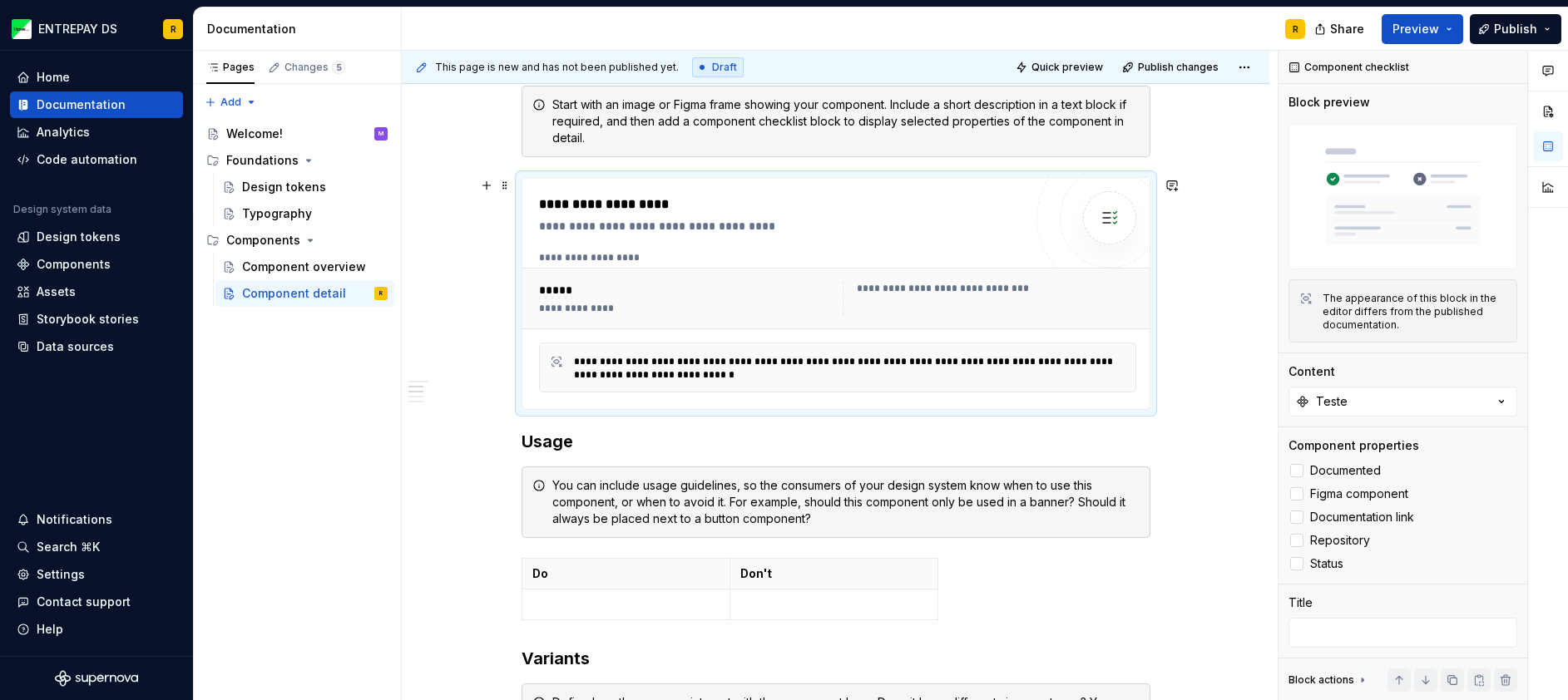
scroll to position [416, 0]
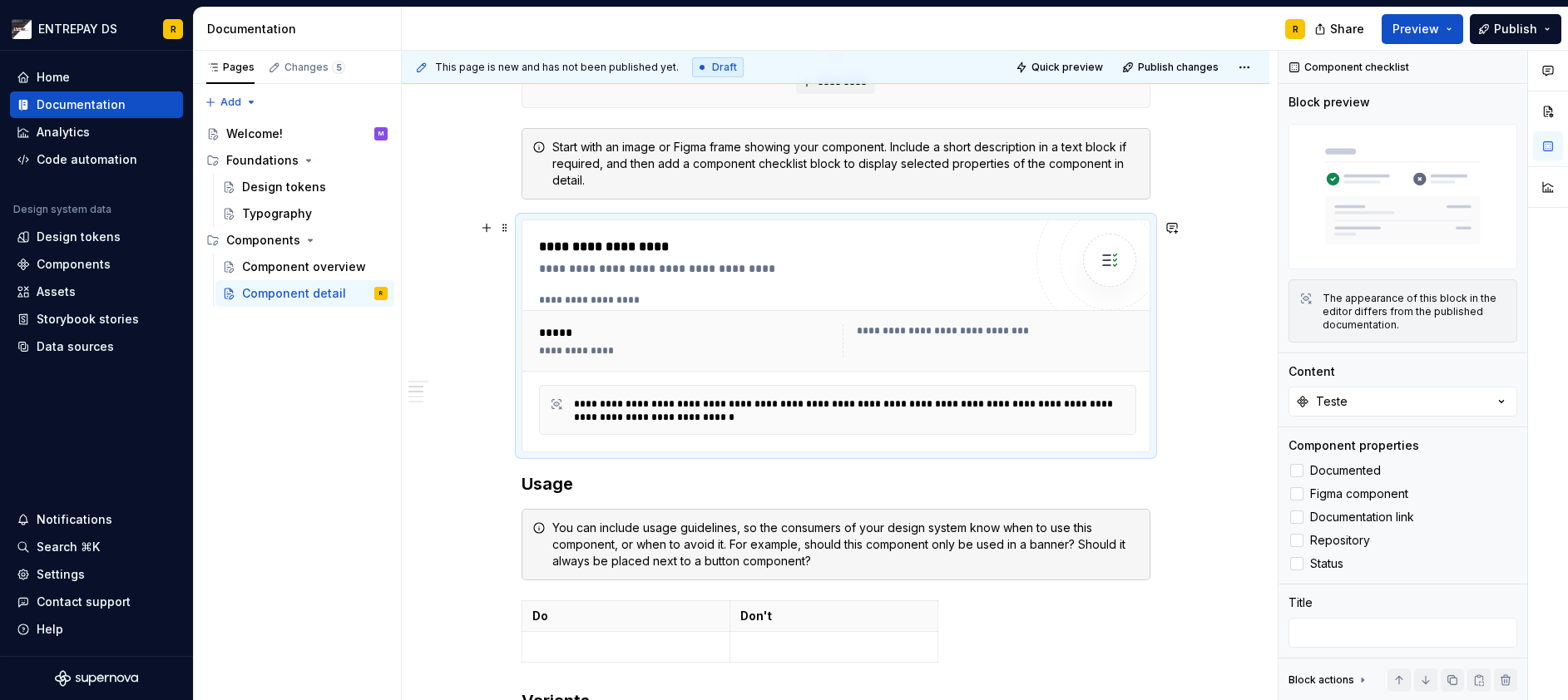
click at [1109, 259] on img at bounding box center [1110, 260] width 34 height 34
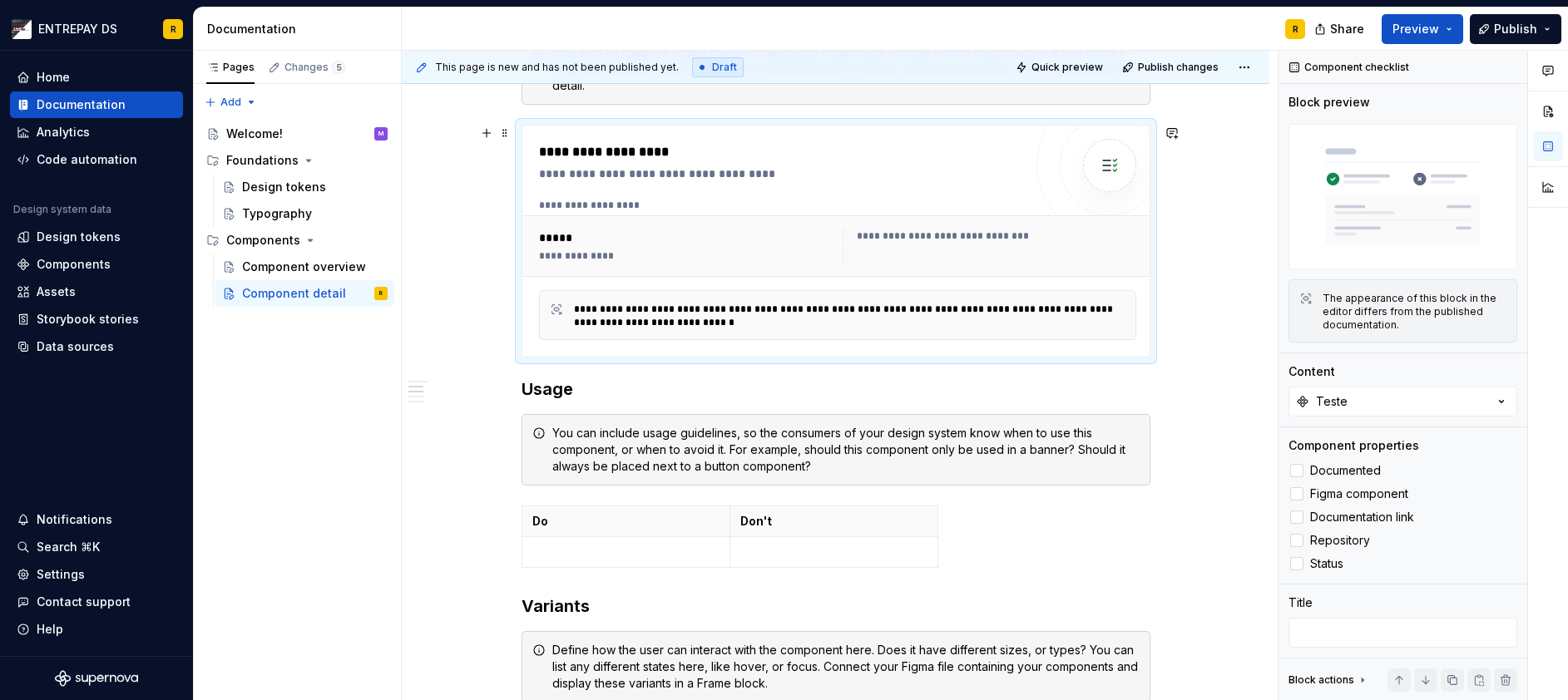
scroll to position [666, 0]
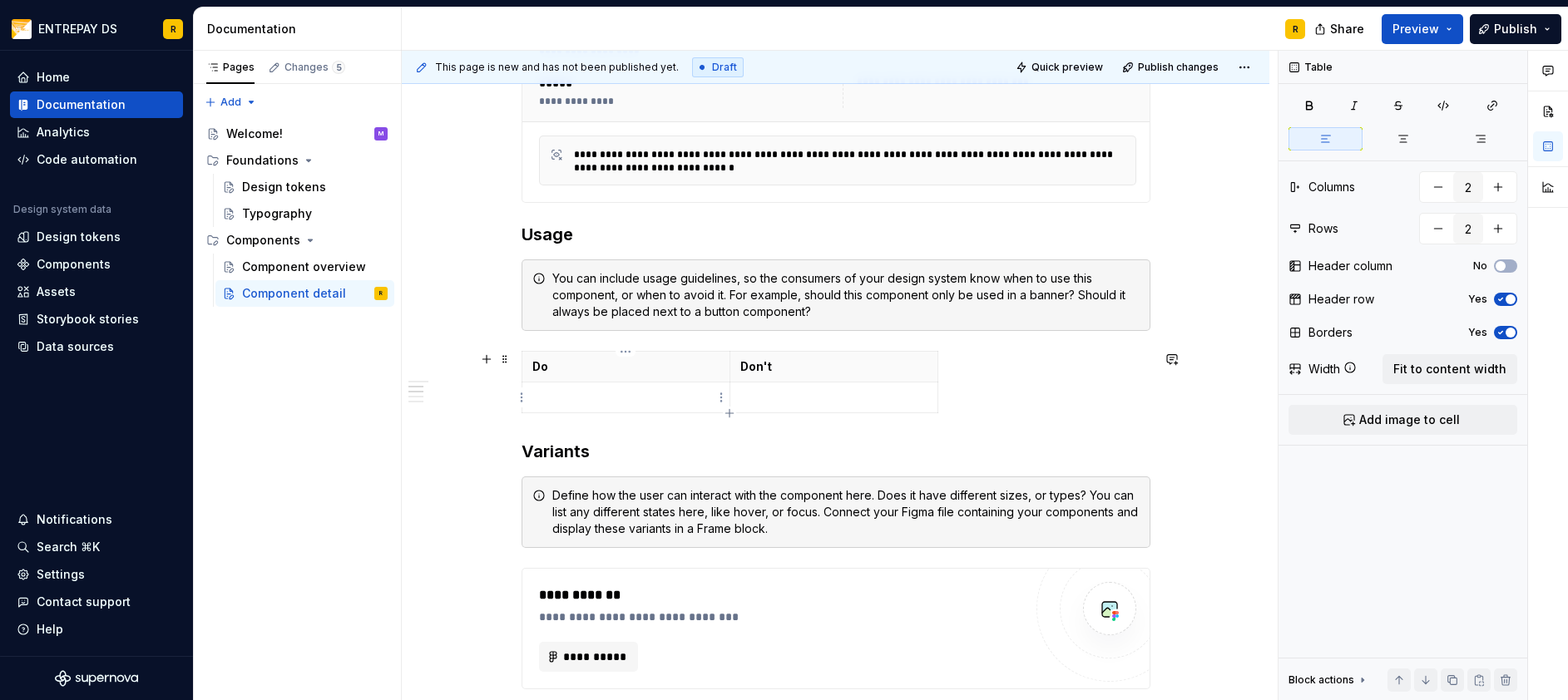
click at [618, 391] on p at bounding box center [626, 397] width 187 height 17
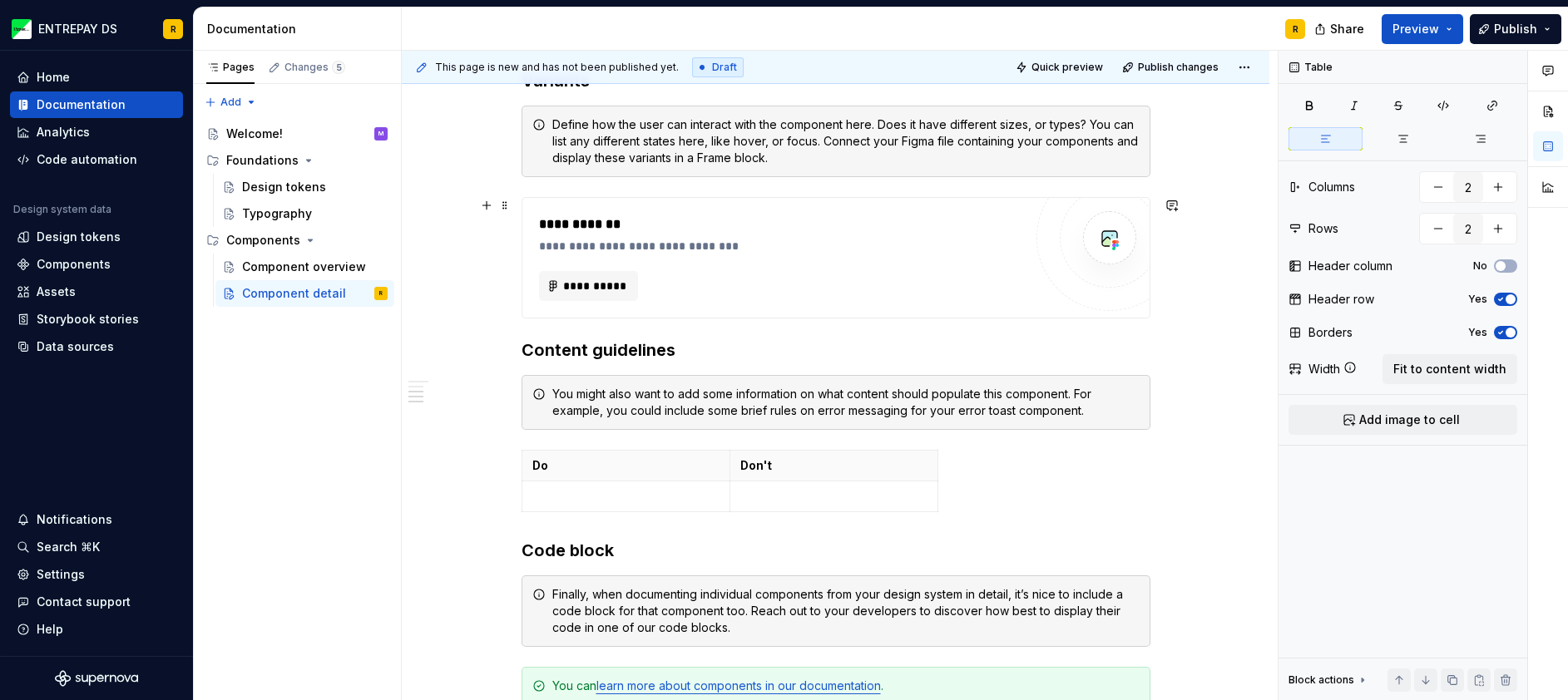
scroll to position [1080, 0]
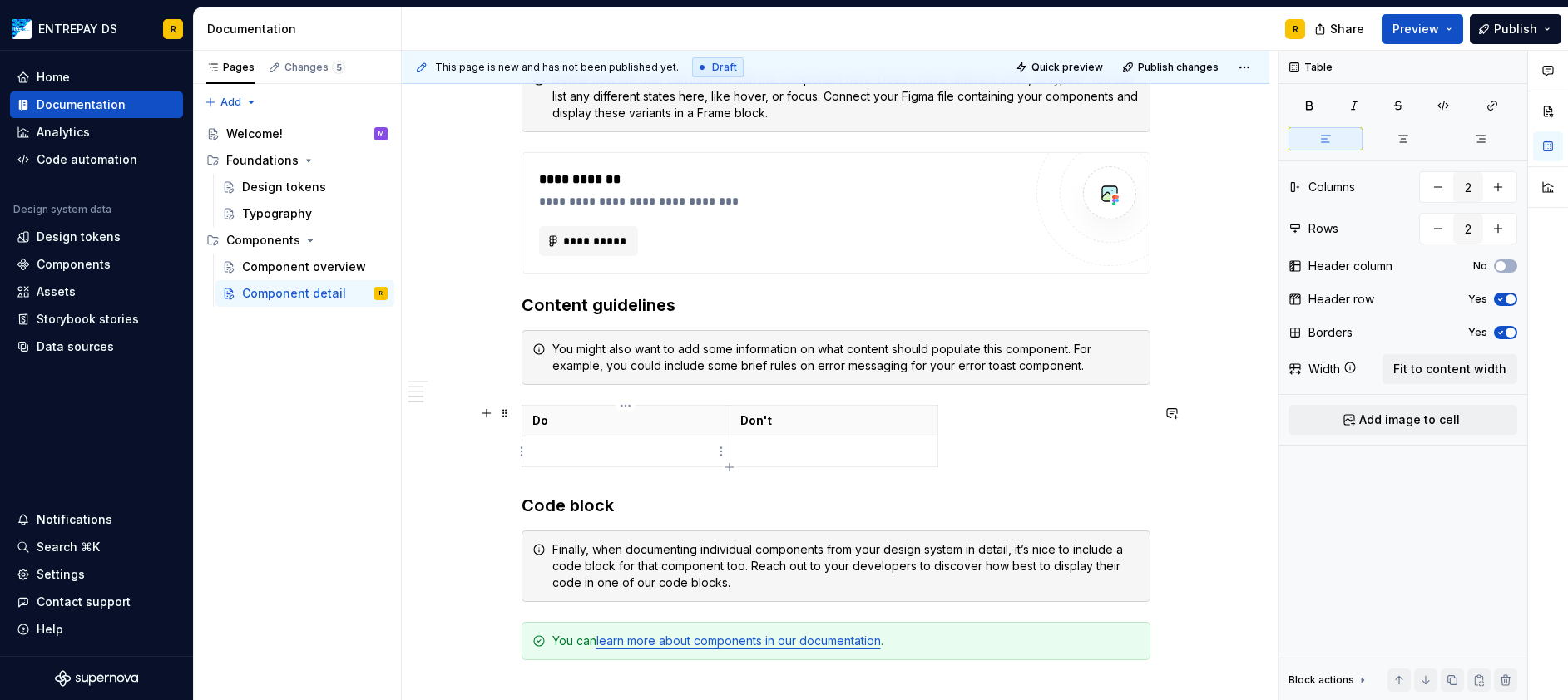
click at [639, 450] on p at bounding box center [626, 451] width 187 height 17
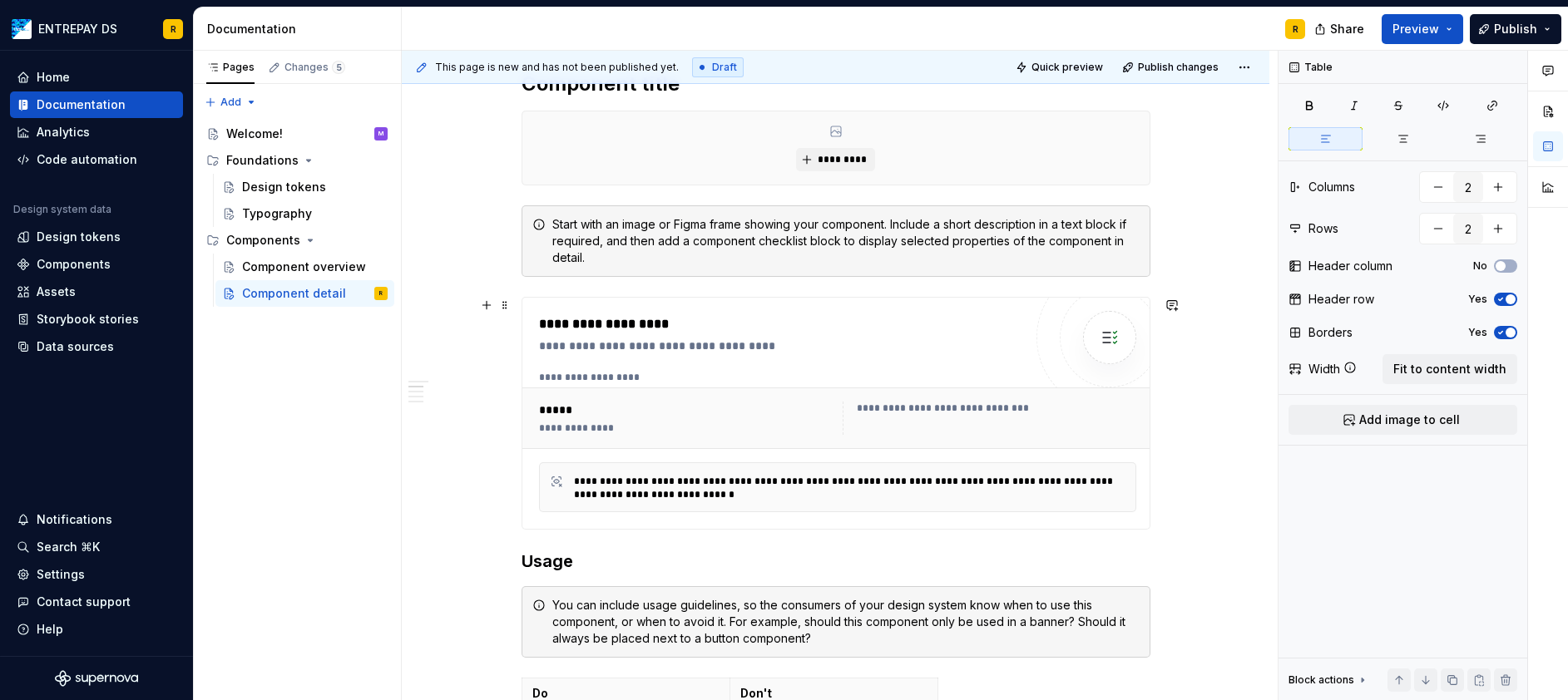
scroll to position [312, 0]
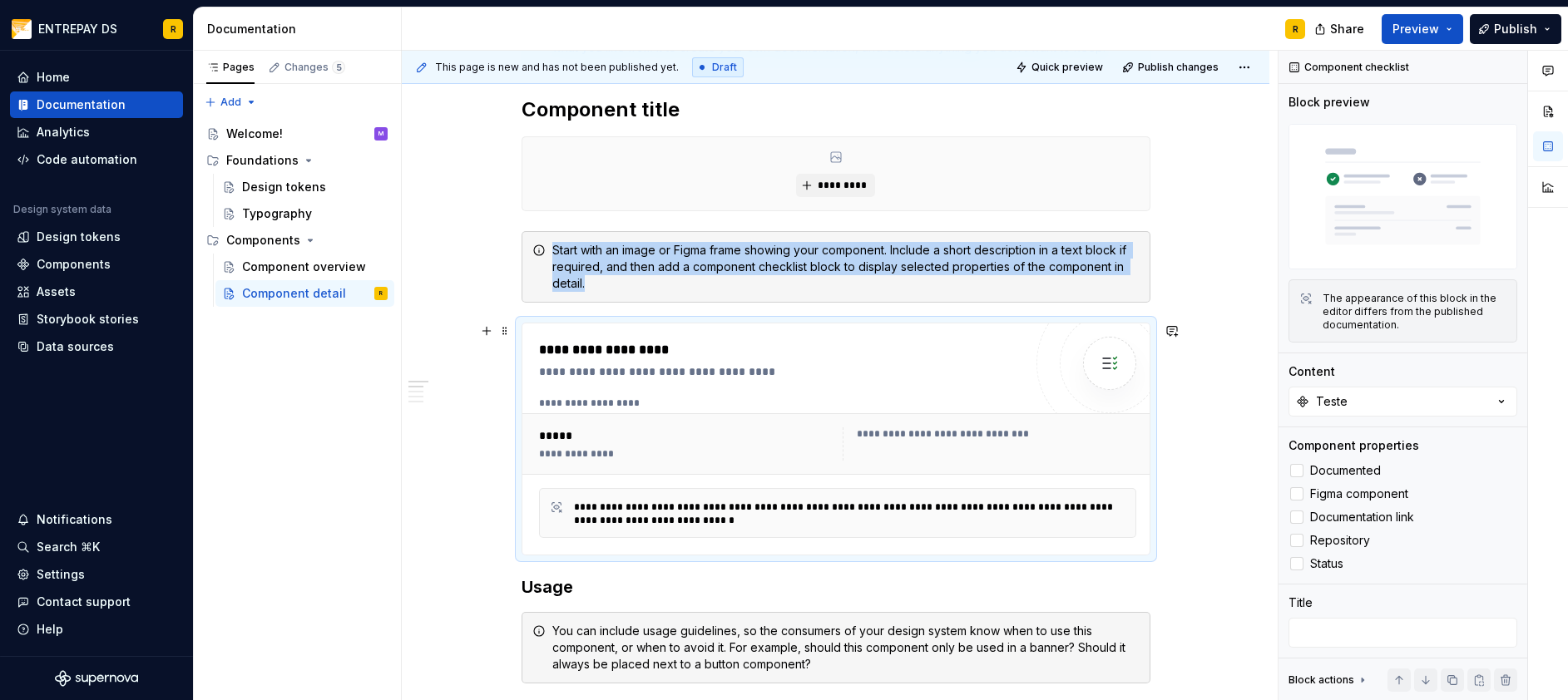
click at [540, 436] on div "*****" at bounding box center [685, 435] width 293 height 17
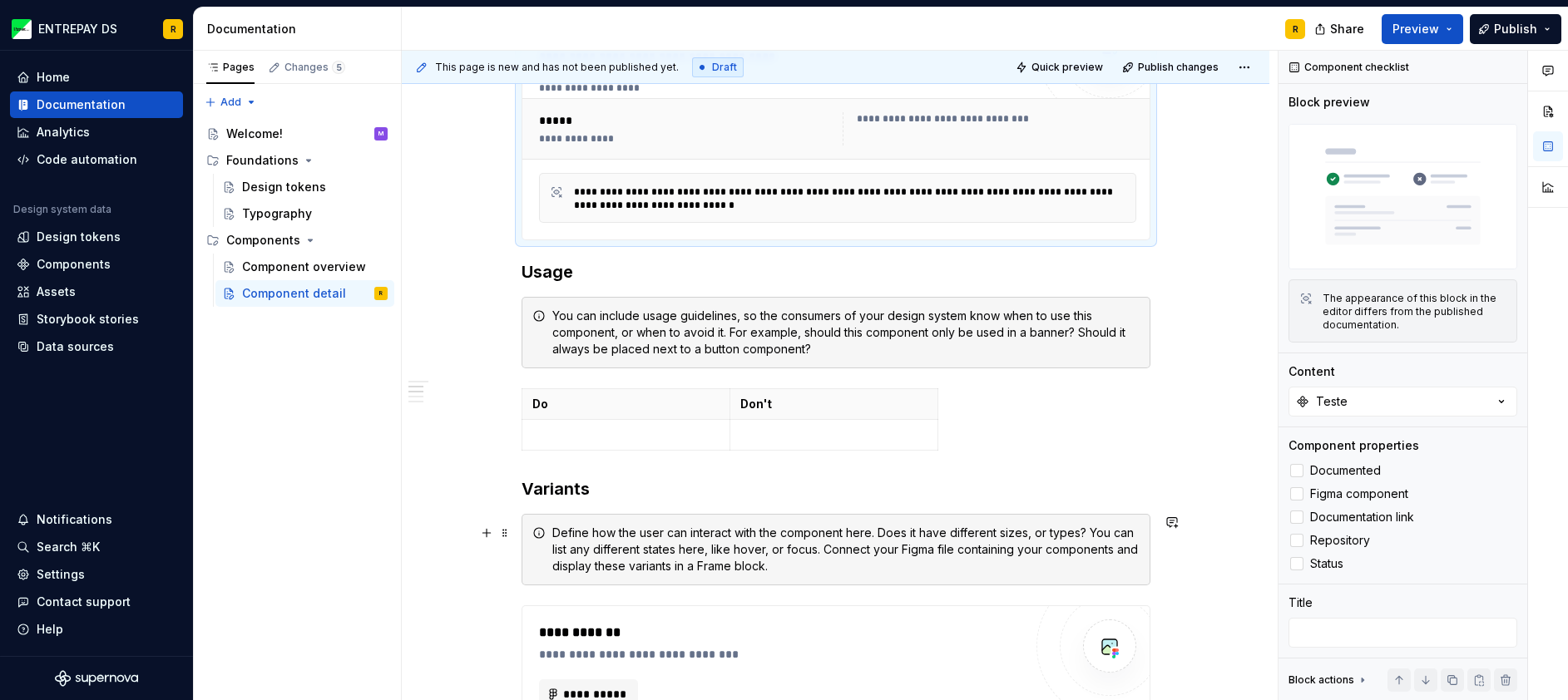
scroll to position [645, 0]
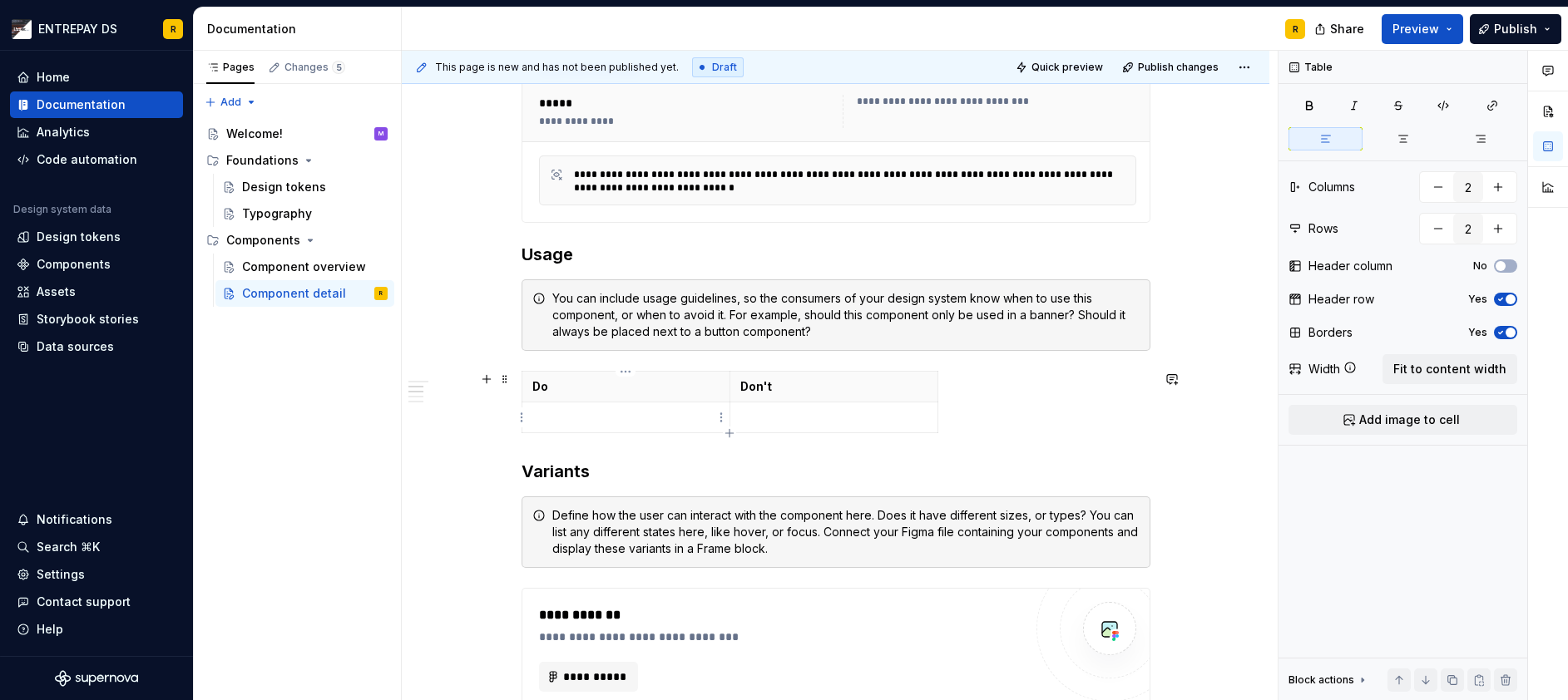
drag, startPoint x: 639, startPoint y: 415, endPoint x: 788, endPoint y: 421, distance: 149.1
click at [640, 415] on p at bounding box center [626, 417] width 187 height 17
click at [788, 421] on p at bounding box center [833, 417] width 187 height 17
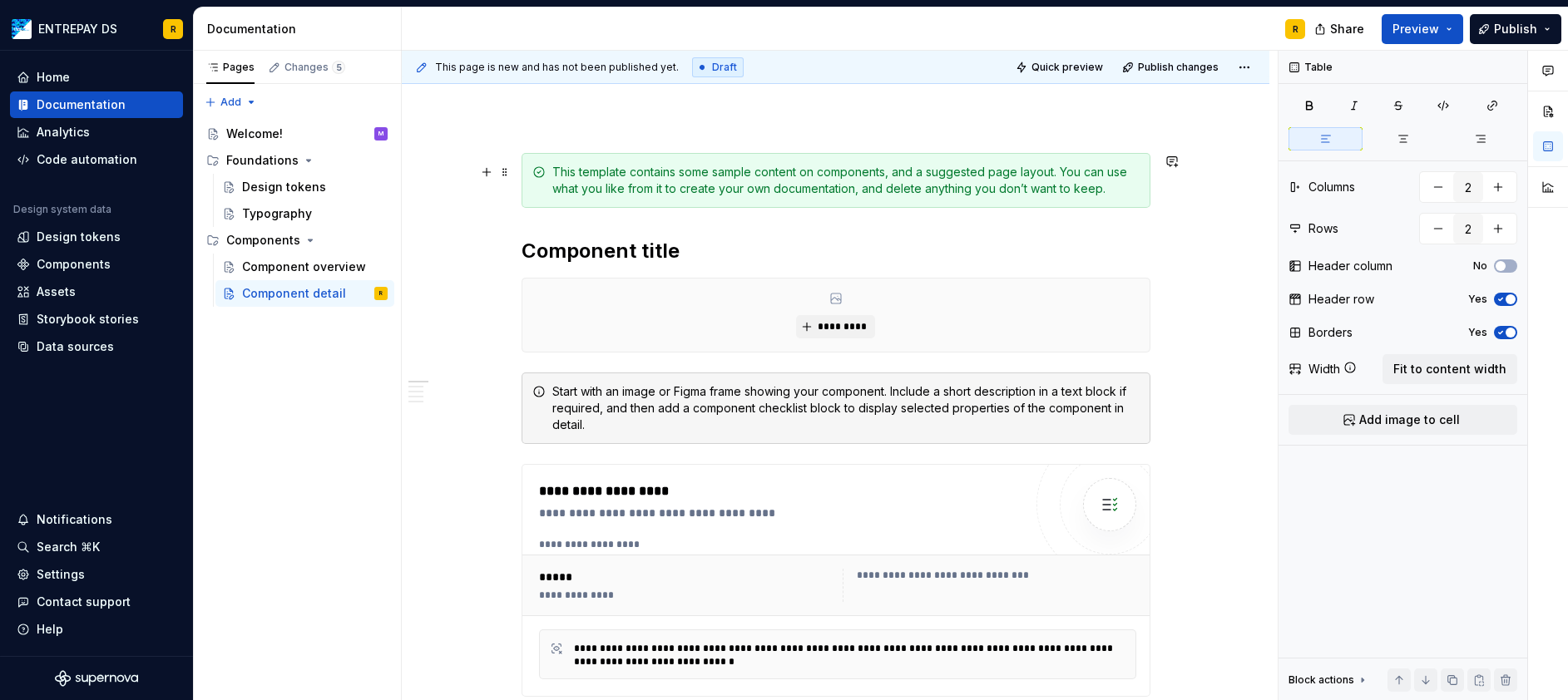
scroll to position [250, 0]
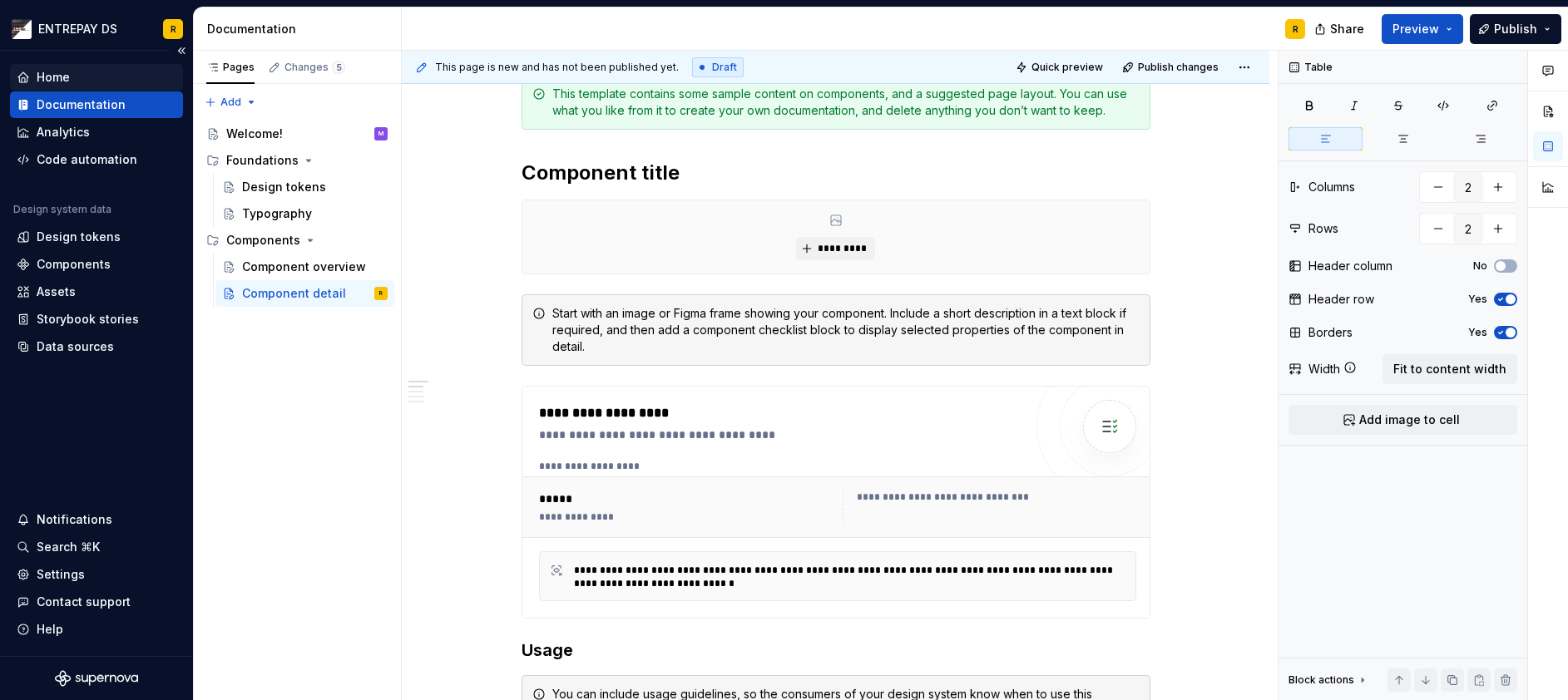
click at [94, 72] on div "Home" at bounding box center [96, 77] width 160 height 17
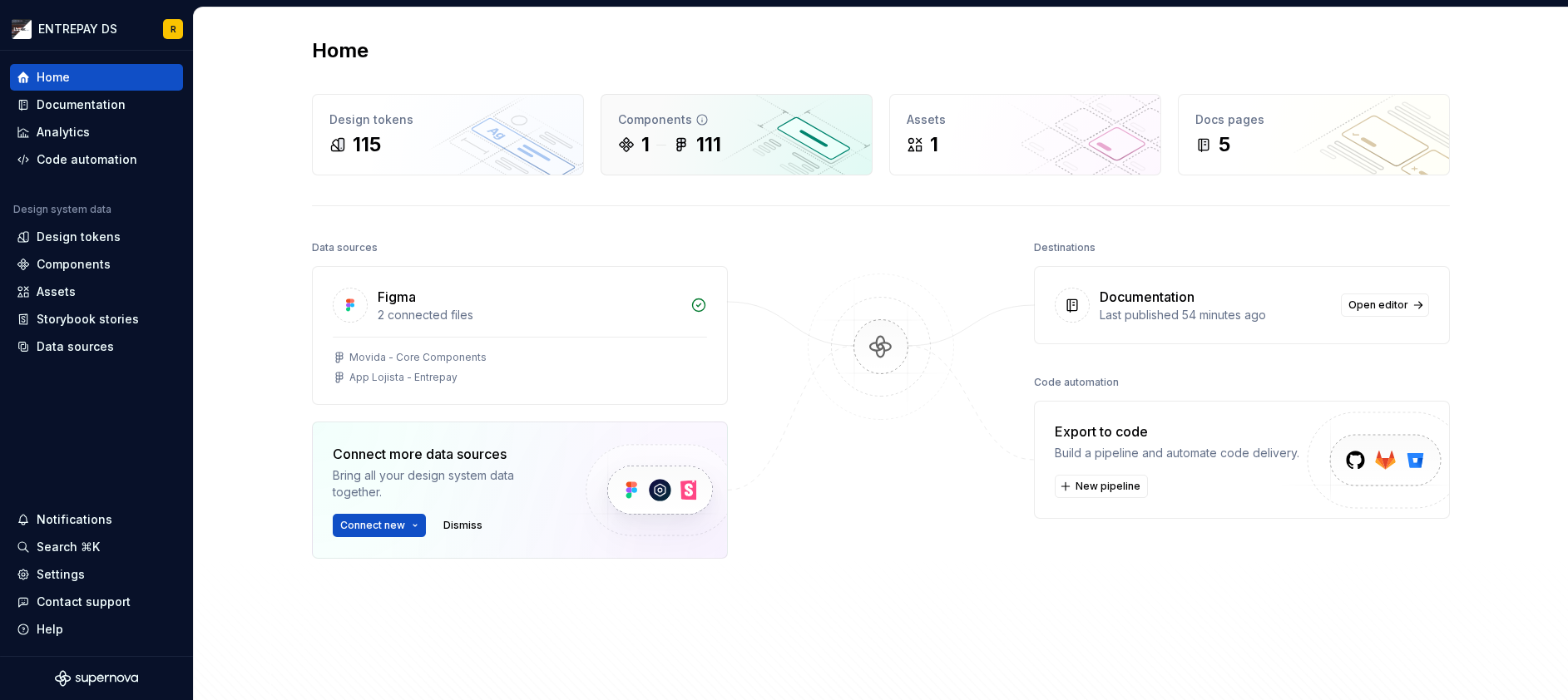
click at [700, 147] on div "111" at bounding box center [708, 145] width 25 height 26
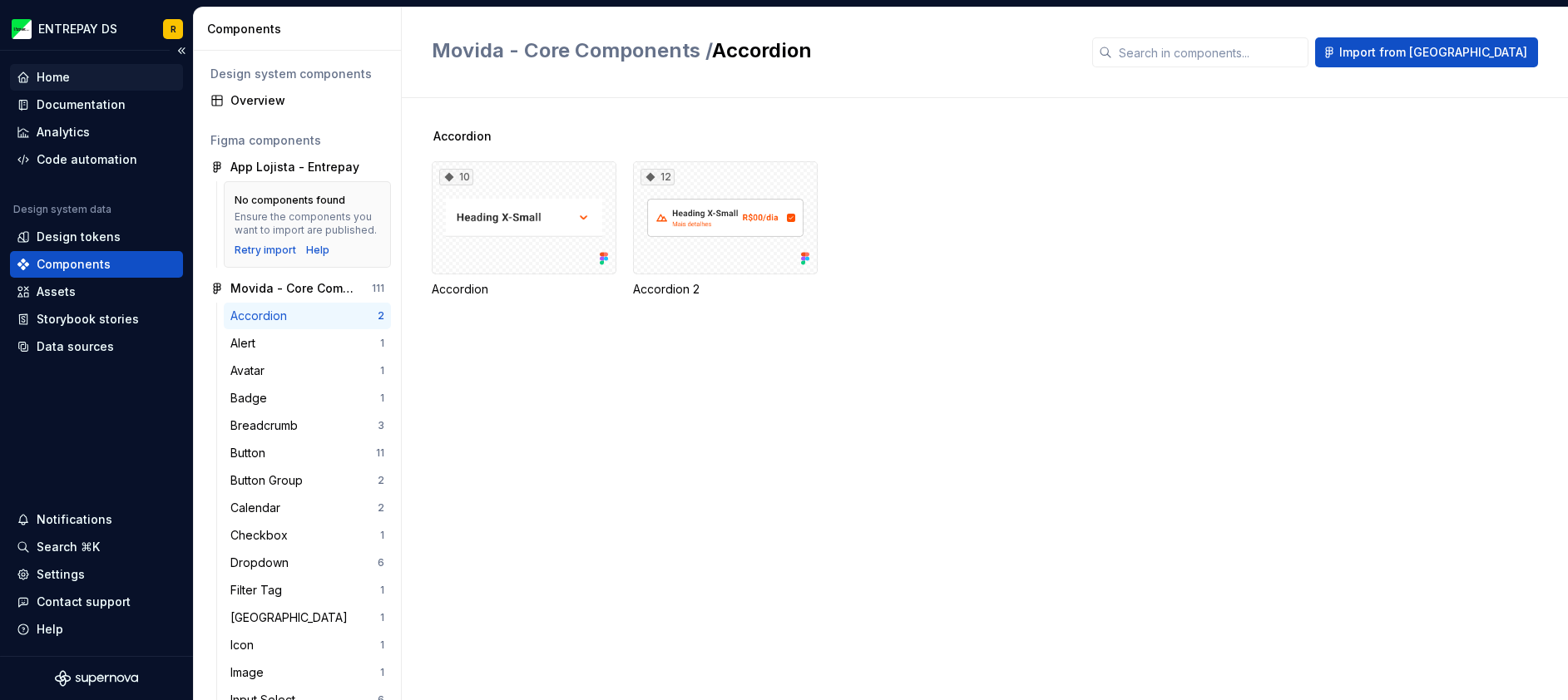
click at [57, 70] on div "Home" at bounding box center [53, 77] width 34 height 17
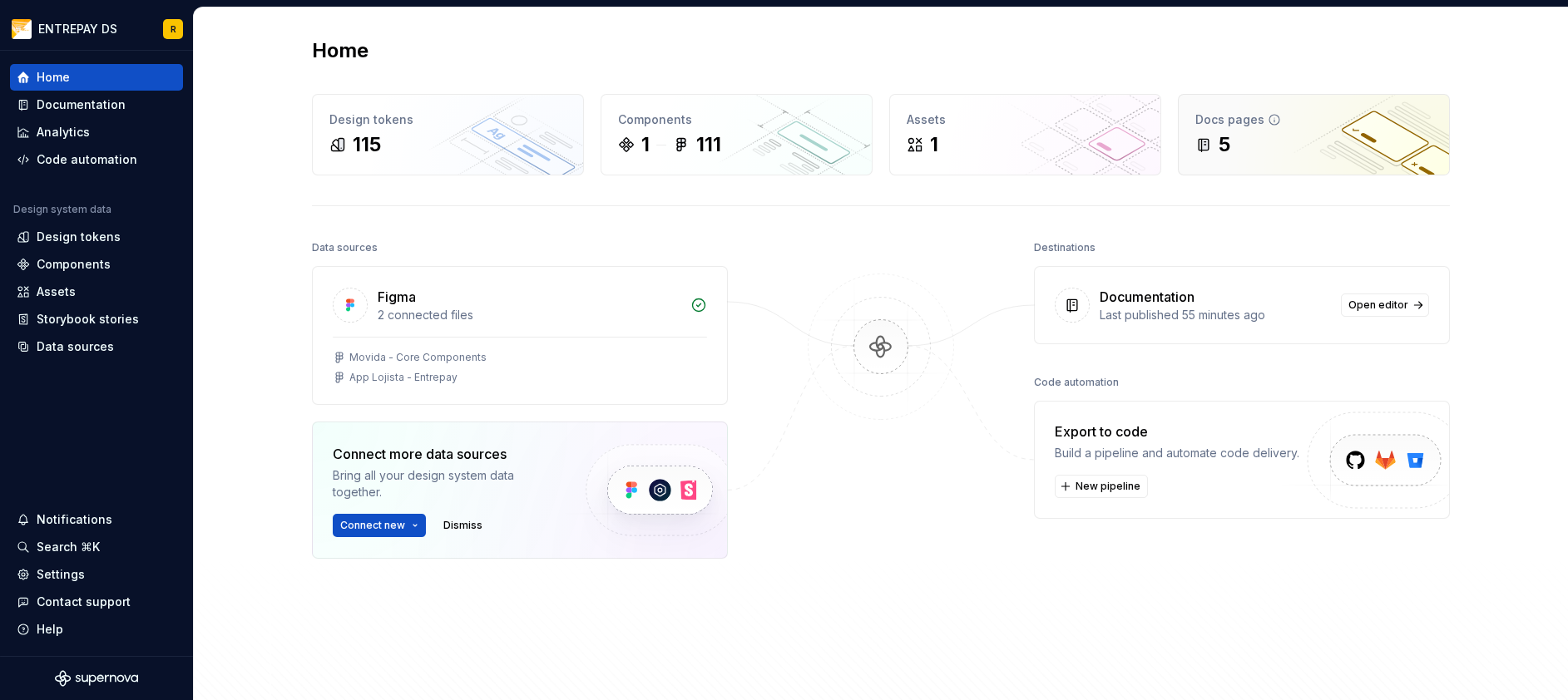
click at [1281, 146] on div "5" at bounding box center [1314, 145] width 237 height 26
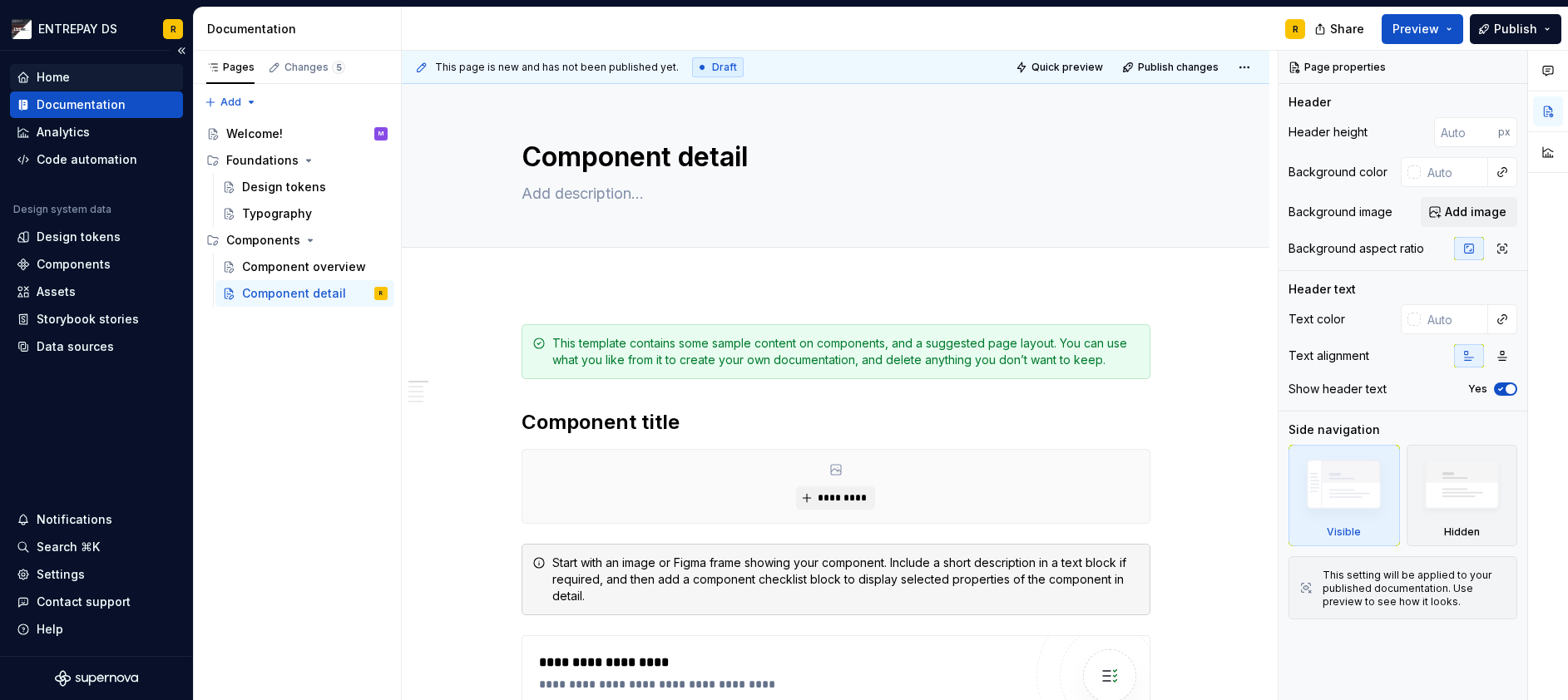
click at [72, 77] on div "Home" at bounding box center [96, 77] width 160 height 17
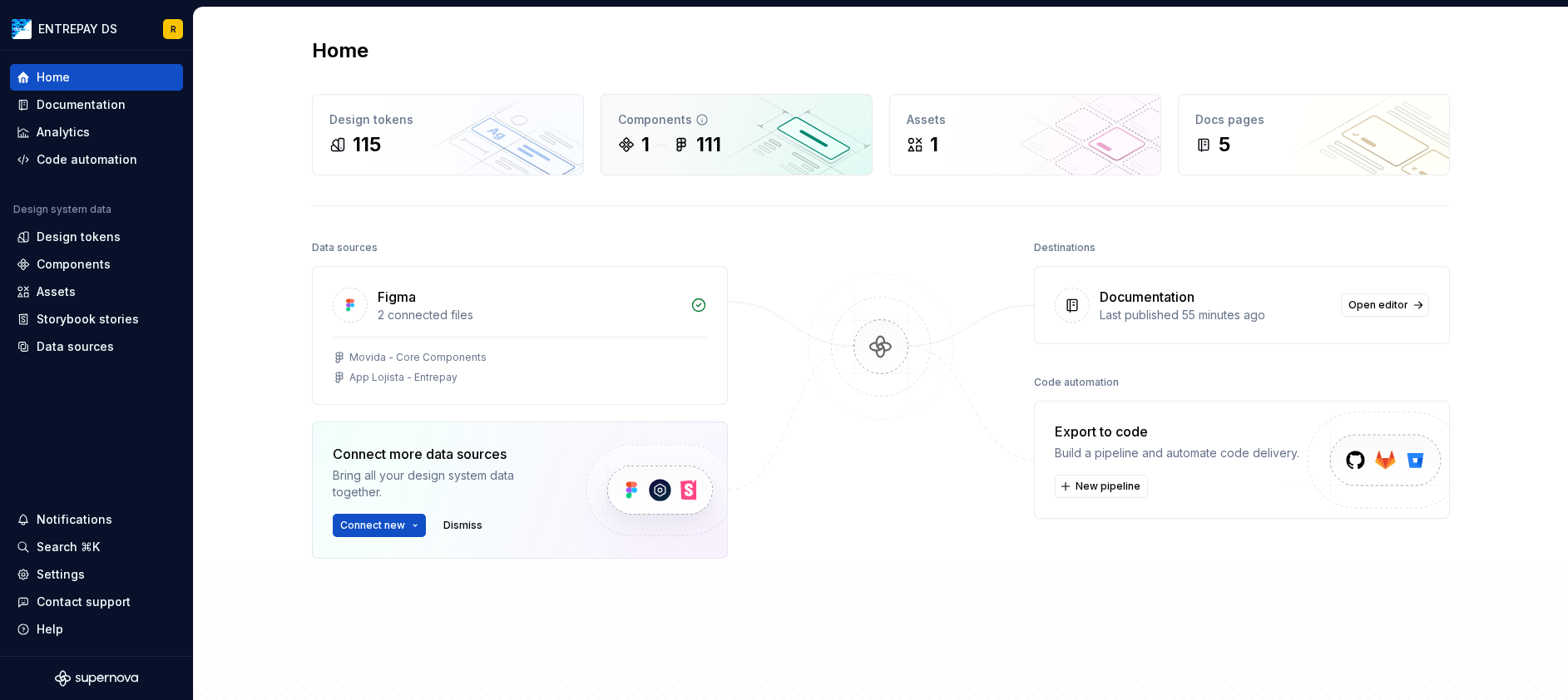
click at [734, 164] on div "Components 1 111" at bounding box center [736, 134] width 270 height 79
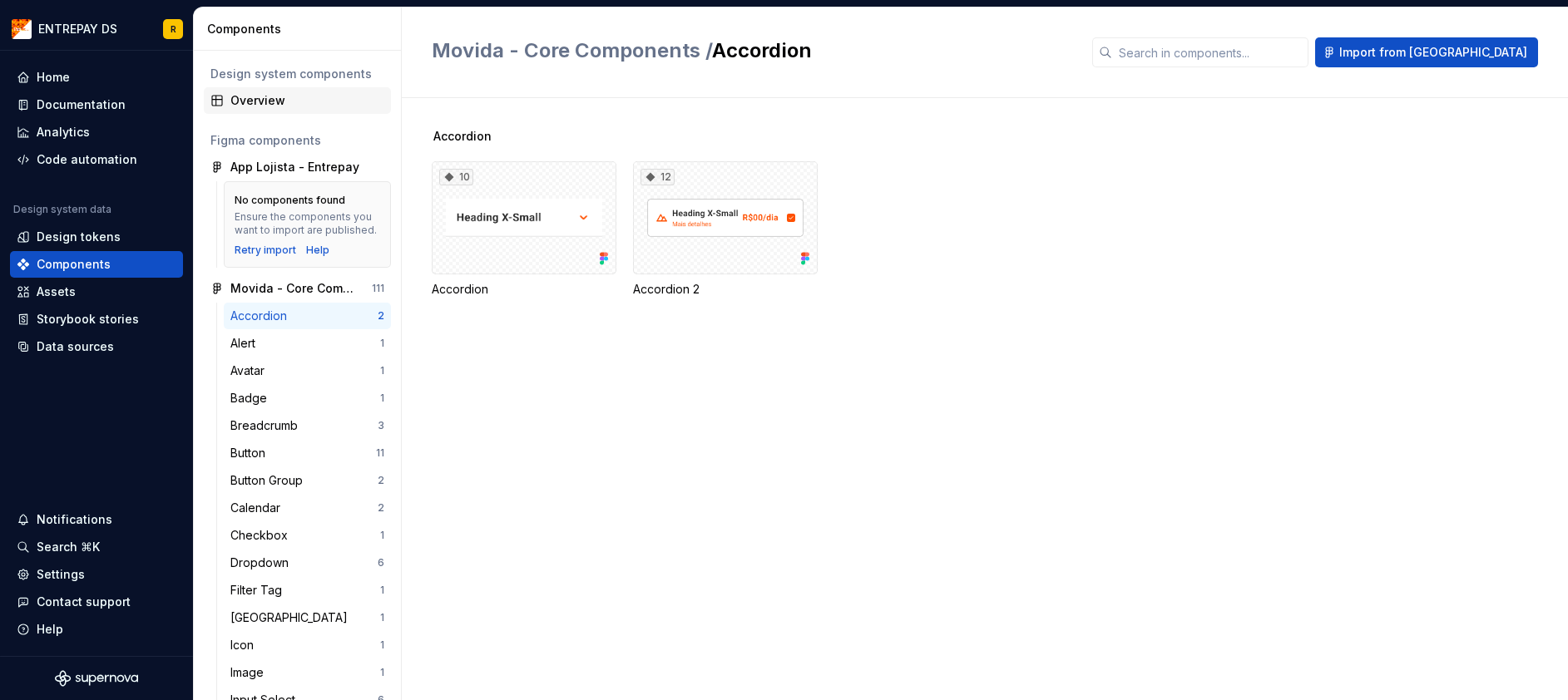
click at [283, 102] on div "Overview" at bounding box center [307, 101] width 154 height 17
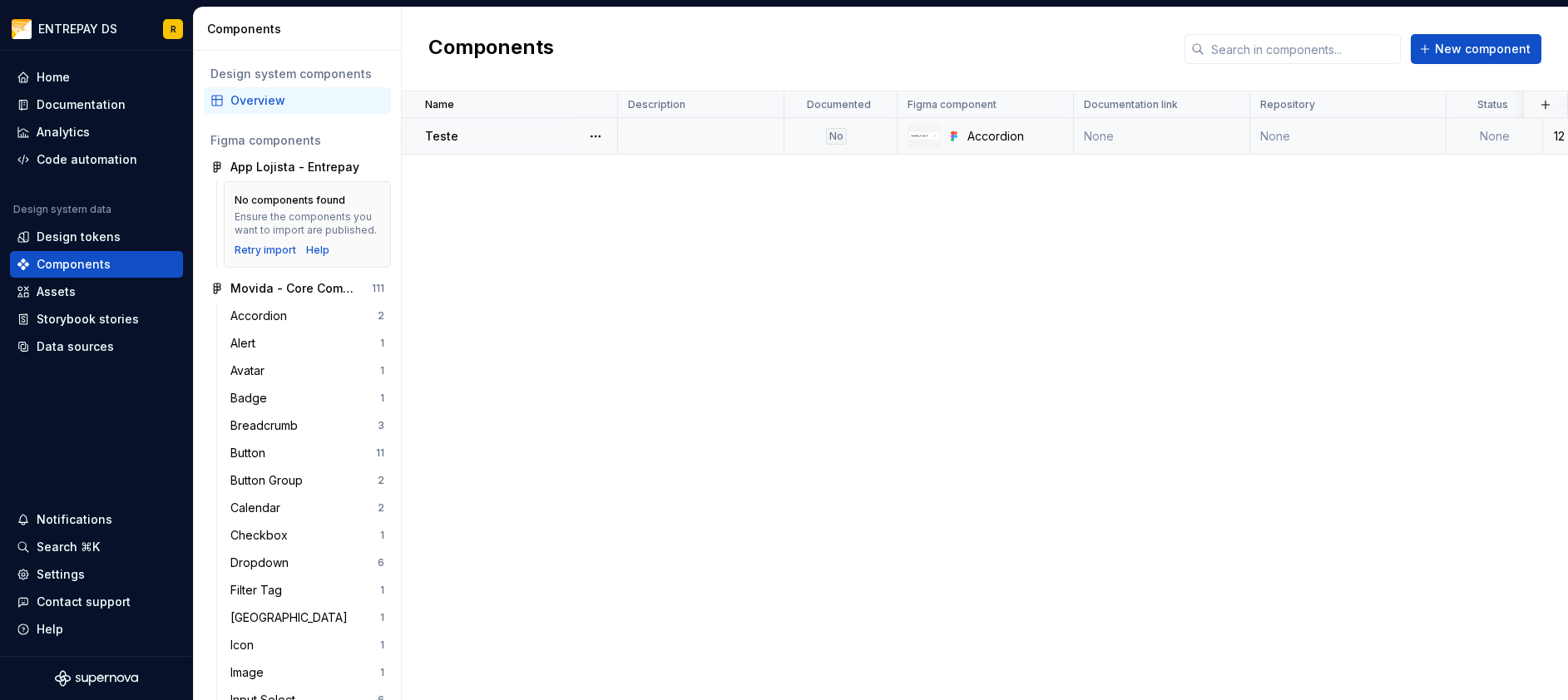
click at [494, 143] on div "Teste" at bounding box center [520, 136] width 192 height 17
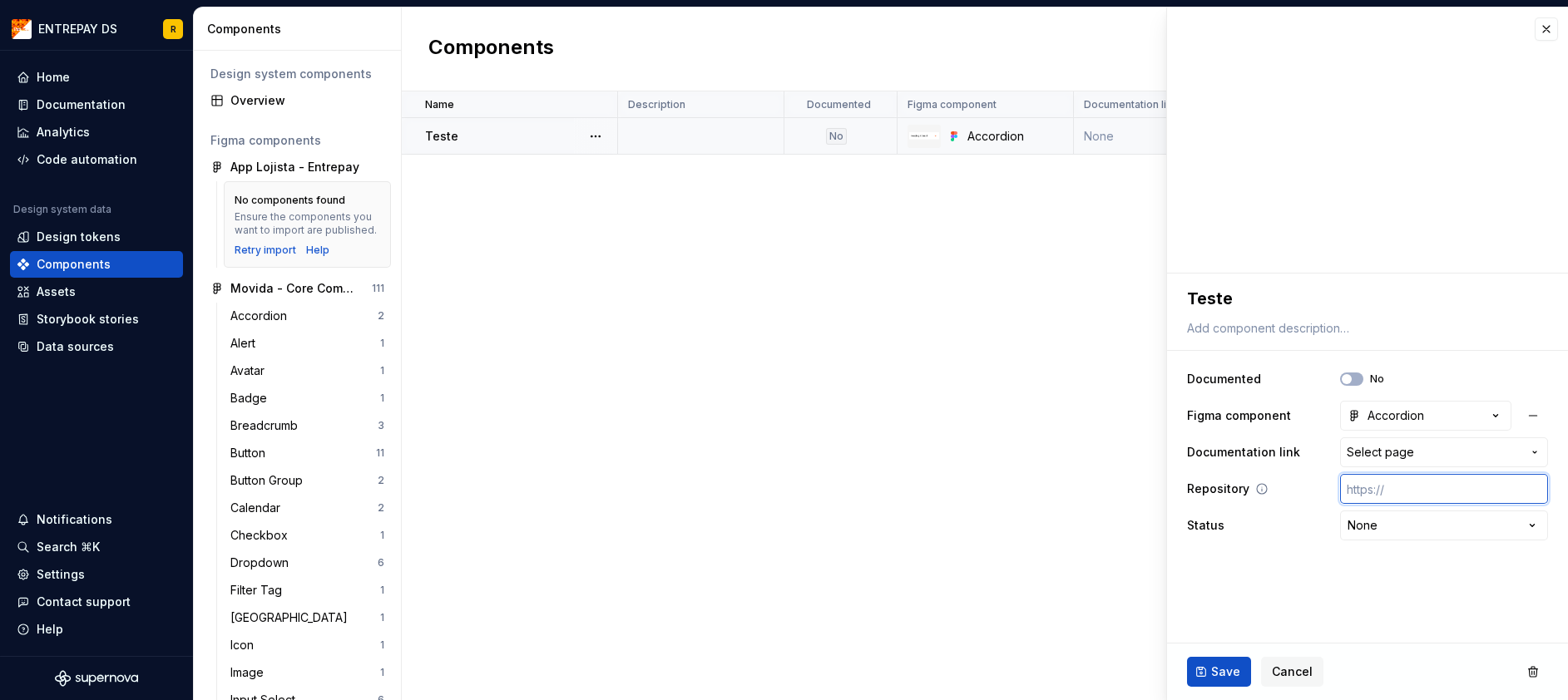
click at [1416, 493] on input "text" at bounding box center [1443, 489] width 207 height 30
click at [1435, 456] on span "Select page" at bounding box center [1434, 452] width 175 height 17
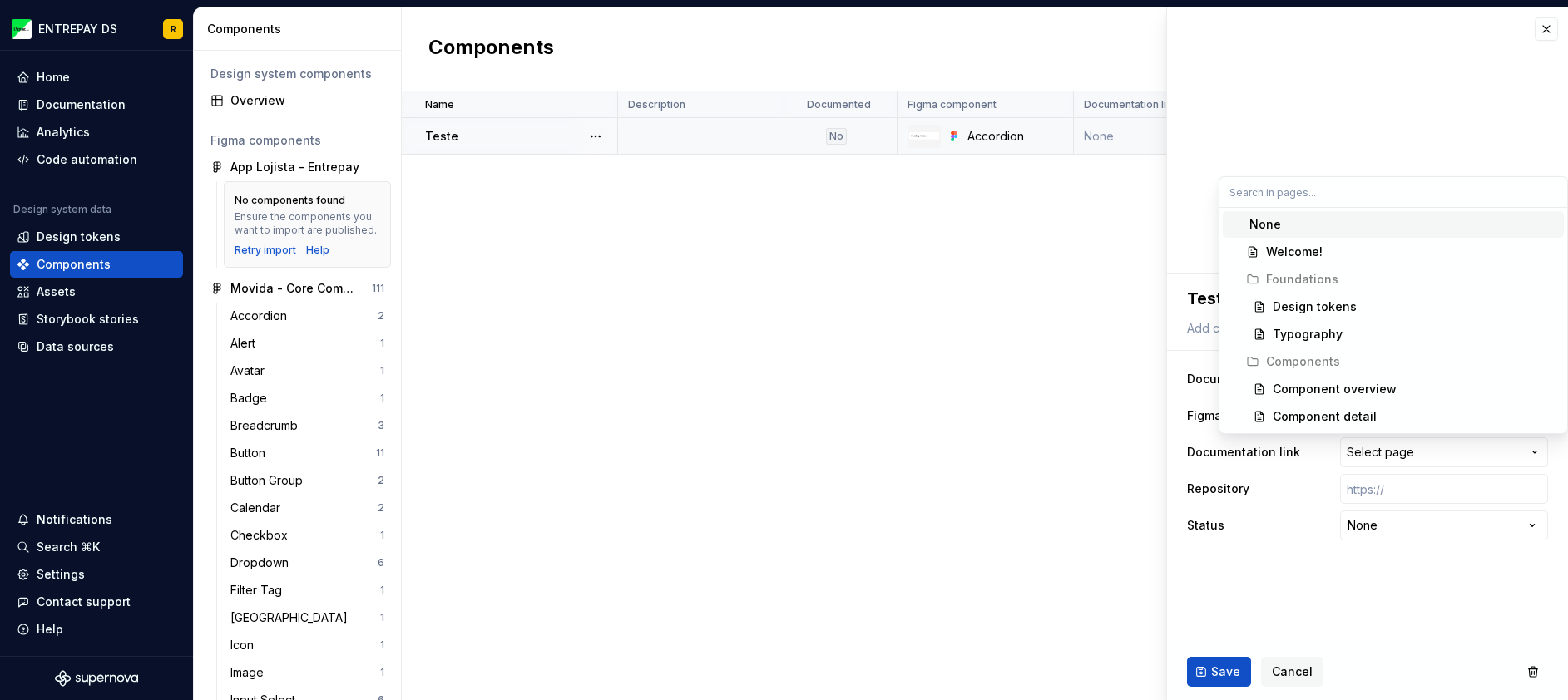
click at [1265, 591] on html "ENTREPAY DS R Home Documentation Analytics Code automation Design system data D…" at bounding box center [784, 350] width 1568 height 700
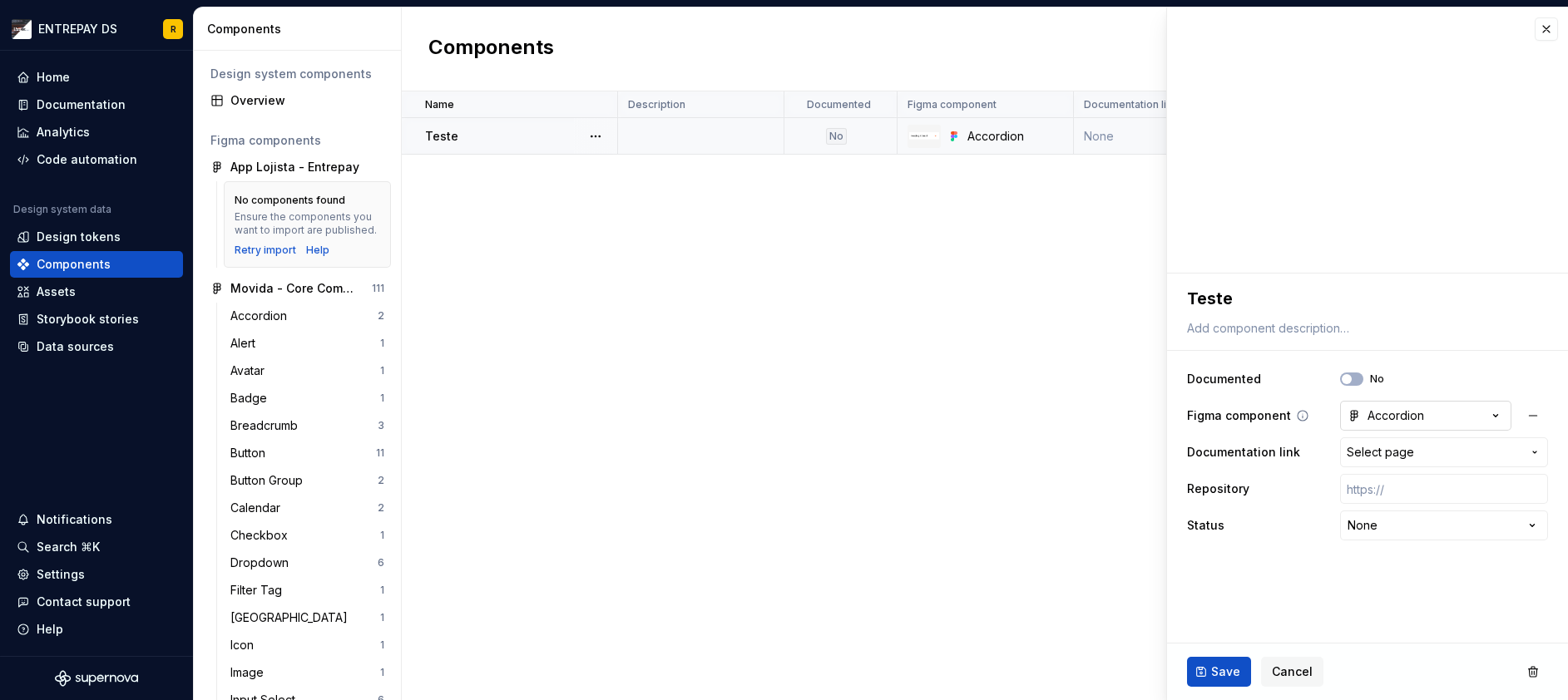
click at [1414, 417] on div "Accordion" at bounding box center [1385, 416] width 77 height 17
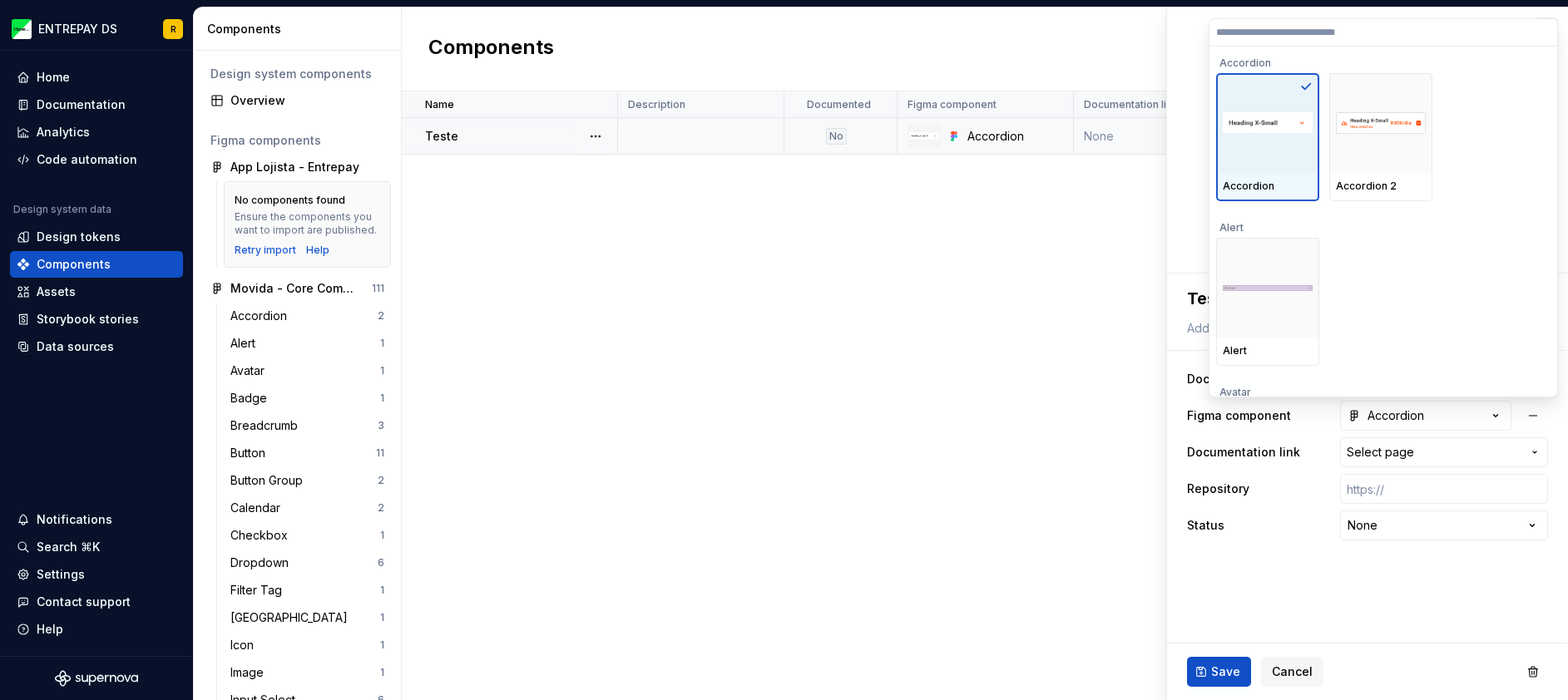
click at [1276, 186] on div "Accordion" at bounding box center [1268, 185] width 90 height 13
click at [1321, 606] on html "ENTREPAY DS R Home Documentation Analytics Code automation Design system data D…" at bounding box center [784, 350] width 1568 height 700
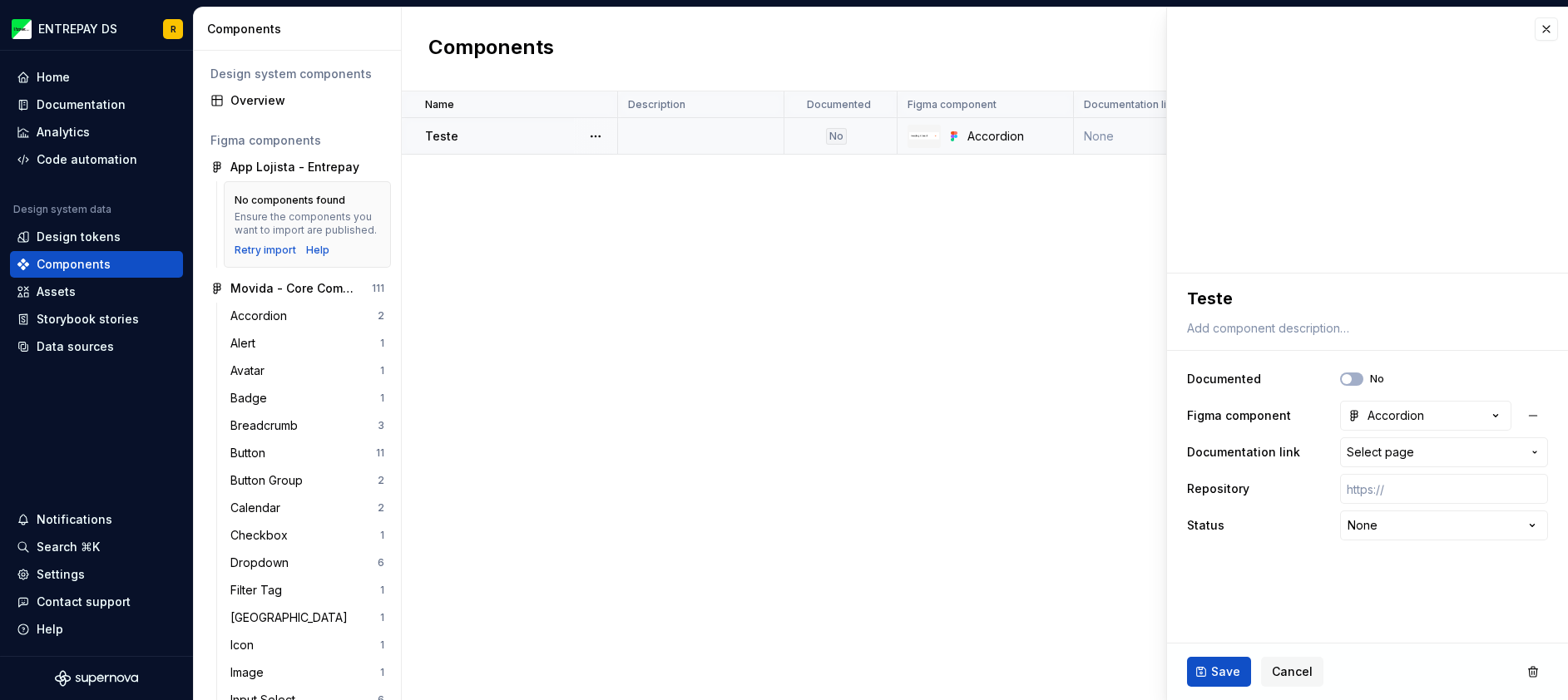
click at [675, 415] on div "Name Description Documented Figma component Documentation link Repository Statu…" at bounding box center [984, 395] width 1166 height 608
click at [1548, 37] on button "button" at bounding box center [1546, 29] width 23 height 23
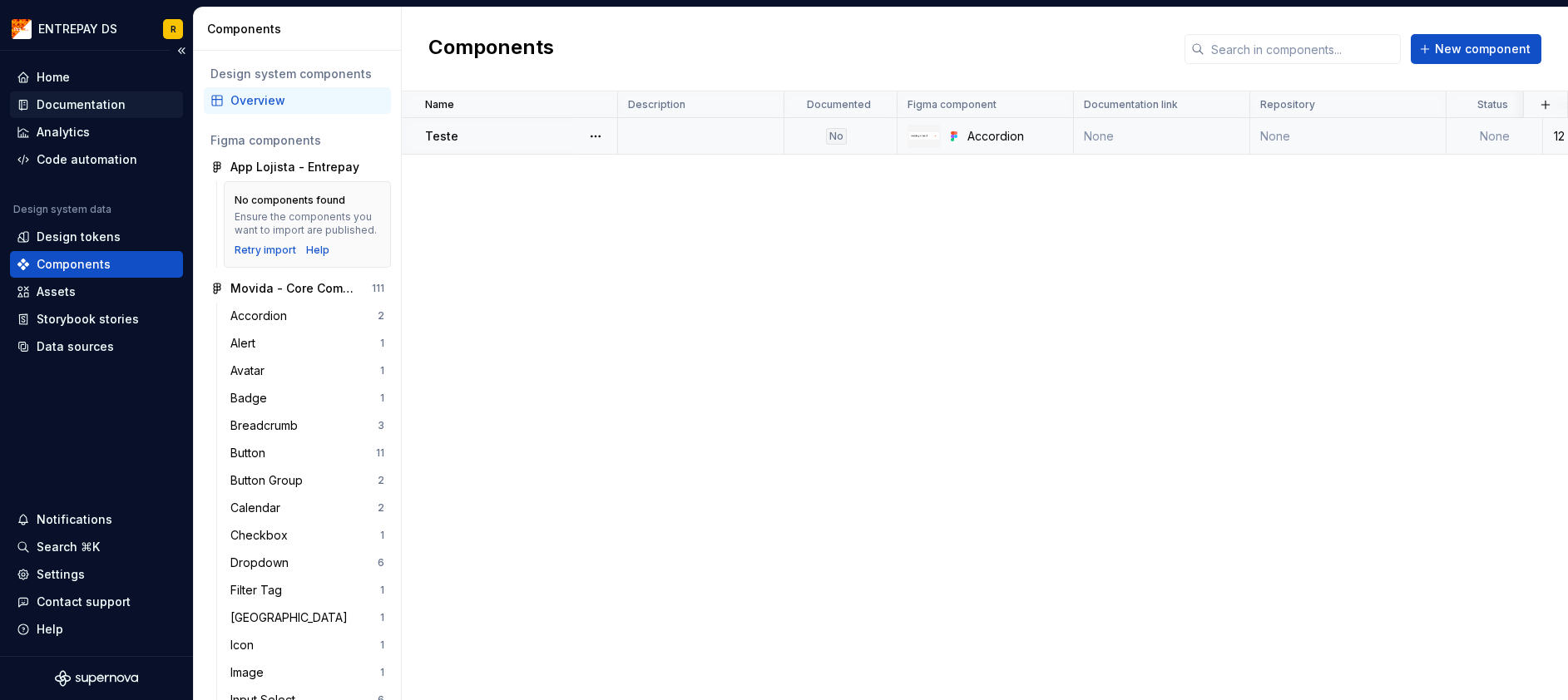
click at [68, 97] on div "Documentation" at bounding box center [80, 104] width 89 height 17
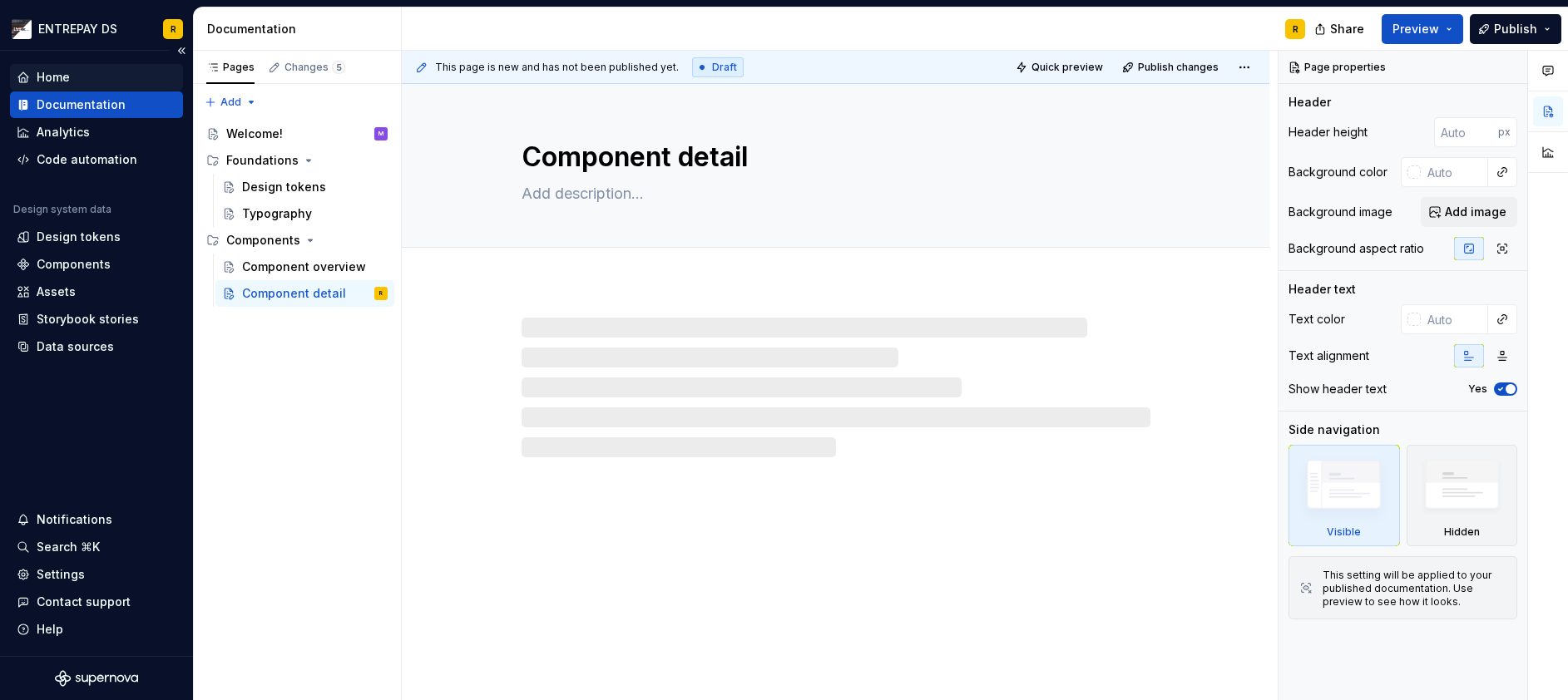
click at [74, 77] on div "Home" at bounding box center [96, 77] width 160 height 17
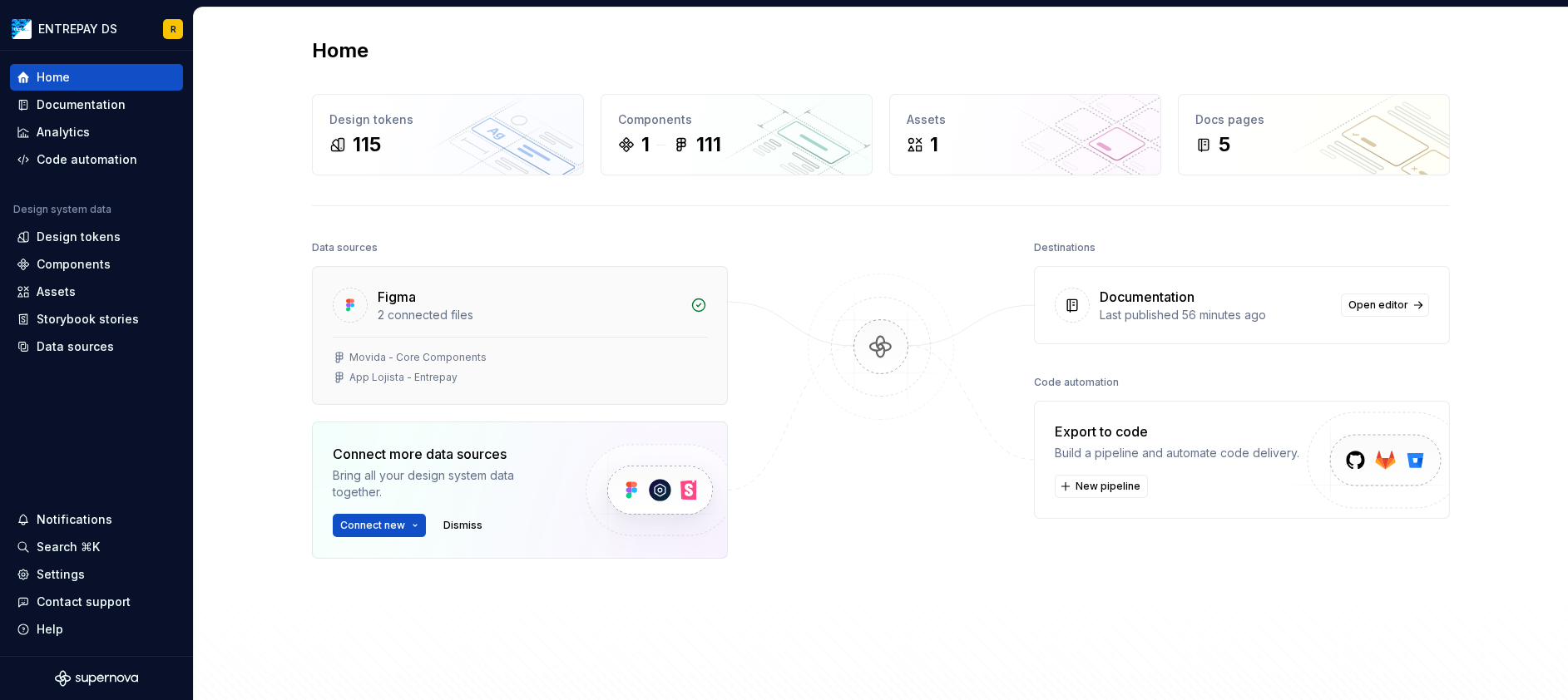
click at [435, 385] on div "Movida - Core Components App Lojista - Entrepay" at bounding box center [519, 370] width 414 height 67
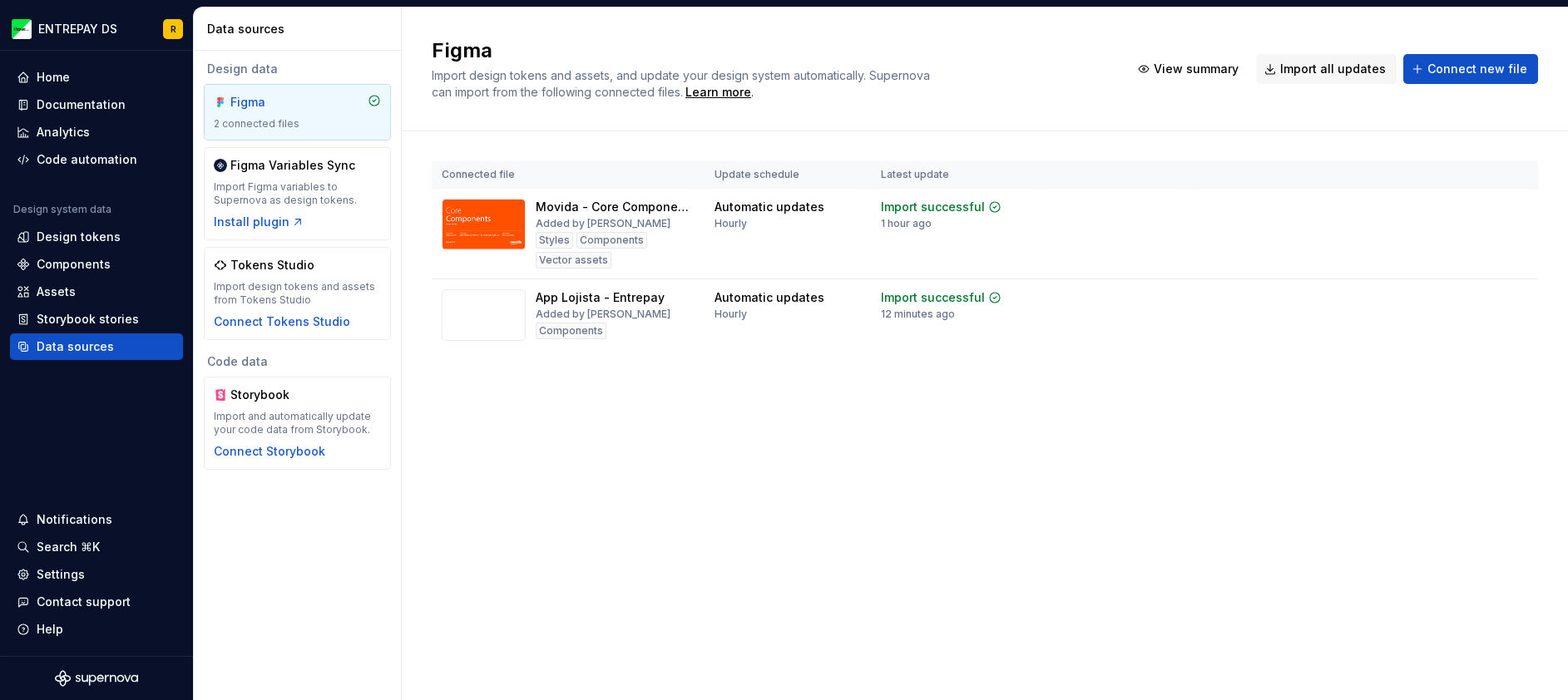
click at [650, 417] on div "Figma Import design tokens and assets, and update your design system automatica…" at bounding box center [984, 353] width 1166 height 693
click at [747, 485] on div "Figma Import design tokens and assets, and update your design system automatica…" at bounding box center [984, 353] width 1166 height 693
click at [116, 132] on div "Analytics" at bounding box center [96, 132] width 160 height 17
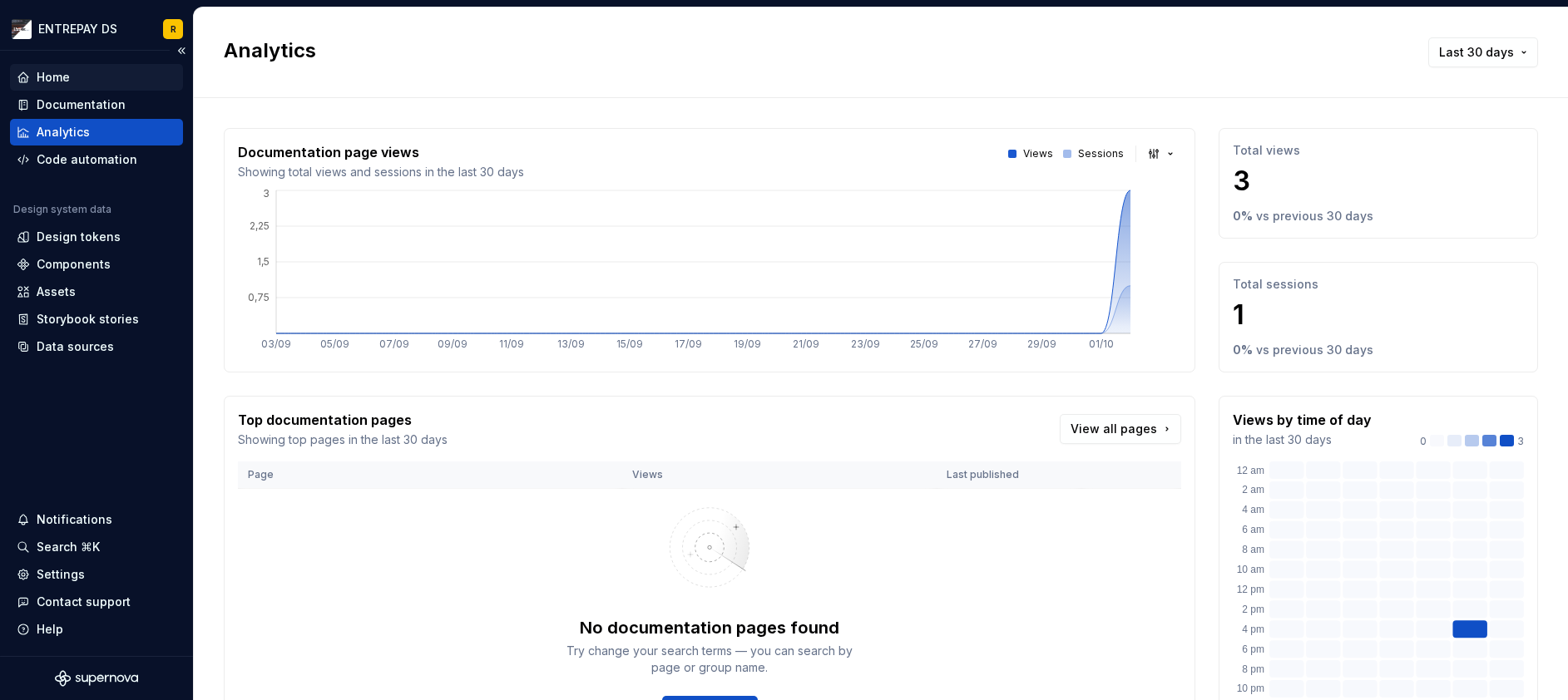
click at [73, 79] on div "Home" at bounding box center [96, 77] width 160 height 17
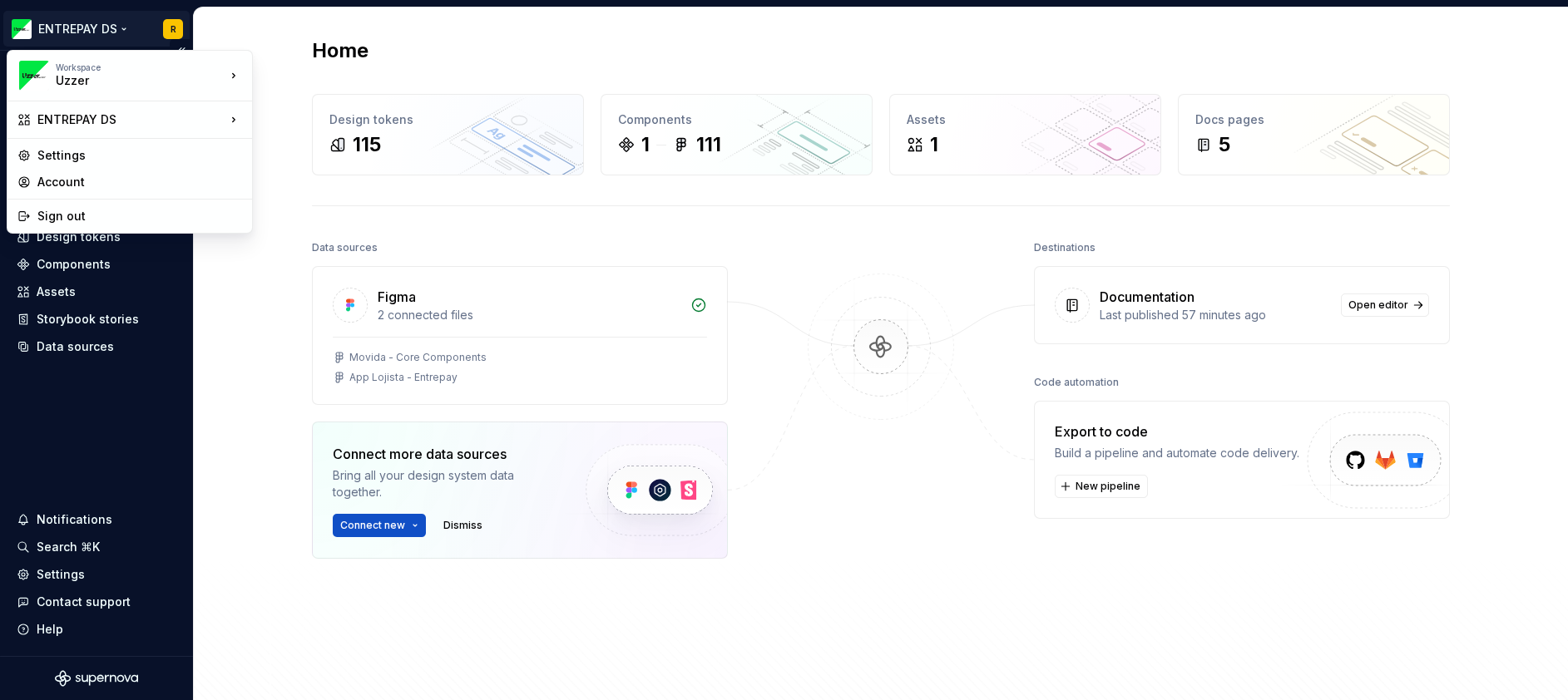
click at [97, 24] on html "ENTREPAY DS R Home Documentation Analytics Code automation Design system data D…" at bounding box center [784, 350] width 1568 height 700
click at [331, 150] on div "OCTA" at bounding box center [333, 150] width 108 height 17
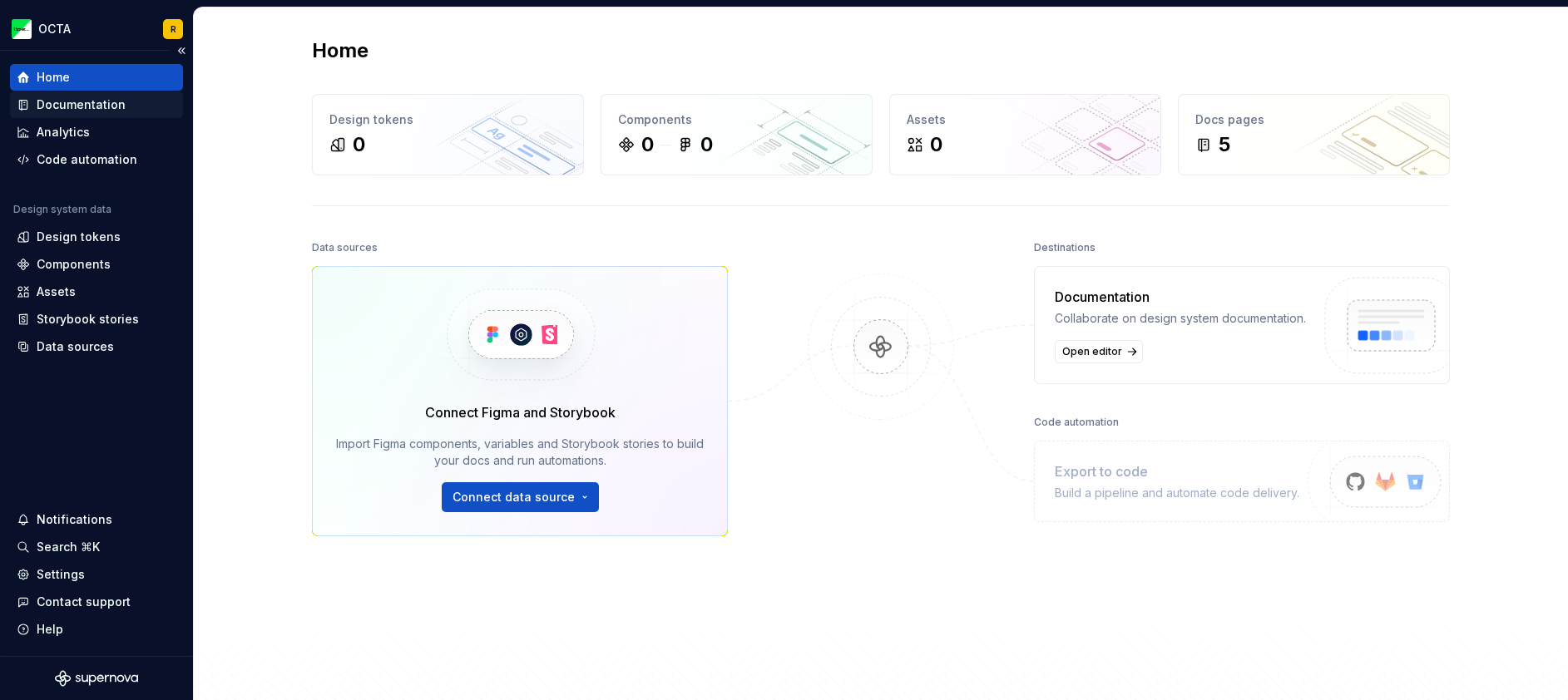
click at [87, 101] on div "Documentation" at bounding box center [80, 104] width 89 height 17
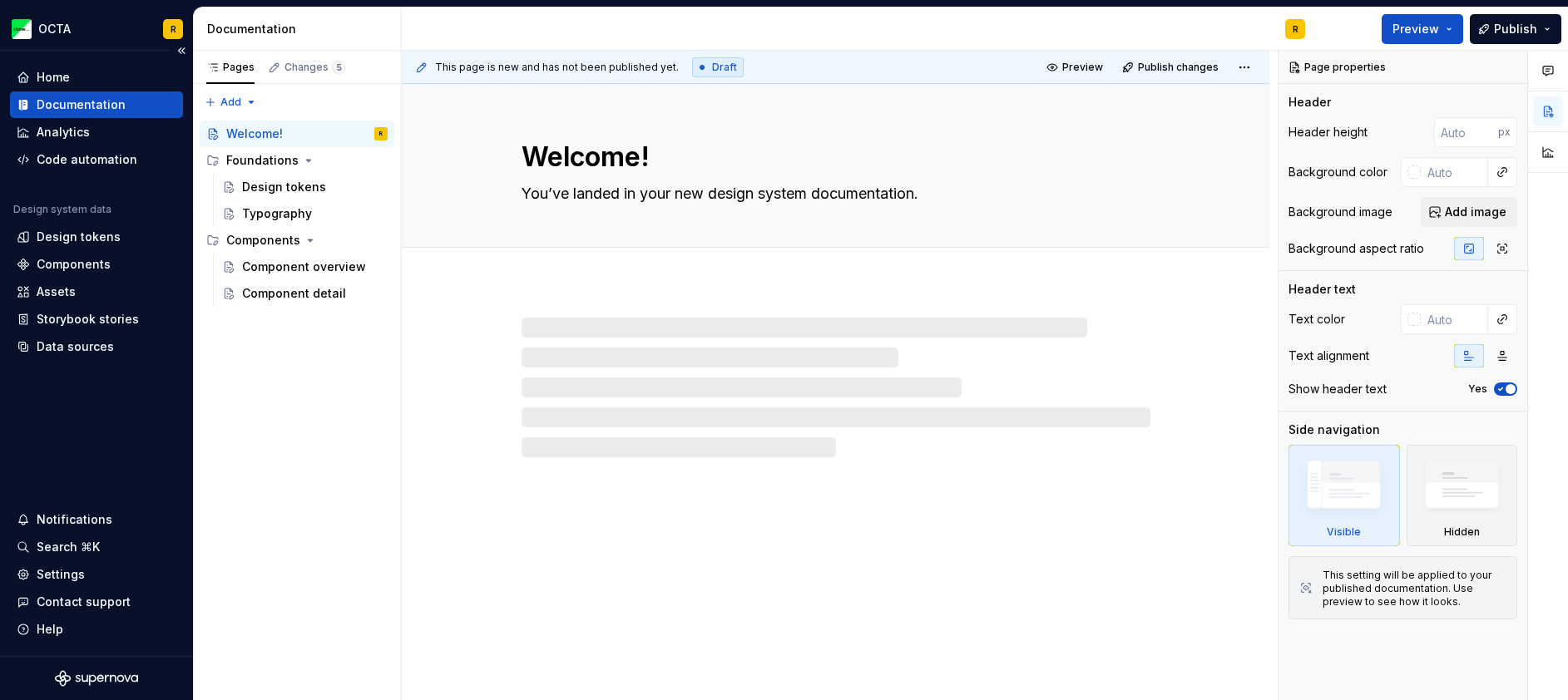
type textarea "*"
click at [87, 76] on div "Home" at bounding box center [96, 77] width 160 height 17
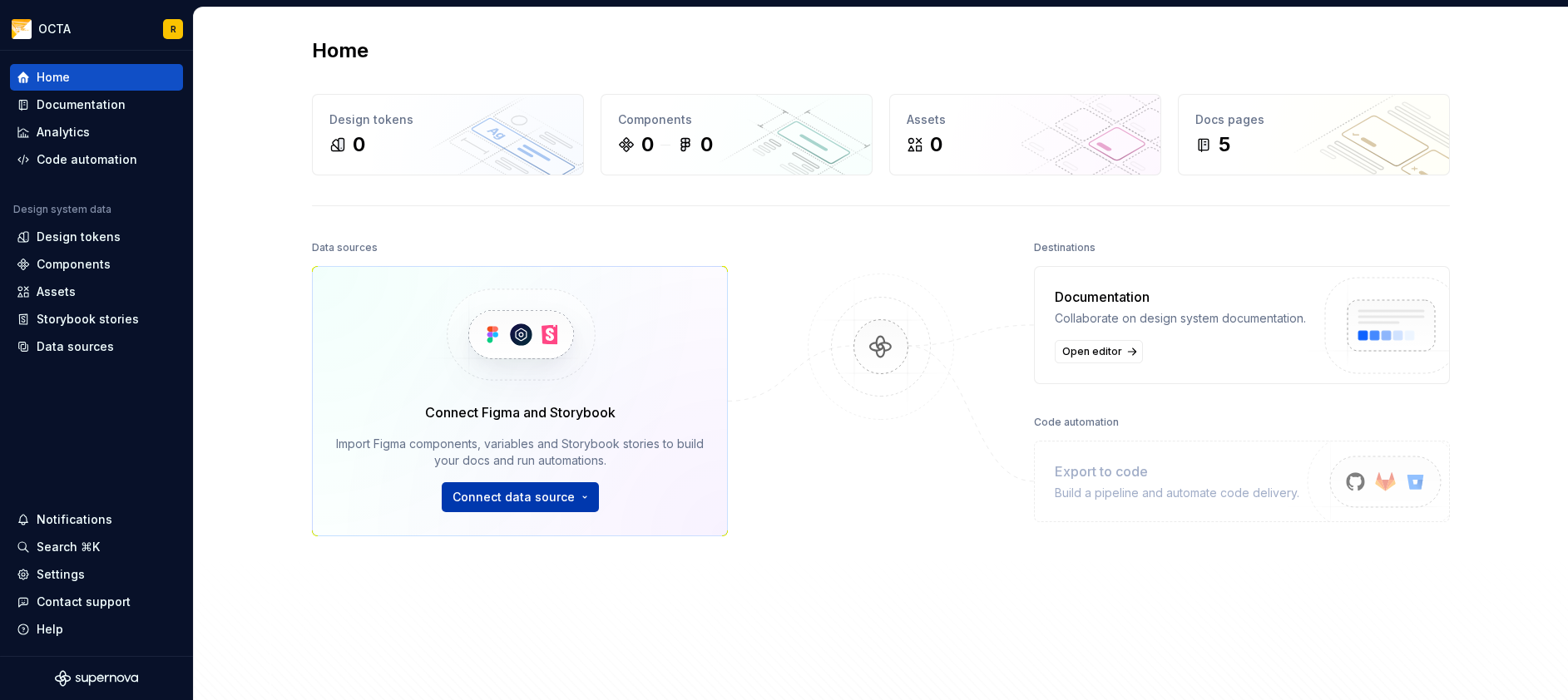
click at [551, 503] on span "Connect data source" at bounding box center [513, 497] width 122 height 17
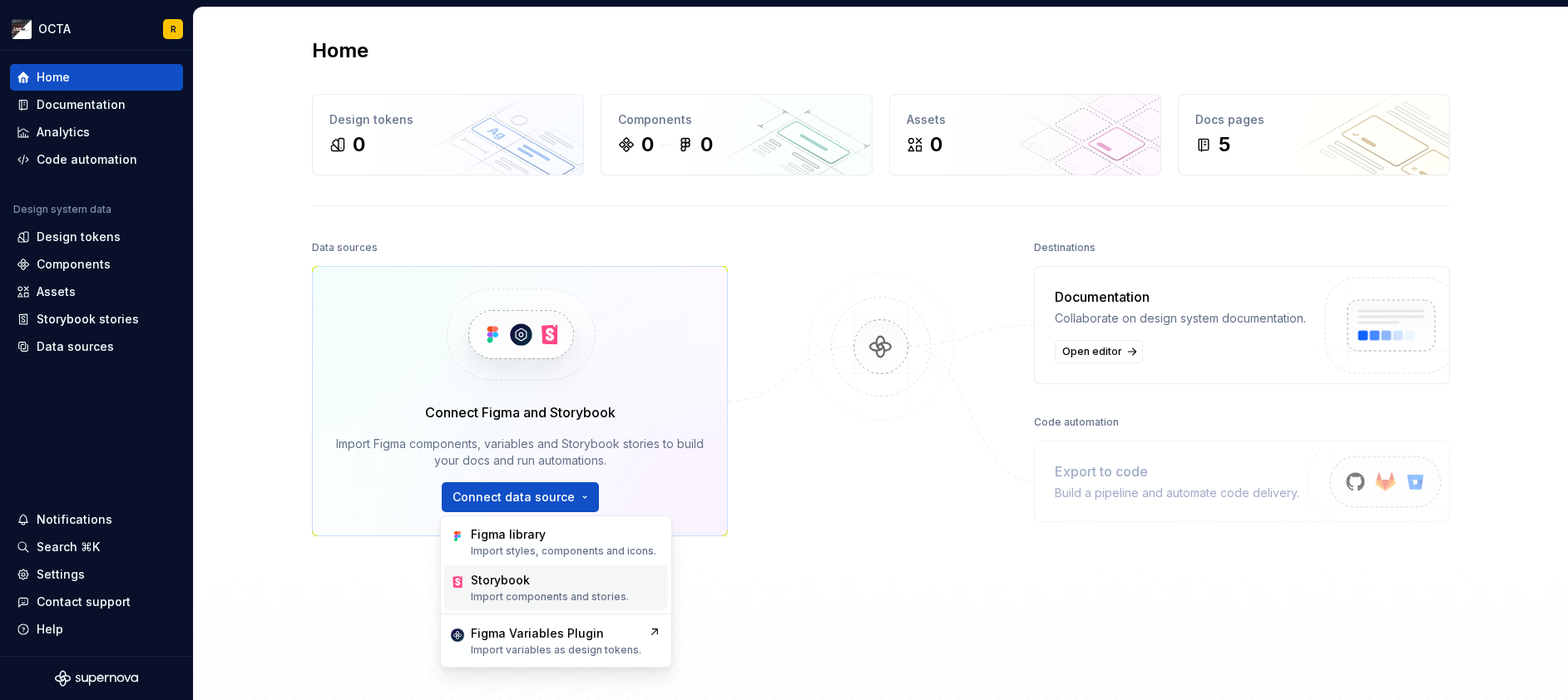
click at [624, 598] on div "Storybook Import components and stories." at bounding box center [555, 588] width 223 height 45
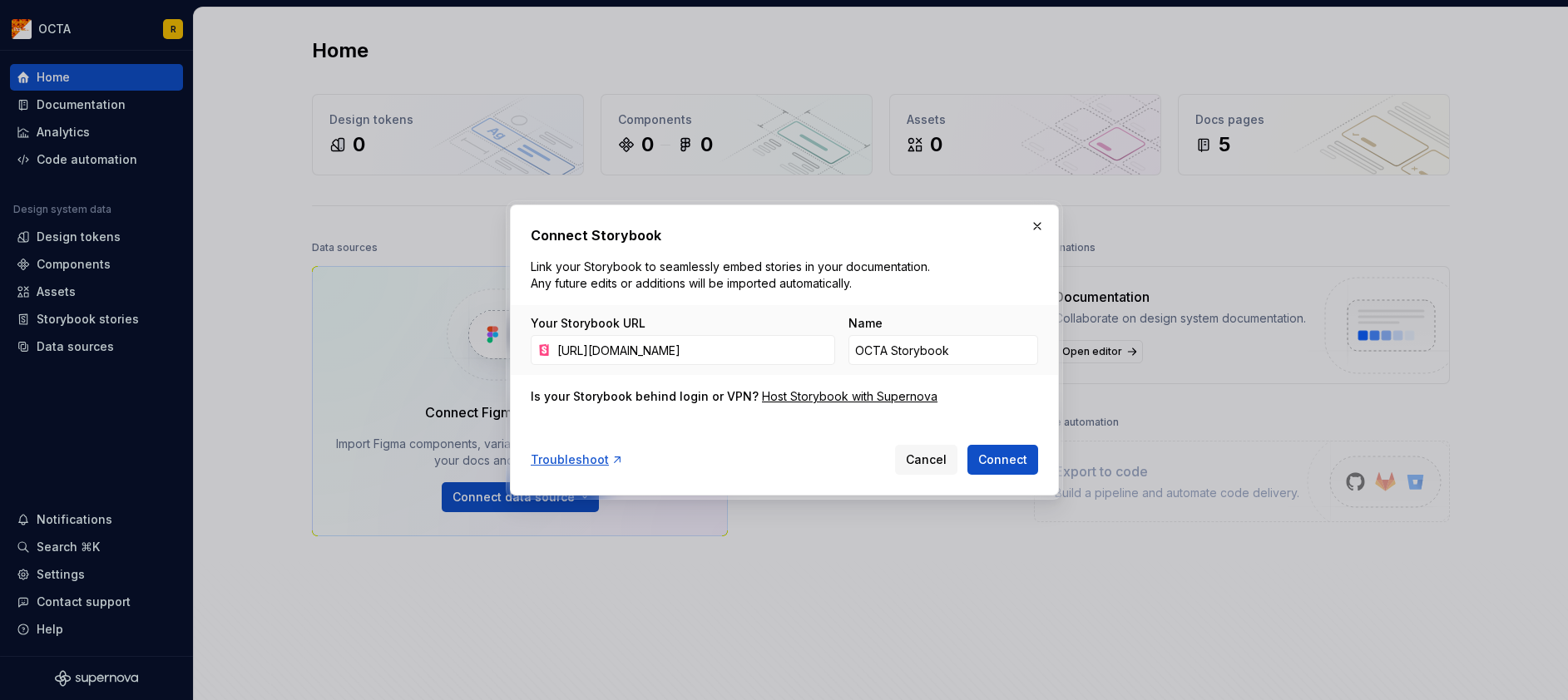
scroll to position [0, 153]
type input "[URL][DOMAIN_NAME]"
click at [984, 339] on input "OCTA Storybook" at bounding box center [943, 350] width 190 height 30
drag, startPoint x: 964, startPoint y: 347, endPoint x: 780, endPoint y: 349, distance: 184.0
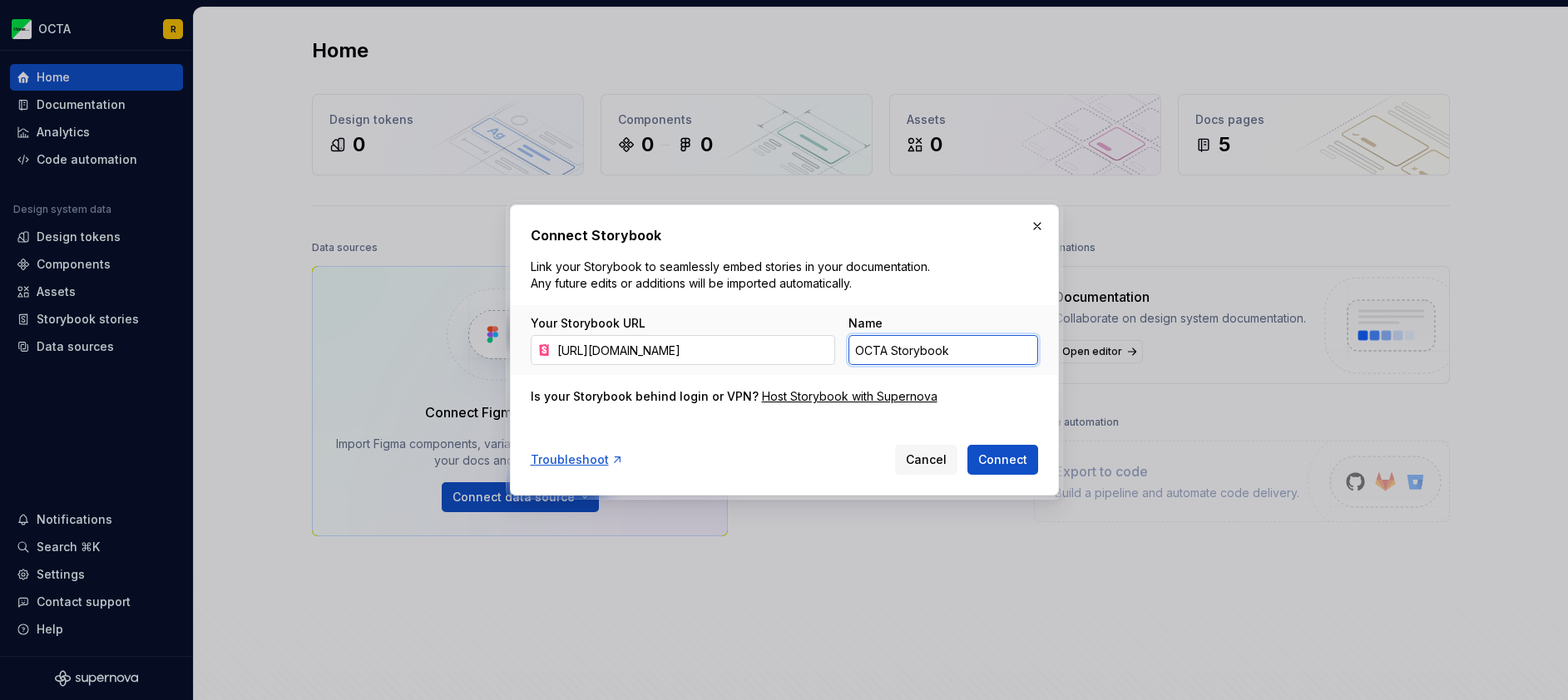
click at [780, 349] on div "Your Storybook URL [URL][DOMAIN_NAME] Name OCTA Storybook" at bounding box center [784, 340] width 508 height 50
click at [1038, 225] on button "button" at bounding box center [1037, 226] width 23 height 23
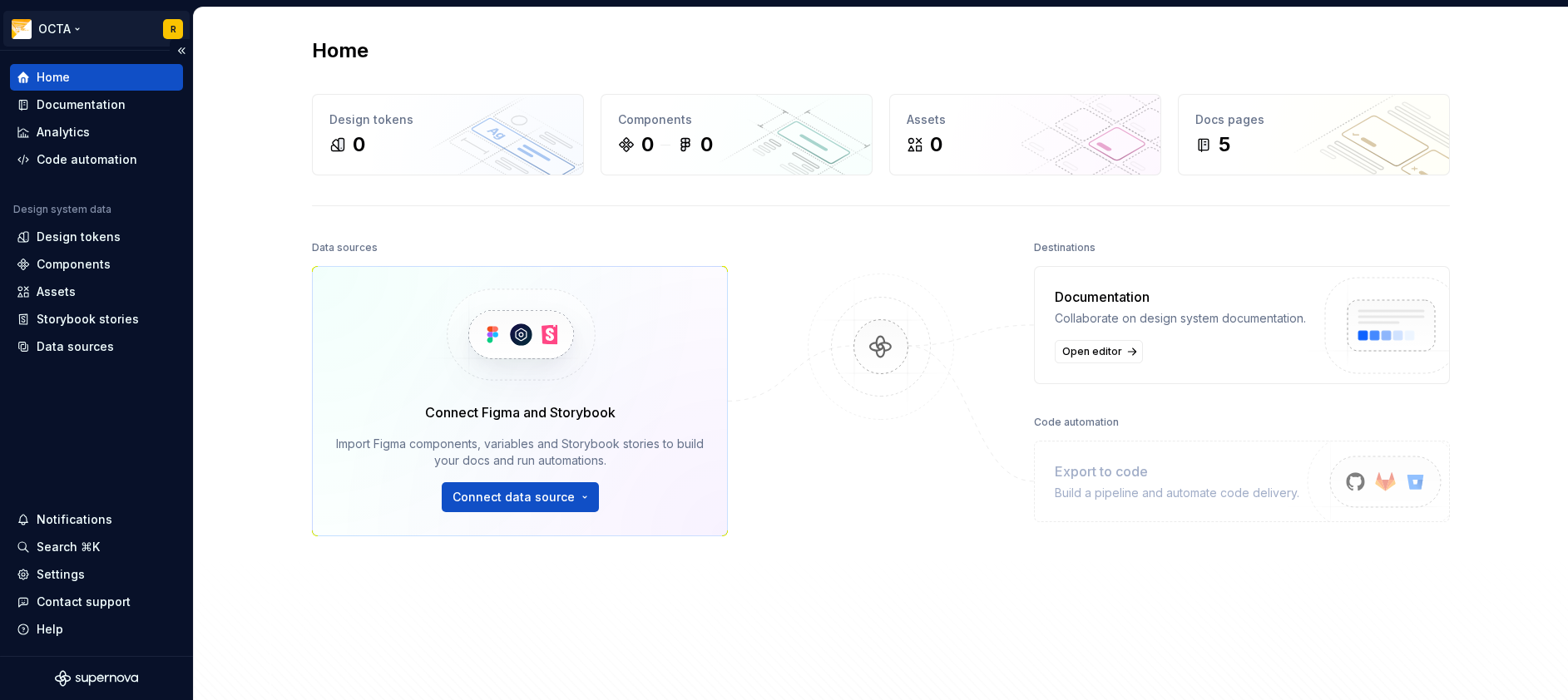
click at [92, 33] on html "OCTA R Home Documentation Analytics Code automation Design system data Design t…" at bounding box center [784, 350] width 1568 height 700
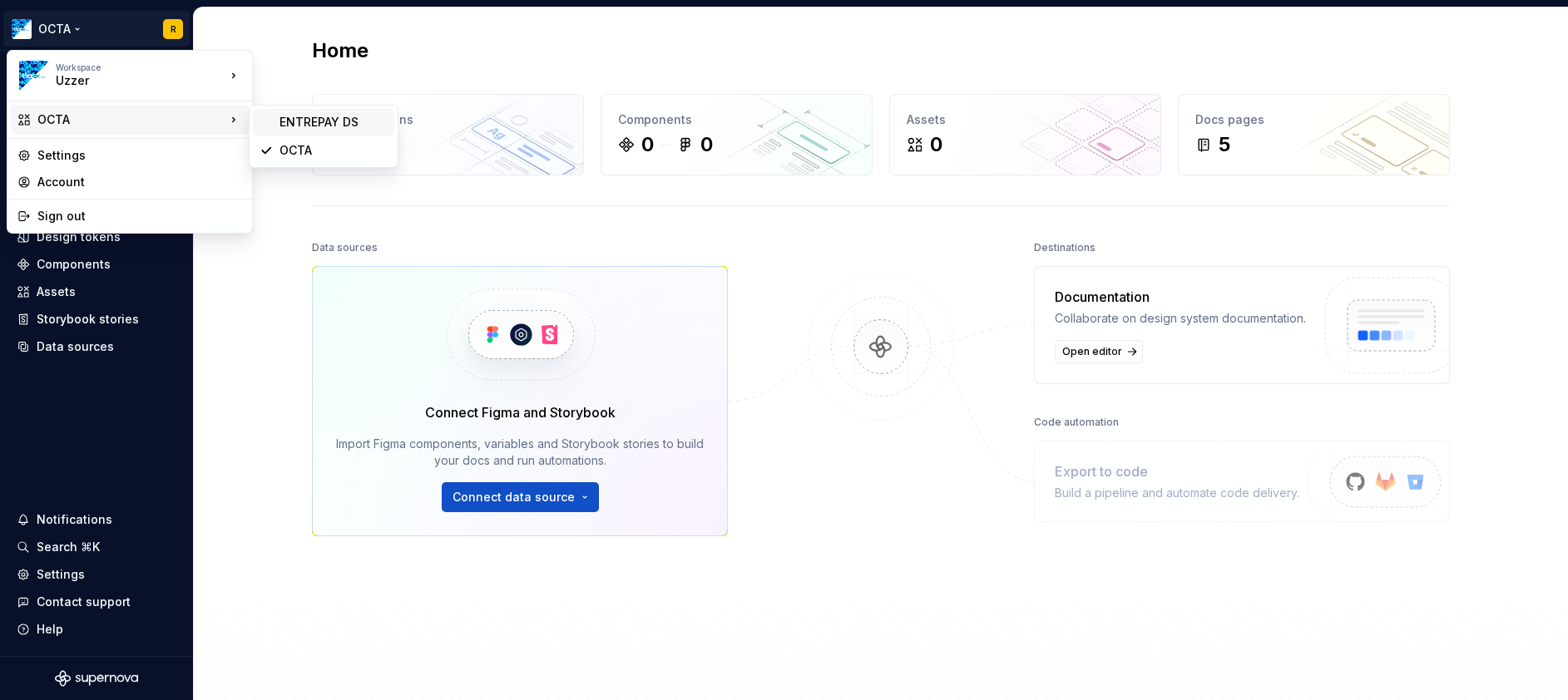
click at [298, 120] on div "ENTREPAY DS" at bounding box center [333, 122] width 108 height 17
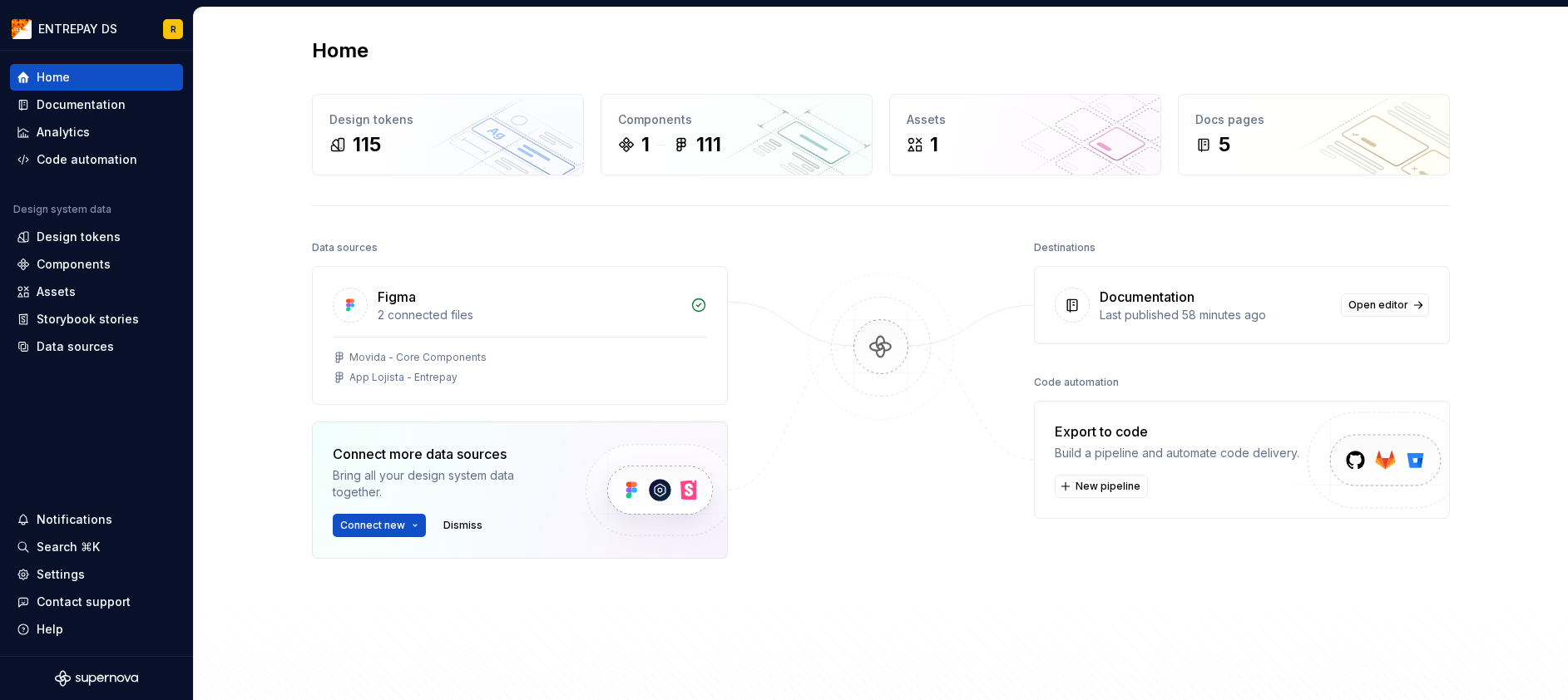
click at [431, 437] on div "Connect more data sources Bring all your design system data together. Connect n…" at bounding box center [519, 490] width 416 height 137
click at [397, 526] on span "Connect new" at bounding box center [372, 525] width 64 height 13
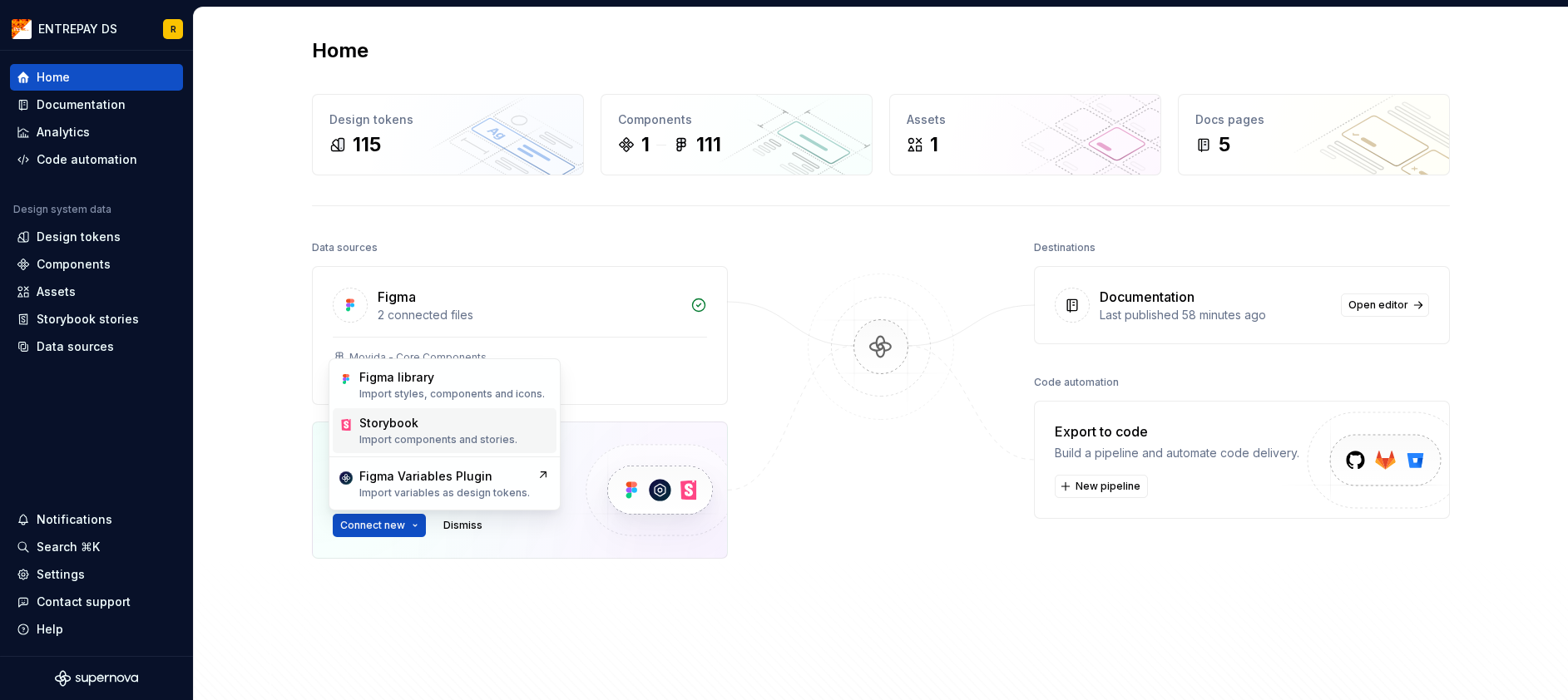
click at [440, 426] on div "Storybook" at bounding box center [438, 423] width 158 height 17
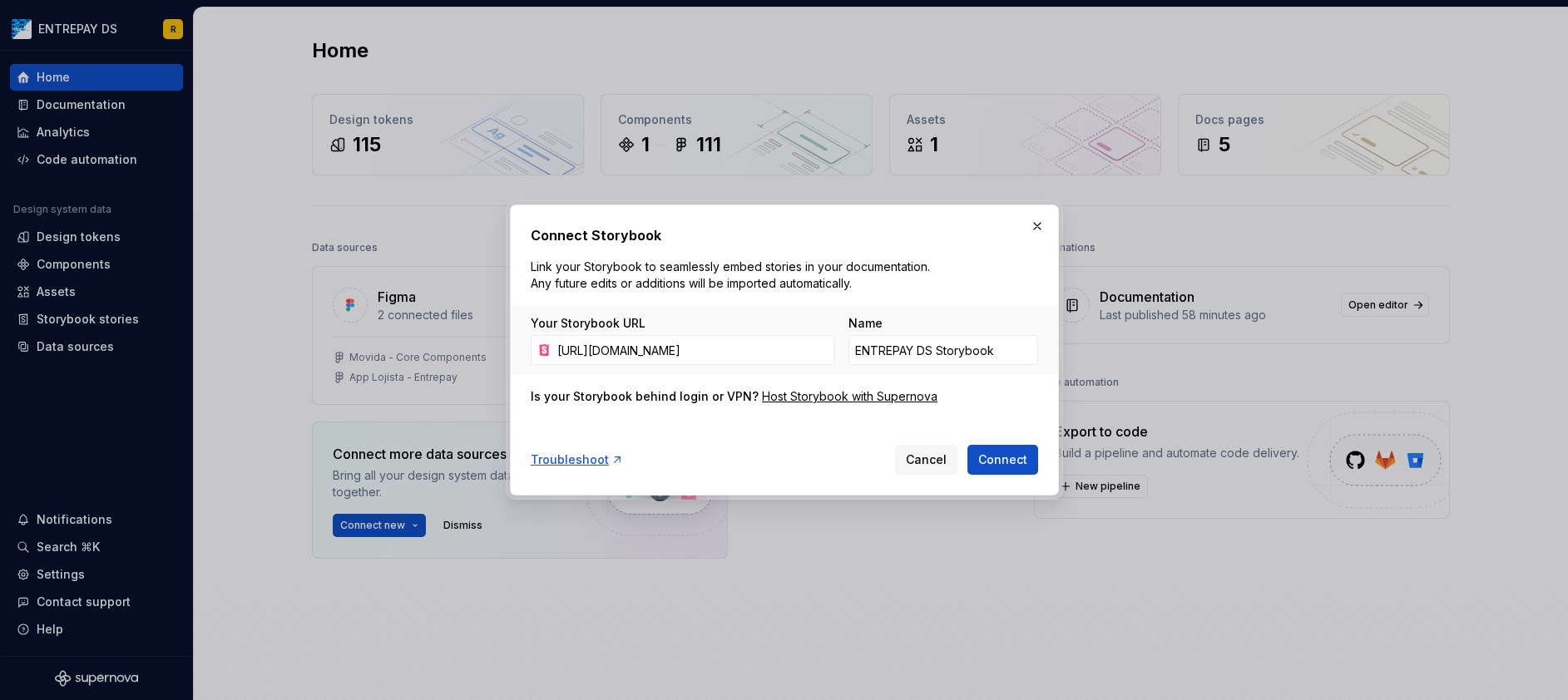
scroll to position [0, 153]
type input "[URL][DOMAIN_NAME]"
click at [1021, 455] on span "Connect" at bounding box center [1003, 459] width 49 height 17
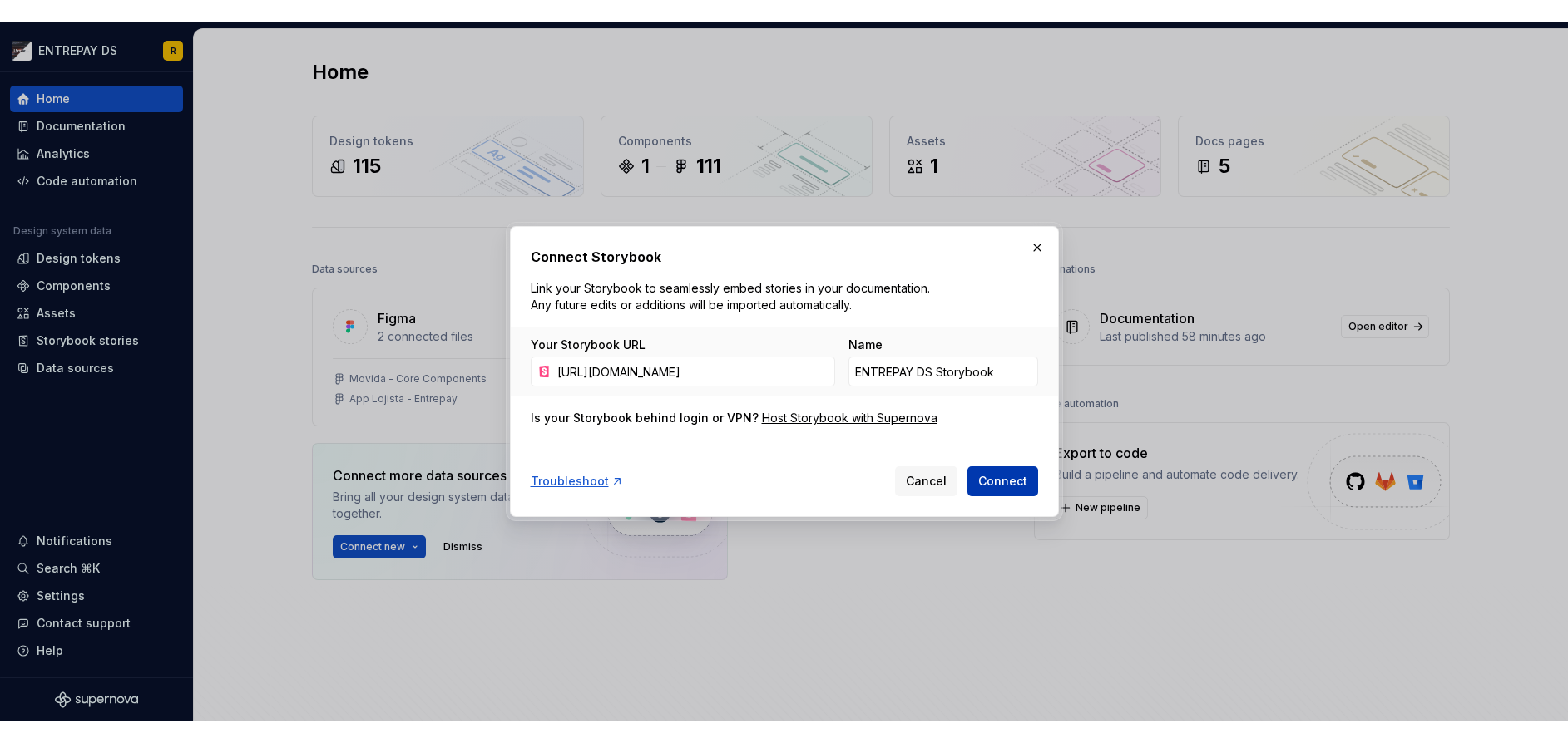
scroll to position [0, 0]
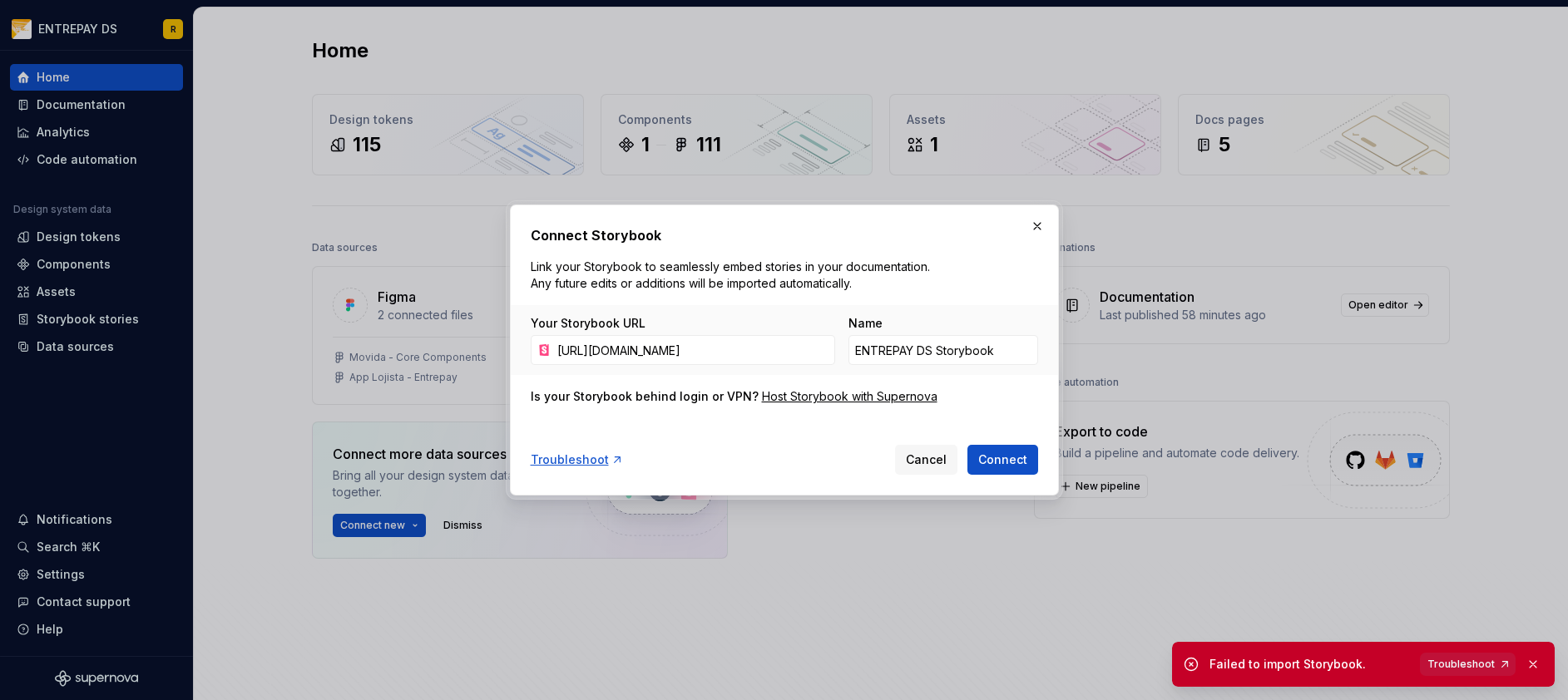
click at [1481, 666] on span "Troubleshoot" at bounding box center [1460, 664] width 67 height 13
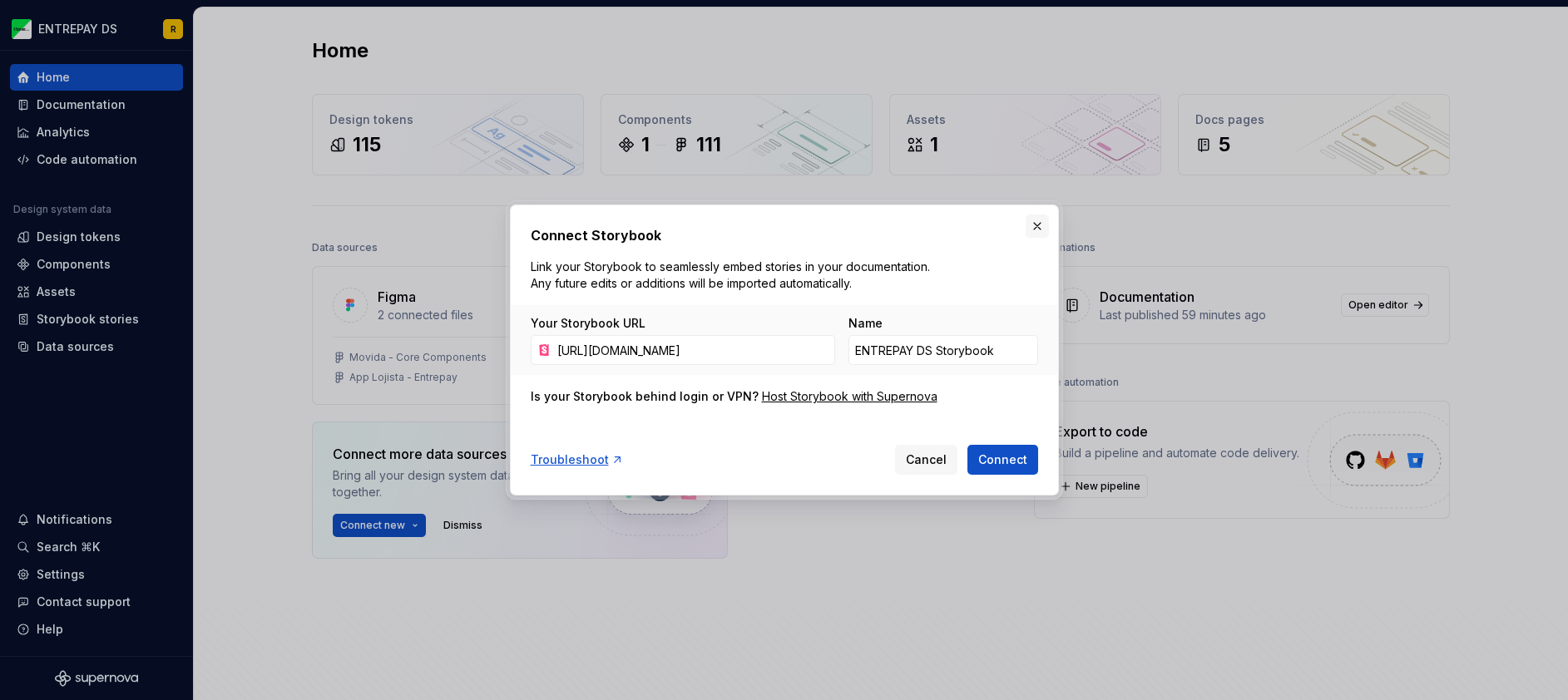
click at [1036, 224] on button "button" at bounding box center [1037, 226] width 23 height 23
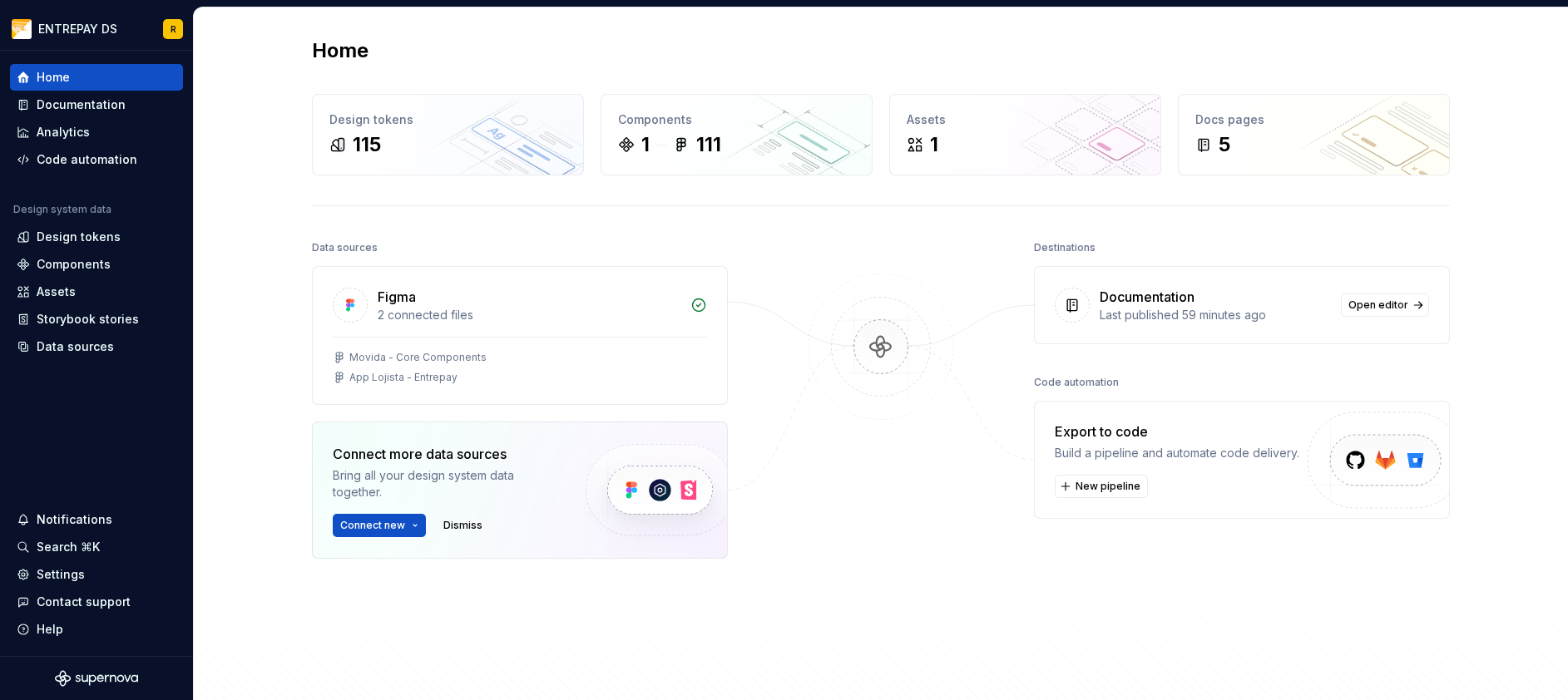
click at [1036, 224] on div "Home Design tokens 115 Components 1 111 Assets 1 Docs pages 5 Data sources Figm…" at bounding box center [880, 380] width 1197 height 745
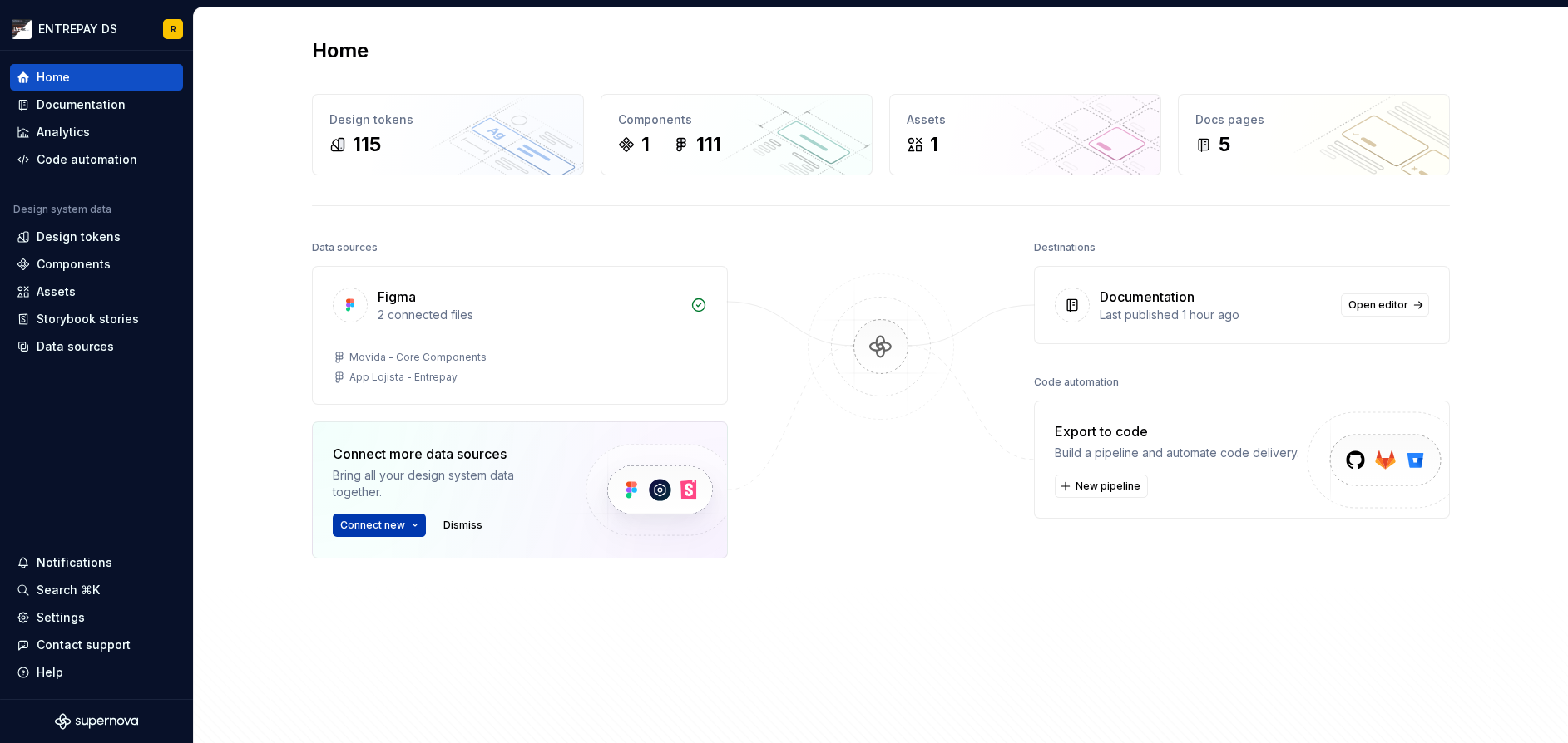
click at [377, 527] on span "Connect new" at bounding box center [372, 525] width 64 height 13
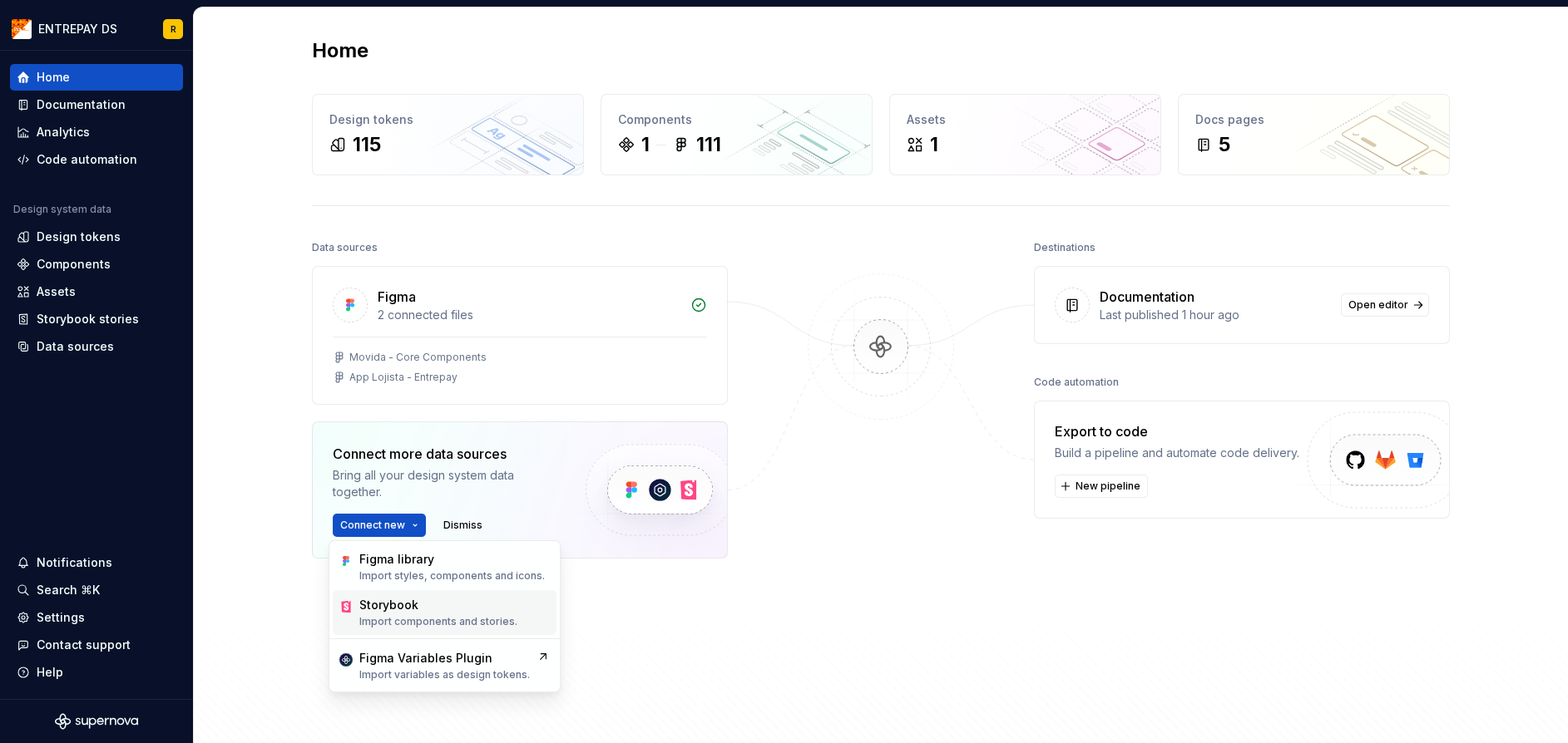
click at [396, 612] on div "Storybook" at bounding box center [388, 604] width 59 height 17
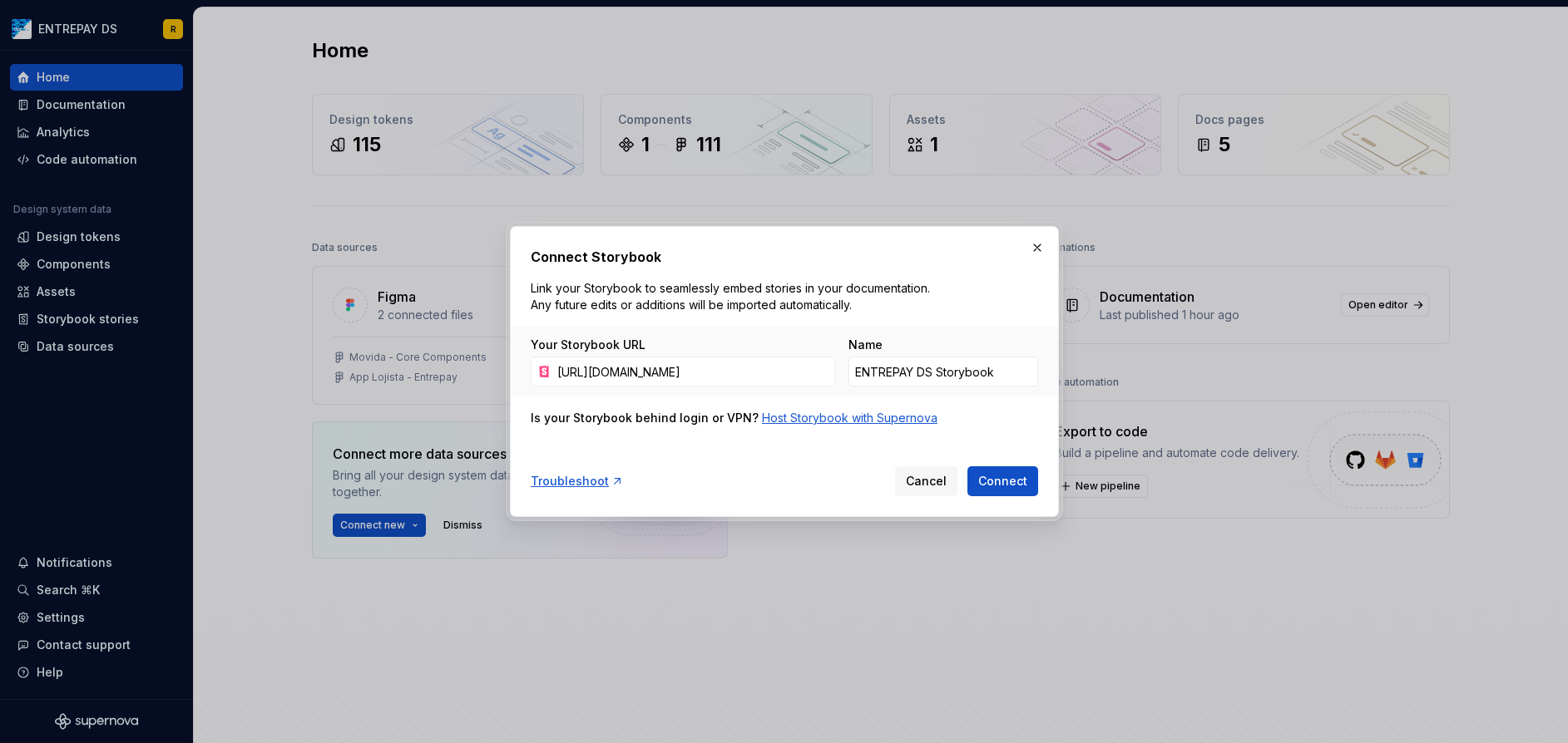
scroll to position [0, 150]
type input "[URL][DOMAIN_NAME]"
click at [1011, 484] on span "Connect" at bounding box center [1003, 481] width 49 height 17
type input "ENTREPAY DS Storybook 1"
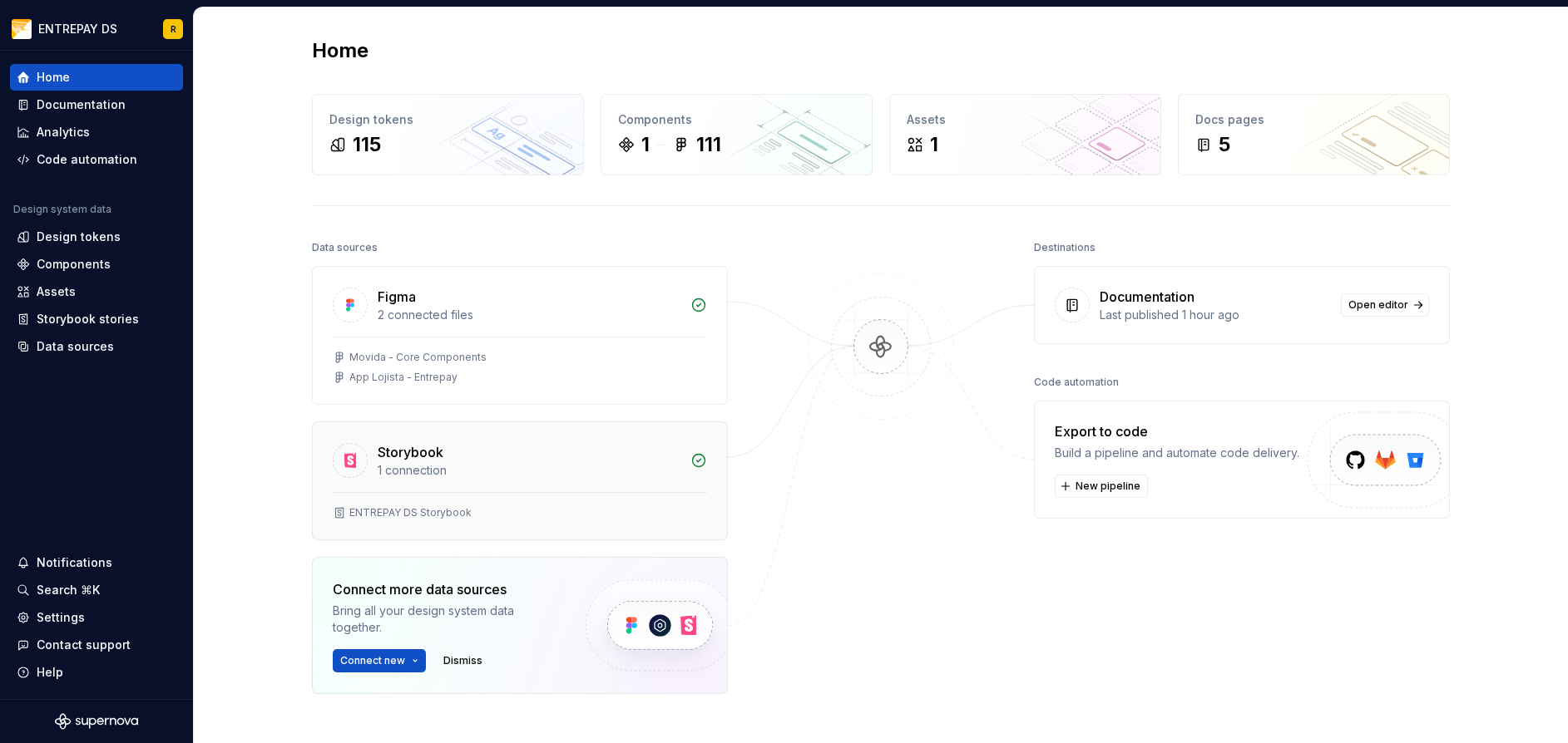
click at [545, 472] on div "1 connection" at bounding box center [529, 470] width 303 height 17
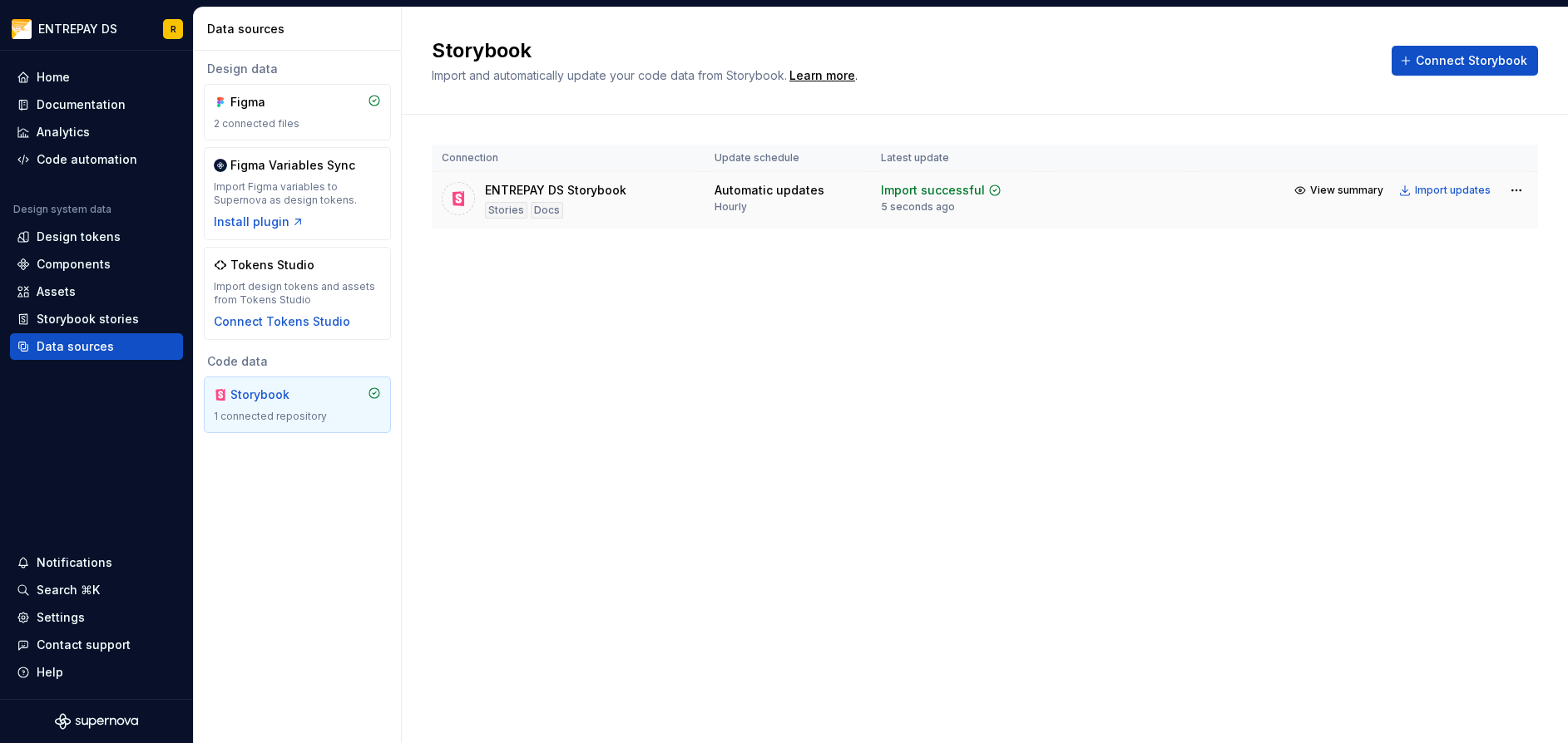
click at [625, 205] on div "ENTREPAY DS Storybook Stories Docs" at bounding box center [568, 199] width 253 height 36
click at [1464, 191] on div "Import updates" at bounding box center [1452, 190] width 76 height 13
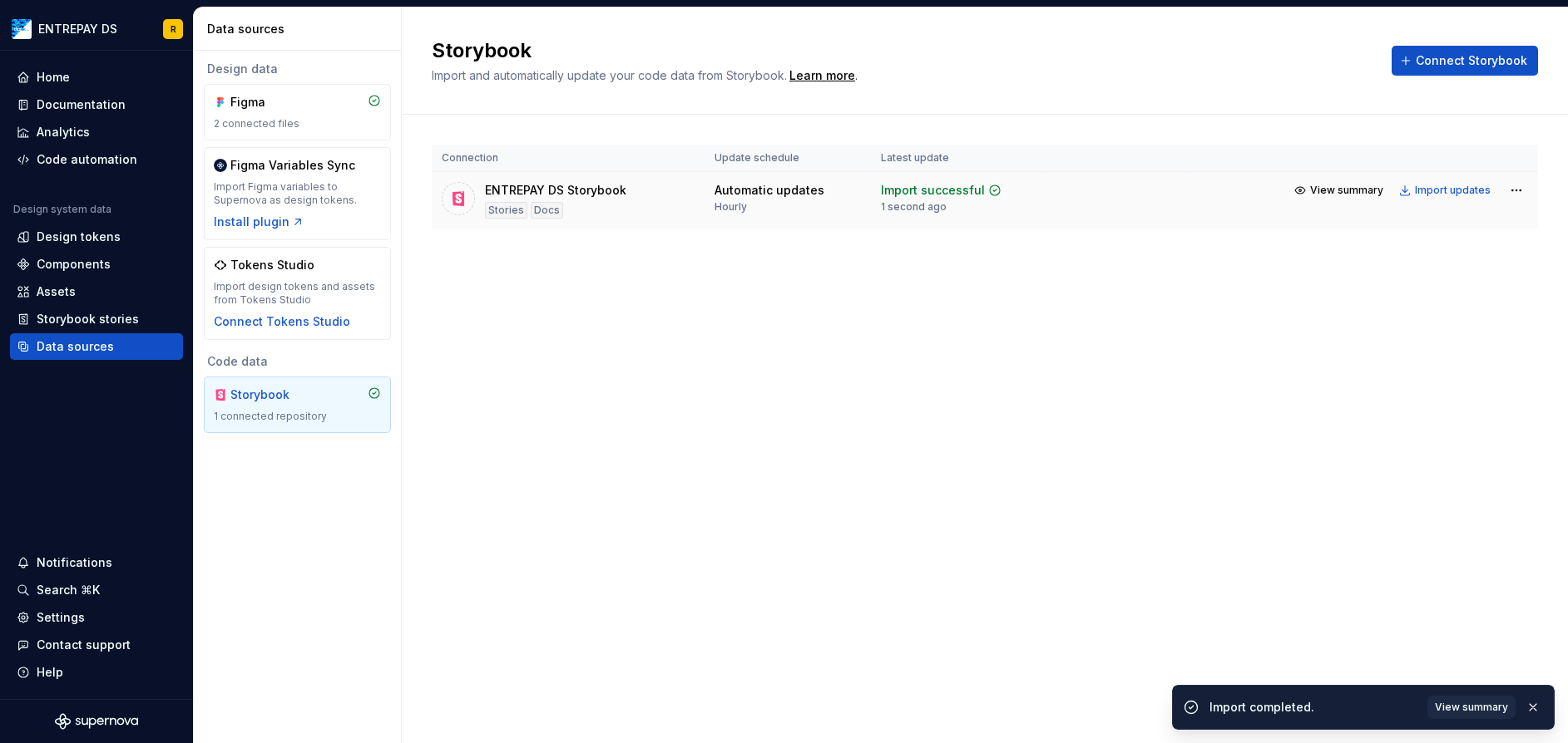
click at [774, 195] on div "Automatic updates" at bounding box center [769, 190] width 109 height 17
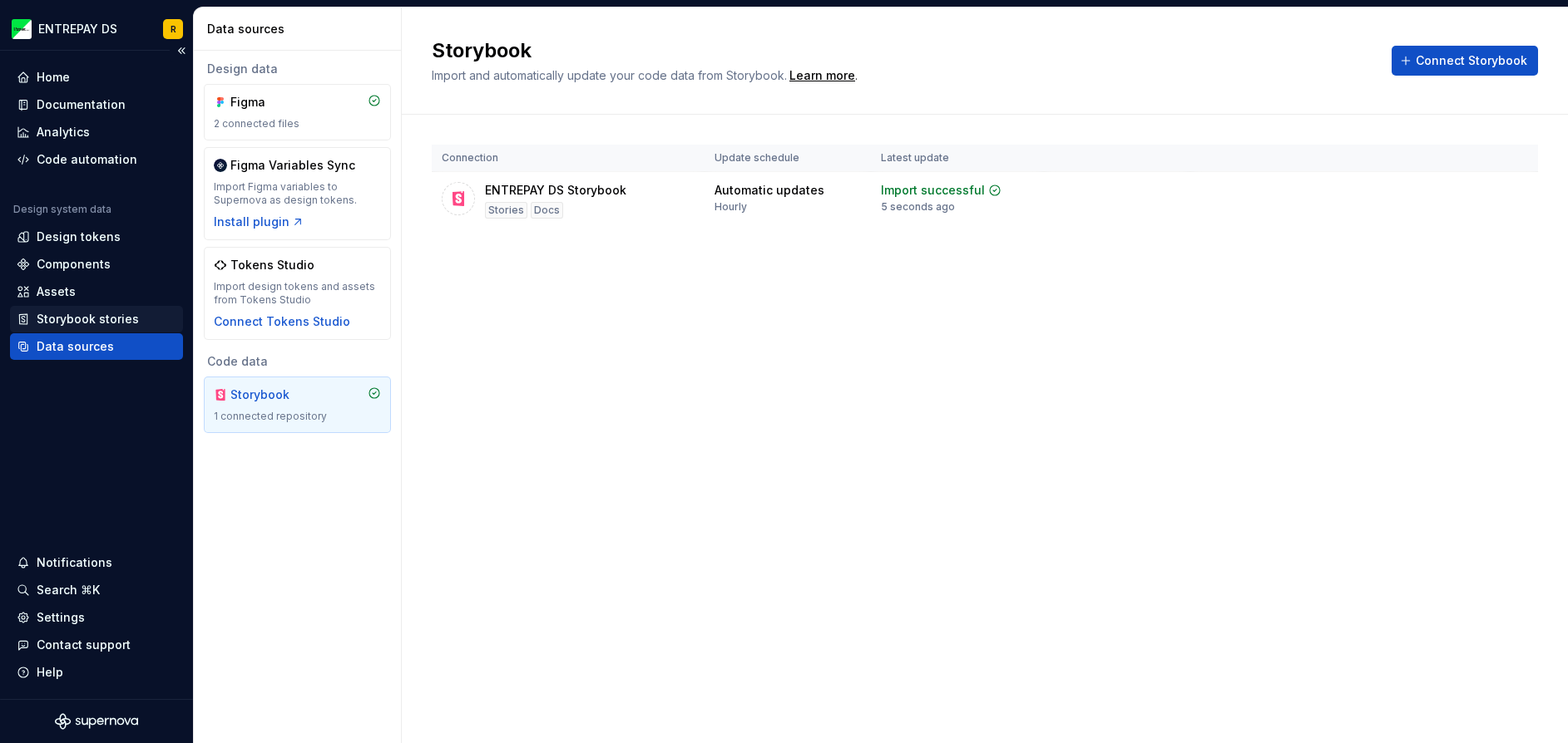
click at [83, 316] on div "Storybook stories" at bounding box center [87, 319] width 102 height 17
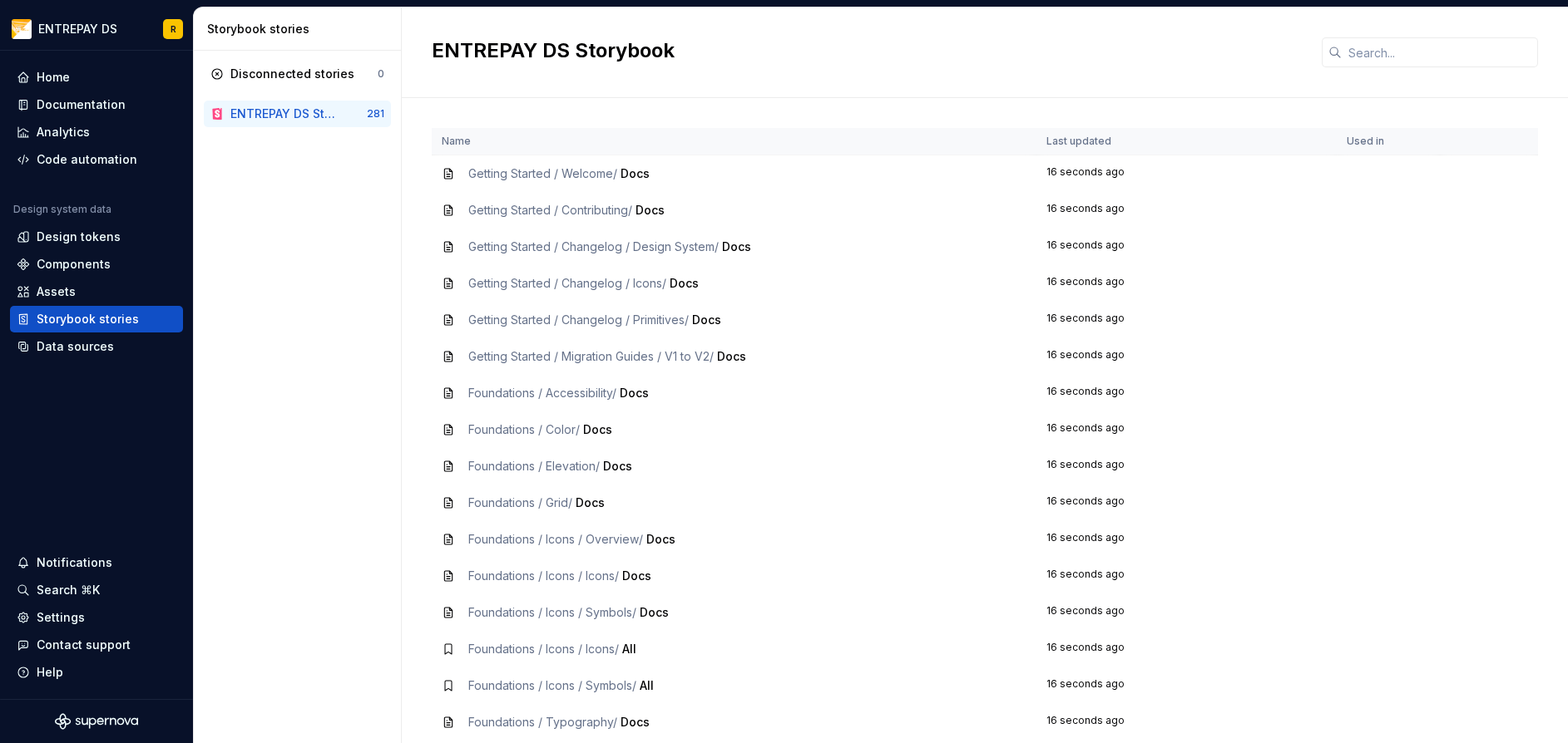
click at [740, 175] on div "Getting Started / Welcome / Docs" at bounding box center [734, 173] width 584 height 17
click at [567, 176] on span "Getting Started / Welcome /" at bounding box center [542, 173] width 149 height 14
click at [534, 206] on span "Getting Started / Contributing /" at bounding box center [550, 210] width 164 height 14
click at [1083, 209] on td "16 seconds ago" at bounding box center [1187, 210] width 301 height 36
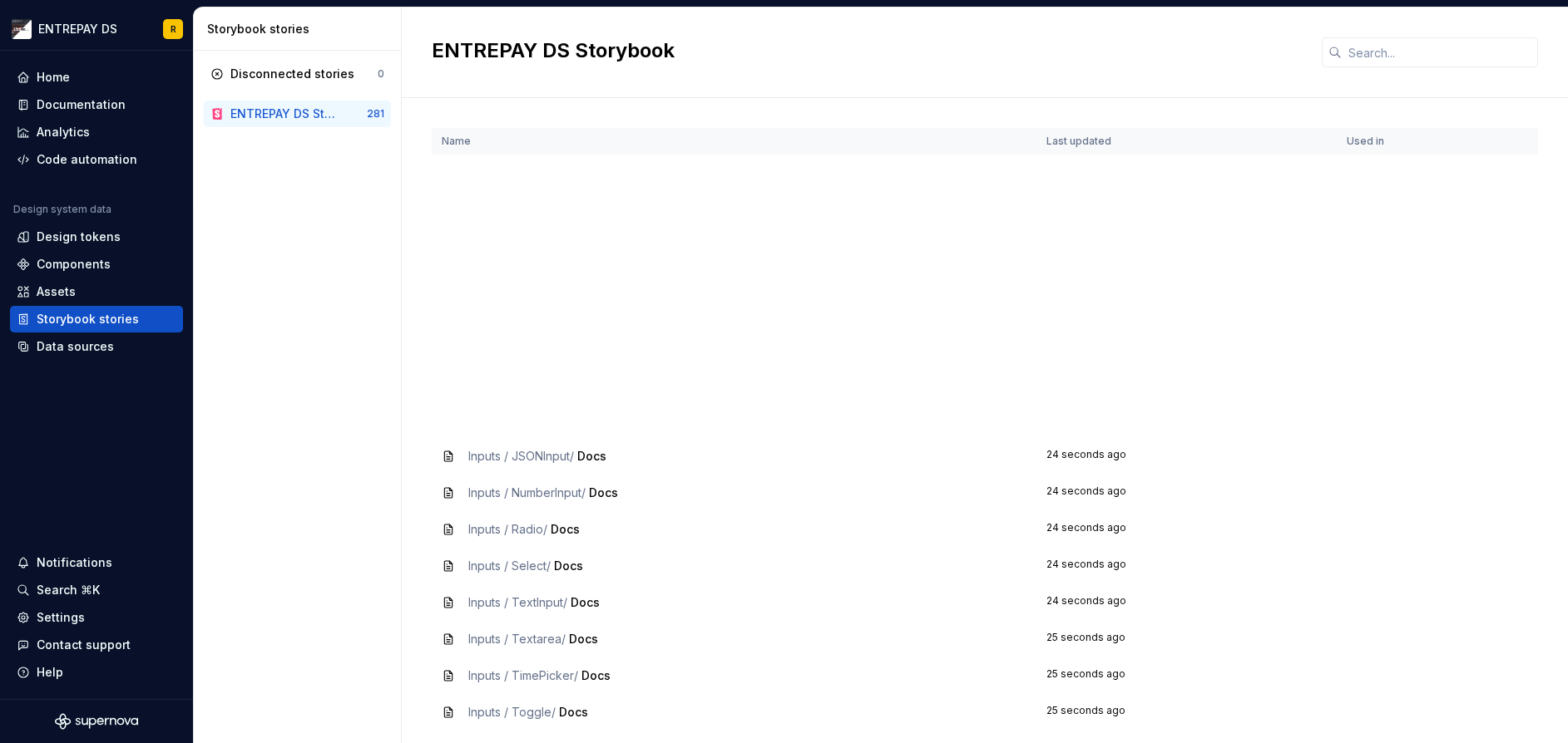
scroll to position [1247, 0]
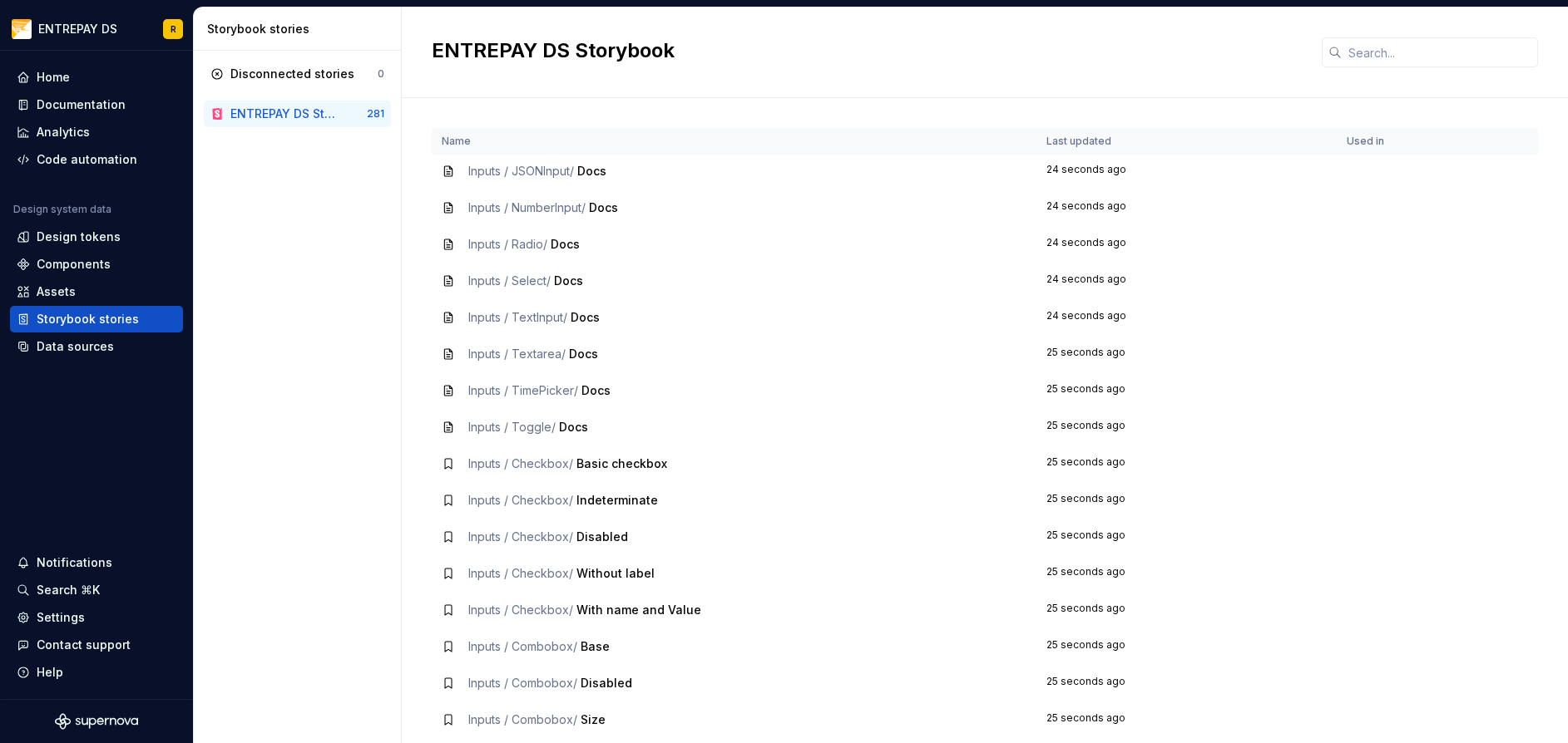
click at [532, 437] on td "Inputs / Toggle / Docs" at bounding box center [734, 426] width 605 height 36
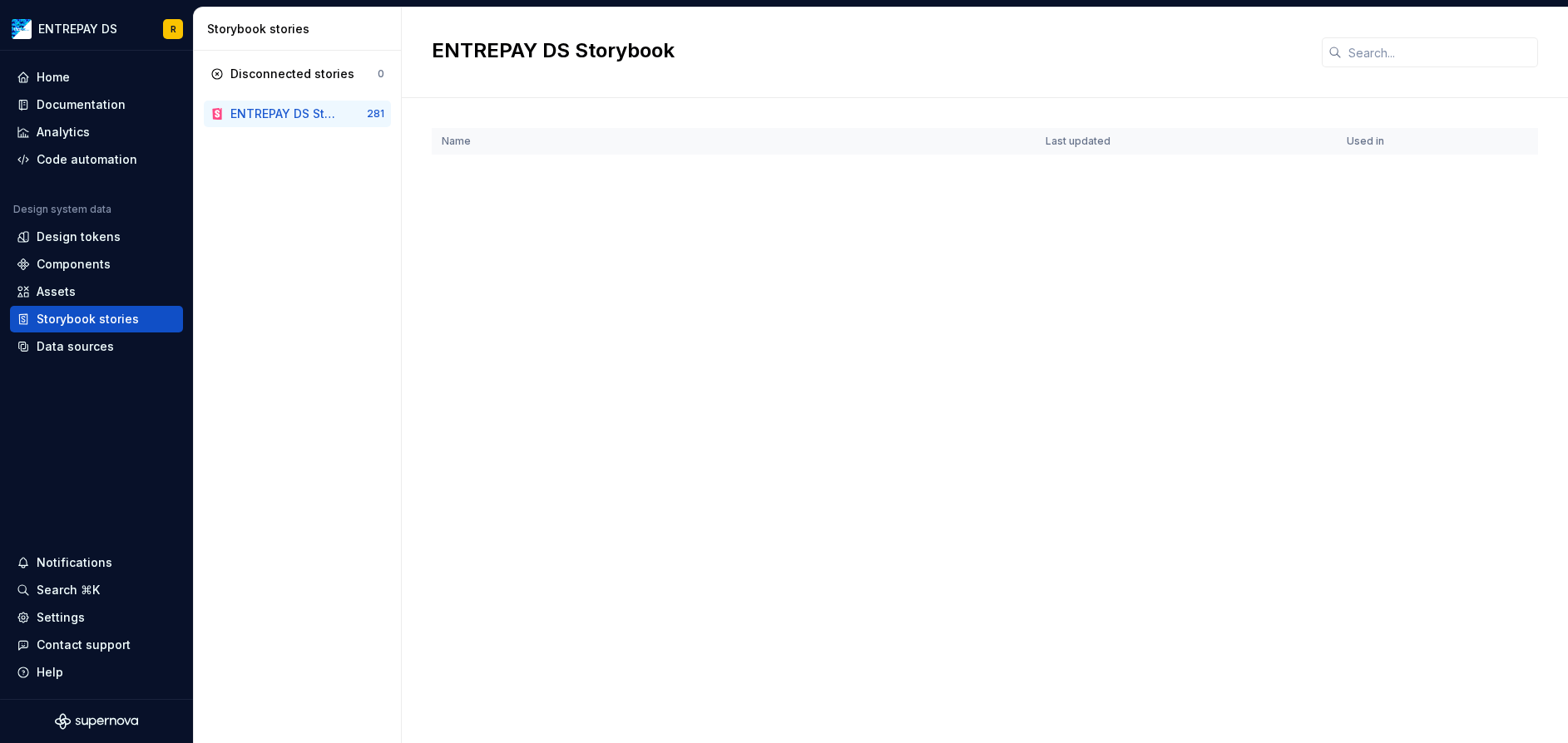
scroll to position [0, 0]
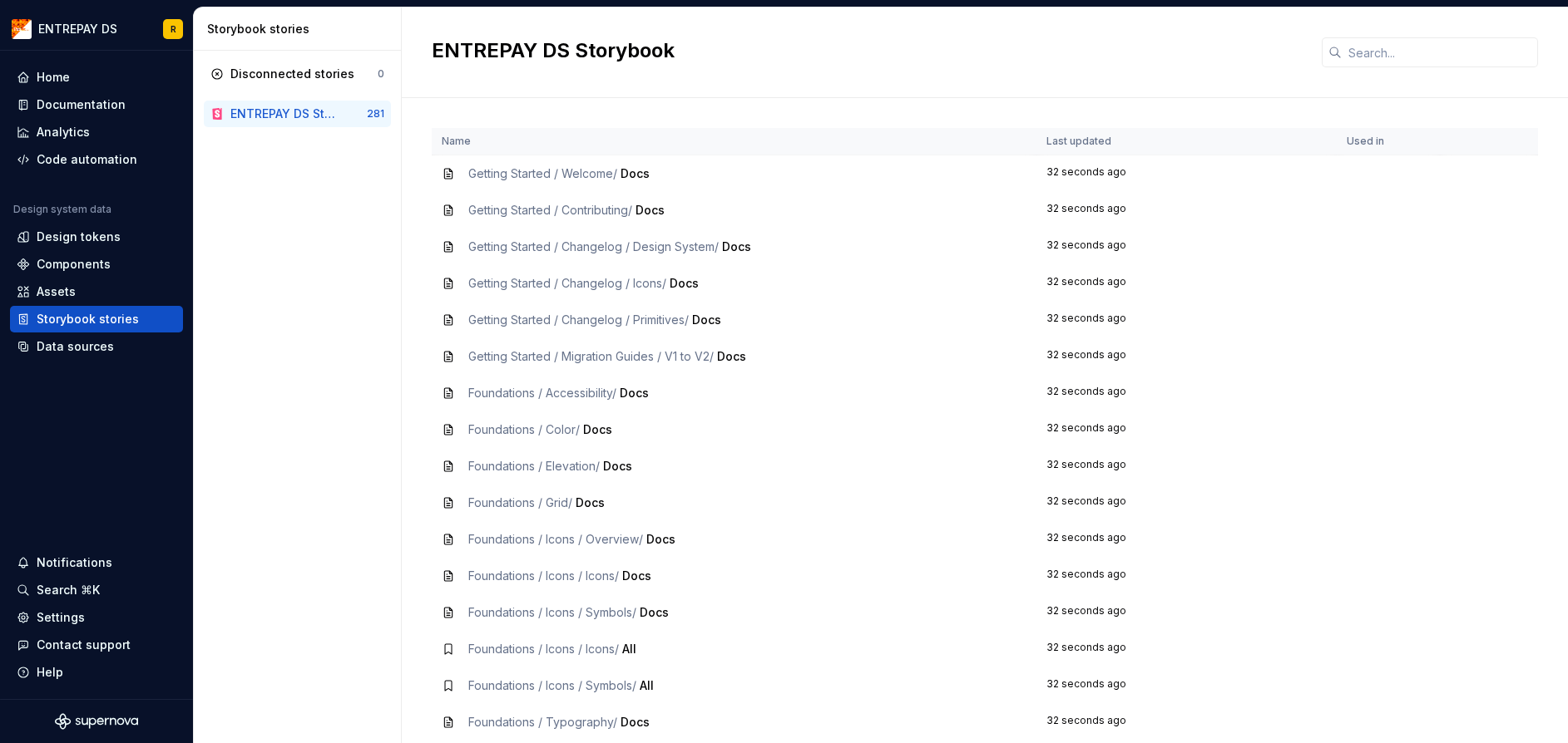
click at [275, 118] on div "ENTREPAY DS Storybook" at bounding box center [284, 114] width 109 height 17
click at [531, 176] on span "Getting Started / Welcome /" at bounding box center [542, 173] width 149 height 14
click at [117, 108] on div "Documentation" at bounding box center [80, 104] width 89 height 17
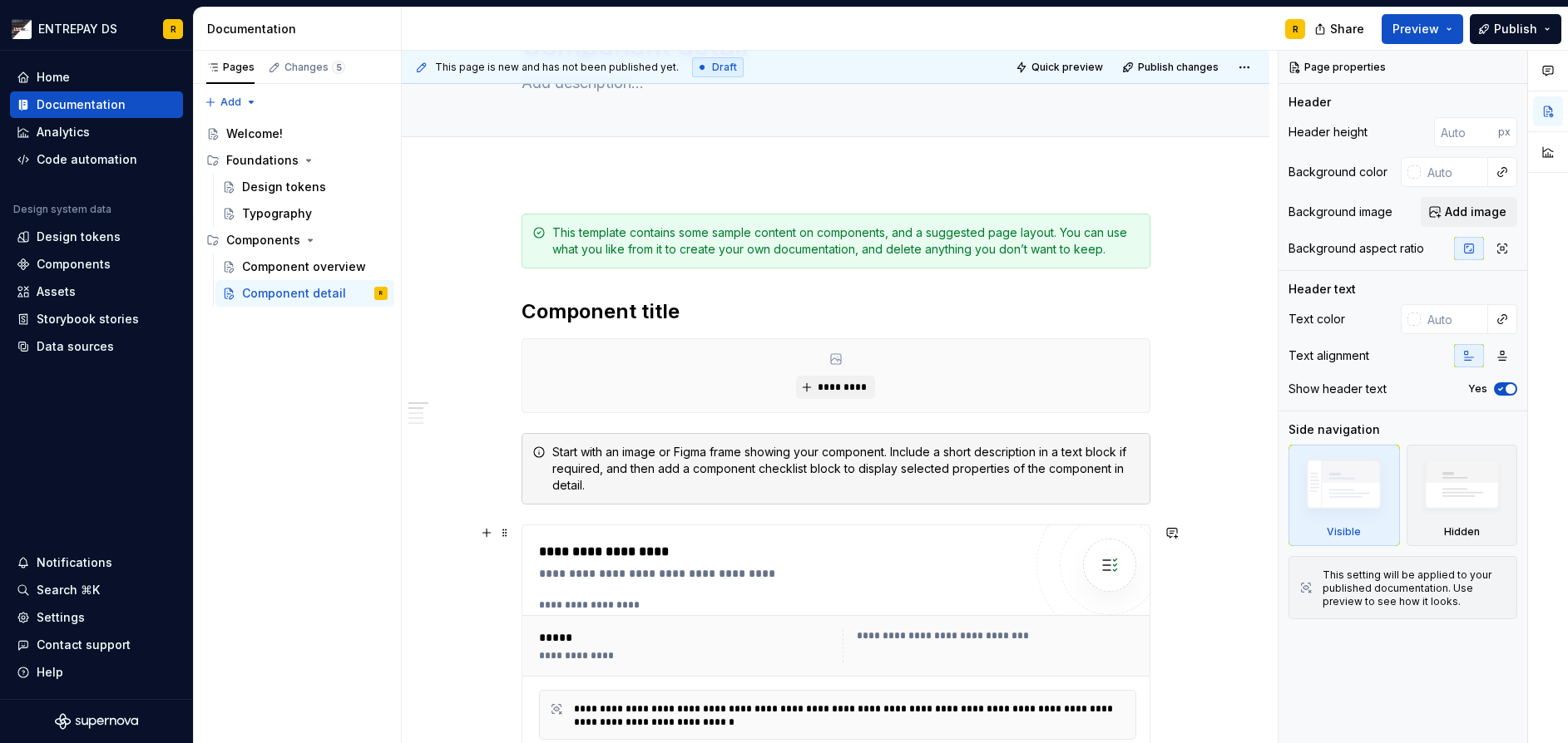
scroll to position [250, 0]
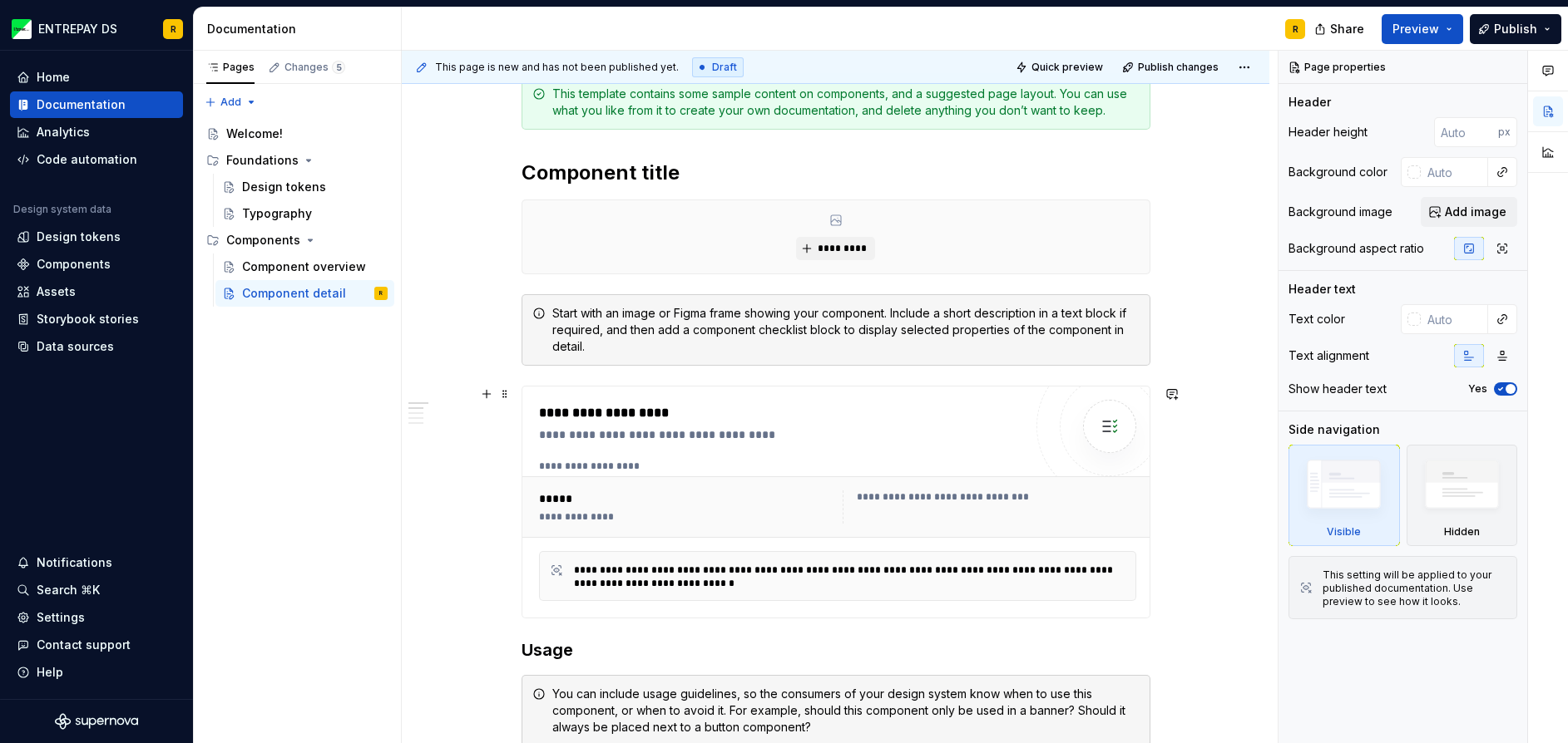
click at [746, 535] on div "**********" at bounding box center [838, 507] width 630 height 62
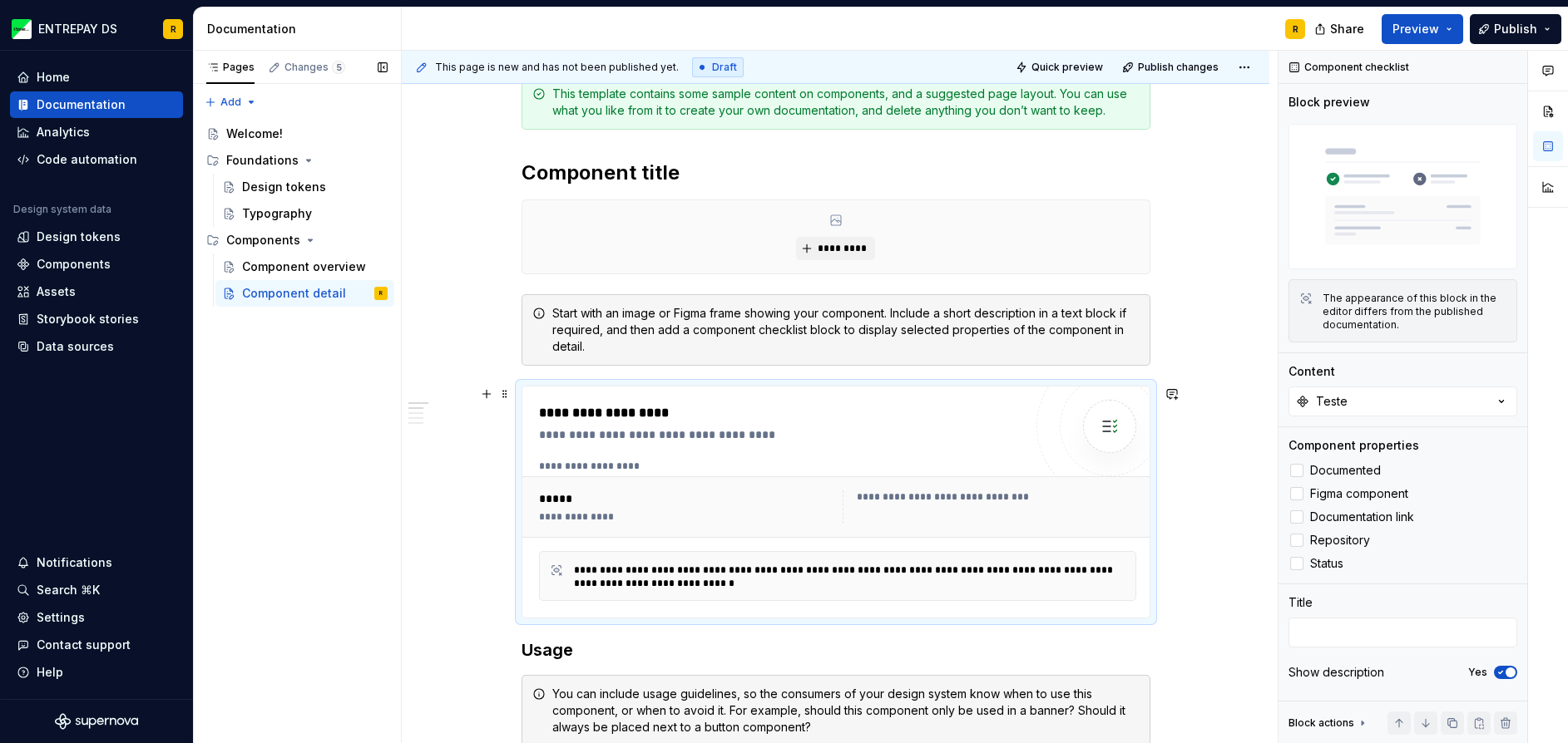
scroll to position [333, 0]
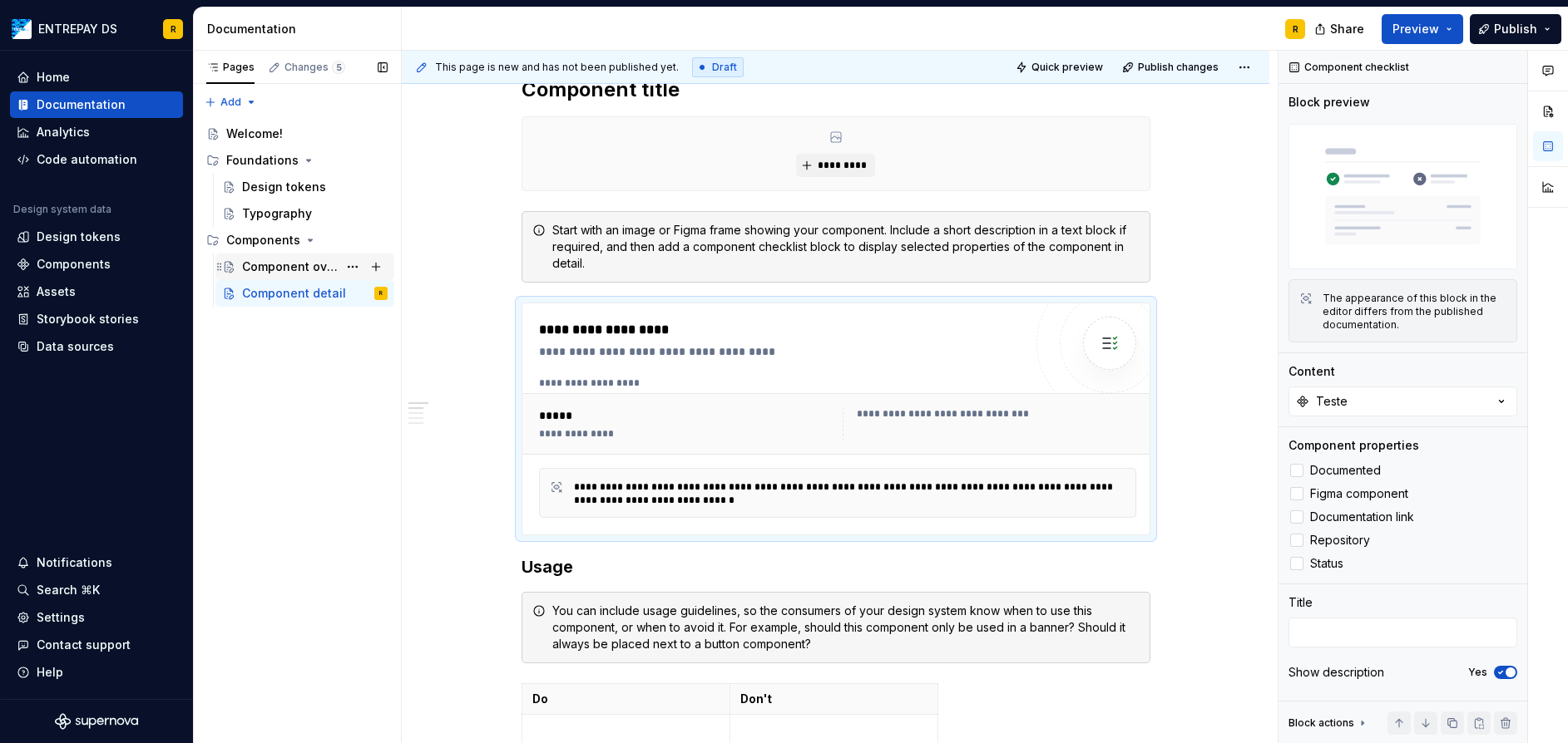
click at [317, 259] on div "Component overview" at bounding box center [290, 266] width 95 height 17
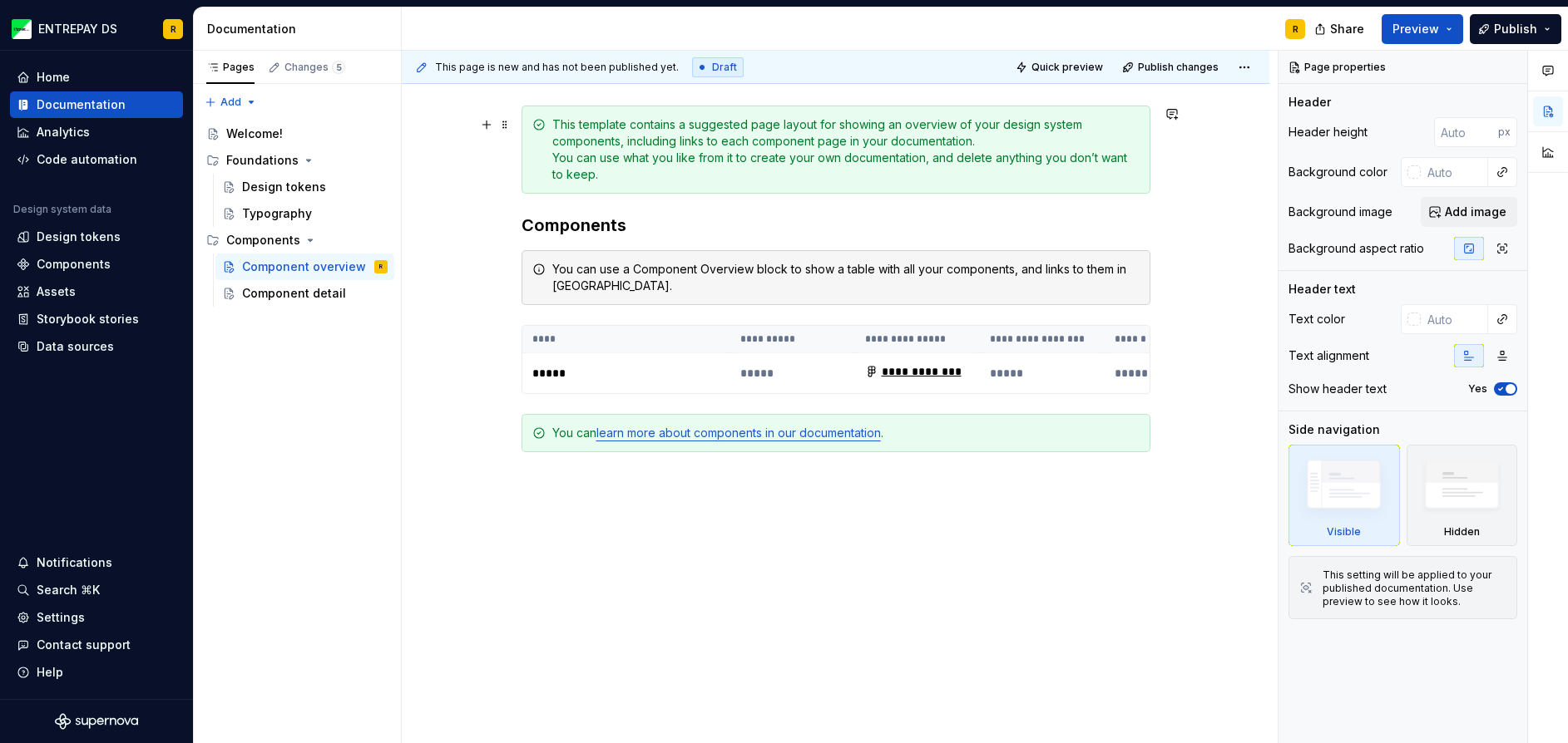
scroll to position [250, 0]
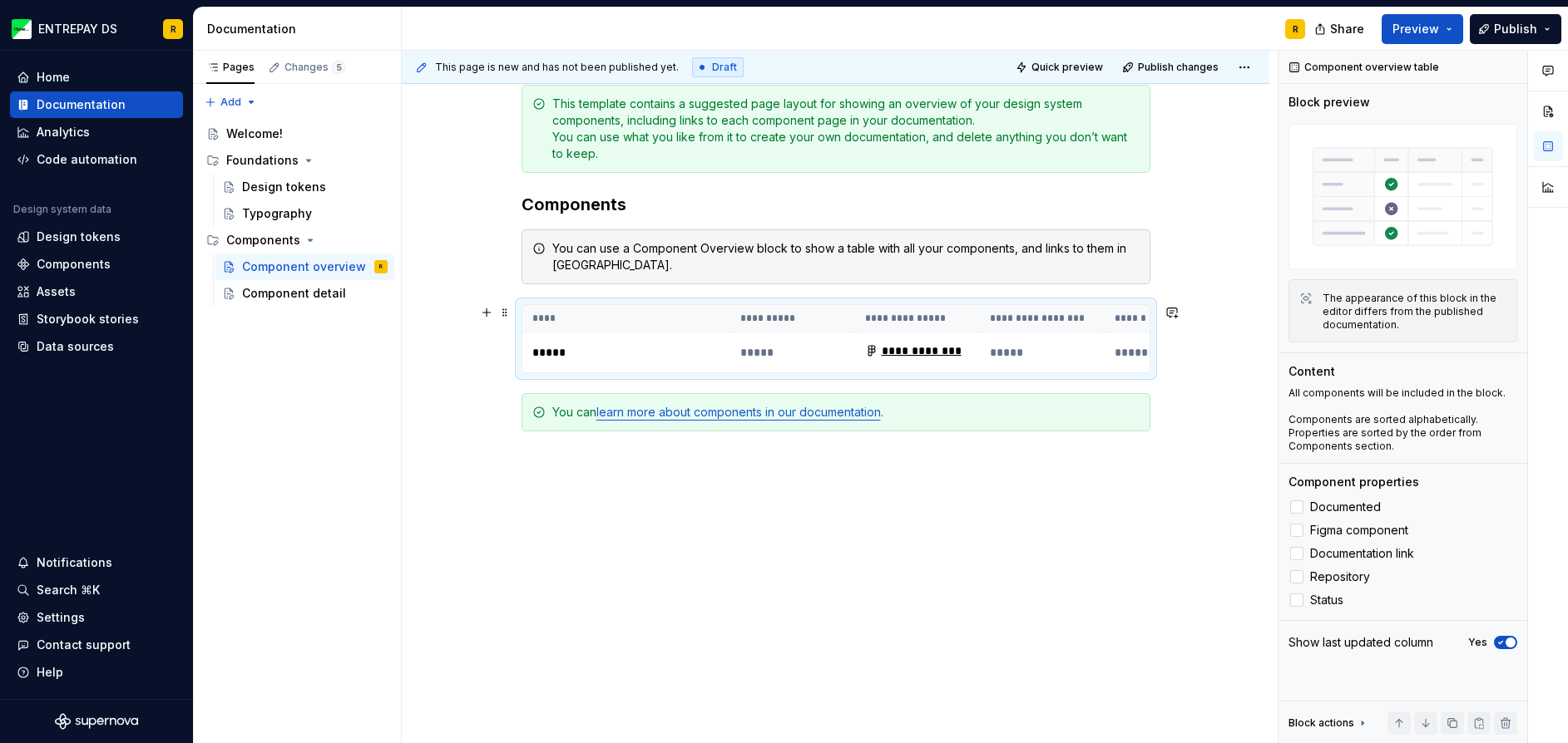
click at [644, 344] on p "*****" at bounding box center [626, 352] width 188 height 17
click at [272, 131] on div "Welcome!" at bounding box center [254, 133] width 57 height 17
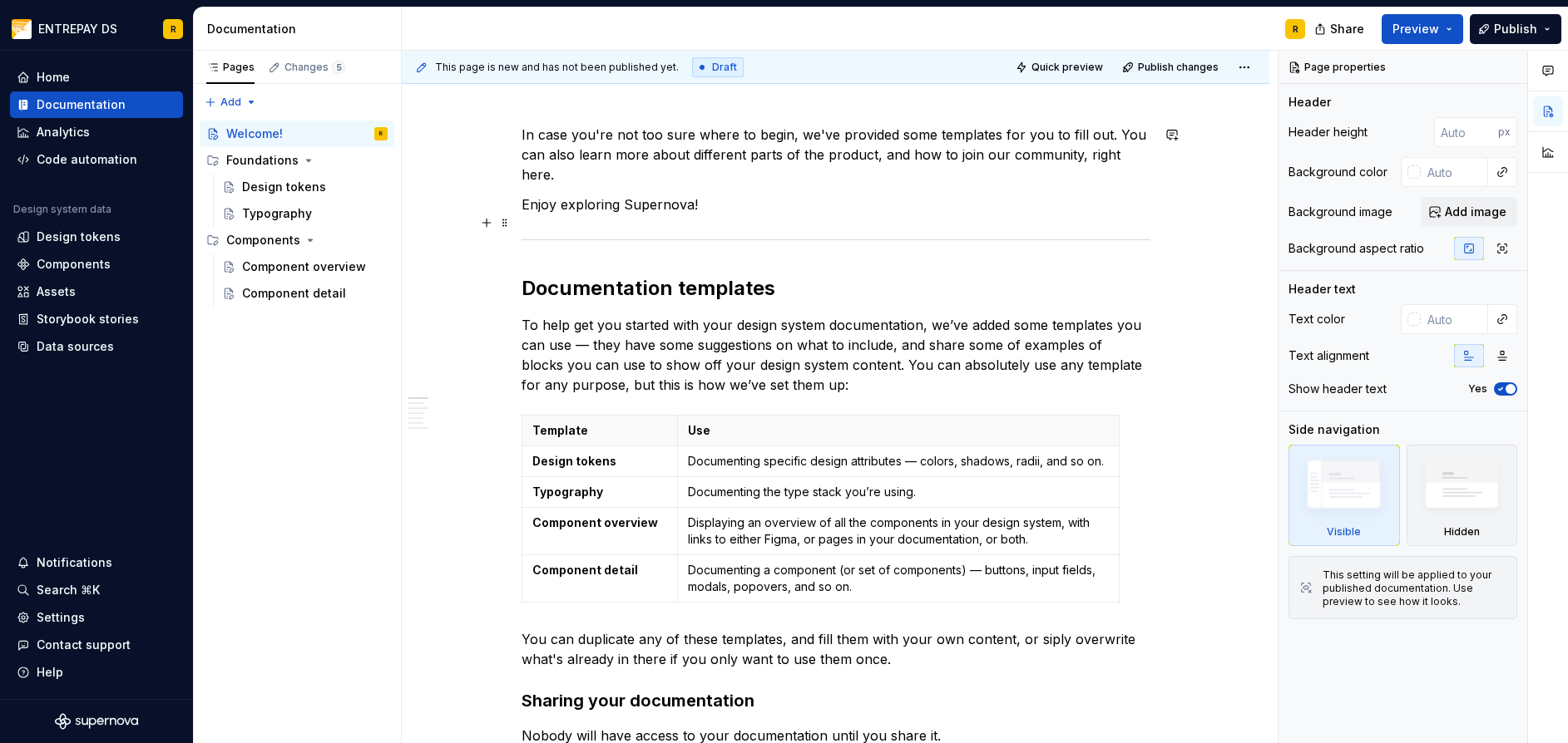
scroll to position [250, 0]
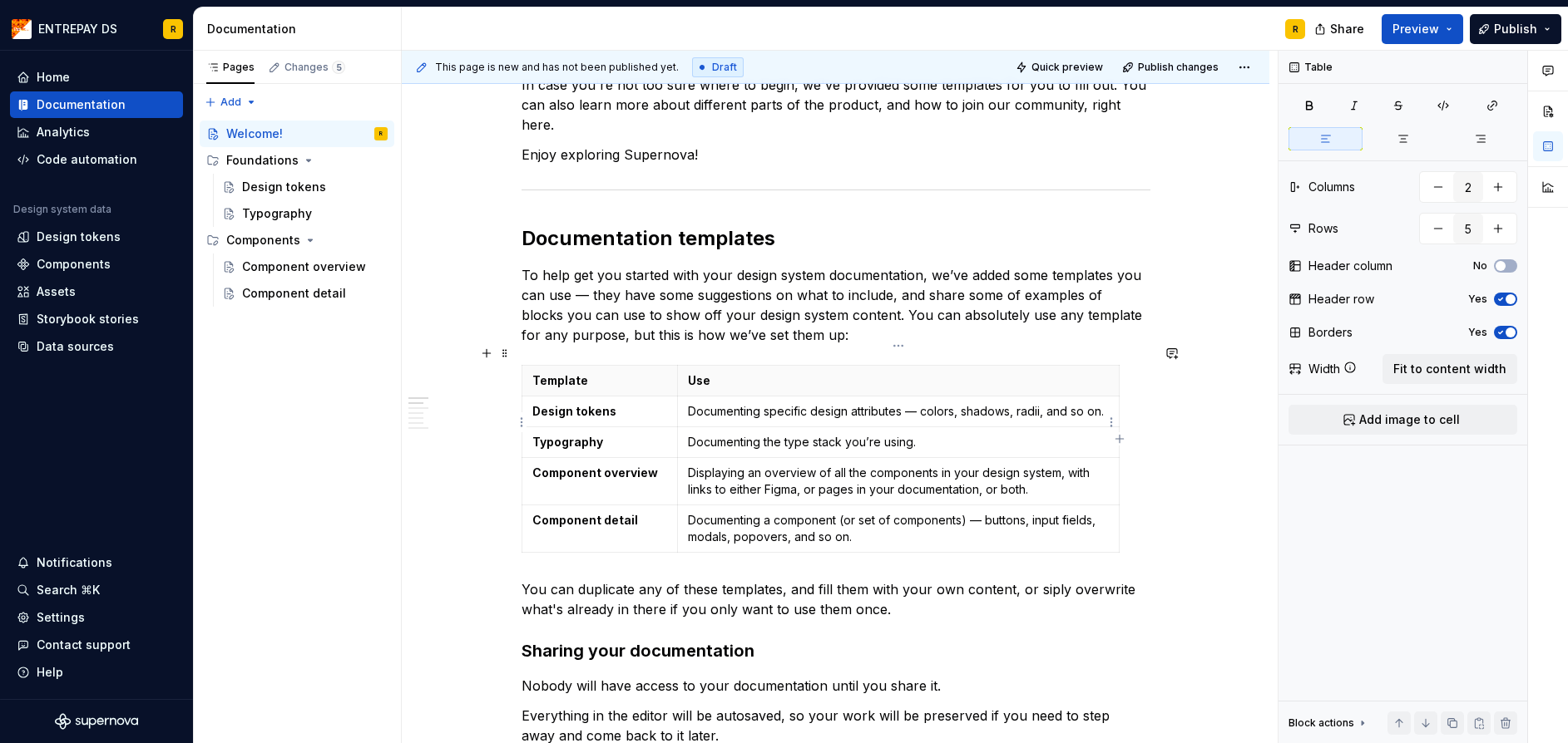
click at [858, 434] on p "Documenting the type stack you’re using." at bounding box center [898, 442] width 421 height 17
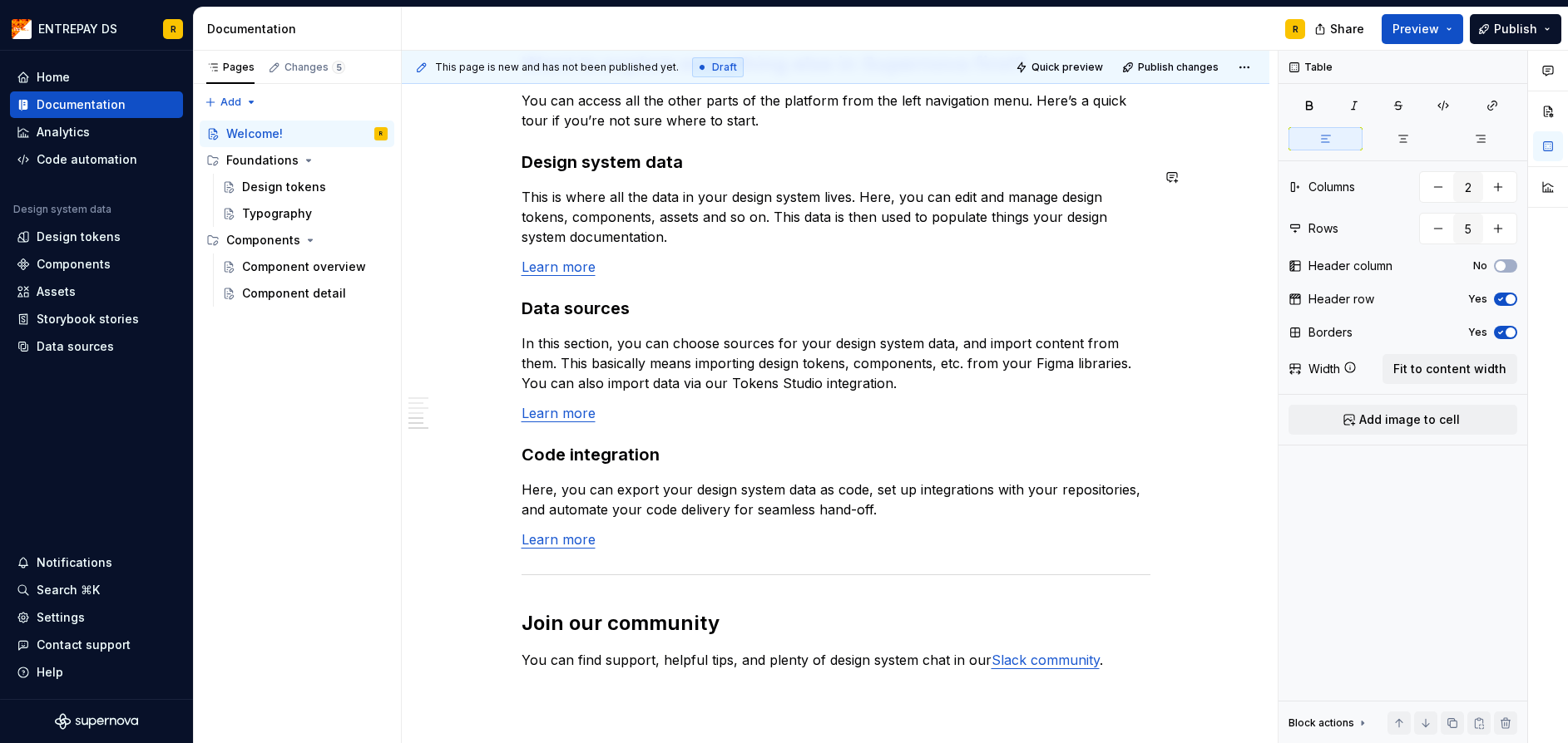
scroll to position [1330, 0]
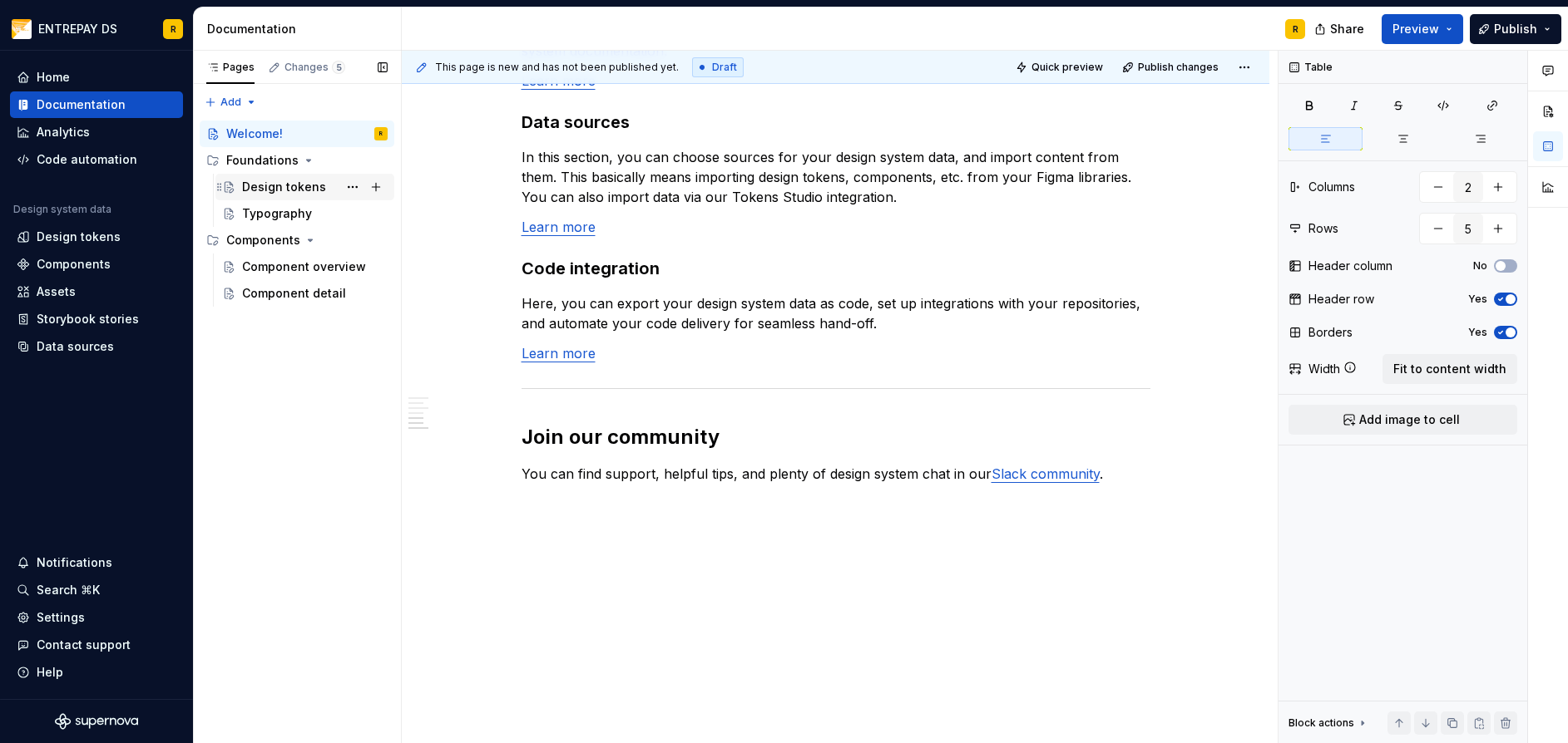
click at [328, 189] on div "Design tokens" at bounding box center [314, 187] width 146 height 23
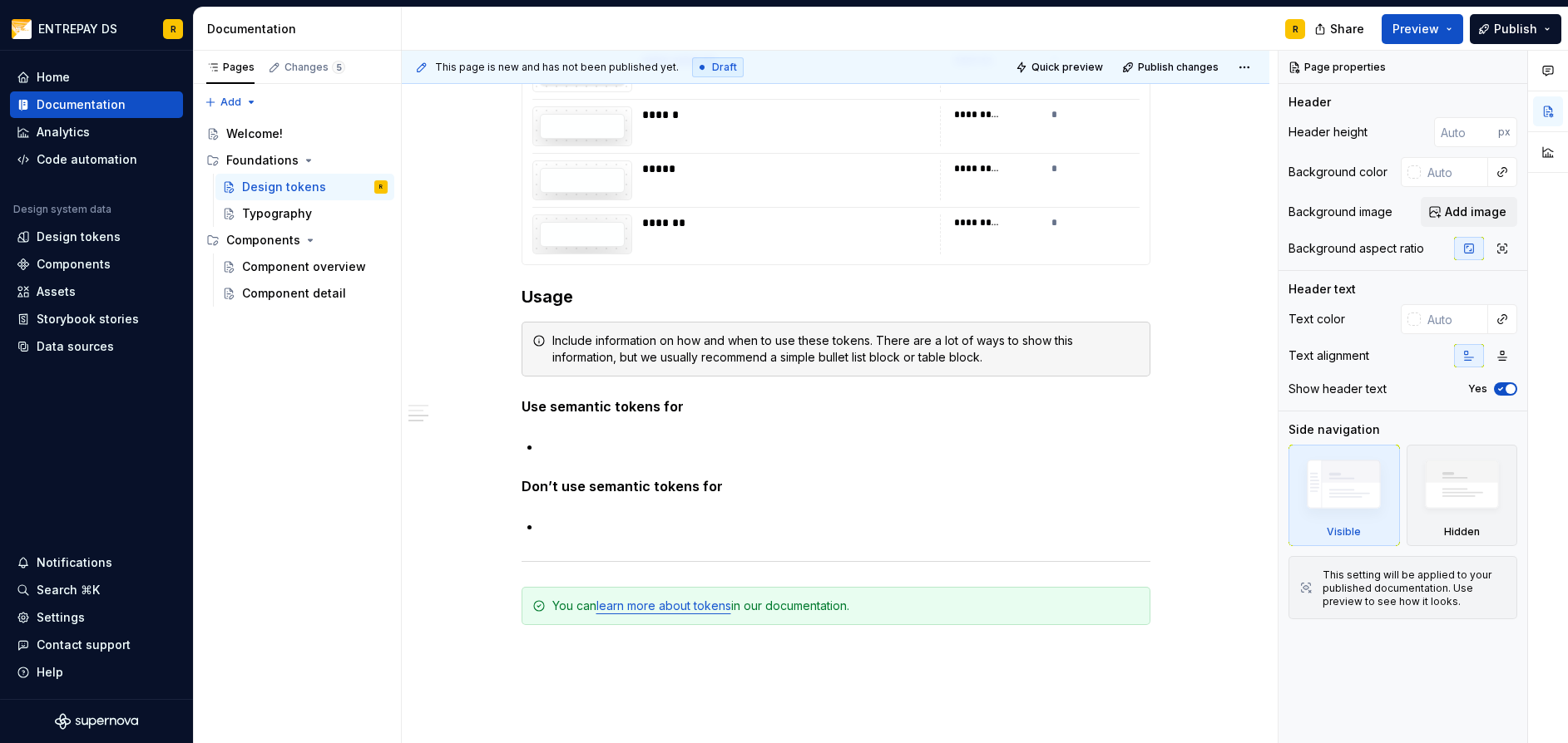
scroll to position [4940, 0]
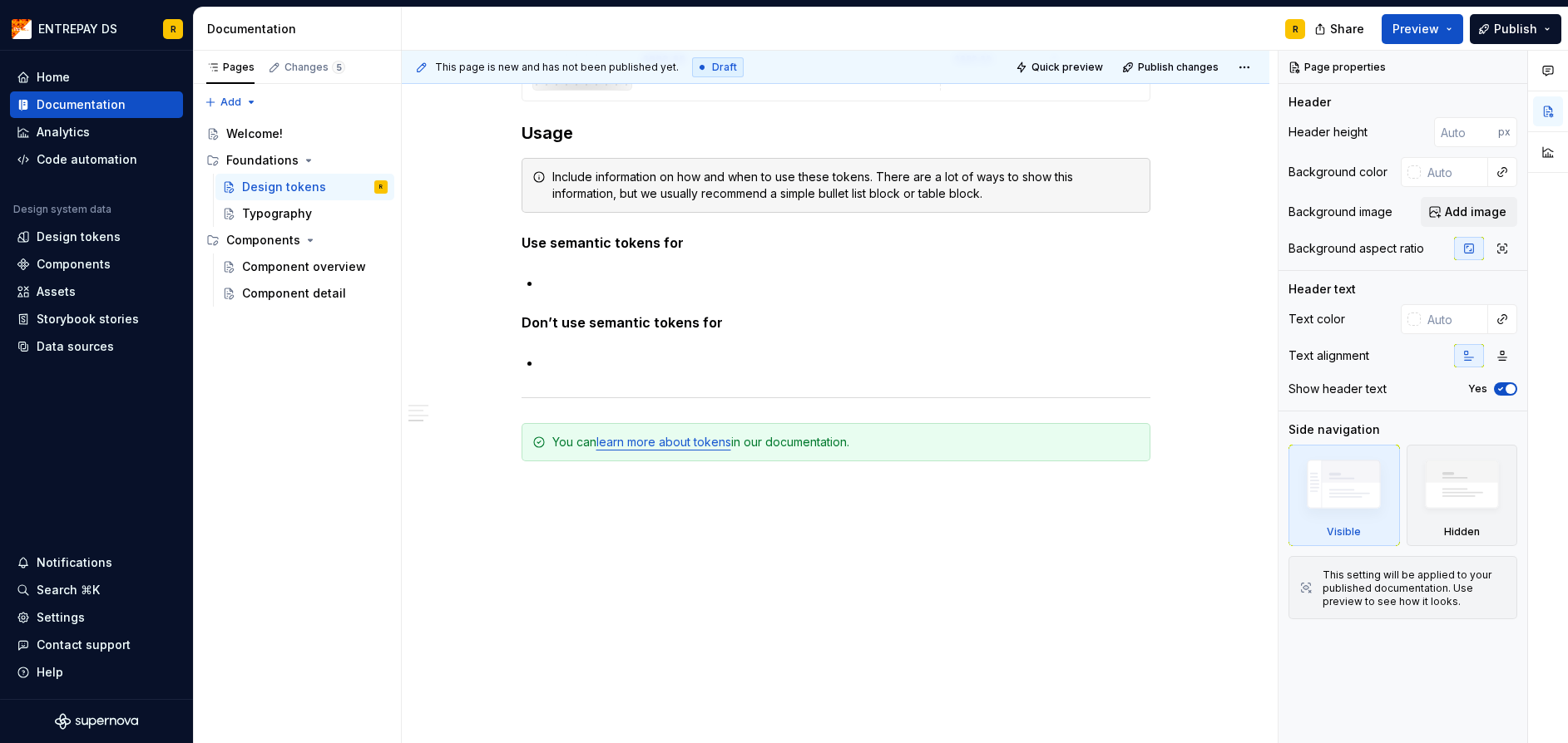
type textarea "*"
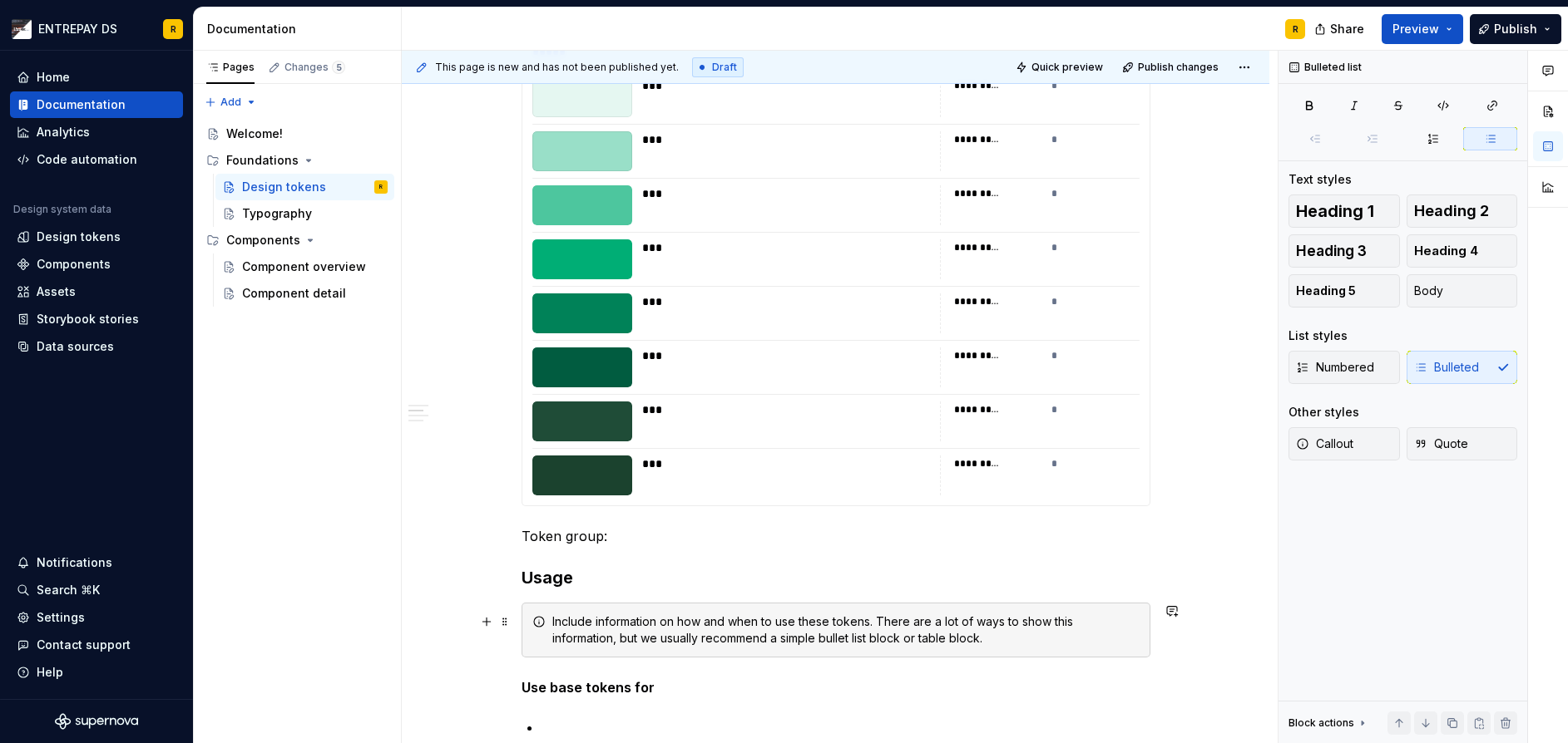
scroll to position [3776, 0]
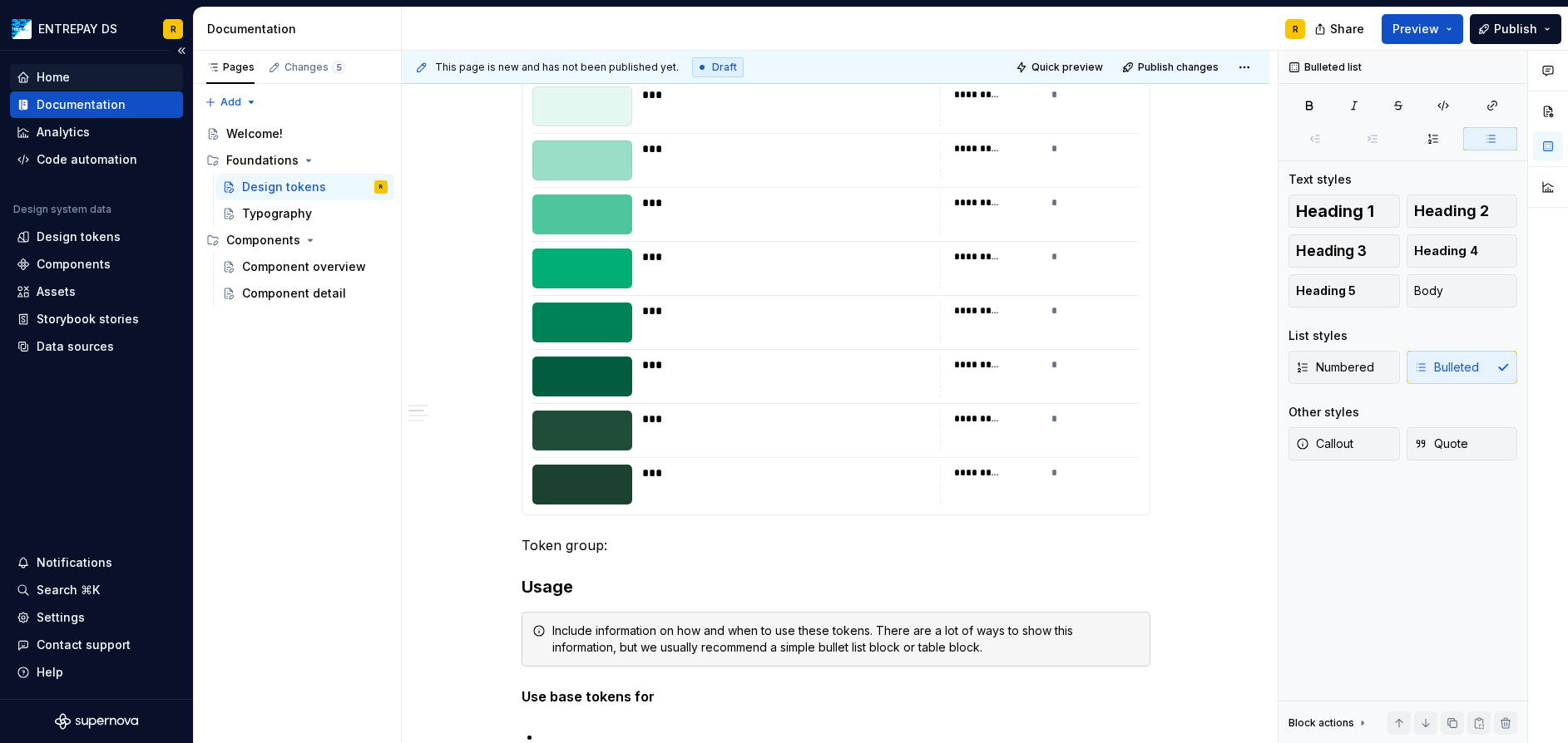
click at [98, 74] on div "Home" at bounding box center [96, 77] width 160 height 17
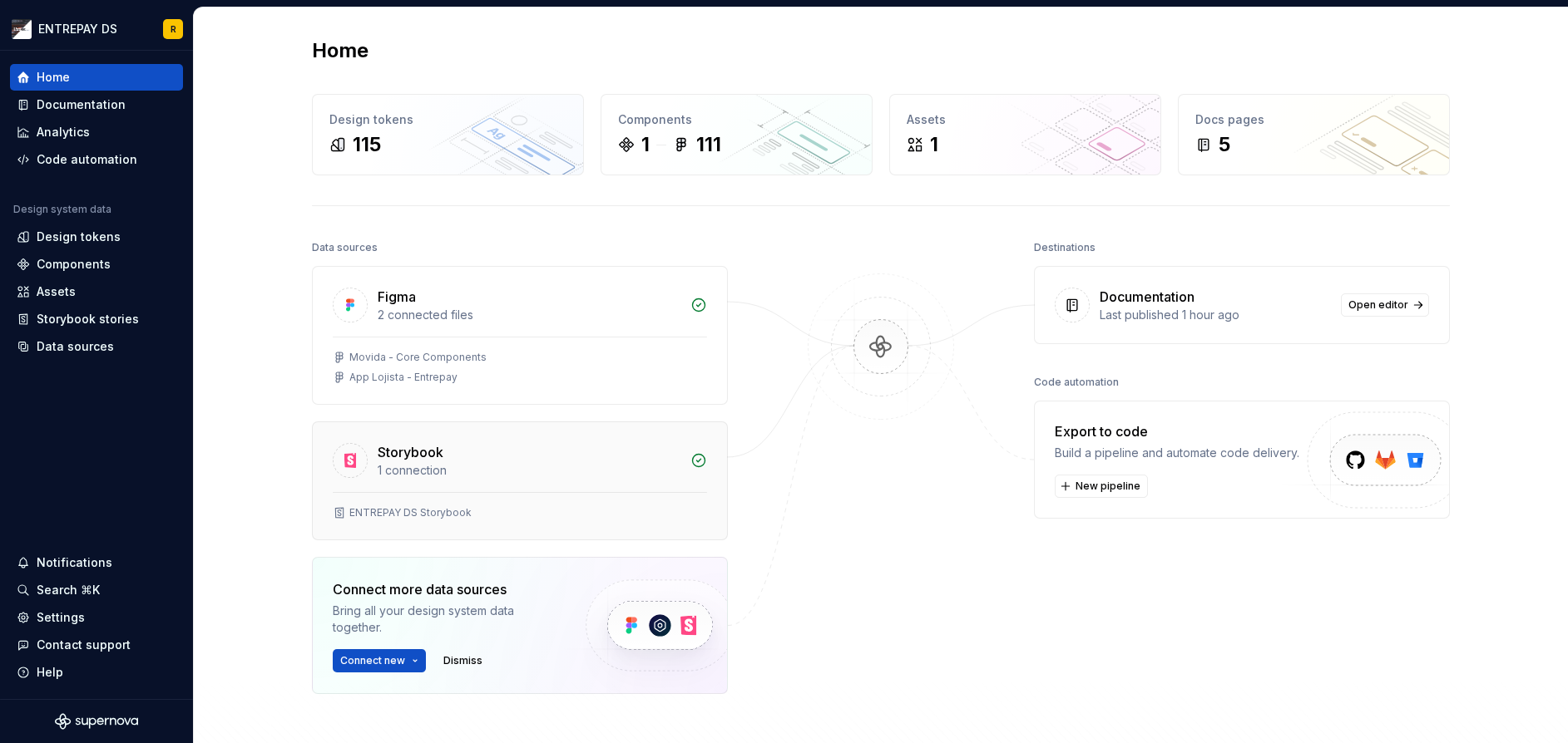
click at [499, 474] on div "1 connection" at bounding box center [529, 470] width 303 height 17
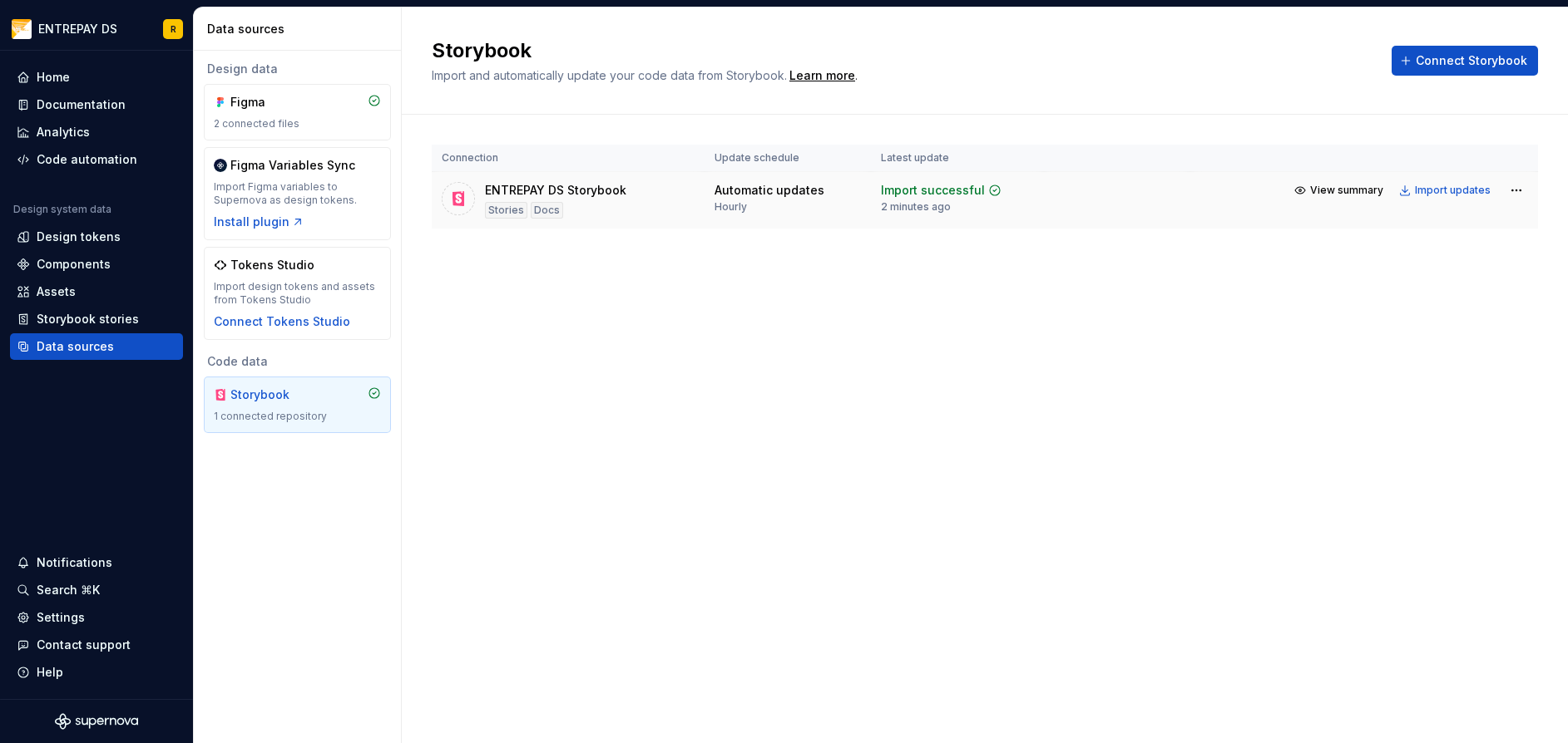
click at [620, 191] on div "ENTREPAY DS Storybook" at bounding box center [555, 190] width 141 height 17
click at [1371, 198] on button "View summary" at bounding box center [1339, 191] width 102 height 23
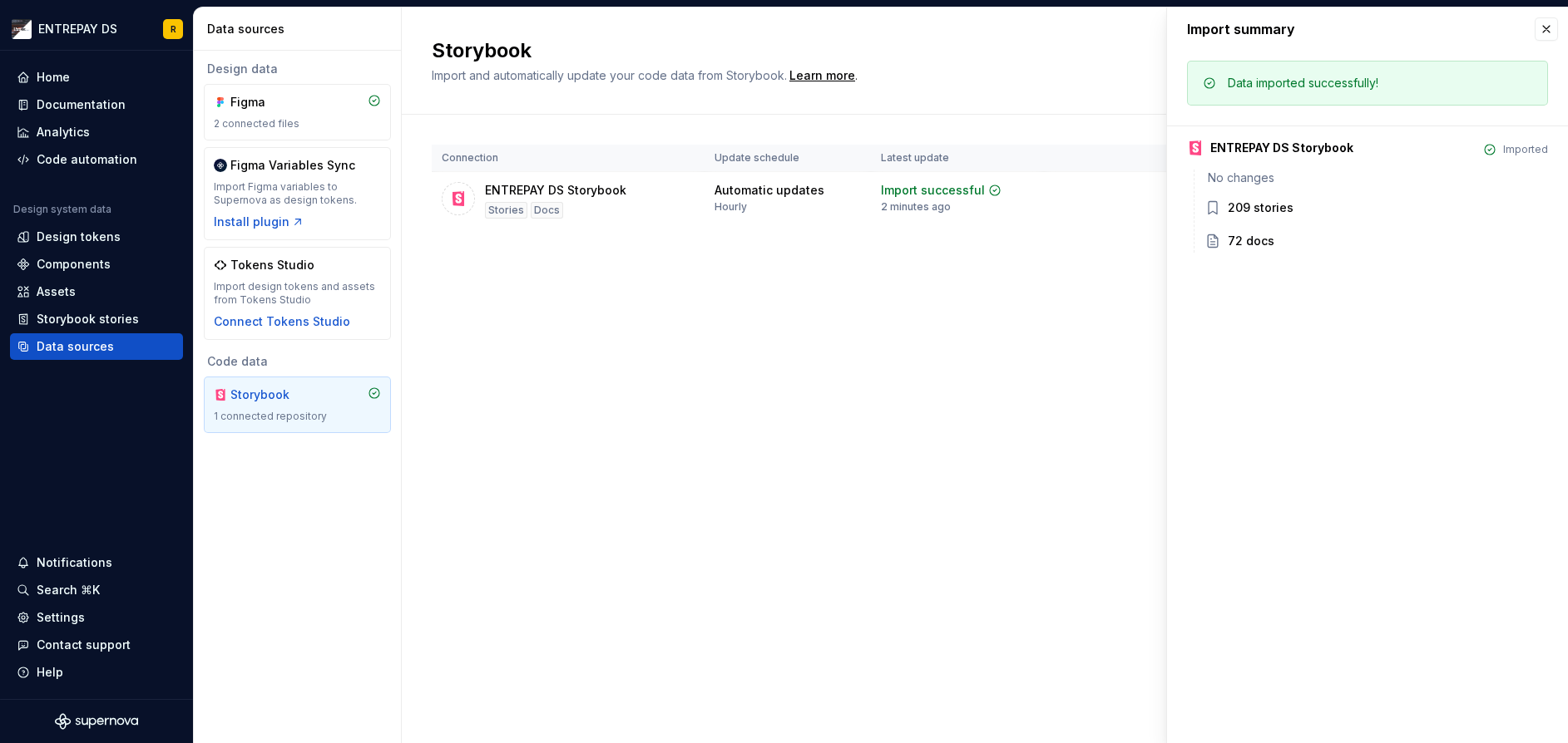
click at [1281, 212] on div "209 stories" at bounding box center [1260, 207] width 65 height 17
click at [1255, 239] on div "72 docs" at bounding box center [1250, 241] width 47 height 17
click at [933, 319] on div "Storybook Import and automatically update your code data from Storybook. Learn …" at bounding box center [984, 375] width 1166 height 736
